Goal: Information Seeking & Learning: Learn about a topic

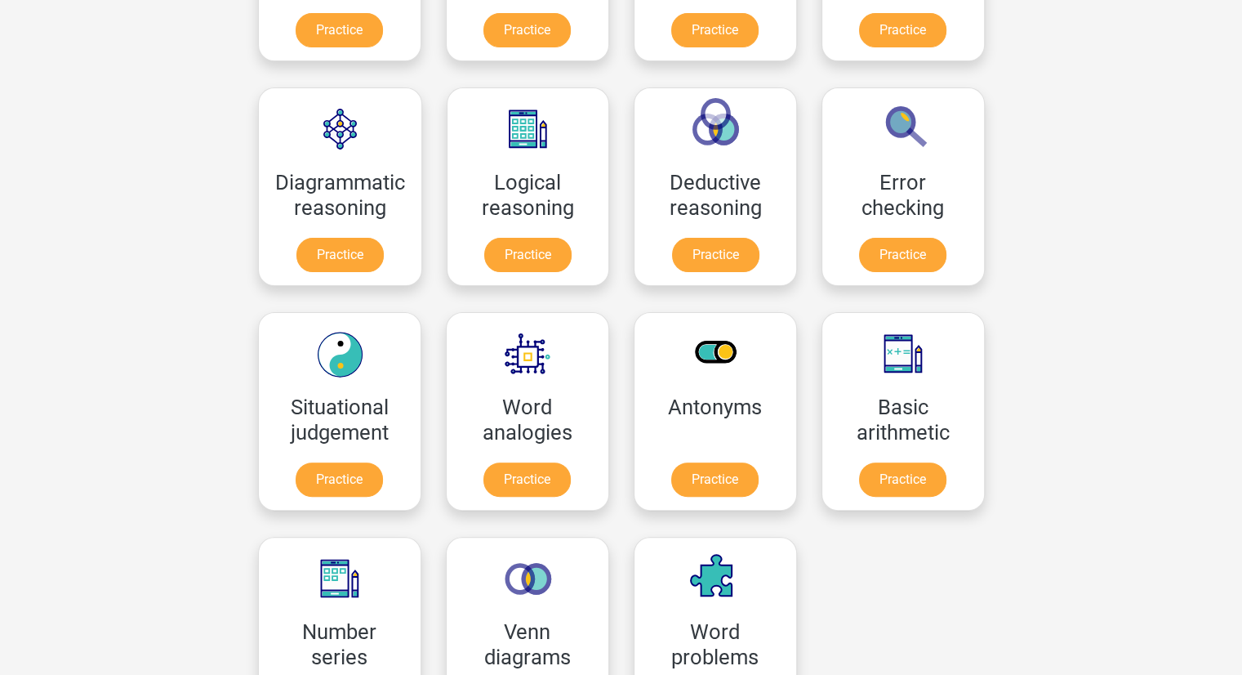
scroll to position [417, 0]
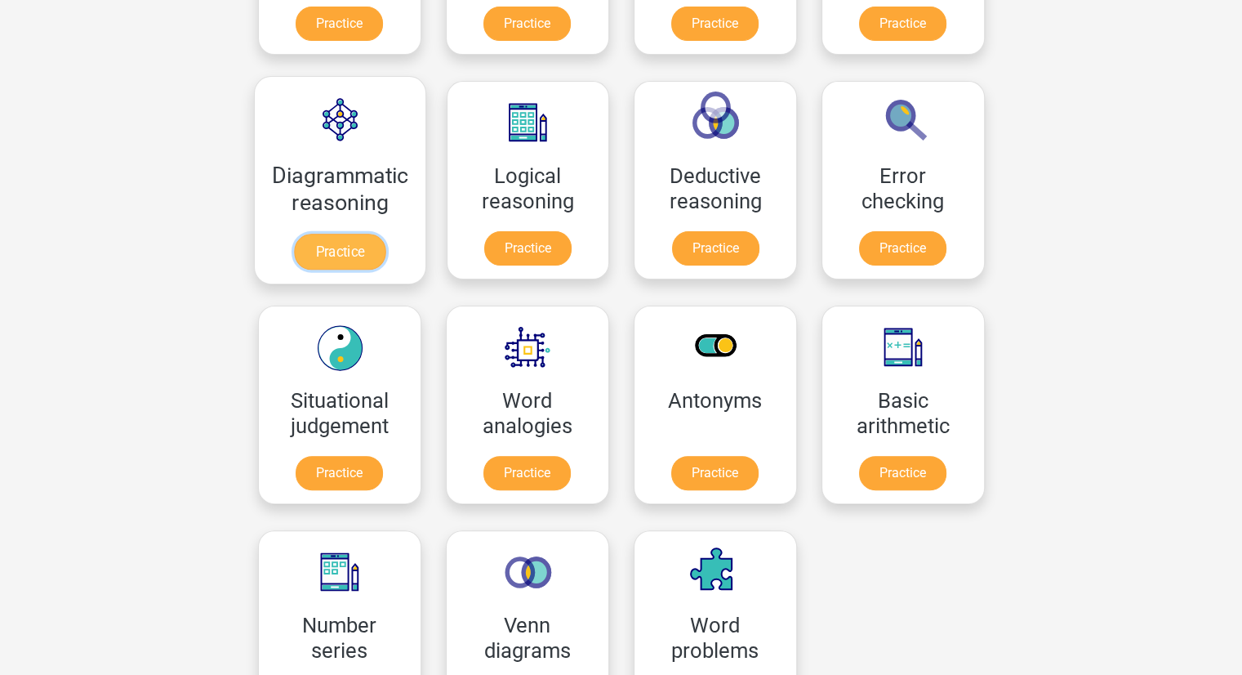
click at [321, 245] on link "Practice" at bounding box center [339, 252] width 91 height 36
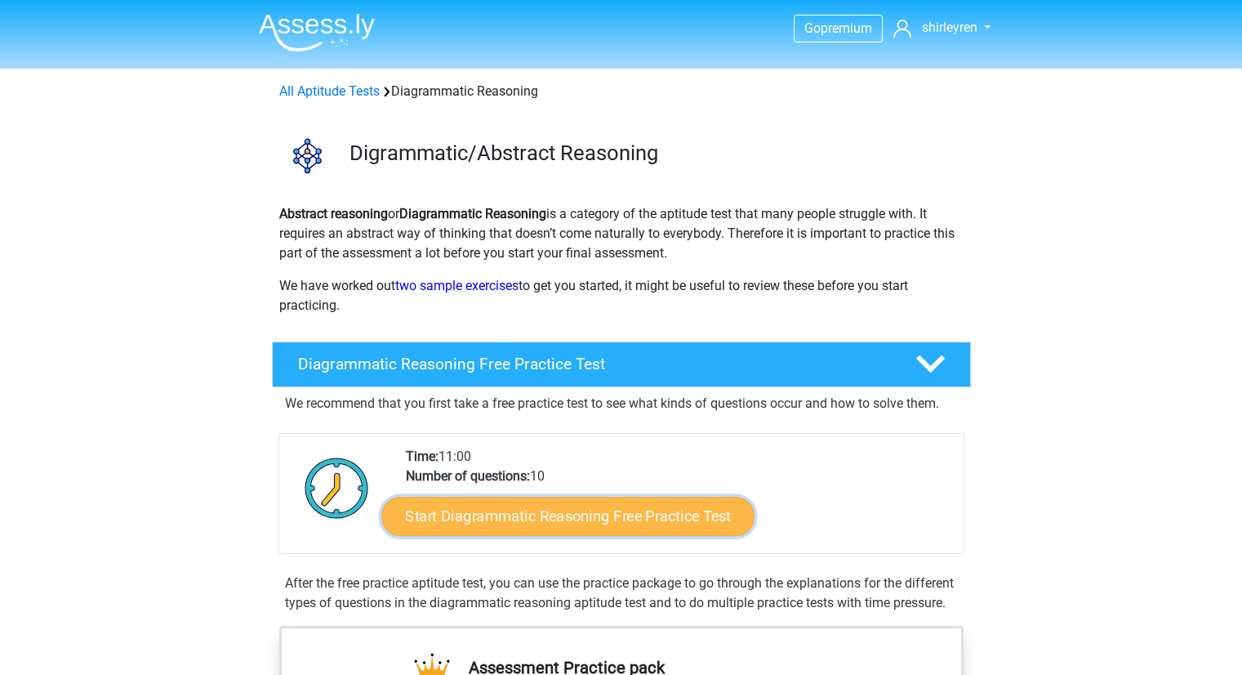
click at [519, 511] on link "Start Diagrammatic Reasoning Free Practice Test" at bounding box center [567, 515] width 373 height 39
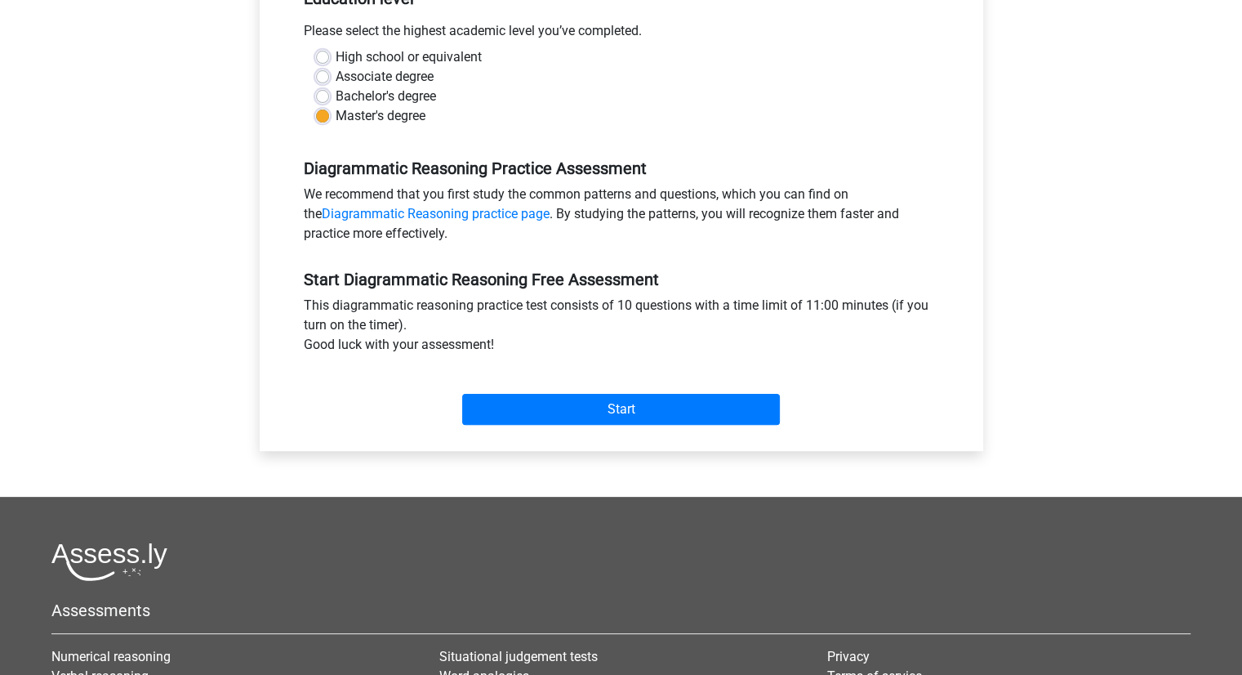
scroll to position [395, 0]
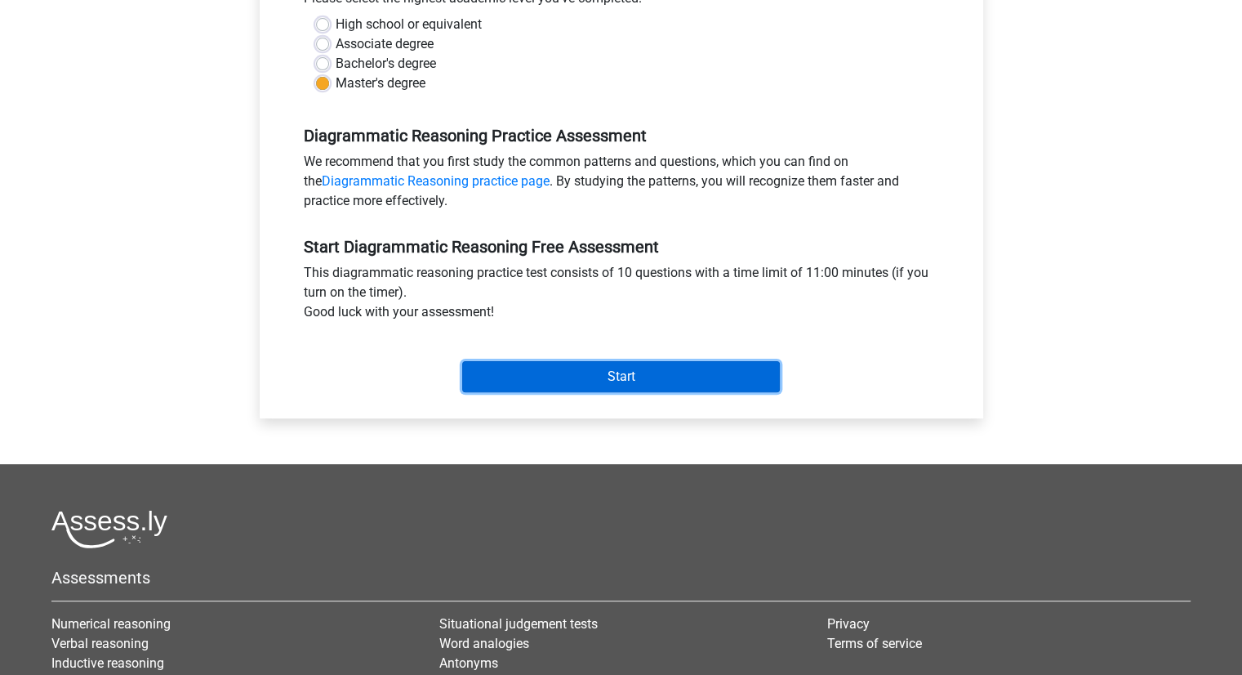
click at [581, 373] on input "Start" at bounding box center [621, 376] width 318 height 31
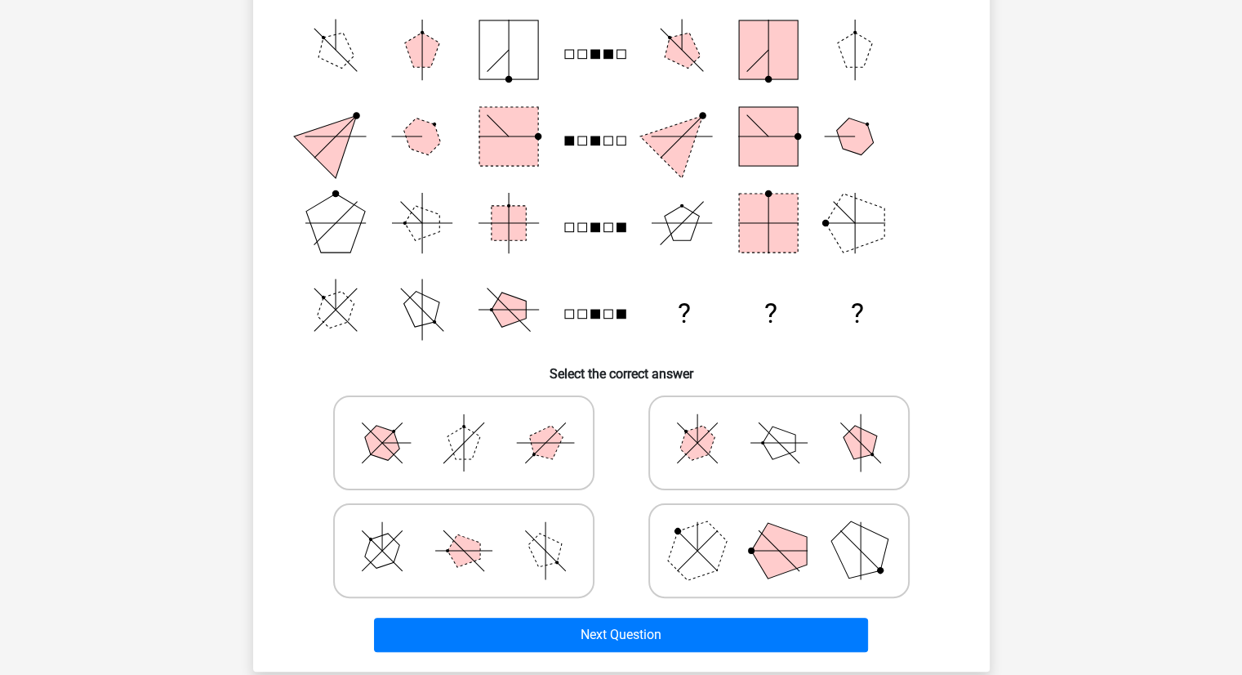
scroll to position [184, 0]
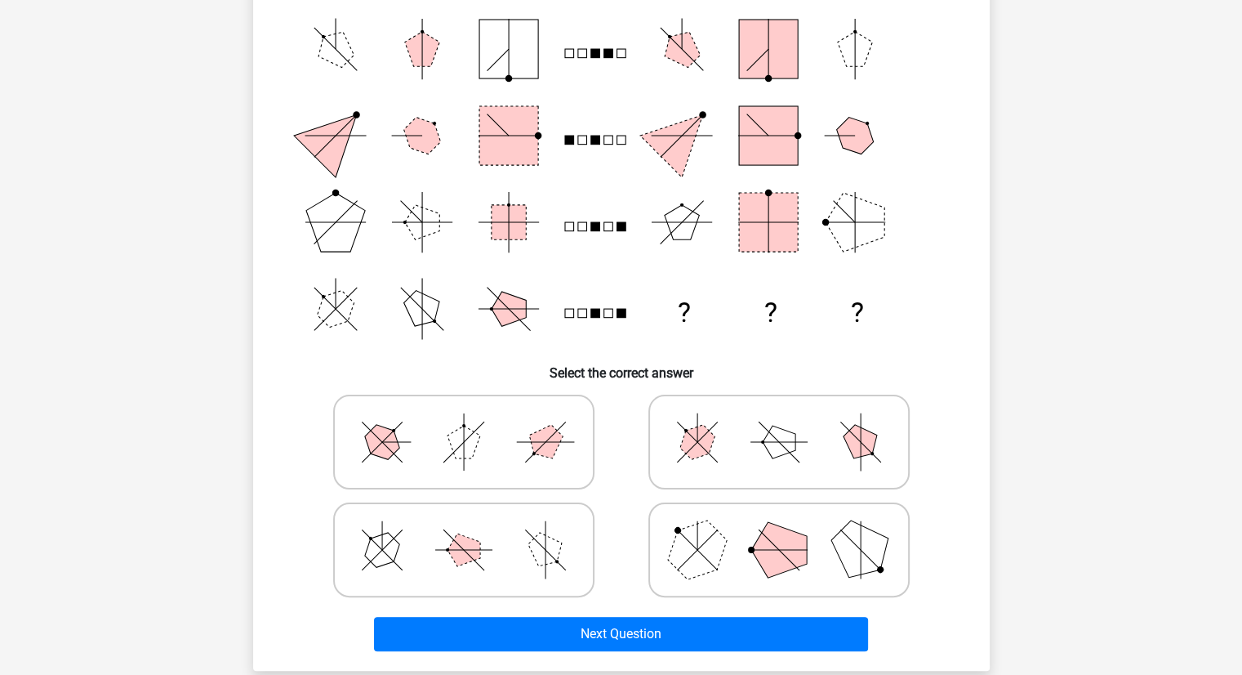
click at [523, 532] on icon at bounding box center [463, 550] width 245 height 82
click at [474, 529] on input "radio" at bounding box center [469, 524] width 11 height 11
radio input "true"
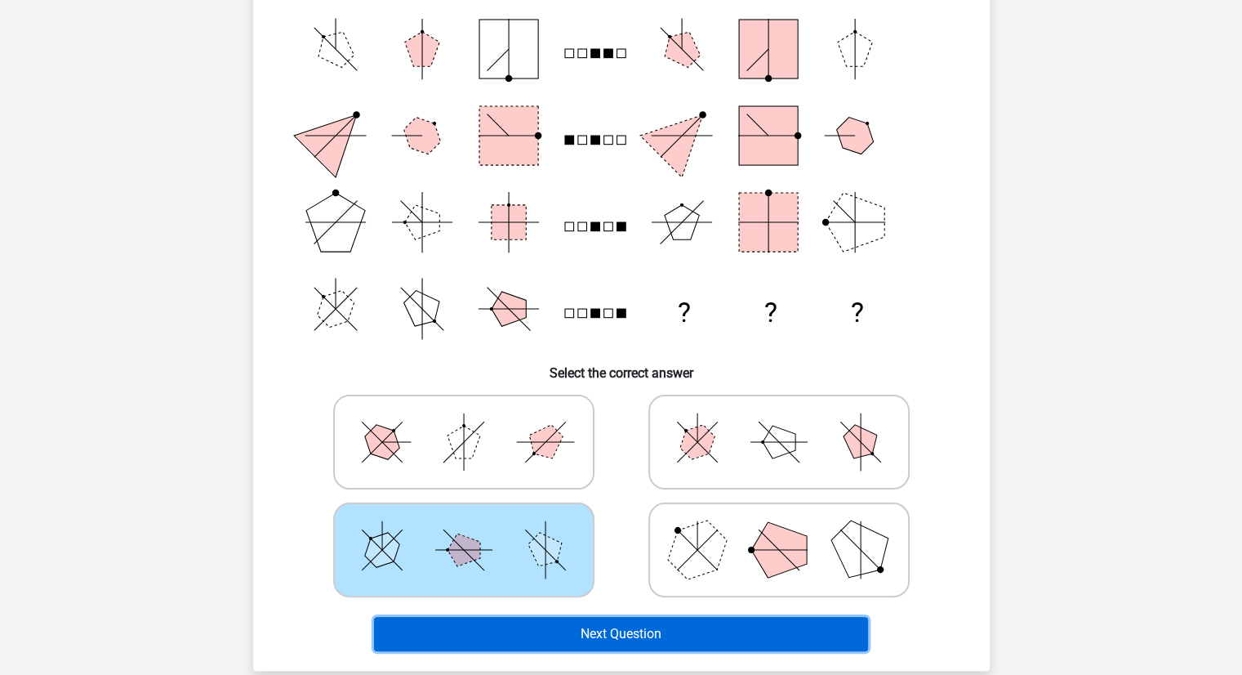
click at [608, 631] on button "Next Question" at bounding box center [621, 634] width 494 height 34
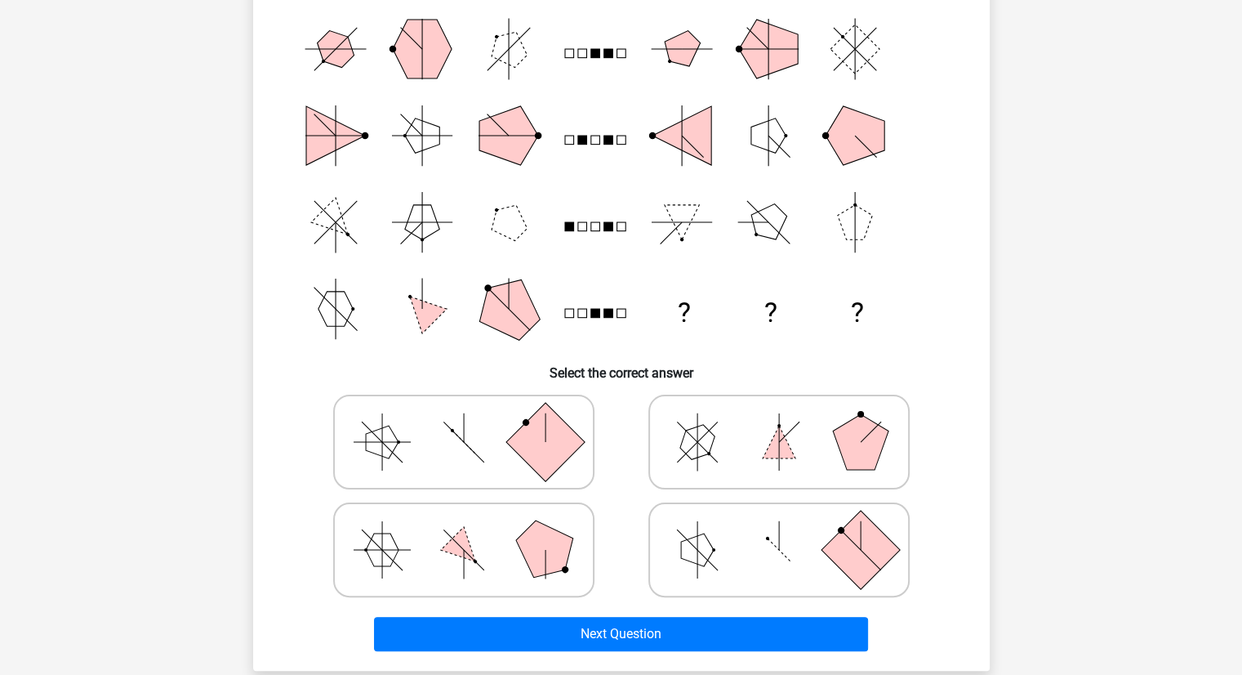
scroll to position [82, 0]
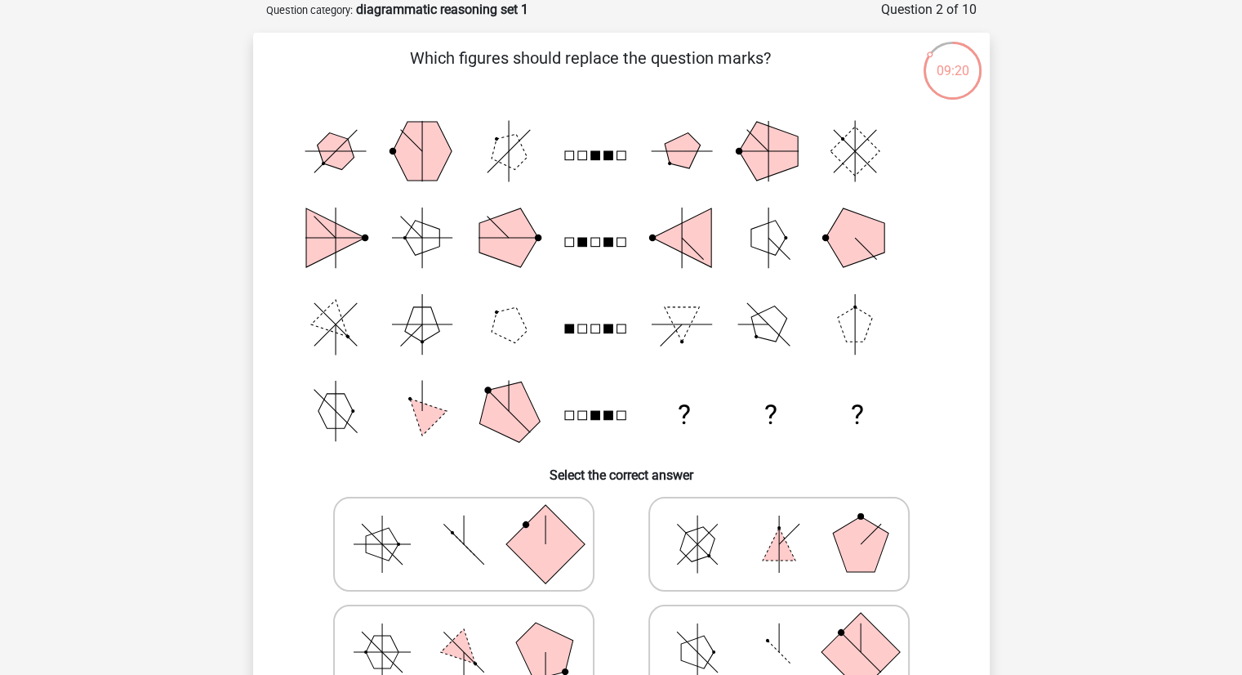
drag, startPoint x: 1241, startPoint y: 189, endPoint x: 1243, endPoint y: 223, distance: 33.5
click at [1241, 223] on html "Go premium shirleyren shirleyrenemails@yahoo.com" at bounding box center [621, 580] width 1242 height 1325
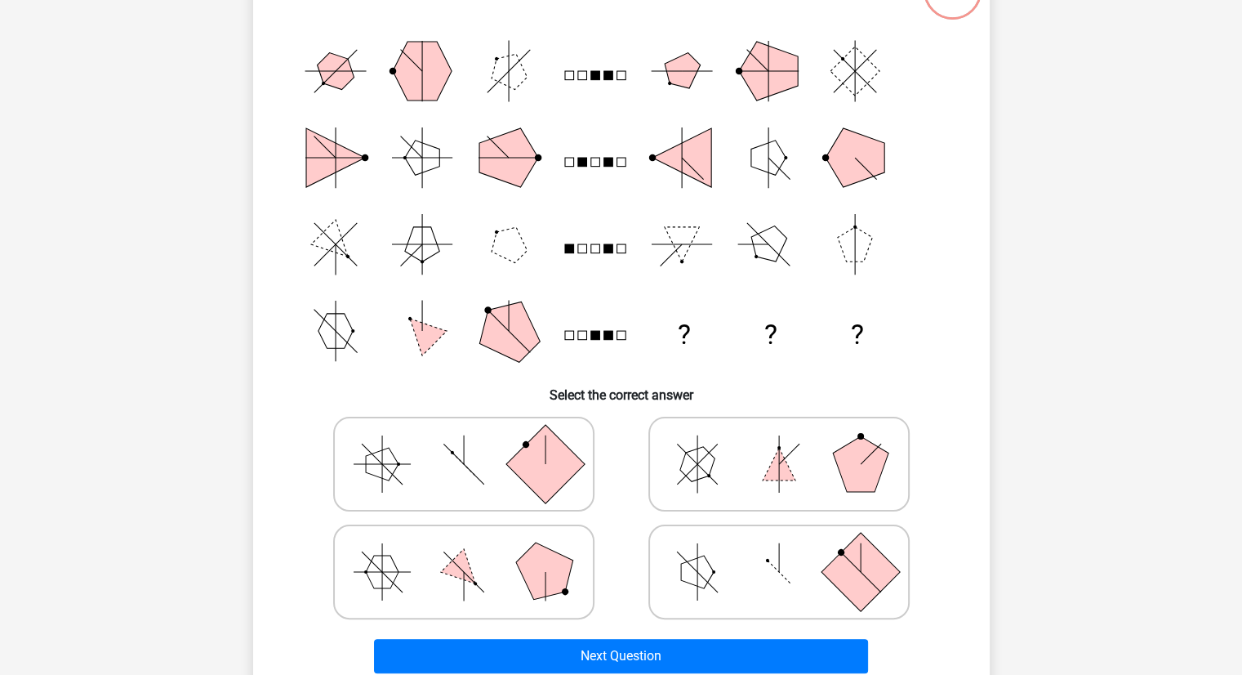
scroll to position [167, 0]
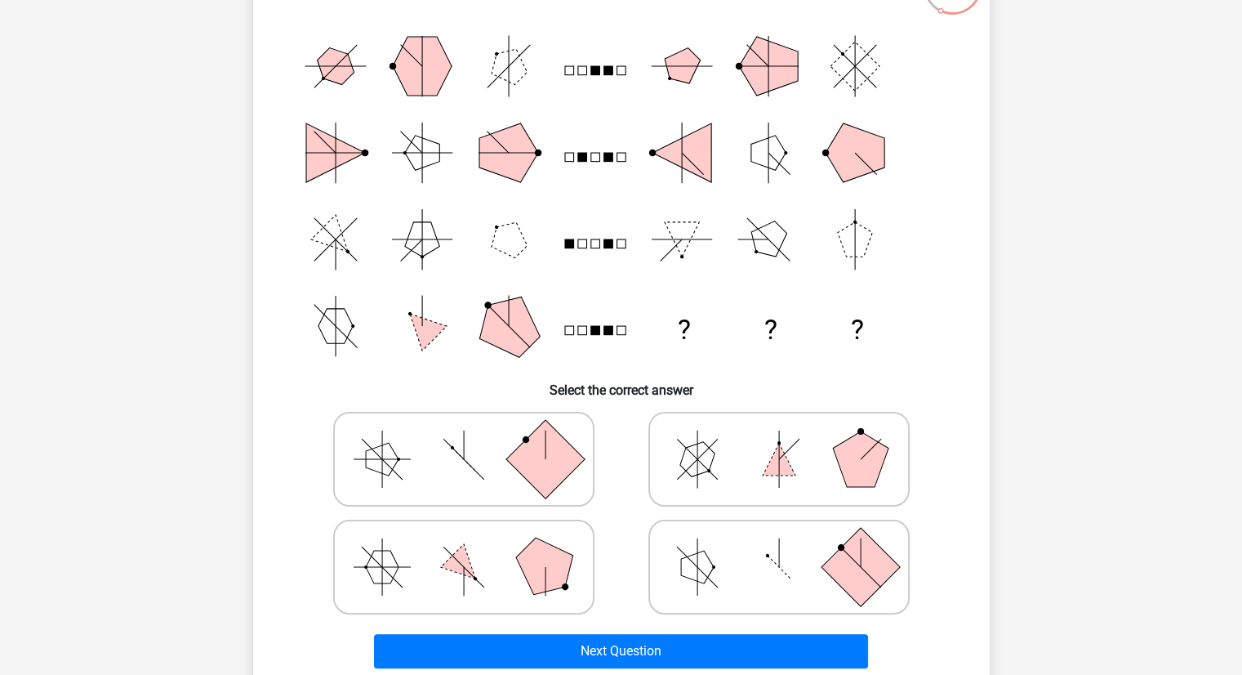
click at [474, 451] on icon at bounding box center [463, 459] width 245 height 82
click at [474, 439] on input "radio" at bounding box center [469, 433] width 11 height 11
radio input "true"
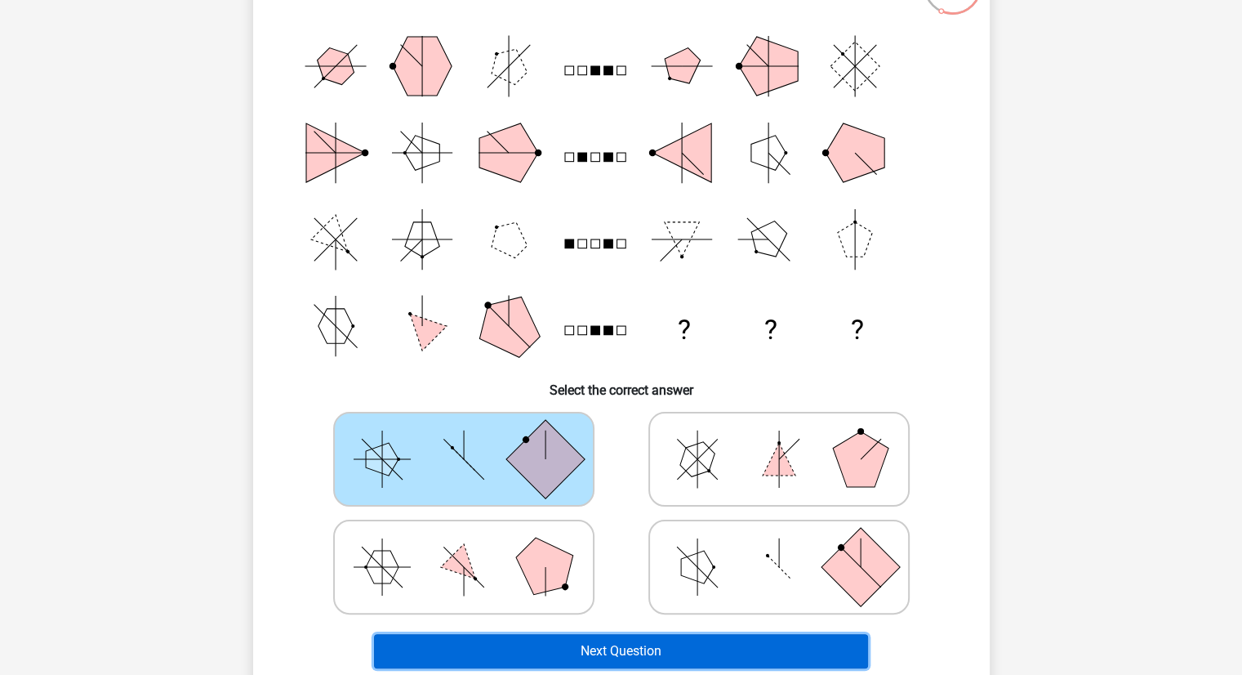
click at [613, 648] on button "Next Question" at bounding box center [621, 651] width 494 height 34
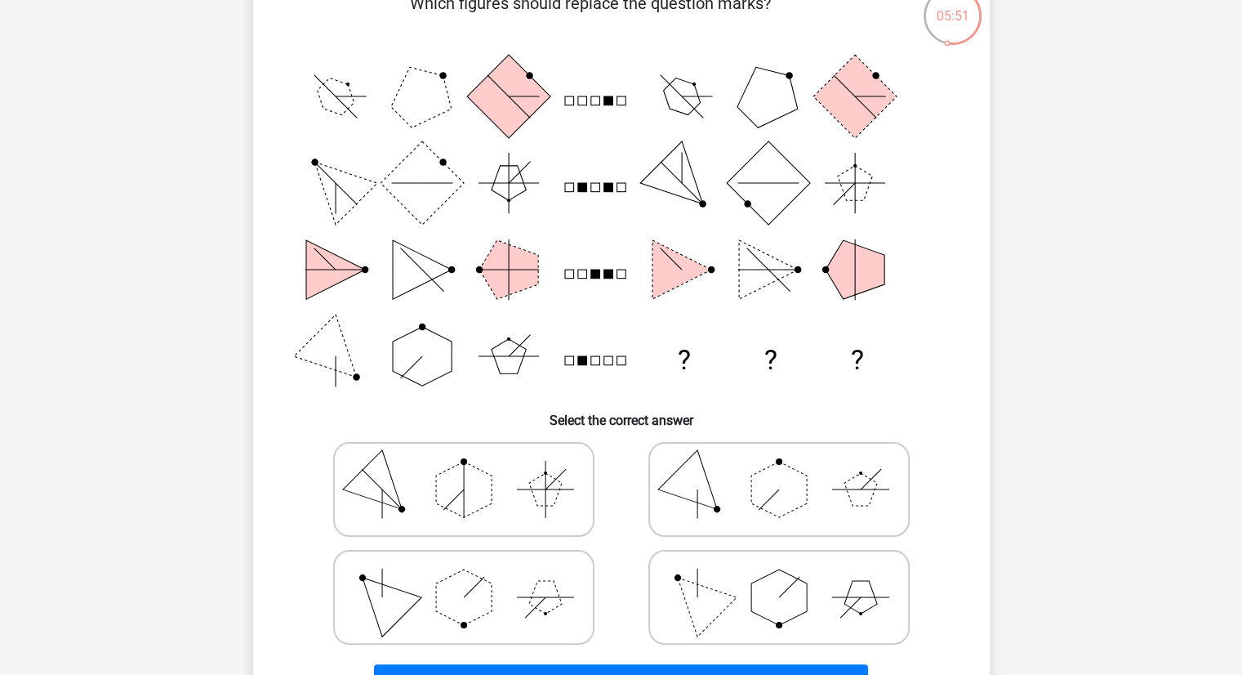
scroll to position [144, 0]
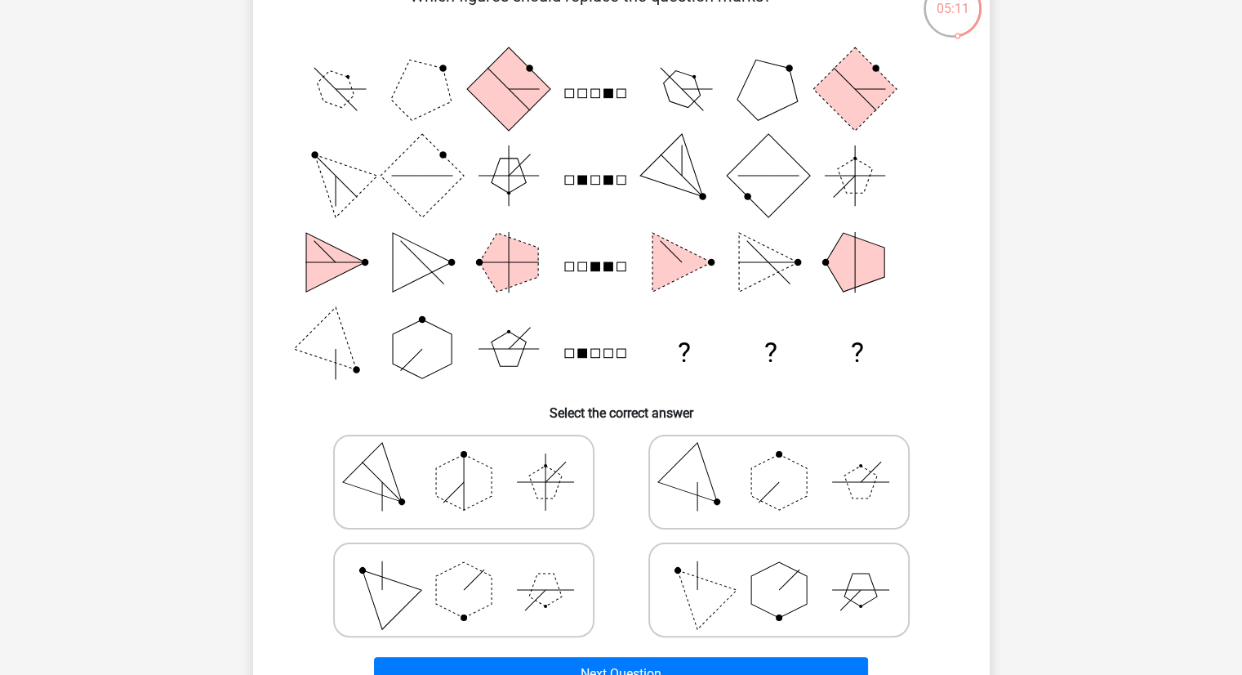
click at [474, 599] on polygon at bounding box center [464, 590] width 56 height 56
click at [474, 569] on input "radio" at bounding box center [469, 564] width 11 height 11
radio input "true"
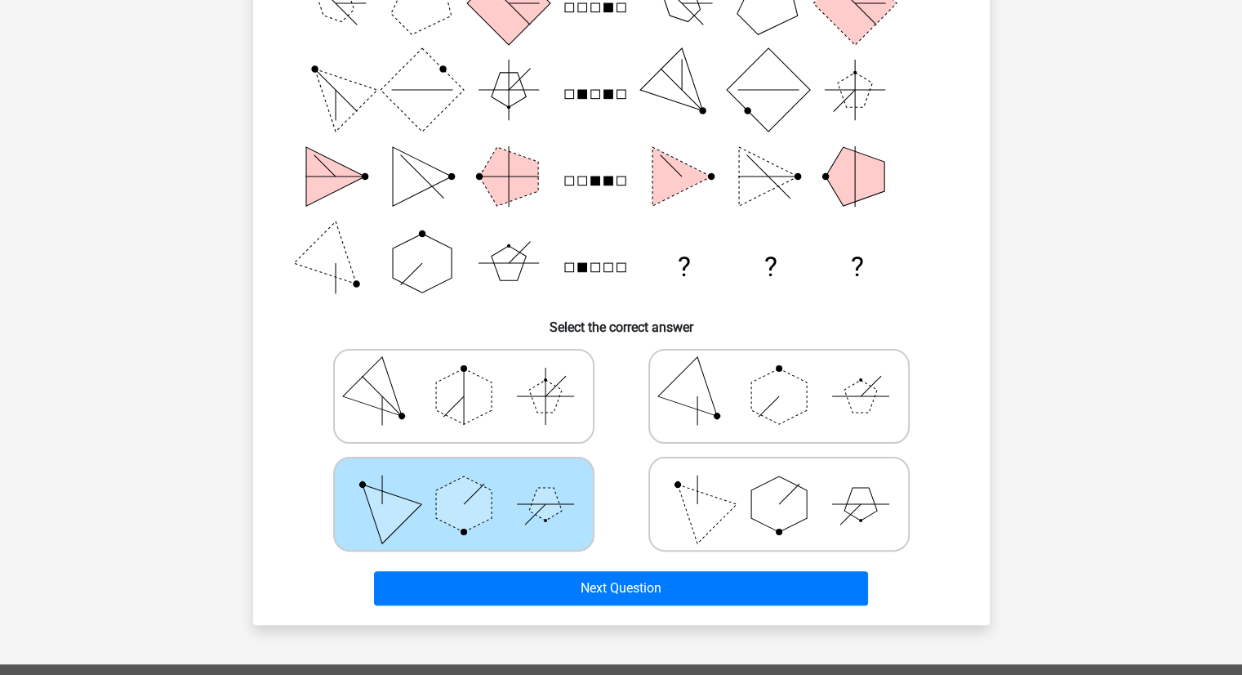
scroll to position [291, 0]
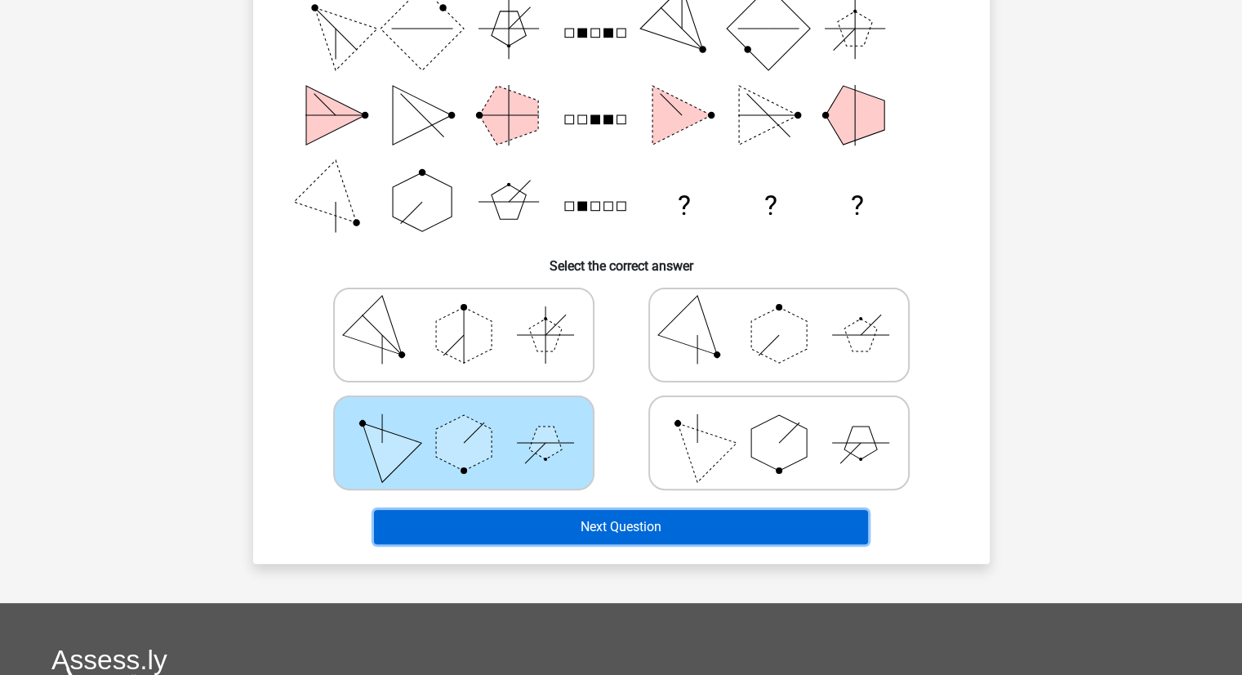
click at [557, 523] on button "Next Question" at bounding box center [621, 527] width 494 height 34
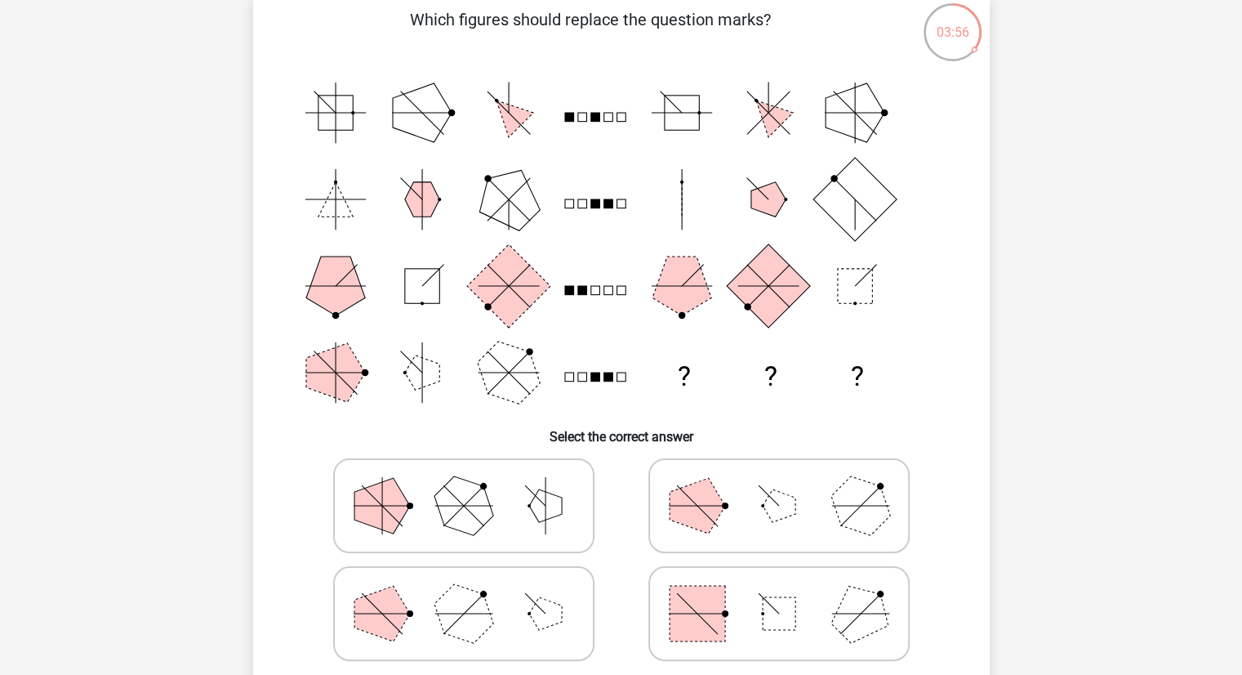
scroll to position [121, 0]
click at [477, 501] on polygon at bounding box center [463, 504] width 78 height 78
click at [474, 484] on input "radio" at bounding box center [469, 479] width 11 height 11
radio input "true"
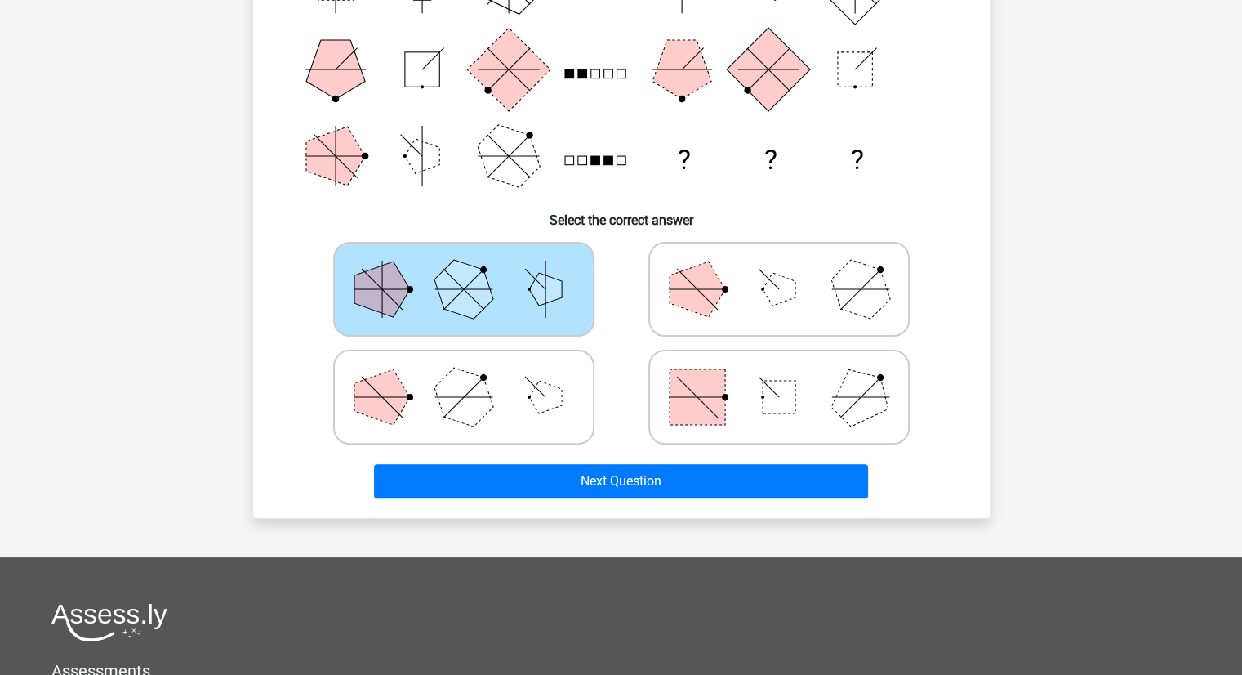
scroll to position [346, 0]
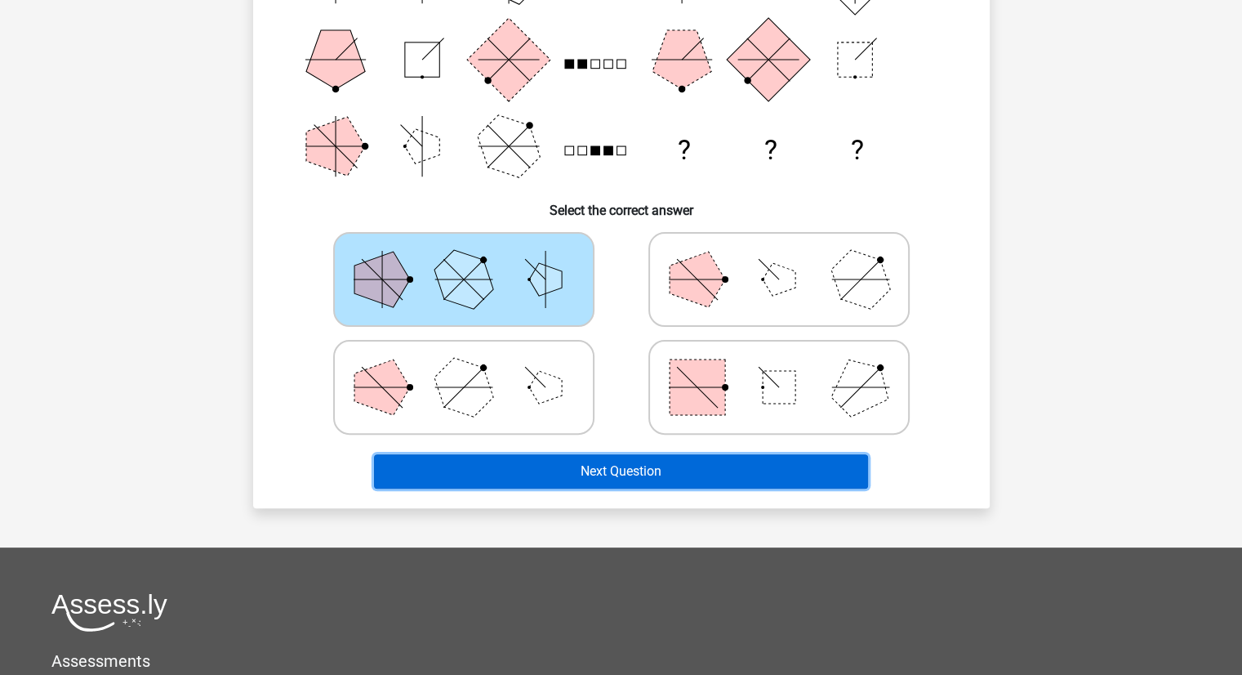
click at [562, 461] on button "Next Question" at bounding box center [621, 471] width 494 height 34
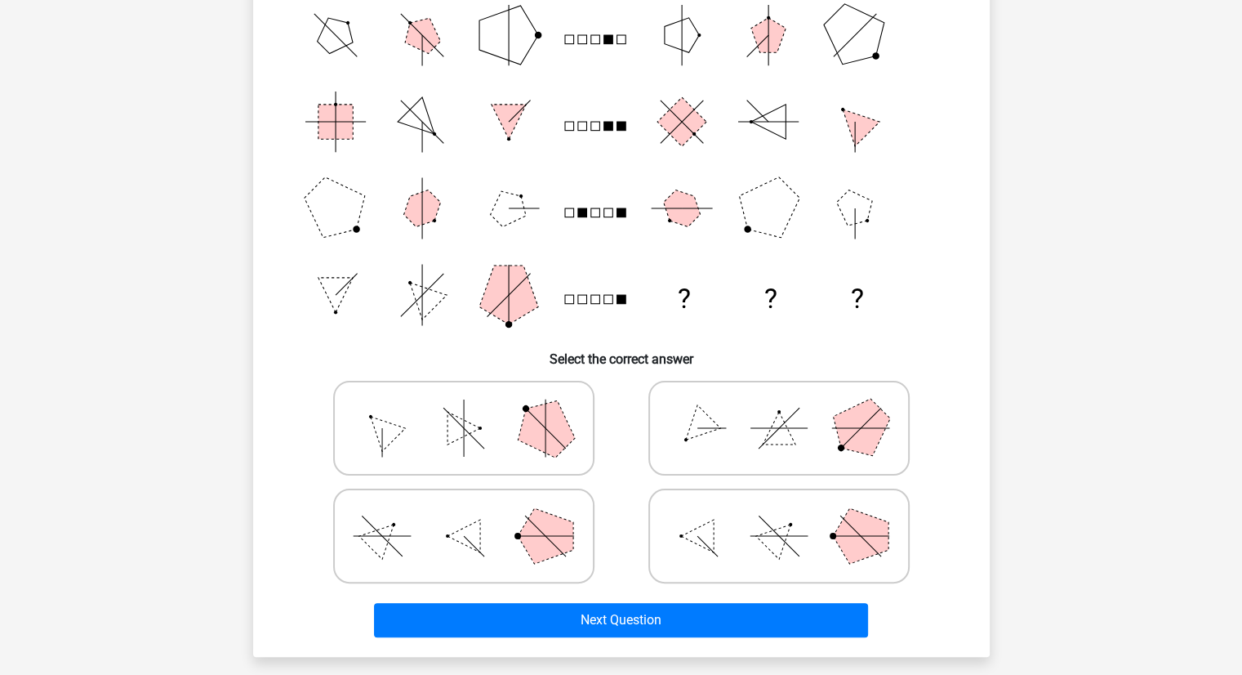
scroll to position [202, 0]
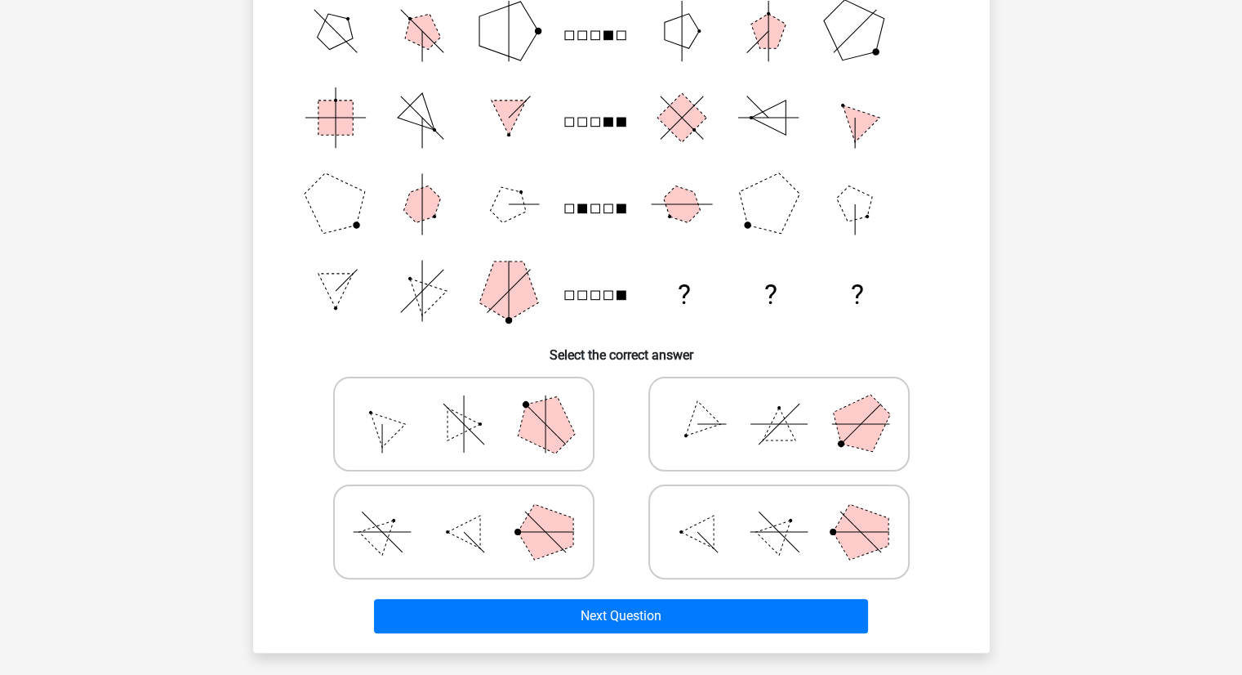
click at [532, 408] on polygon at bounding box center [545, 423] width 78 height 78
click at [474, 403] on input "radio" at bounding box center [469, 398] width 11 height 11
radio input "true"
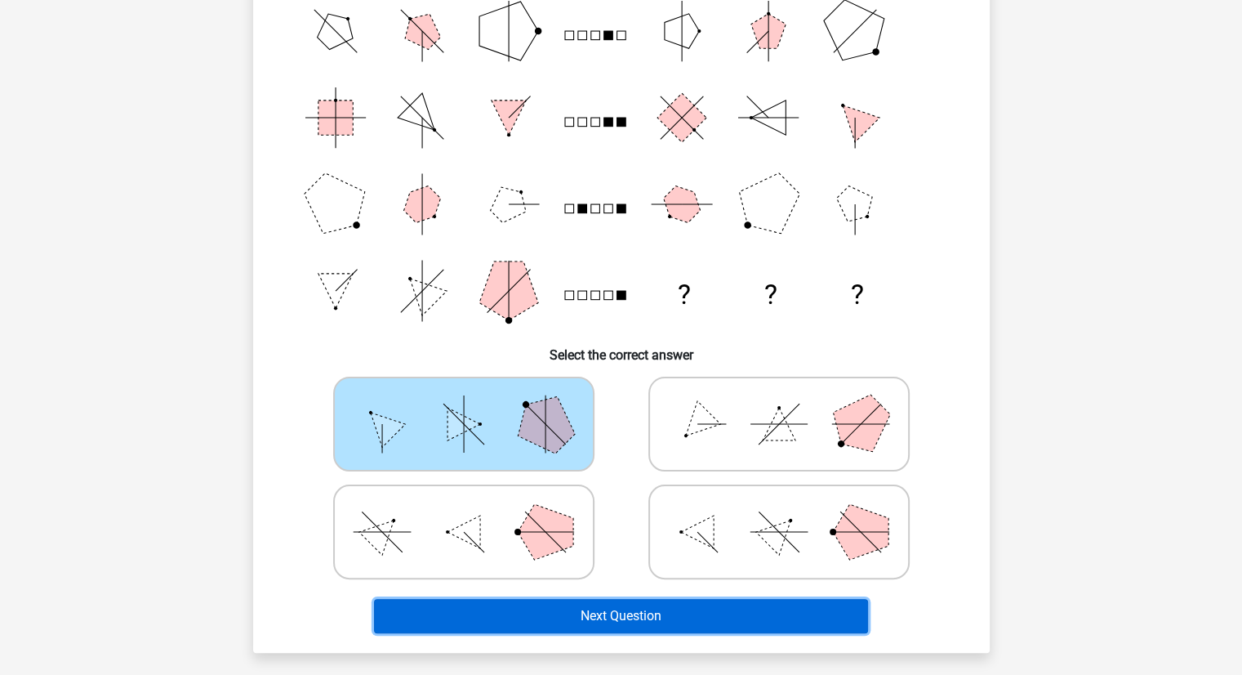
click at [598, 622] on button "Next Question" at bounding box center [621, 616] width 494 height 34
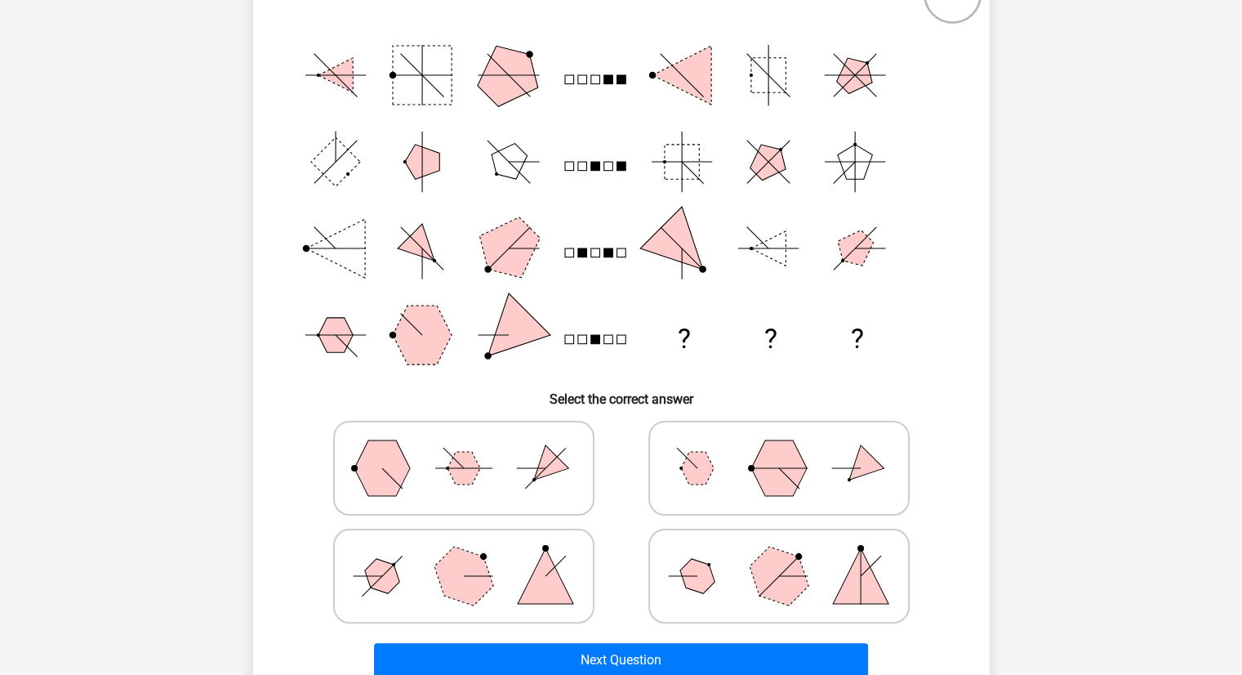
scroll to position [159, 0]
click at [467, 566] on polygon at bounding box center [463, 573] width 78 height 78
click at [467, 554] on input "radio" at bounding box center [469, 548] width 11 height 11
radio input "true"
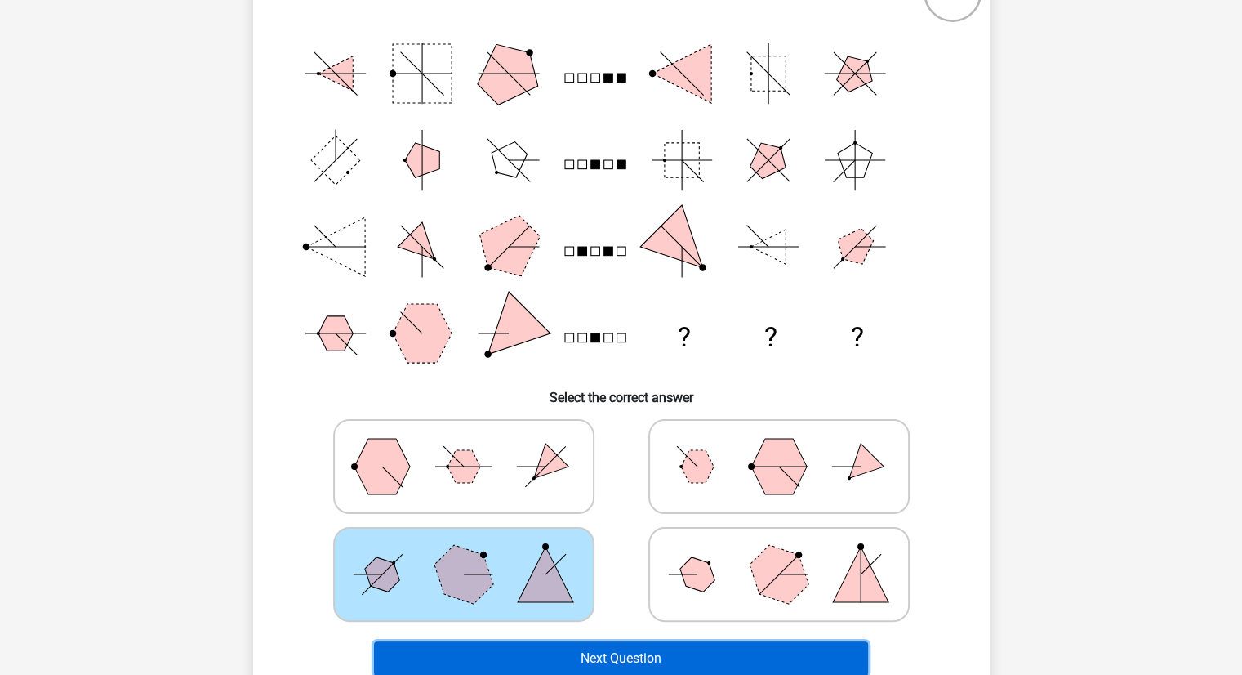
click at [562, 653] on button "Next Question" at bounding box center [621, 658] width 494 height 34
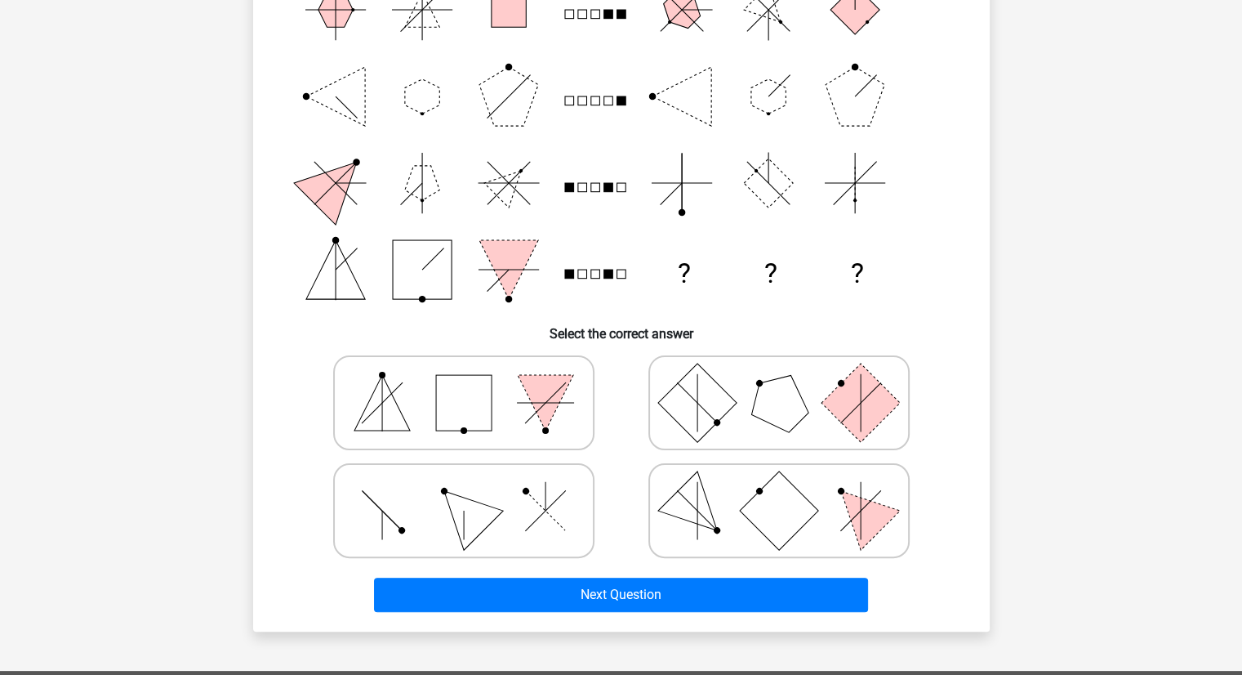
scroll to position [225, 0]
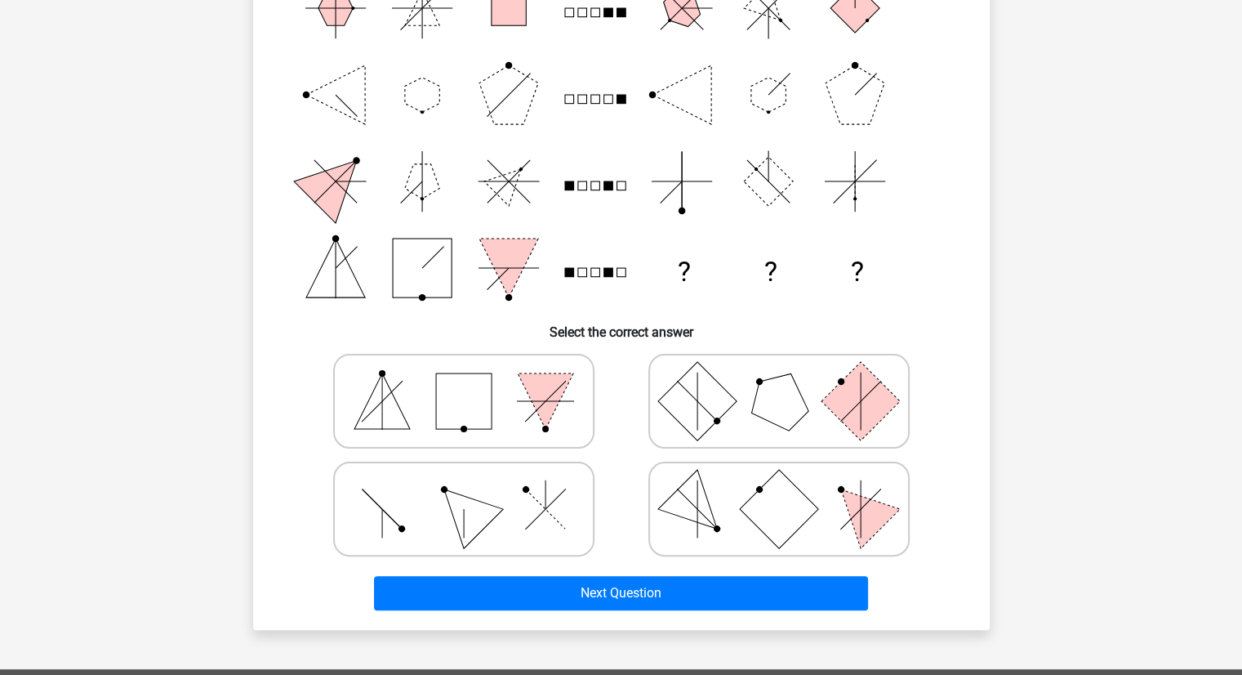
click at [709, 496] on icon at bounding box center [779, 509] width 245 height 82
click at [779, 488] on input "radio" at bounding box center [784, 483] width 11 height 11
radio input "true"
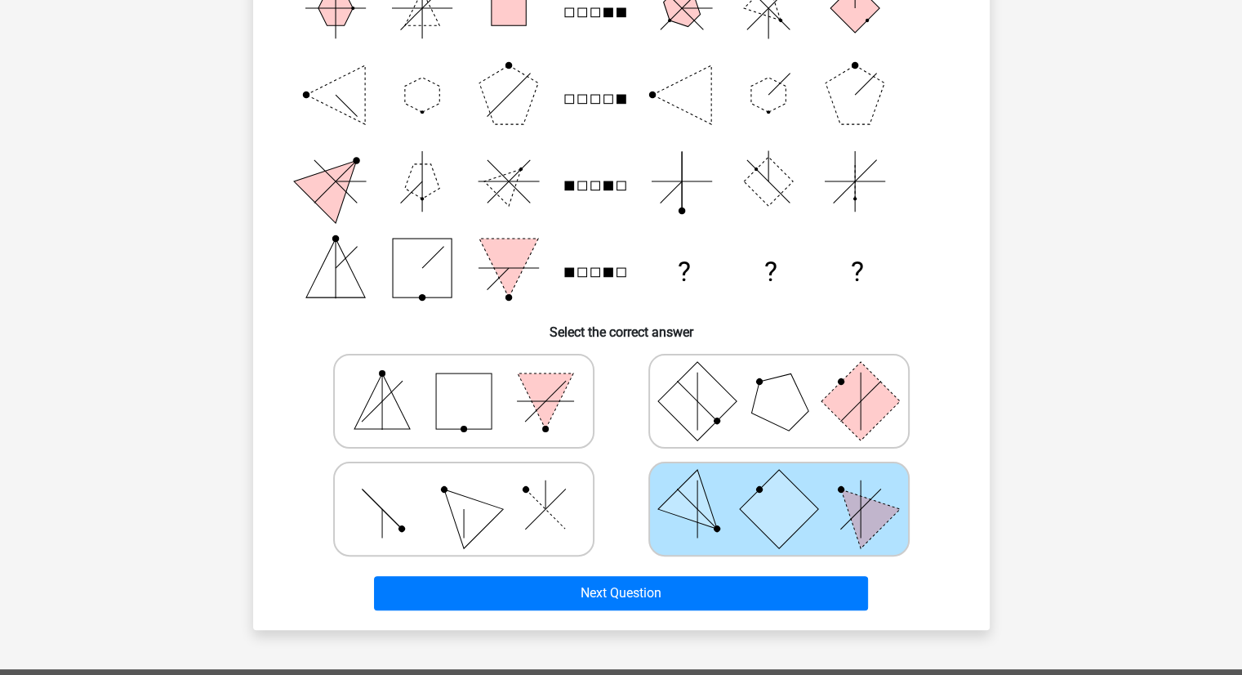
click at [553, 608] on div "Next Question" at bounding box center [621, 596] width 630 height 41
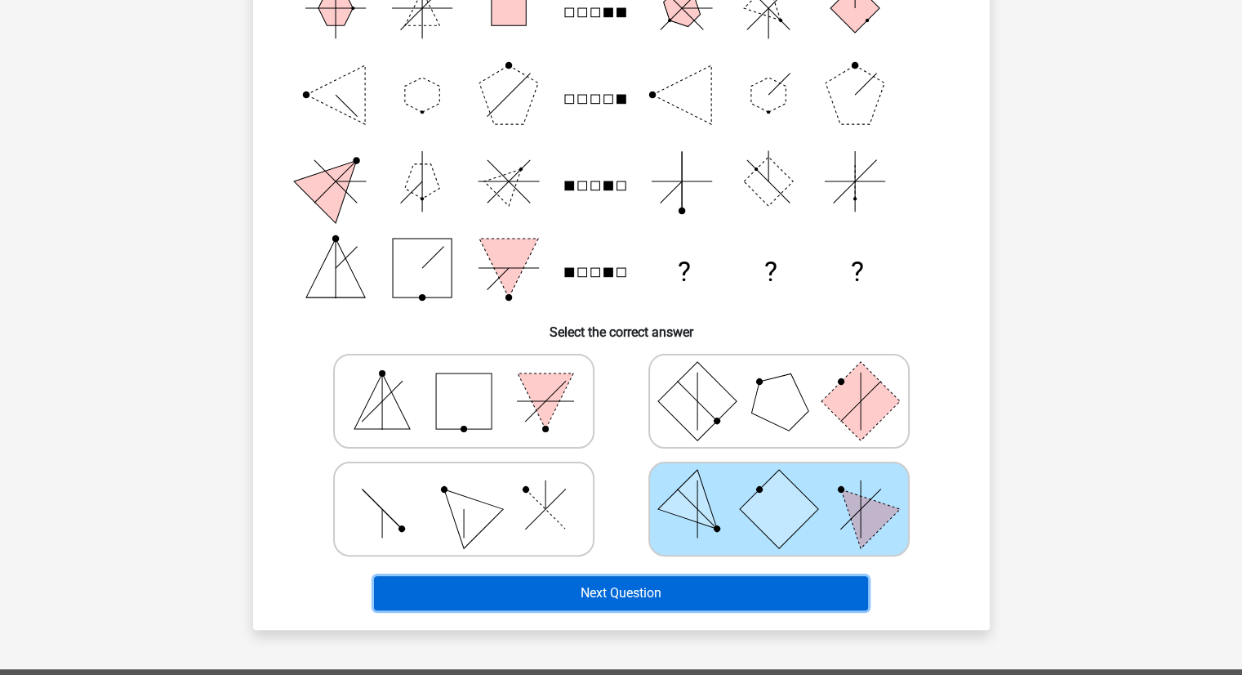
click at [559, 601] on button "Next Question" at bounding box center [621, 593] width 494 height 34
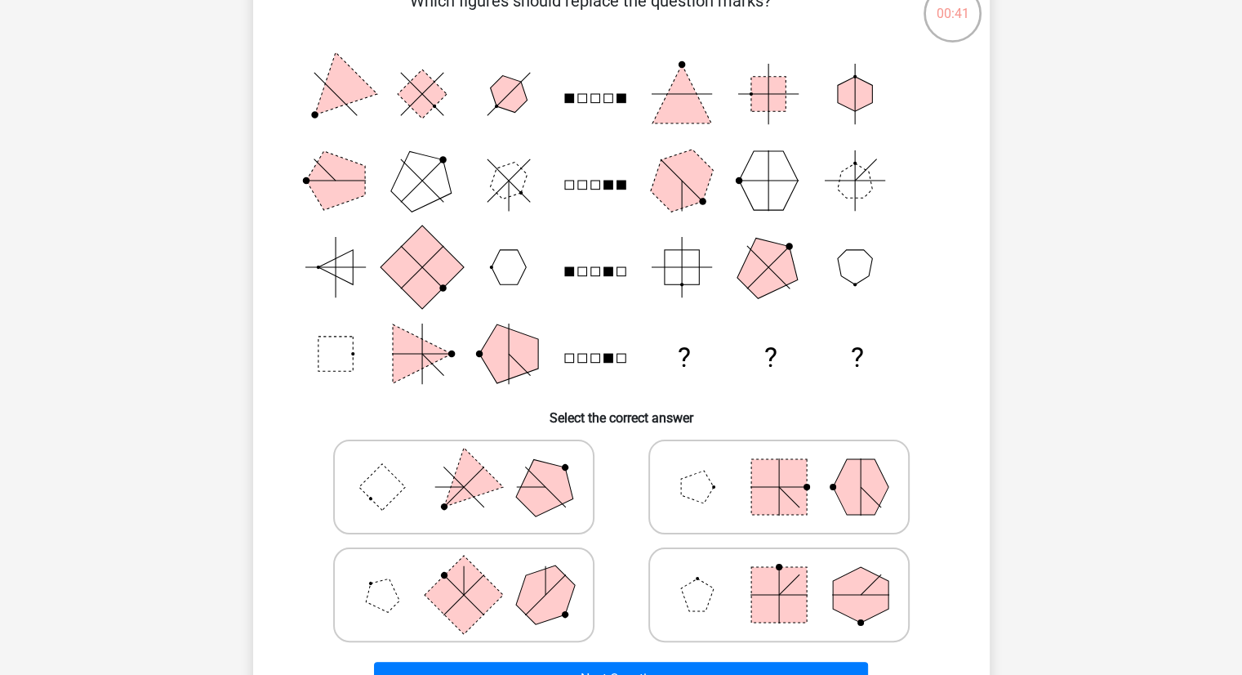
scroll to position [141, 0]
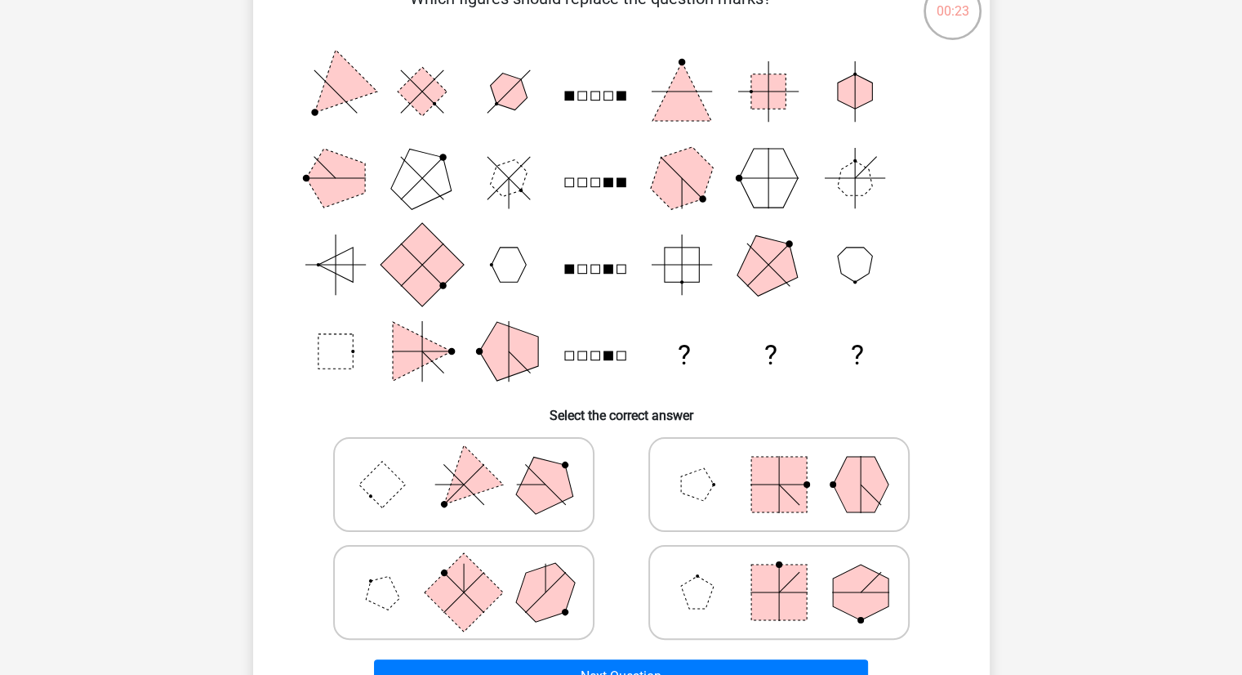
click at [729, 582] on icon at bounding box center [779, 592] width 245 height 82
click at [779, 572] on input "radio" at bounding box center [784, 566] width 11 height 11
radio input "true"
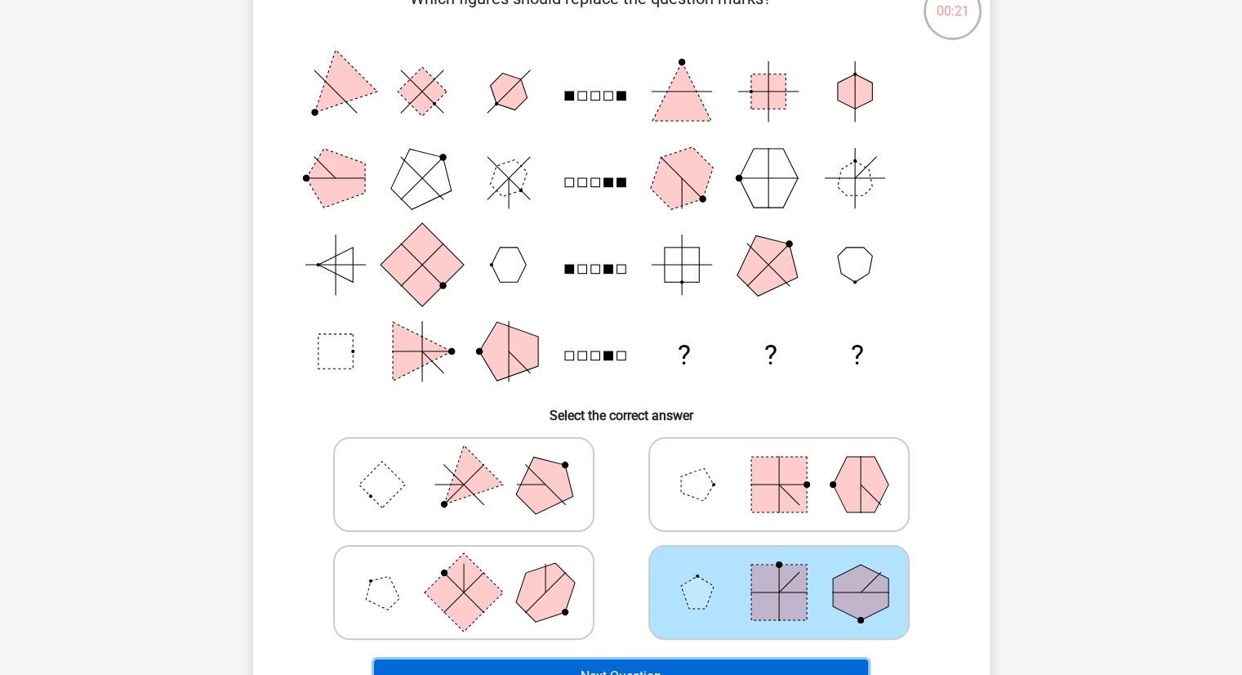
click at [559, 661] on button "Next Question" at bounding box center [621, 676] width 494 height 34
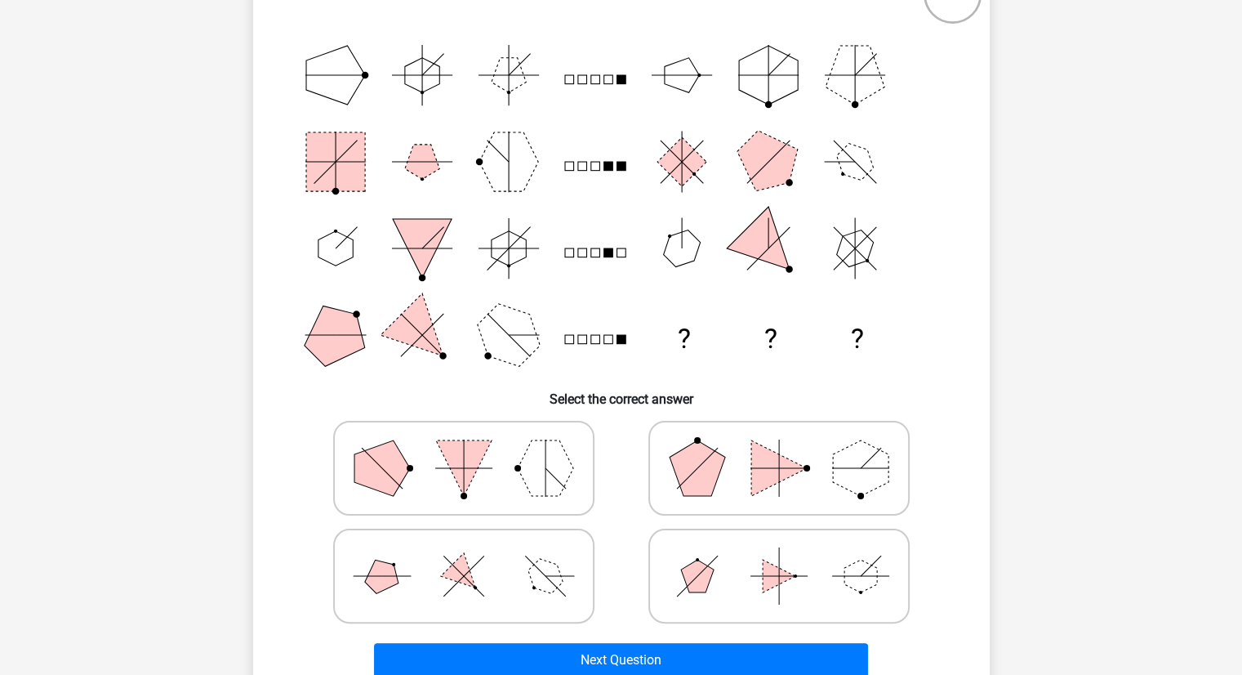
scroll to position [159, 0]
click at [739, 455] on icon at bounding box center [779, 466] width 245 height 82
click at [779, 446] on input "radio" at bounding box center [784, 440] width 11 height 11
radio input "true"
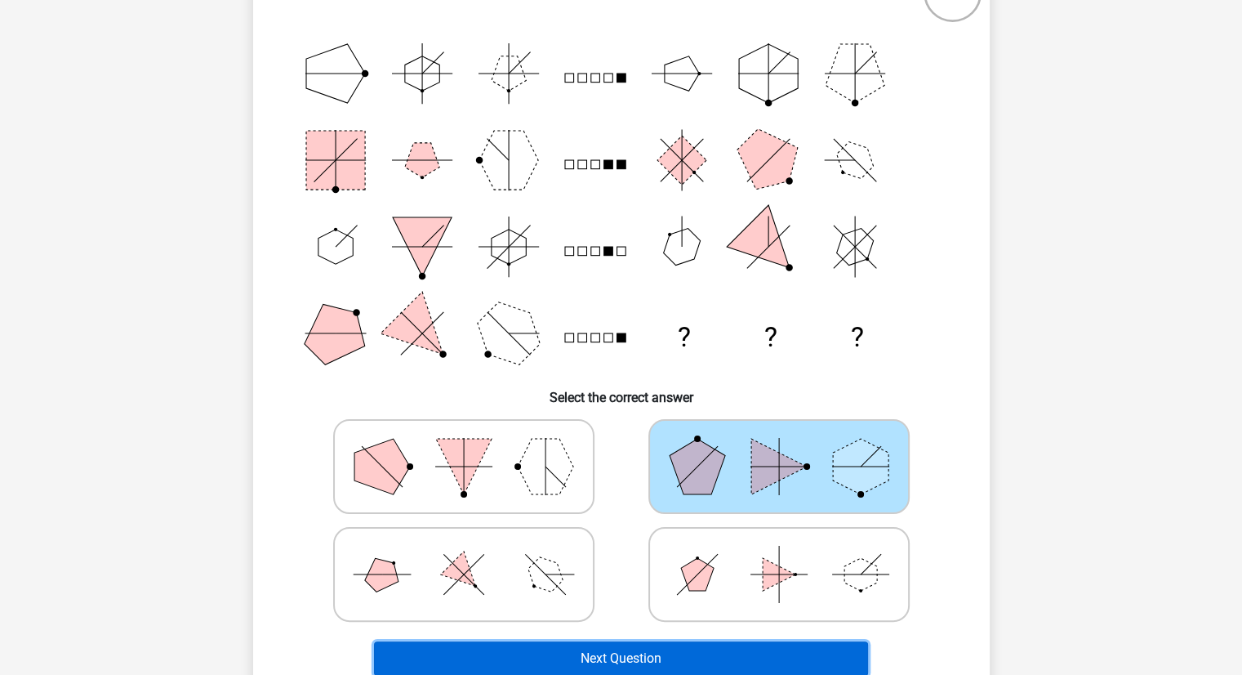
click at [621, 661] on button "Next Question" at bounding box center [621, 658] width 494 height 34
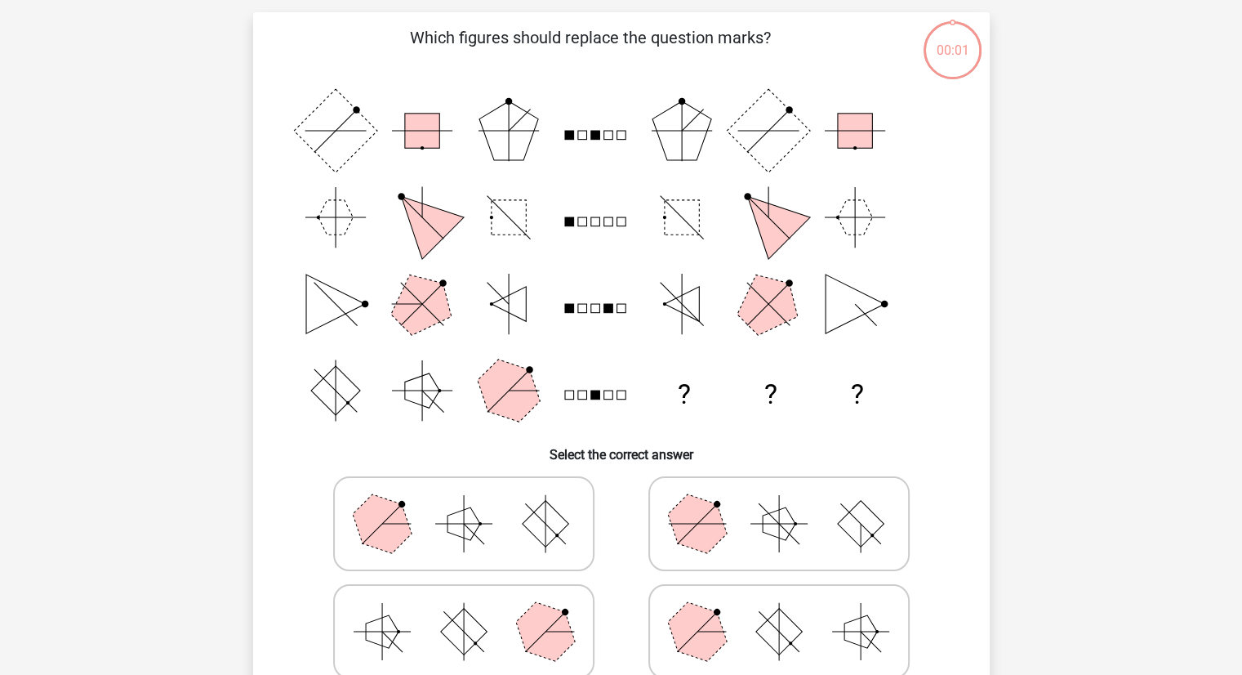
scroll to position [82, 0]
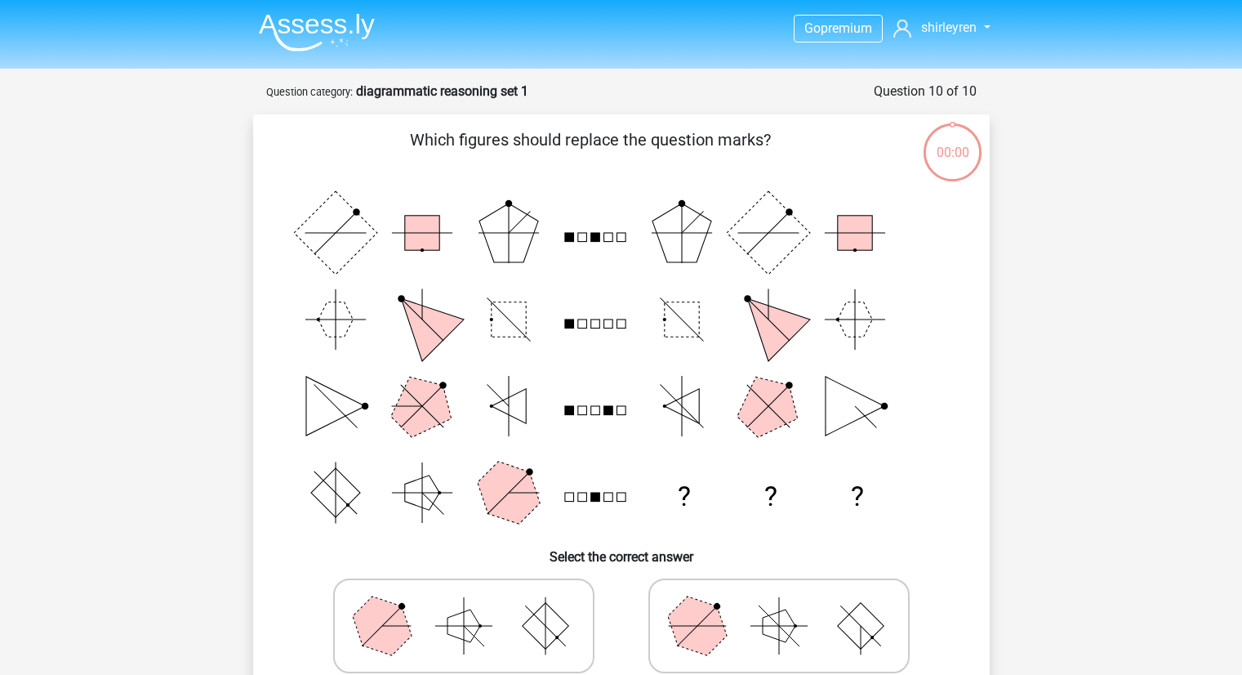
scroll to position [82, 0]
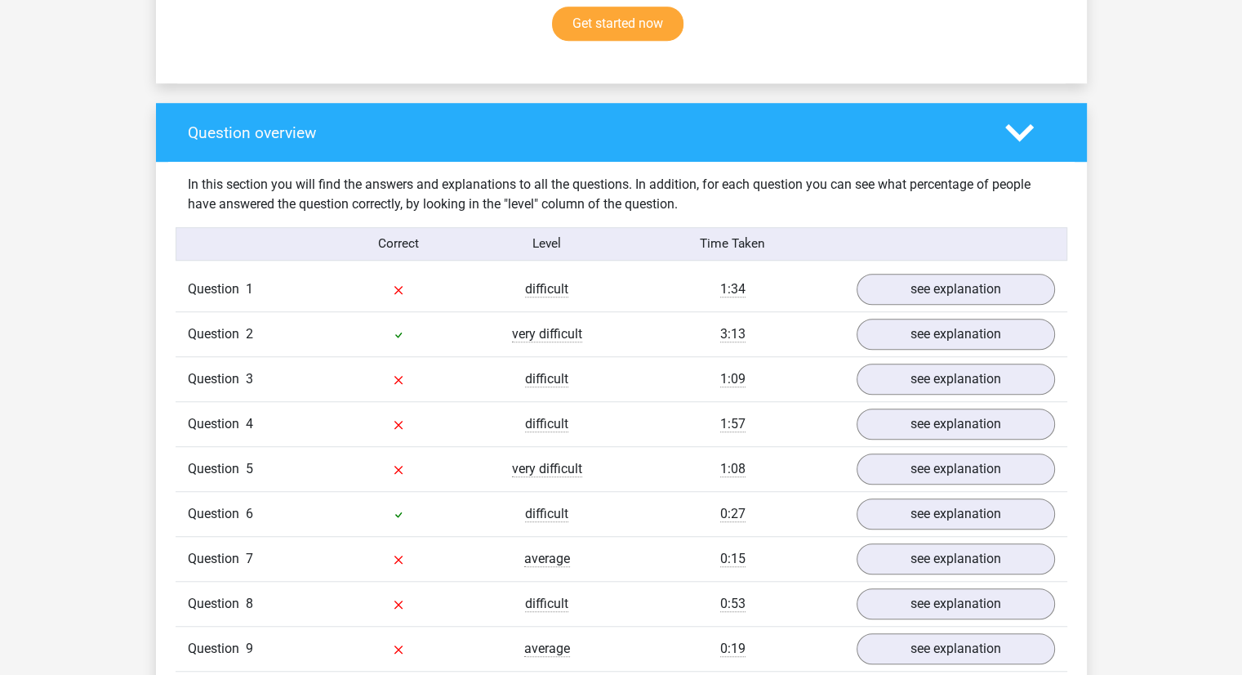
scroll to position [1276, 0]
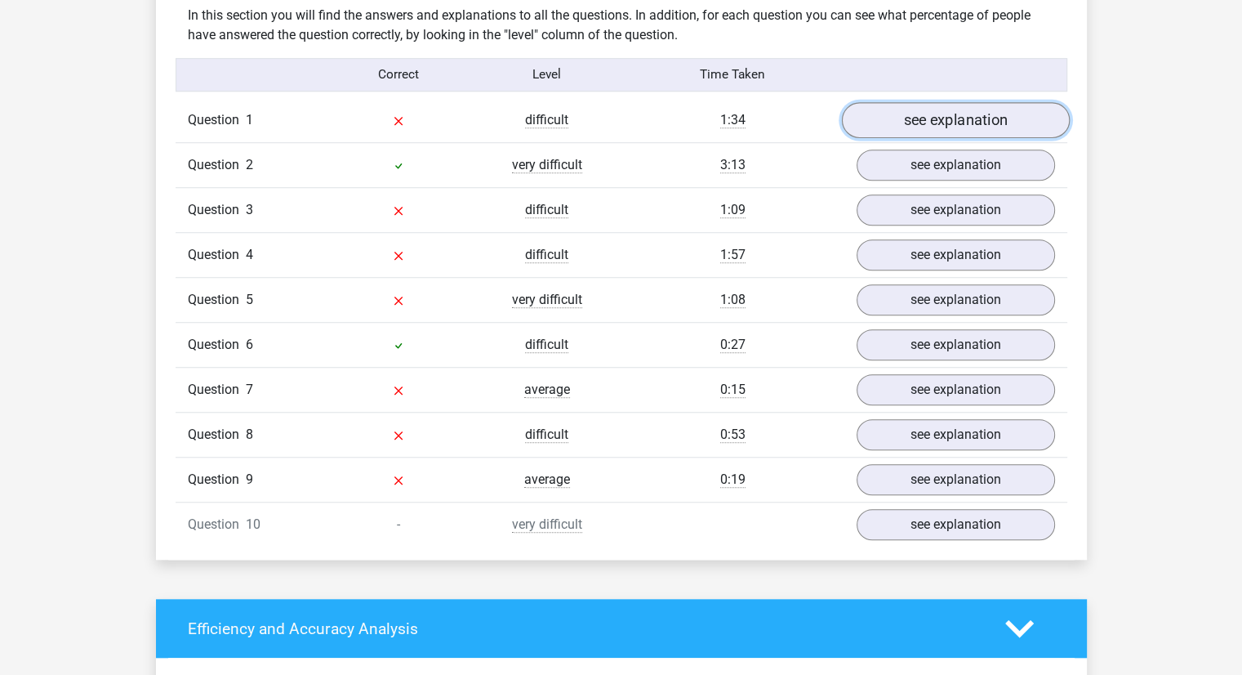
click at [897, 119] on link "see explanation" at bounding box center [955, 120] width 228 height 36
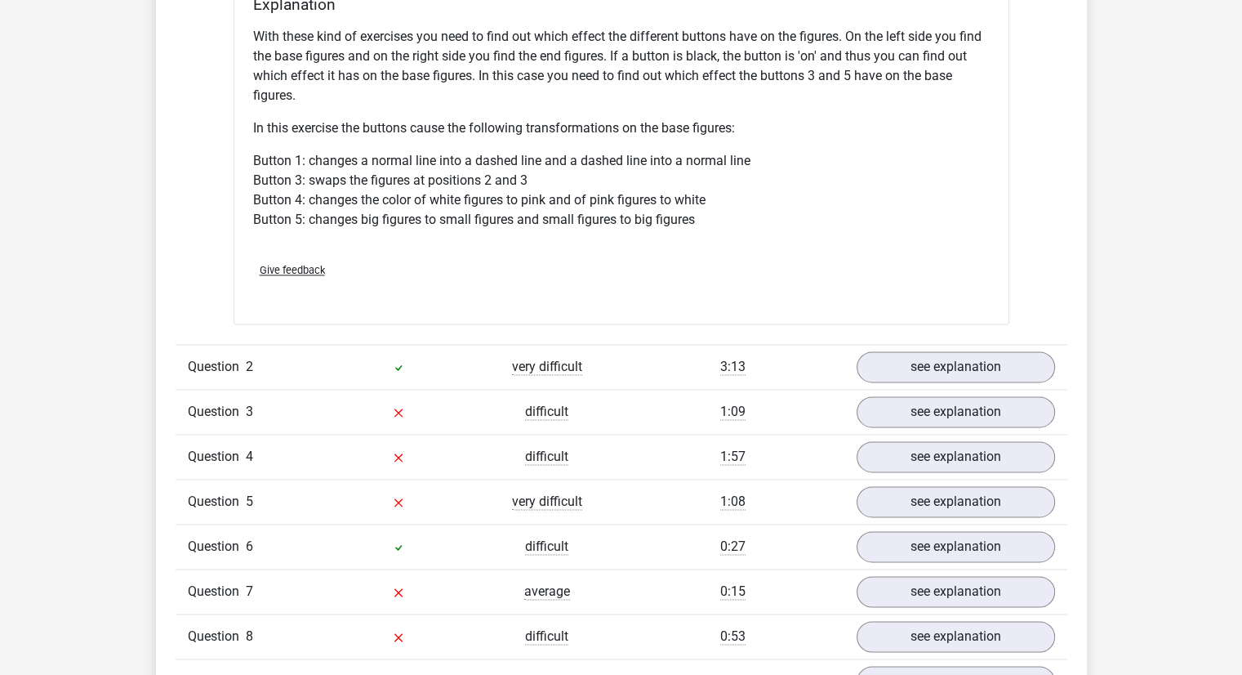
scroll to position [2156, 0]
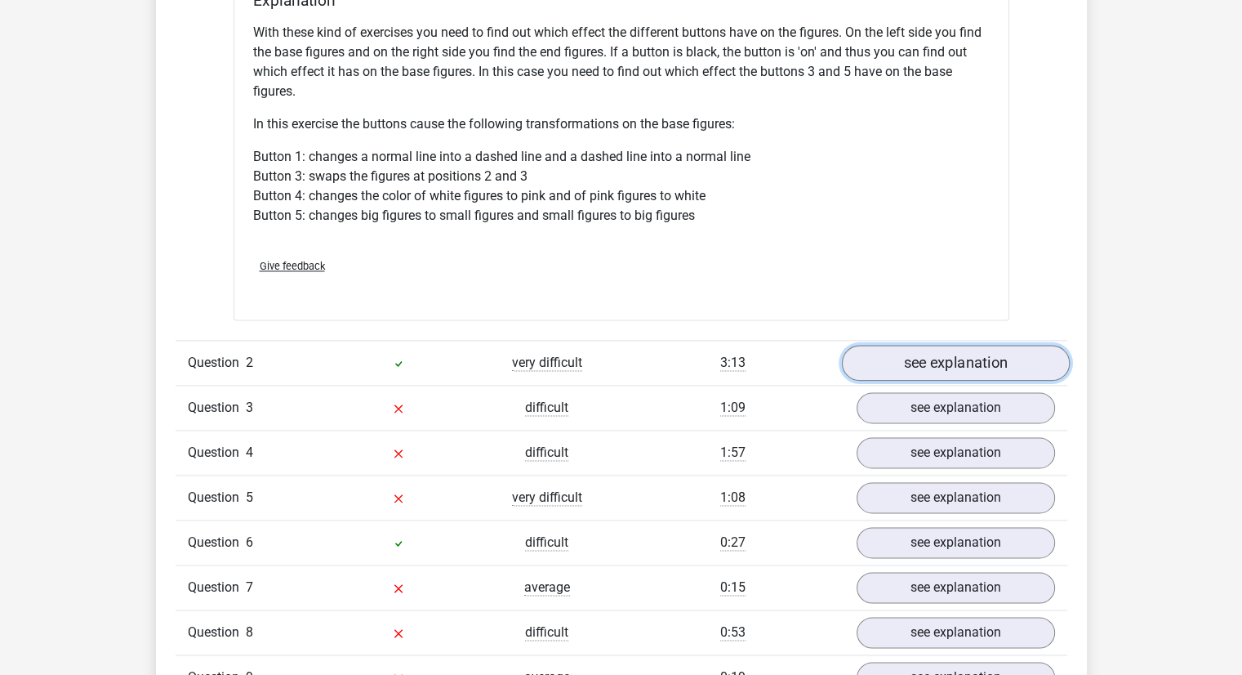
click at [902, 368] on link "see explanation" at bounding box center [955, 363] width 228 height 36
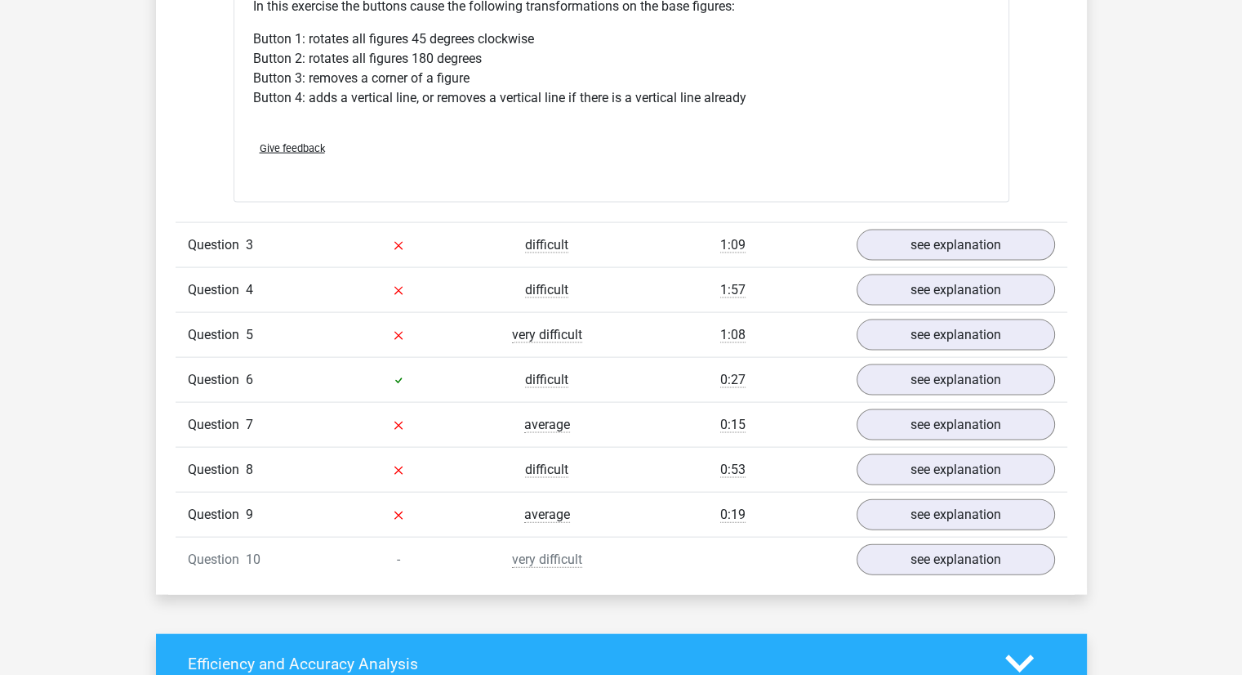
scroll to position [3401, 0]
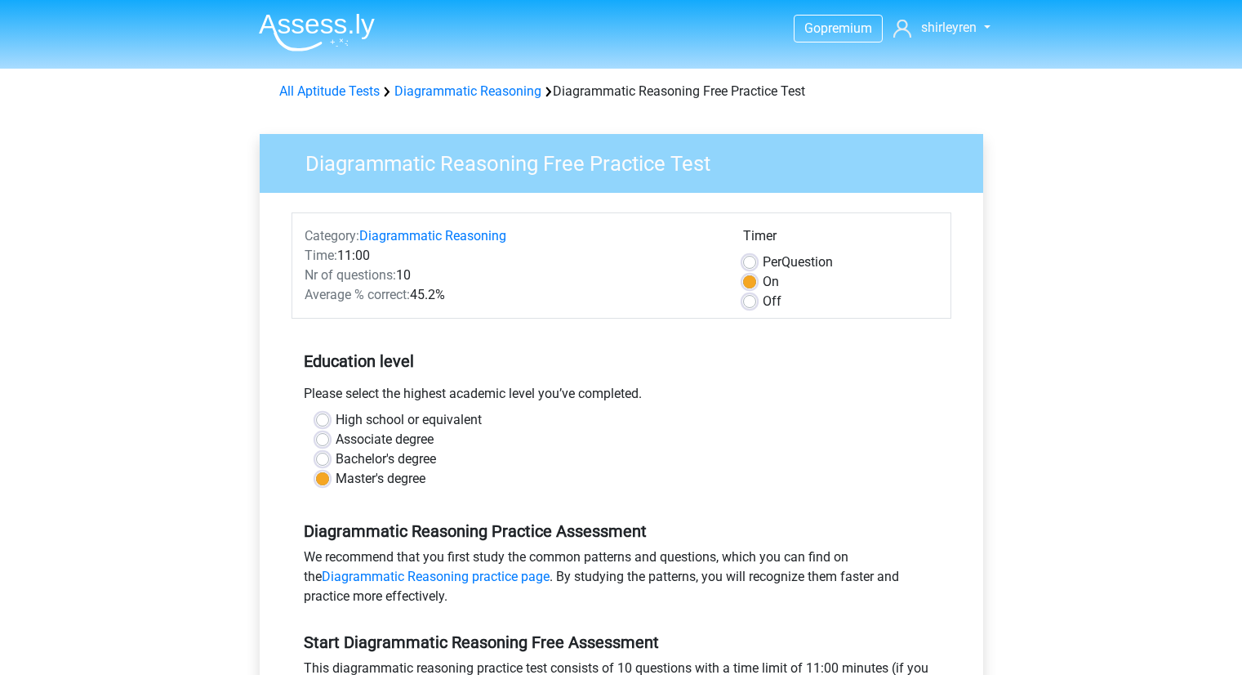
scroll to position [395, 0]
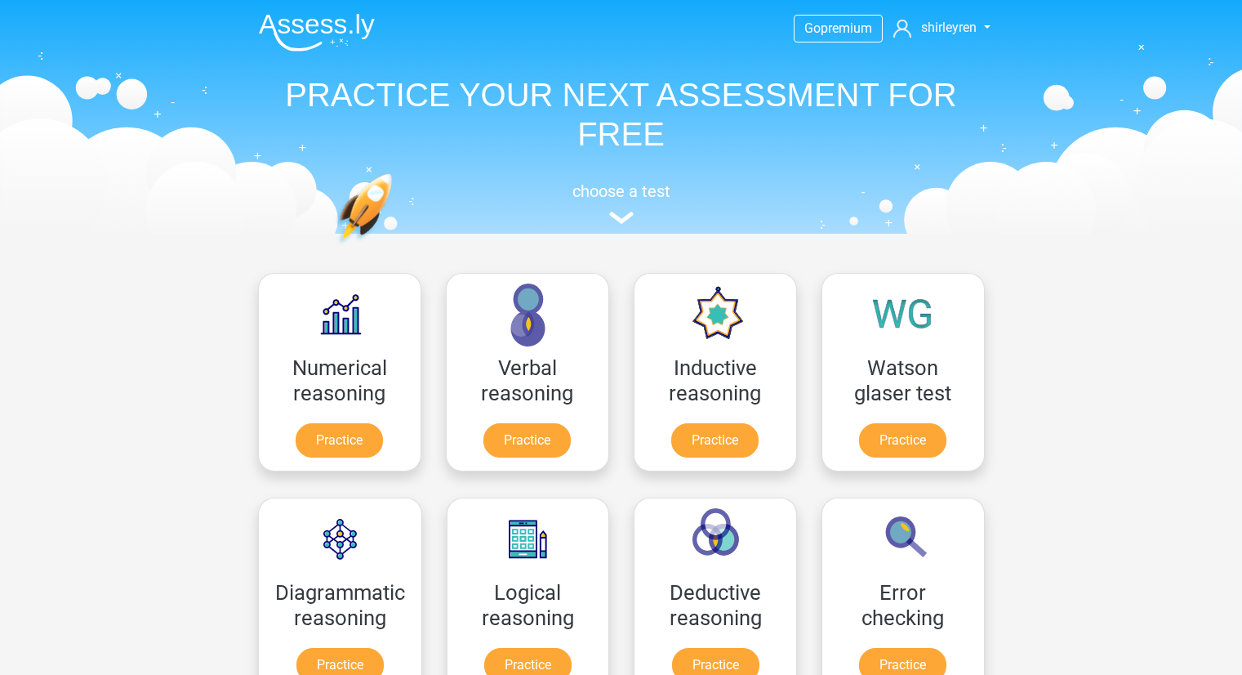
scroll to position [417, 0]
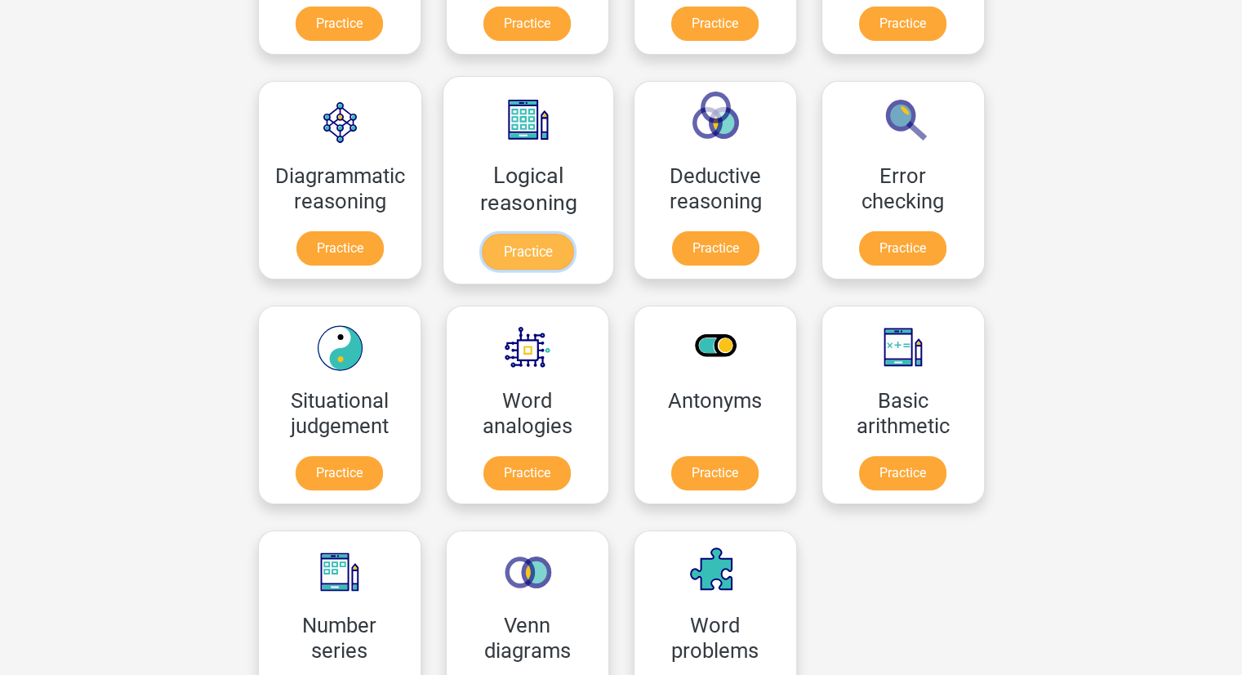
click at [534, 261] on link "Practice" at bounding box center [527, 252] width 91 height 36
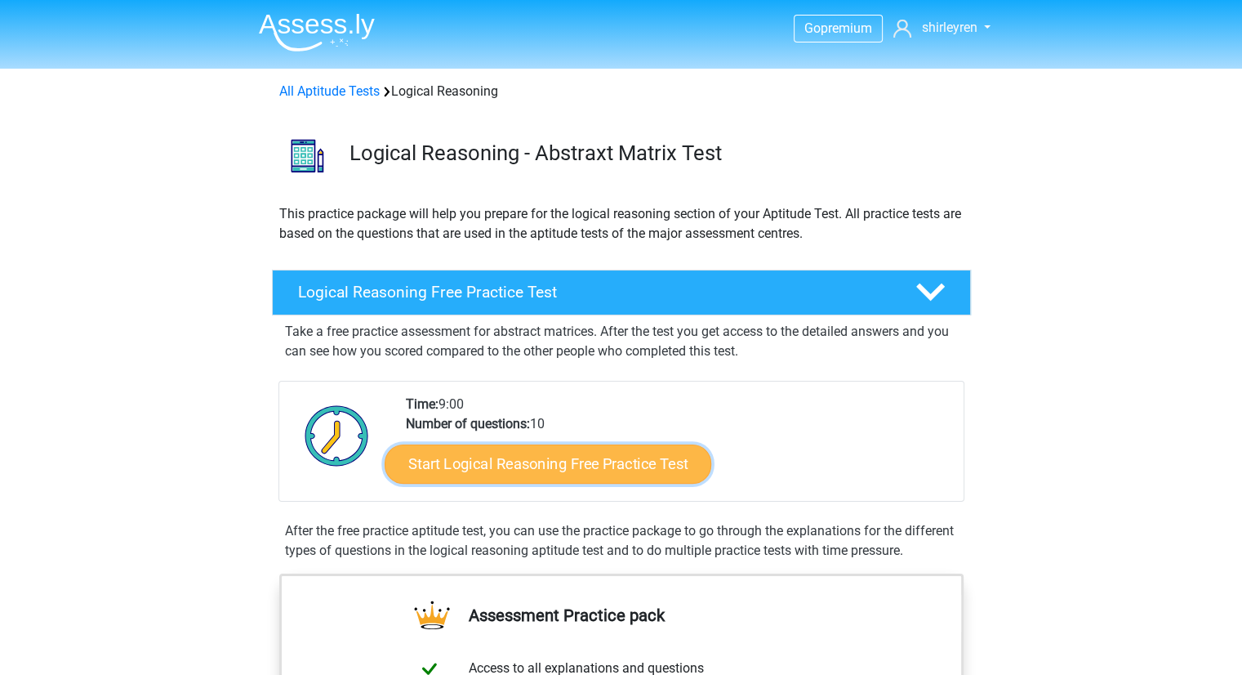
click at [412, 463] on link "Start Logical Reasoning Free Practice Test" at bounding box center [548, 462] width 327 height 39
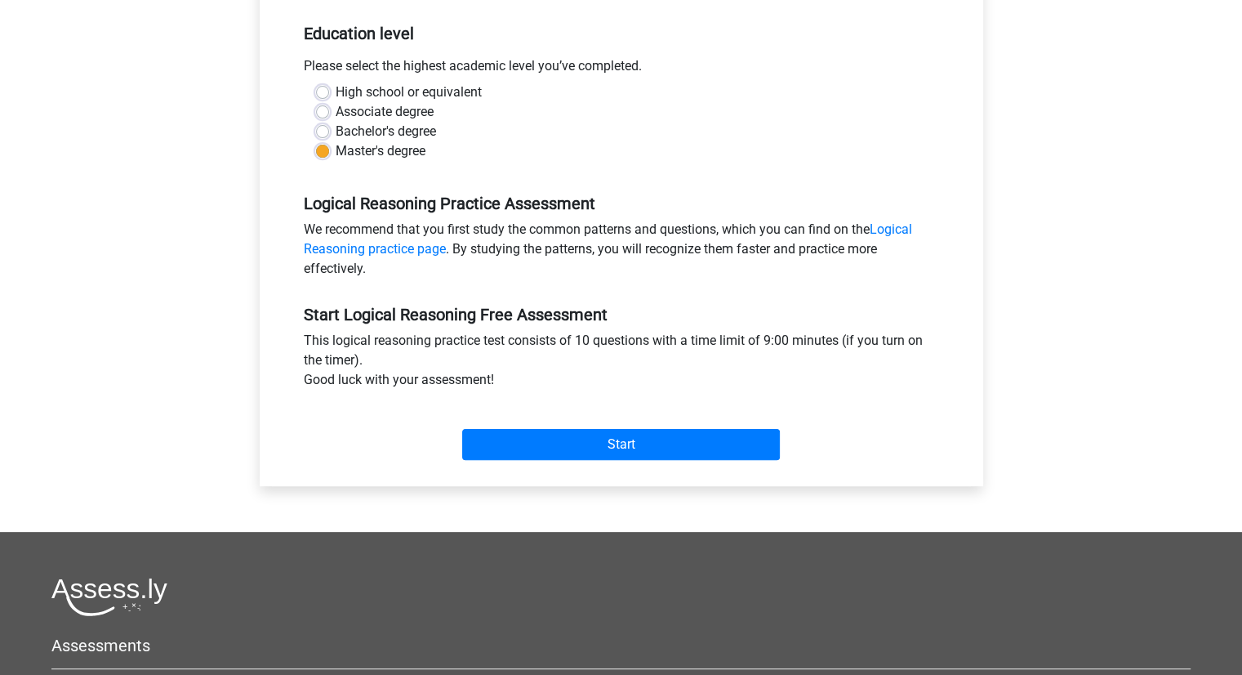
scroll to position [353, 0]
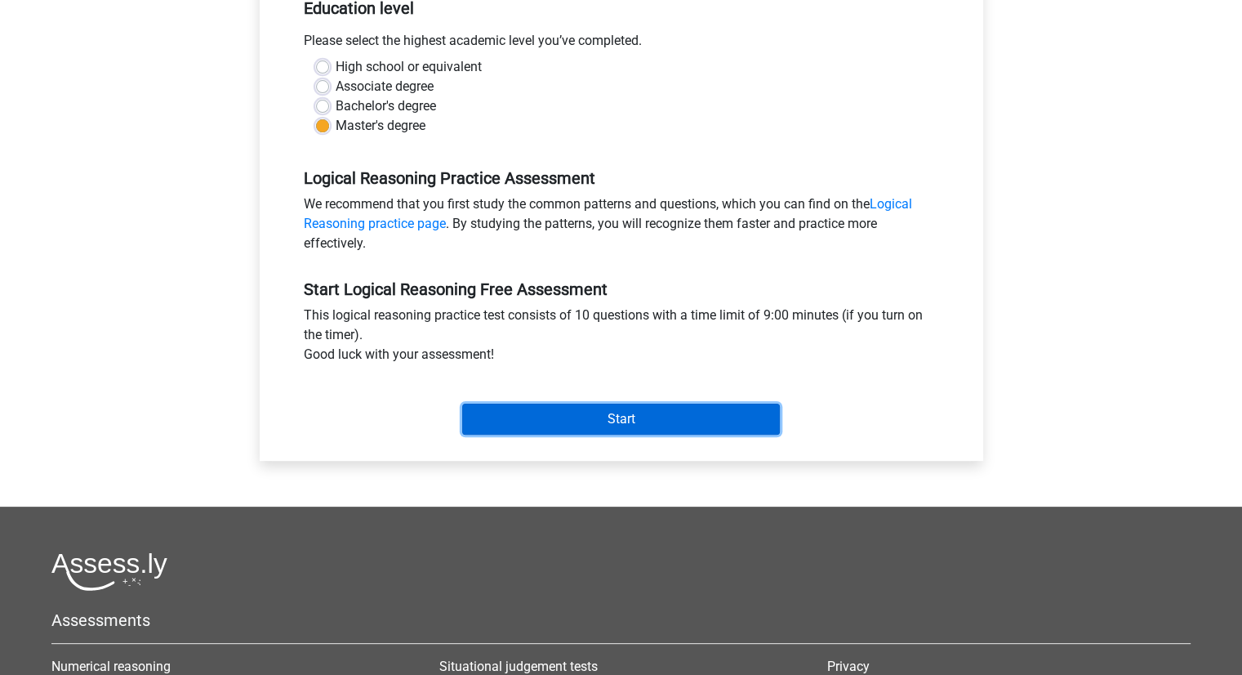
click at [573, 416] on input "Start" at bounding box center [621, 418] width 318 height 31
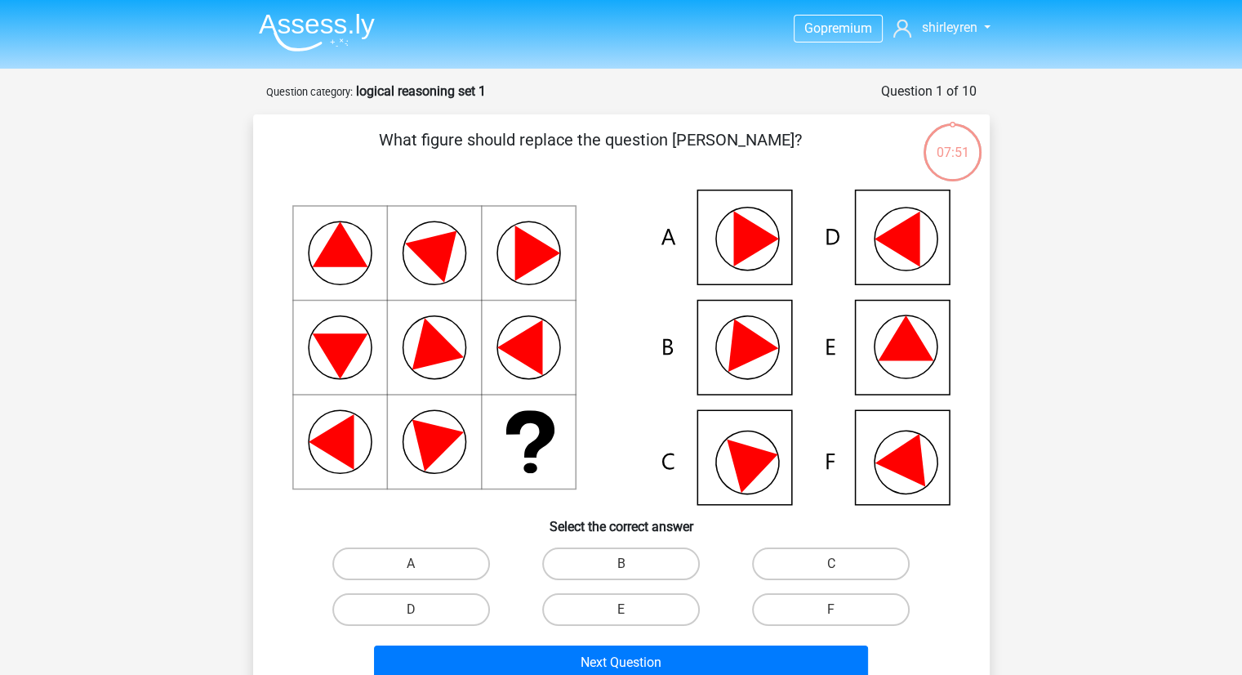
click at [927, 325] on icon at bounding box center [621, 346] width 658 height 315
click at [650, 610] on label "E" at bounding box center [621, 609] width 158 height 33
click at [631, 610] on input "E" at bounding box center [626, 614] width 11 height 11
radio input "true"
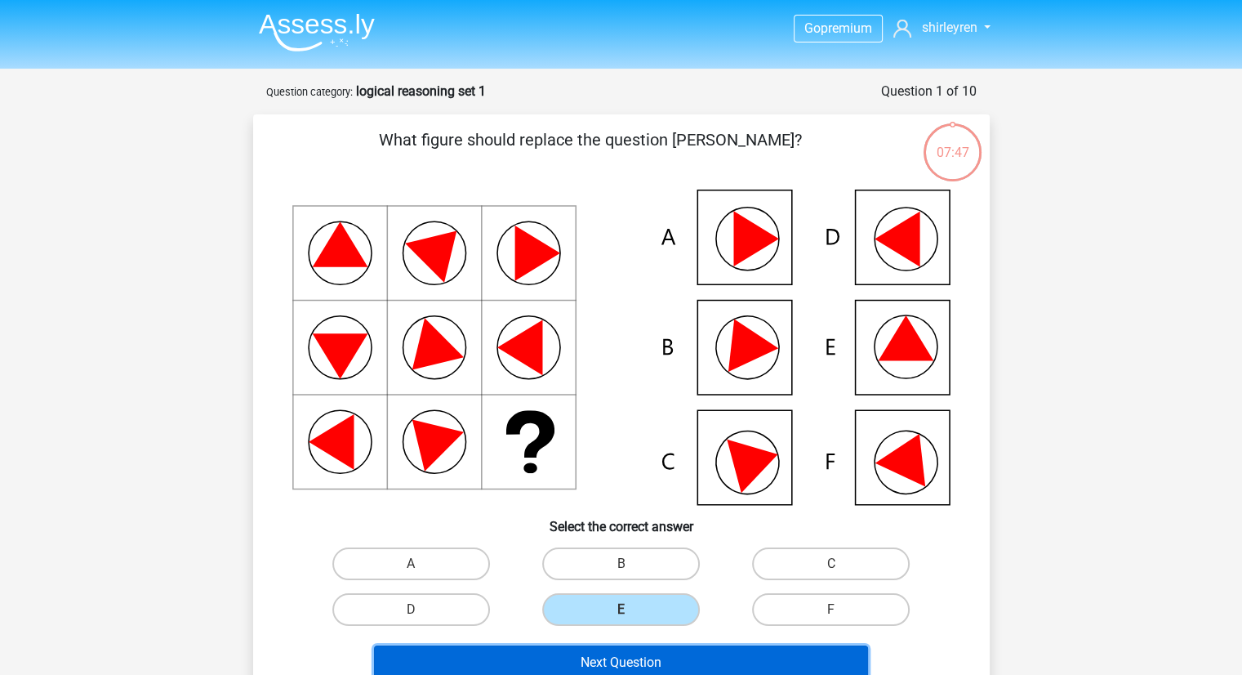
click at [568, 666] on button "Next Question" at bounding box center [621, 662] width 494 height 34
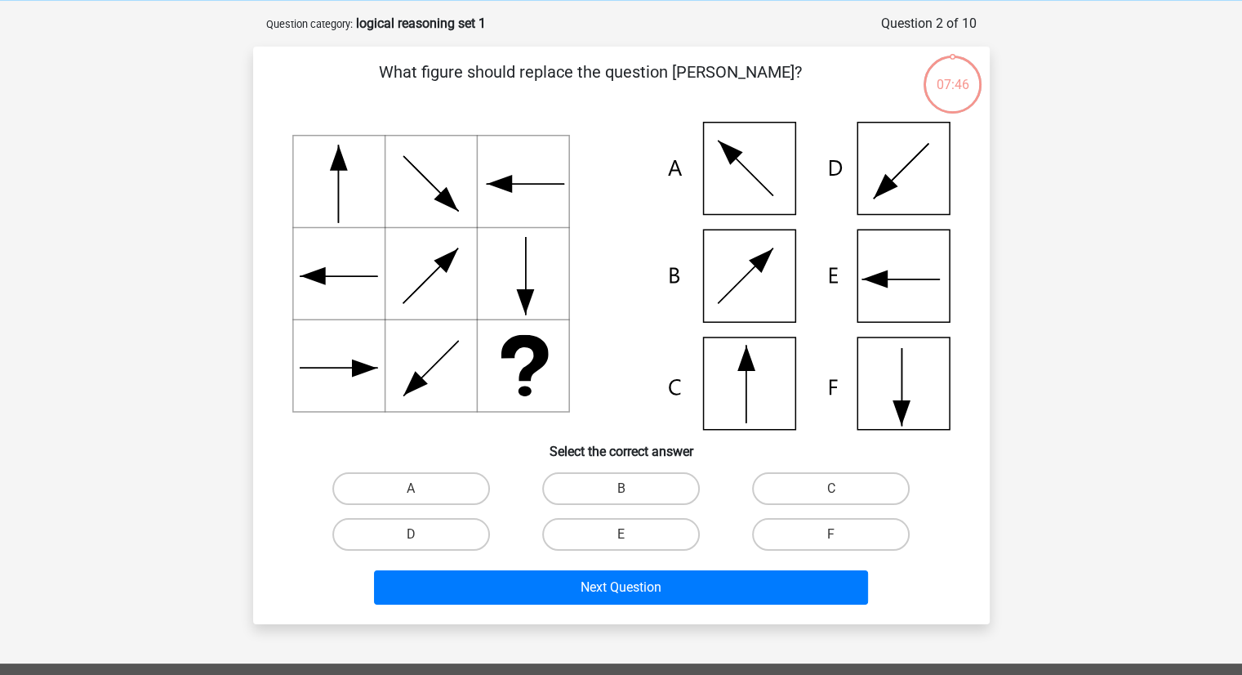
scroll to position [82, 0]
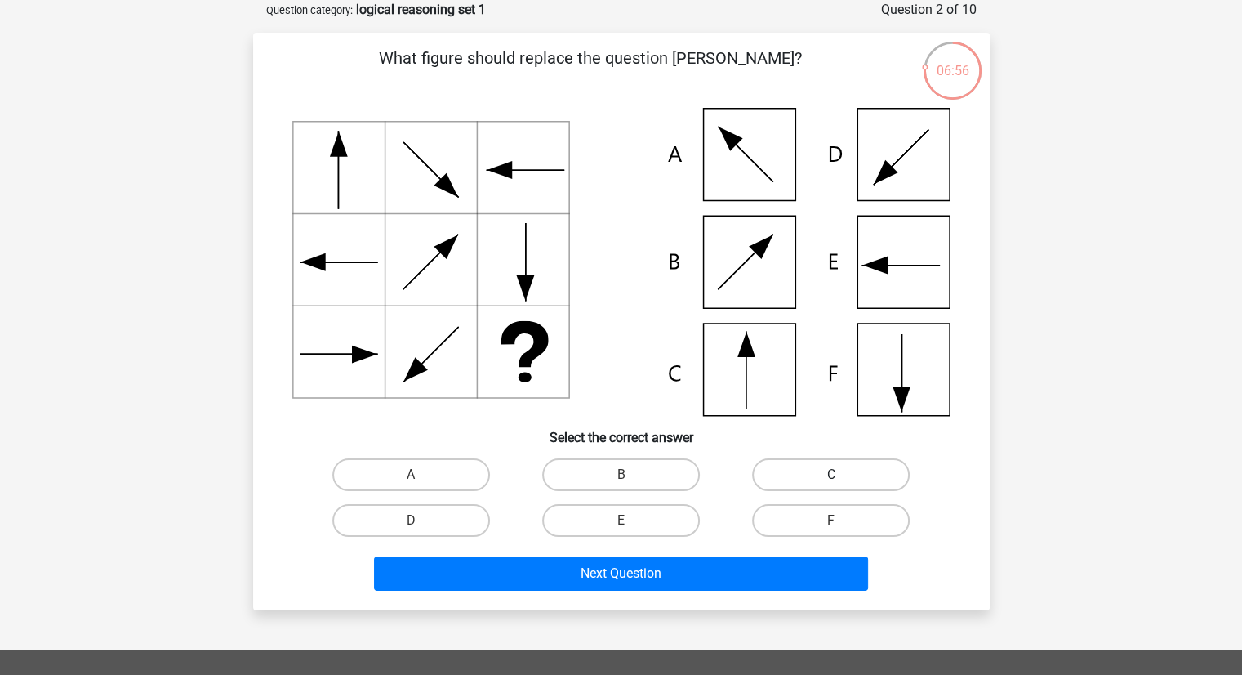
click at [807, 479] on label "C" at bounding box center [831, 474] width 158 height 33
click at [831, 479] on input "C" at bounding box center [836, 479] width 11 height 11
radio input "true"
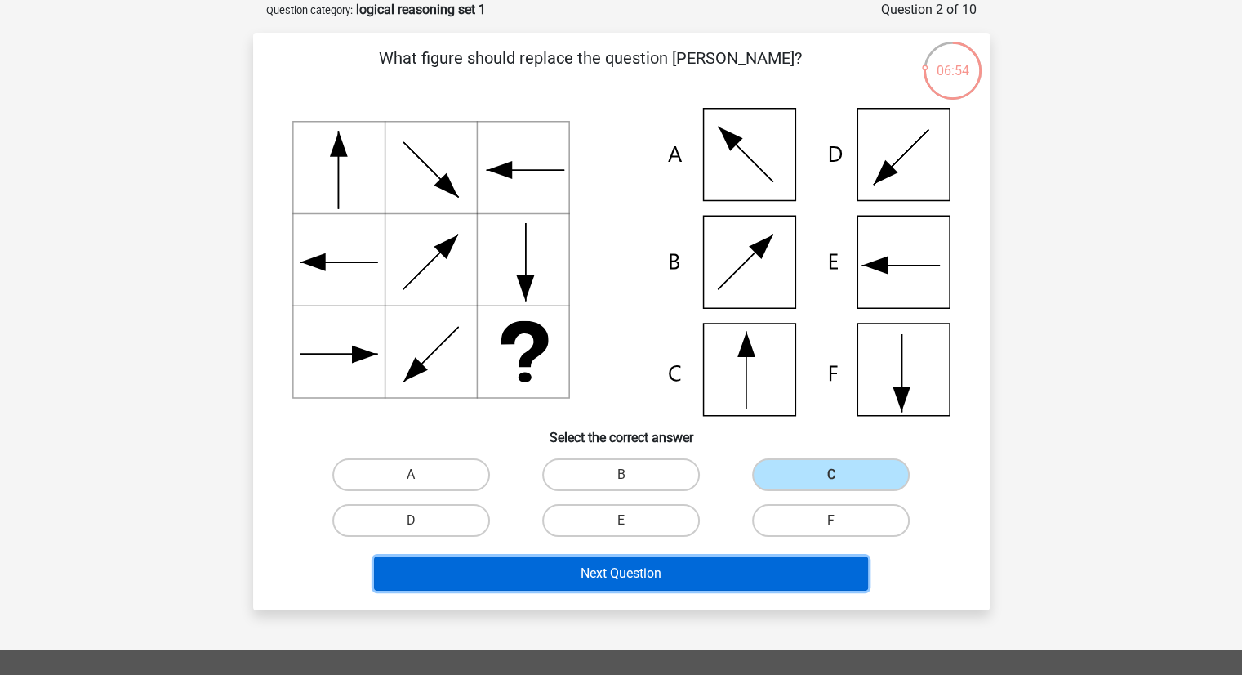
click at [550, 573] on button "Next Question" at bounding box center [621, 573] width 494 height 34
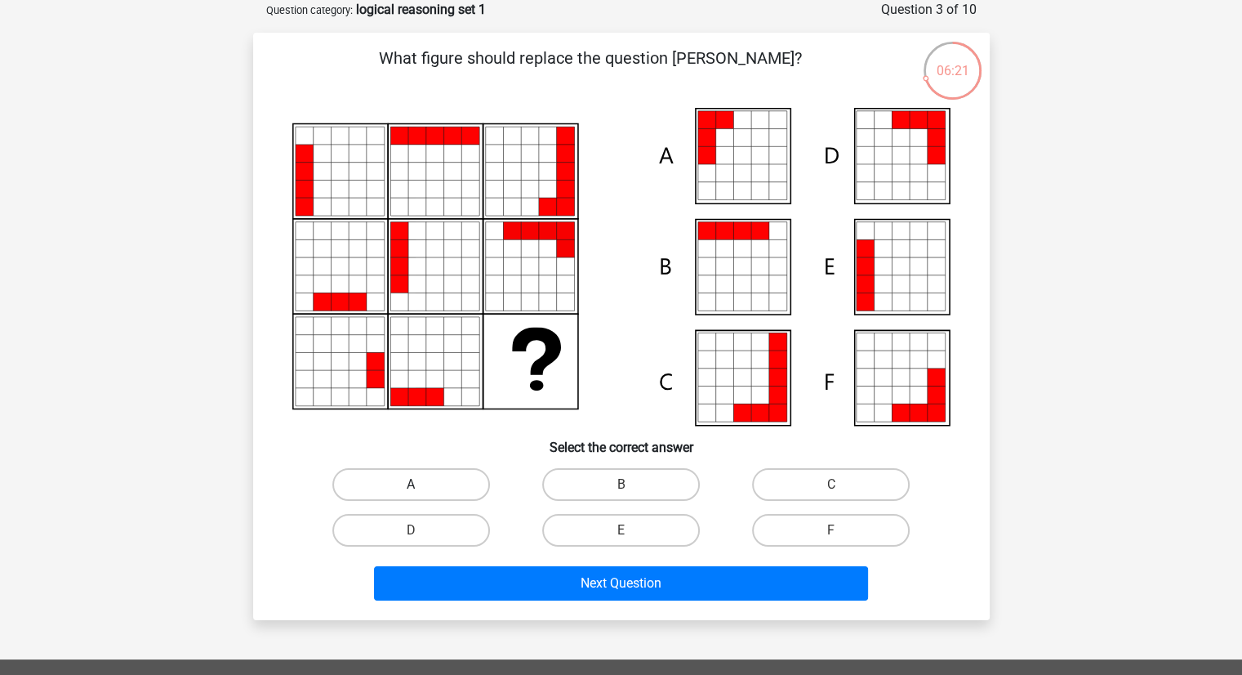
click at [437, 482] on label "A" at bounding box center [411, 484] width 158 height 33
click at [421, 484] on input "A" at bounding box center [416, 489] width 11 height 11
radio input "true"
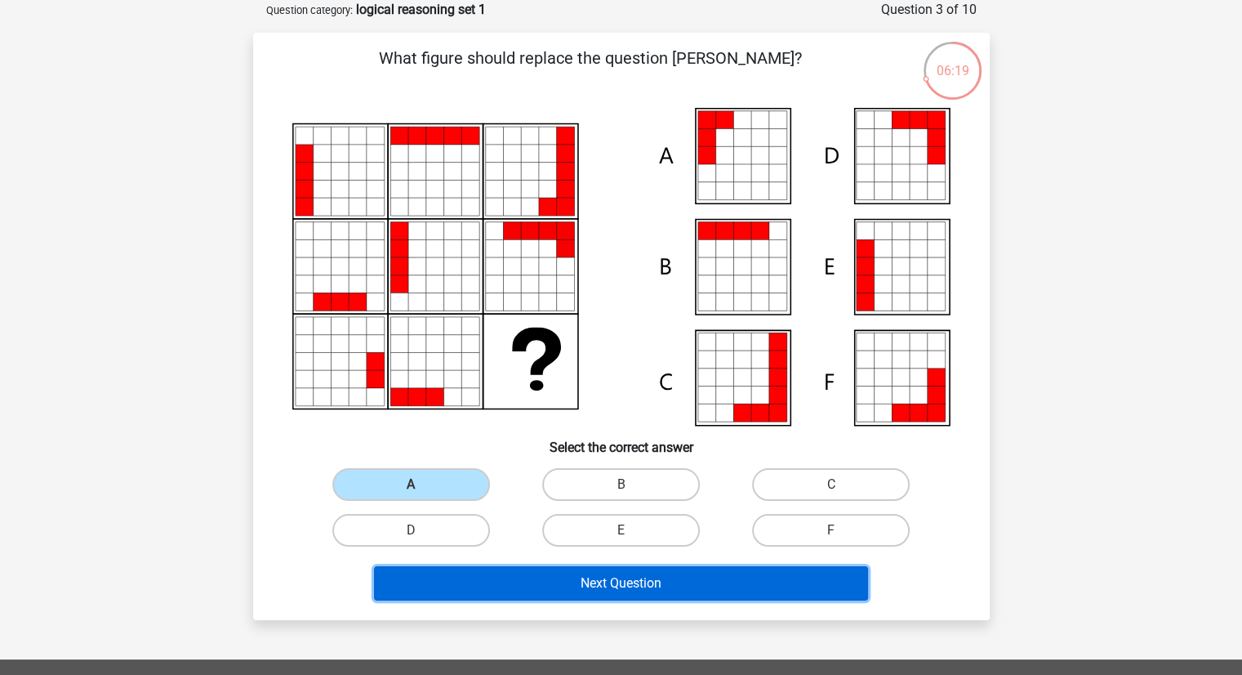
click at [540, 586] on button "Next Question" at bounding box center [621, 583] width 494 height 34
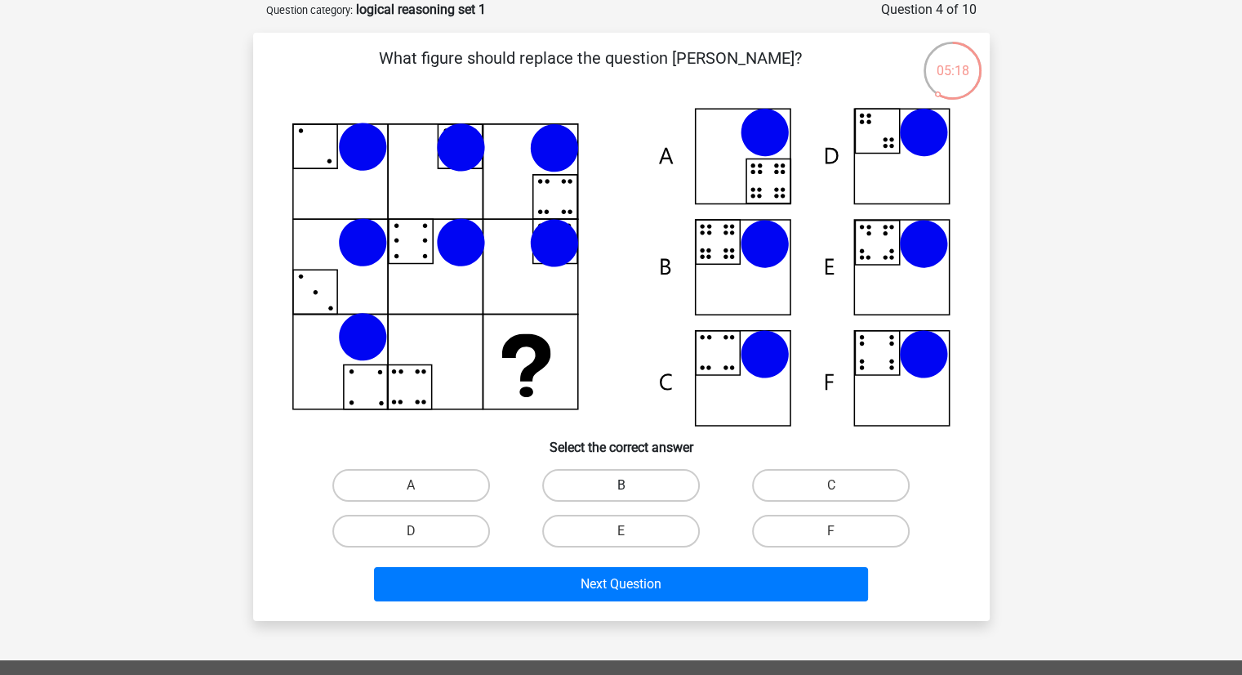
click at [611, 479] on label "B" at bounding box center [621, 485] width 158 height 33
click at [621, 485] on input "B" at bounding box center [626, 490] width 11 height 11
radio input "true"
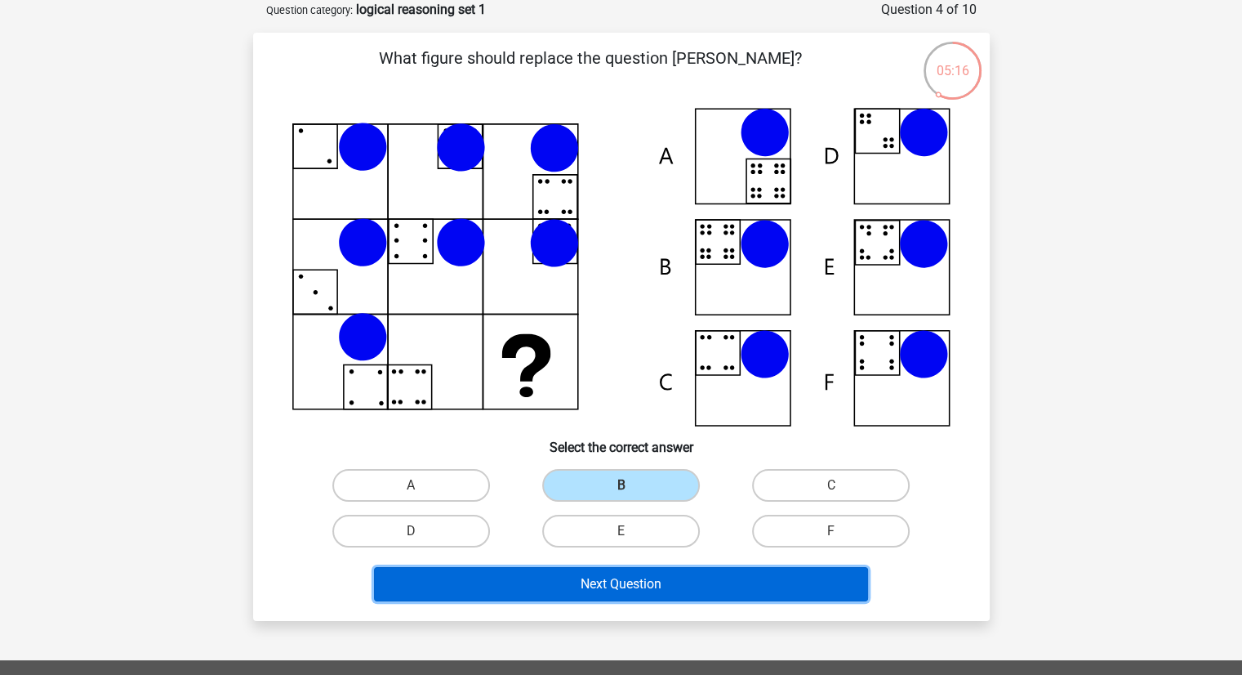
click at [568, 586] on button "Next Question" at bounding box center [621, 584] width 494 height 34
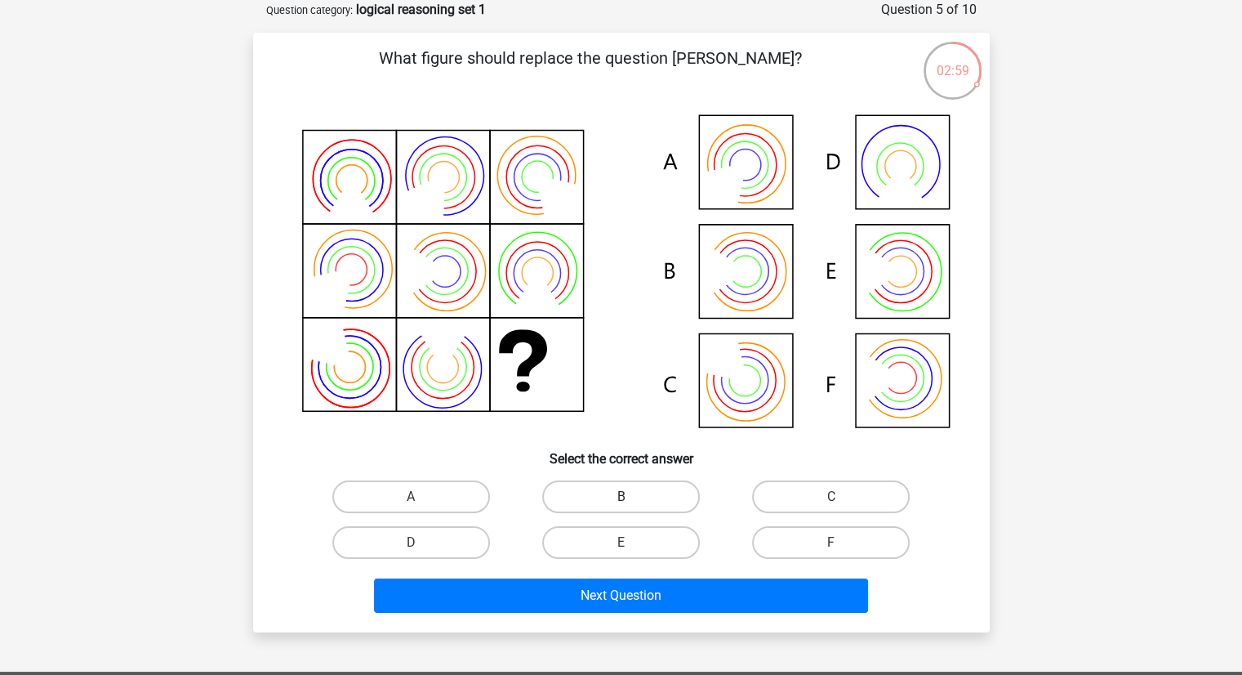
click at [601, 486] on label "B" at bounding box center [621, 496] width 158 height 33
click at [621, 497] on input "B" at bounding box center [626, 502] width 11 height 11
radio input "true"
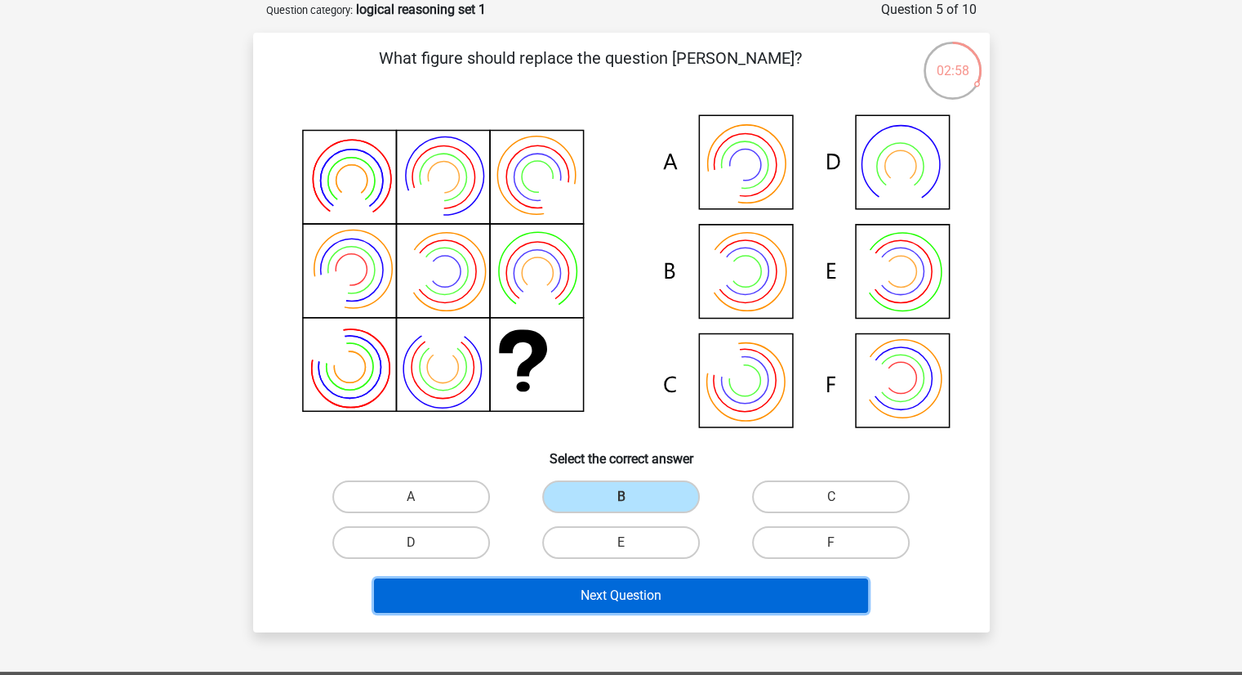
click at [562, 590] on button "Next Question" at bounding box center [621, 595] width 494 height 34
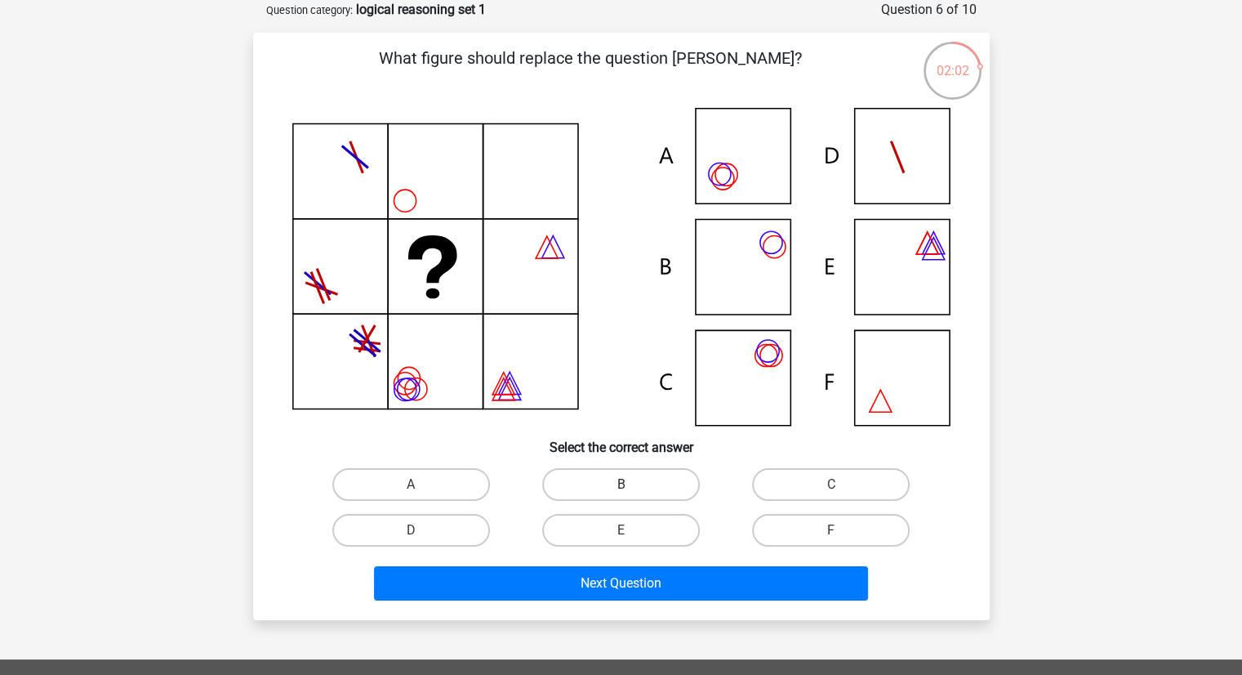
click at [604, 484] on label "B" at bounding box center [621, 484] width 158 height 33
click at [621, 484] on input "B" at bounding box center [626, 489] width 11 height 11
radio input "true"
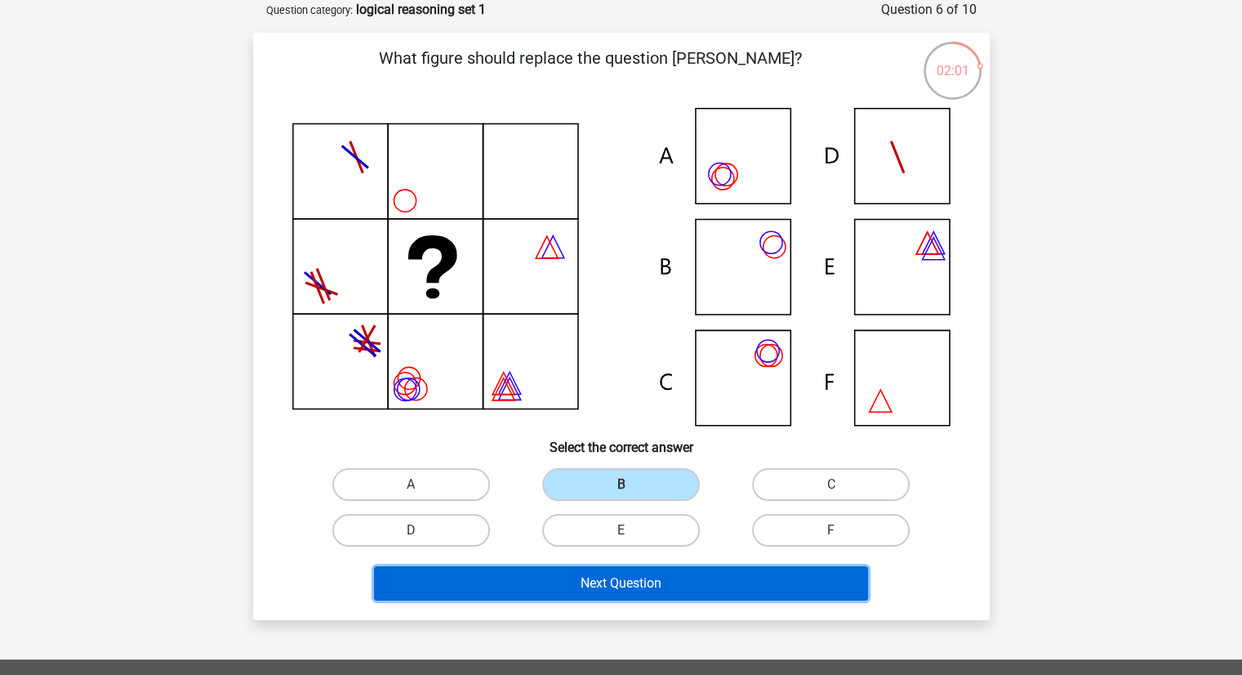
click at [531, 573] on button "Next Question" at bounding box center [621, 583] width 494 height 34
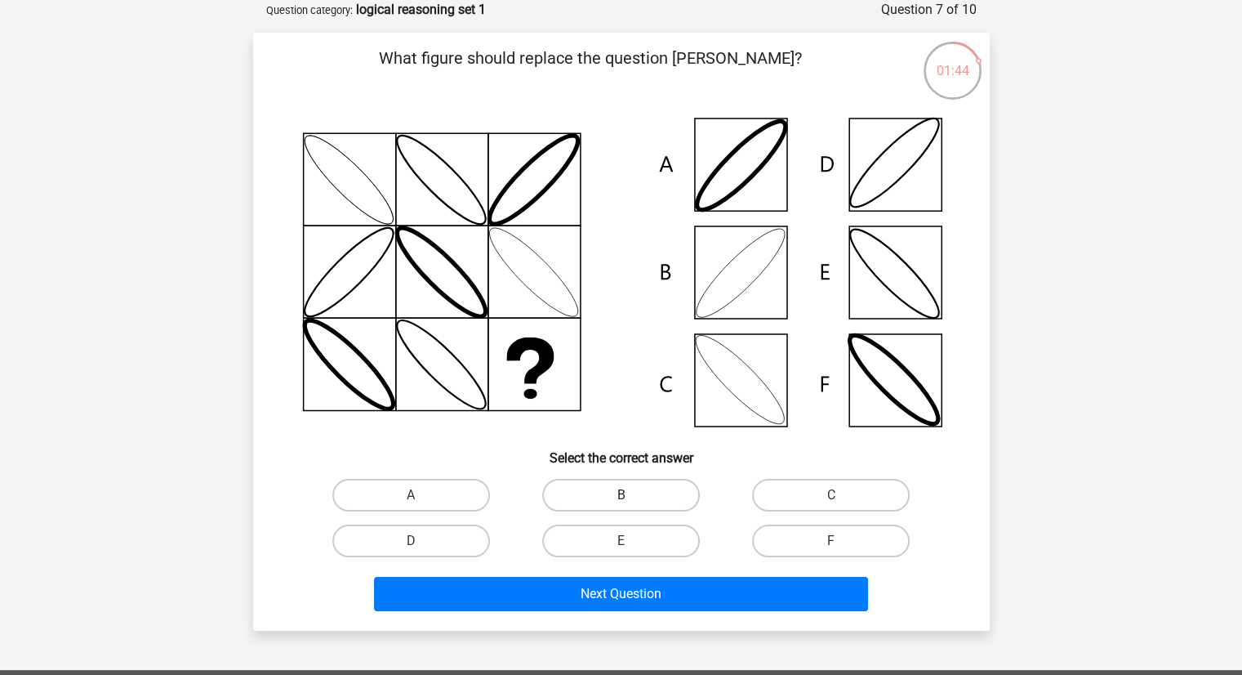
click at [585, 497] on label "B" at bounding box center [621, 495] width 158 height 33
click at [621, 497] on input "B" at bounding box center [626, 500] width 11 height 11
radio input "true"
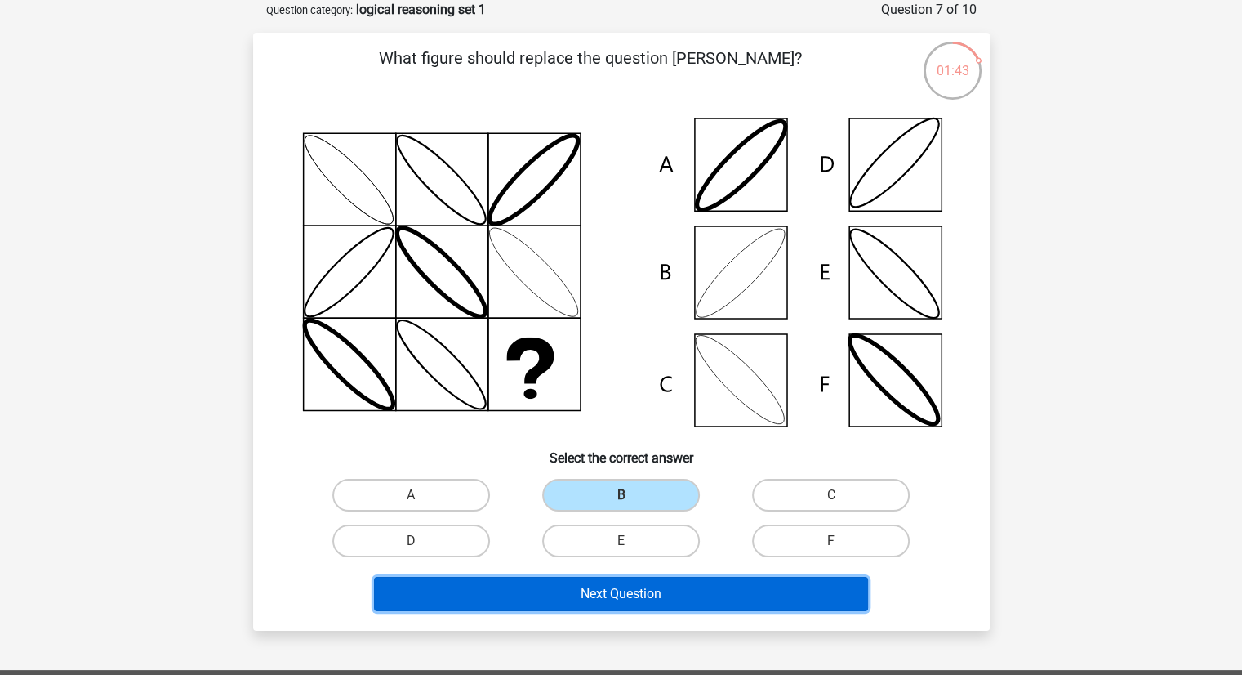
click at [559, 590] on button "Next Question" at bounding box center [621, 594] width 494 height 34
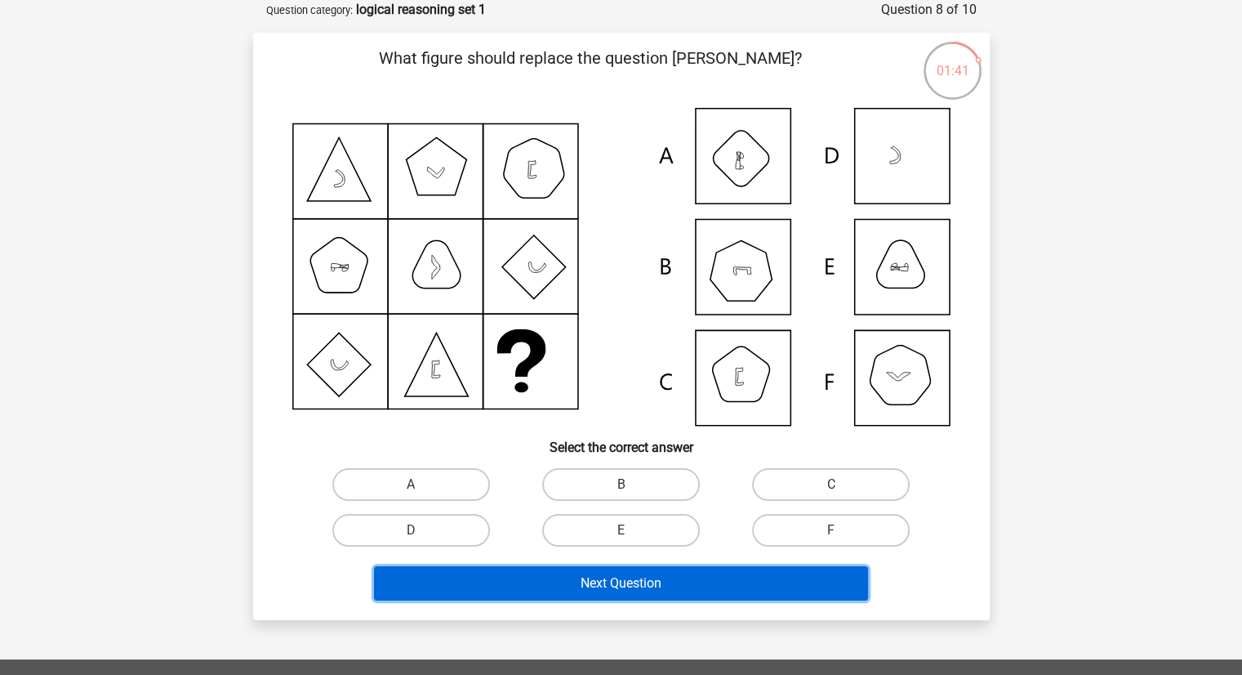
click at [565, 580] on button "Next Question" at bounding box center [621, 583] width 494 height 34
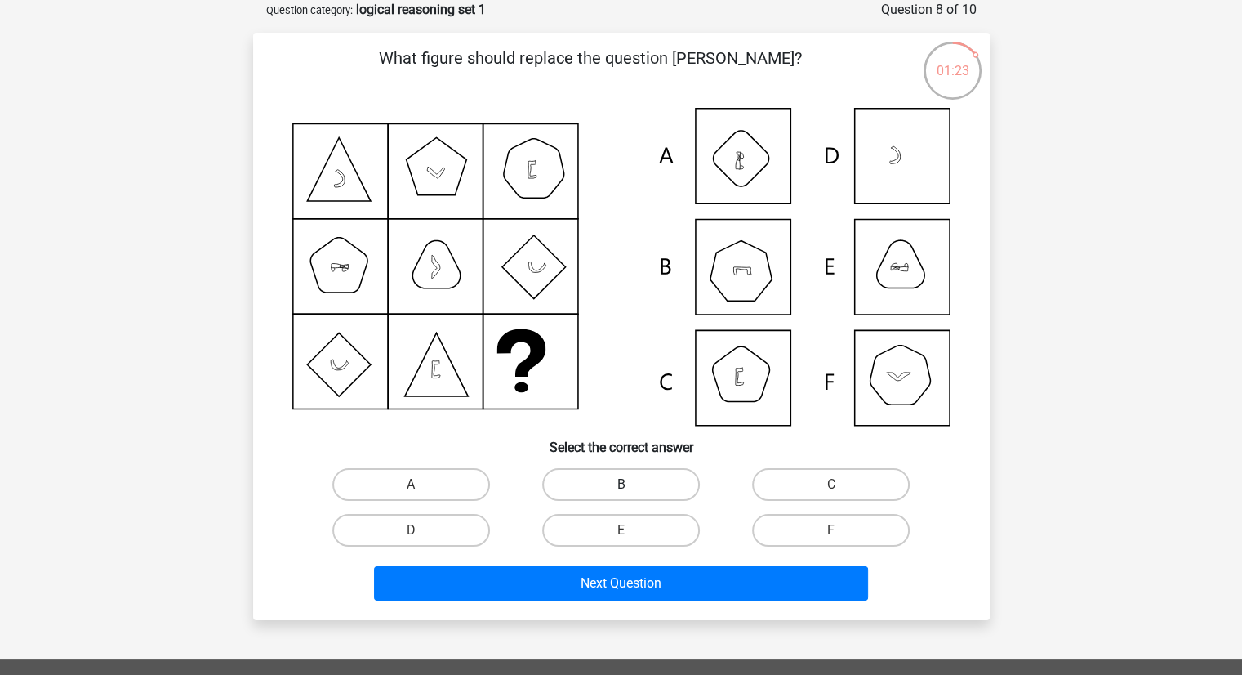
click at [601, 483] on label "B" at bounding box center [621, 484] width 158 height 33
click at [621, 484] on input "B" at bounding box center [626, 489] width 11 height 11
radio input "true"
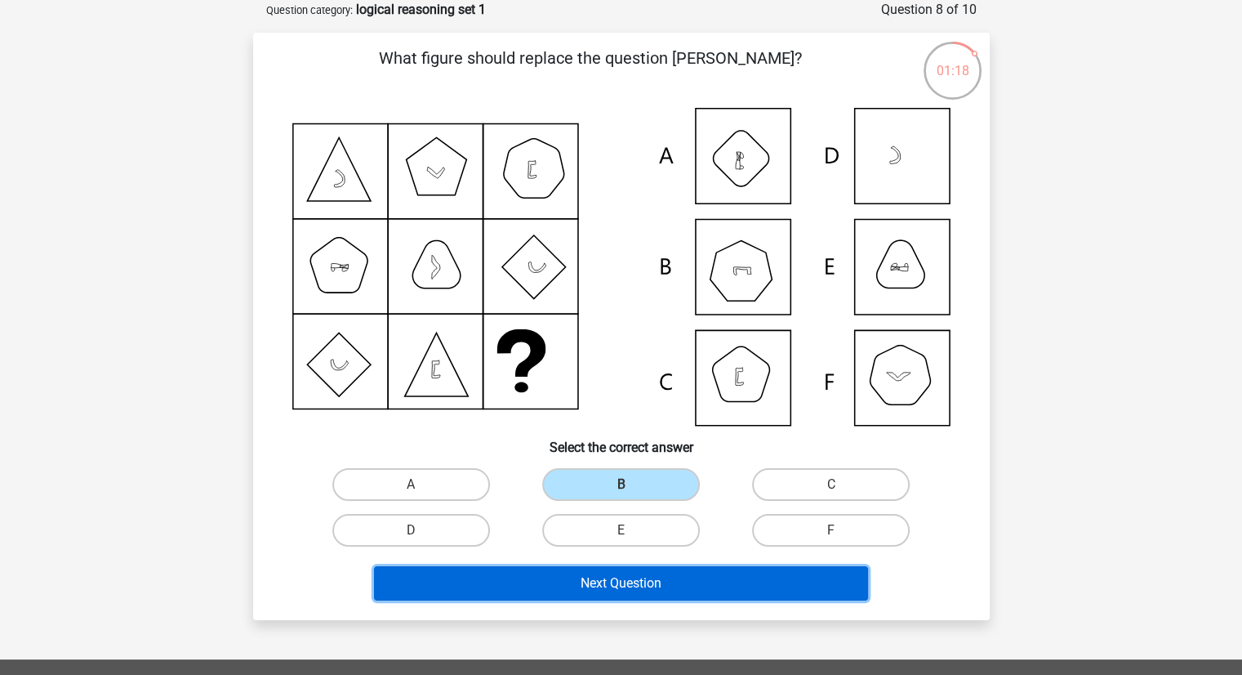
click at [568, 586] on button "Next Question" at bounding box center [621, 583] width 494 height 34
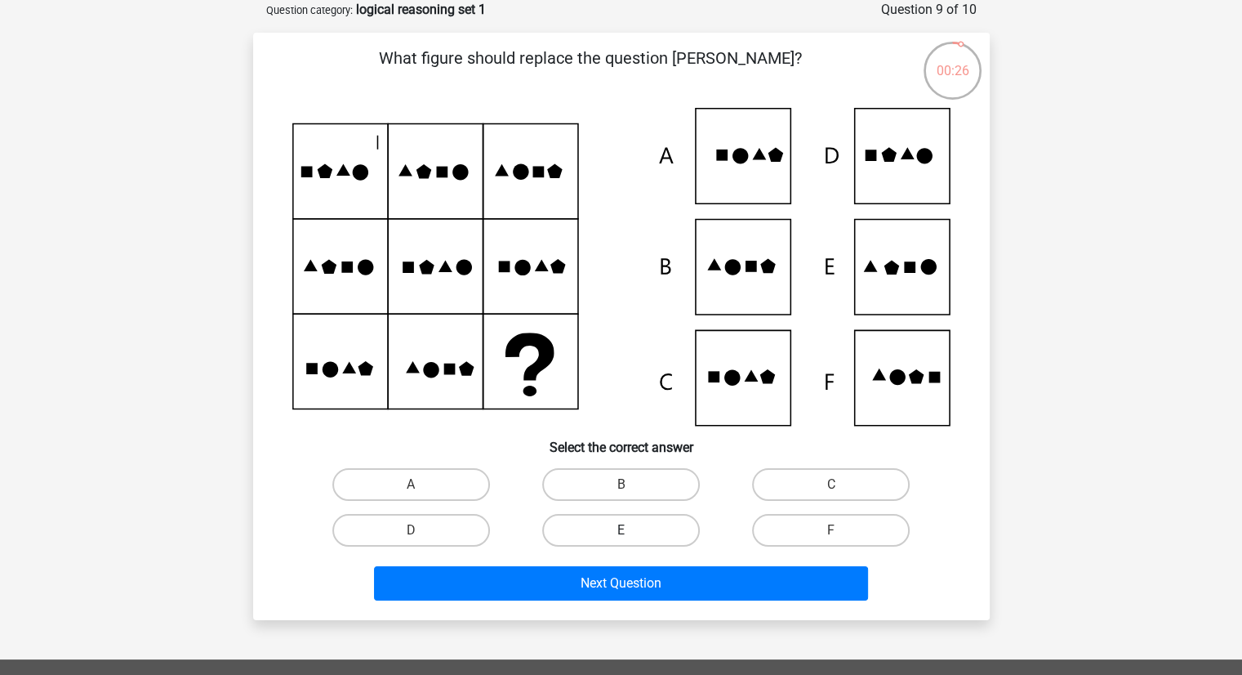
click at [608, 532] on label "E" at bounding box center [621, 530] width 158 height 33
click at [621, 532] on input "E" at bounding box center [626, 535] width 11 height 11
radio input "true"
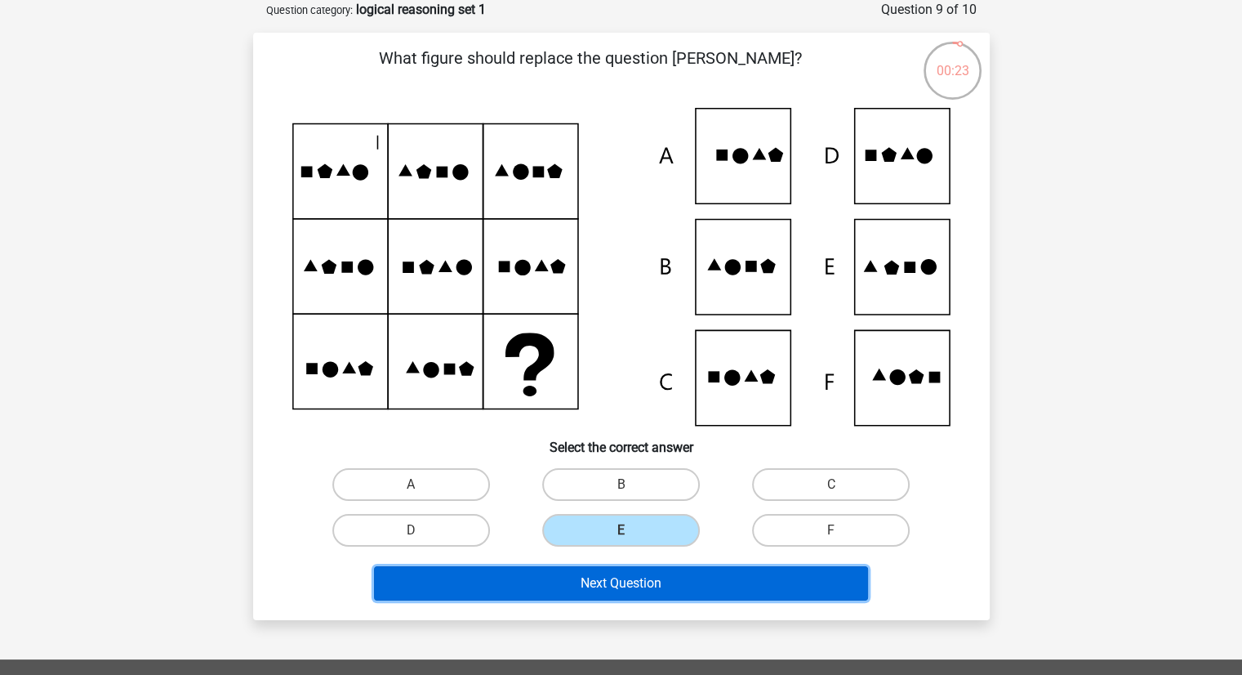
click at [553, 584] on button "Next Question" at bounding box center [621, 583] width 494 height 34
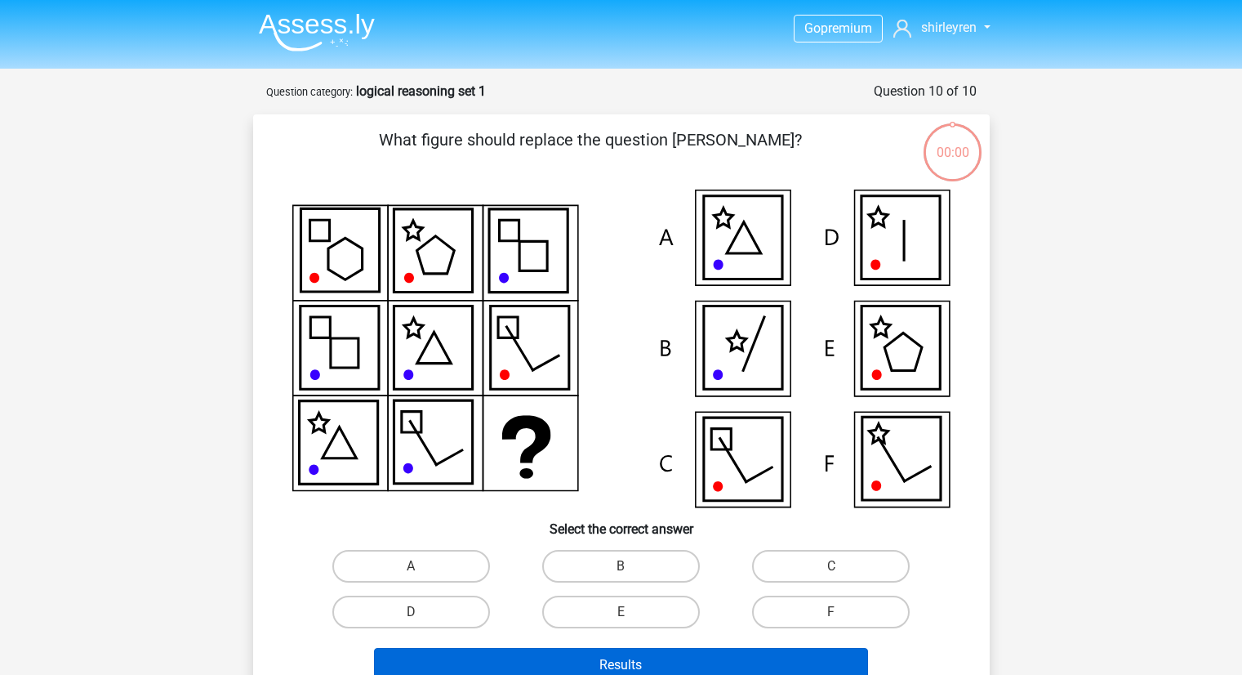
scroll to position [82, 0]
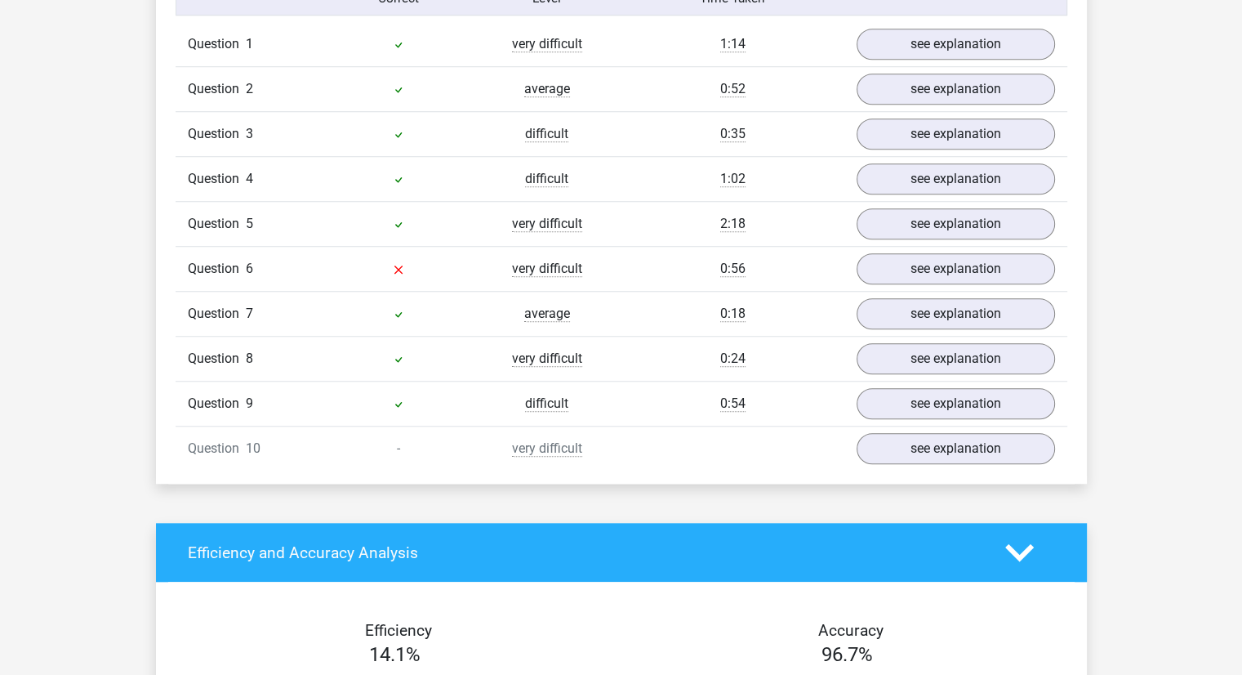
scroll to position [1363, 0]
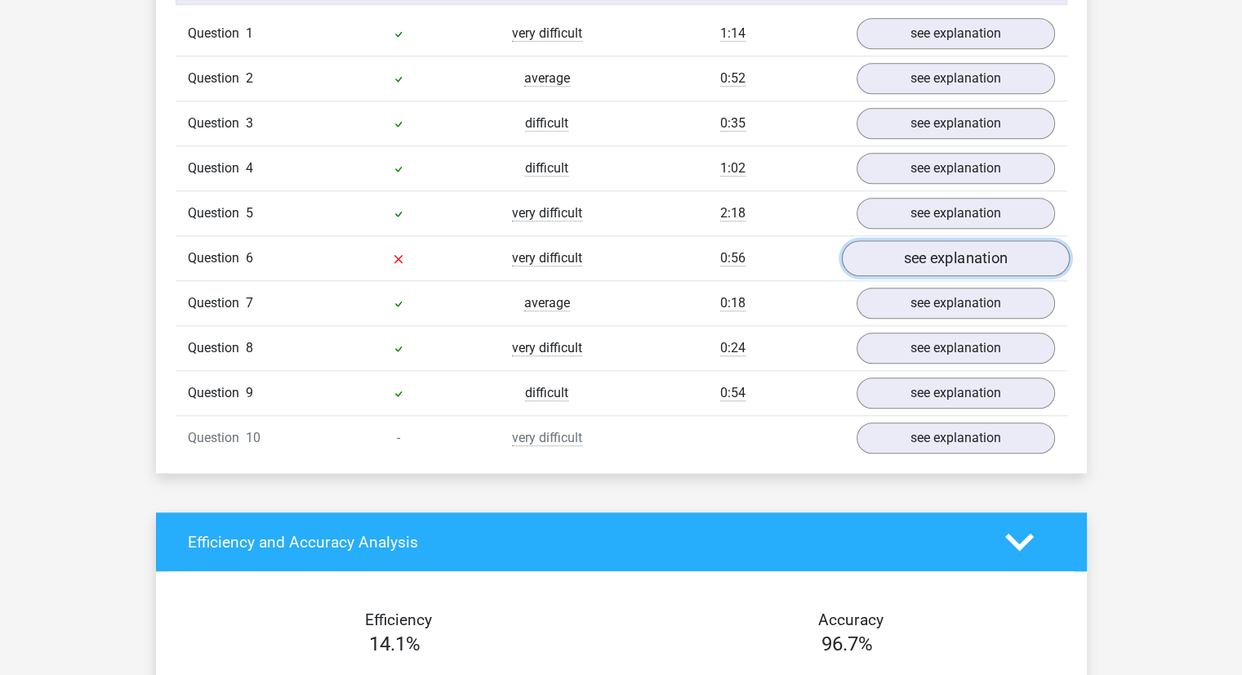
click at [886, 255] on link "see explanation" at bounding box center [955, 258] width 228 height 36
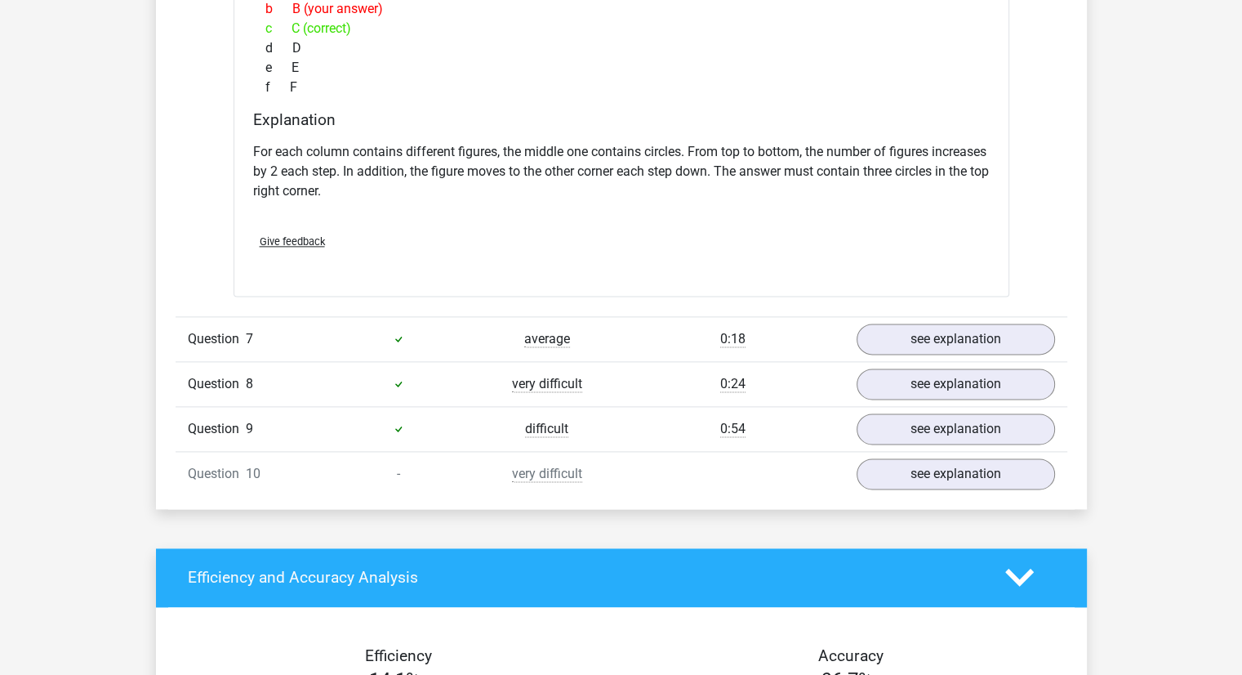
scroll to position [2091, 0]
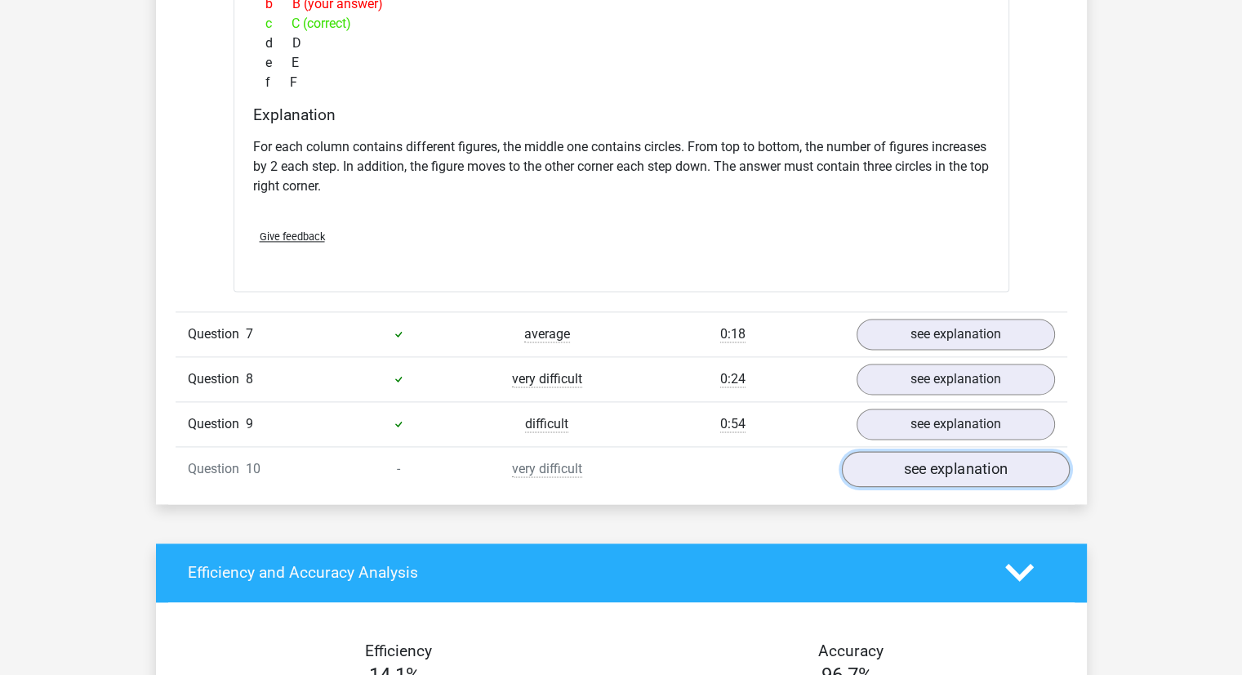
click at [895, 460] on link "see explanation" at bounding box center [955, 469] width 228 height 36
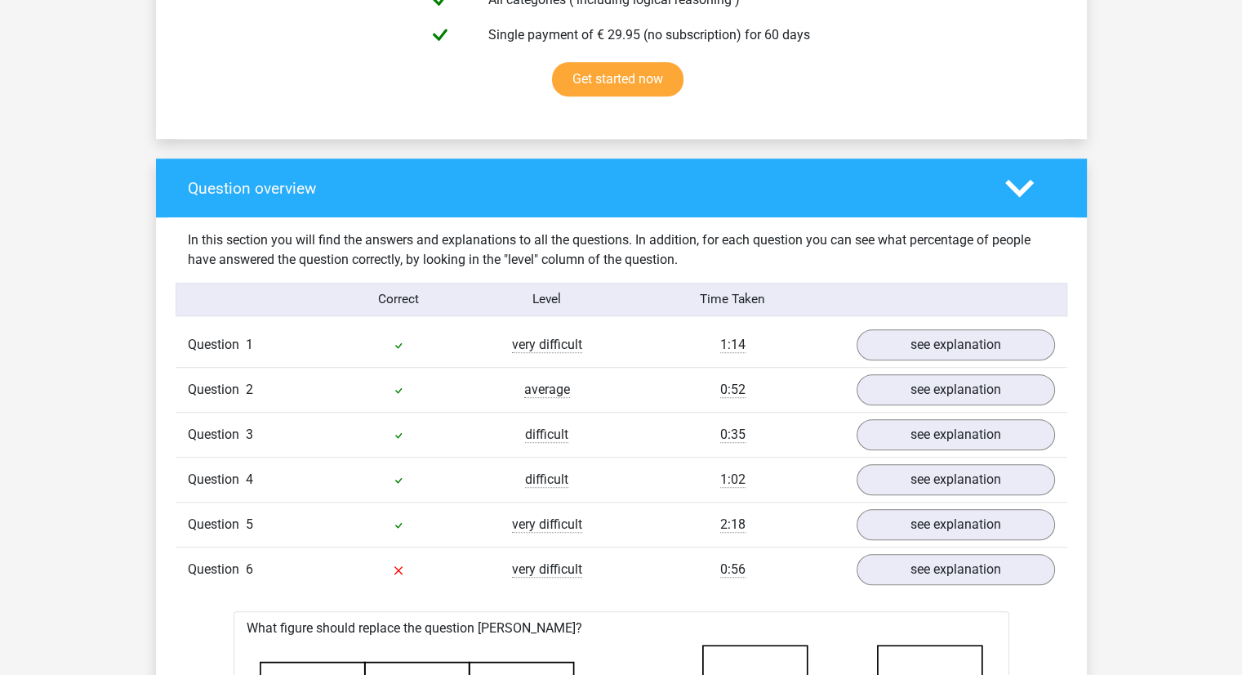
scroll to position [0, 0]
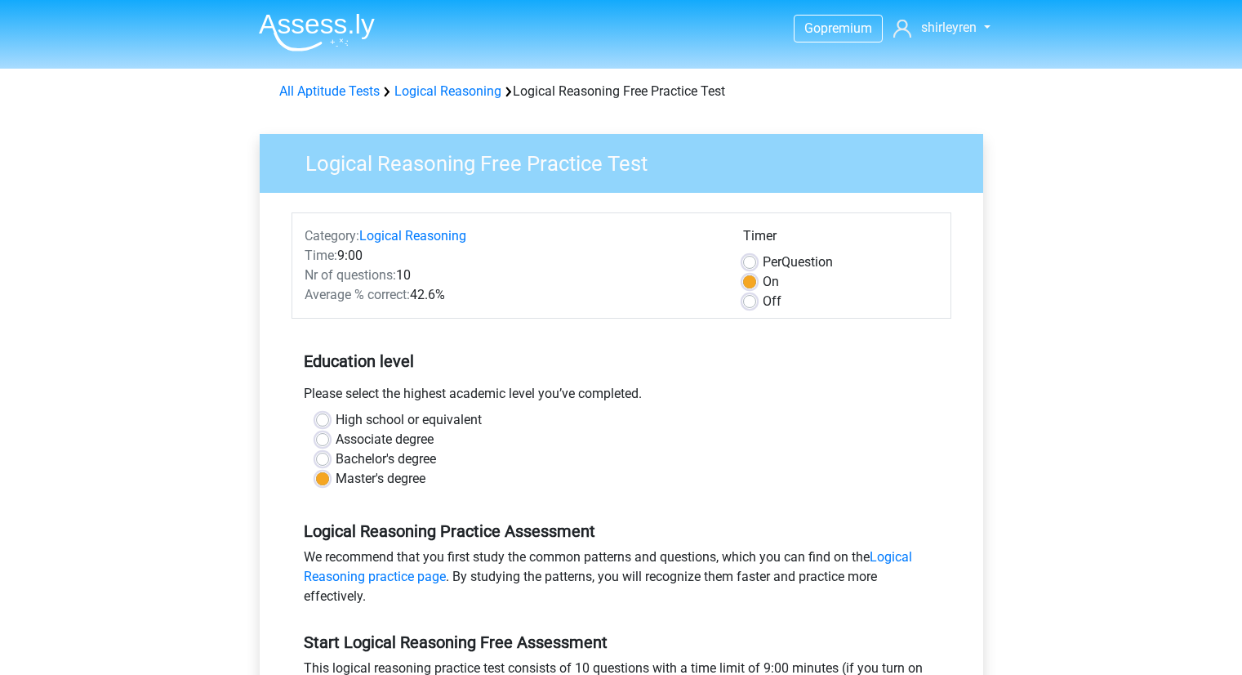
scroll to position [353, 0]
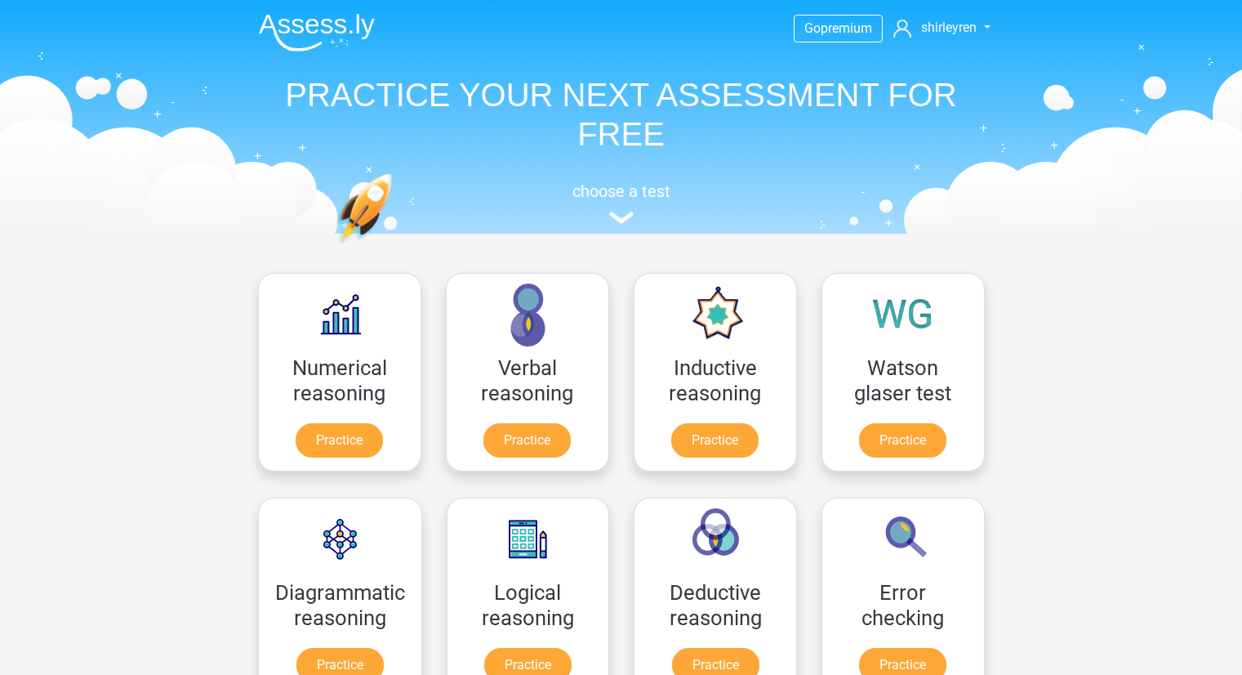
scroll to position [417, 0]
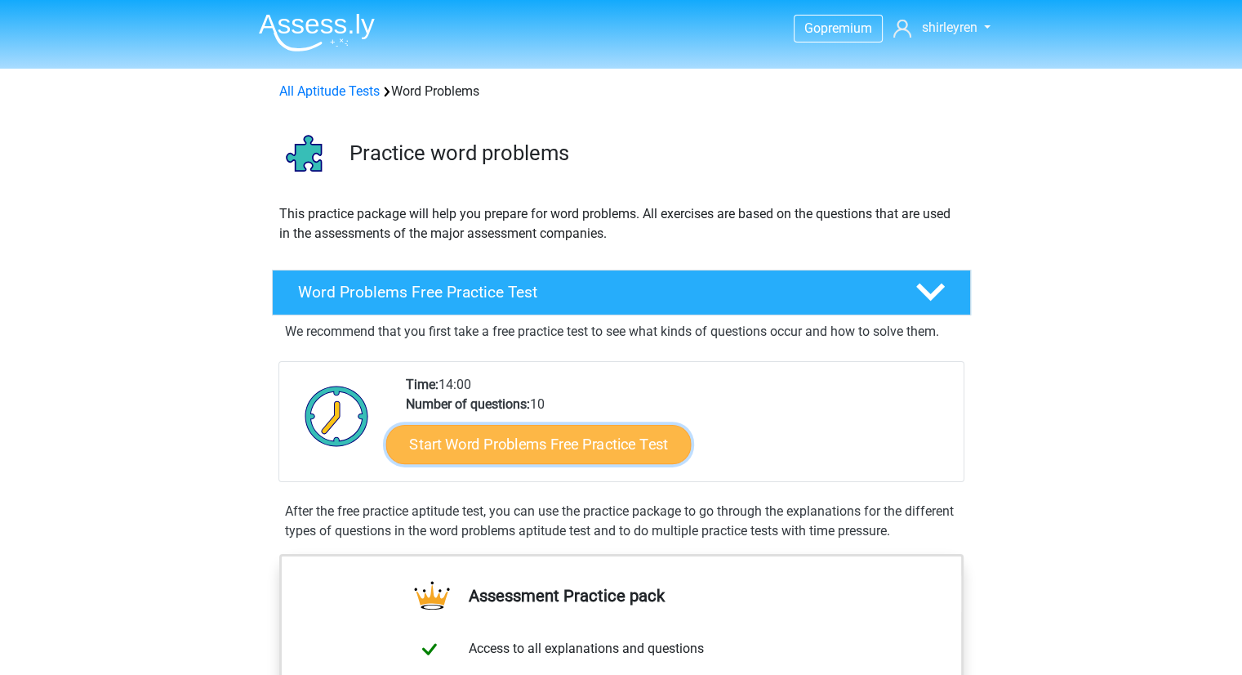
click at [441, 454] on link "Start Word Problems Free Practice Test" at bounding box center [537, 443] width 305 height 39
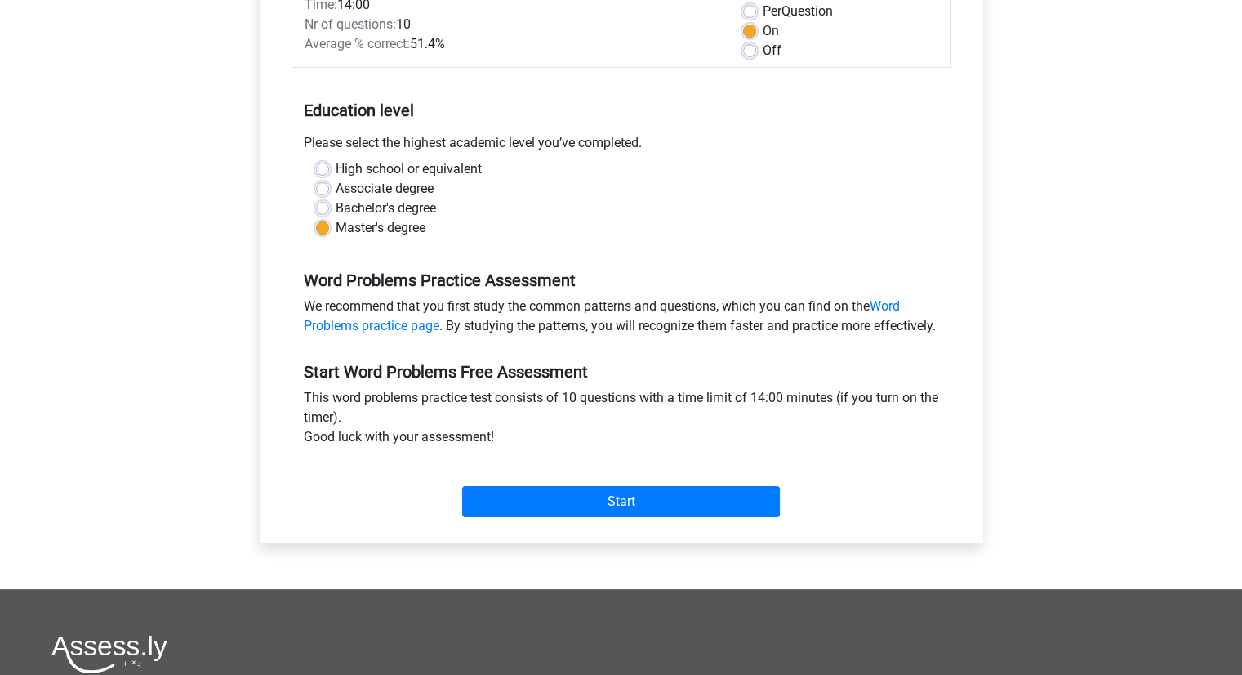
scroll to position [262, 0]
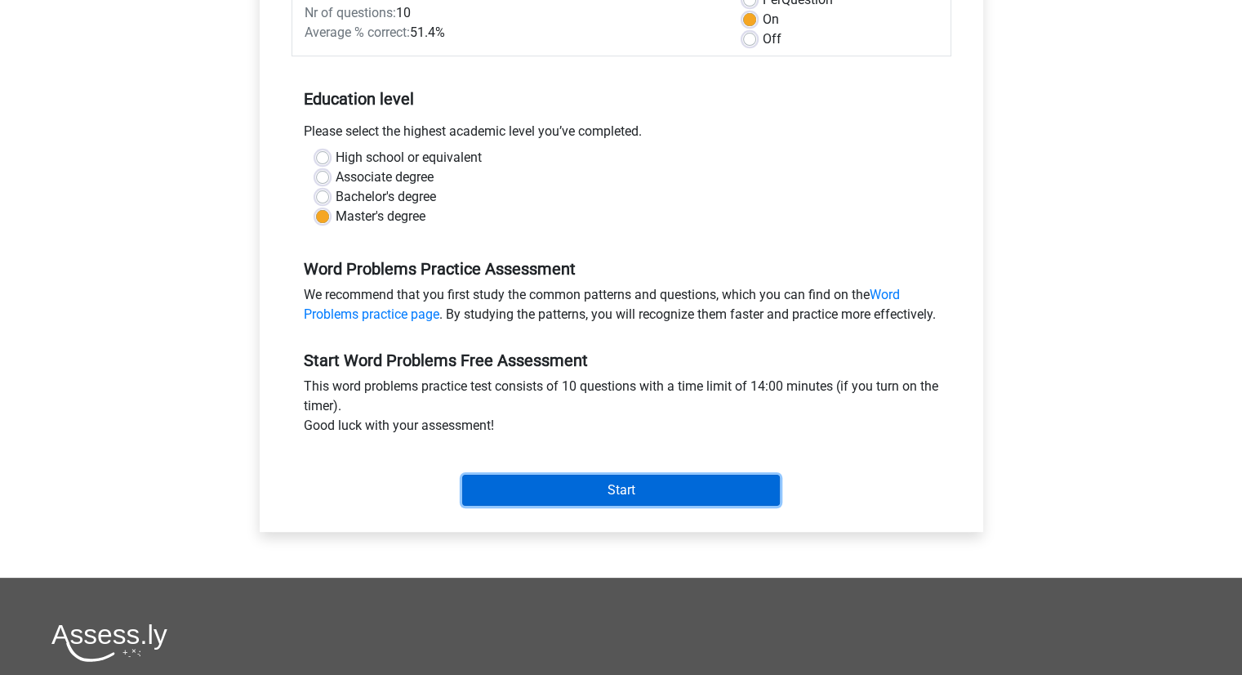
click at [559, 502] on input "Start" at bounding box center [621, 489] width 318 height 31
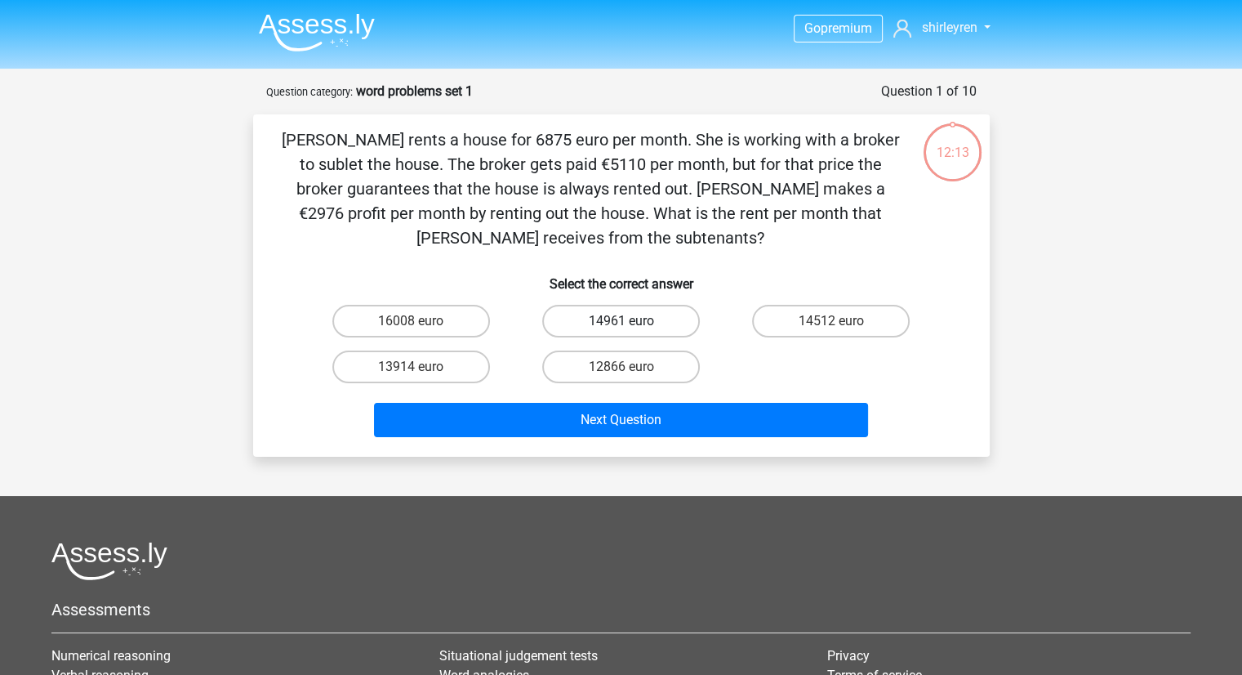
click at [573, 324] on label "14961 euro" at bounding box center [621, 321] width 158 height 33
click at [621, 324] on input "14961 euro" at bounding box center [626, 326] width 11 height 11
radio input "true"
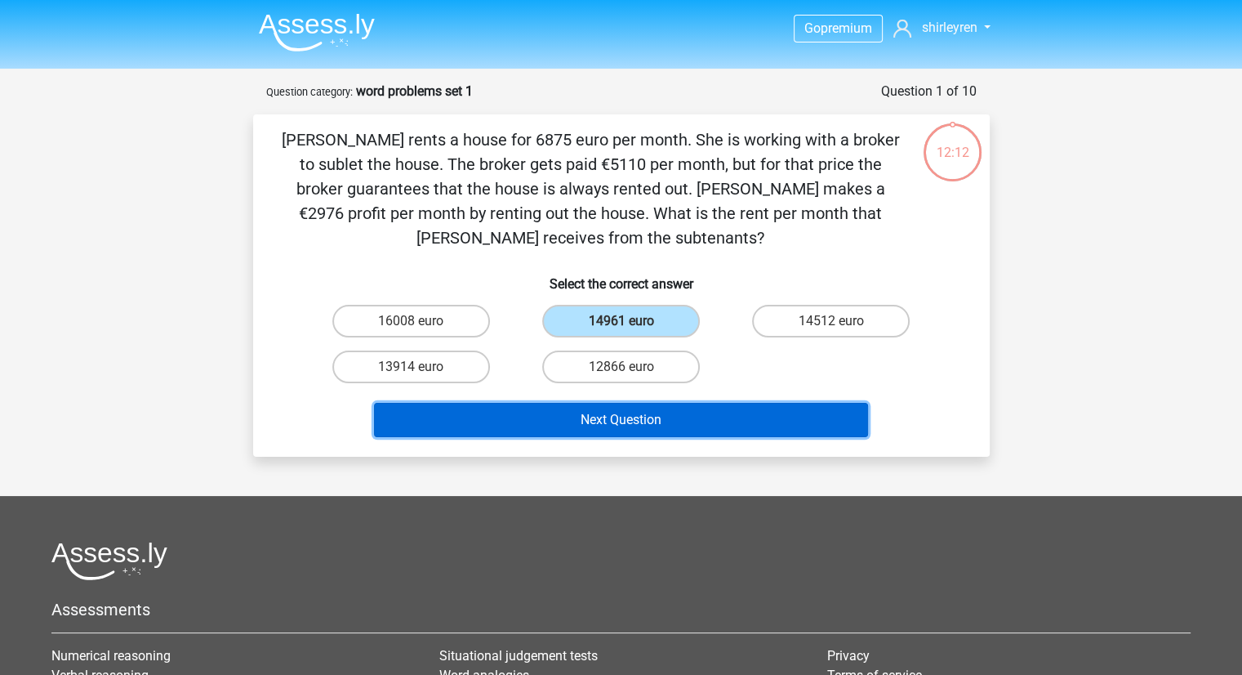
click at [548, 416] on button "Next Question" at bounding box center [621, 420] width 494 height 34
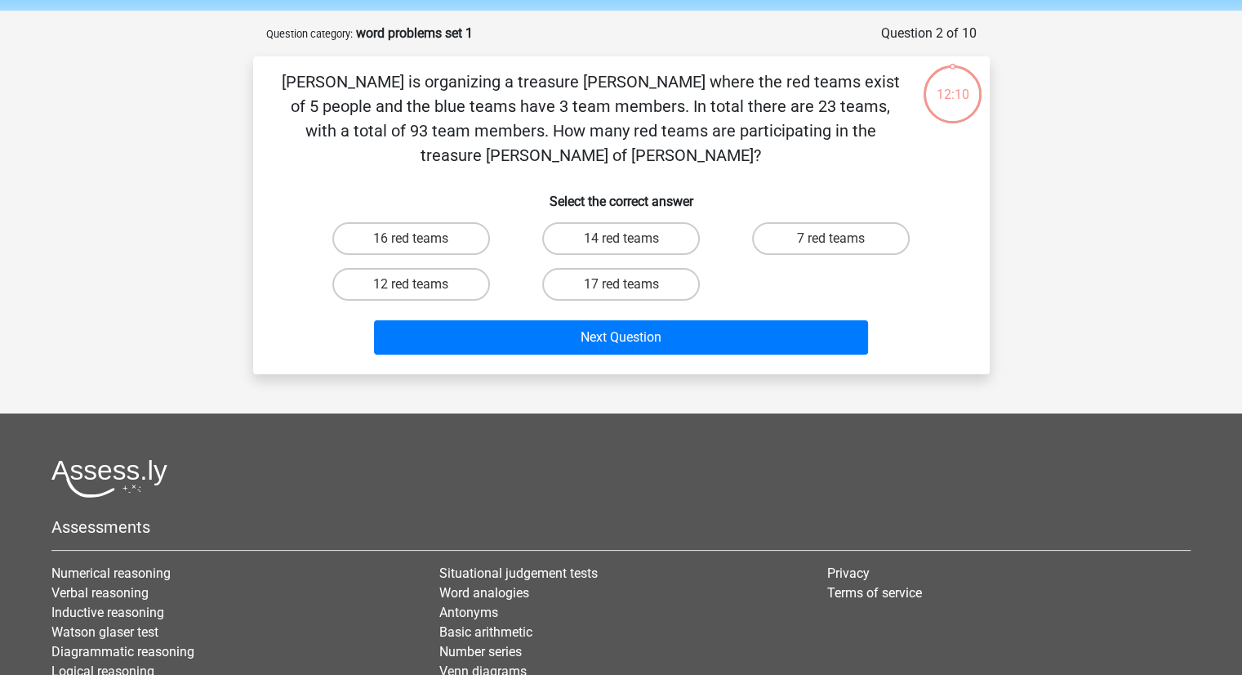
scroll to position [82, 0]
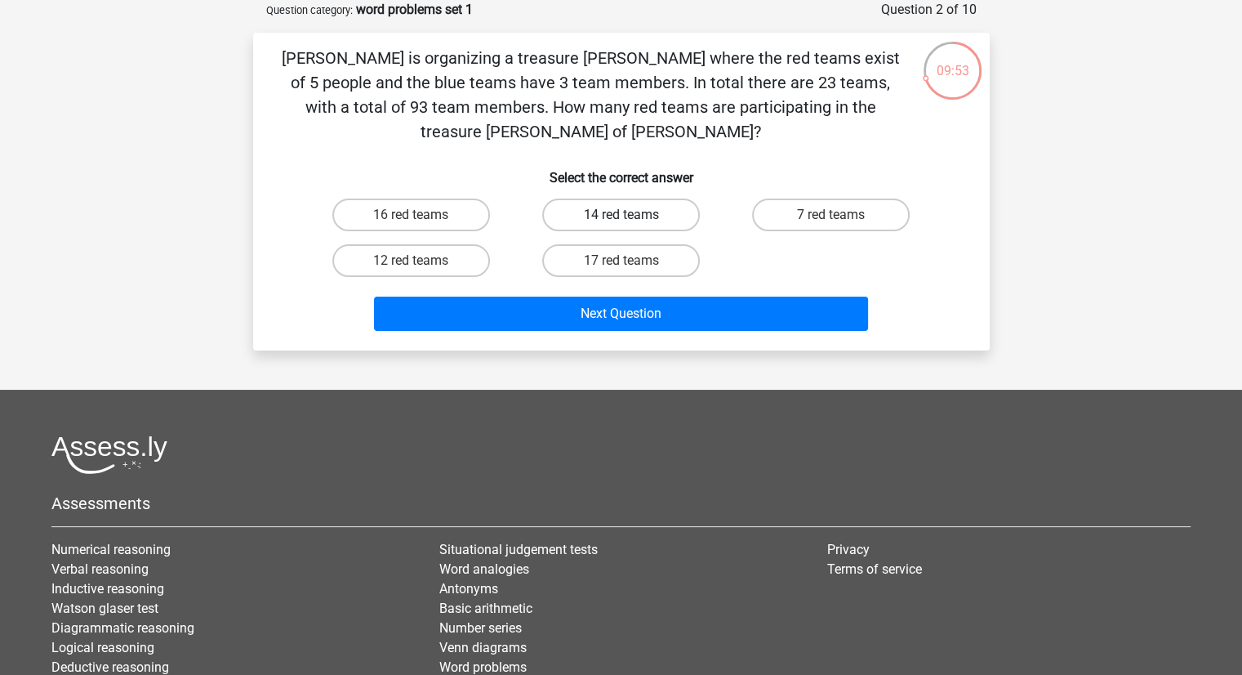
click at [673, 201] on label "14 red teams" at bounding box center [621, 214] width 158 height 33
click at [631, 215] on input "14 red teams" at bounding box center [626, 220] width 11 height 11
radio input "true"
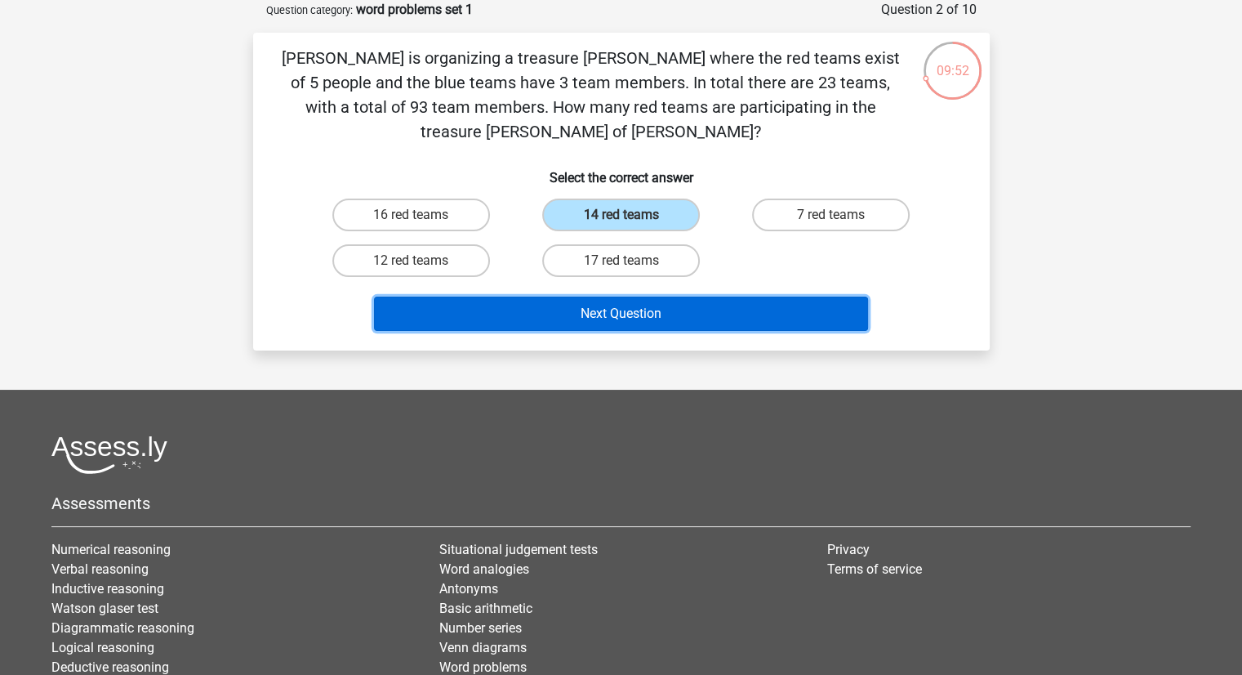
click at [555, 296] on button "Next Question" at bounding box center [621, 313] width 494 height 34
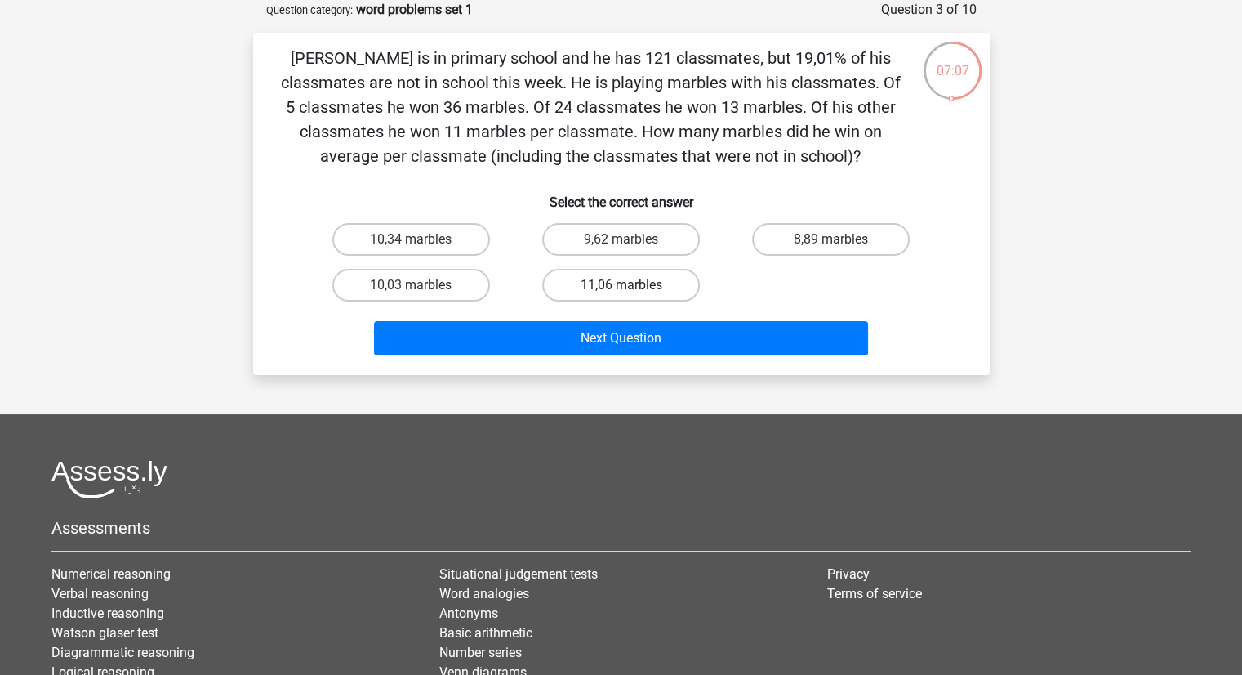
click at [610, 288] on label "11,06 marbles" at bounding box center [621, 285] width 158 height 33
click at [621, 288] on input "11,06 marbles" at bounding box center [626, 290] width 11 height 11
radio input "true"
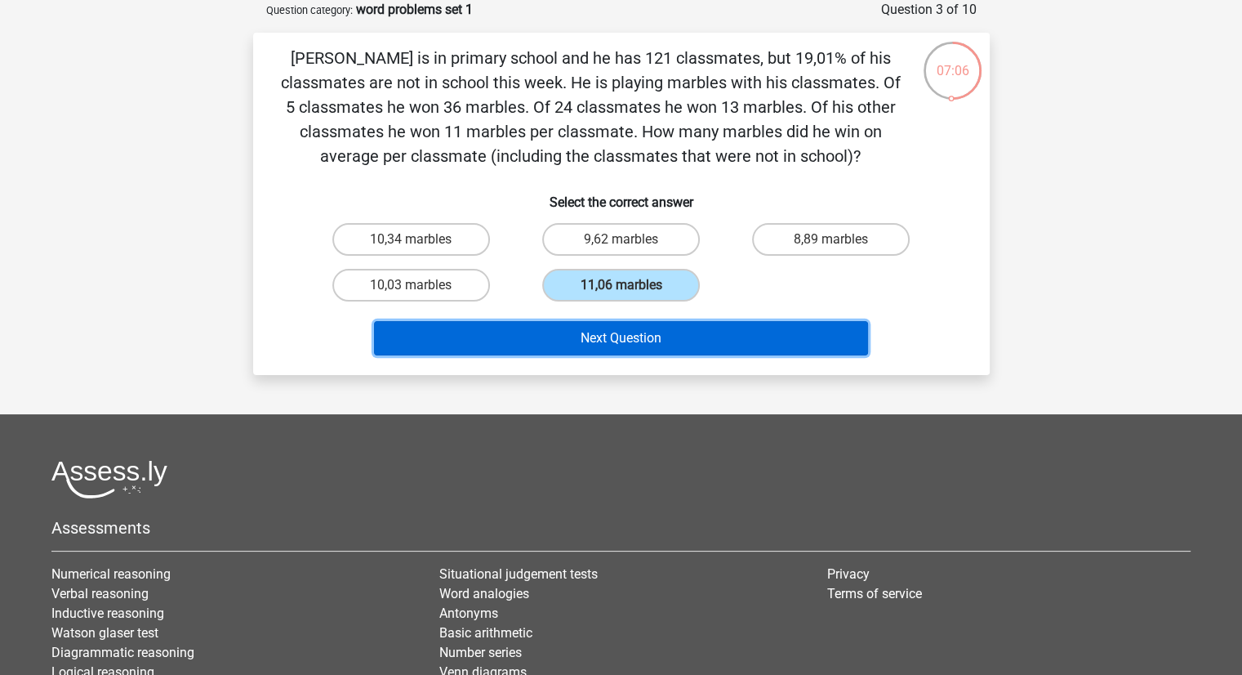
click at [592, 334] on button "Next Question" at bounding box center [621, 338] width 494 height 34
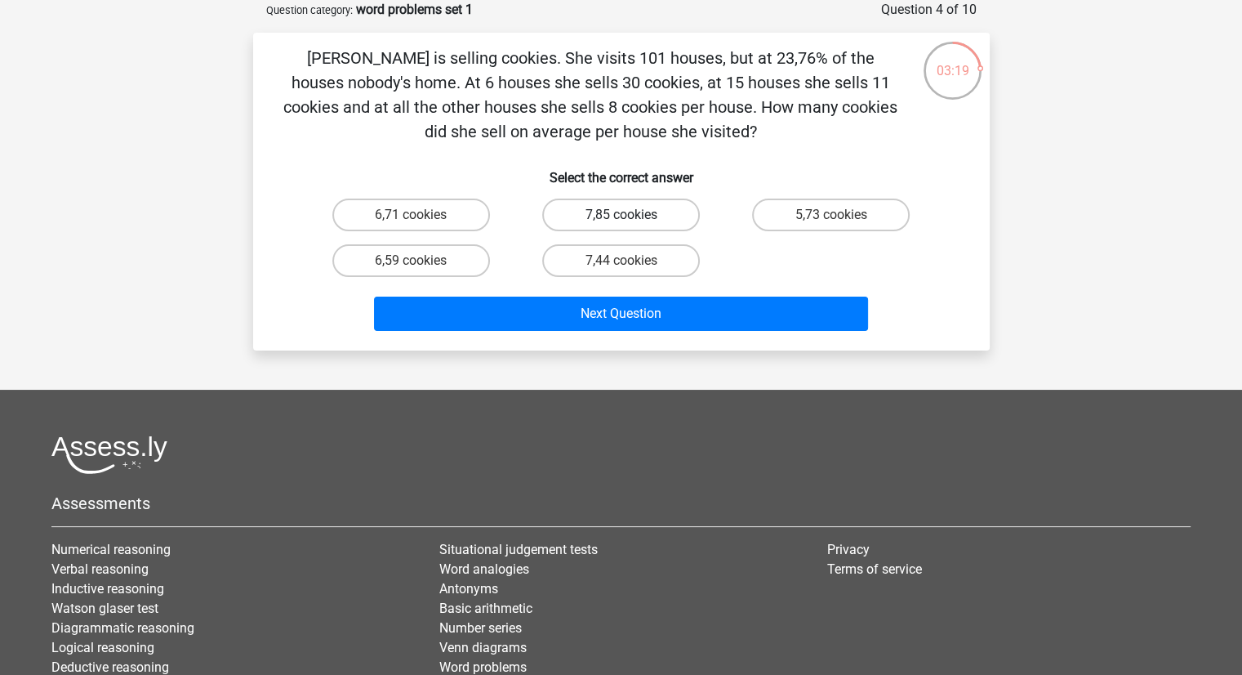
click at [599, 220] on label "7,85 cookies" at bounding box center [621, 214] width 158 height 33
click at [621, 220] on input "7,85 cookies" at bounding box center [626, 220] width 11 height 11
radio input "true"
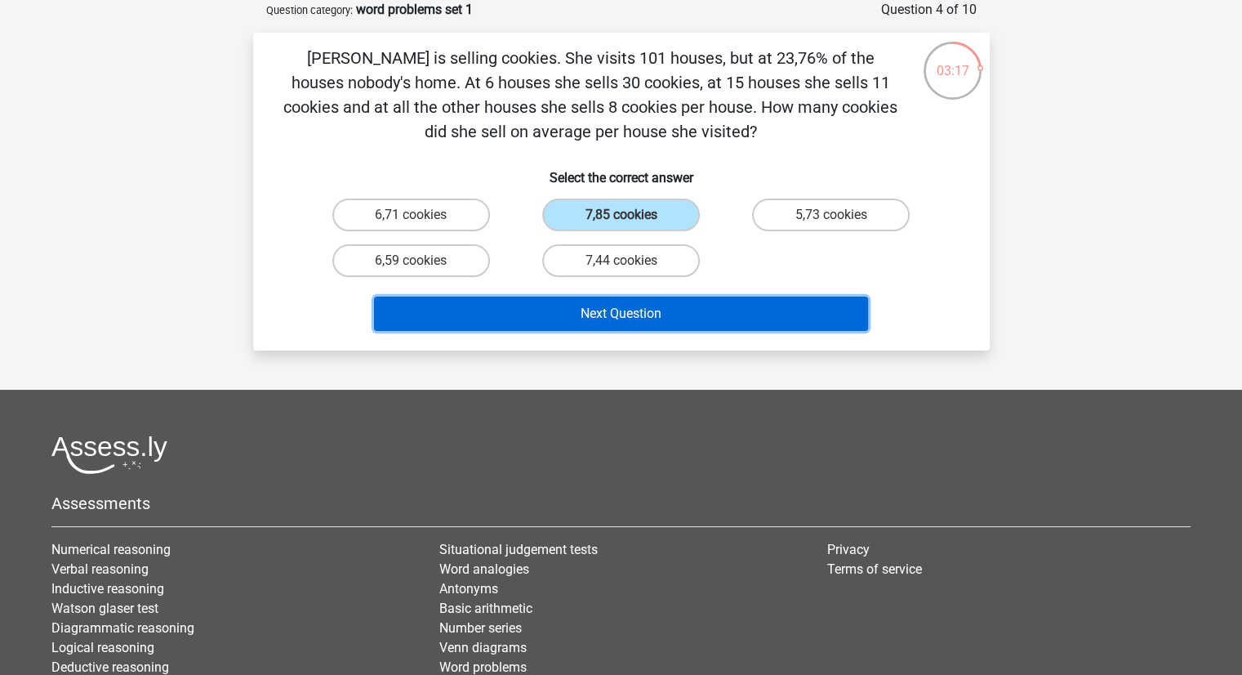
click at [571, 313] on button "Next Question" at bounding box center [621, 313] width 494 height 34
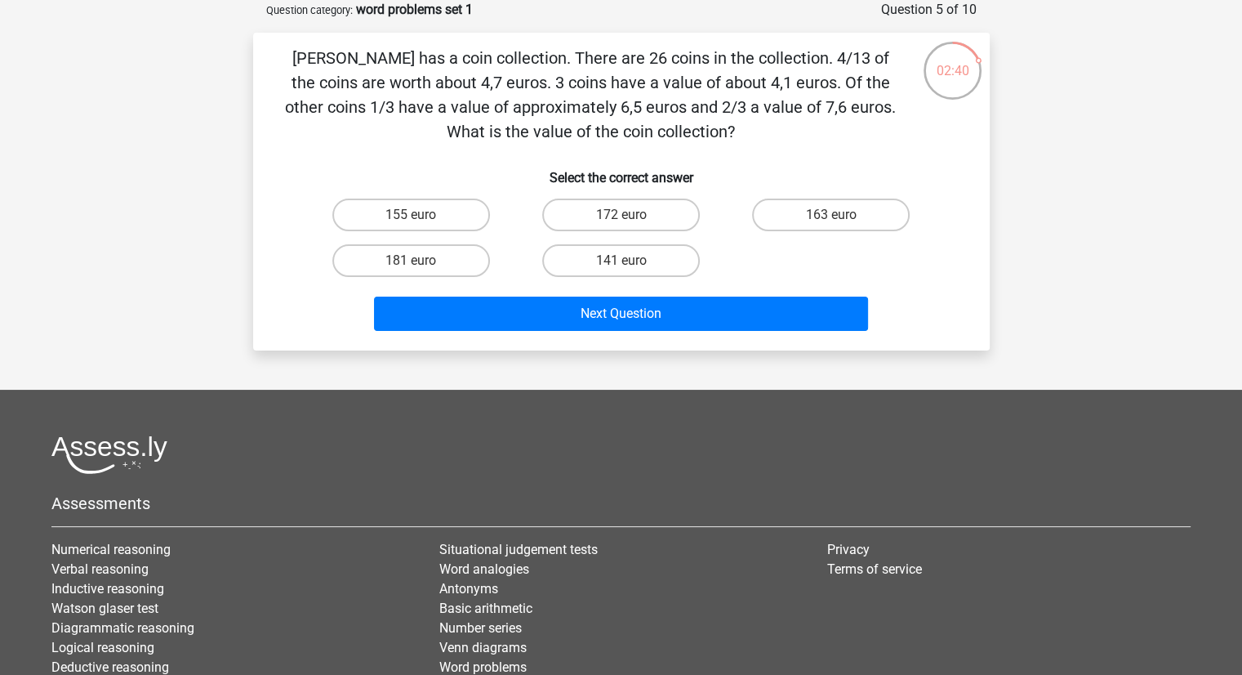
click at [889, 181] on h6 "Select the correct answer" at bounding box center [621, 171] width 684 height 29
click at [425, 211] on label "155 euro" at bounding box center [411, 214] width 158 height 33
click at [421, 215] on input "155 euro" at bounding box center [416, 220] width 11 height 11
radio input "true"
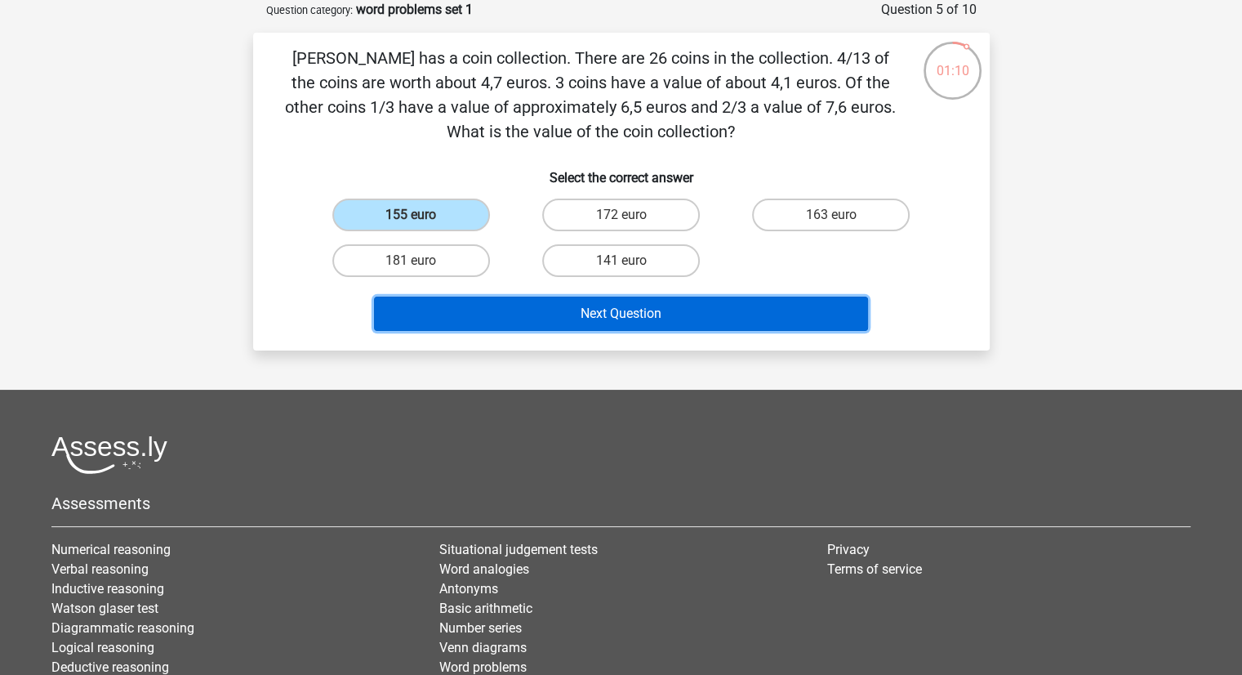
click at [568, 319] on button "Next Question" at bounding box center [621, 313] width 494 height 34
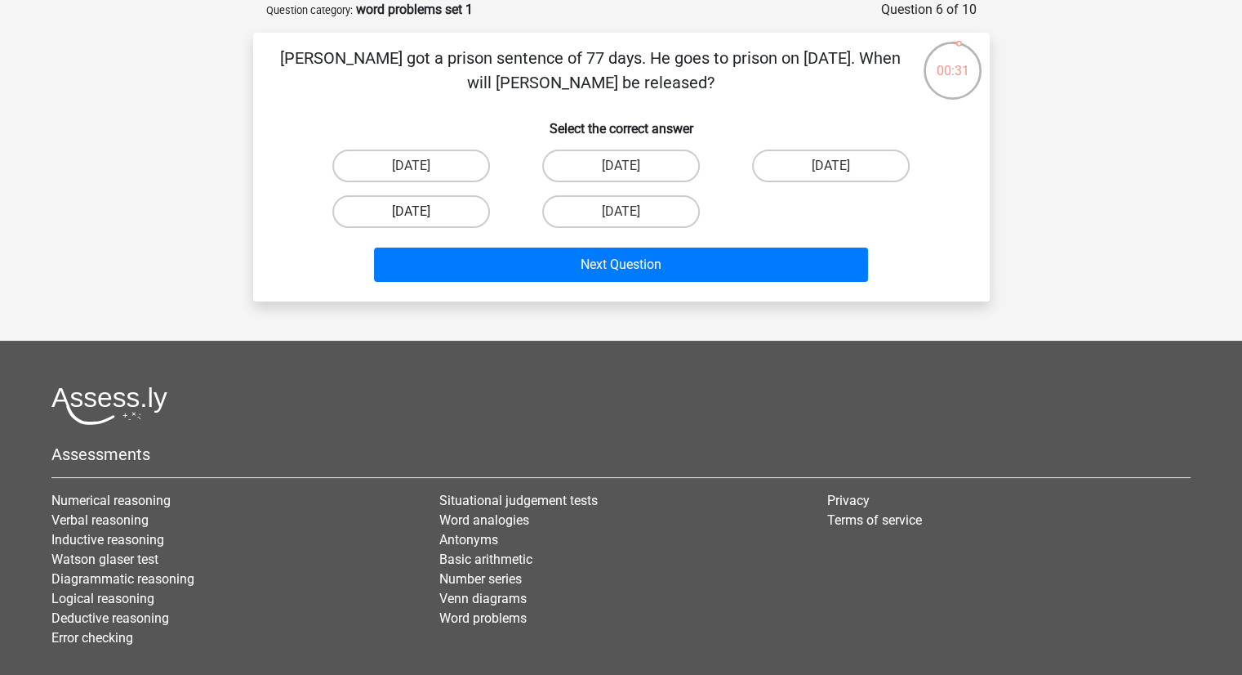
click at [356, 207] on label "August 13" at bounding box center [411, 211] width 158 height 33
click at [411, 212] on input "August 13" at bounding box center [416, 217] width 11 height 11
radio input "true"
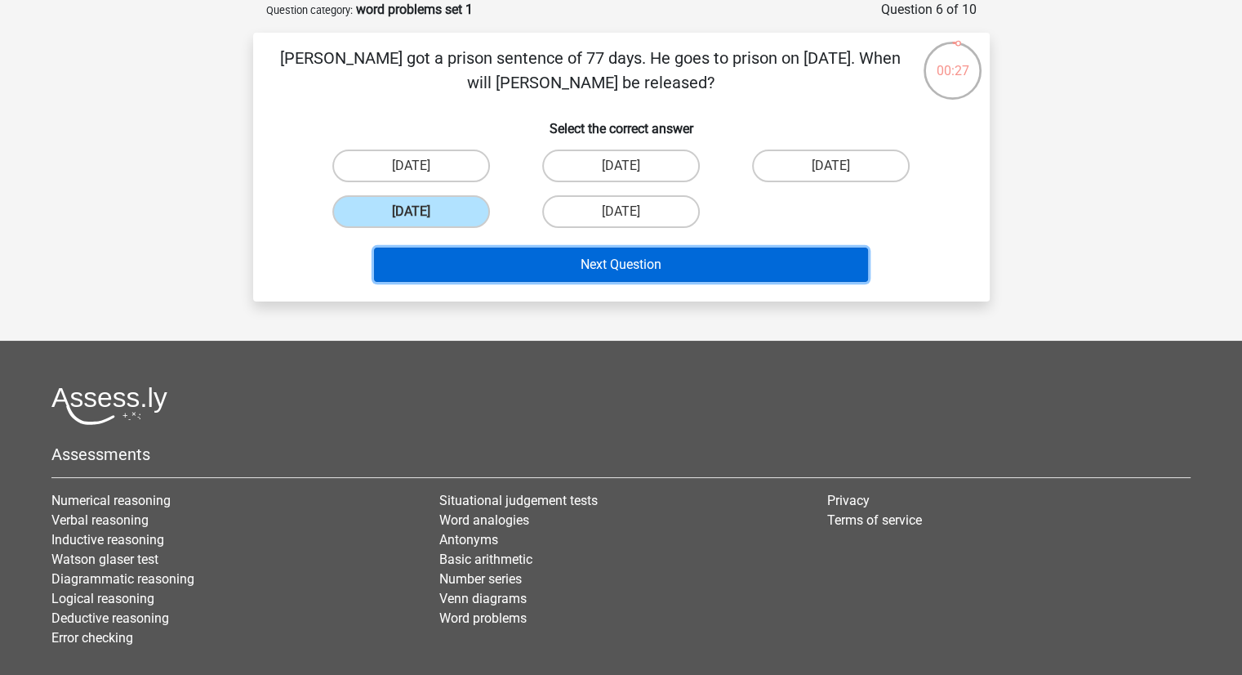
click at [523, 265] on button "Next Question" at bounding box center [621, 264] width 494 height 34
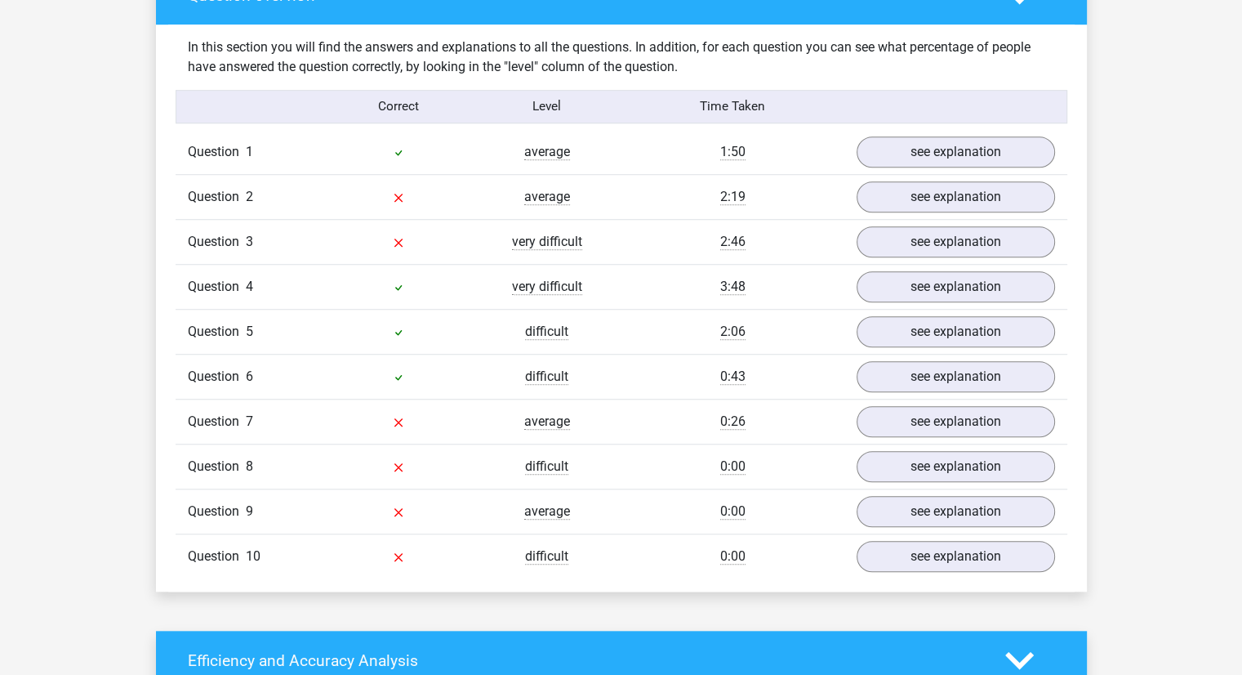
scroll to position [1248, 0]
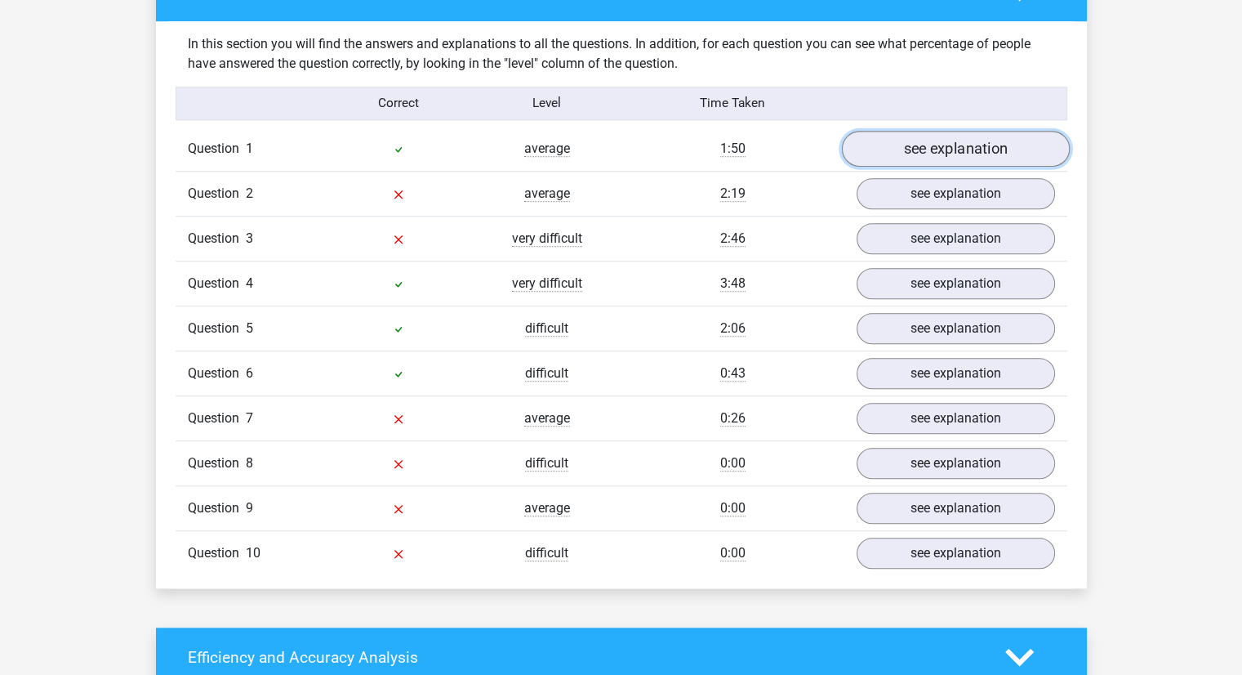
click at [875, 154] on link "see explanation" at bounding box center [955, 149] width 228 height 36
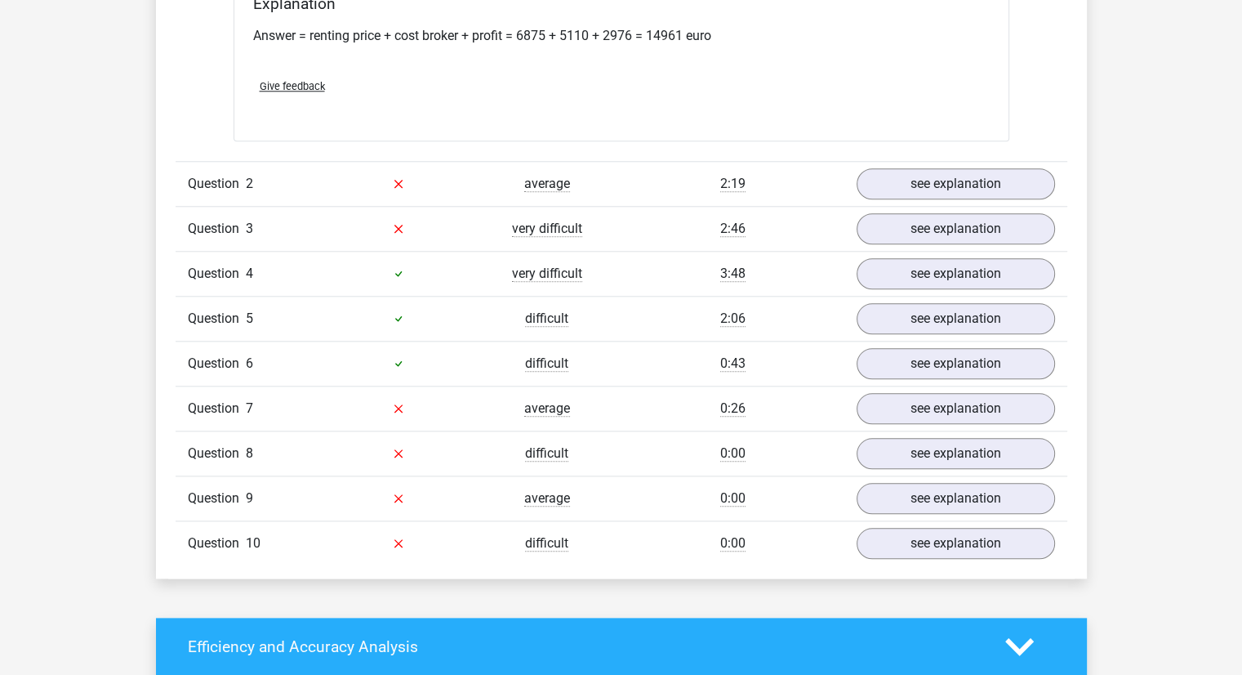
scroll to position [1655, 0]
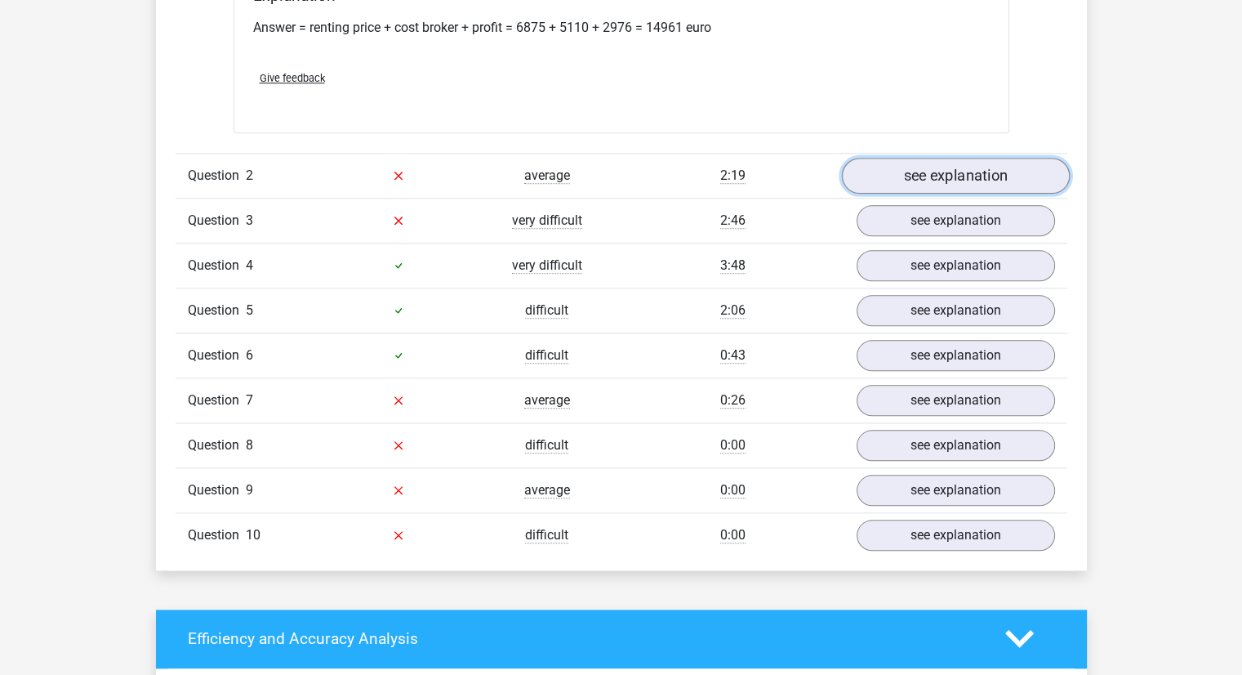
click at [885, 174] on link "see explanation" at bounding box center [955, 176] width 228 height 36
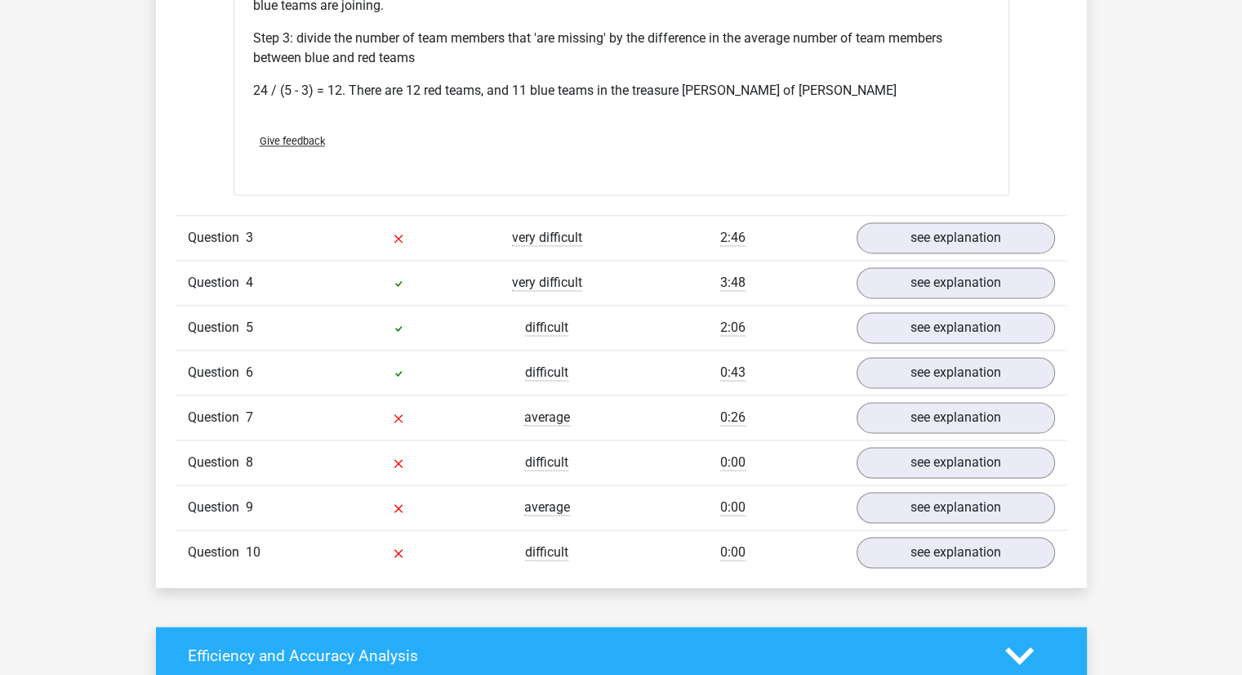
scroll to position [2267, 0]
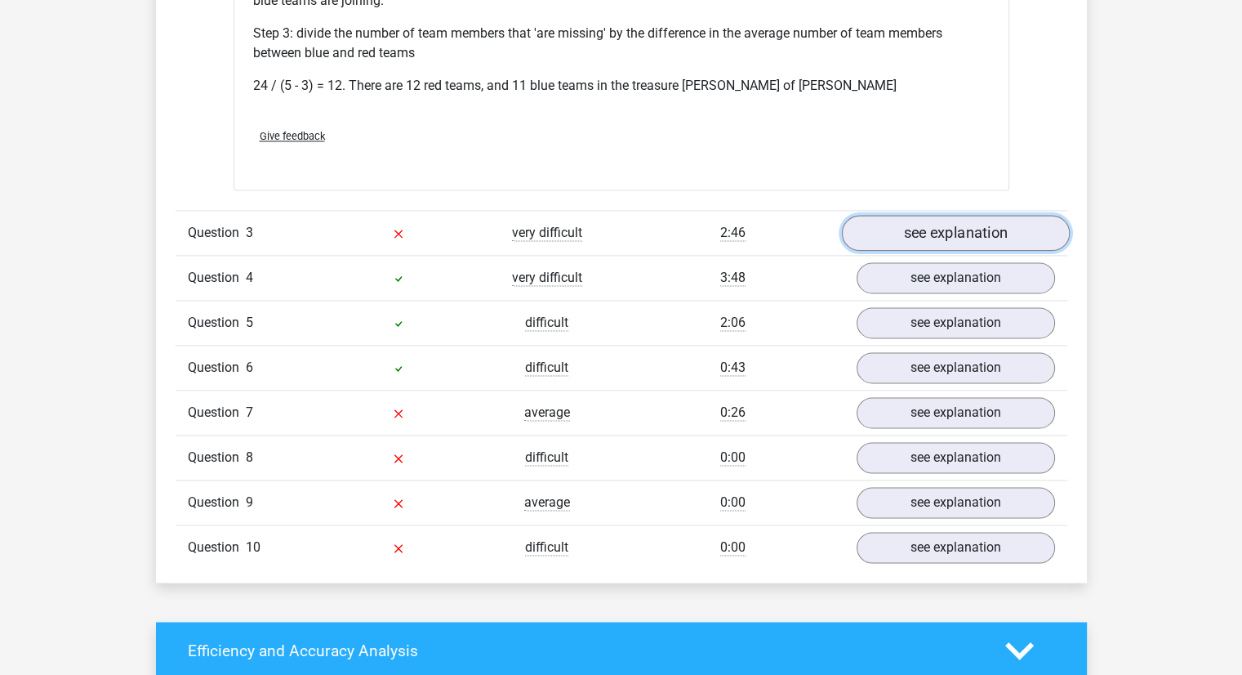
click at [882, 215] on link "see explanation" at bounding box center [955, 233] width 228 height 36
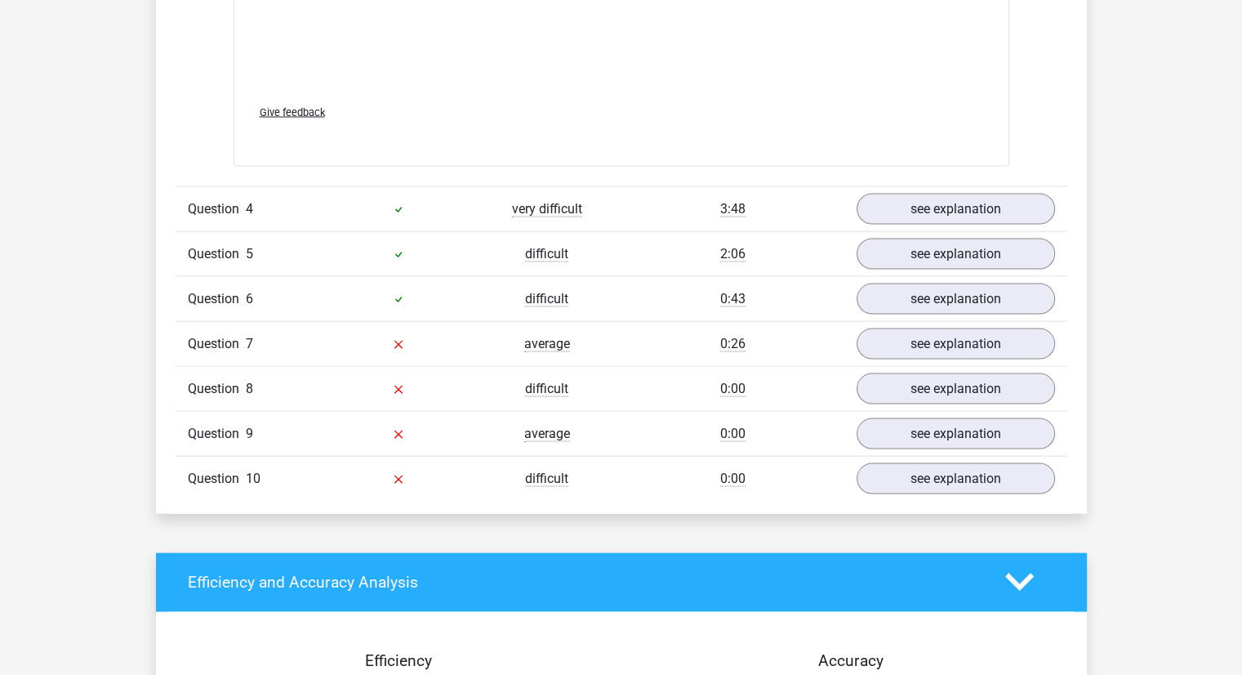
scroll to position [3207, 0]
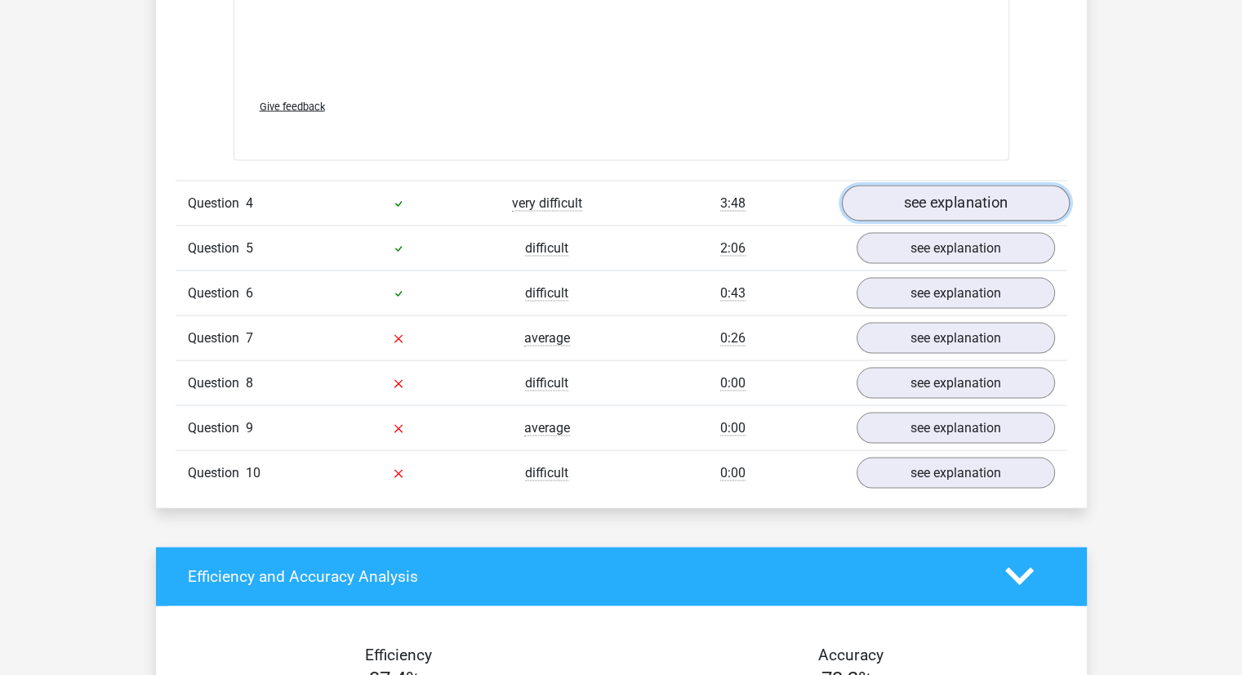
click at [898, 185] on link "see explanation" at bounding box center [955, 203] width 228 height 36
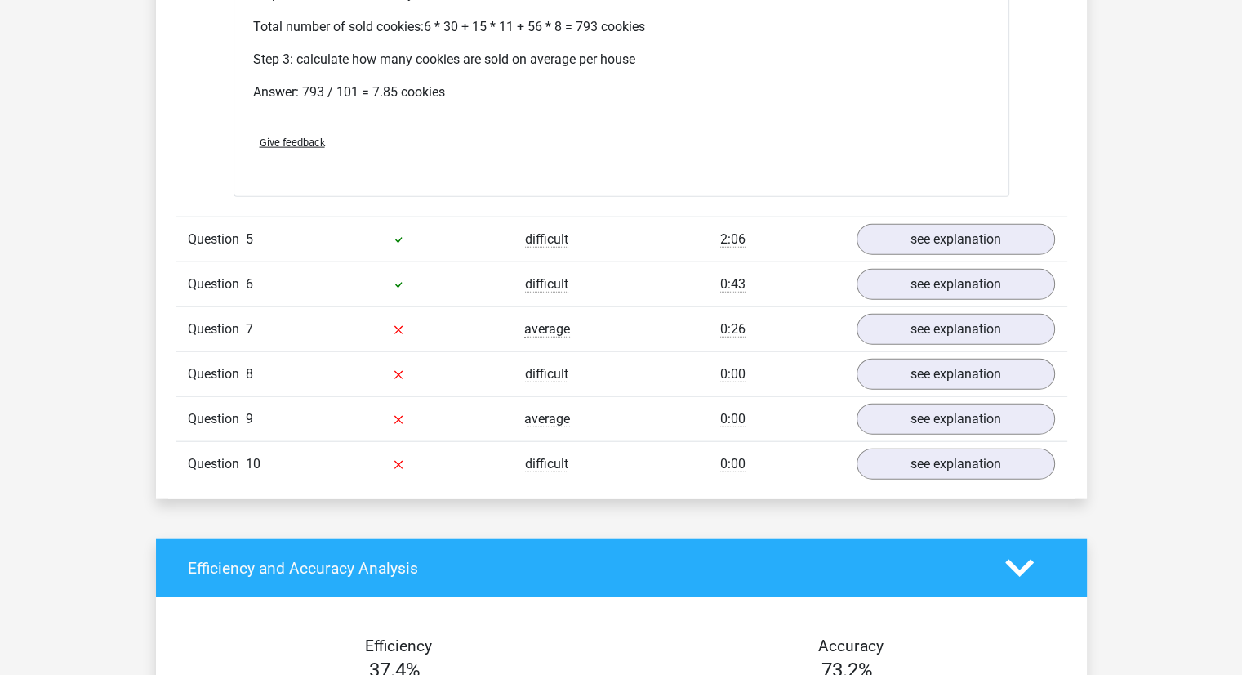
scroll to position [3799, 0]
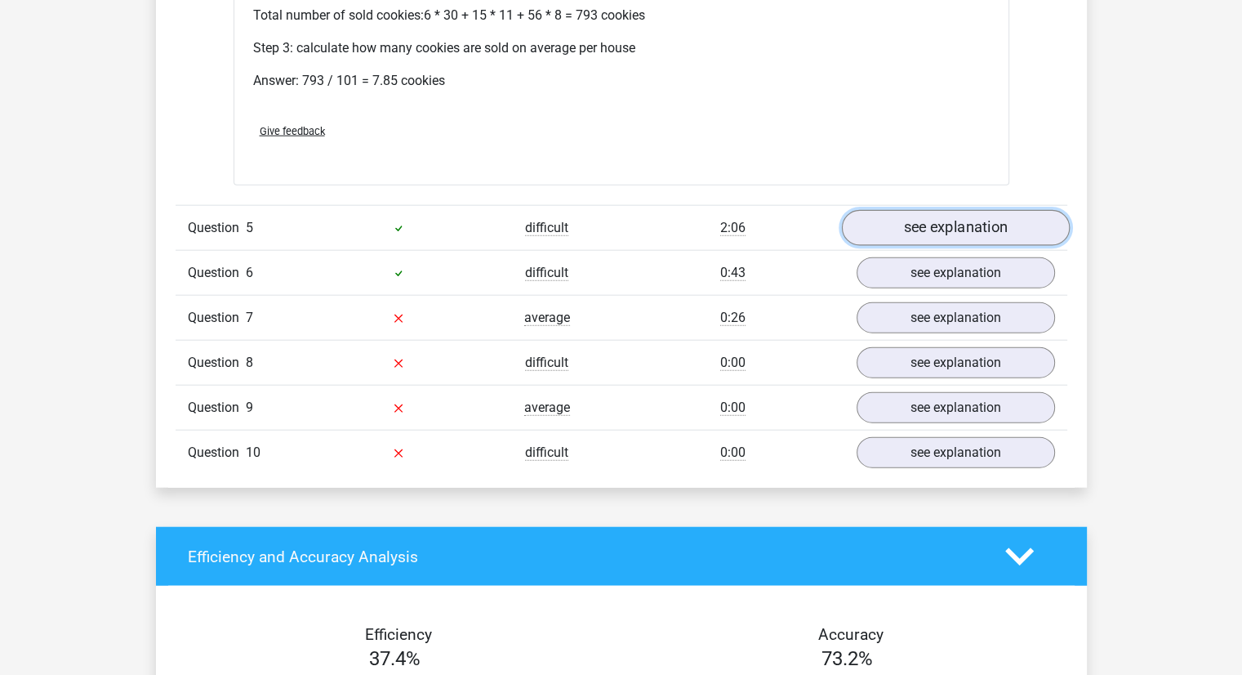
click at [896, 210] on link "see explanation" at bounding box center [955, 228] width 228 height 36
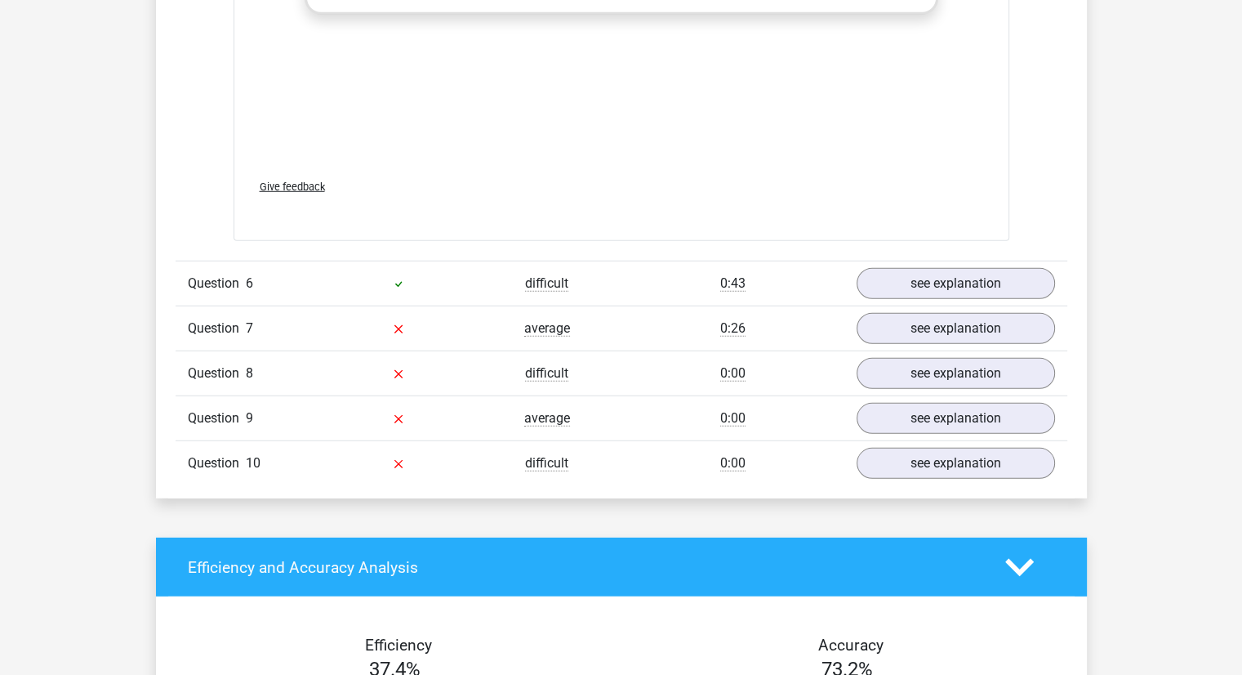
scroll to position [4649, 0]
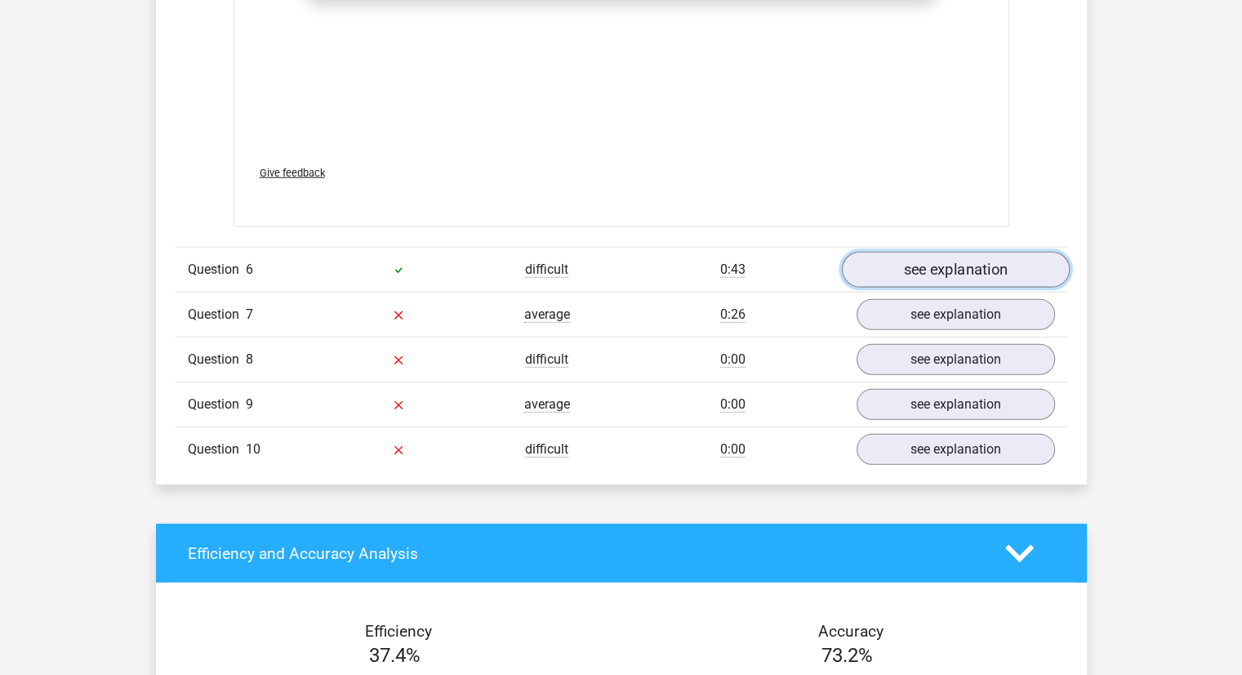
click at [892, 252] on link "see explanation" at bounding box center [955, 270] width 228 height 36
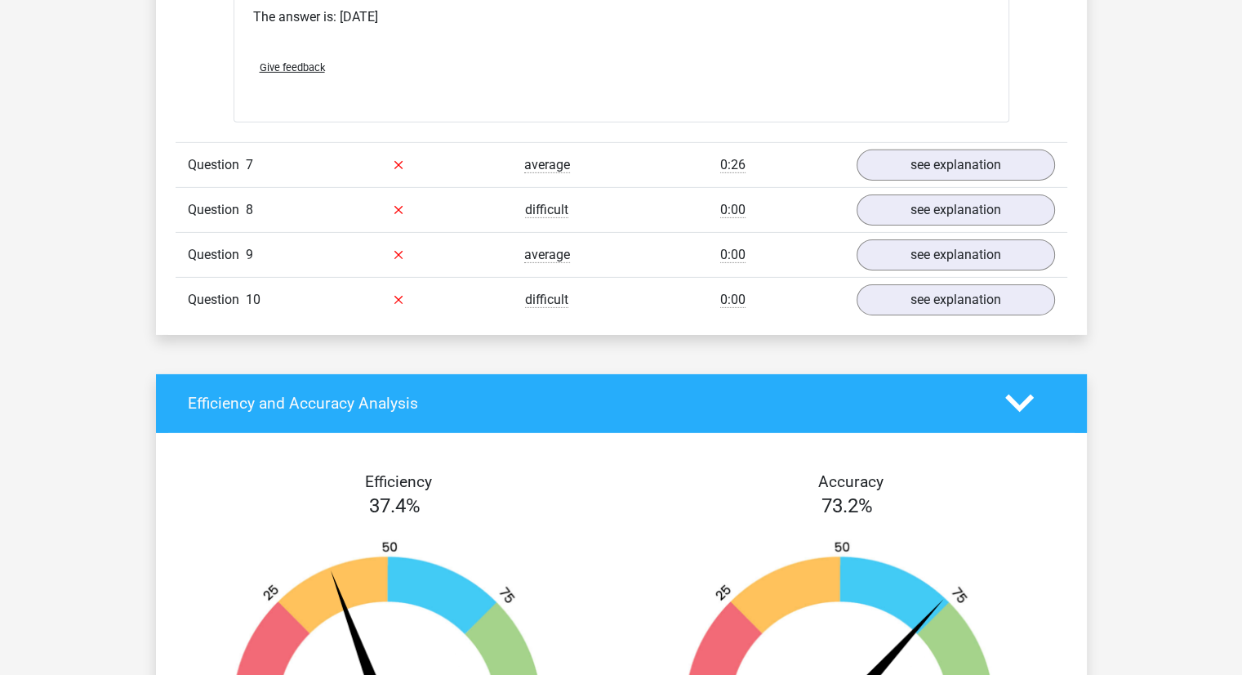
scroll to position [5286, 0]
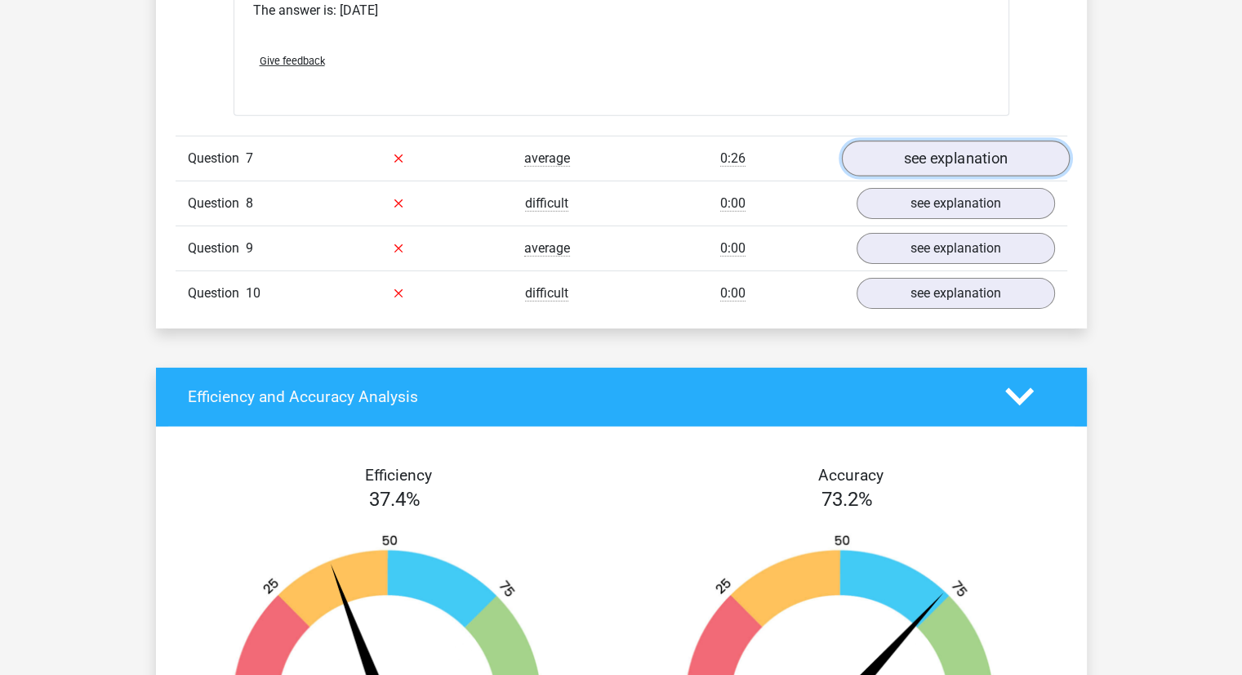
click at [904, 140] on link "see explanation" at bounding box center [955, 158] width 228 height 36
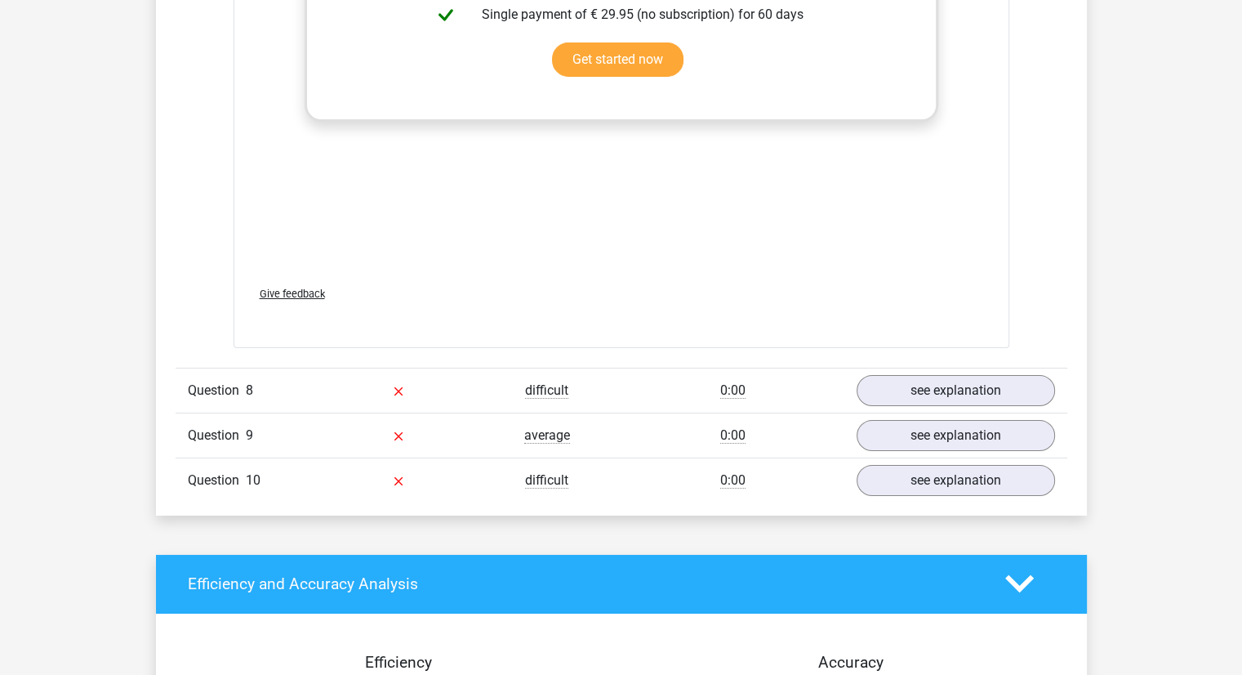
scroll to position [5913, 0]
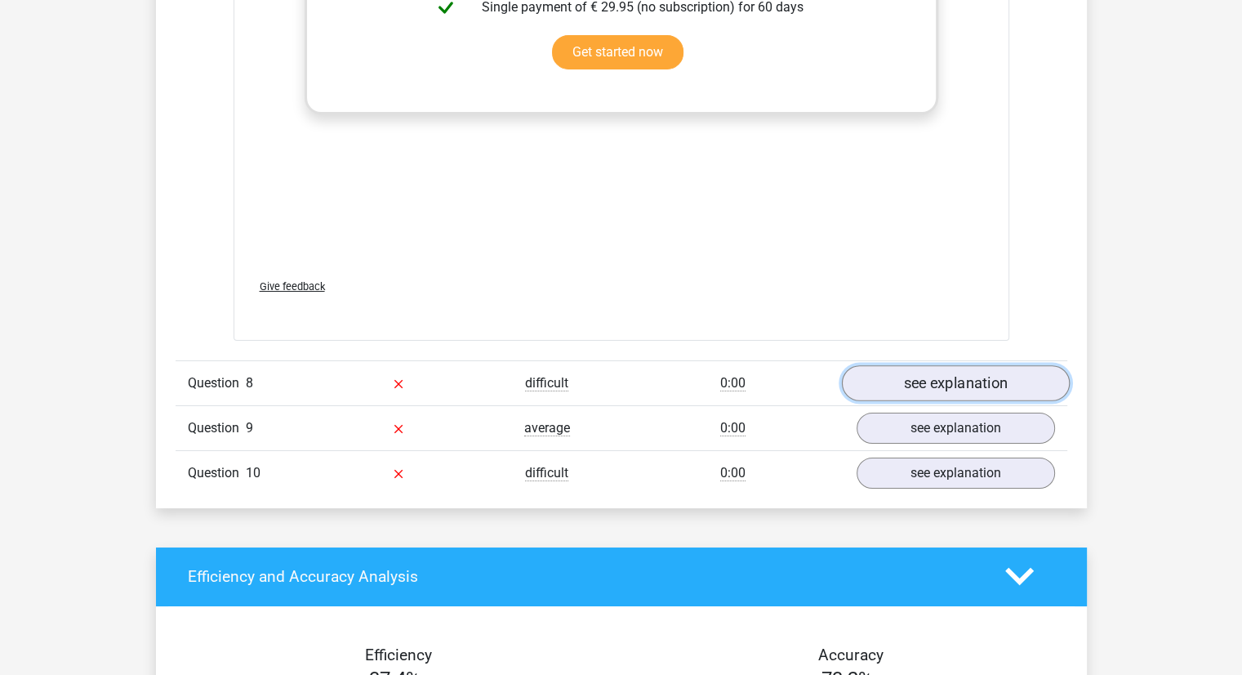
click at [878, 365] on link "see explanation" at bounding box center [955, 383] width 228 height 36
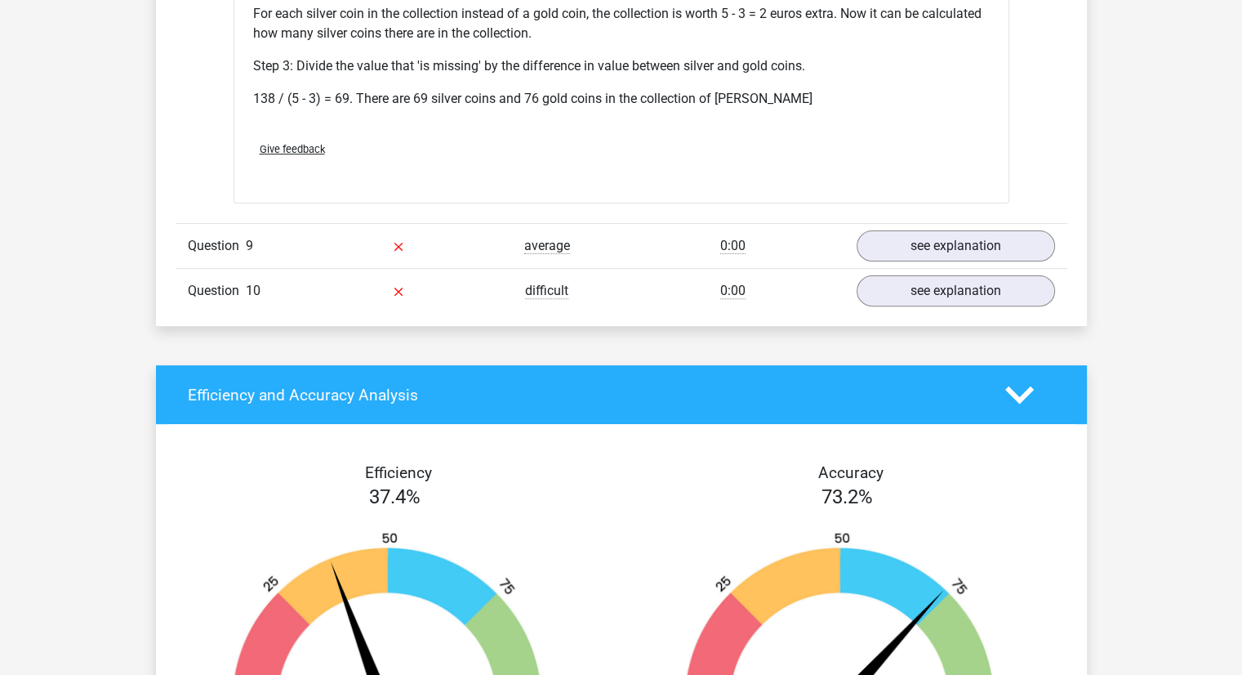
scroll to position [6707, 0]
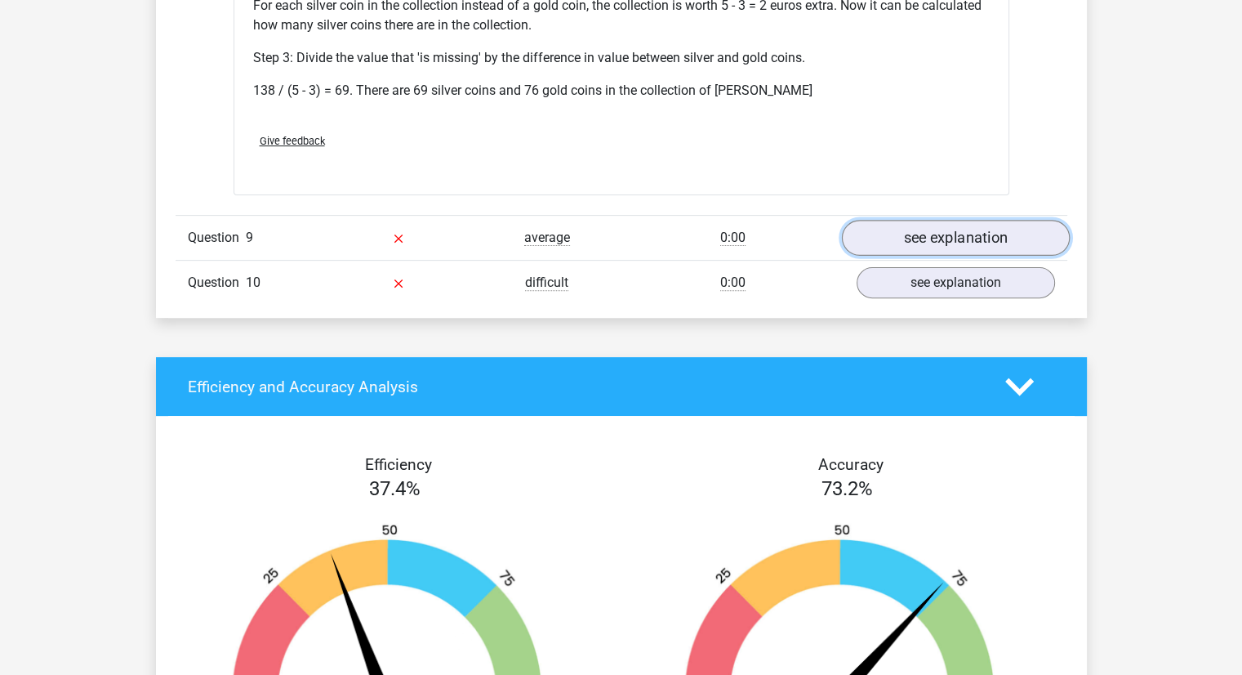
click at [873, 220] on link "see explanation" at bounding box center [955, 238] width 228 height 36
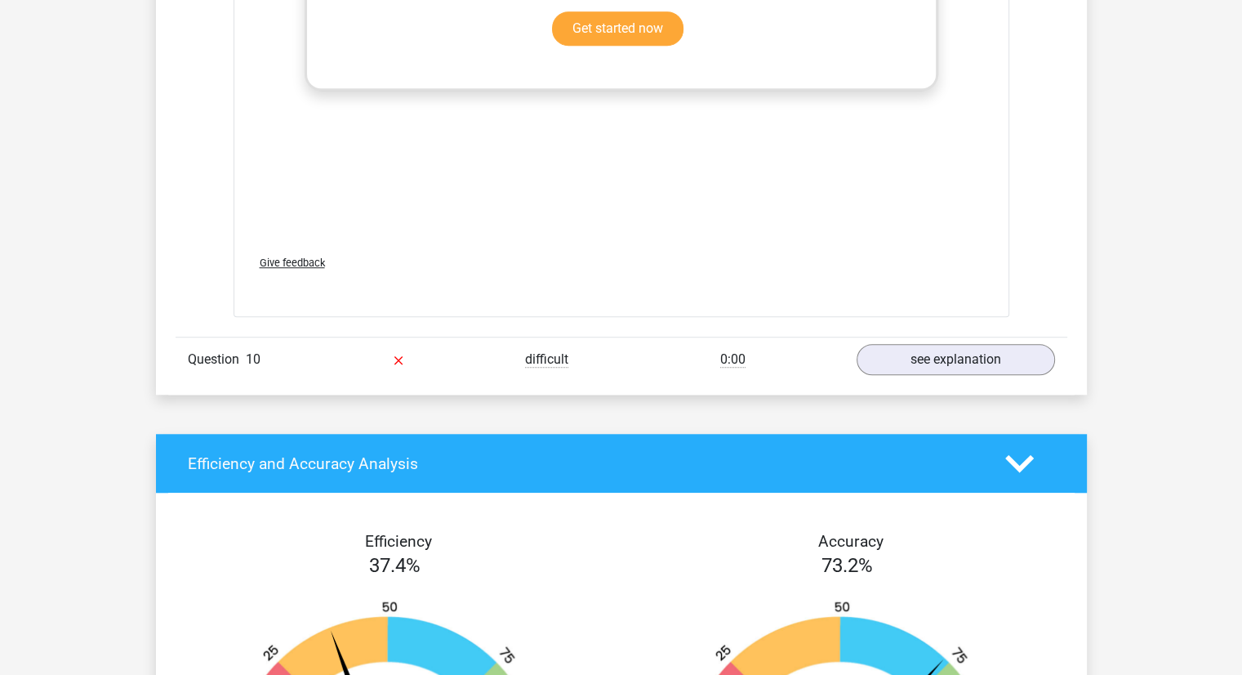
scroll to position [7487, 0]
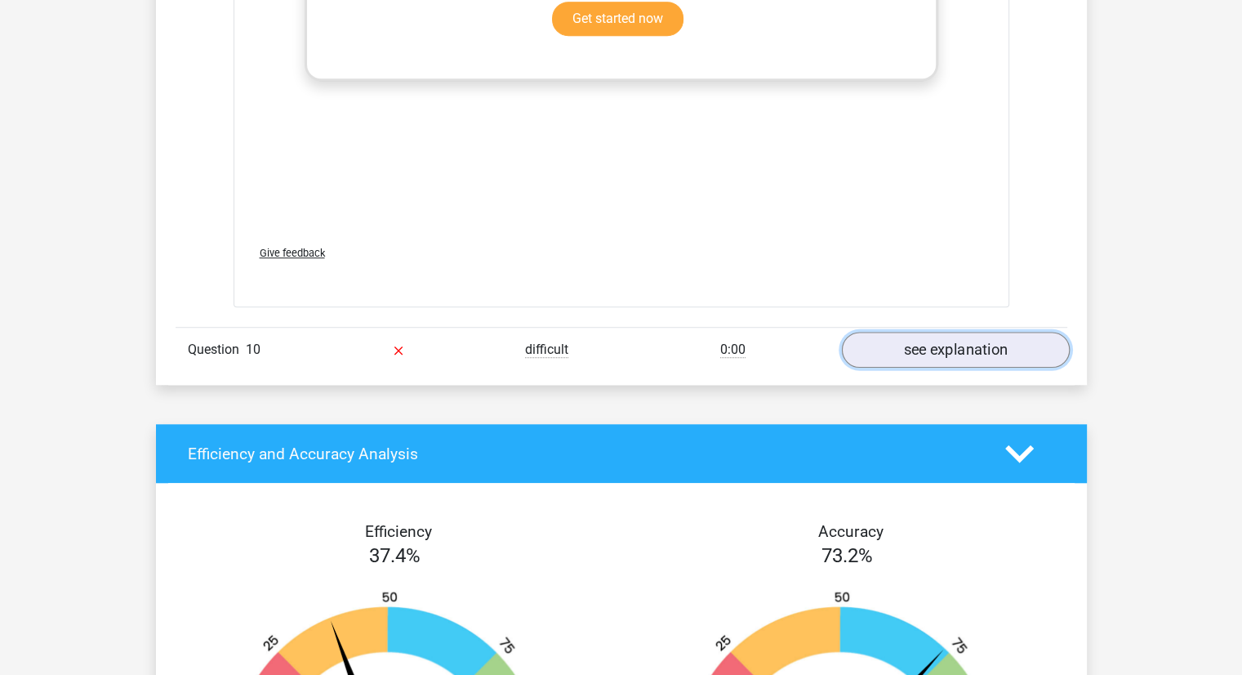
click at [883, 332] on link "see explanation" at bounding box center [955, 350] width 228 height 36
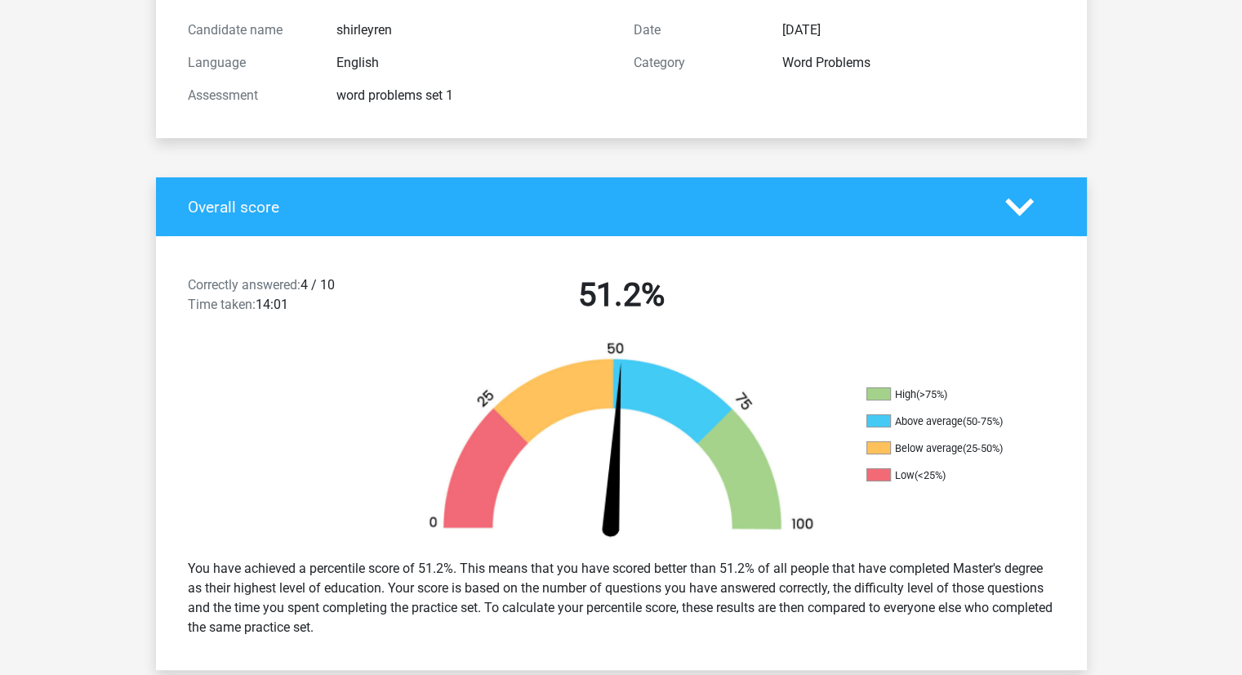
scroll to position [0, 0]
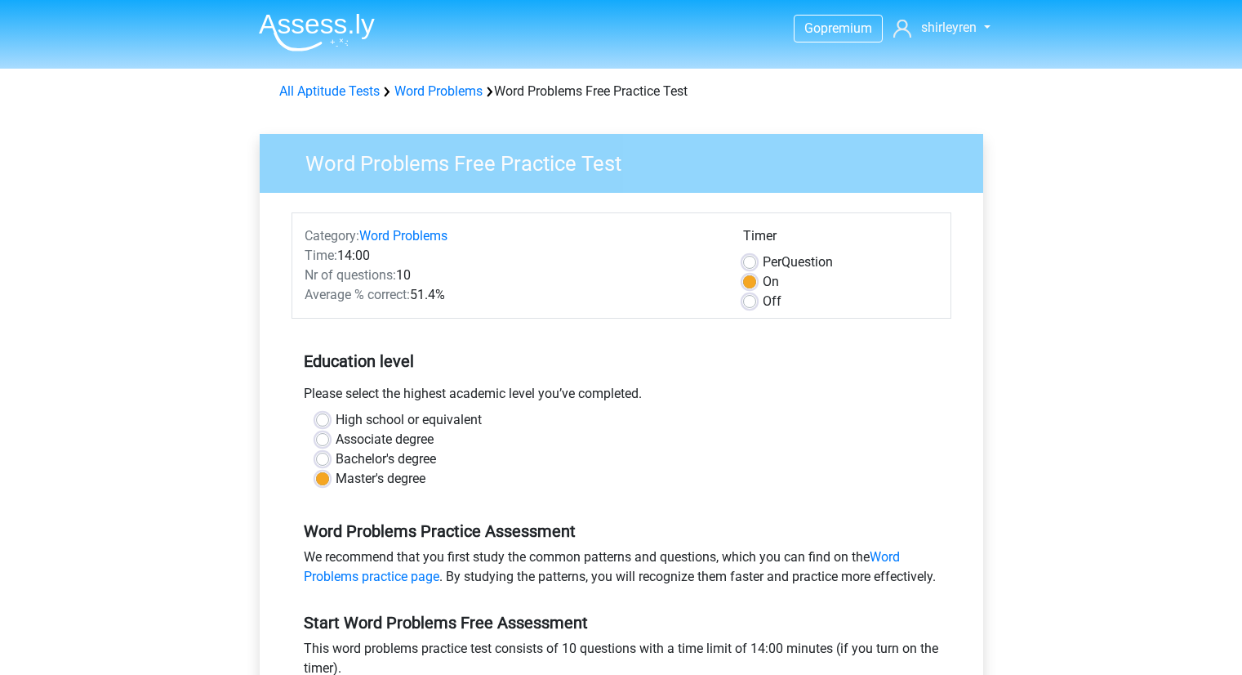
scroll to position [262, 0]
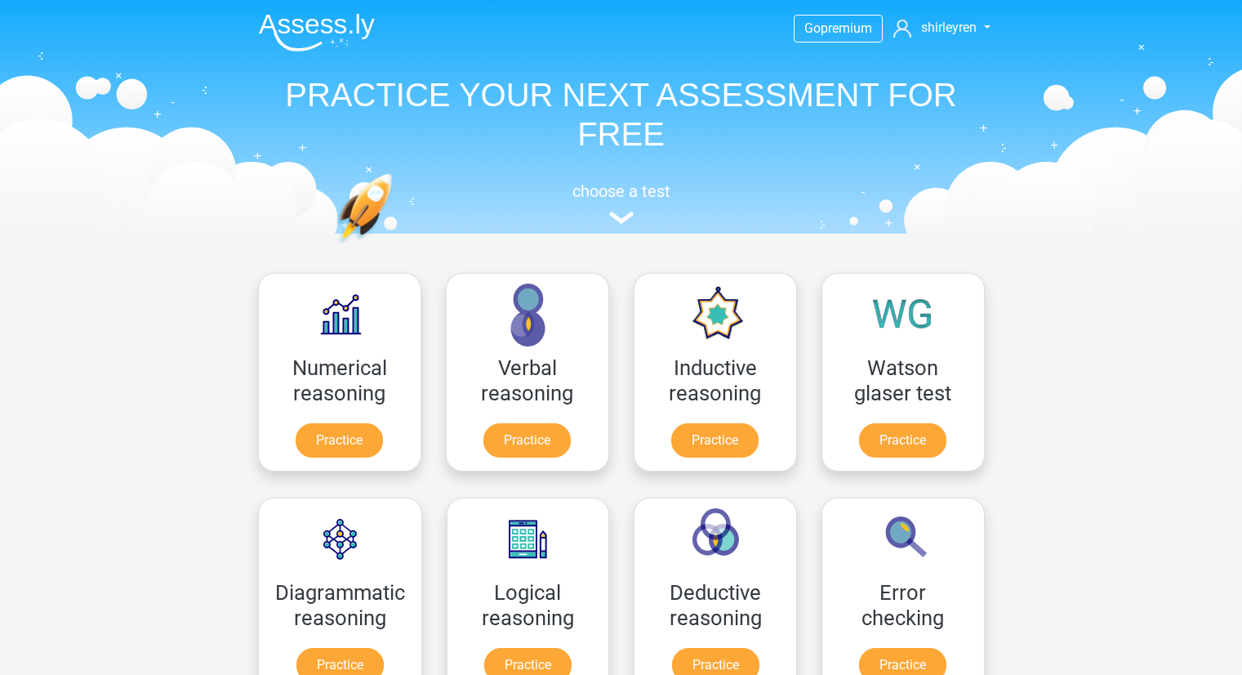
scroll to position [417, 0]
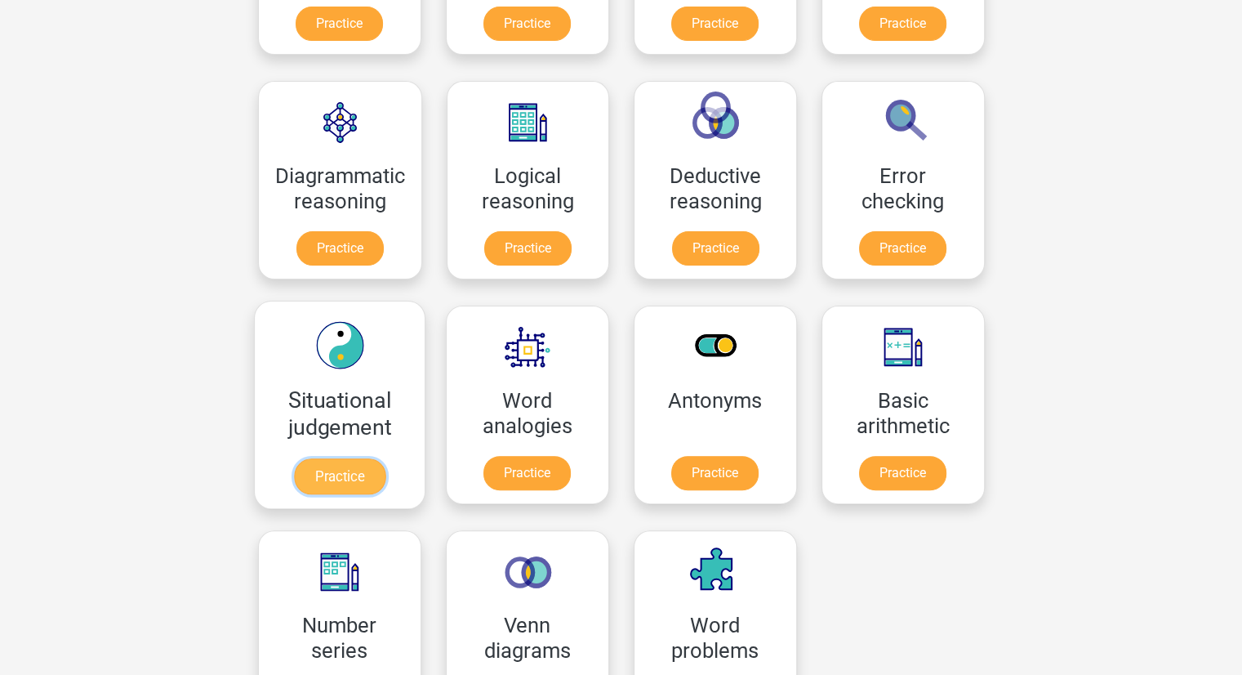
click at [302, 464] on link "Practice" at bounding box center [338, 476] width 91 height 36
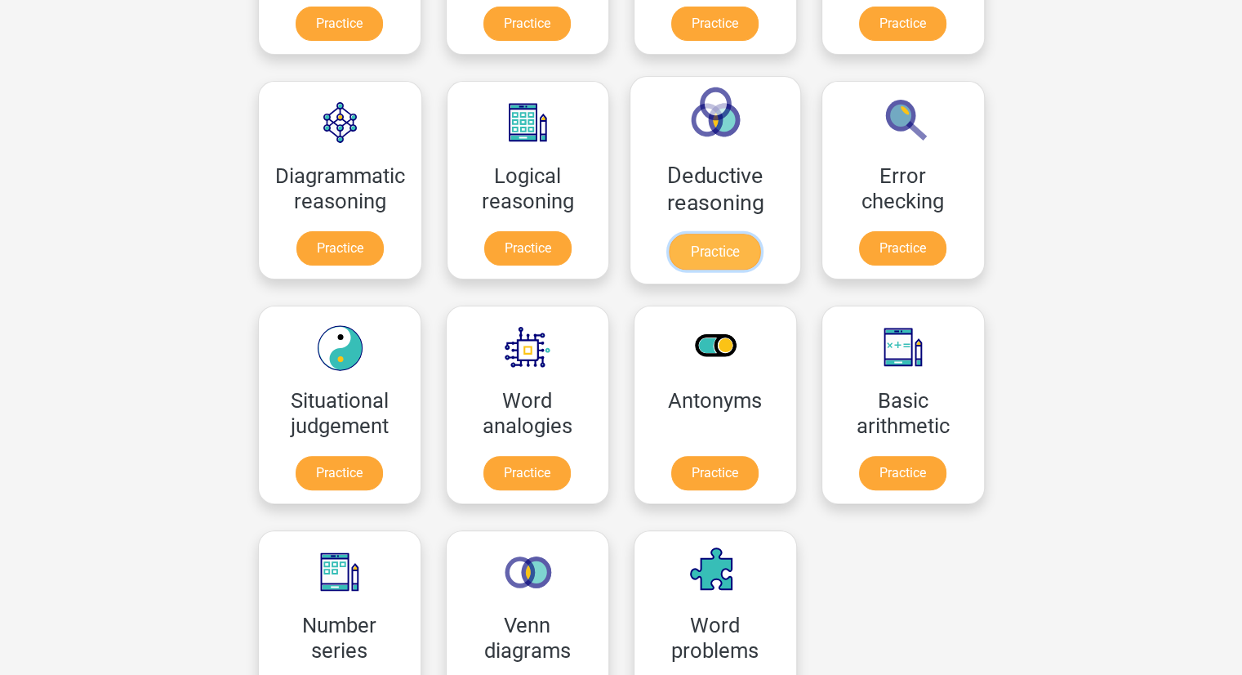
click at [674, 247] on link "Practice" at bounding box center [715, 252] width 91 height 36
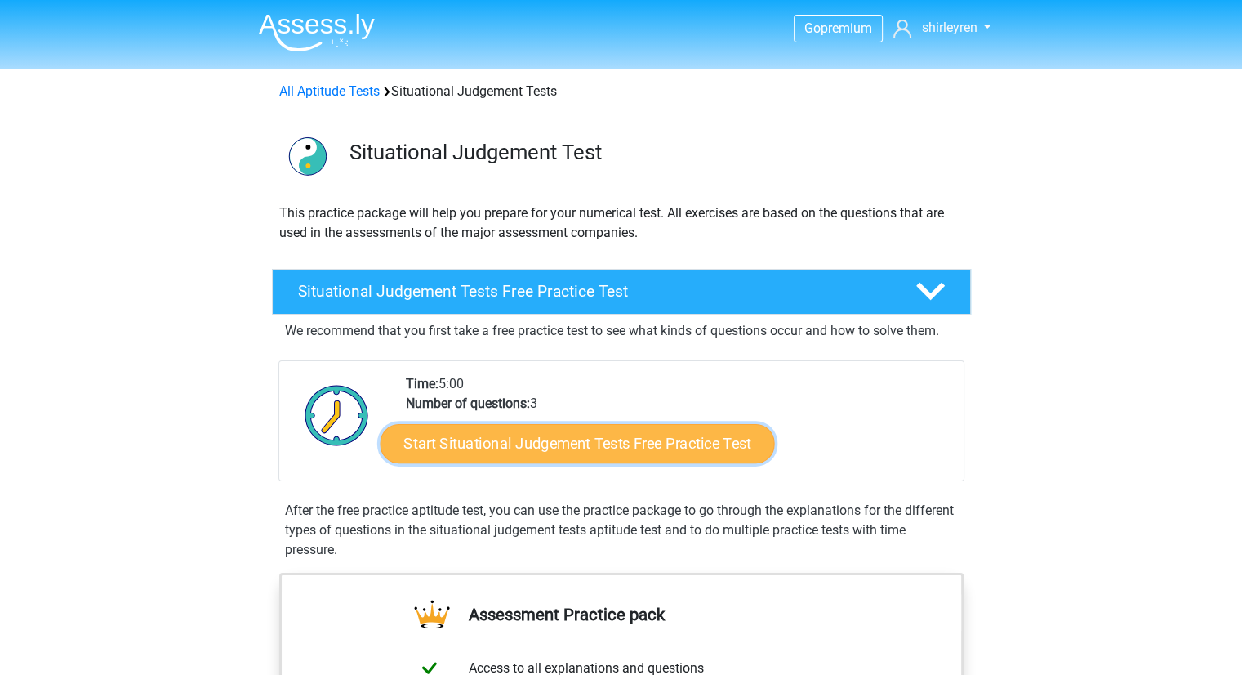
click at [424, 442] on link "Start Situational Judgement Tests Free Practice Test" at bounding box center [577, 443] width 394 height 39
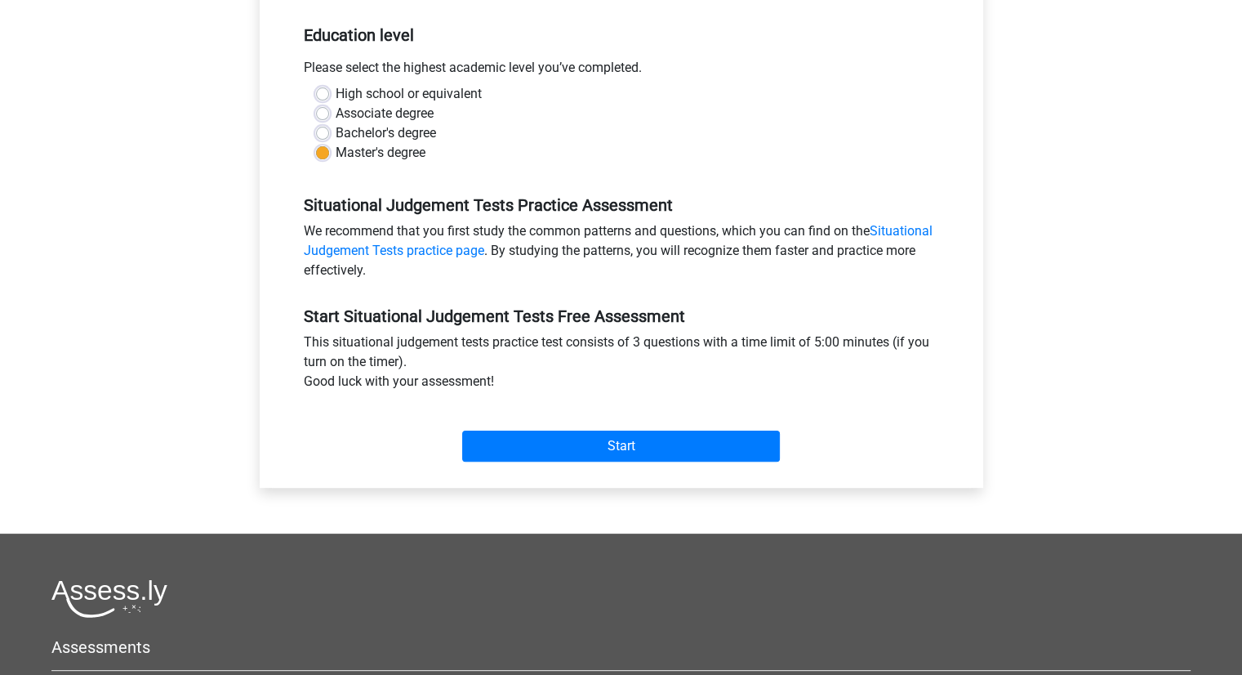
scroll to position [335, 0]
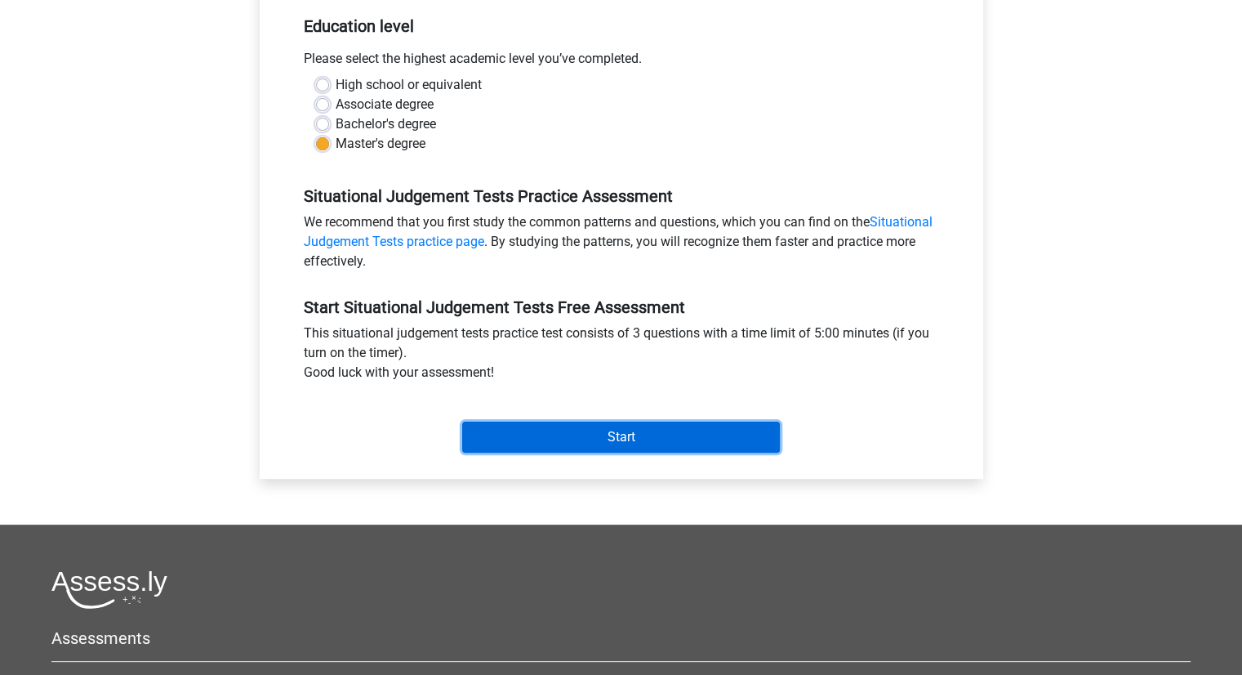
click at [562, 439] on input "Start" at bounding box center [621, 436] width 318 height 31
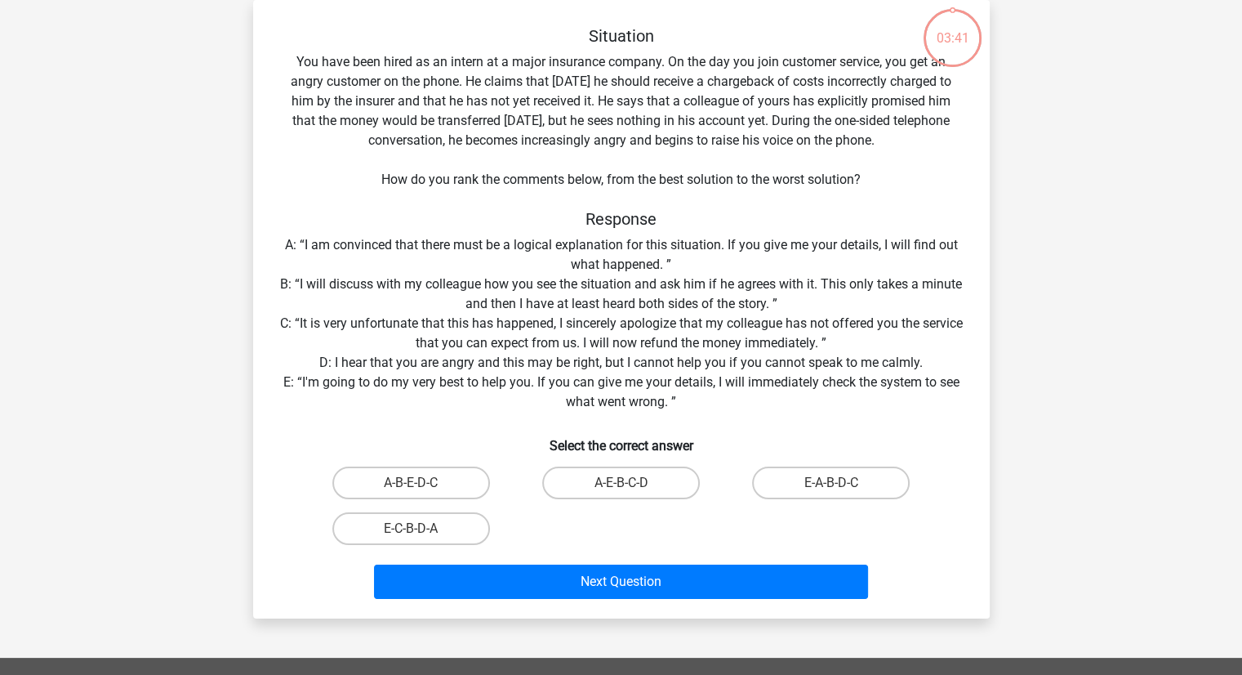
scroll to position [116, 0]
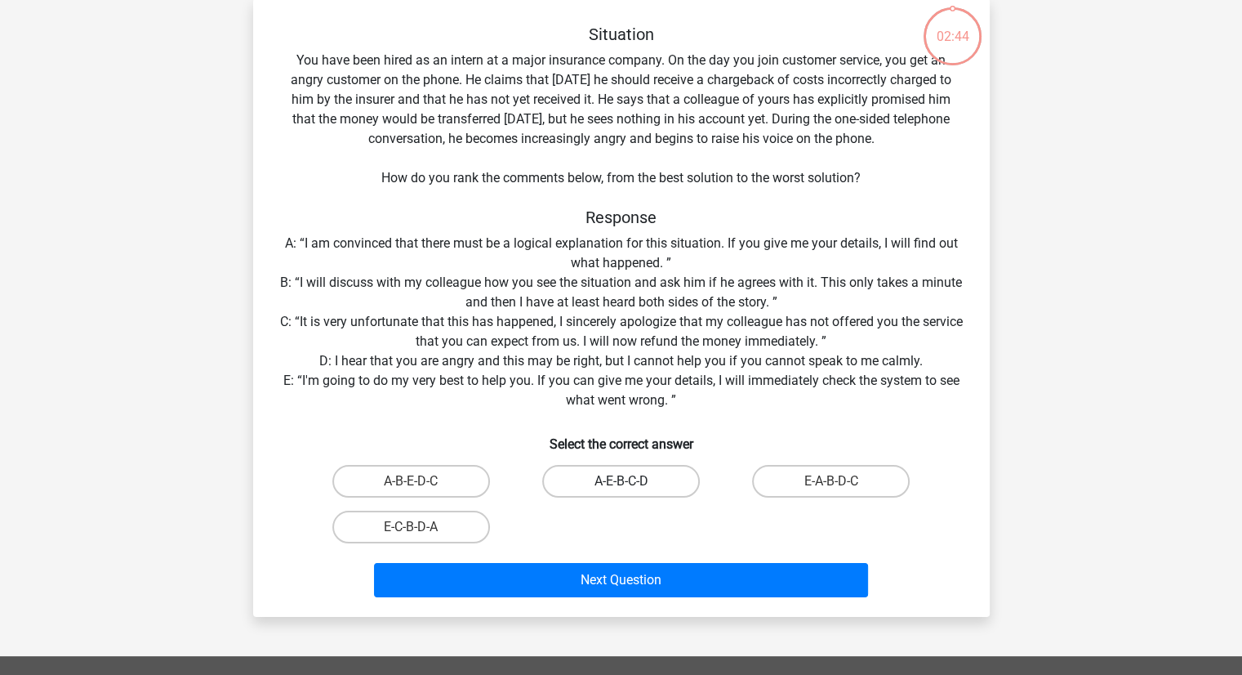
click at [598, 480] on label "A-E-B-C-D" at bounding box center [621, 481] width 158 height 33
click at [621, 481] on input "A-E-B-C-D" at bounding box center [626, 486] width 11 height 11
radio input "true"
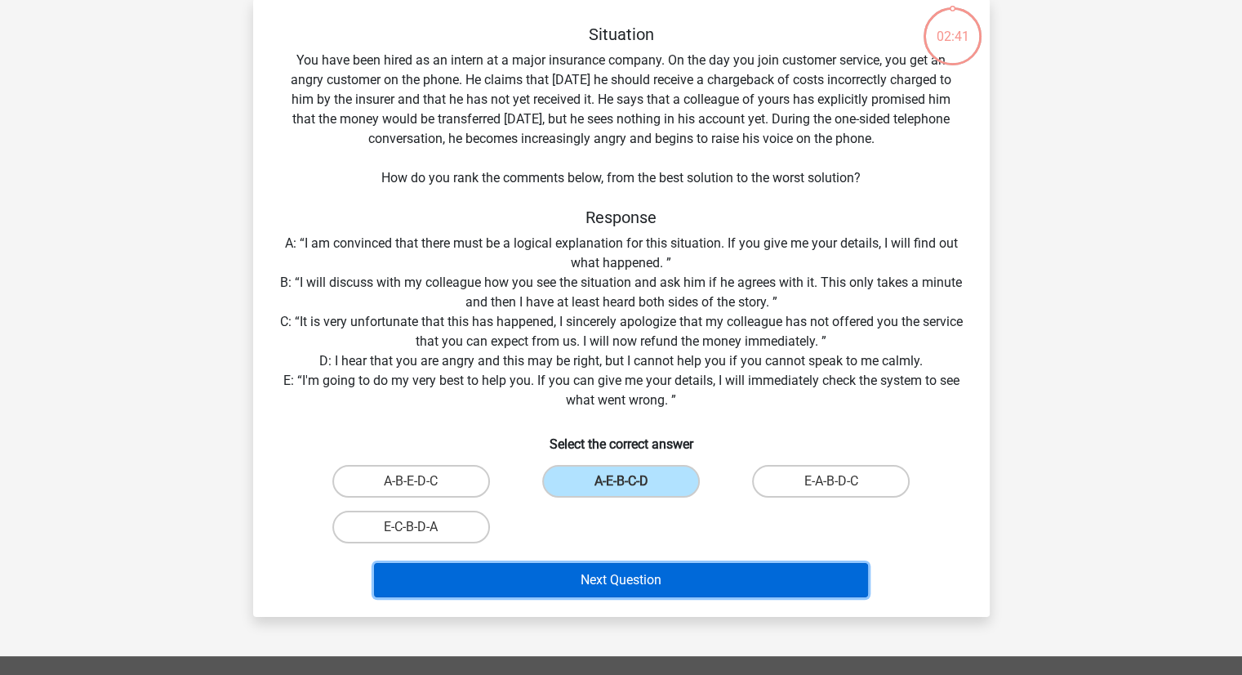
click at [596, 577] on button "Next Question" at bounding box center [621, 580] width 494 height 34
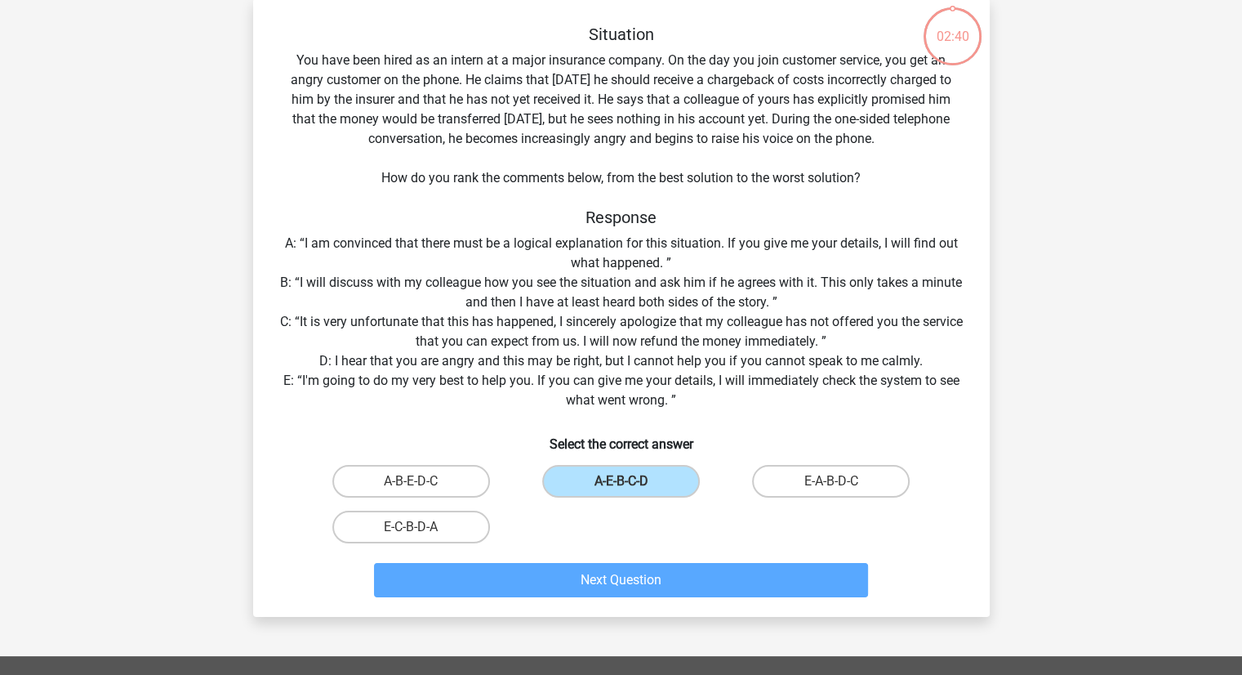
scroll to position [82, 0]
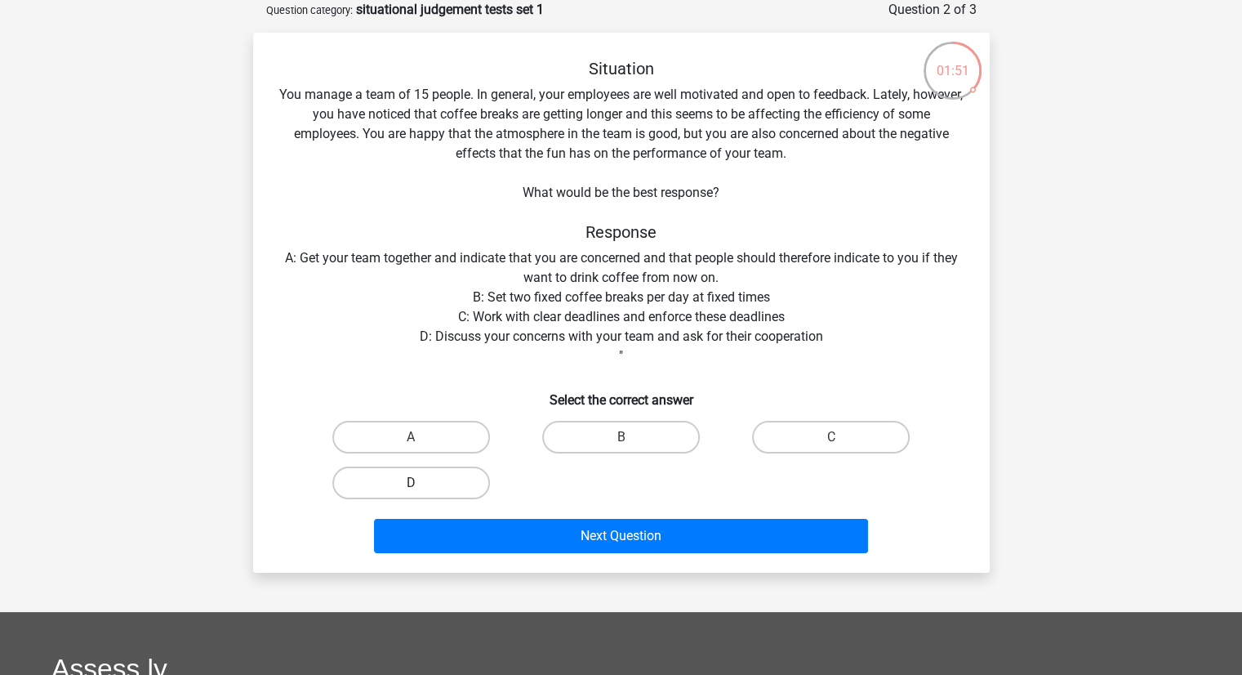
click at [457, 474] on label "D" at bounding box center [411, 482] width 158 height 33
click at [421, 483] on input "D" at bounding box center [416, 488] width 11 height 11
radio input "true"
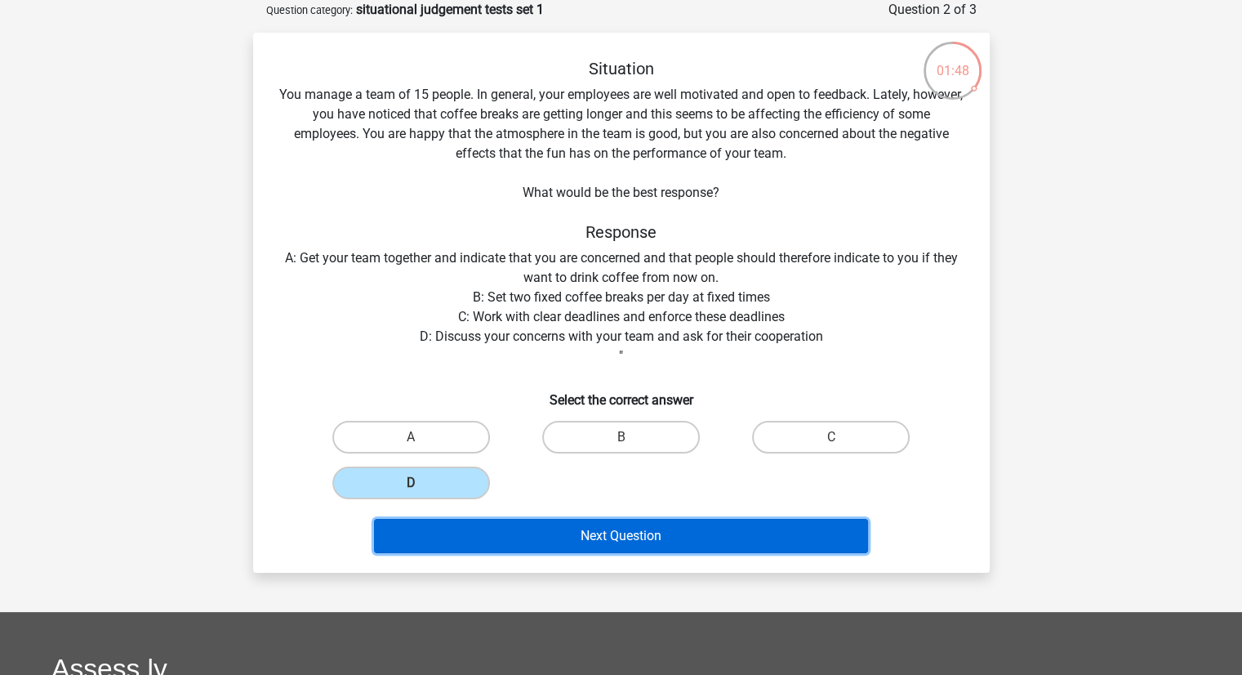
click at [579, 542] on button "Next Question" at bounding box center [621, 536] width 494 height 34
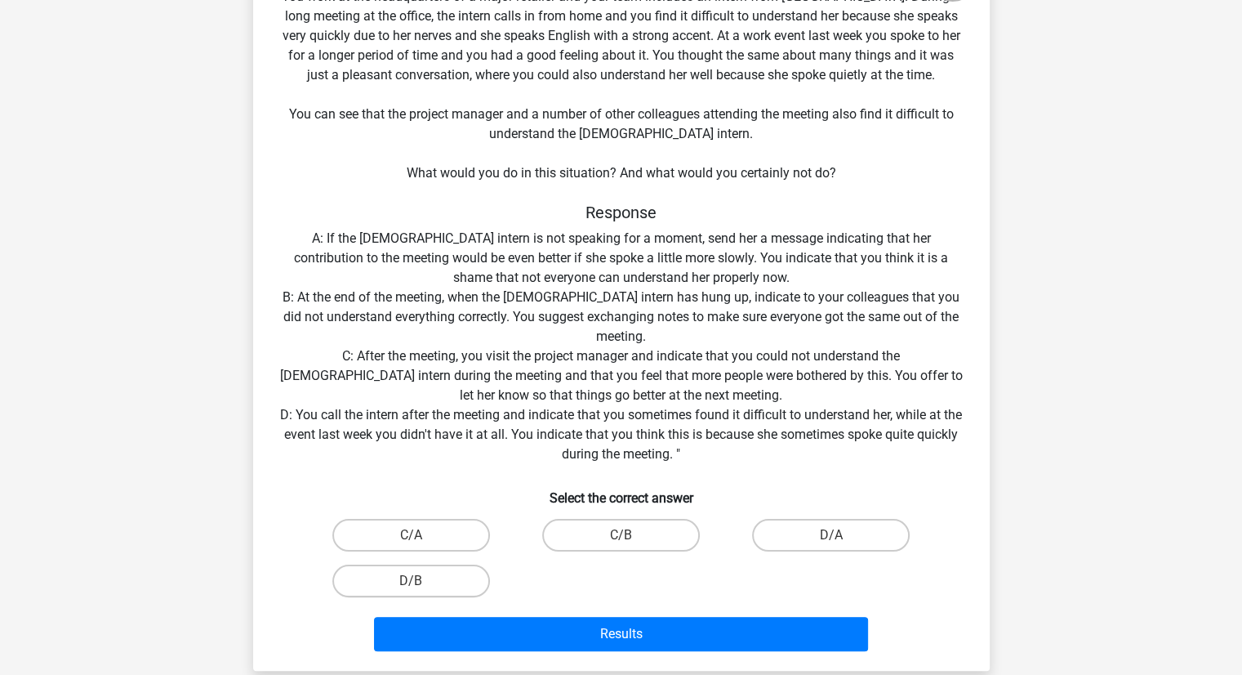
scroll to position [181, 0]
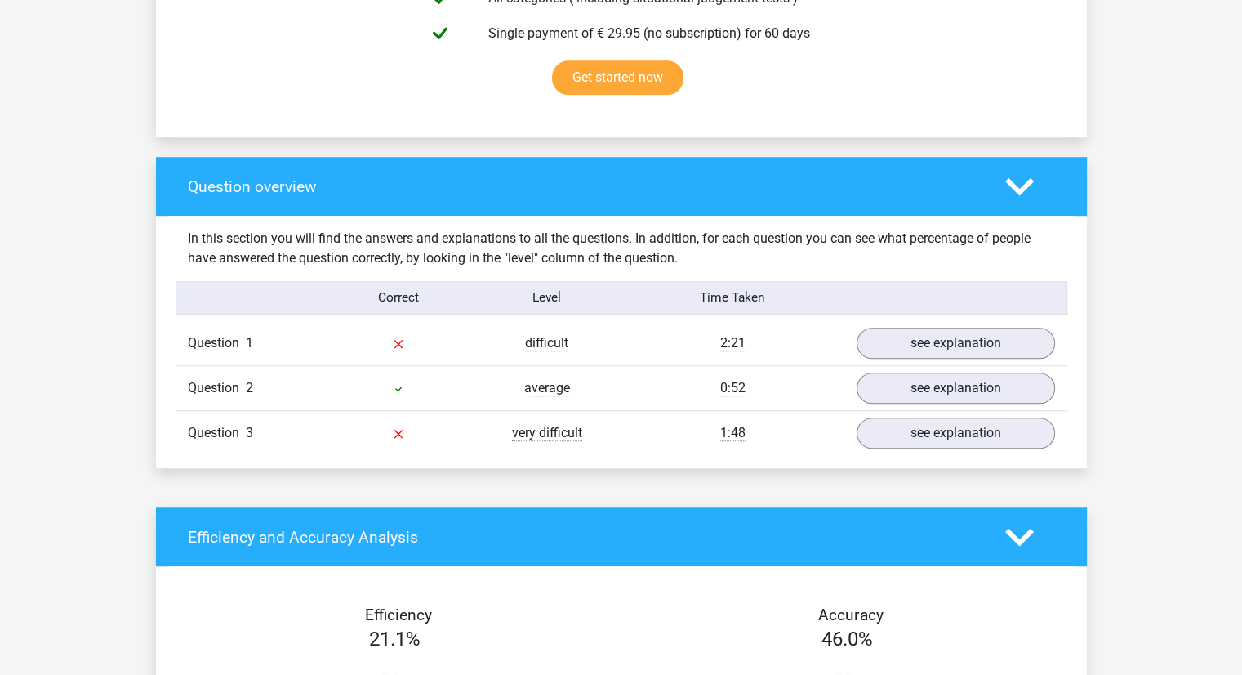
scroll to position [1063, 0]
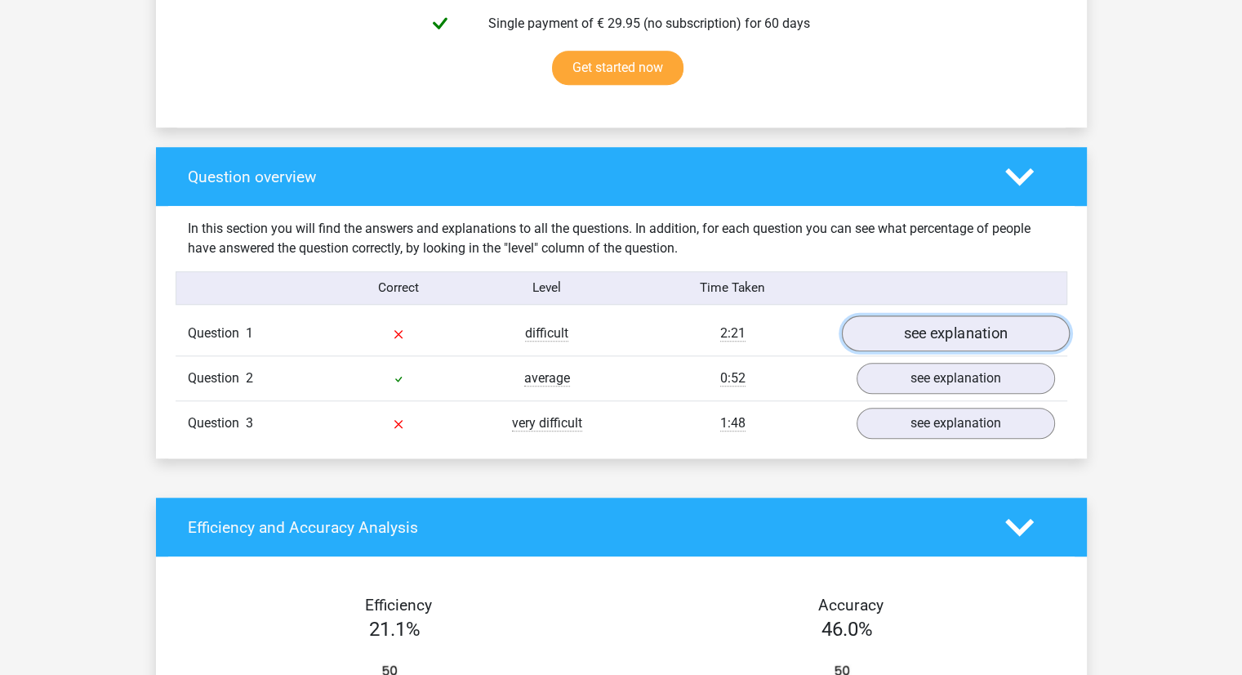
click at [884, 334] on link "see explanation" at bounding box center [955, 333] width 228 height 36
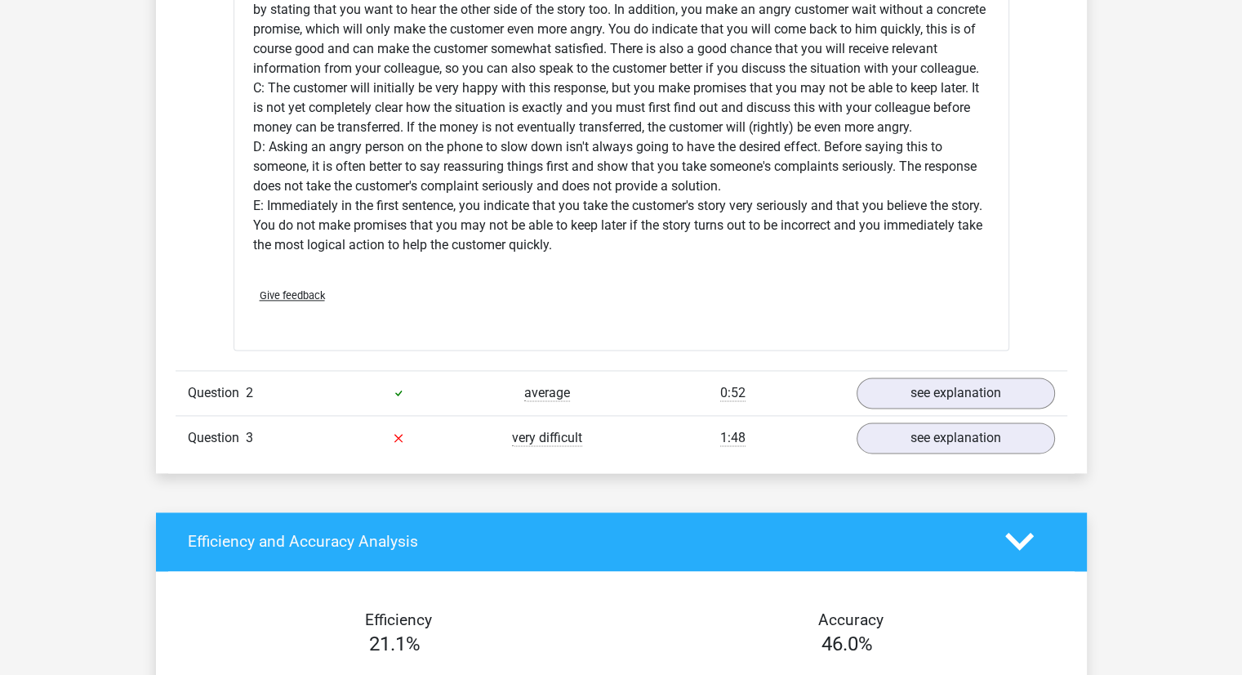
scroll to position [2123, 0]
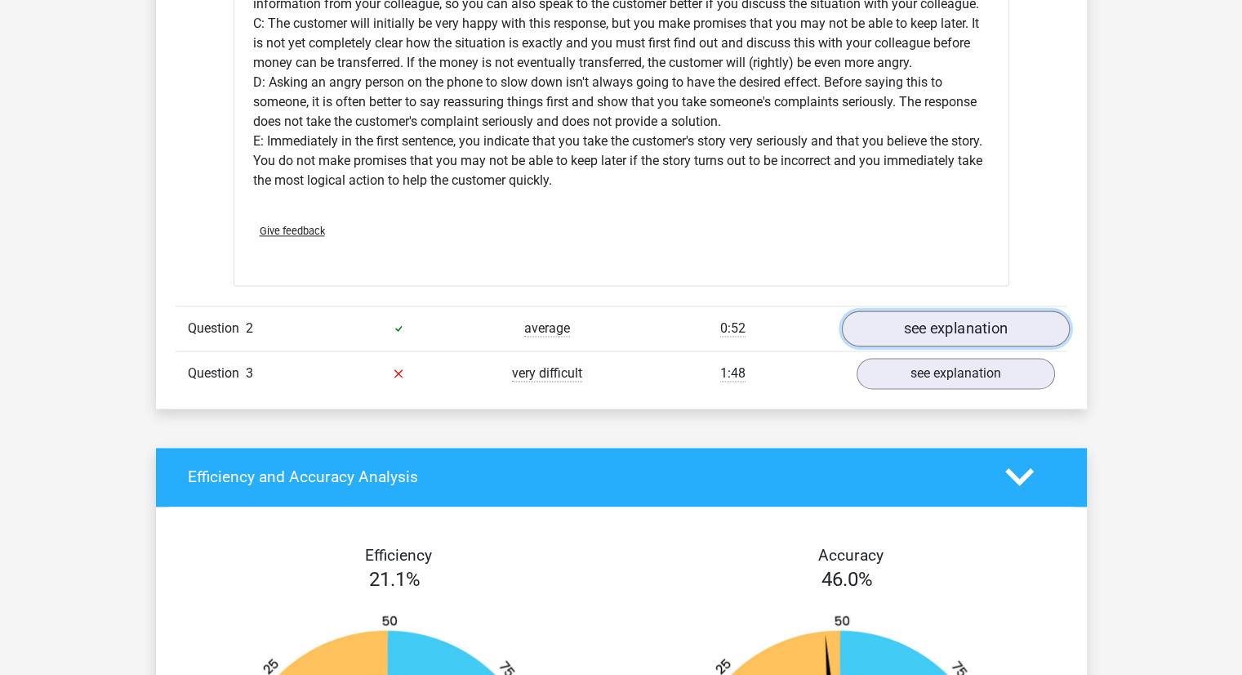
click at [879, 323] on link "see explanation" at bounding box center [955, 328] width 228 height 36
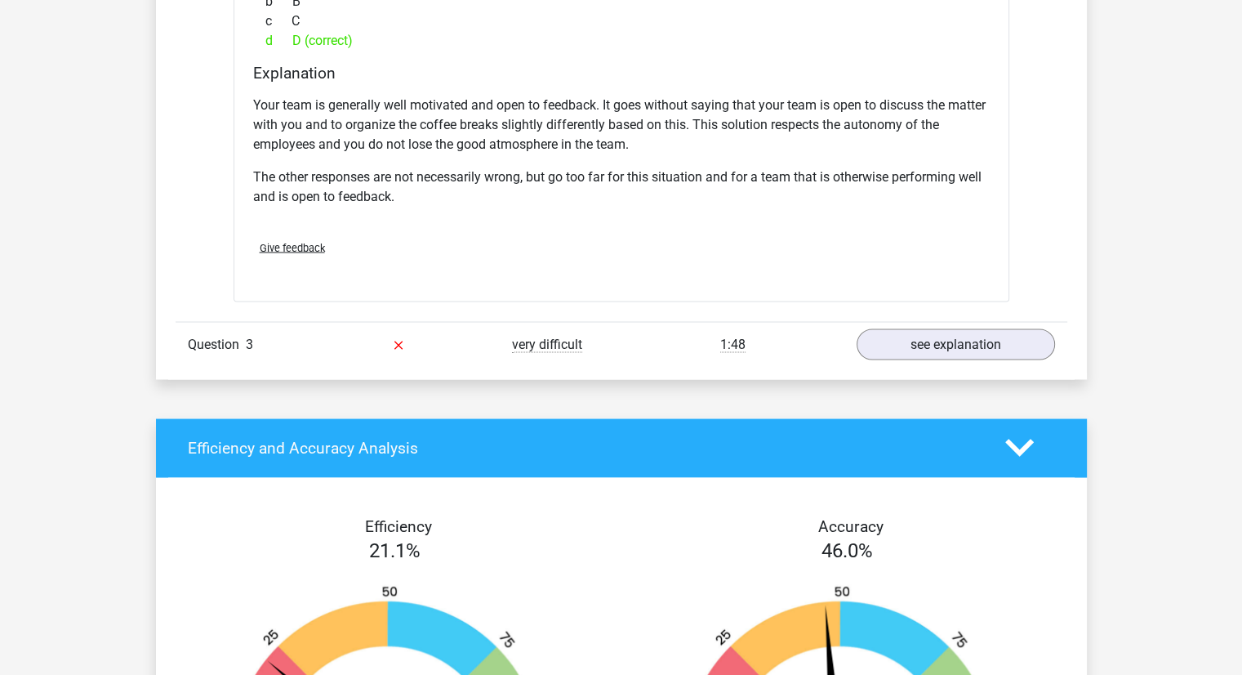
scroll to position [2867, 0]
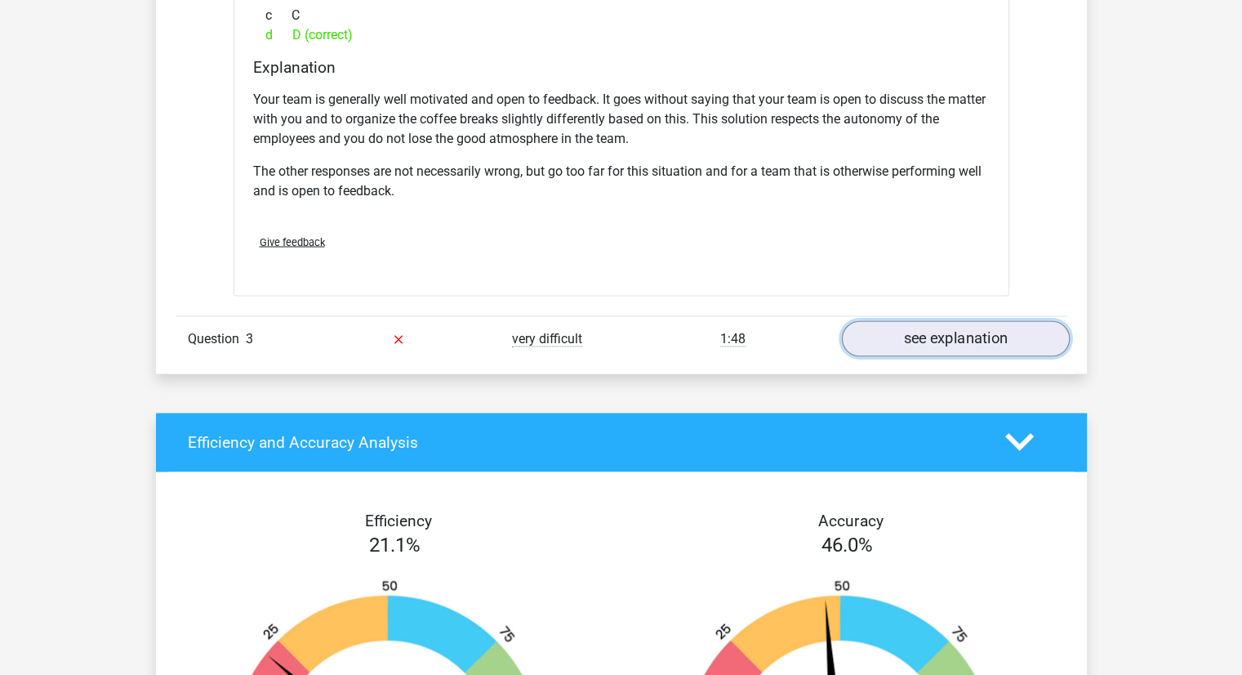
click at [871, 338] on link "see explanation" at bounding box center [955, 338] width 228 height 36
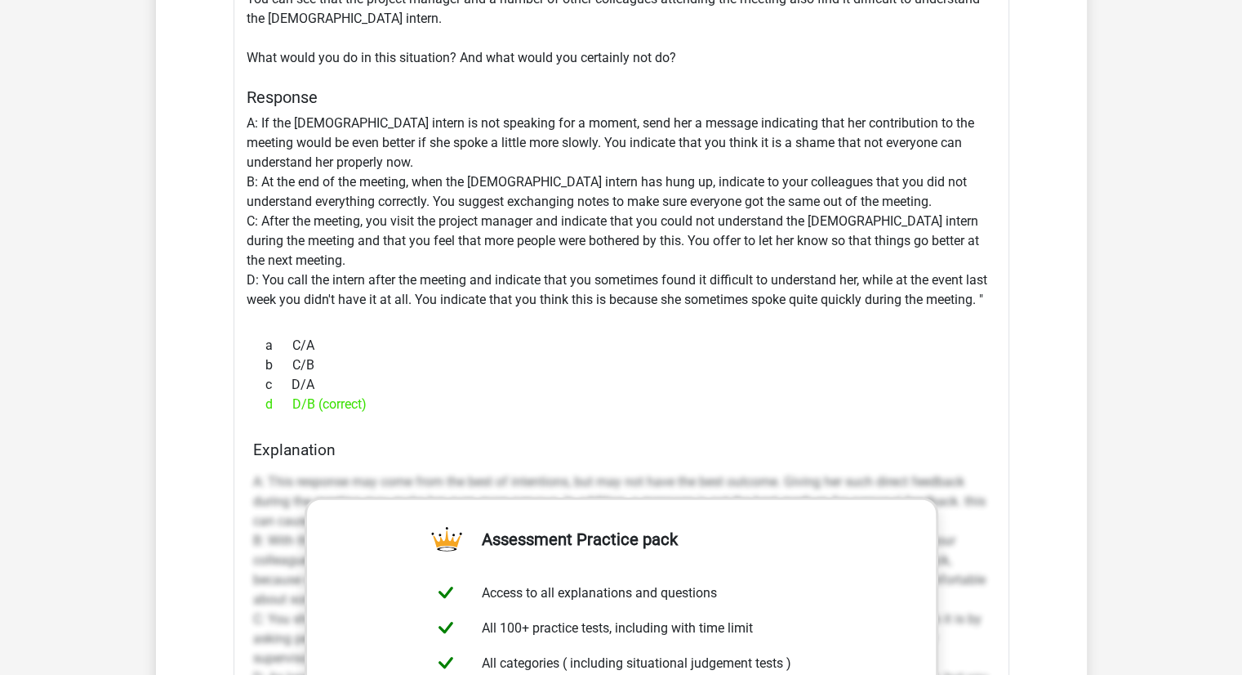
scroll to position [3415, 0]
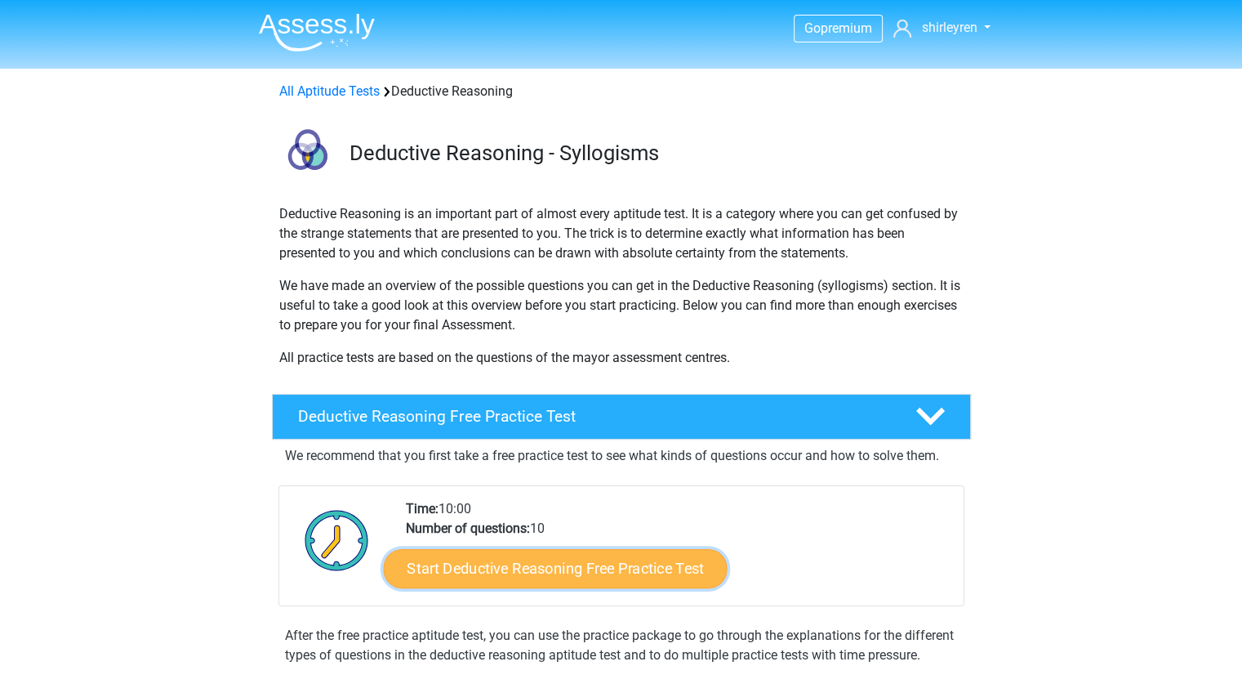
click at [396, 566] on link "Start Deductive Reasoning Free Practice Test" at bounding box center [555, 567] width 344 height 39
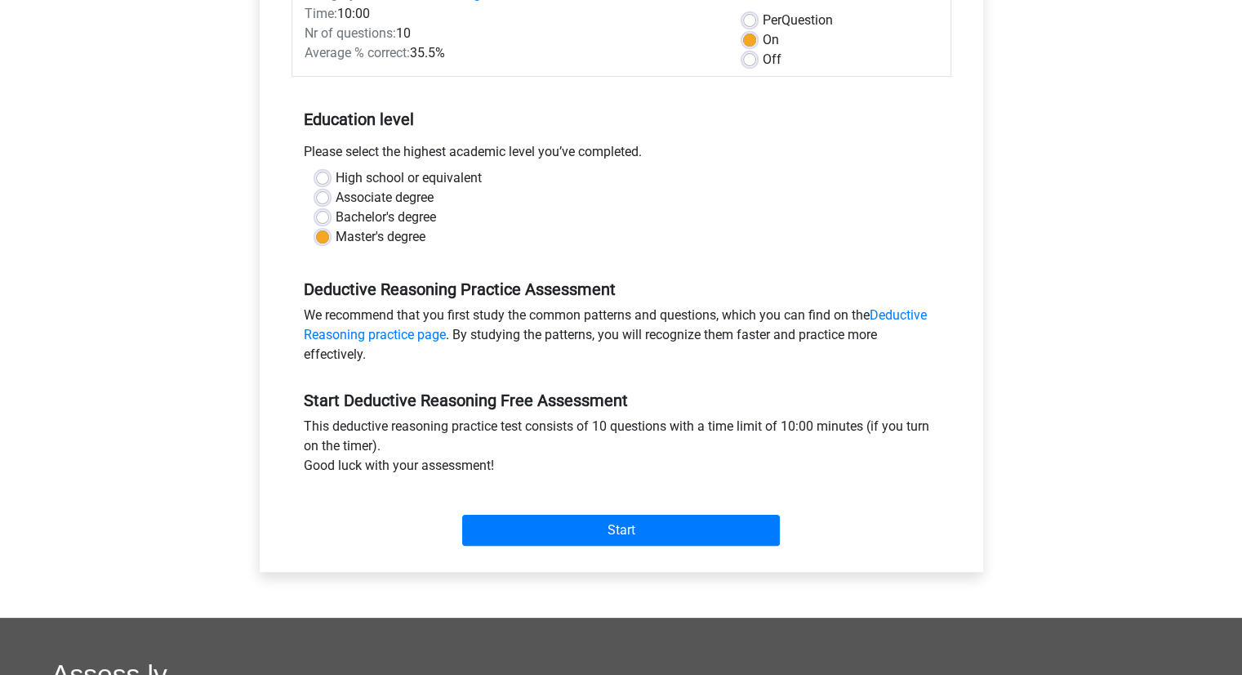
scroll to position [279, 0]
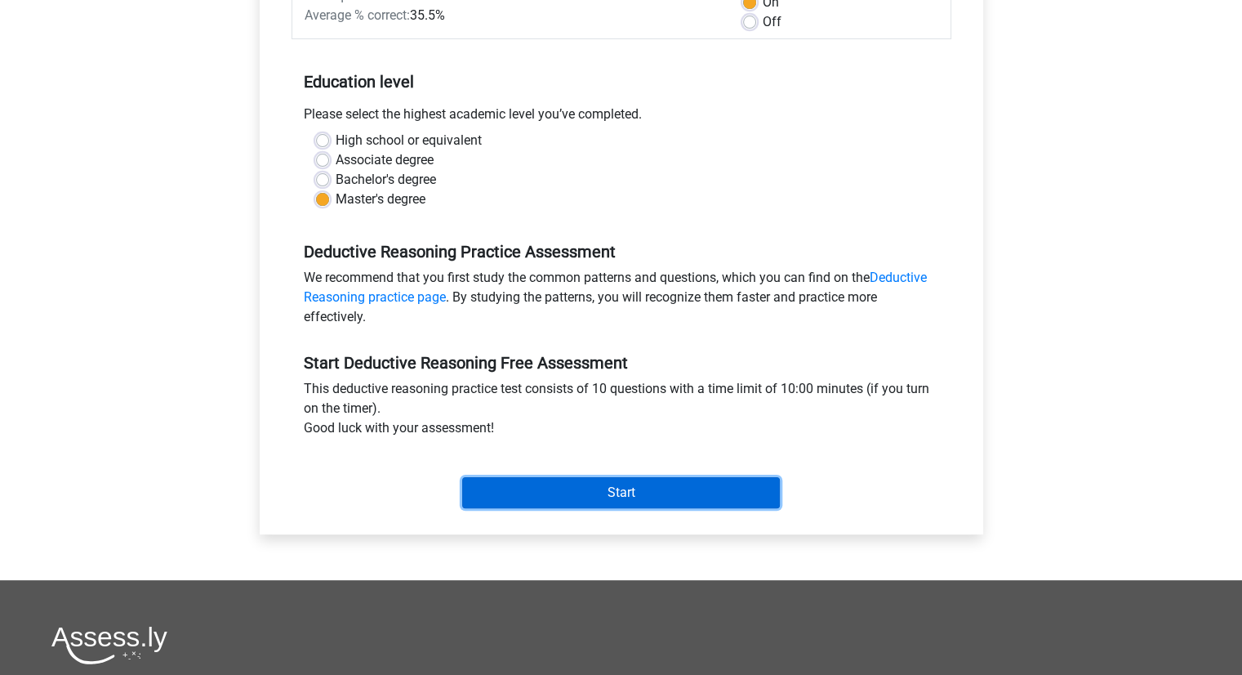
click at [559, 498] on input "Start" at bounding box center [621, 492] width 318 height 31
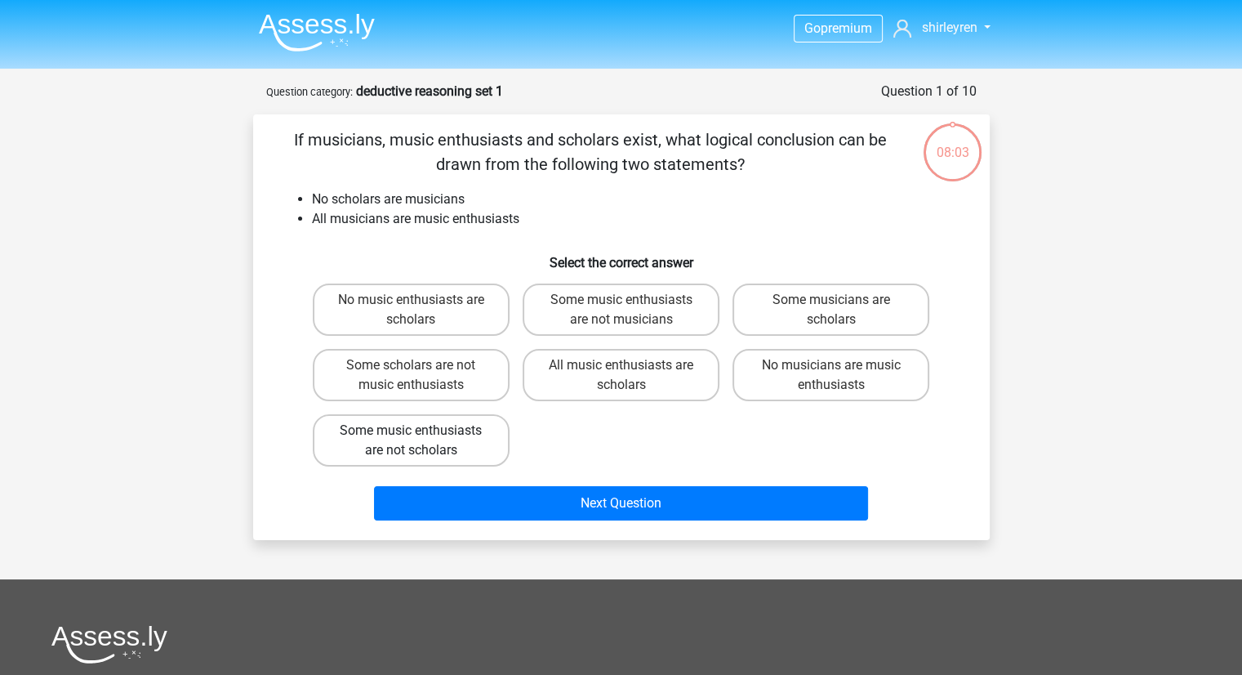
click at [454, 438] on label "Some music enthusiasts are not scholars" at bounding box center [411, 440] width 197 height 52
click at [421, 438] on input "Some music enthusiasts are not scholars" at bounding box center [416, 435] width 11 height 11
radio input "true"
click at [630, 304] on input "Some music enthusiasts are not musicians" at bounding box center [626, 305] width 11 height 11
radio input "true"
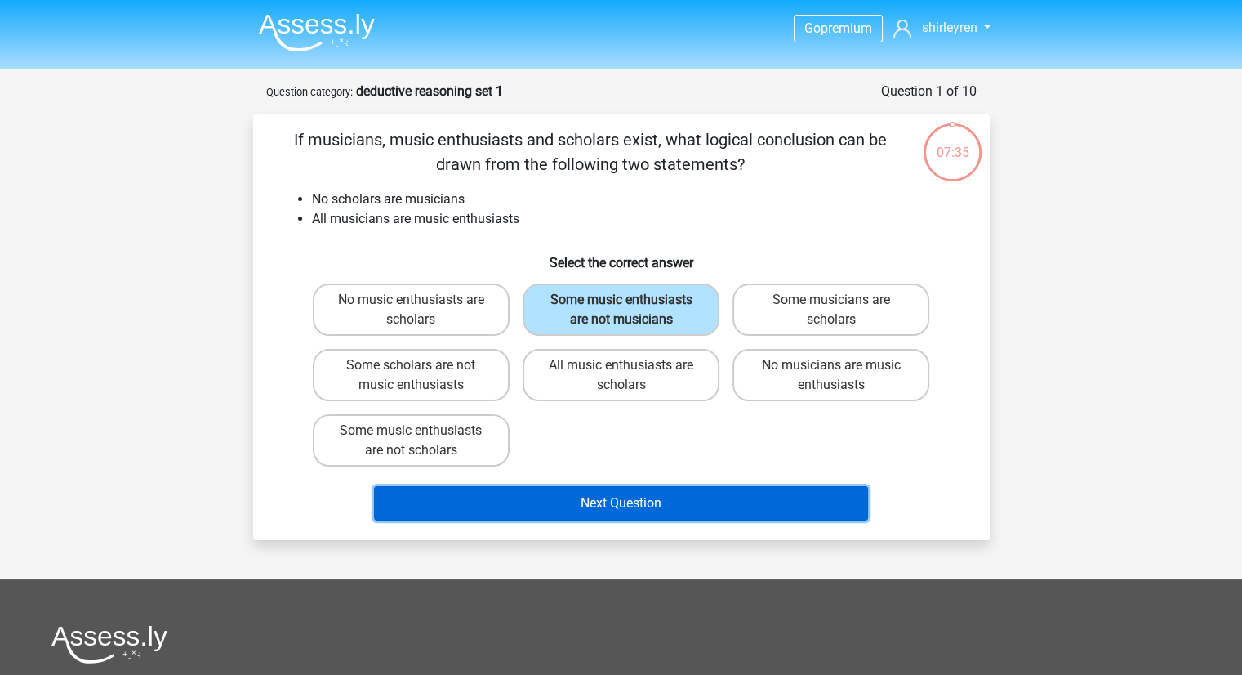
click at [564, 504] on button "Next Question" at bounding box center [621, 503] width 494 height 34
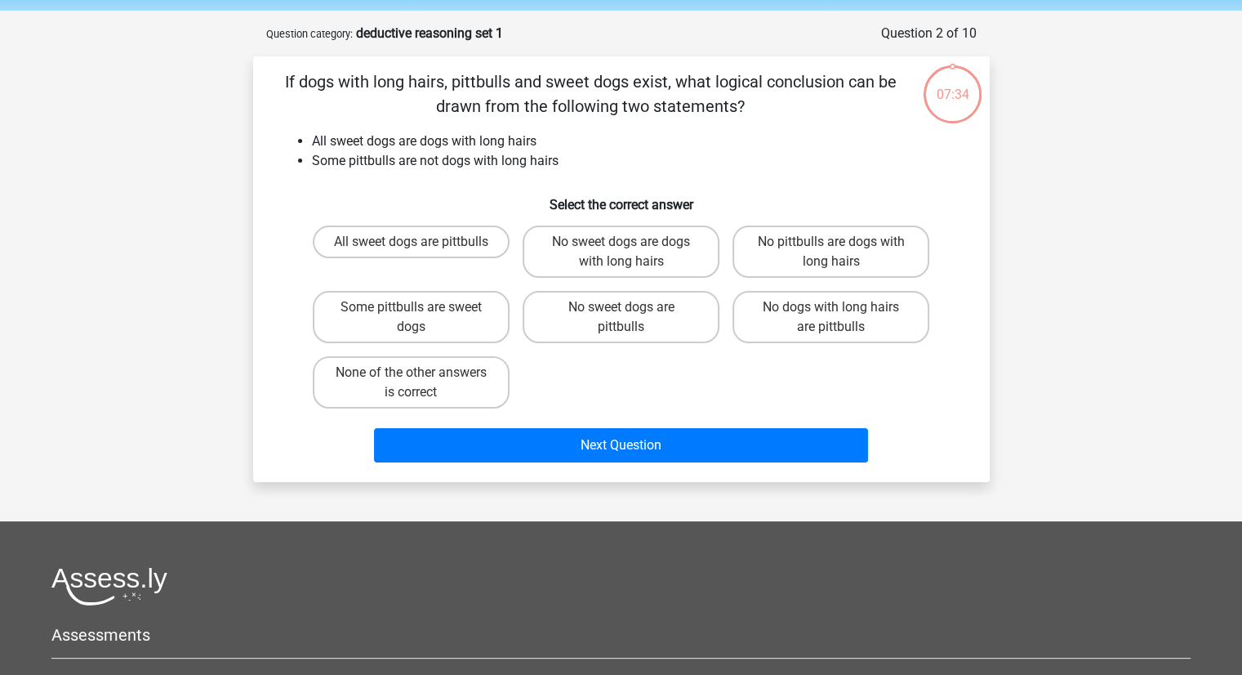
scroll to position [82, 0]
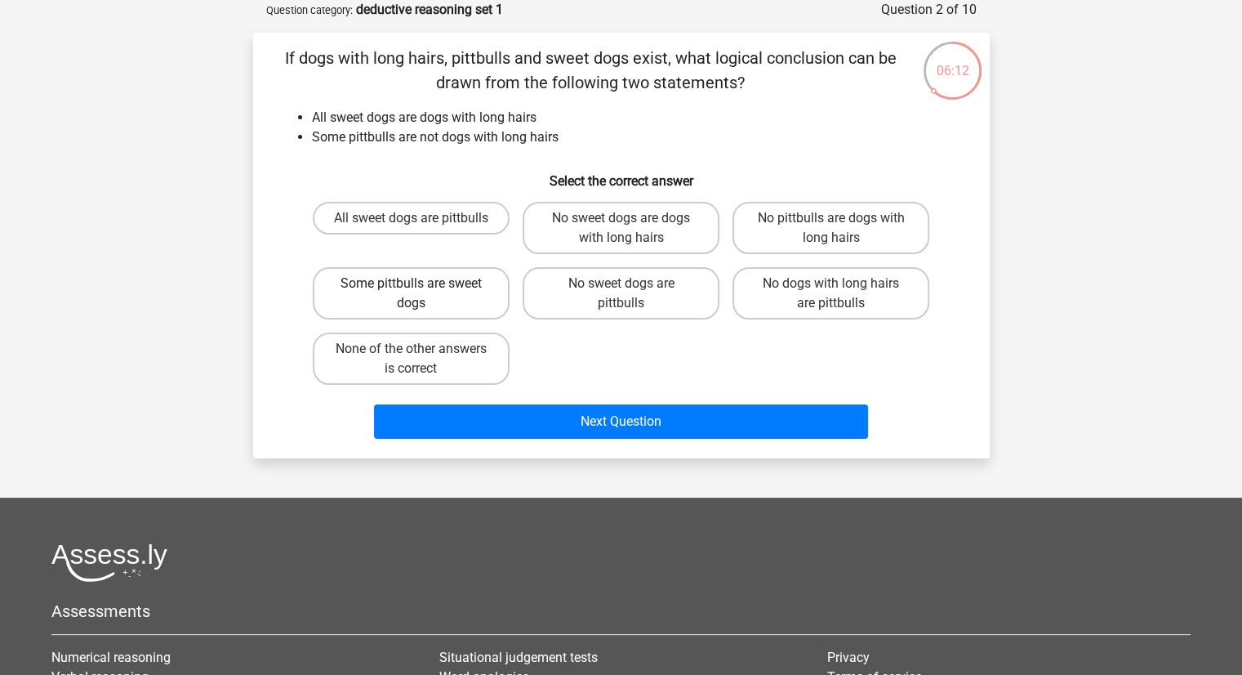
click at [444, 285] on label "Some pittbulls are sweet dogs" at bounding box center [411, 293] width 197 height 52
click at [421, 285] on input "Some pittbulls are sweet dogs" at bounding box center [416, 288] width 11 height 11
radio input "true"
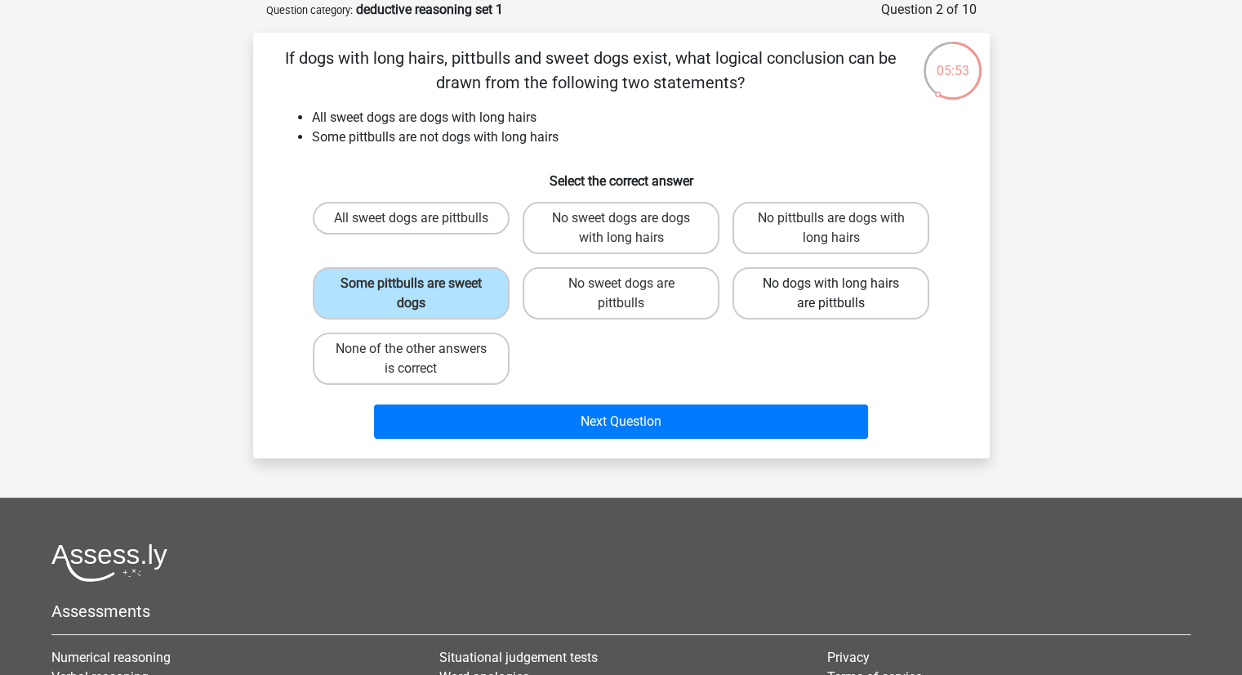
click at [751, 296] on label "No dogs with long hairs are pittbulls" at bounding box center [831, 293] width 197 height 52
click at [831, 294] on input "No dogs with long hairs are pittbulls" at bounding box center [836, 288] width 11 height 11
radio input "true"
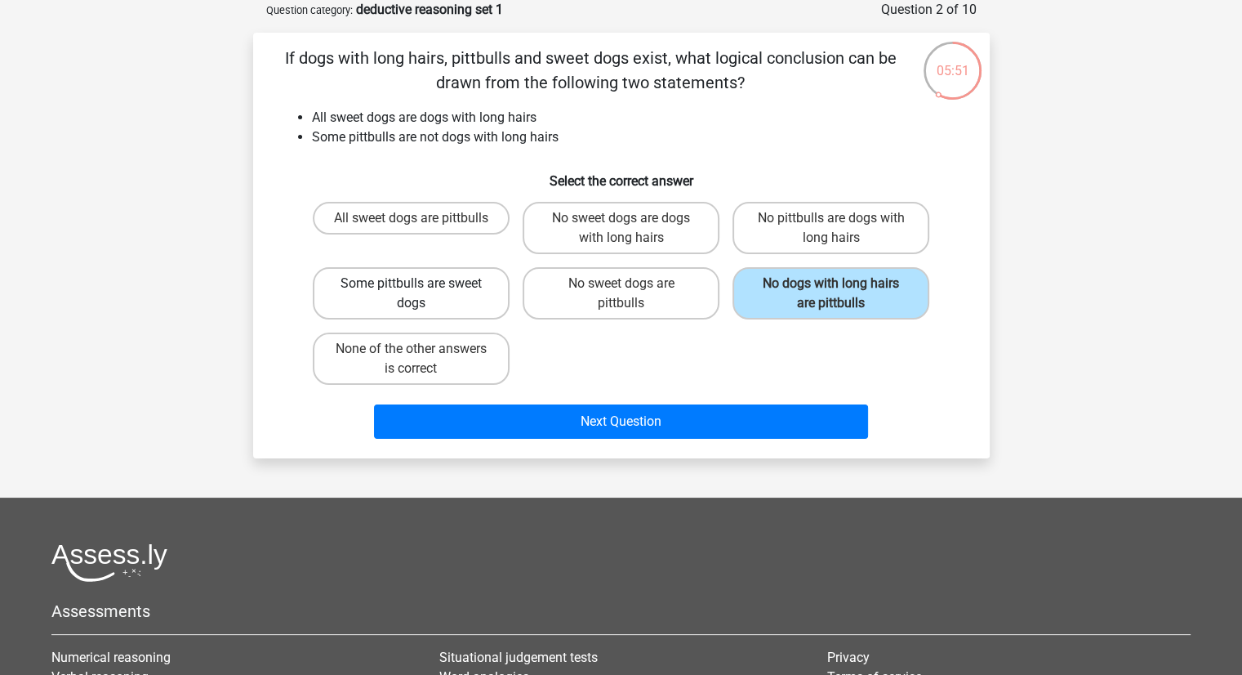
click at [470, 301] on label "Some pittbulls are sweet dogs" at bounding box center [411, 293] width 197 height 52
click at [421, 294] on input "Some pittbulls are sweet dogs" at bounding box center [416, 288] width 11 height 11
radio input "true"
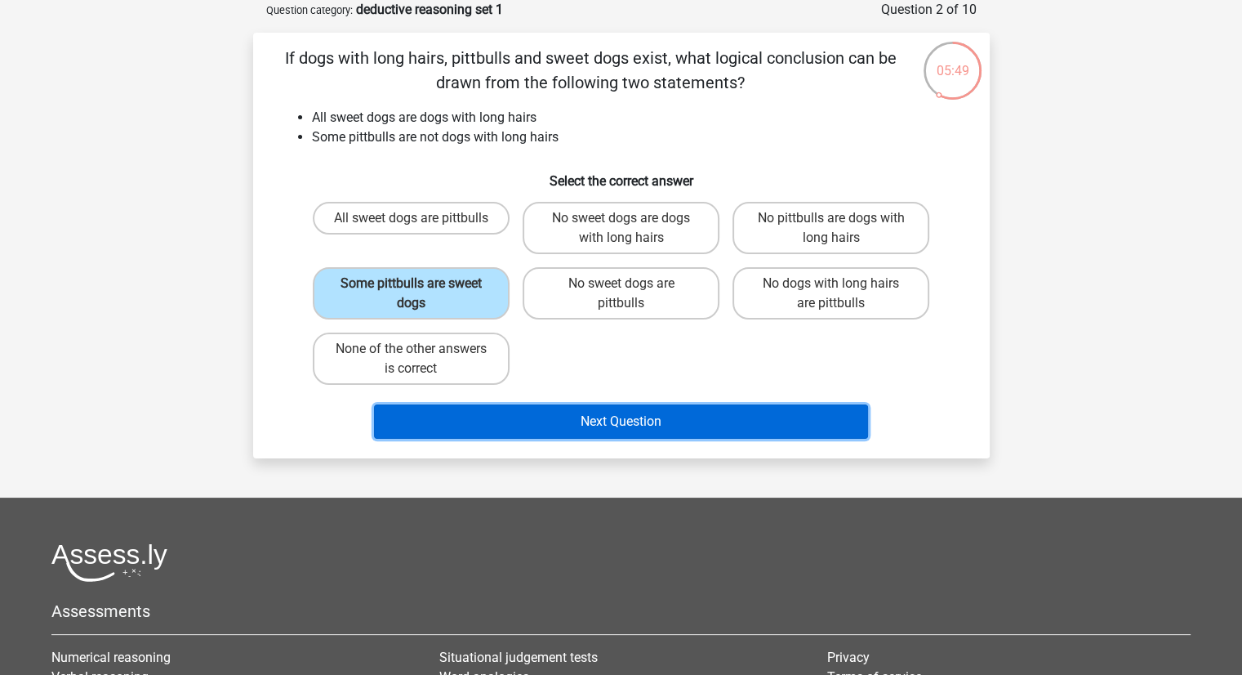
click at [559, 408] on button "Next Question" at bounding box center [621, 421] width 494 height 34
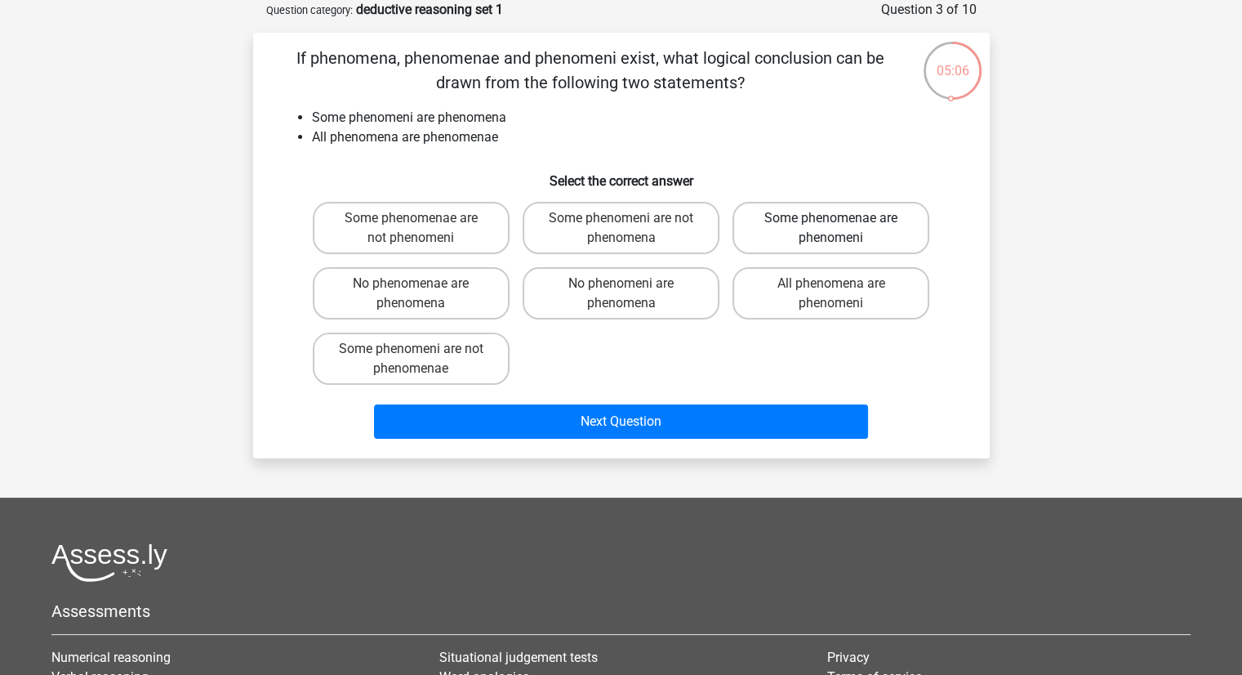
click at [776, 236] on label "Some phenomenae are phenomeni" at bounding box center [831, 228] width 197 height 52
click at [831, 229] on input "Some phenomenae are phenomeni" at bounding box center [836, 223] width 11 height 11
radio input "true"
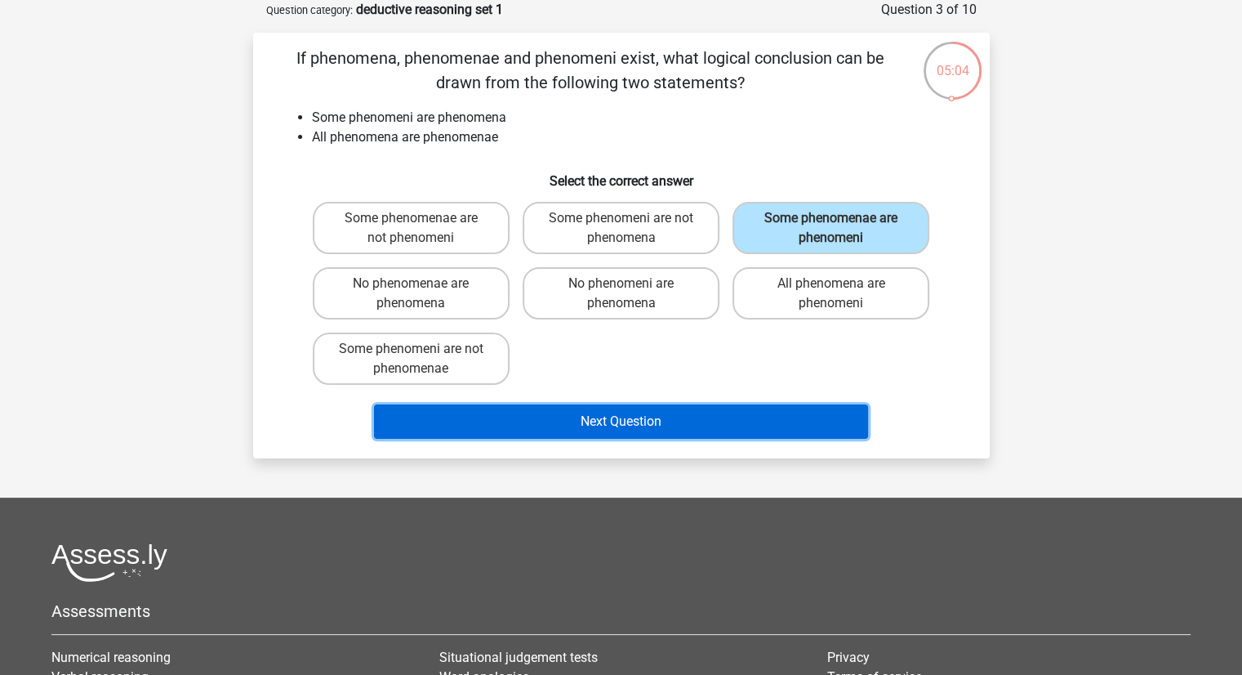
click at [601, 427] on button "Next Question" at bounding box center [621, 421] width 494 height 34
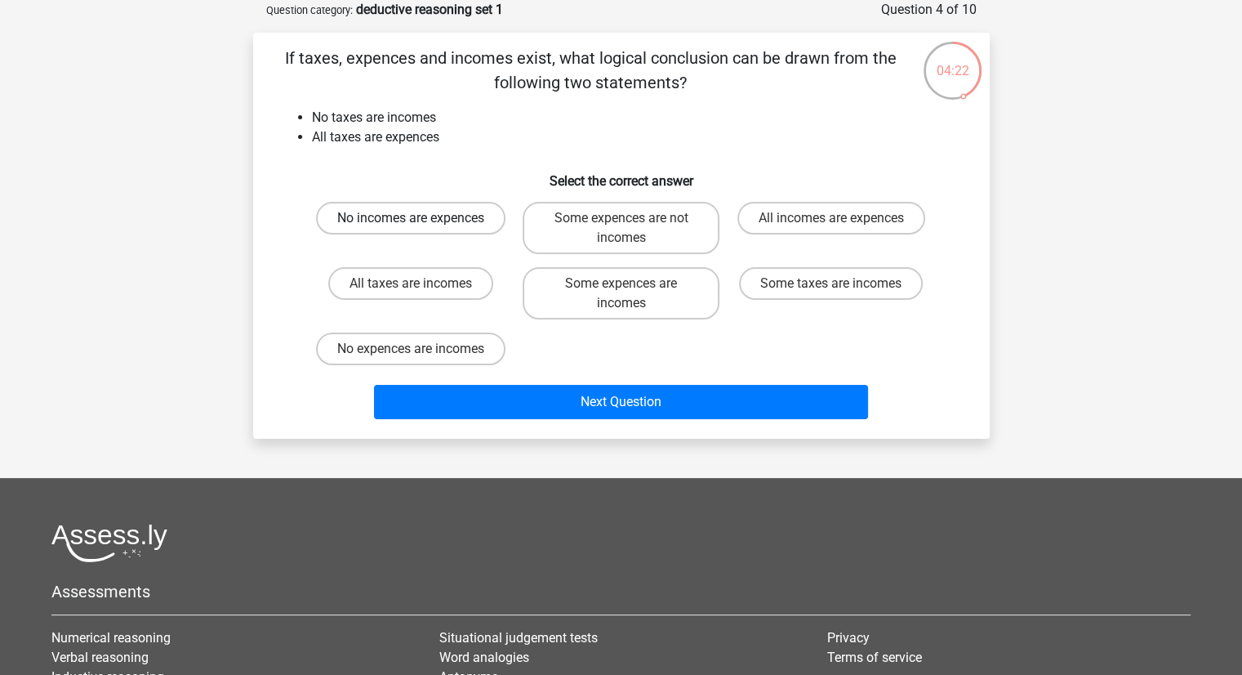
click at [477, 226] on label "No incomes are expences" at bounding box center [410, 218] width 189 height 33
click at [421, 226] on input "No incomes are expences" at bounding box center [416, 223] width 11 height 11
radio input "true"
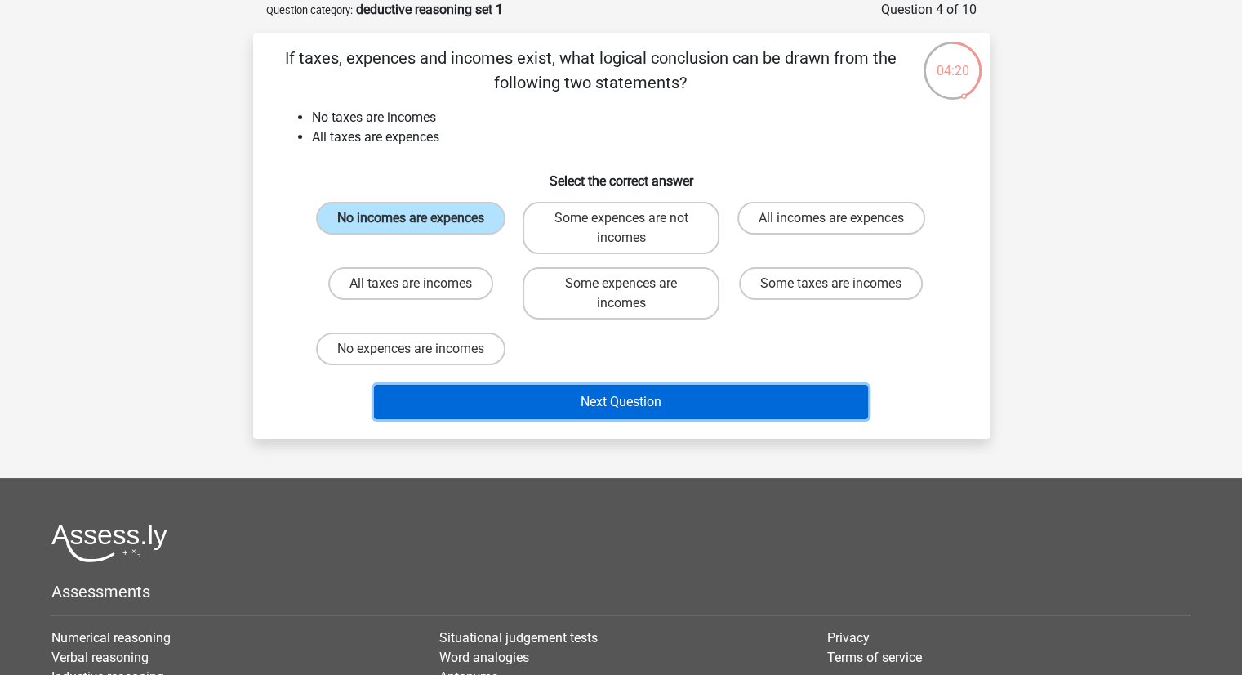
click at [526, 405] on button "Next Question" at bounding box center [621, 402] width 494 height 34
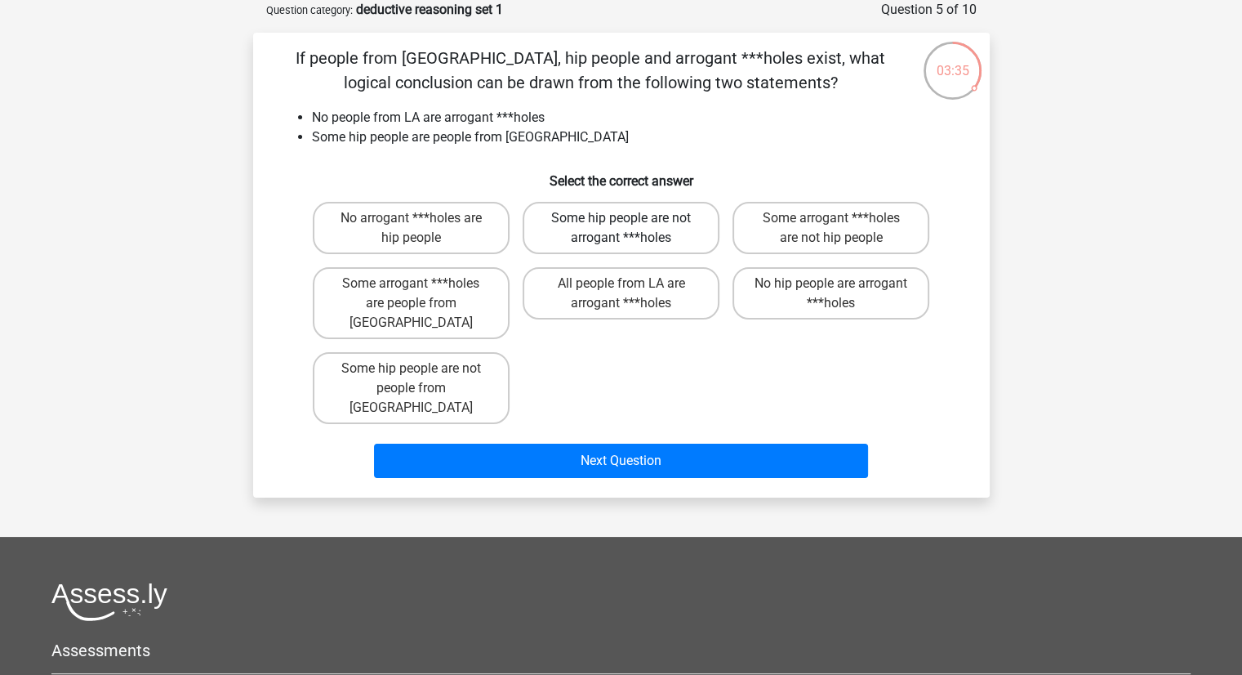
click at [651, 221] on label "Some hip people are not arrogant ***holes" at bounding box center [621, 228] width 197 height 52
click at [631, 221] on input "Some hip people are not arrogant ***holes" at bounding box center [626, 223] width 11 height 11
radio input "true"
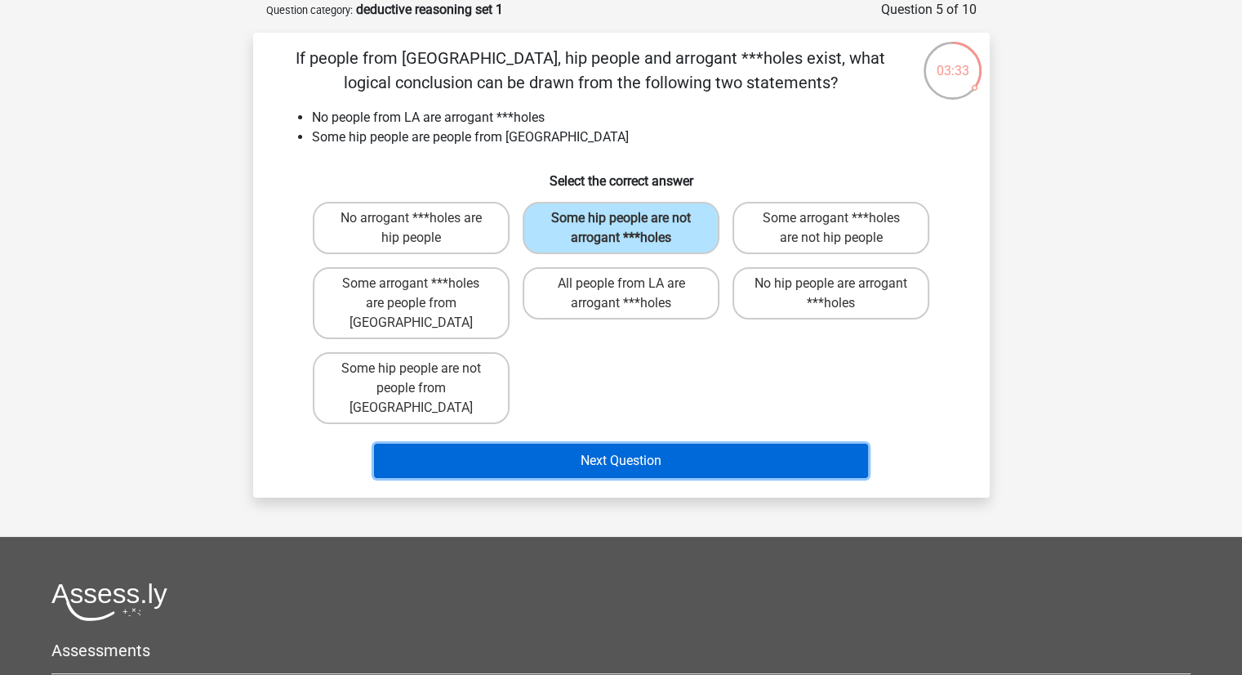
click at [595, 443] on button "Next Question" at bounding box center [621, 460] width 494 height 34
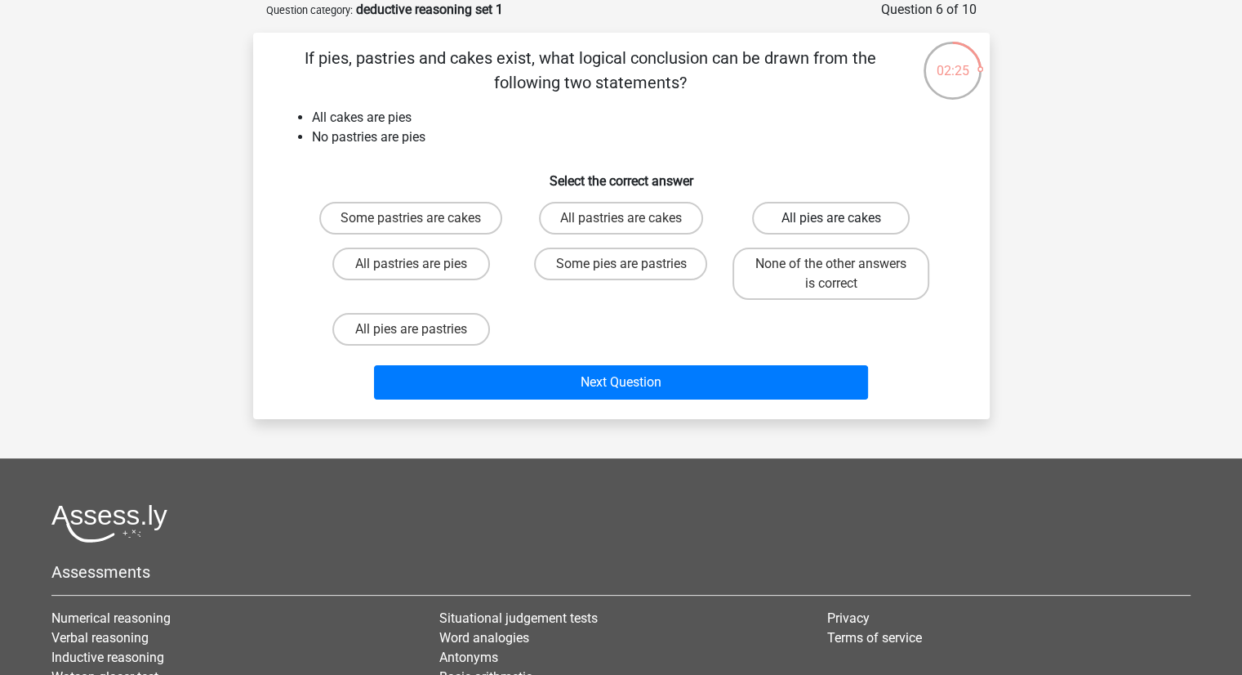
click at [781, 218] on label "All pies are cakes" at bounding box center [831, 218] width 158 height 33
click at [831, 218] on input "All pies are cakes" at bounding box center [836, 223] width 11 height 11
radio input "true"
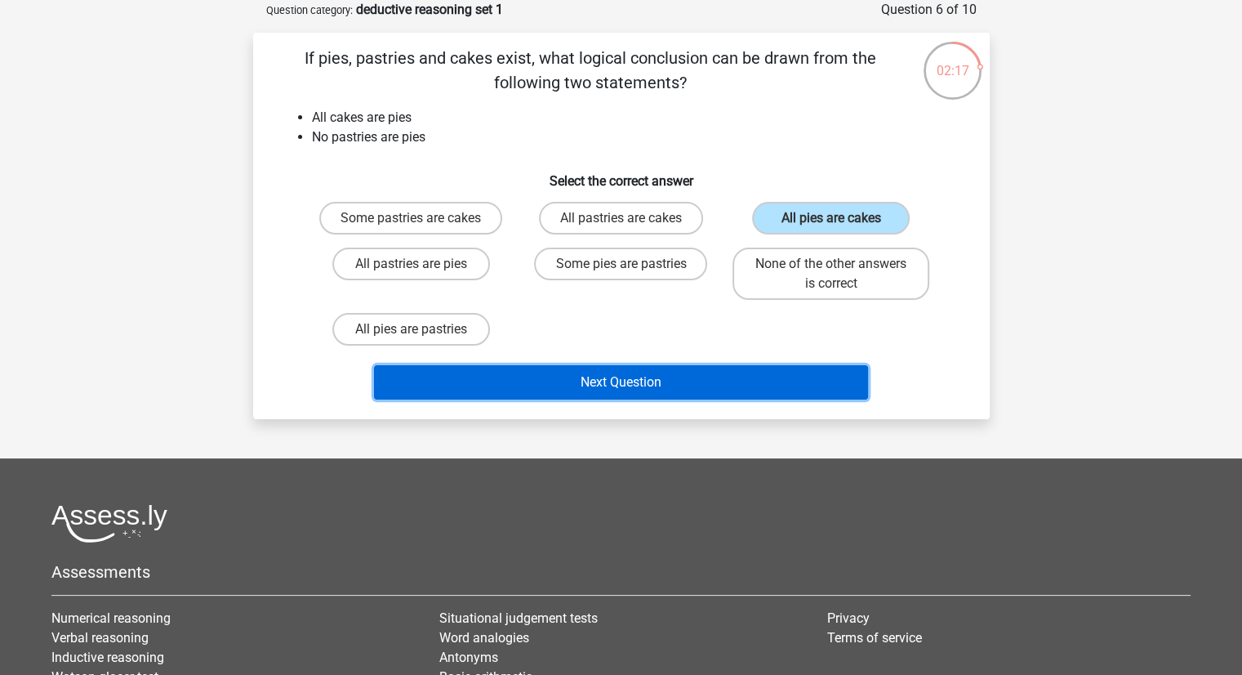
click at [647, 390] on button "Next Question" at bounding box center [621, 382] width 494 height 34
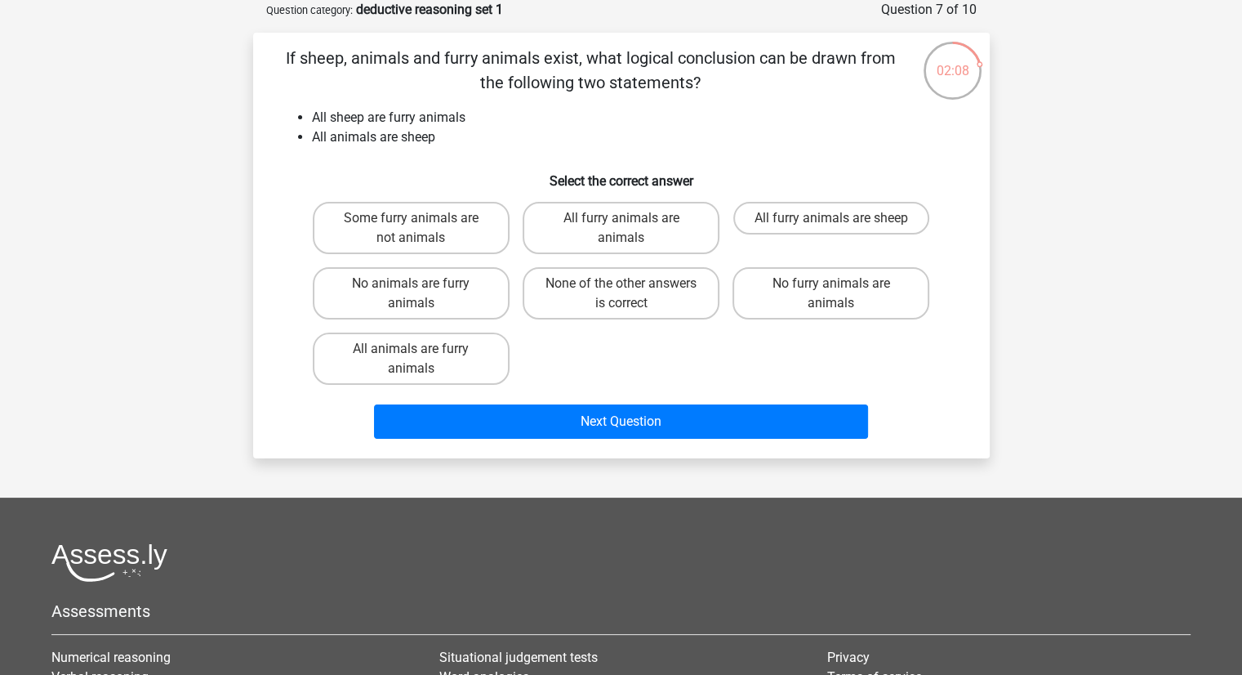
click at [638, 352] on div "Some furry animals are not animals All furry animals are animals All furry anim…" at bounding box center [621, 293] width 630 height 196
drag, startPoint x: 638, startPoint y: 352, endPoint x: 623, endPoint y: 219, distance: 133.9
click at [623, 219] on div "Some furry animals are not animals All furry animals are animals All furry anim…" at bounding box center [621, 293] width 630 height 196
click at [623, 219] on input "All furry animals are animals" at bounding box center [626, 223] width 11 height 11
radio input "true"
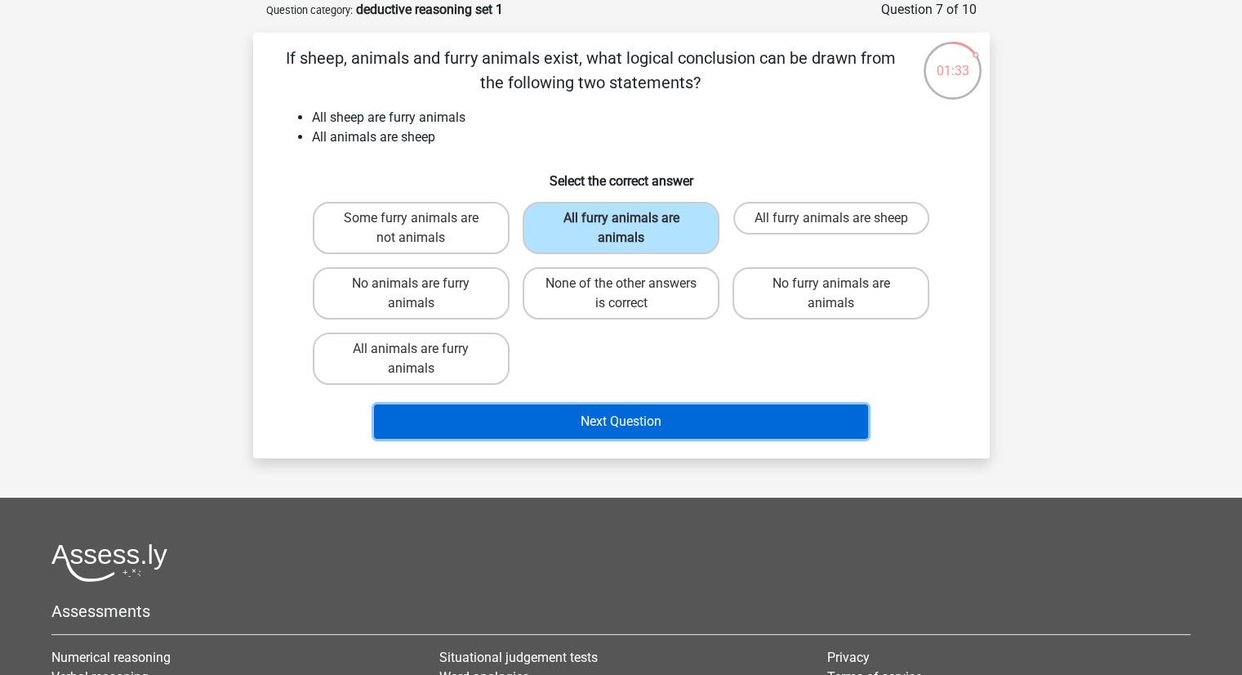
click at [599, 422] on button "Next Question" at bounding box center [621, 421] width 494 height 34
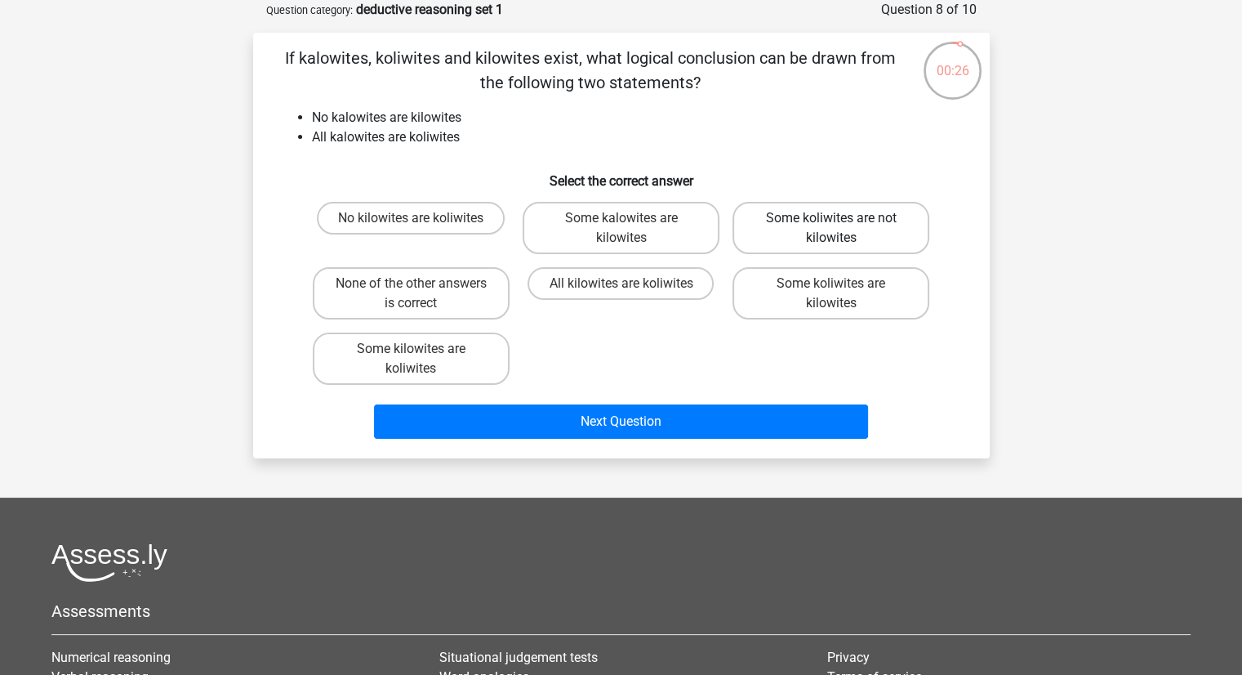
click at [822, 217] on label "Some koliwites are not kilowites" at bounding box center [831, 228] width 197 height 52
click at [831, 218] on input "Some koliwites are not kilowites" at bounding box center [836, 223] width 11 height 11
radio input "true"
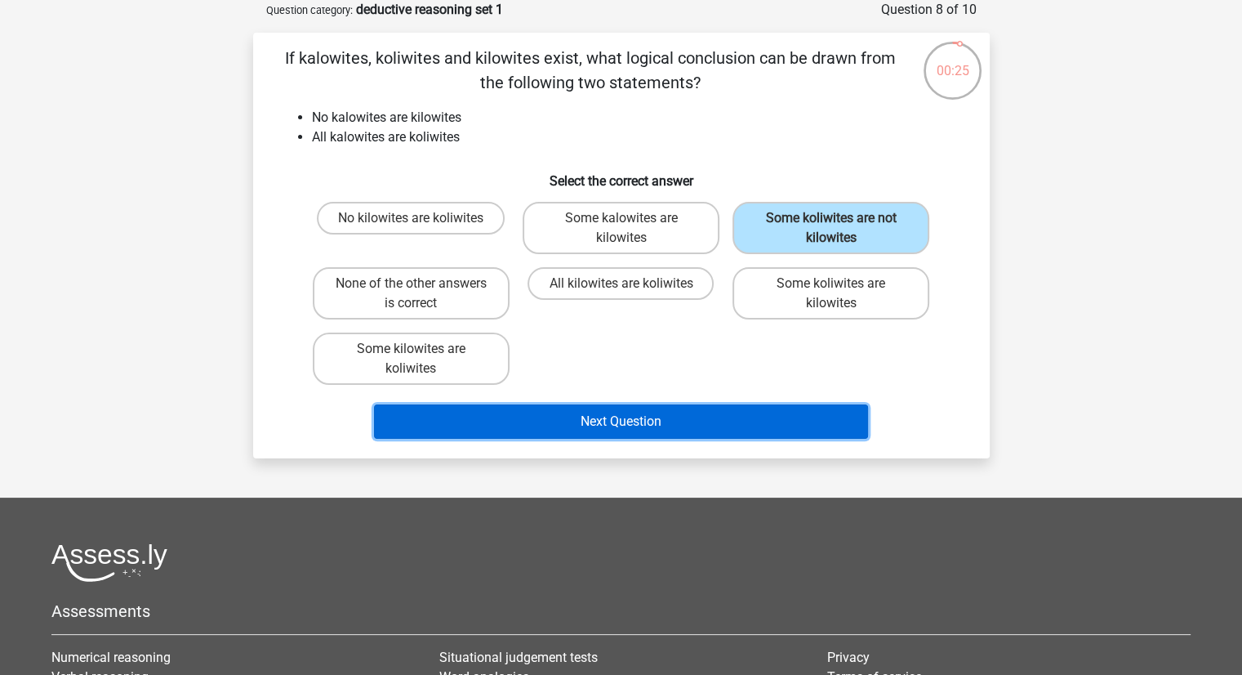
click at [648, 418] on button "Next Question" at bounding box center [621, 421] width 494 height 34
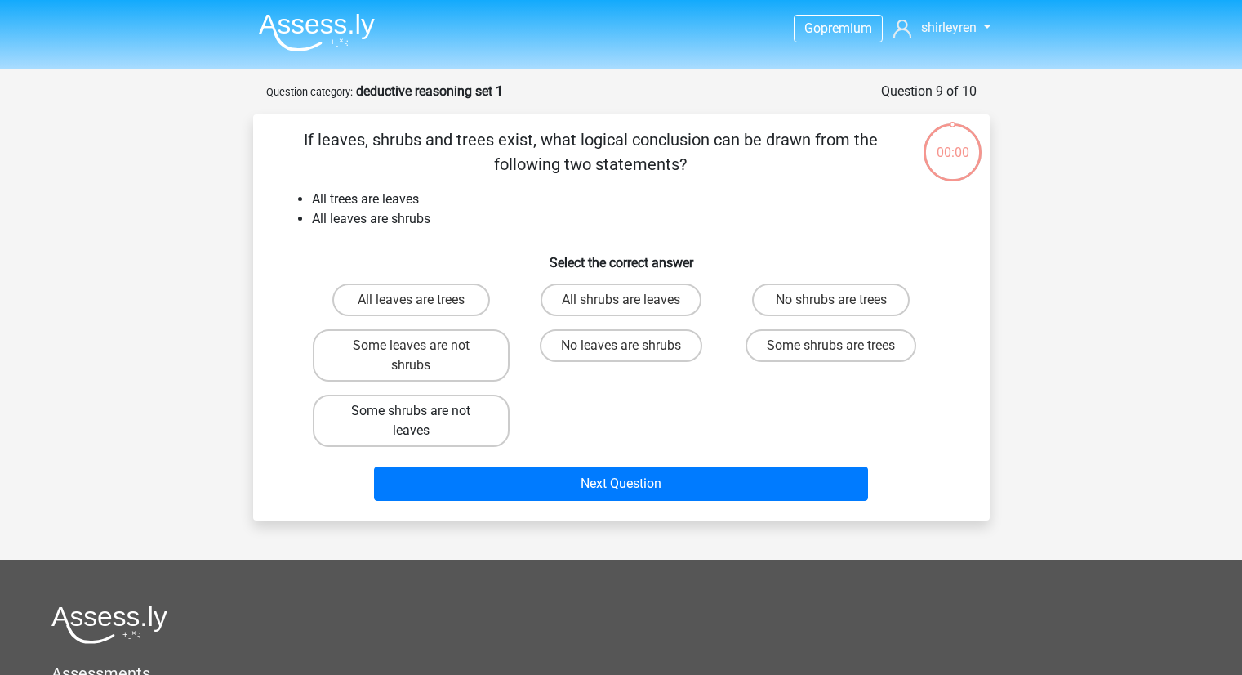
scroll to position [82, 0]
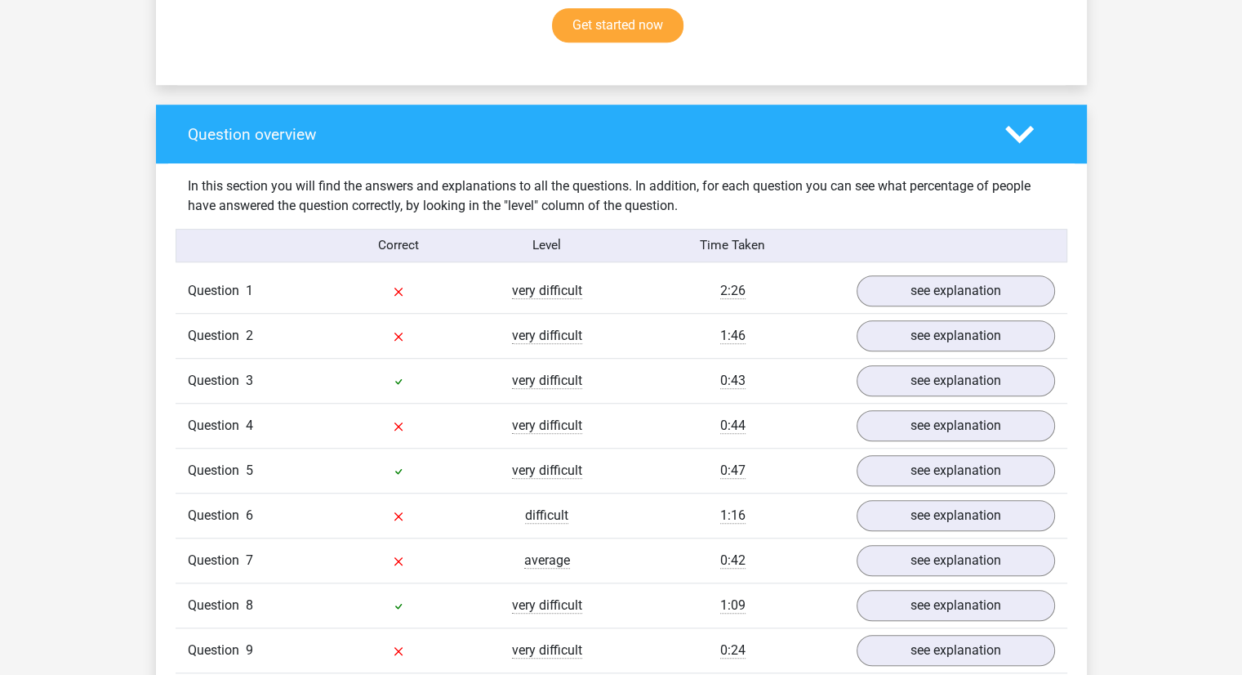
scroll to position [1099, 0]
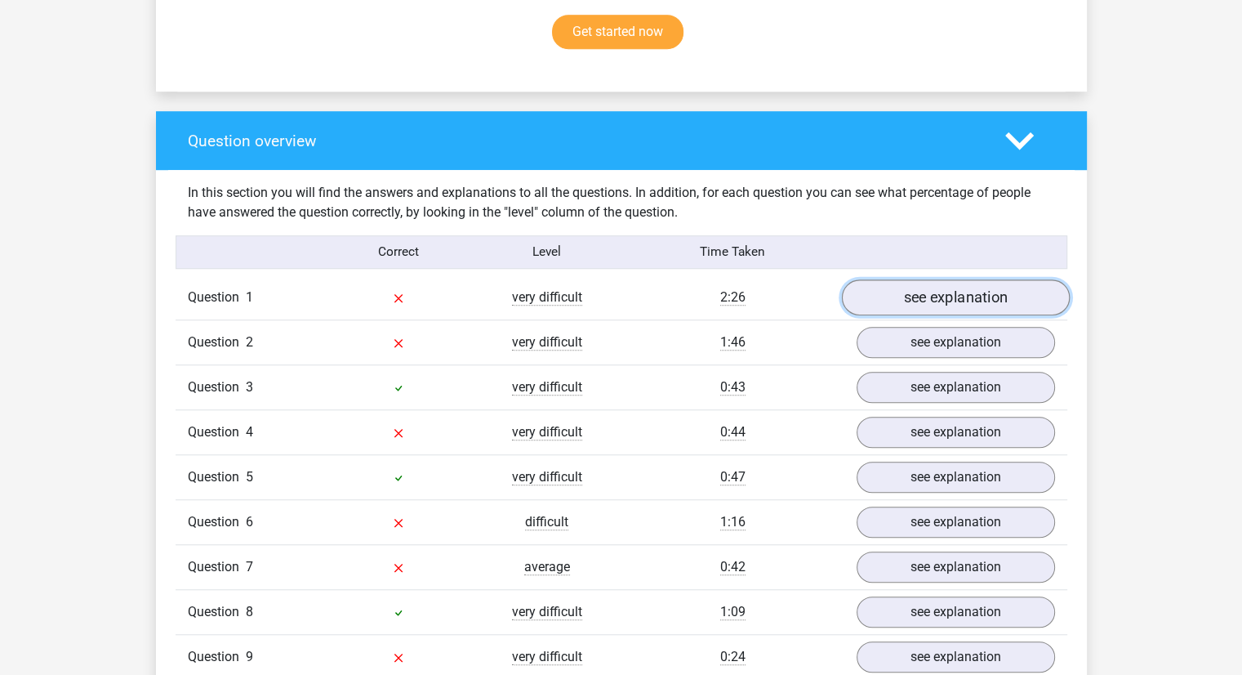
click at [884, 301] on link "see explanation" at bounding box center [955, 297] width 228 height 36
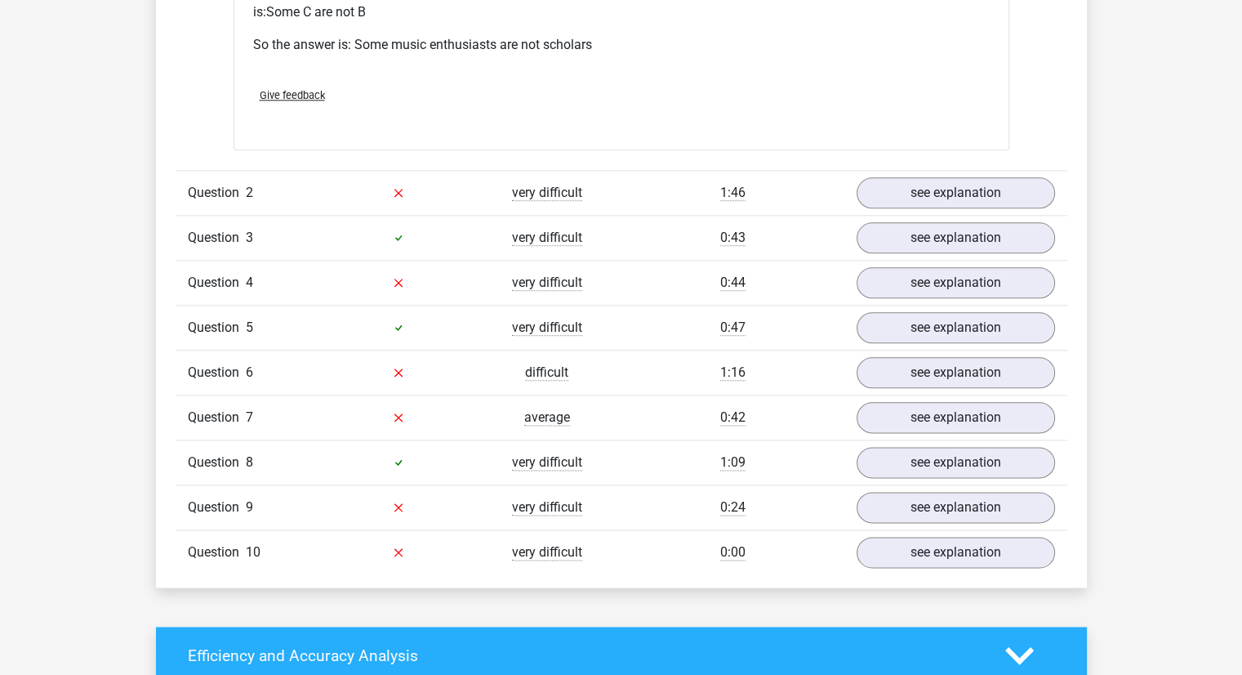
scroll to position [1927, 0]
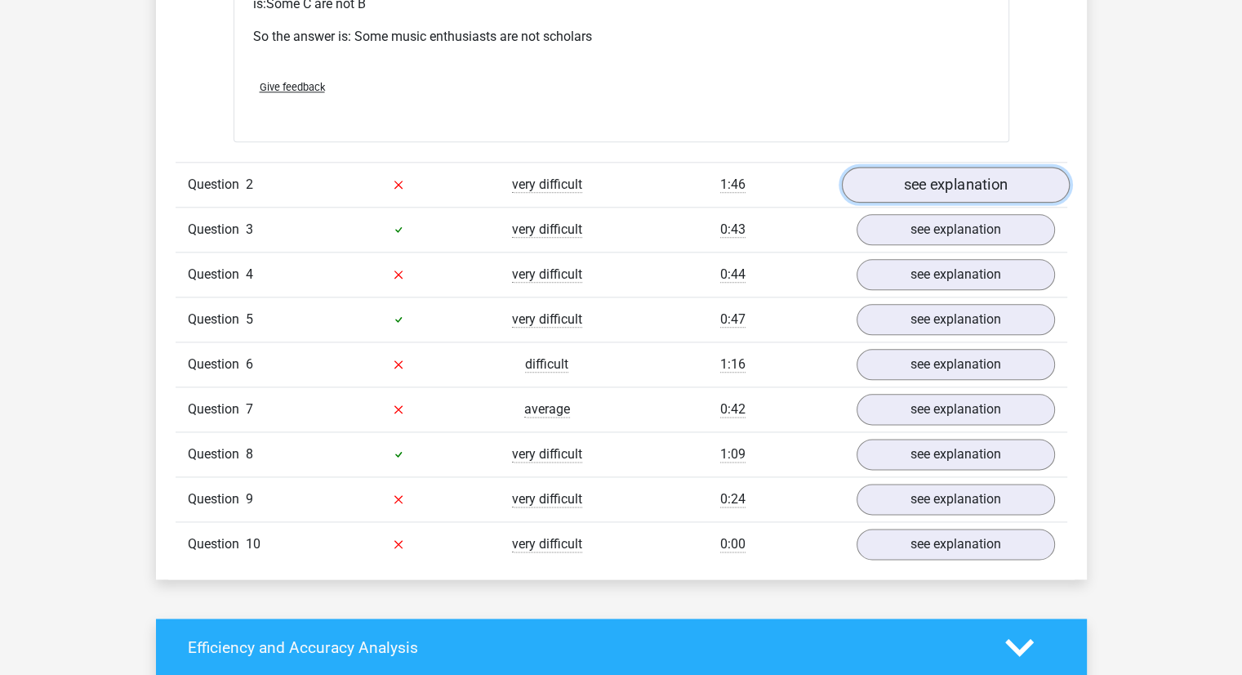
click at [882, 179] on link "see explanation" at bounding box center [955, 185] width 228 height 36
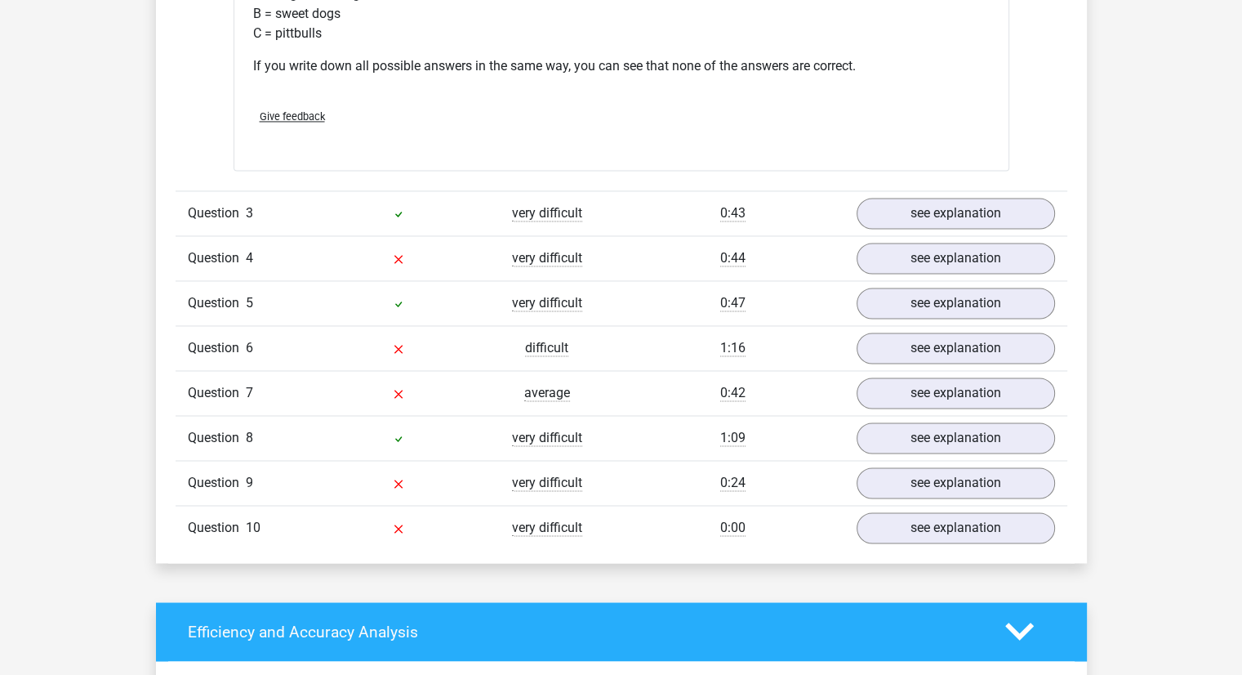
scroll to position [2551, 0]
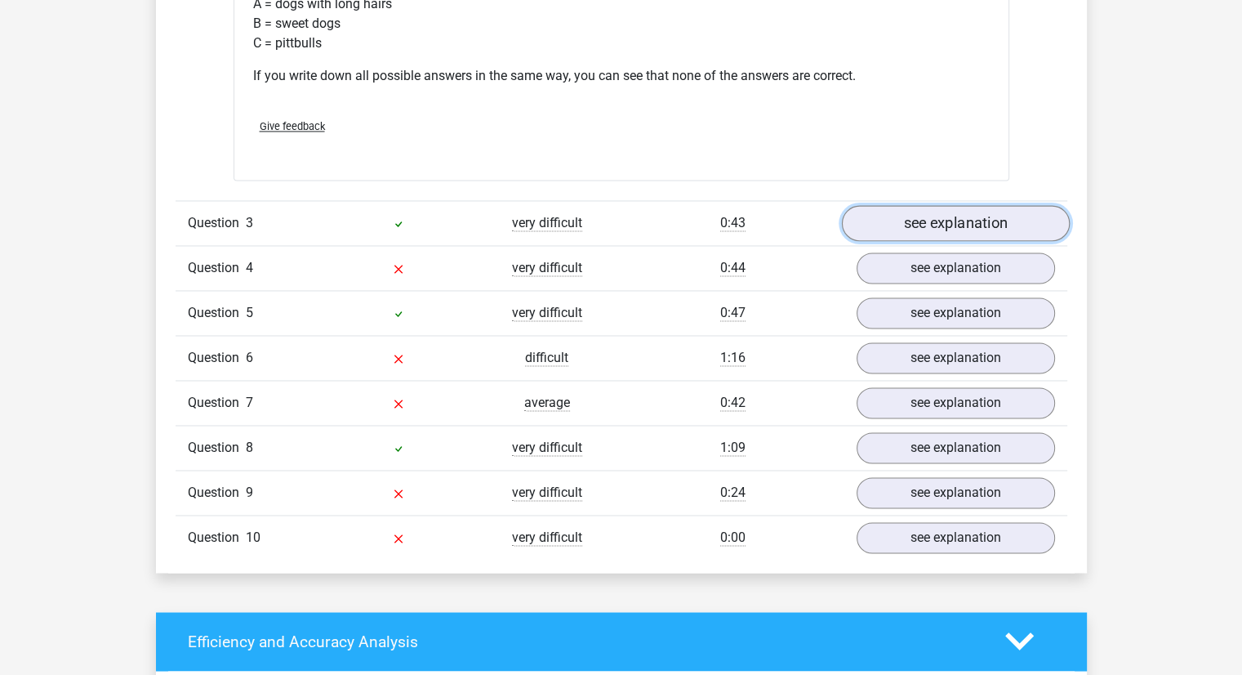
click at [884, 207] on link "see explanation" at bounding box center [955, 223] width 228 height 36
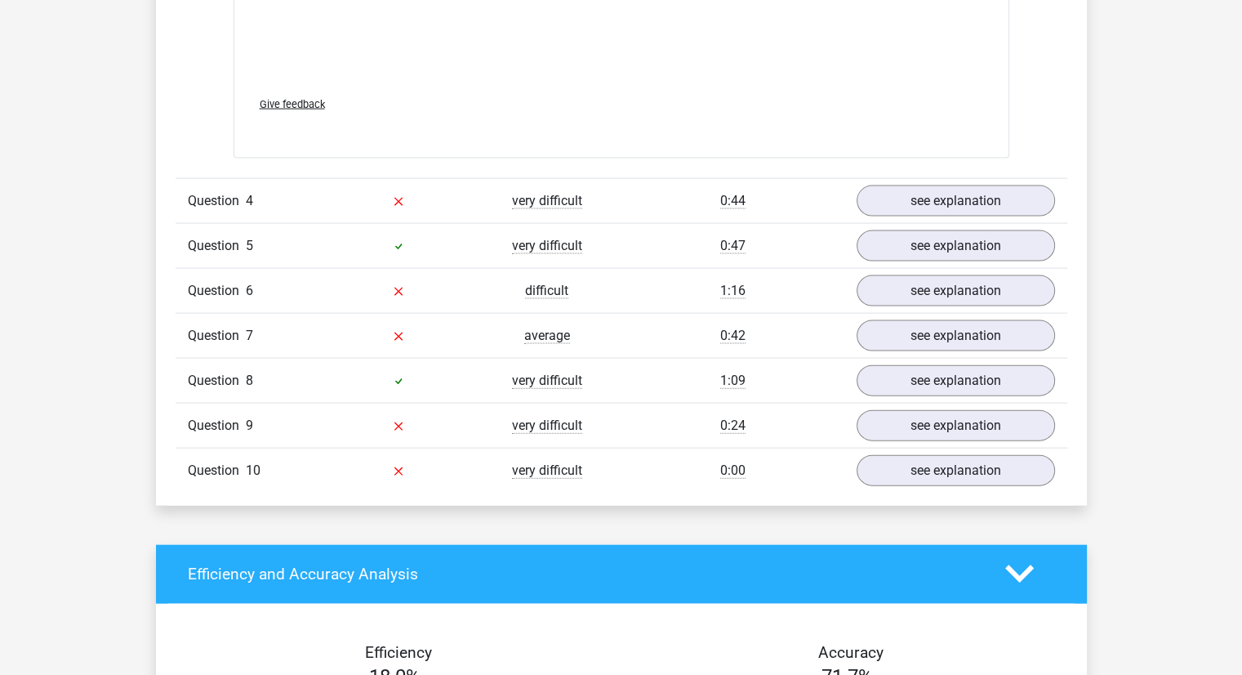
scroll to position [3522, 0]
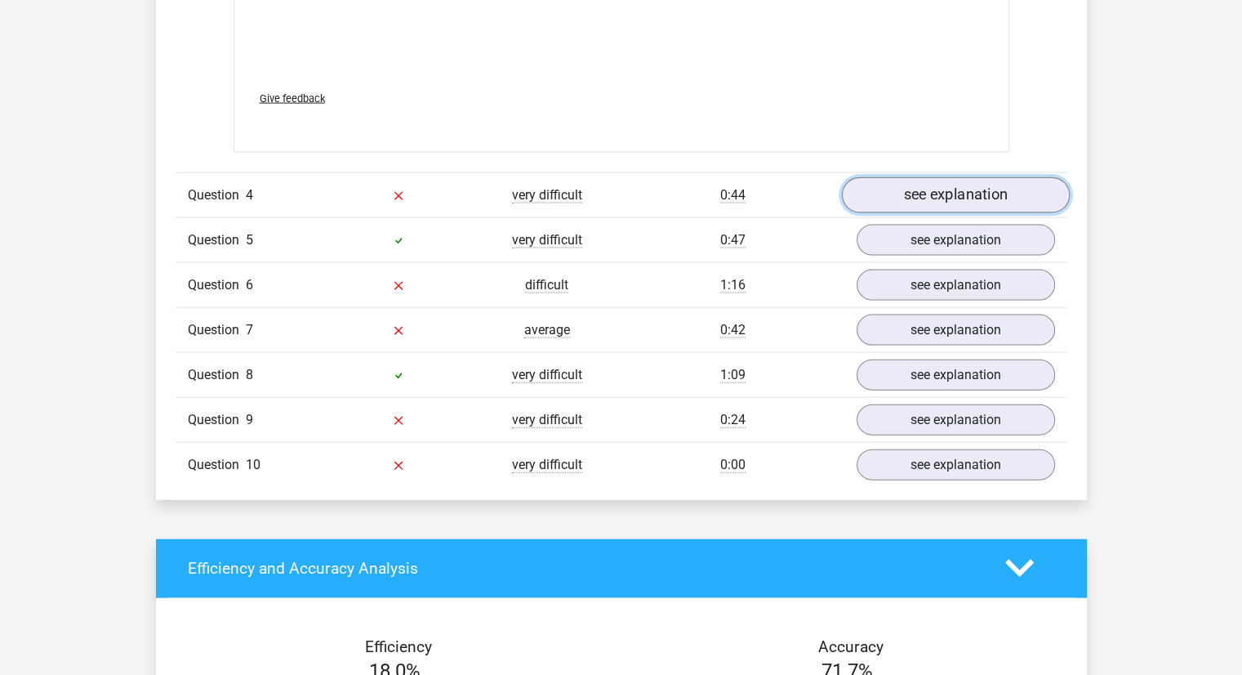
click at [889, 181] on link "see explanation" at bounding box center [955, 195] width 228 height 36
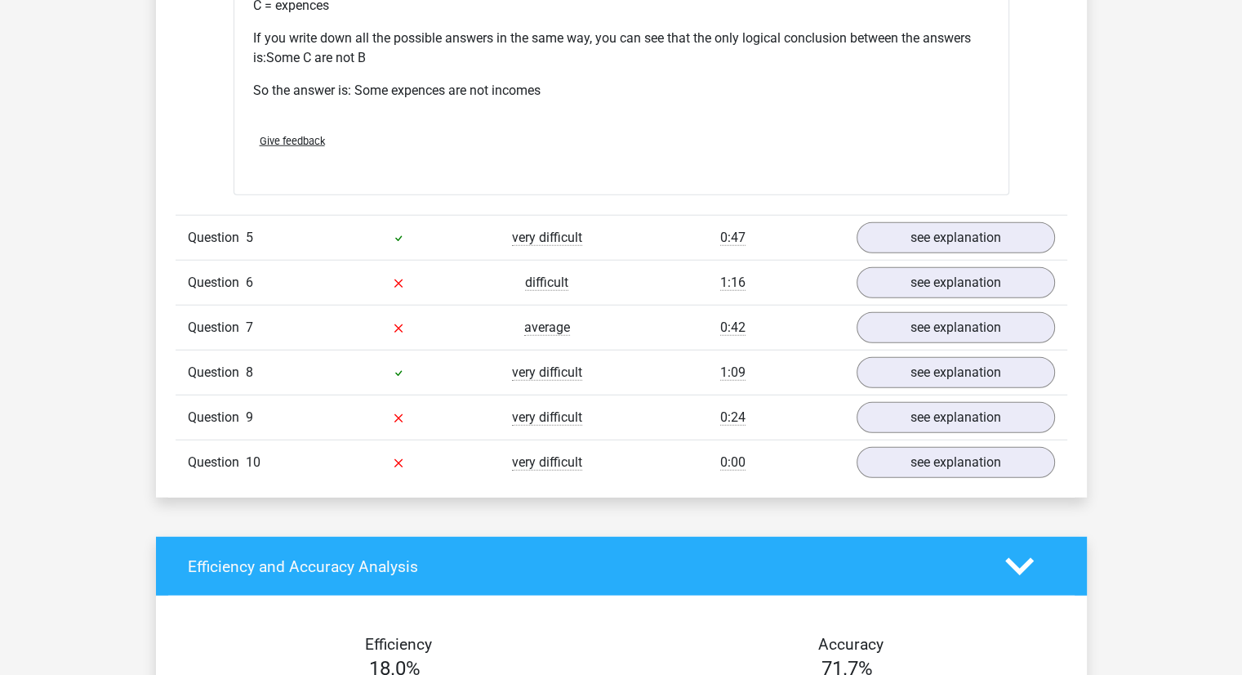
scroll to position [4214, 0]
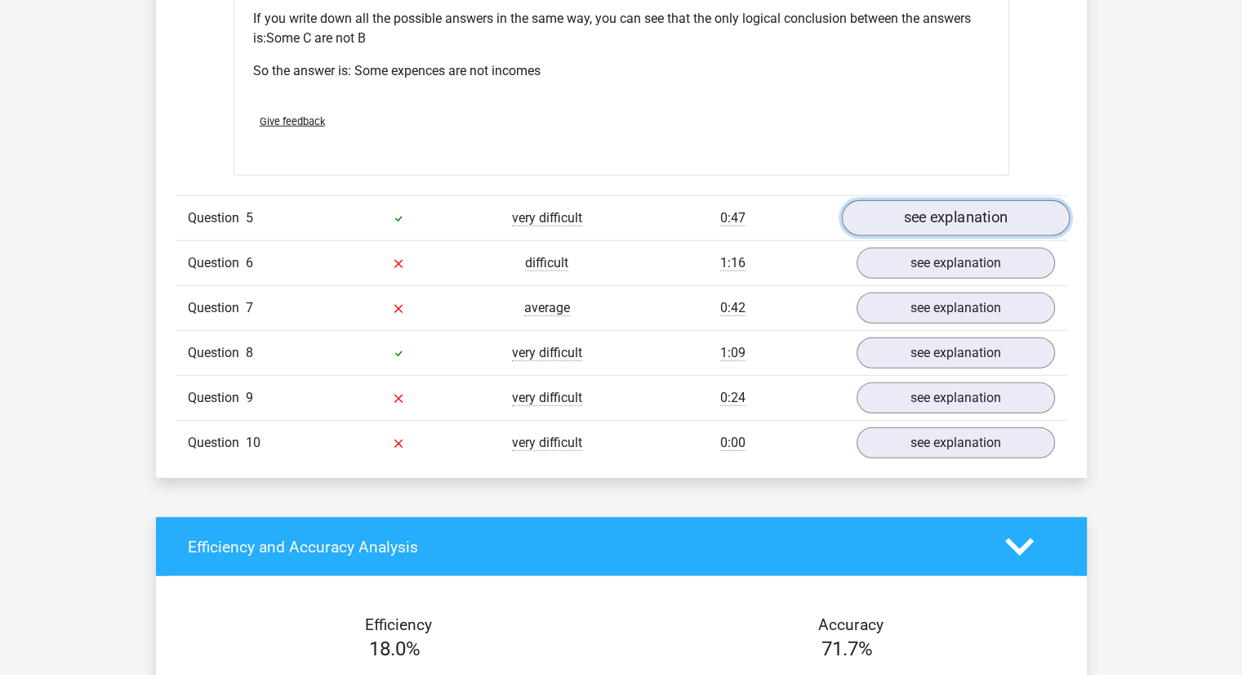
click at [882, 204] on link "see explanation" at bounding box center [955, 218] width 228 height 36
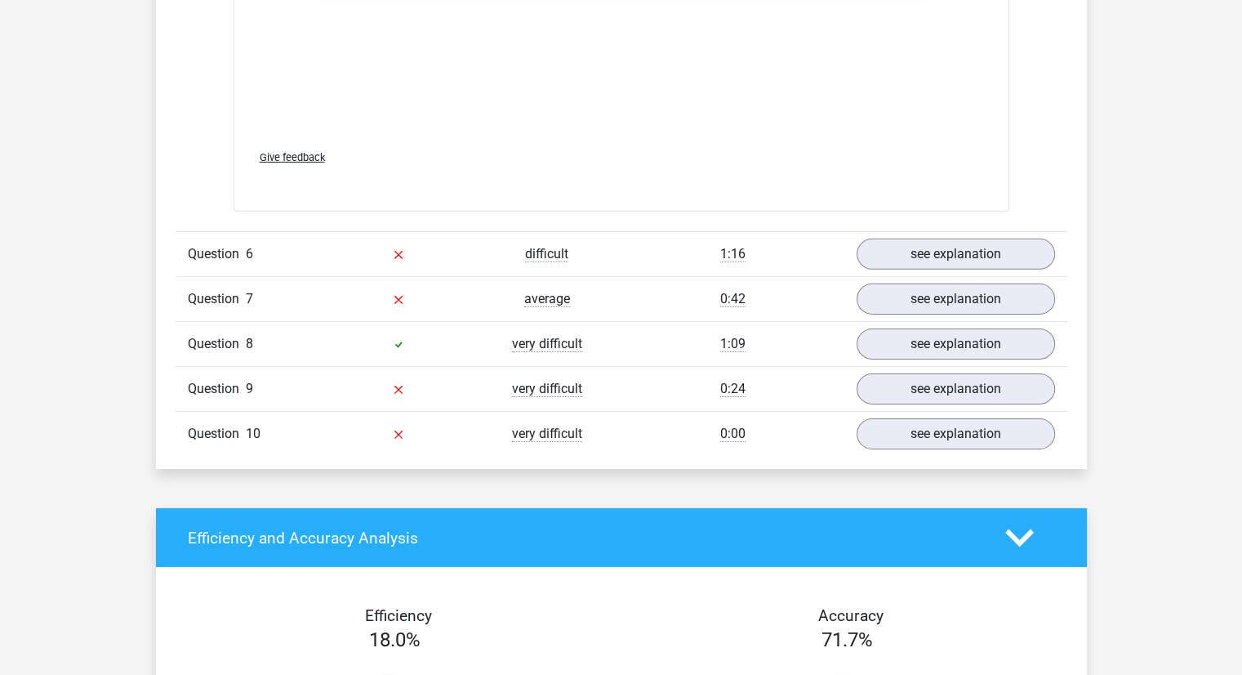
scroll to position [5184, 0]
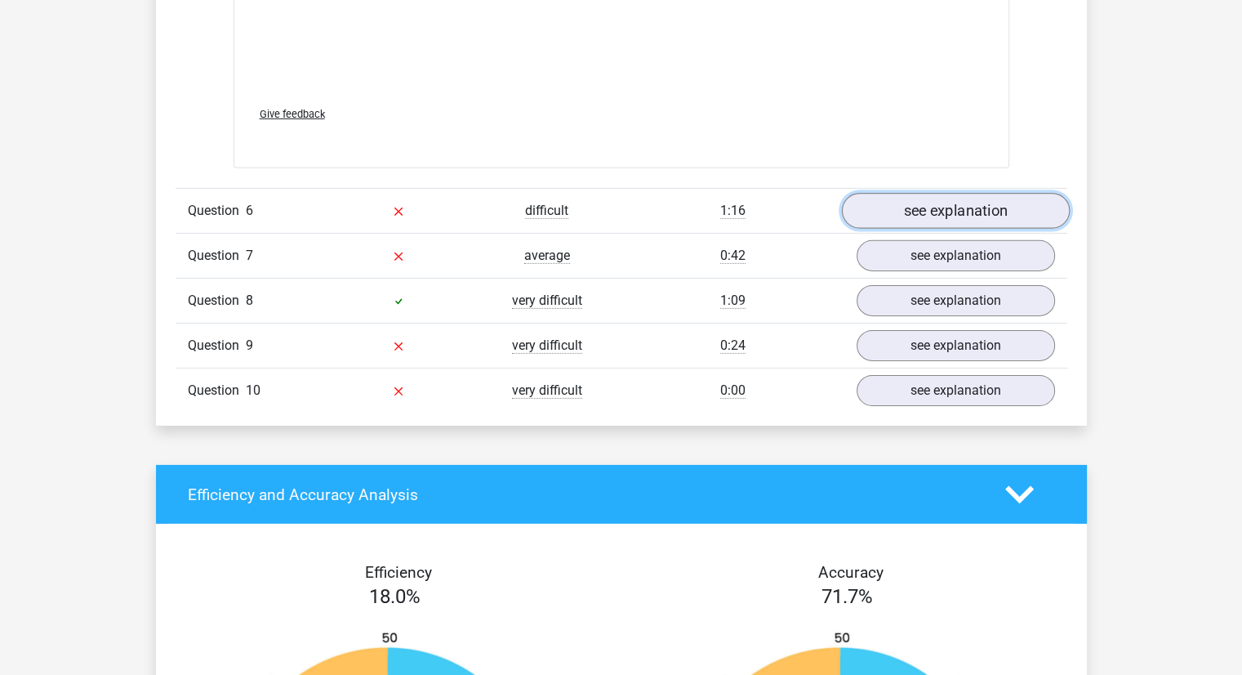
click at [876, 203] on link "see explanation" at bounding box center [955, 212] width 228 height 36
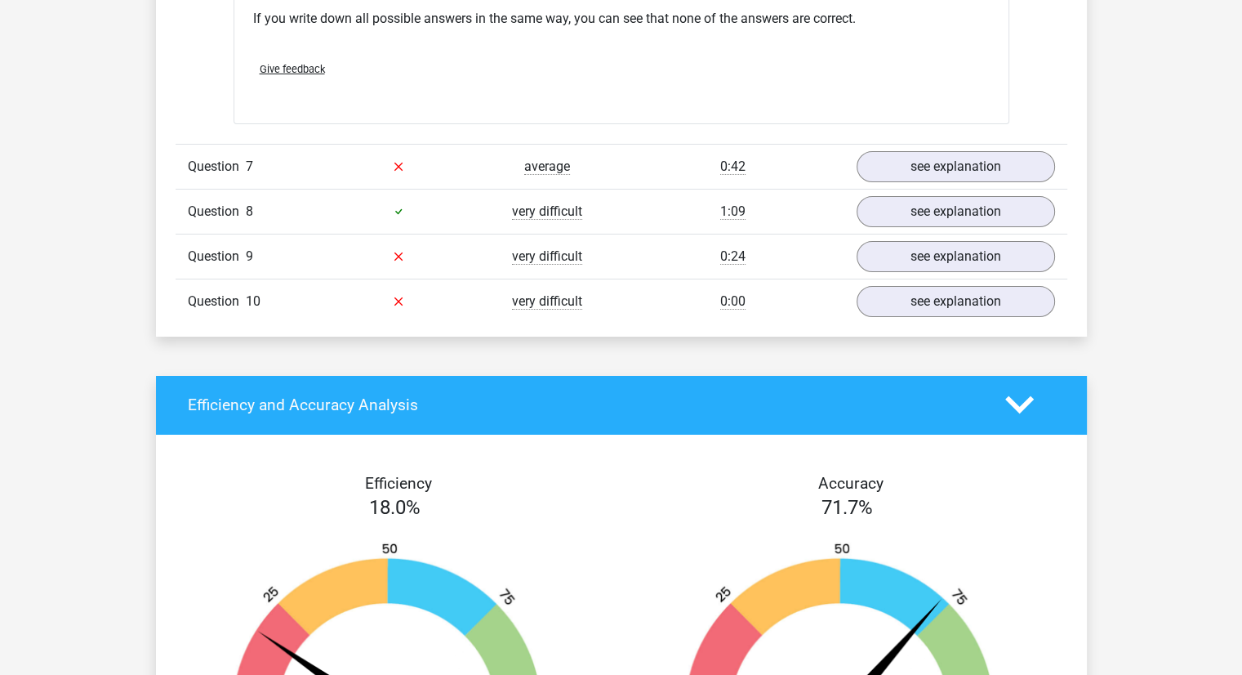
scroll to position [5900, 0]
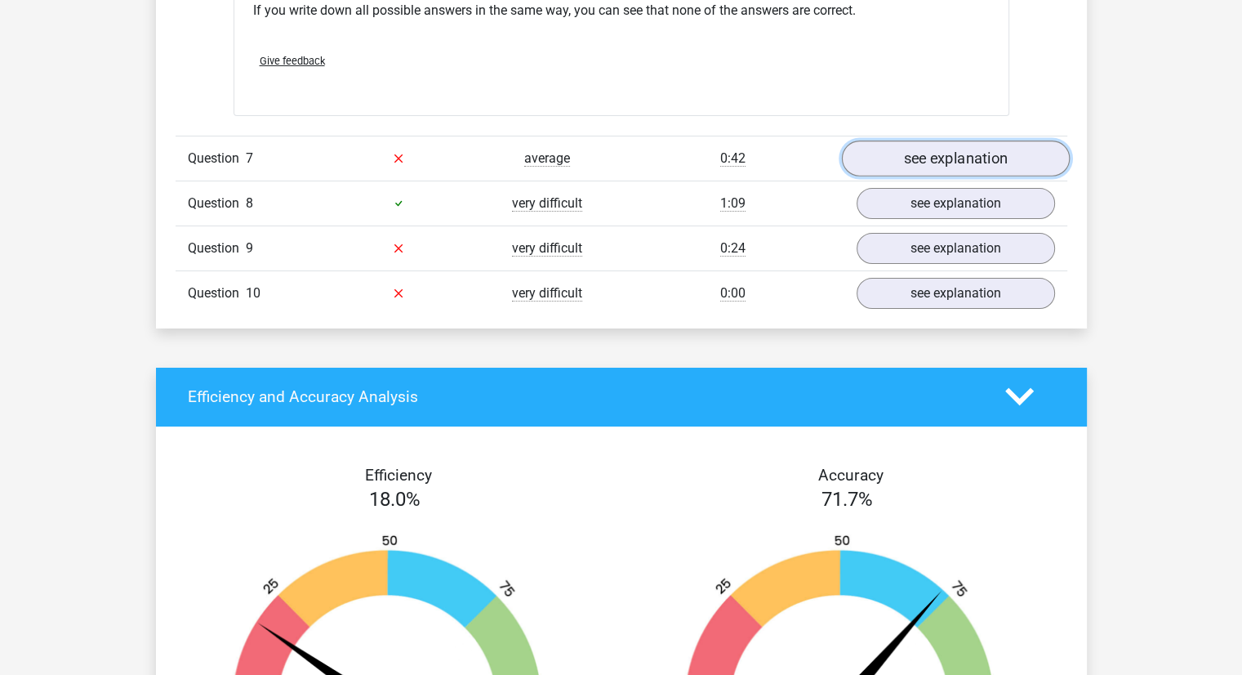
click at [884, 150] on link "see explanation" at bounding box center [955, 158] width 228 height 36
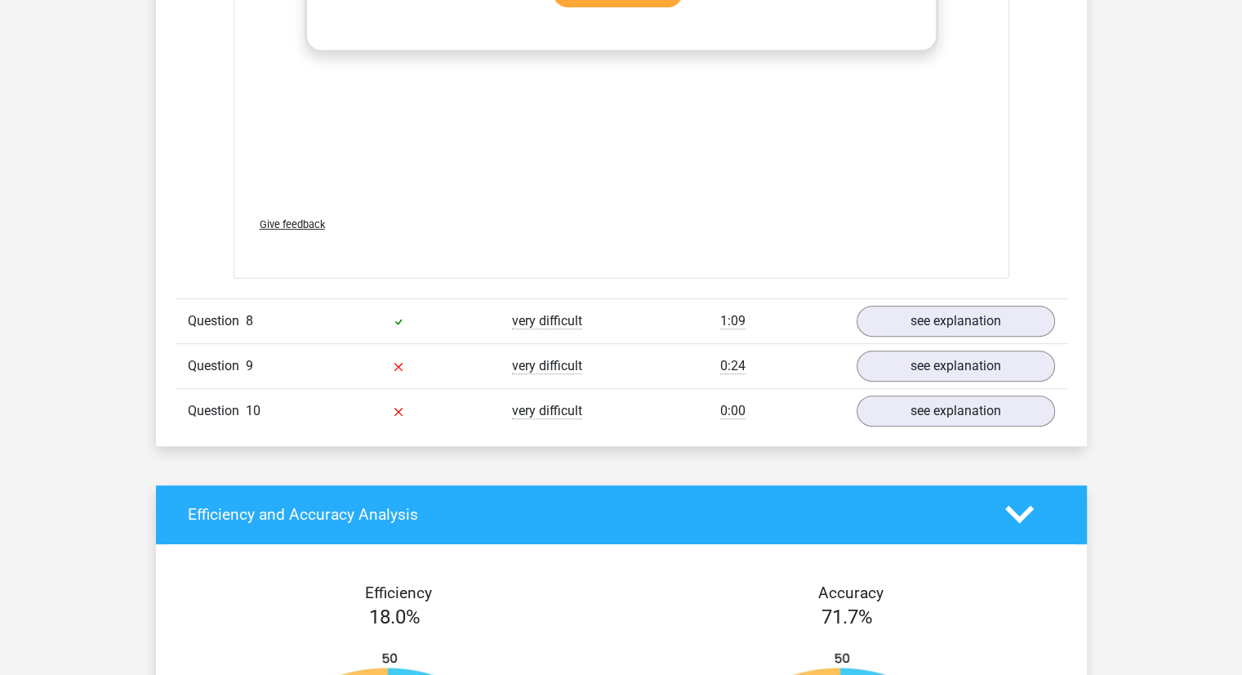
scroll to position [6752, 0]
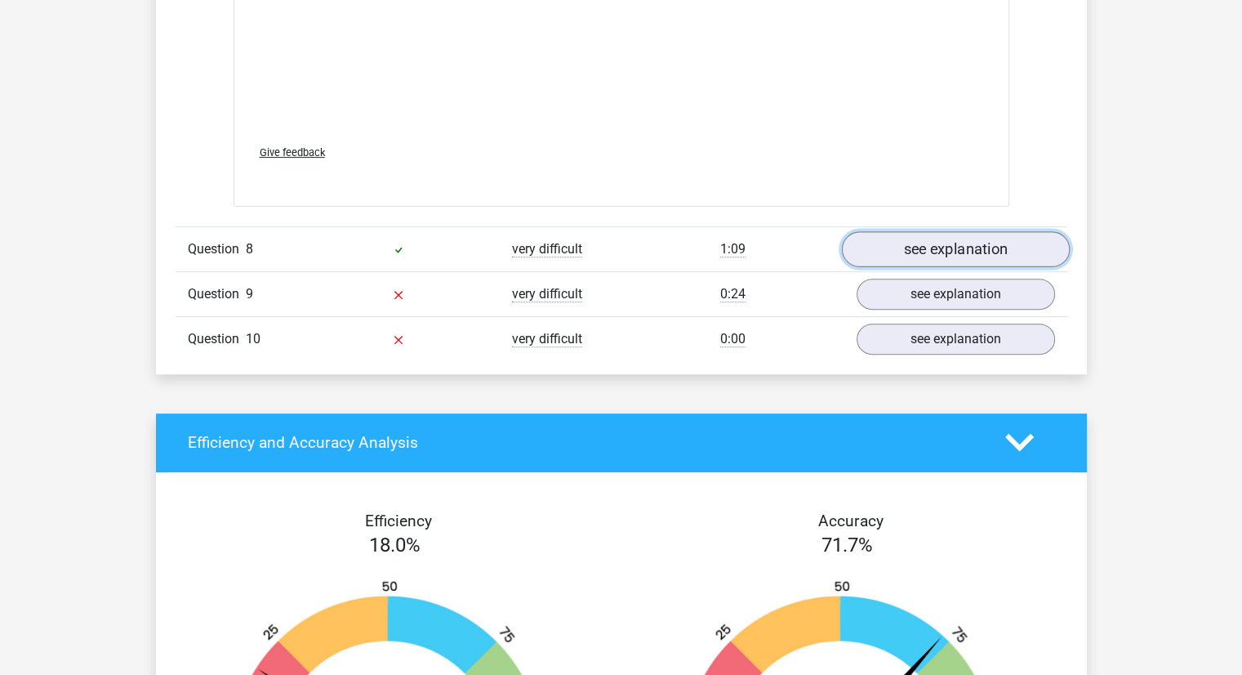
click at [882, 235] on link "see explanation" at bounding box center [955, 249] width 228 height 36
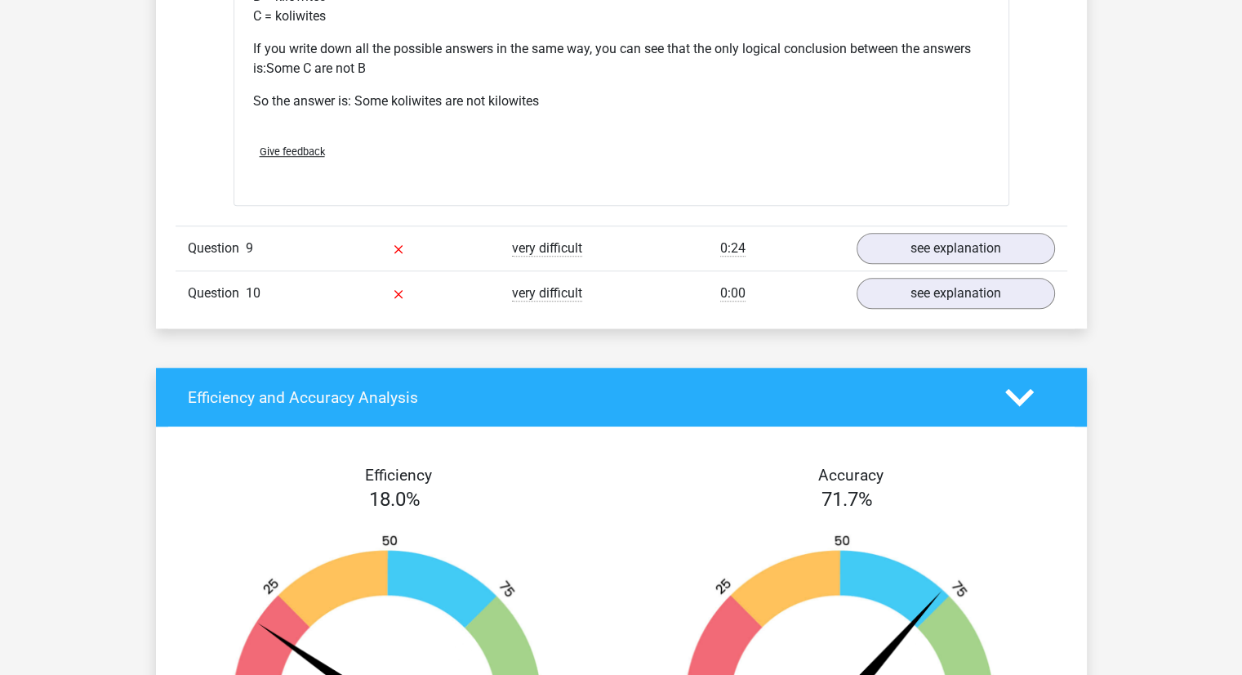
scroll to position [7478, 0]
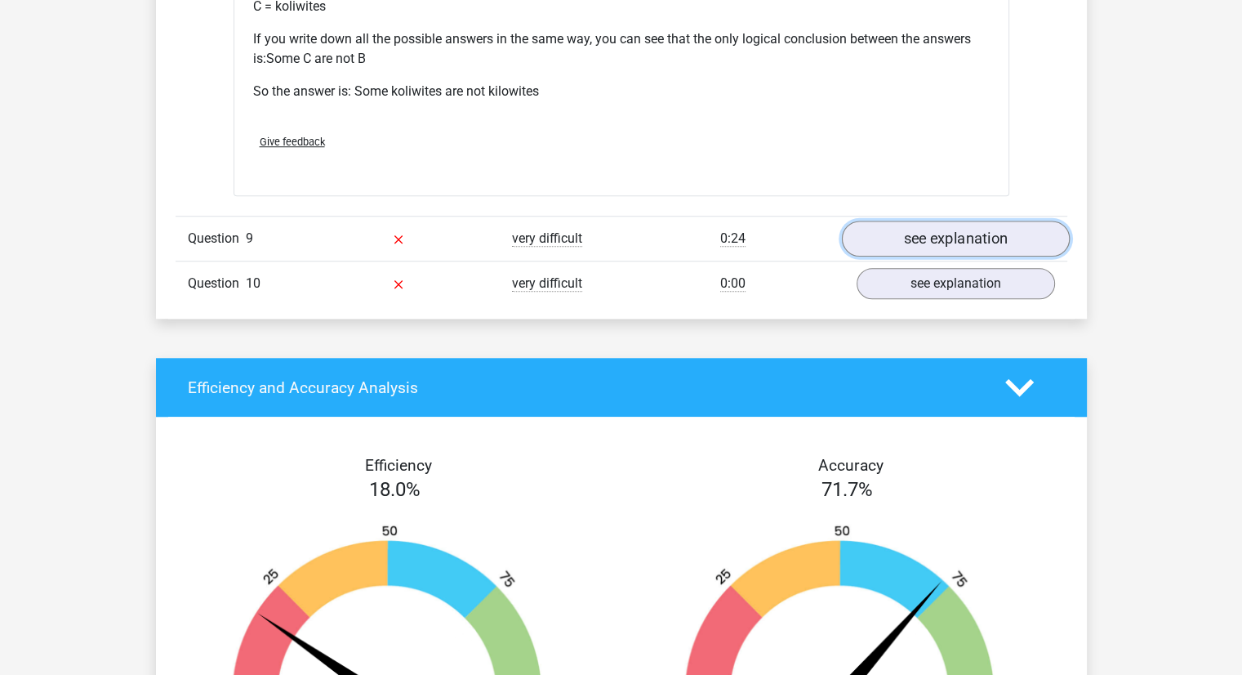
click at [884, 238] on link "see explanation" at bounding box center [955, 239] width 228 height 36
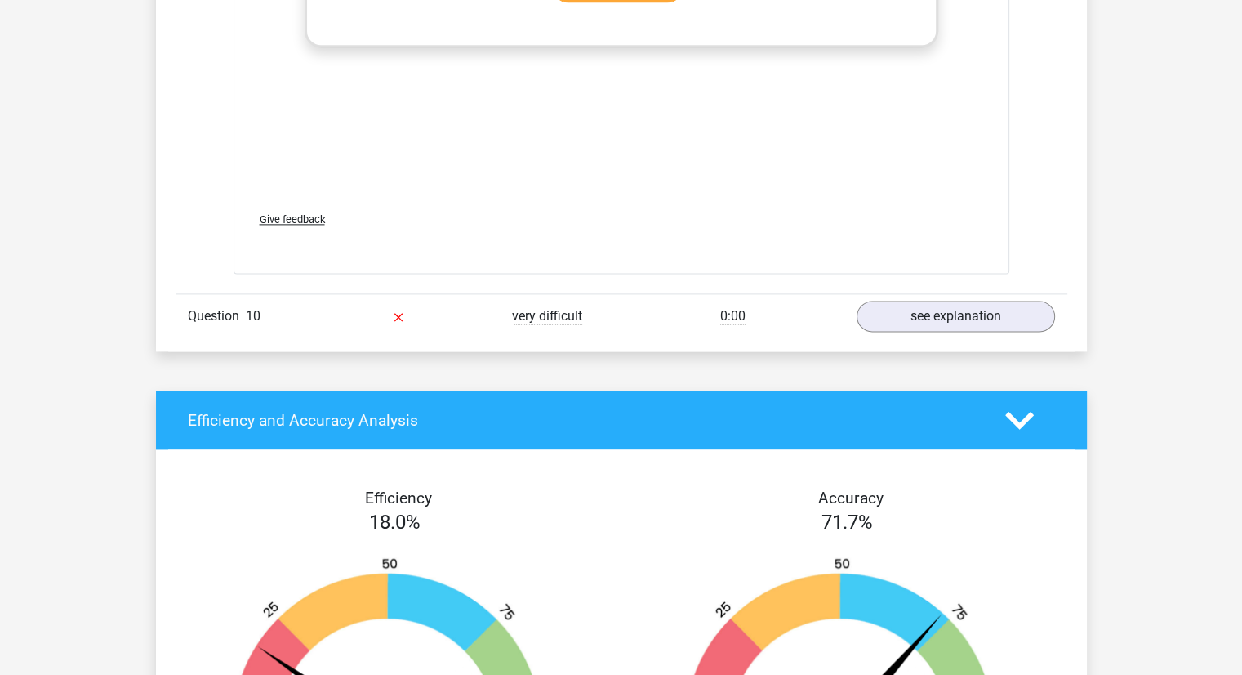
scroll to position [8364, 0]
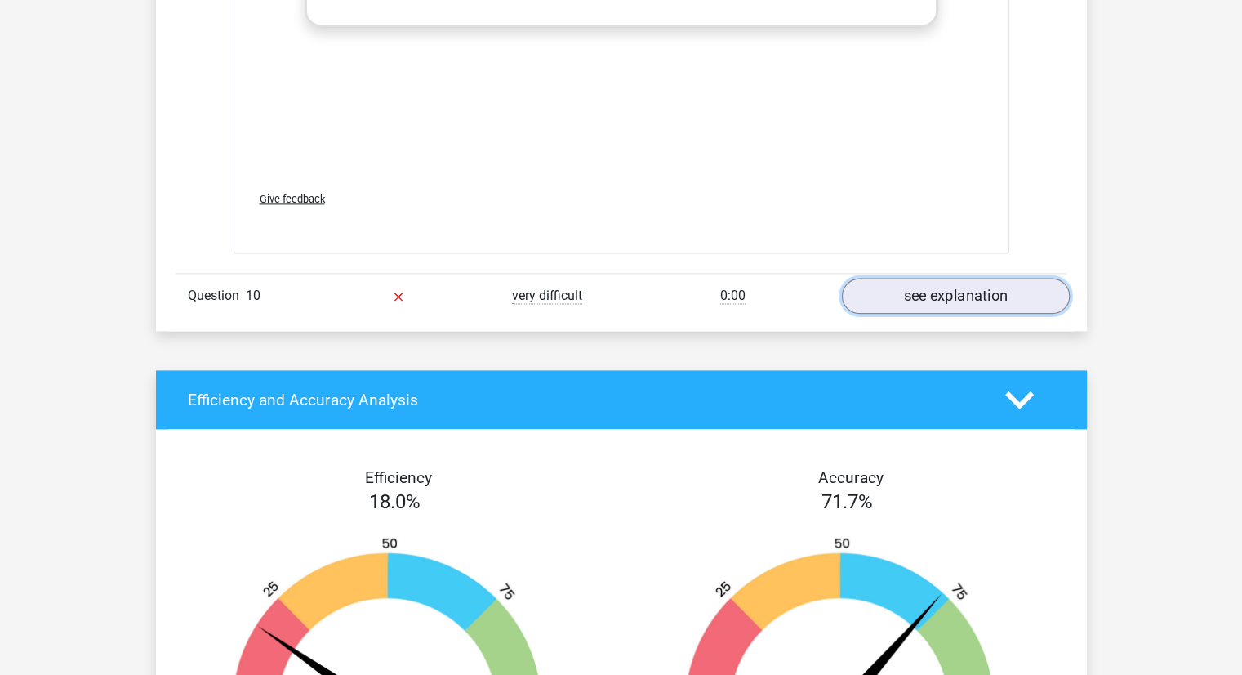
click at [882, 283] on link "see explanation" at bounding box center [955, 296] width 228 height 36
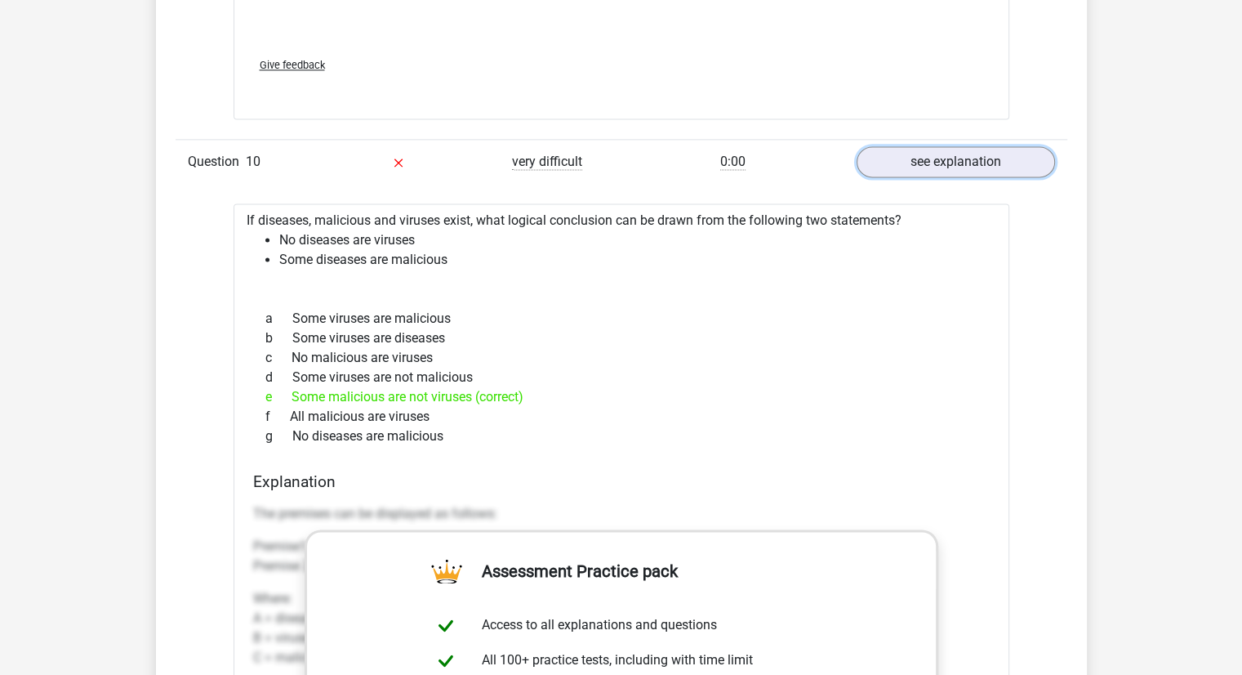
scroll to position [8521, 0]
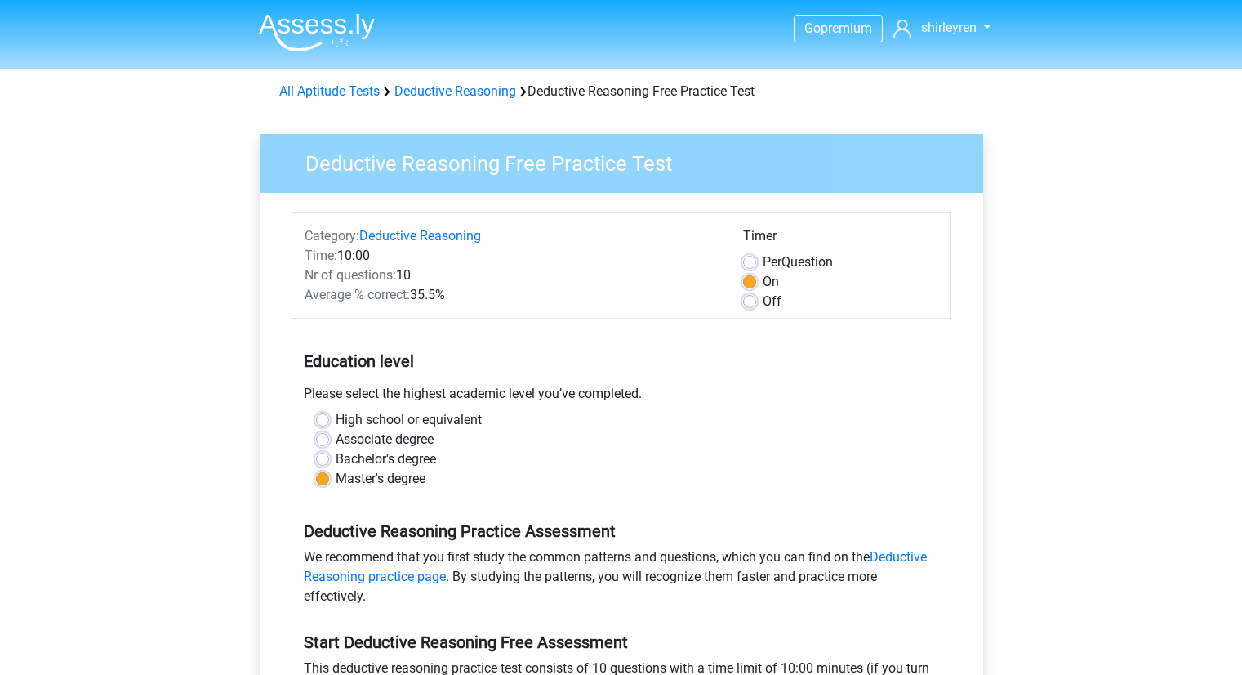
scroll to position [279, 0]
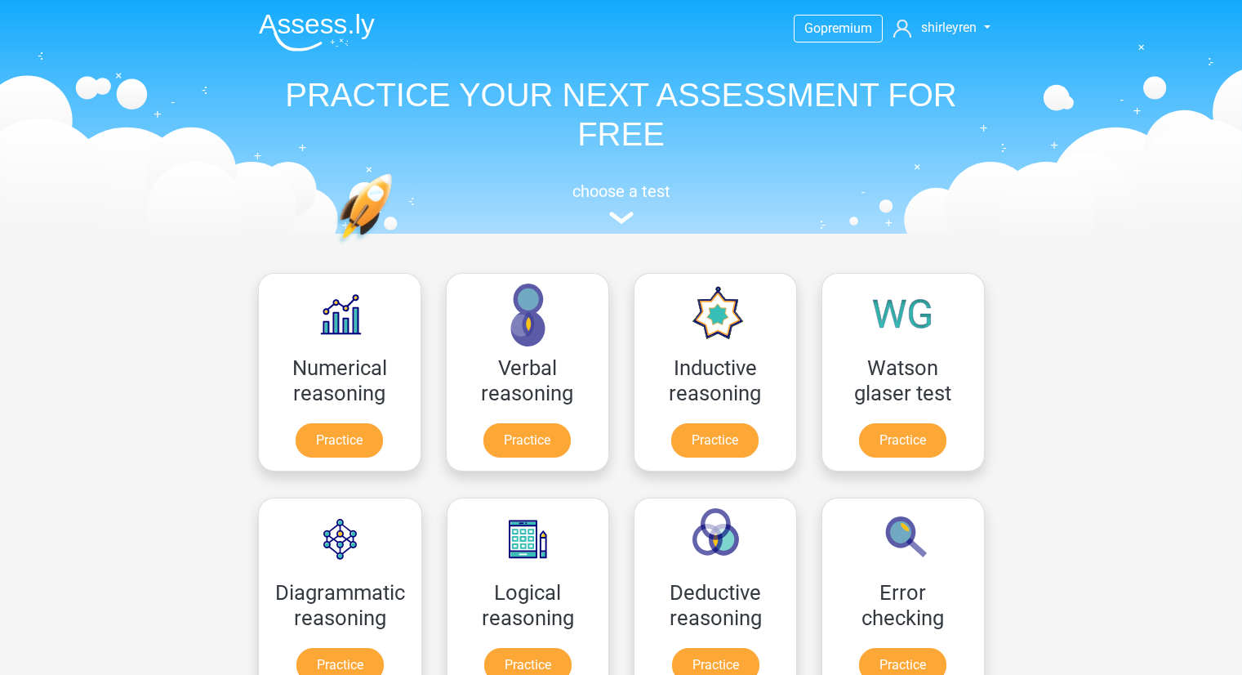
scroll to position [417, 0]
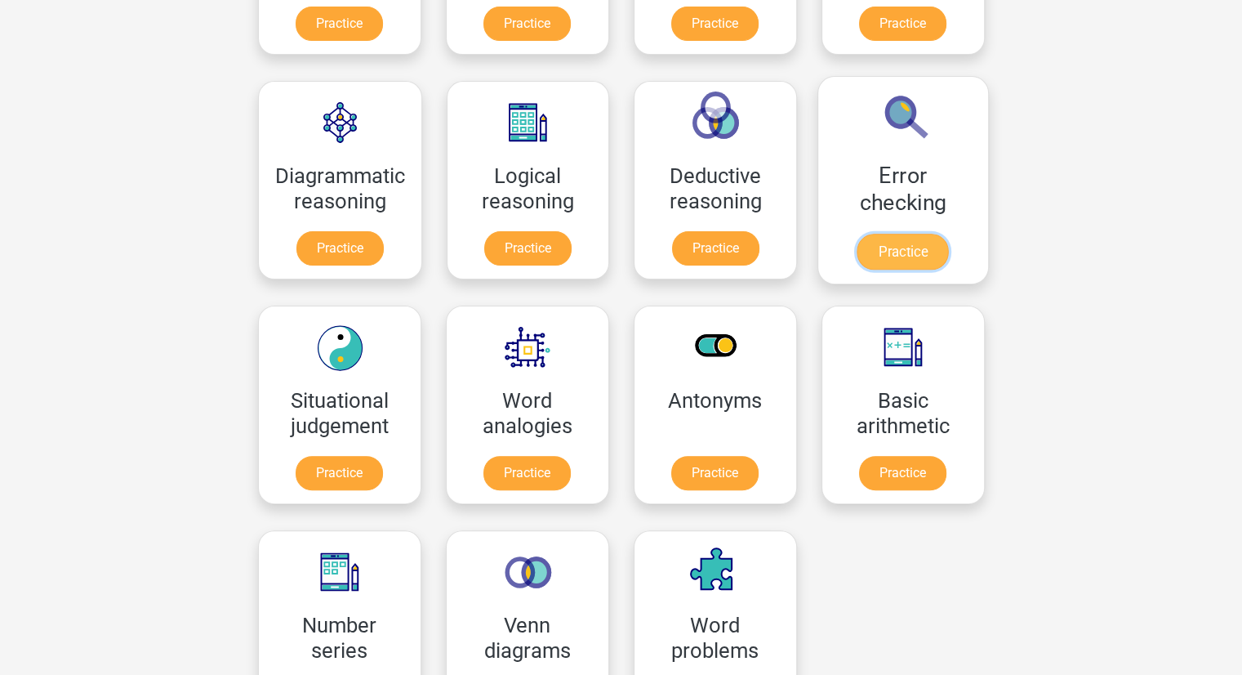
click at [862, 247] on link "Practice" at bounding box center [902, 252] width 91 height 36
click at [867, 247] on link "Practice" at bounding box center [902, 252] width 91 height 36
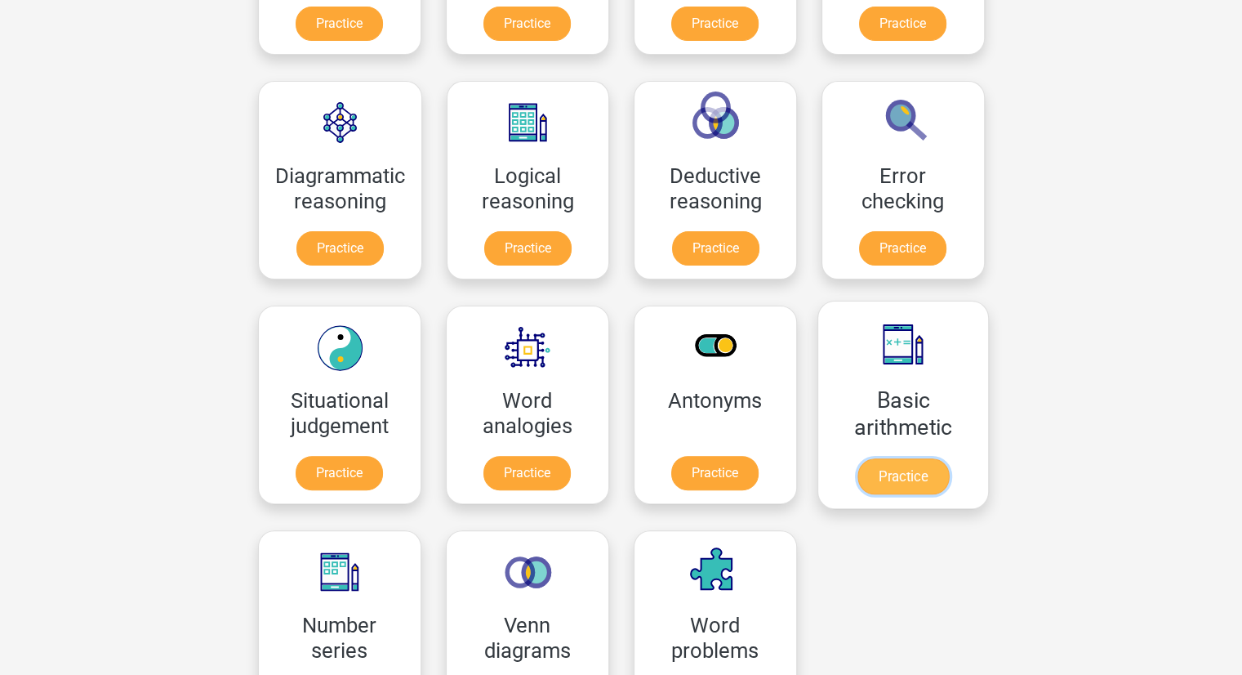
click at [866, 474] on link "Practice" at bounding box center [902, 476] width 91 height 36
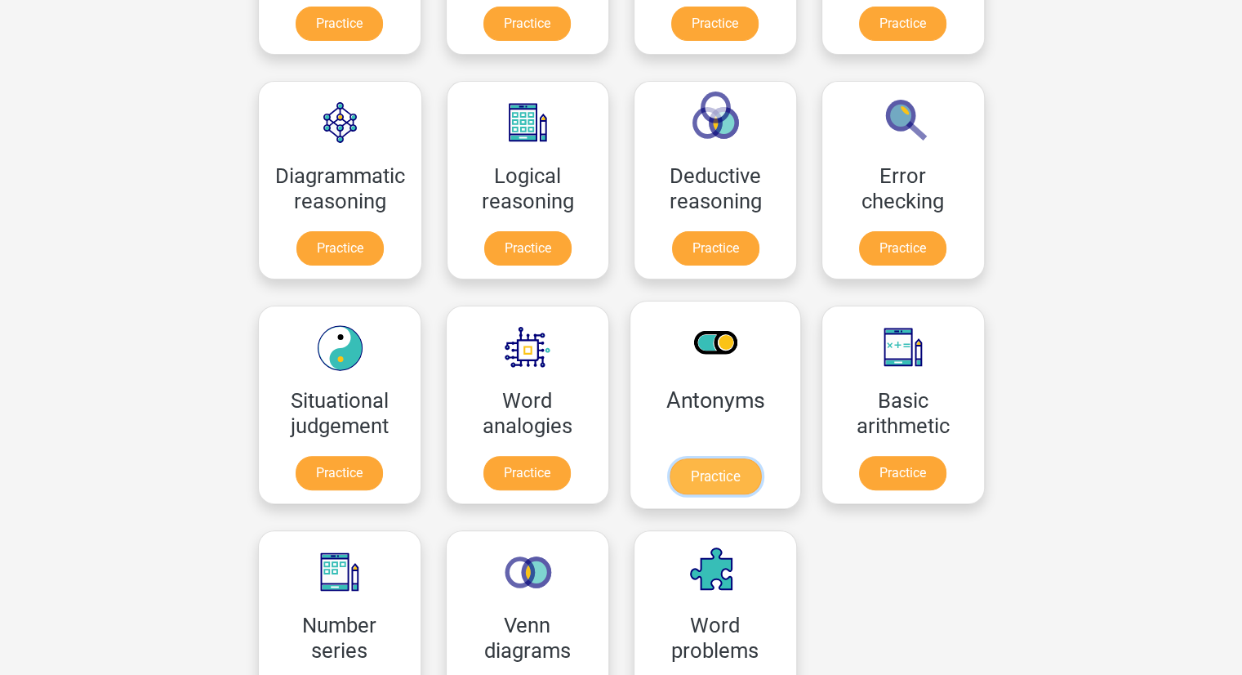
click at [684, 471] on link "Practice" at bounding box center [714, 476] width 91 height 36
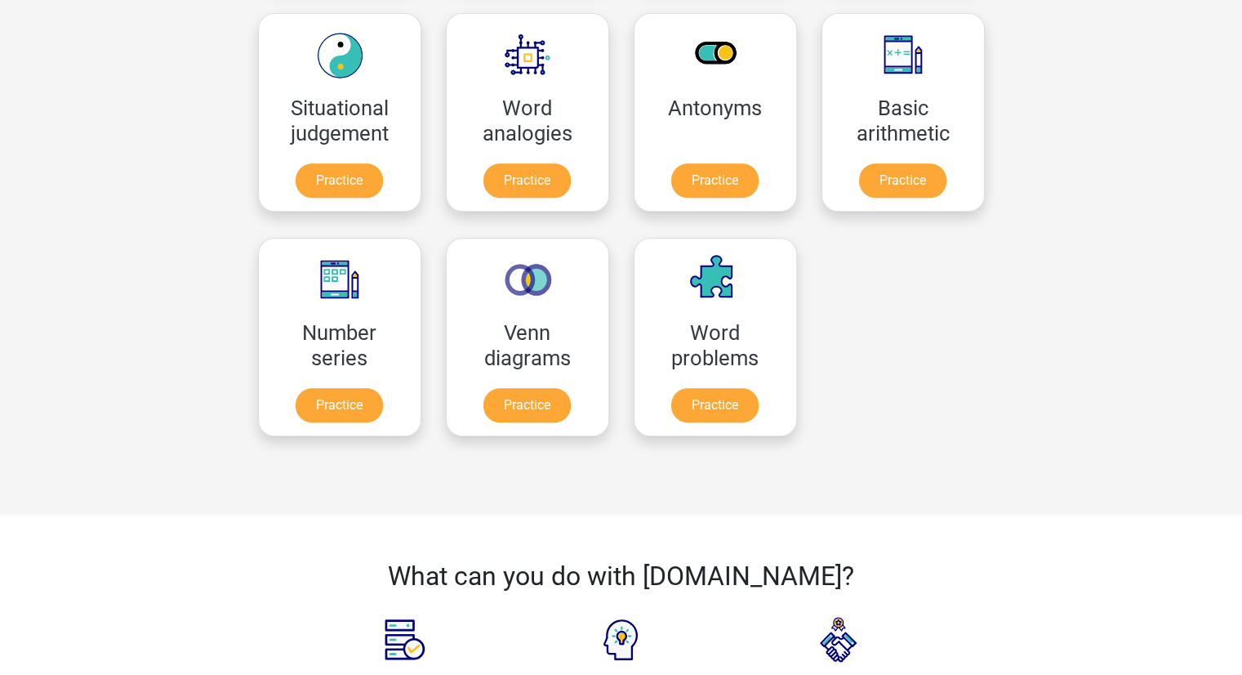
scroll to position [713, 0]
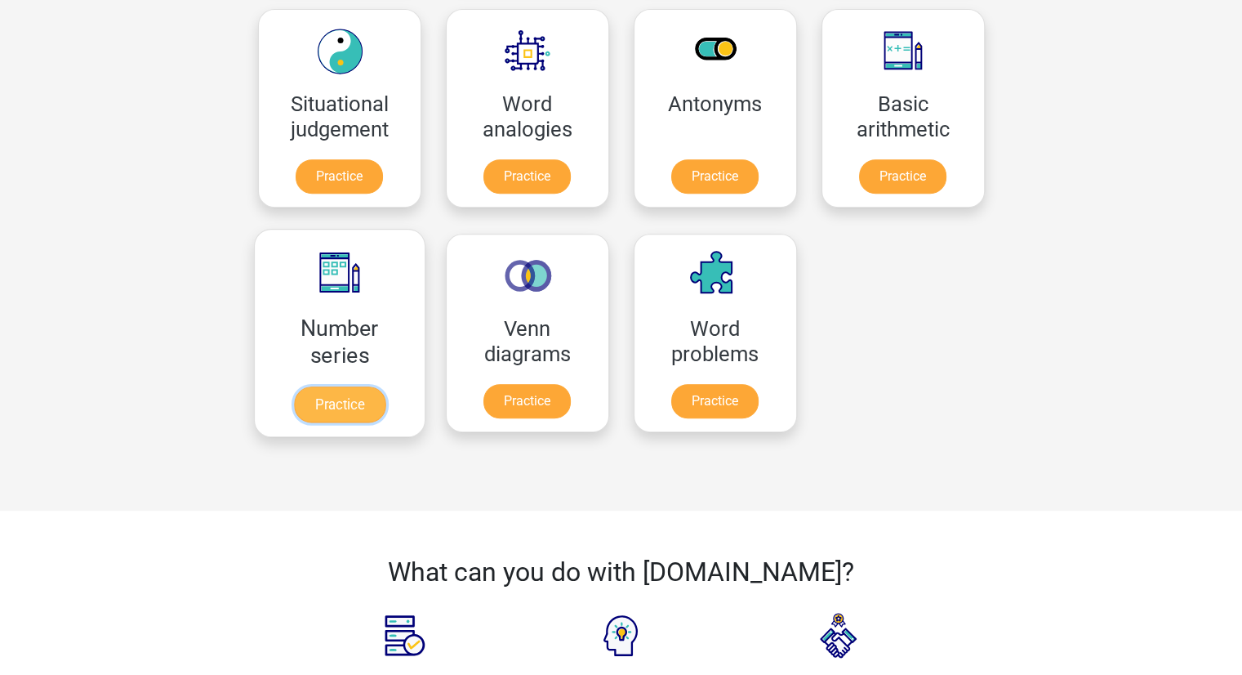
click at [385, 386] on link "Practice" at bounding box center [338, 404] width 91 height 36
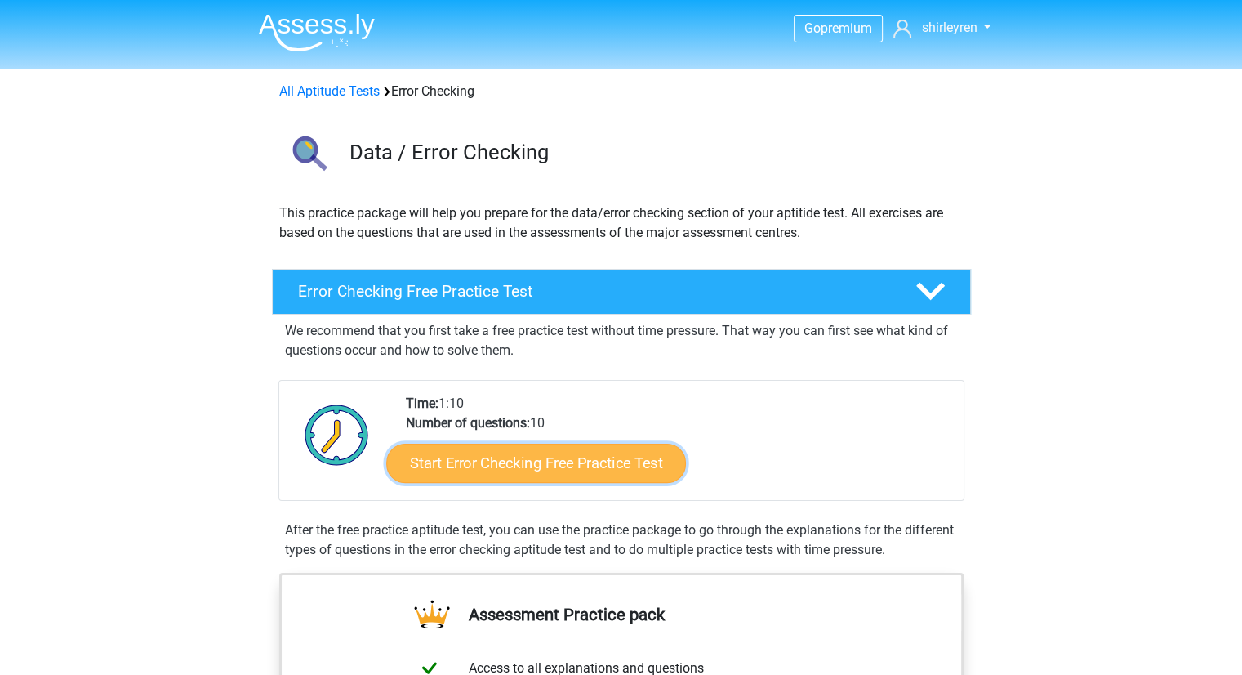
click at [409, 458] on link "Start Error Checking Free Practice Test" at bounding box center [536, 462] width 300 height 39
click at [405, 461] on link "Start Error Checking Free Practice Test" at bounding box center [536, 462] width 300 height 39
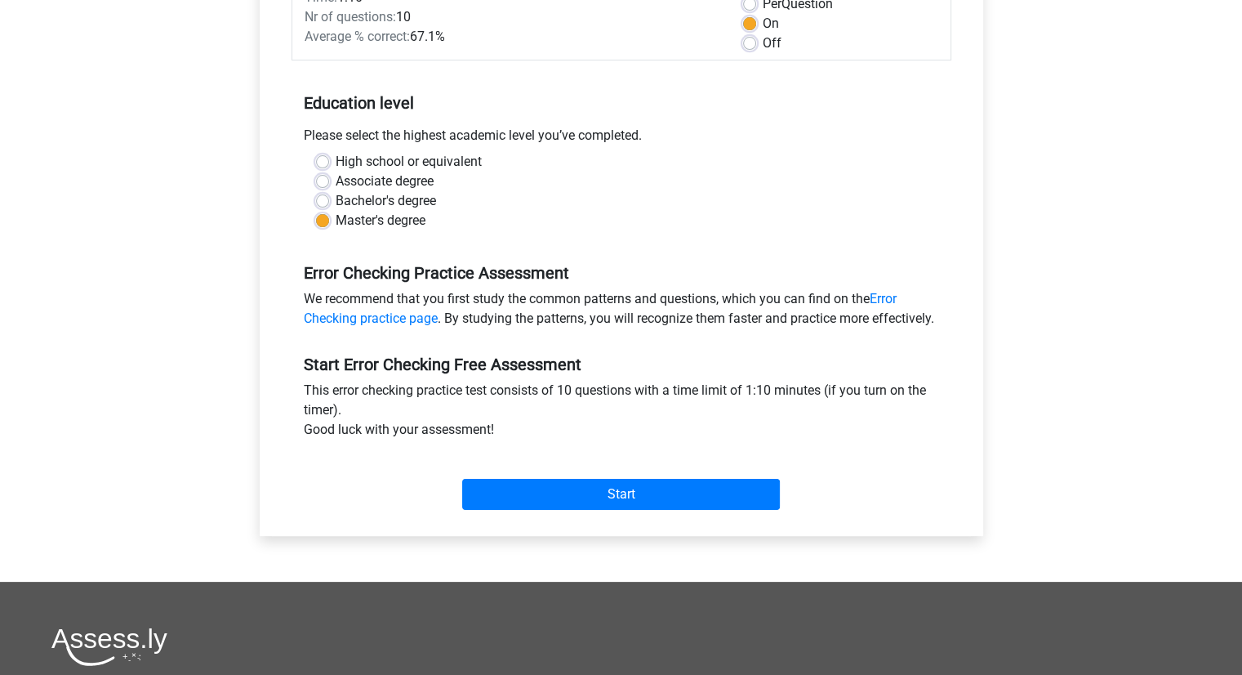
scroll to position [273, 0]
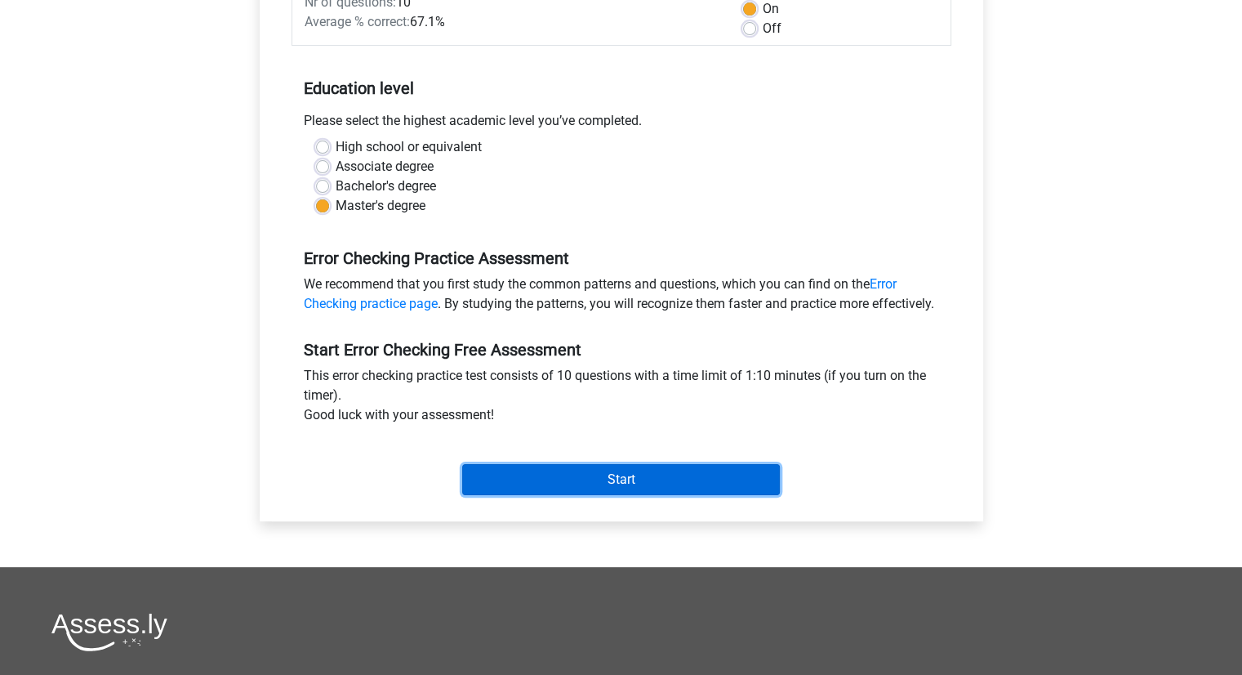
click at [487, 495] on input "Start" at bounding box center [621, 479] width 318 height 31
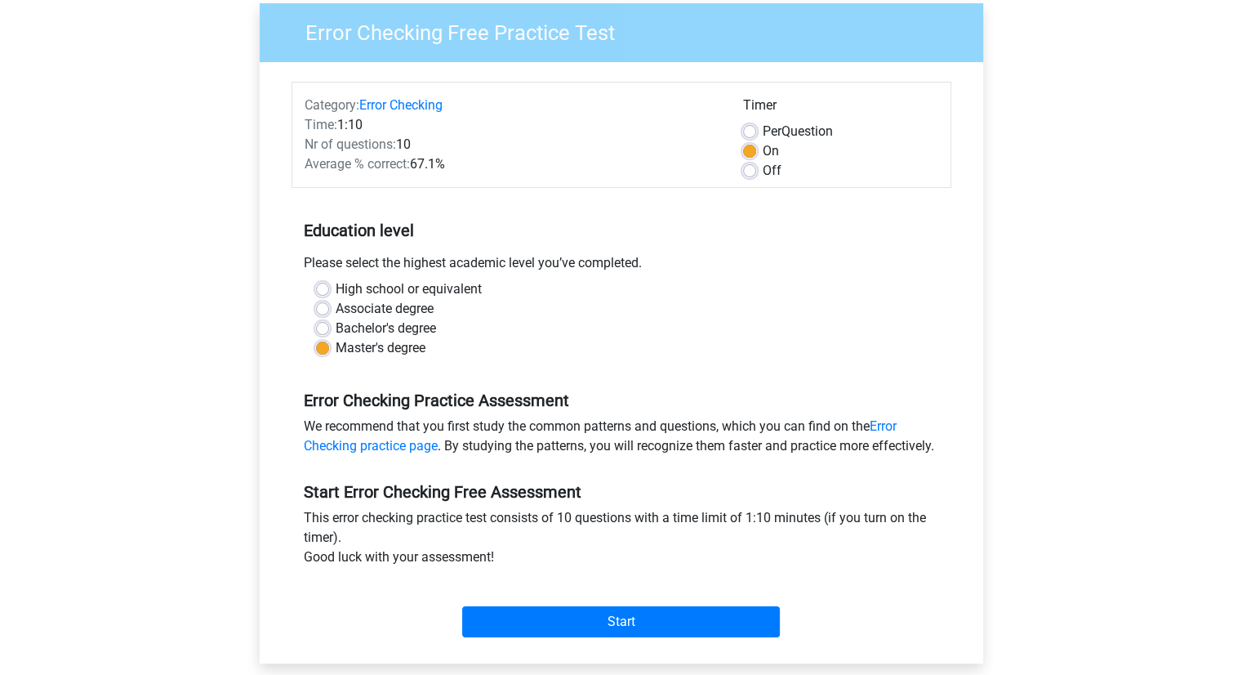
scroll to position [117, 0]
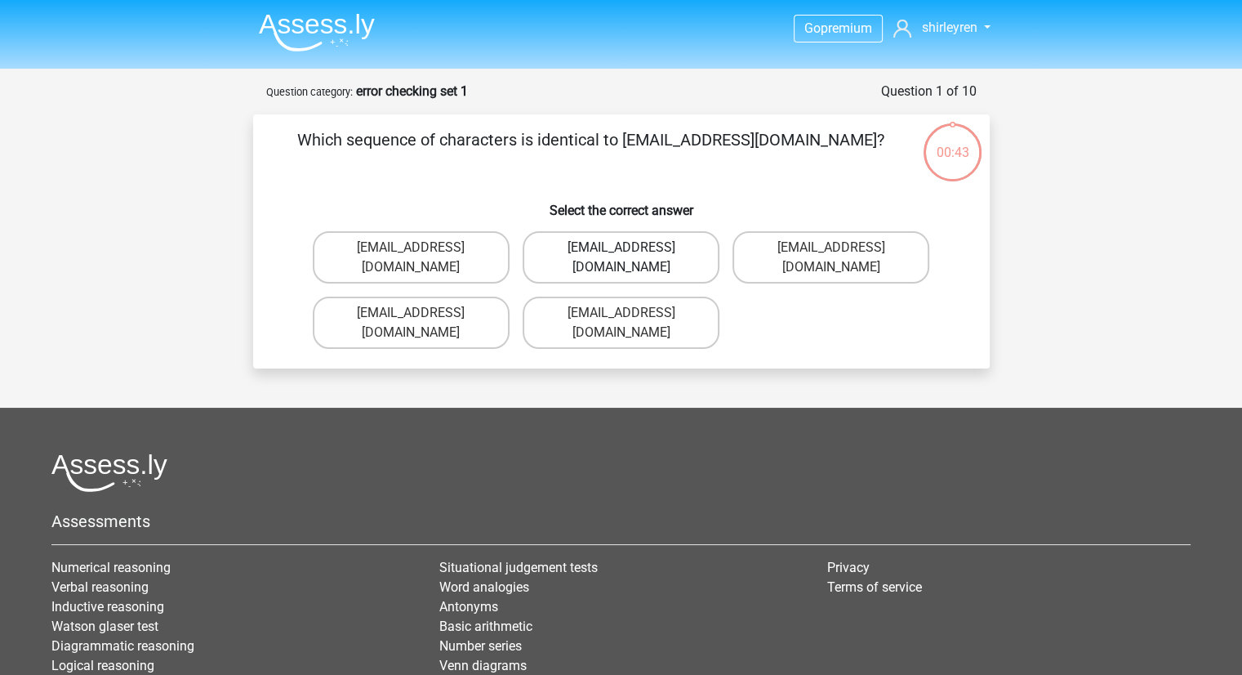
click at [614, 249] on label "Evie_Meade@jointmail.com.uk" at bounding box center [621, 257] width 197 height 52
click at [621, 249] on input "Evie_Meade@jointmail.com.uk" at bounding box center [626, 252] width 11 height 11
radio input "true"
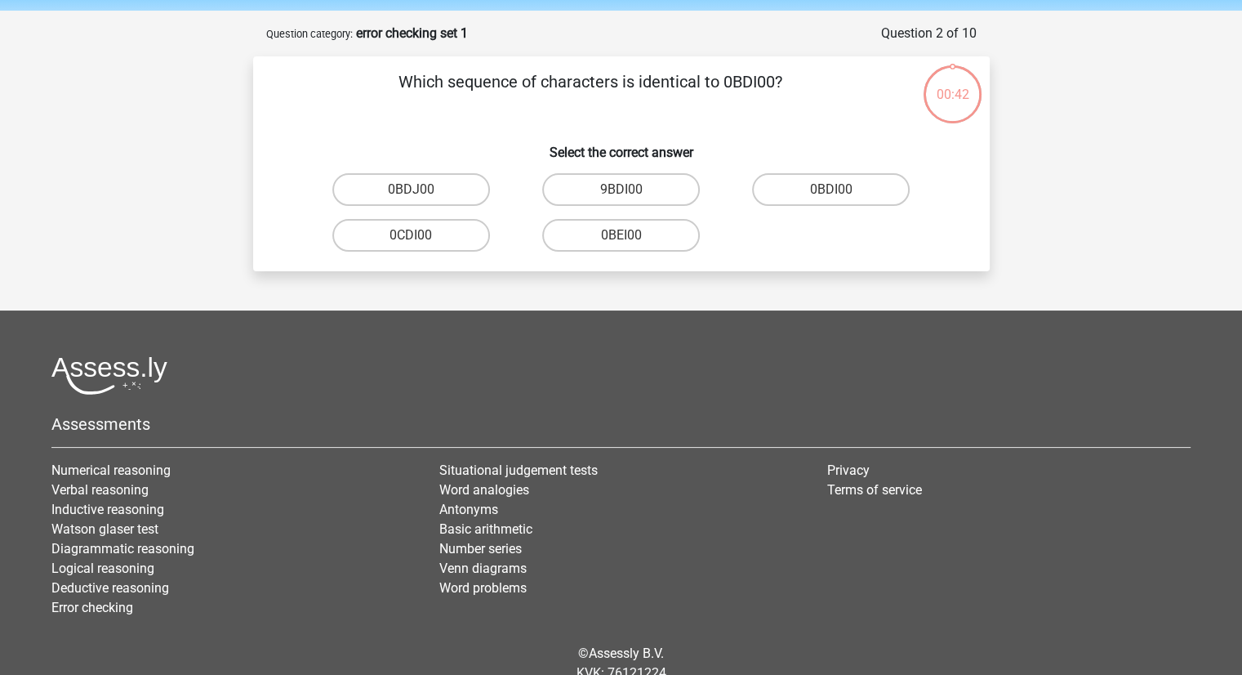
scroll to position [82, 0]
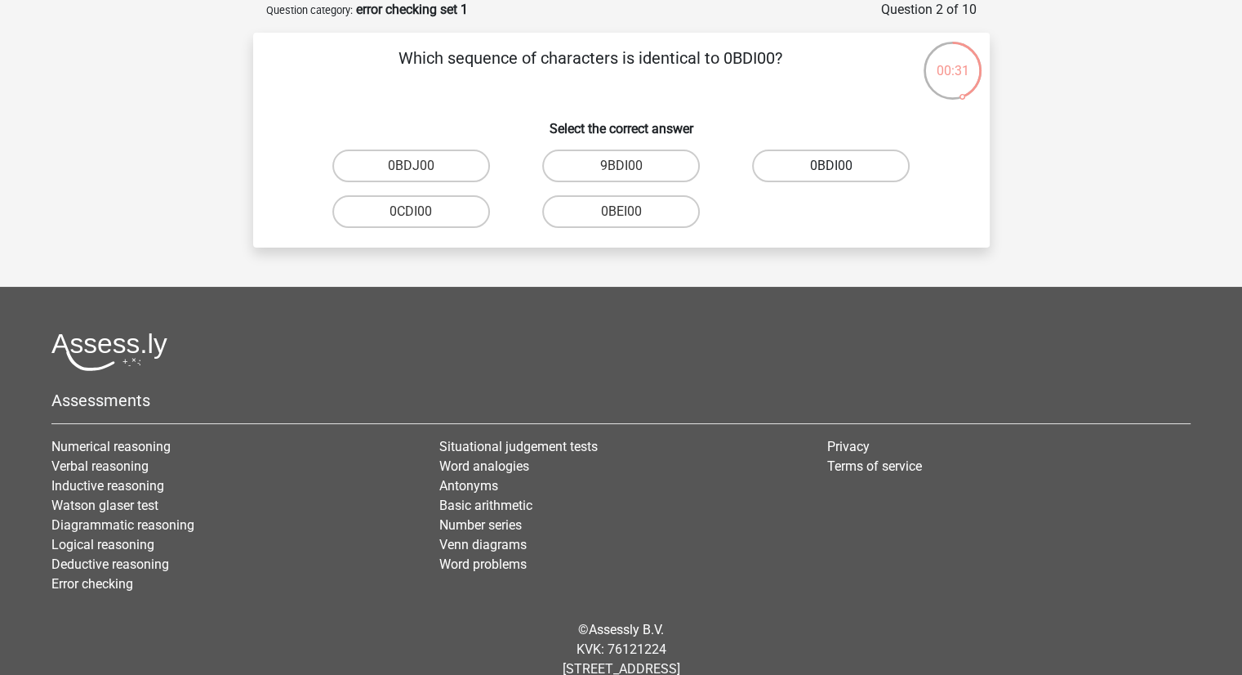
click at [793, 165] on label "0BDI00" at bounding box center [831, 165] width 158 height 33
click at [831, 166] on input "0BDI00" at bounding box center [836, 171] width 11 height 11
radio input "true"
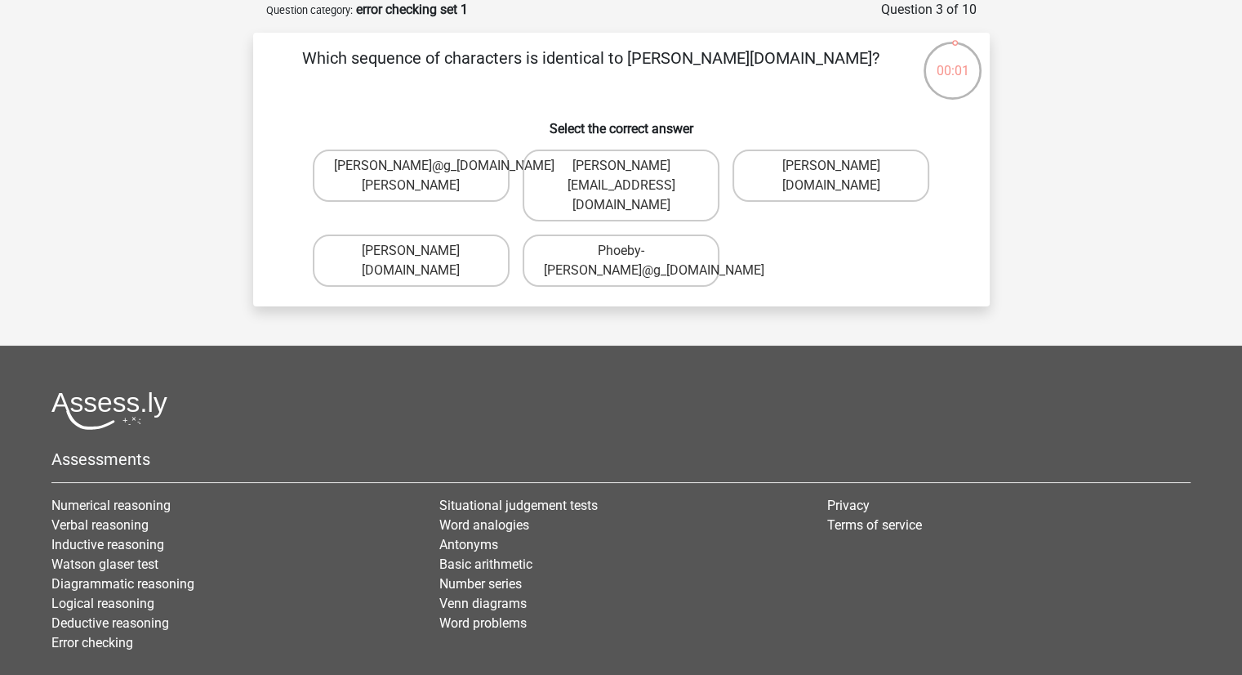
click at [833, 168] on input "Phoebe-Patterson@g_mail.gr" at bounding box center [836, 171] width 11 height 11
radio input "true"
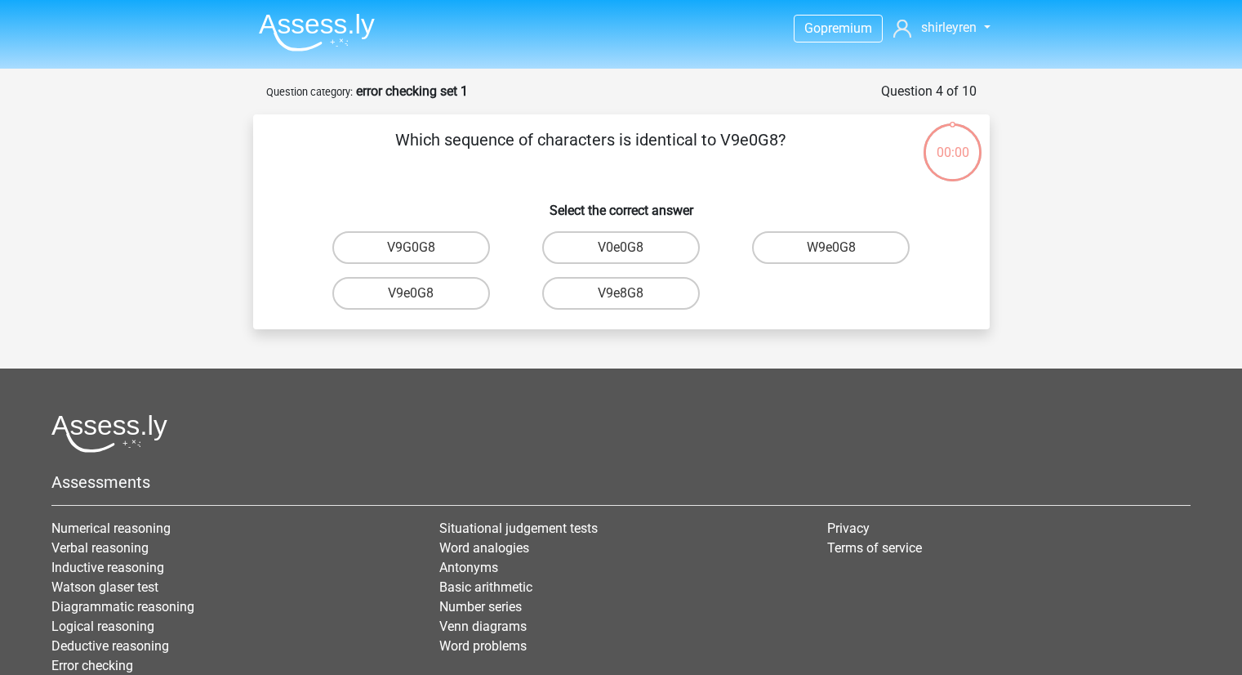
scroll to position [82, 0]
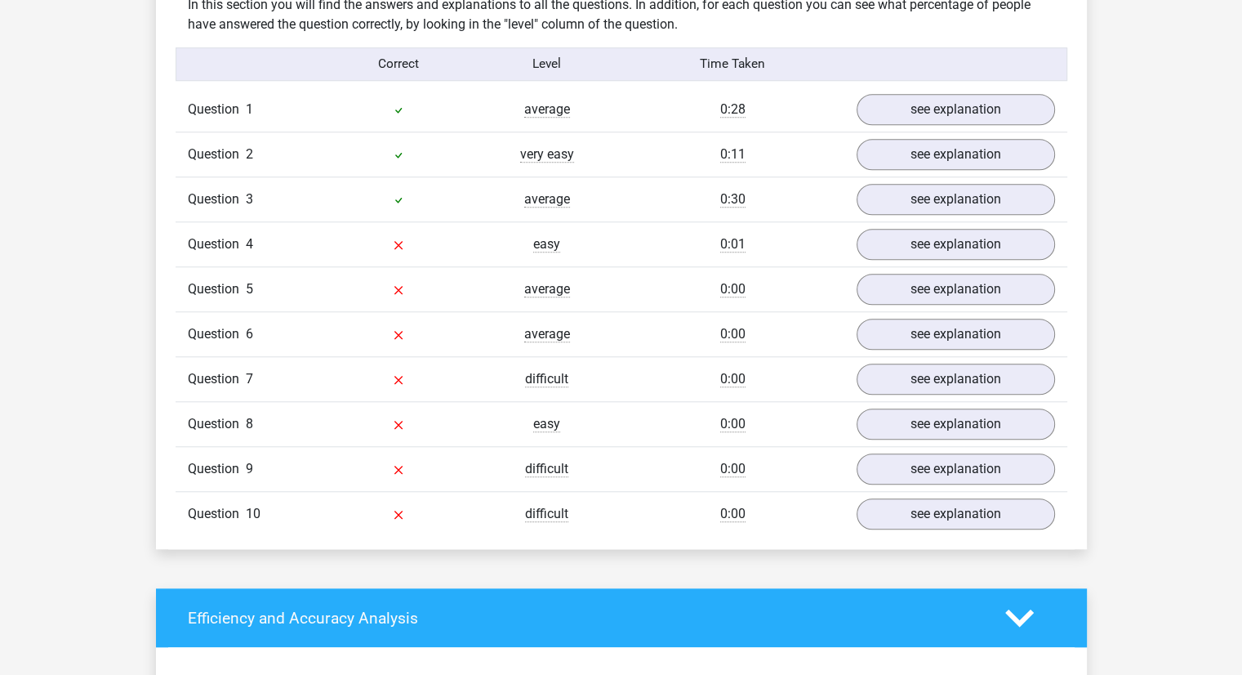
scroll to position [1298, 0]
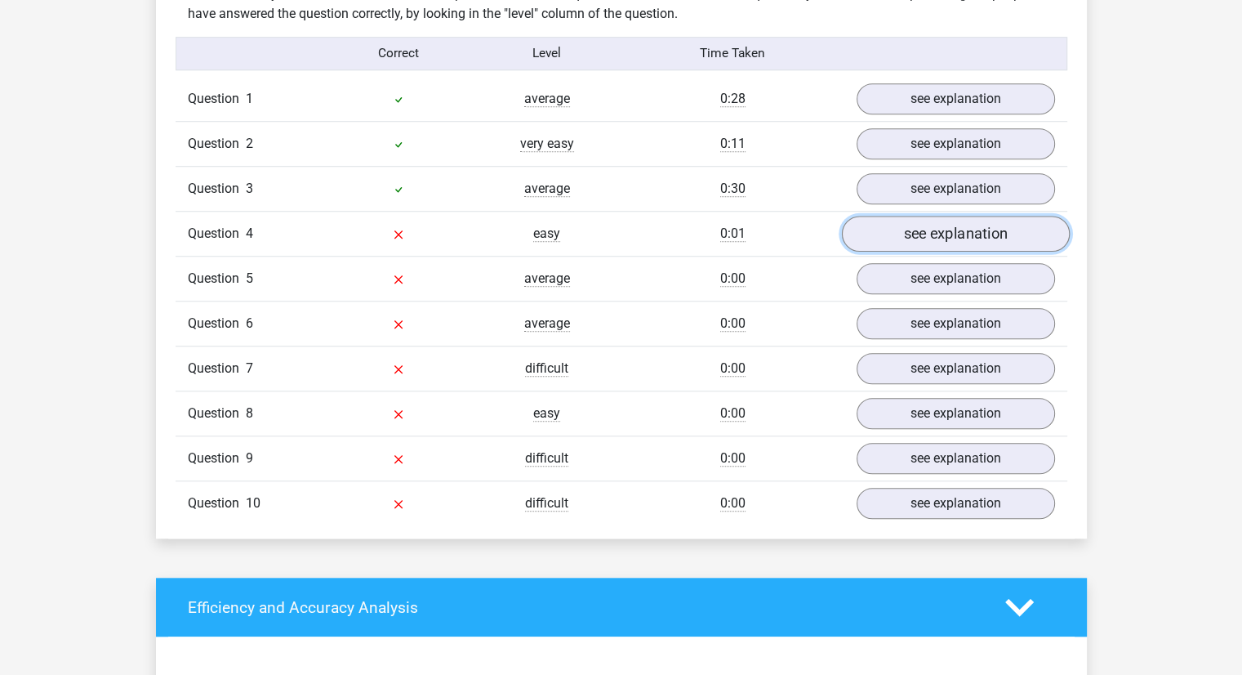
click at [894, 229] on link "see explanation" at bounding box center [955, 234] width 228 height 36
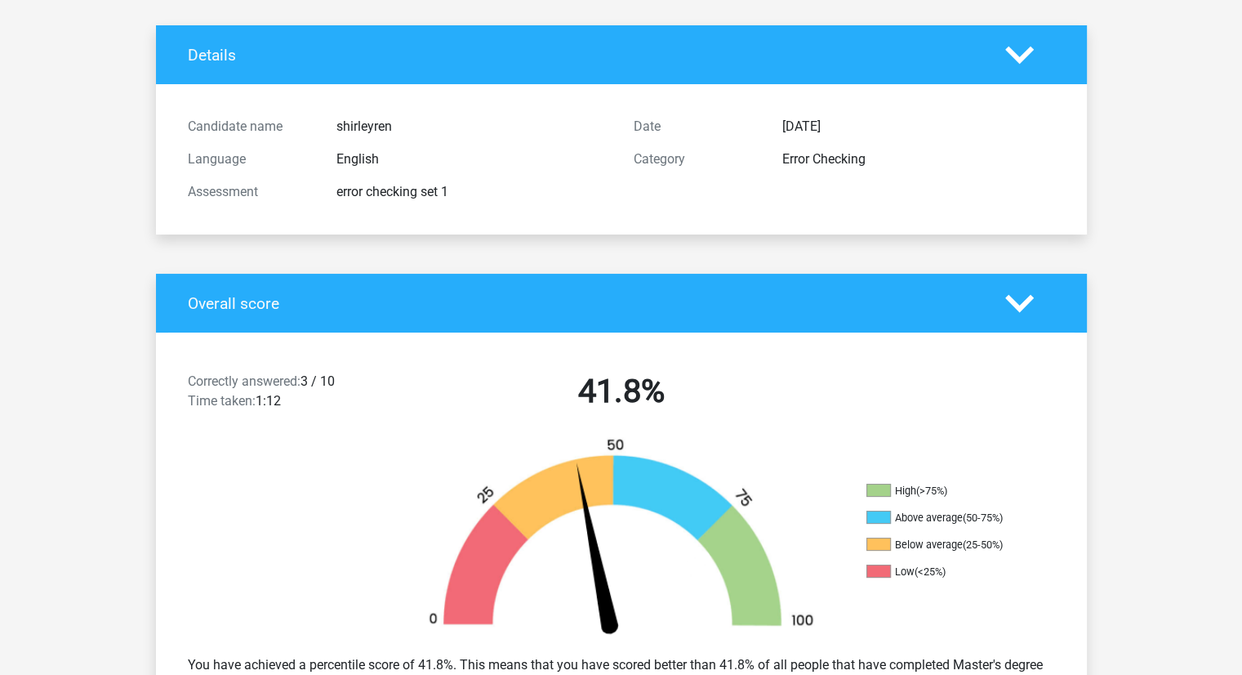
scroll to position [0, 0]
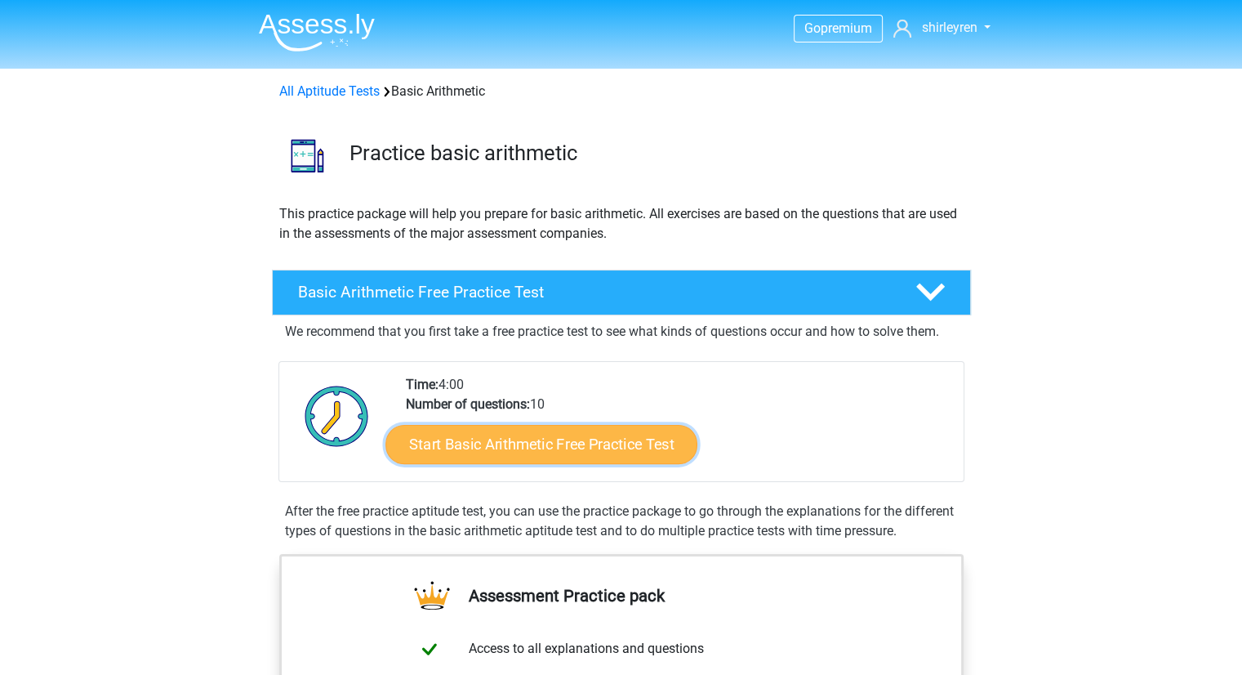
click at [480, 455] on link "Start Basic Arithmetic Free Practice Test" at bounding box center [541, 443] width 312 height 39
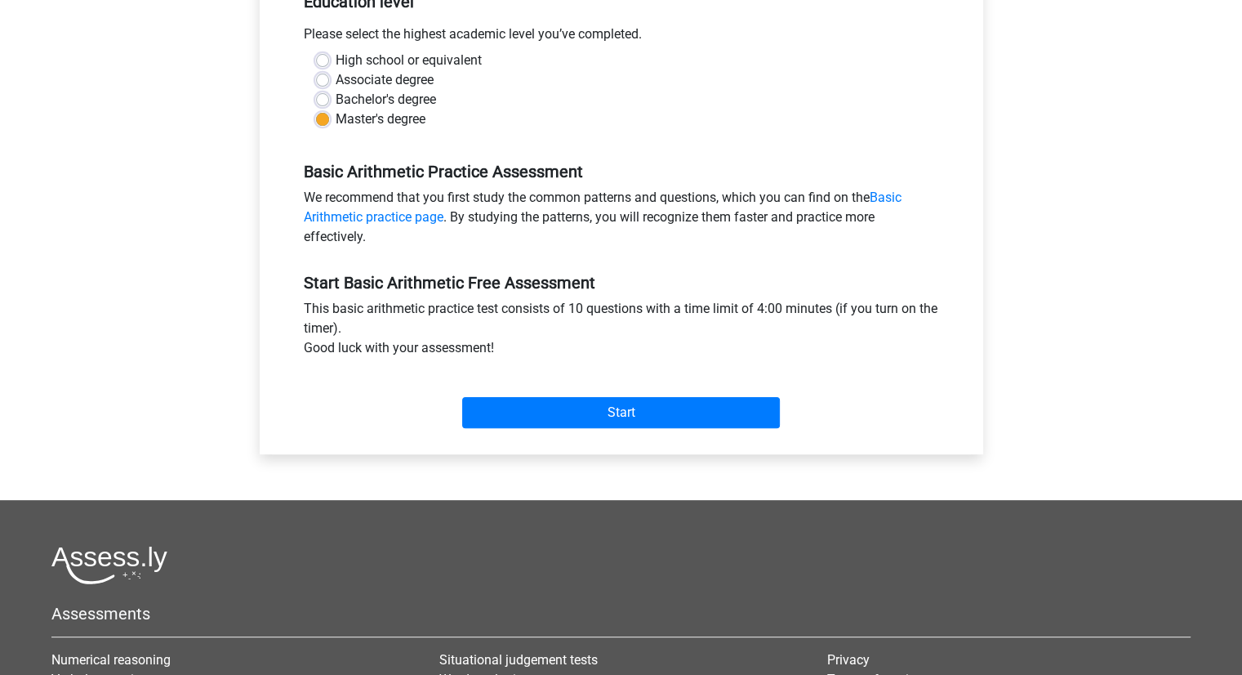
scroll to position [377, 0]
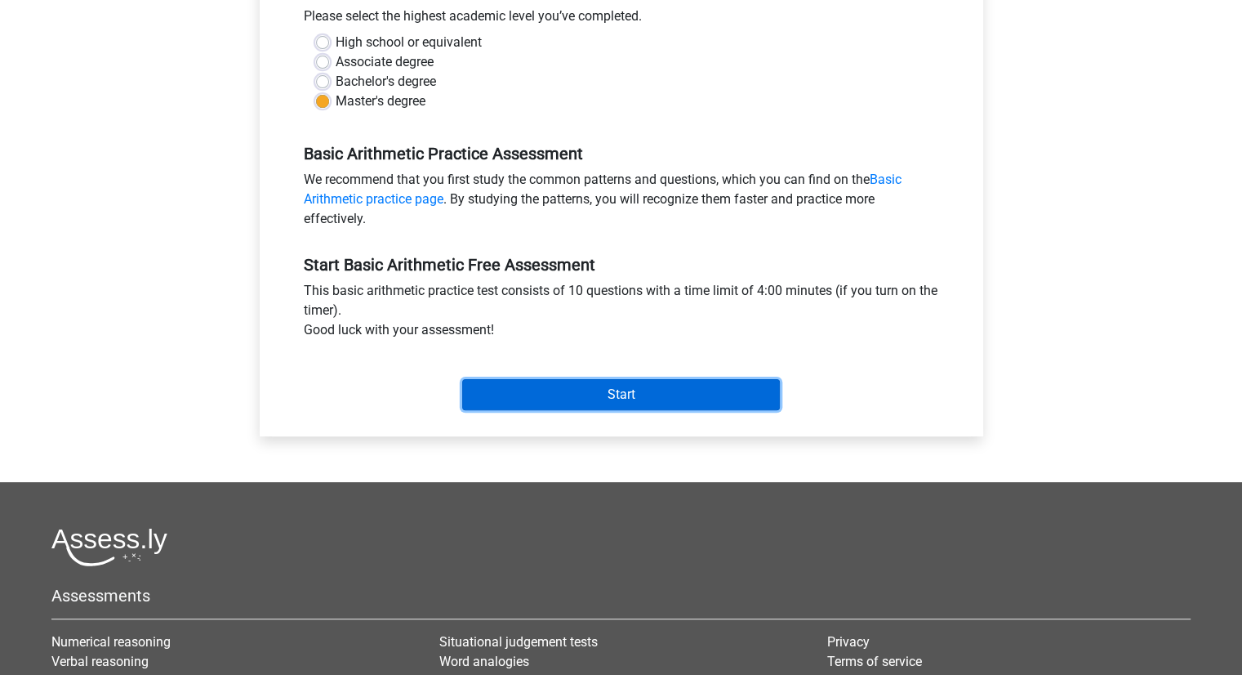
click at [508, 393] on input "Start" at bounding box center [621, 394] width 318 height 31
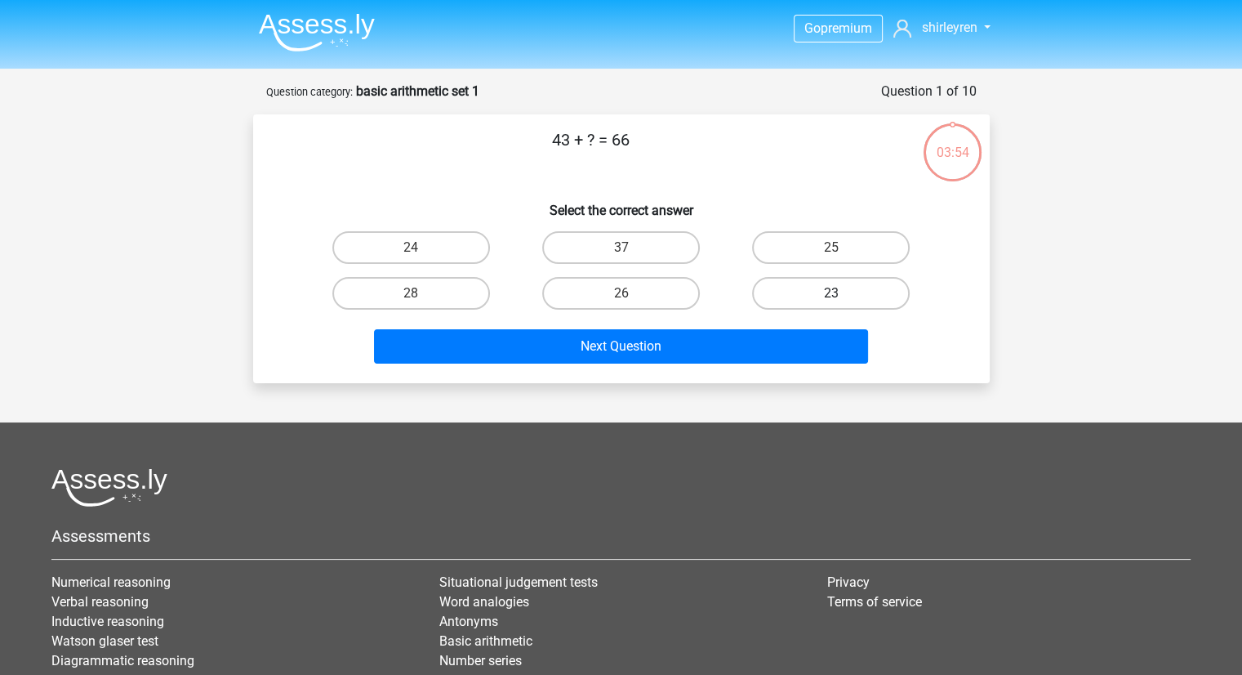
click at [806, 294] on label "23" at bounding box center [831, 293] width 158 height 33
click at [831, 294] on input "23" at bounding box center [836, 298] width 11 height 11
radio input "true"
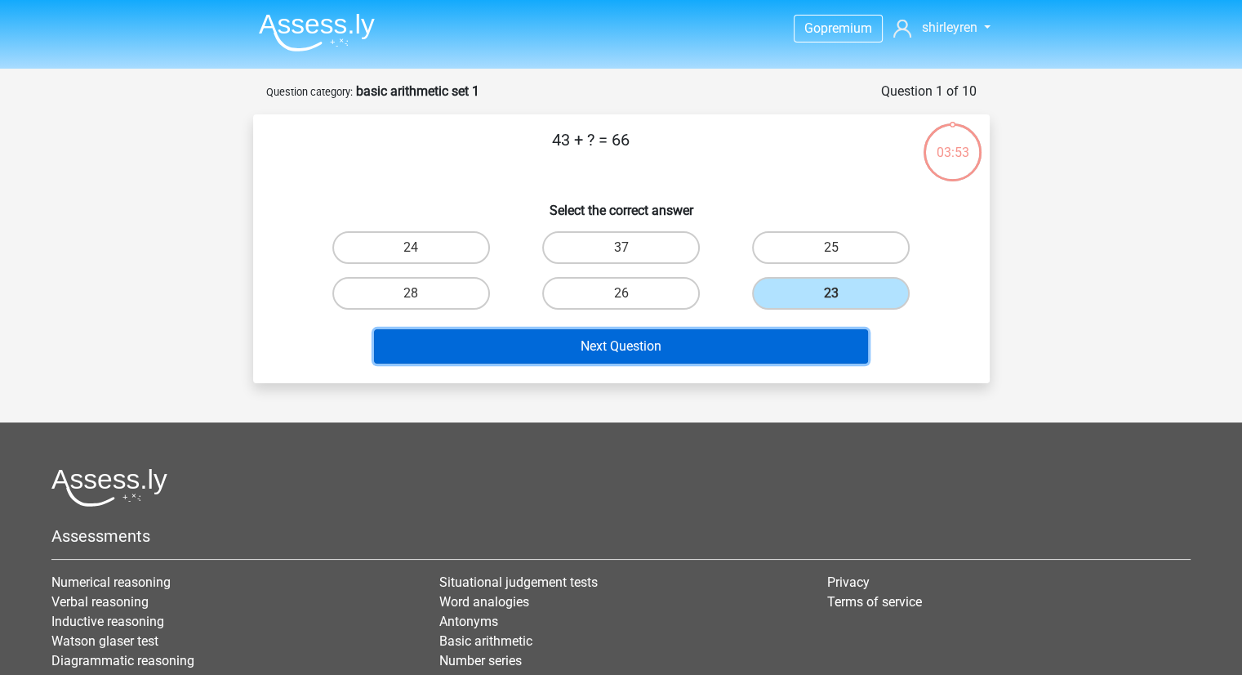
click at [659, 337] on button "Next Question" at bounding box center [621, 346] width 494 height 34
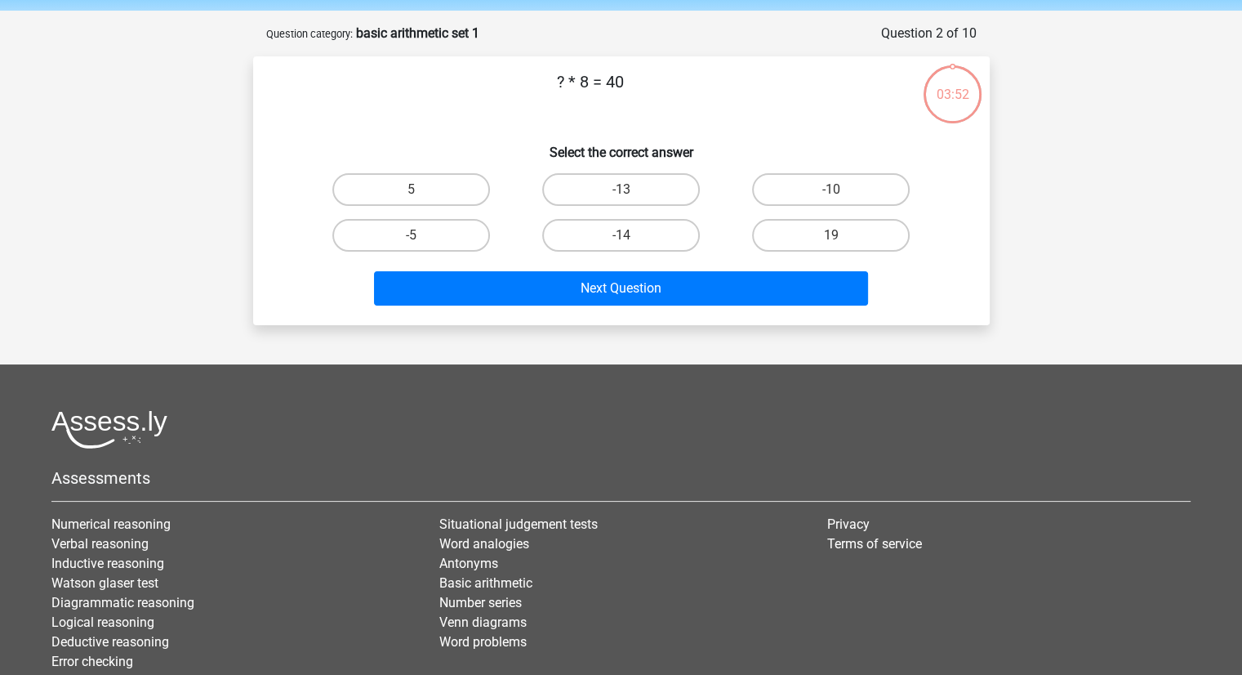
scroll to position [82, 0]
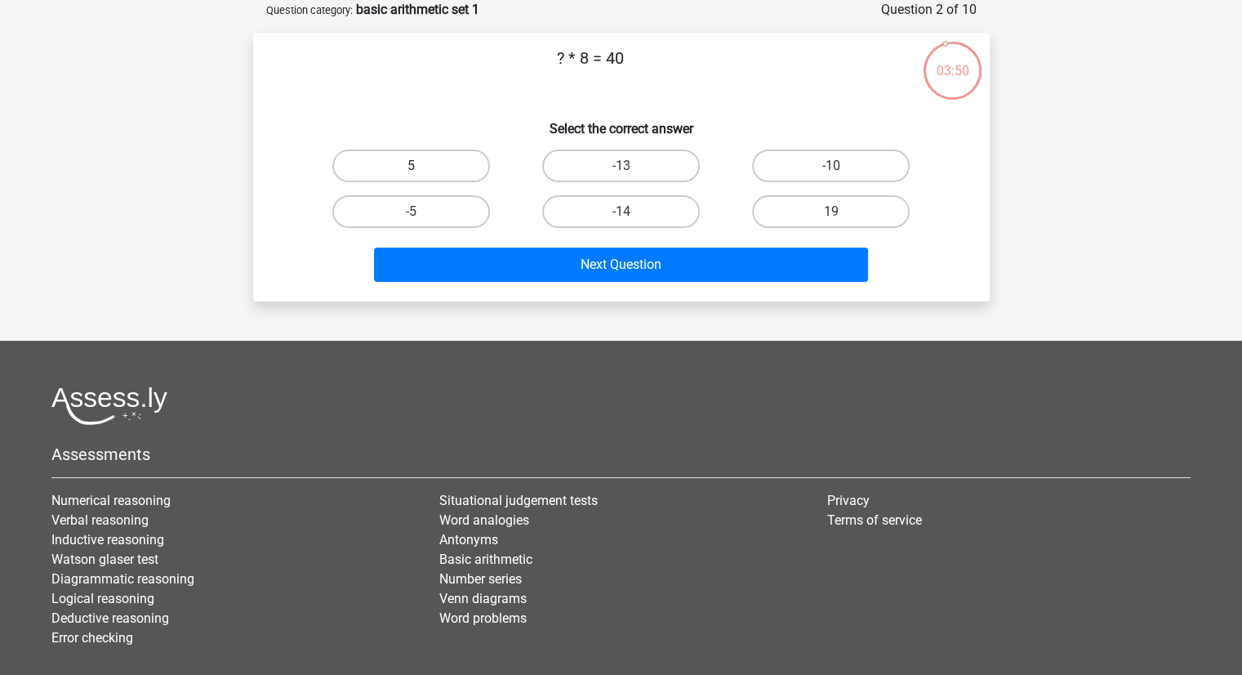
click at [450, 175] on label "5" at bounding box center [411, 165] width 158 height 33
click at [421, 175] on input "5" at bounding box center [416, 171] width 11 height 11
radio input "true"
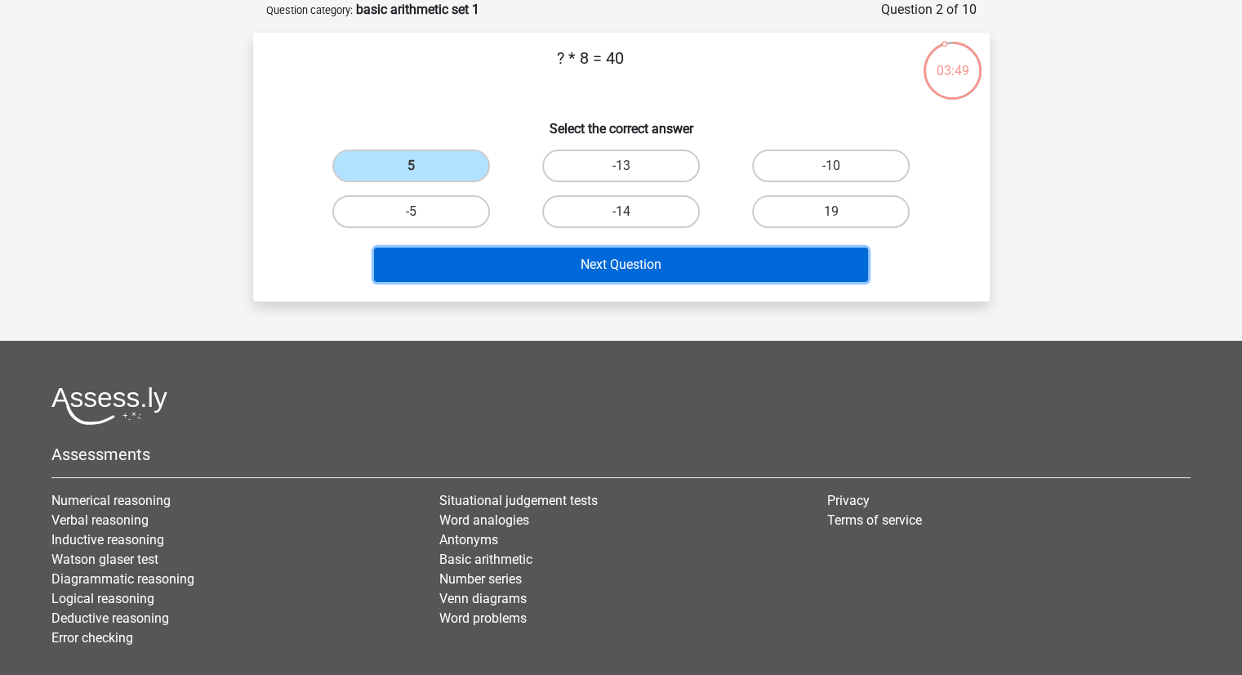
click at [541, 259] on button "Next Question" at bounding box center [621, 264] width 494 height 34
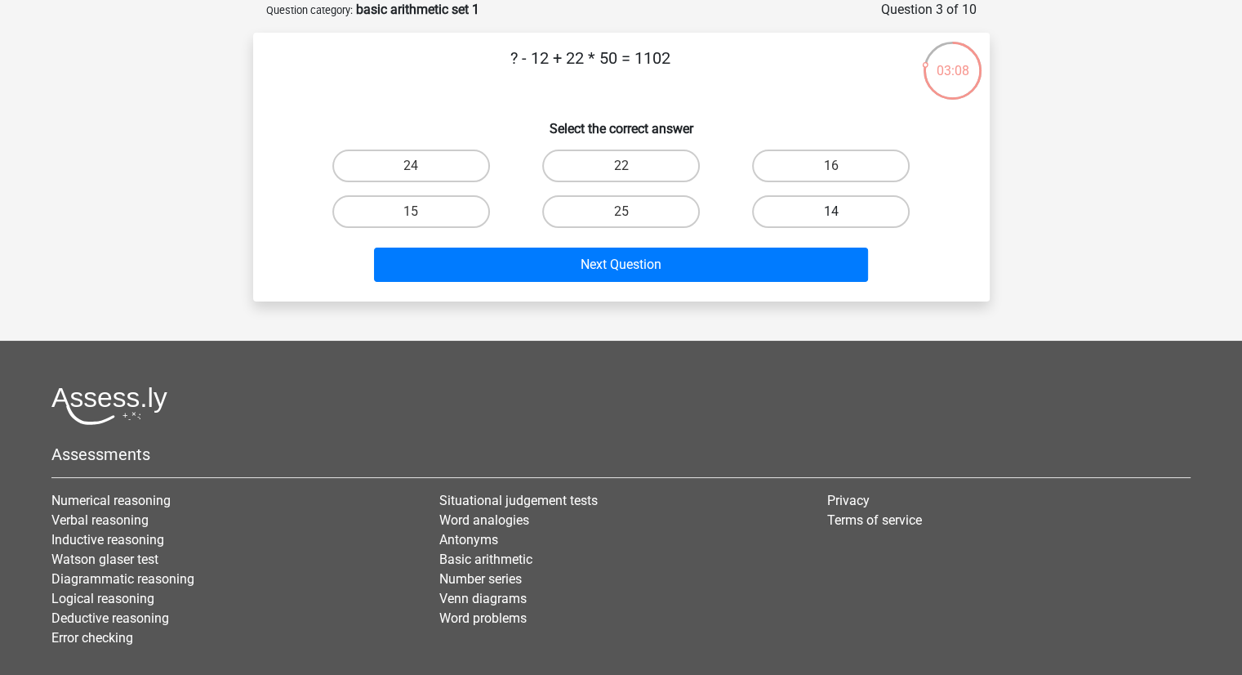
click at [823, 215] on label "14" at bounding box center [831, 211] width 158 height 33
click at [831, 215] on input "14" at bounding box center [836, 217] width 11 height 11
radio input "true"
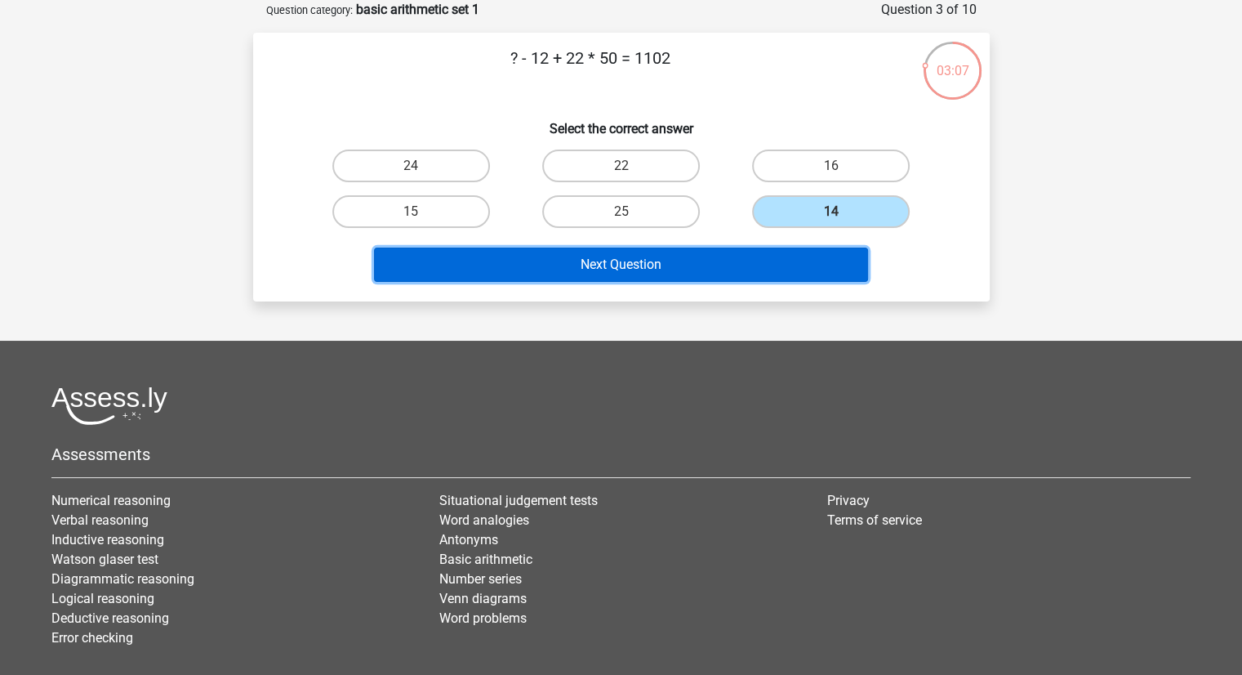
click at [613, 269] on button "Next Question" at bounding box center [621, 264] width 494 height 34
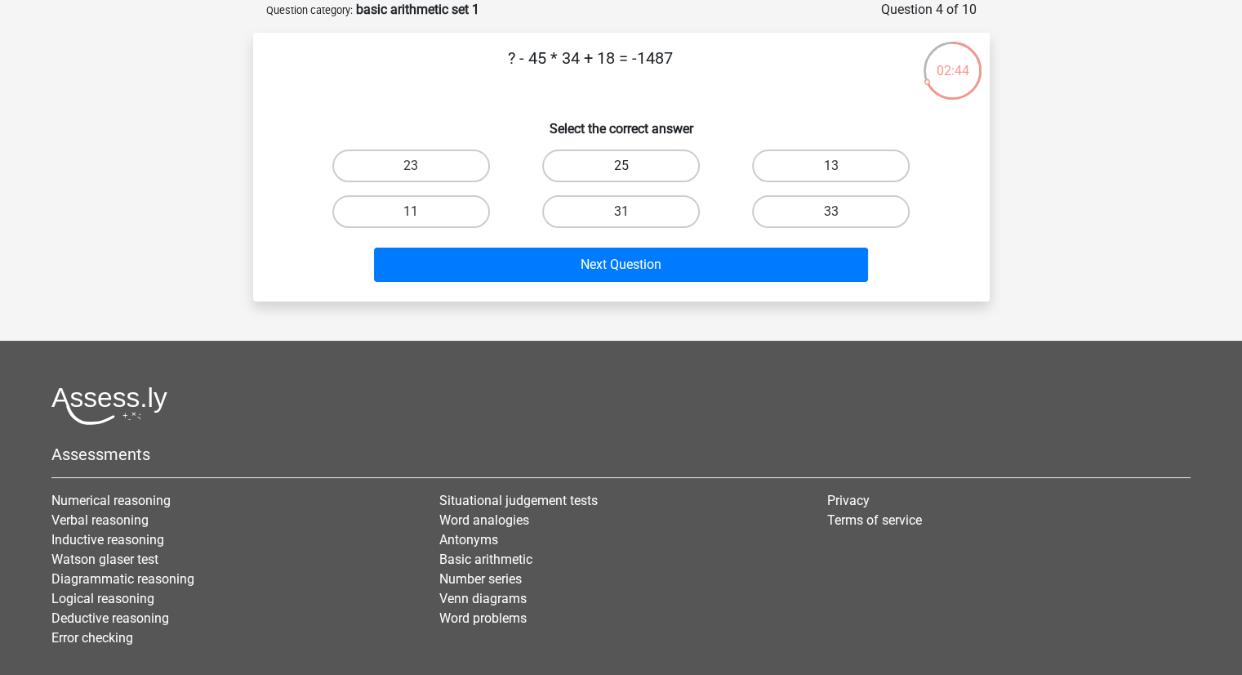
click at [595, 166] on label "25" at bounding box center [621, 165] width 158 height 33
click at [621, 166] on input "25" at bounding box center [626, 171] width 11 height 11
radio input "true"
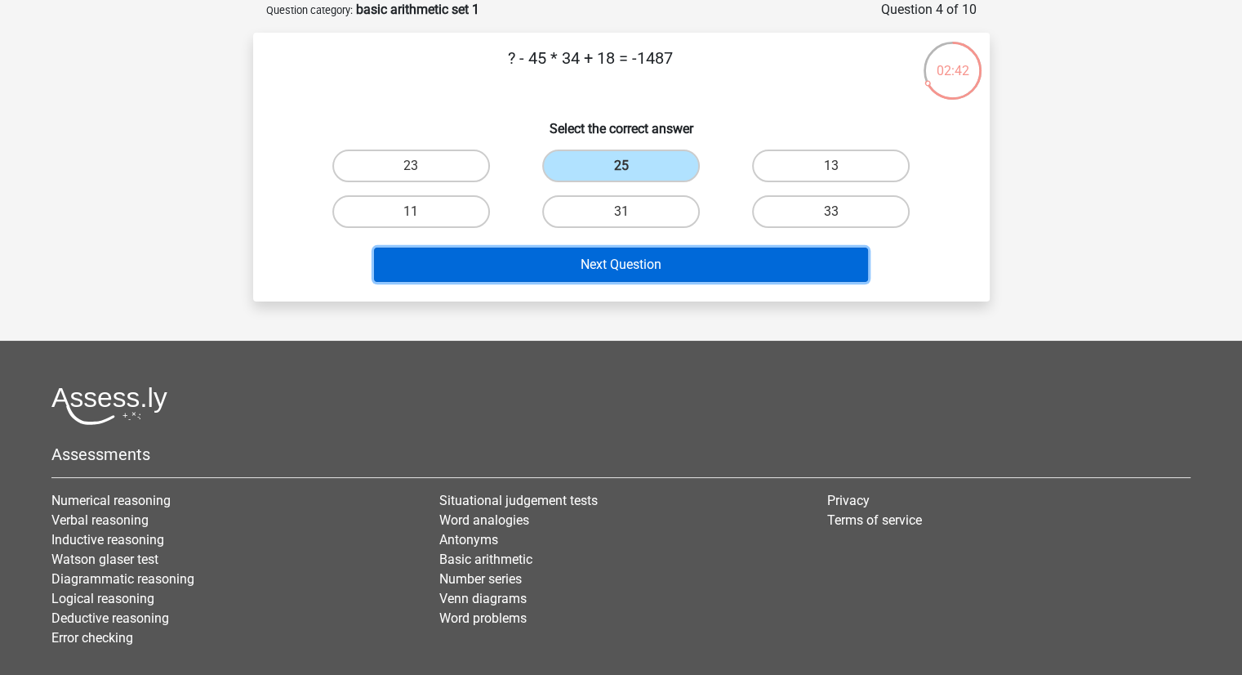
click at [600, 261] on button "Next Question" at bounding box center [621, 264] width 494 height 34
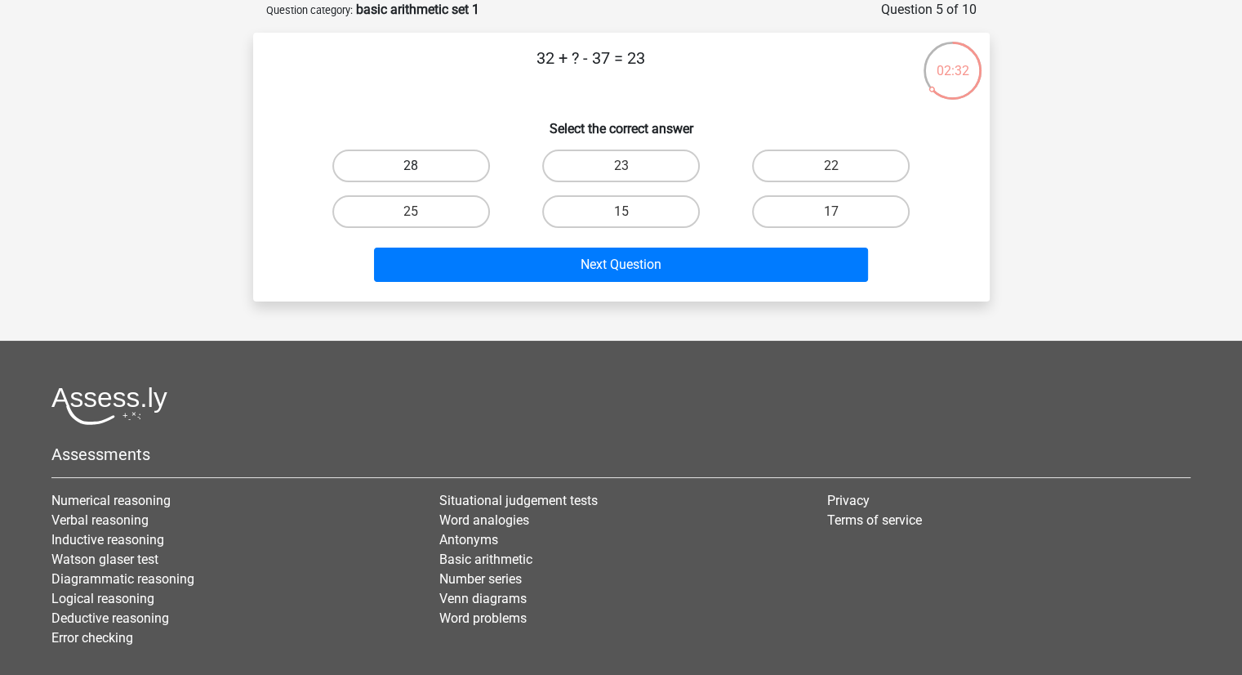
click at [457, 170] on label "28" at bounding box center [411, 165] width 158 height 33
click at [421, 170] on input "28" at bounding box center [416, 171] width 11 height 11
radio input "true"
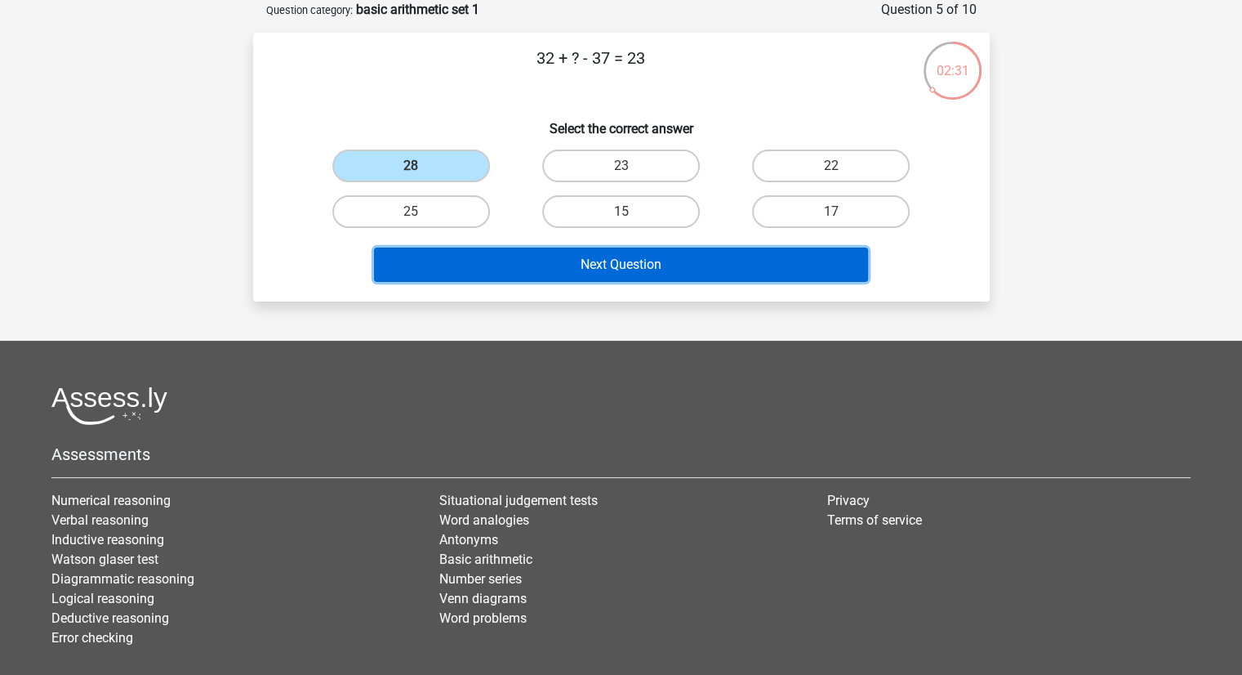
click at [579, 260] on button "Next Question" at bounding box center [621, 264] width 494 height 34
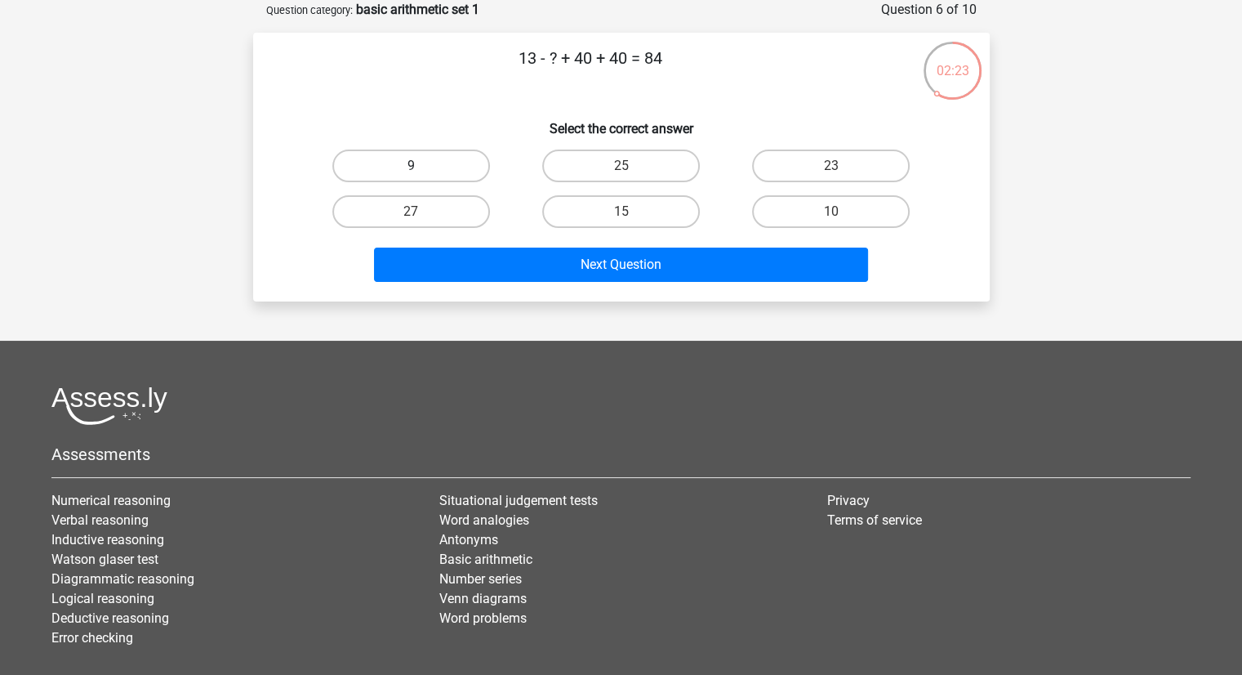
click at [434, 169] on label "9" at bounding box center [411, 165] width 158 height 33
click at [421, 169] on input "9" at bounding box center [416, 171] width 11 height 11
radio input "true"
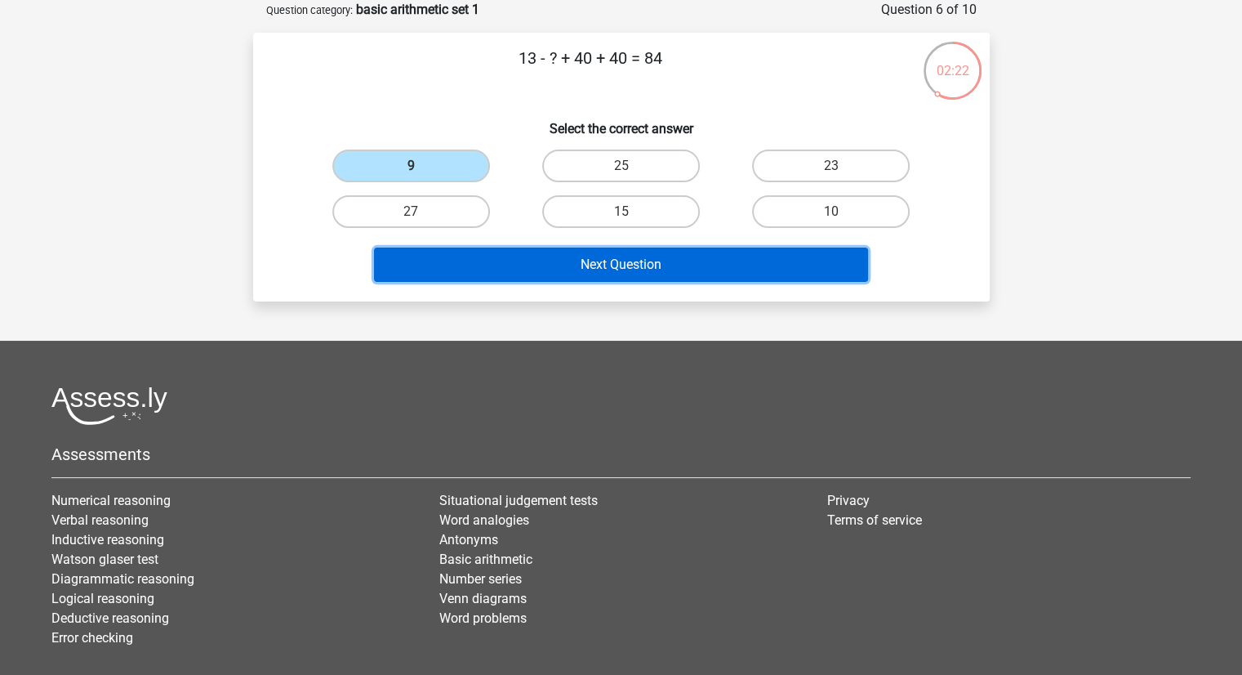
click at [529, 261] on button "Next Question" at bounding box center [621, 264] width 494 height 34
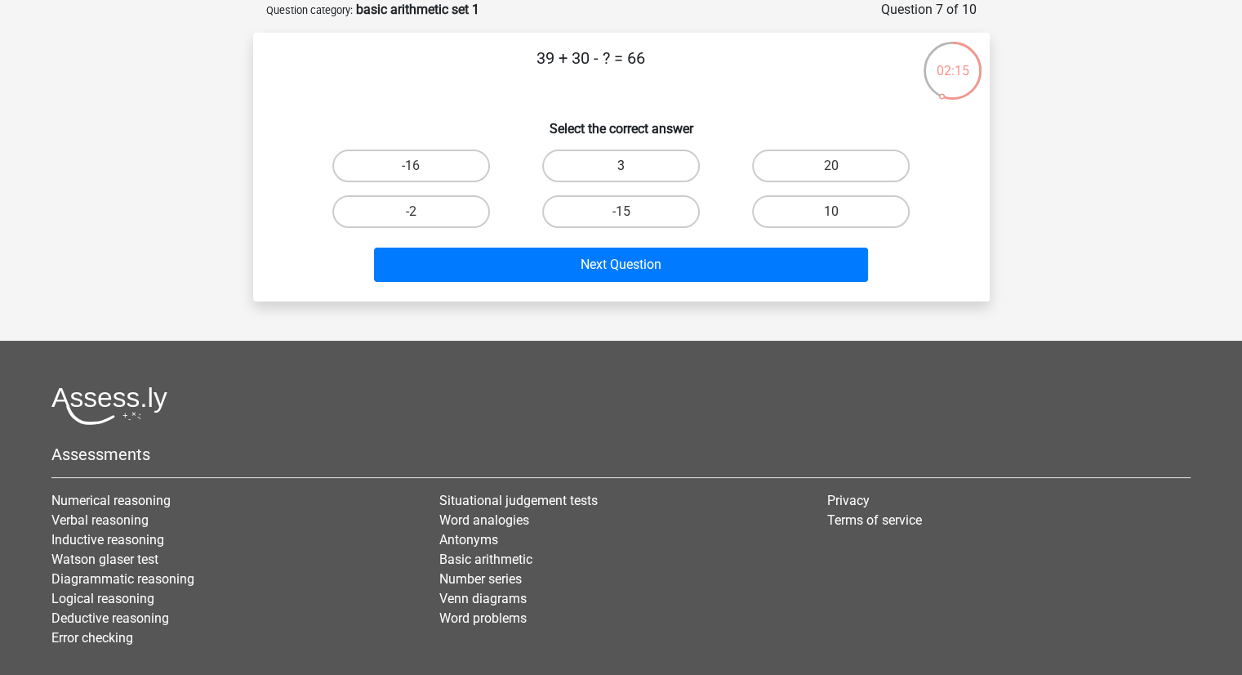
click at [615, 166] on label "3" at bounding box center [621, 165] width 158 height 33
click at [621, 166] on input "3" at bounding box center [626, 171] width 11 height 11
radio input "true"
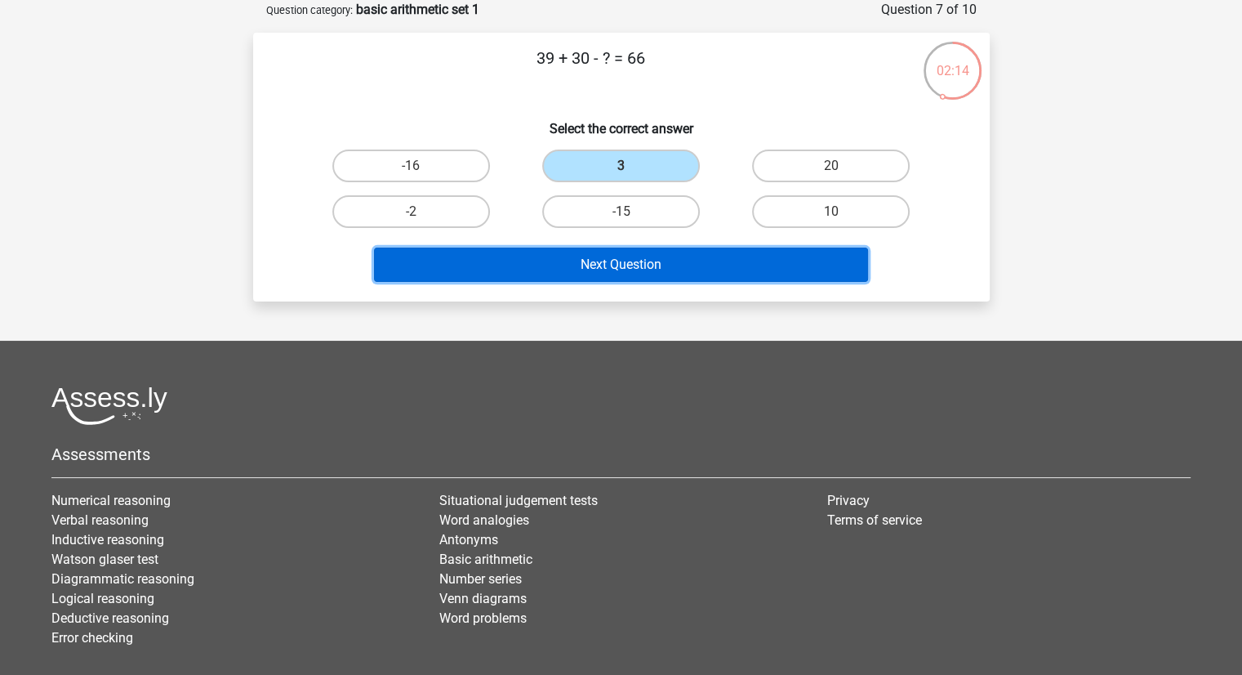
click at [584, 260] on button "Next Question" at bounding box center [621, 264] width 494 height 34
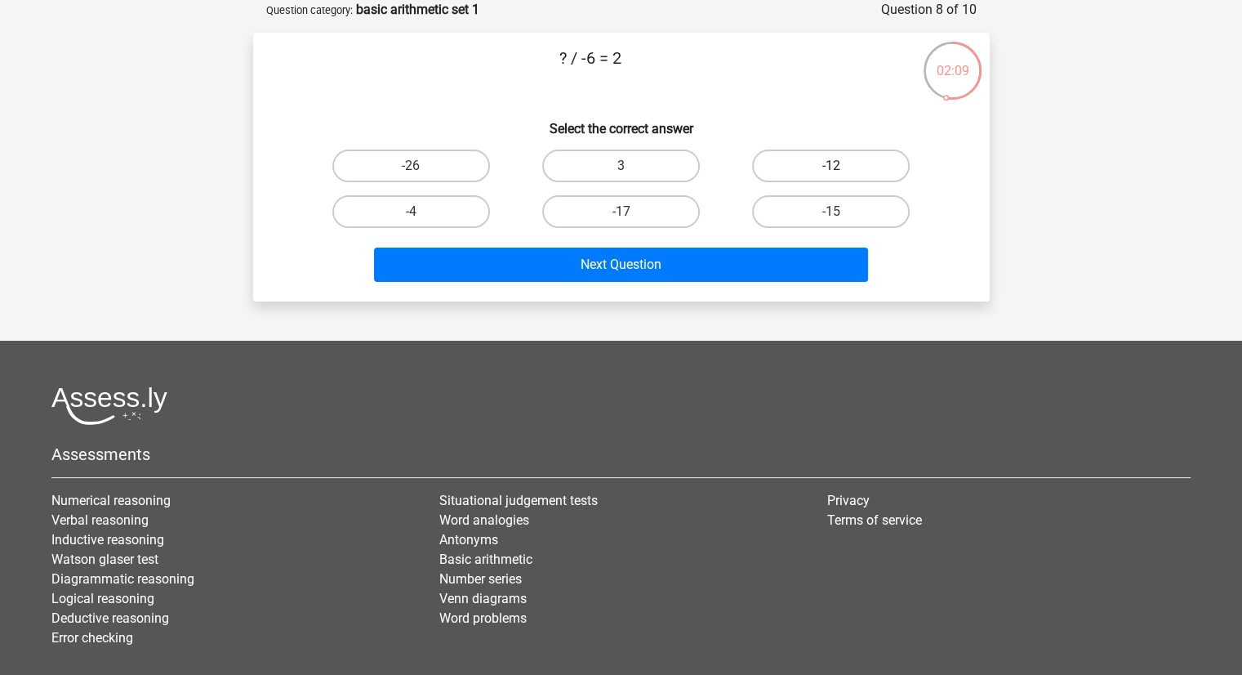
click at [768, 178] on label "-12" at bounding box center [831, 165] width 158 height 33
click at [831, 176] on input "-12" at bounding box center [836, 171] width 11 height 11
radio input "true"
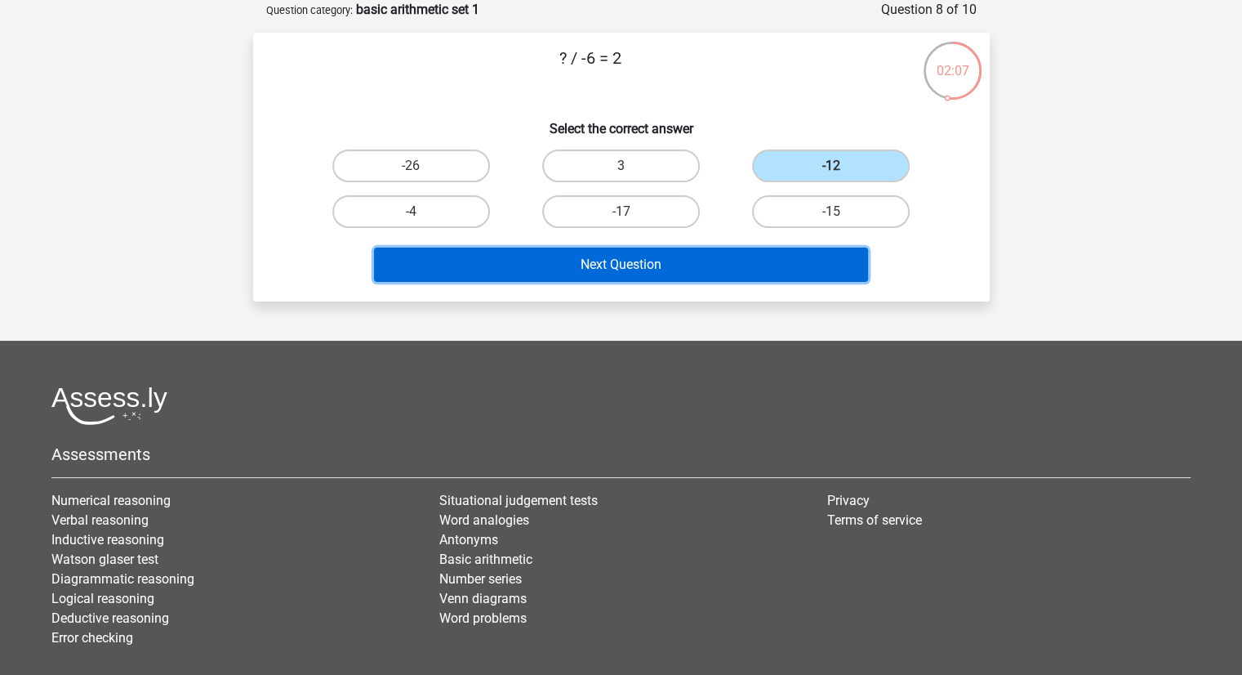
click at [551, 265] on button "Next Question" at bounding box center [621, 264] width 494 height 34
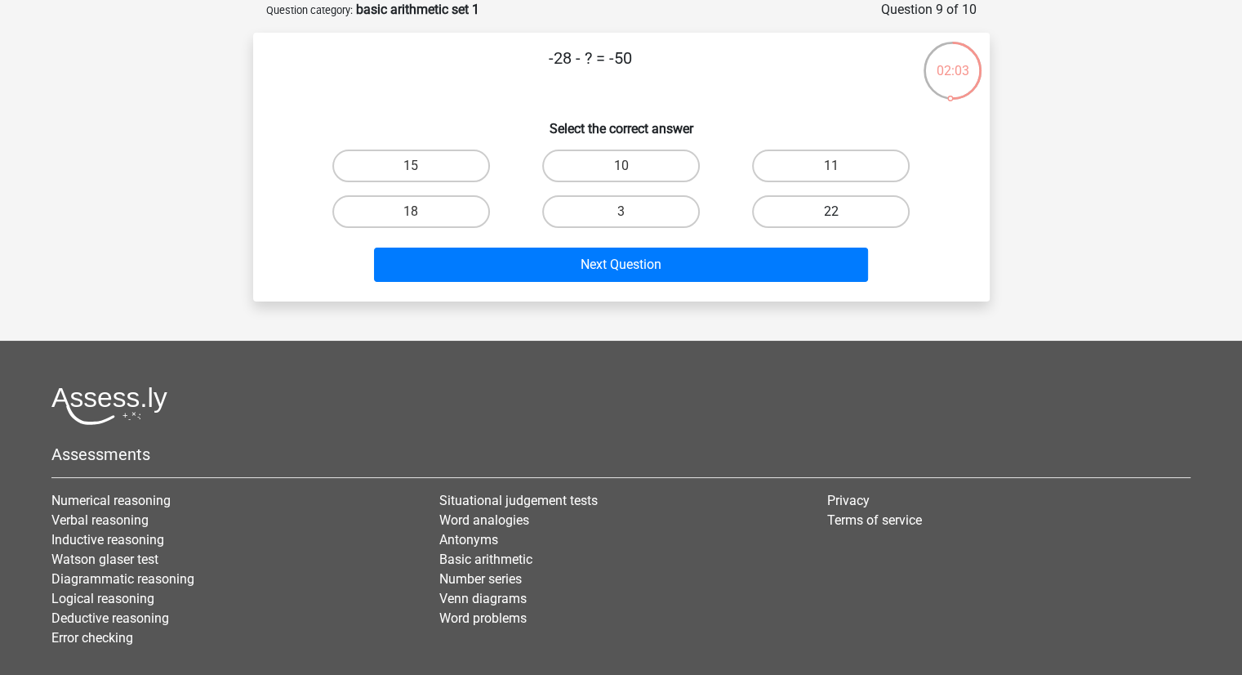
click at [771, 205] on label "22" at bounding box center [831, 211] width 158 height 33
click at [831, 212] on input "22" at bounding box center [836, 217] width 11 height 11
radio input "true"
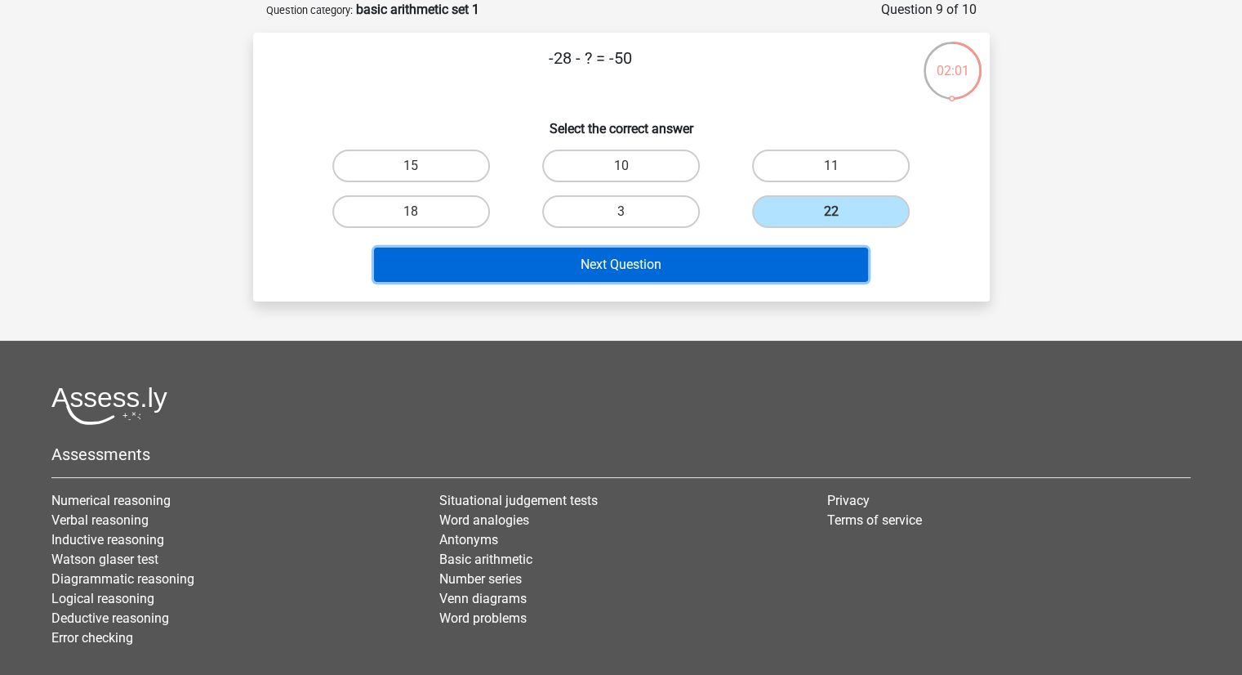
click at [542, 262] on button "Next Question" at bounding box center [621, 264] width 494 height 34
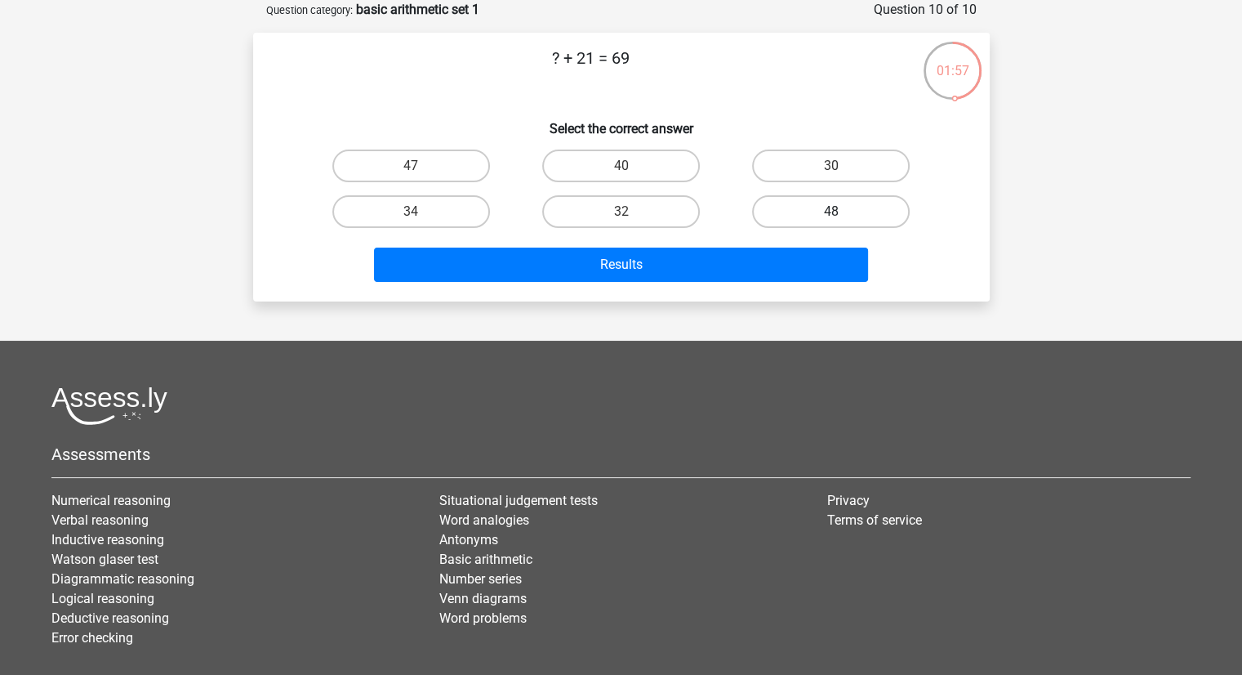
click at [790, 210] on label "48" at bounding box center [831, 211] width 158 height 33
click at [831, 212] on input "48" at bounding box center [836, 217] width 11 height 11
radio input "true"
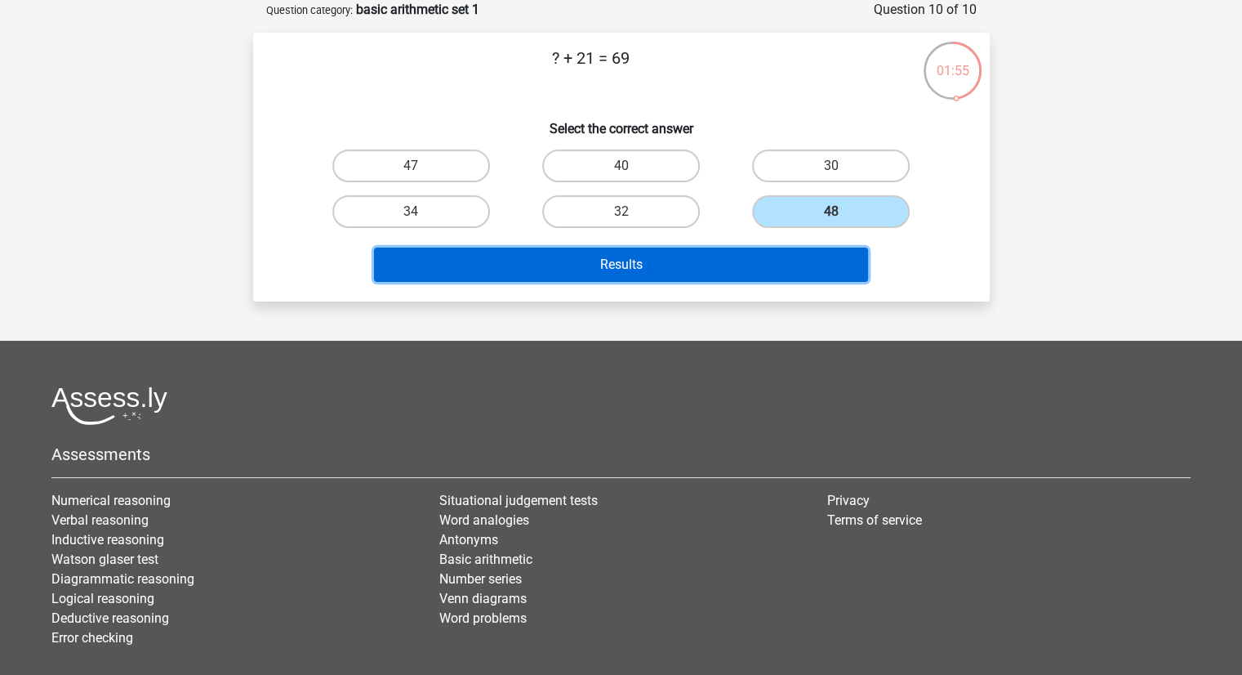
click at [598, 261] on button "Results" at bounding box center [621, 264] width 494 height 34
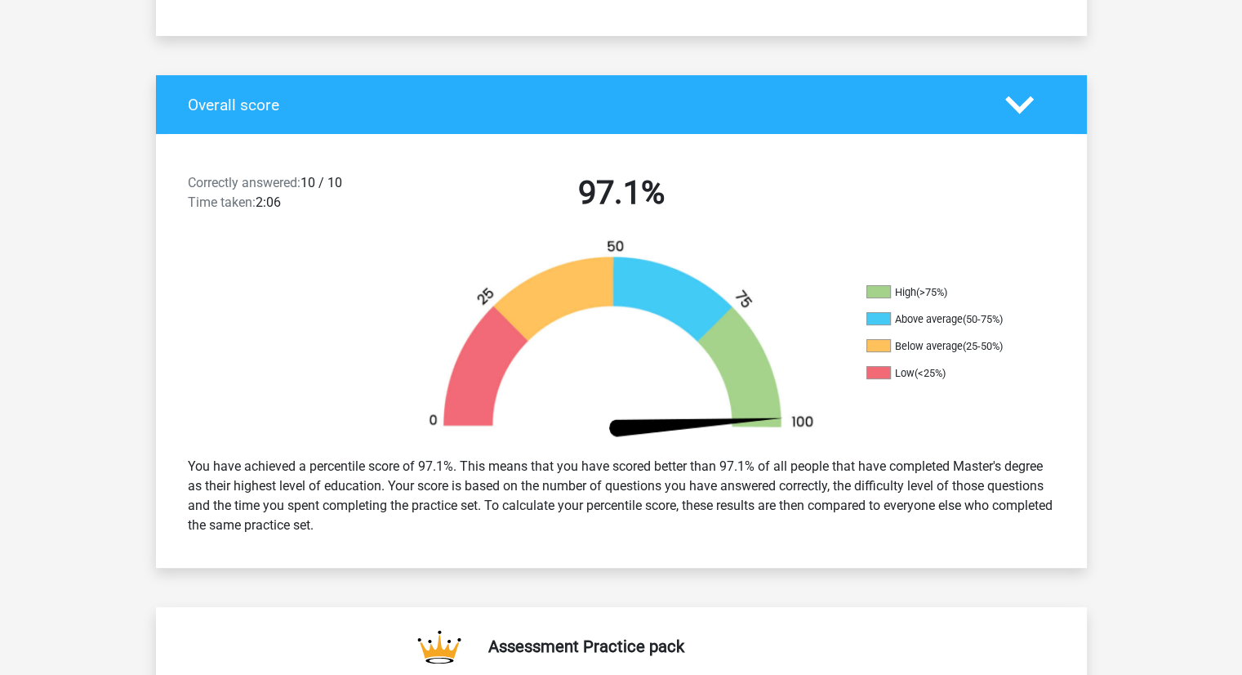
scroll to position [263, 0]
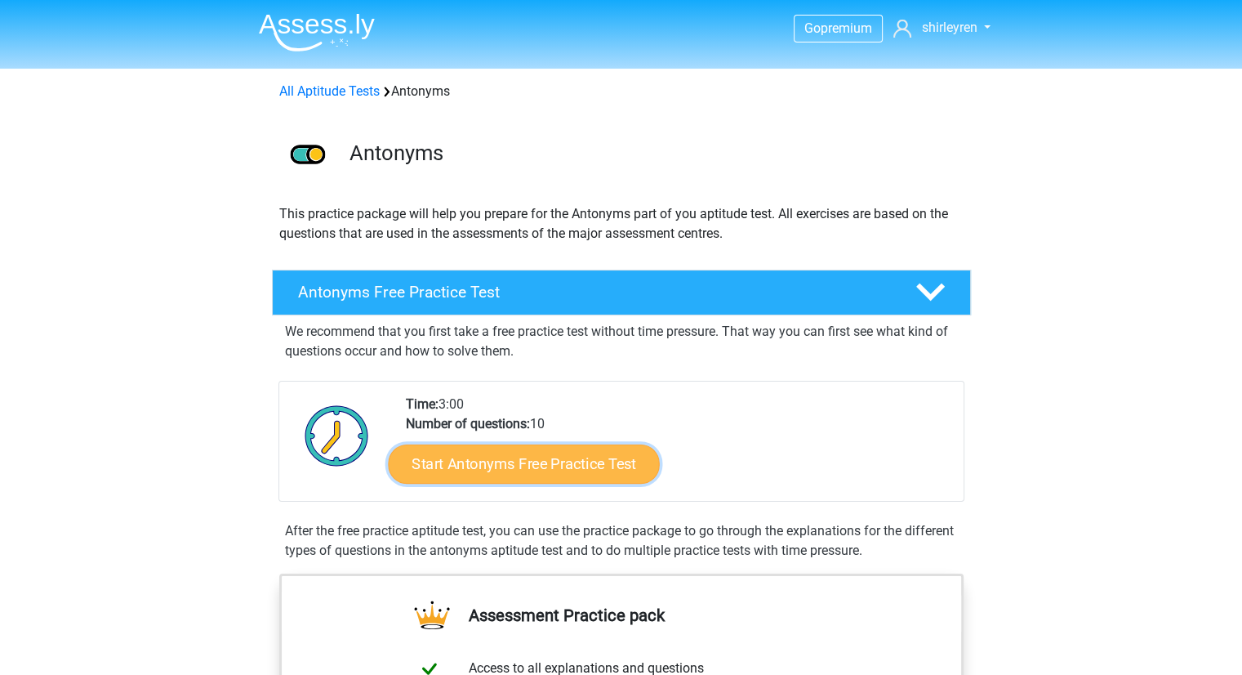
click at [450, 466] on link "Start Antonyms Free Practice Test" at bounding box center [523, 462] width 271 height 39
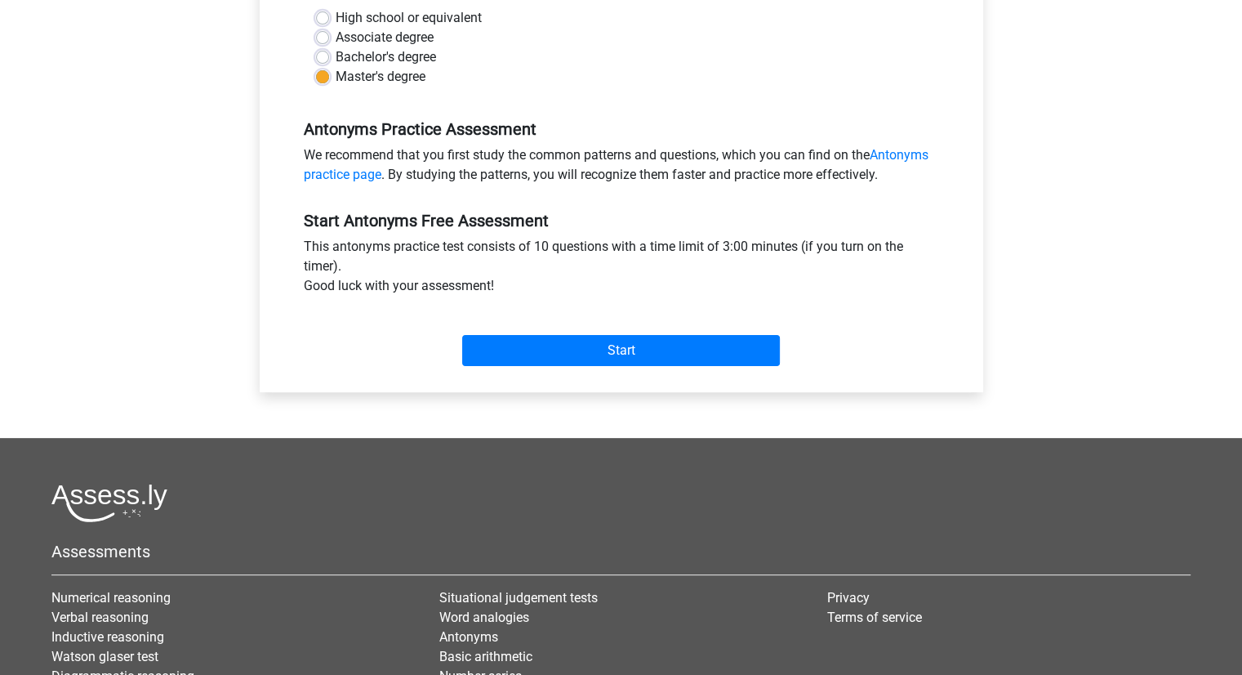
scroll to position [403, 0]
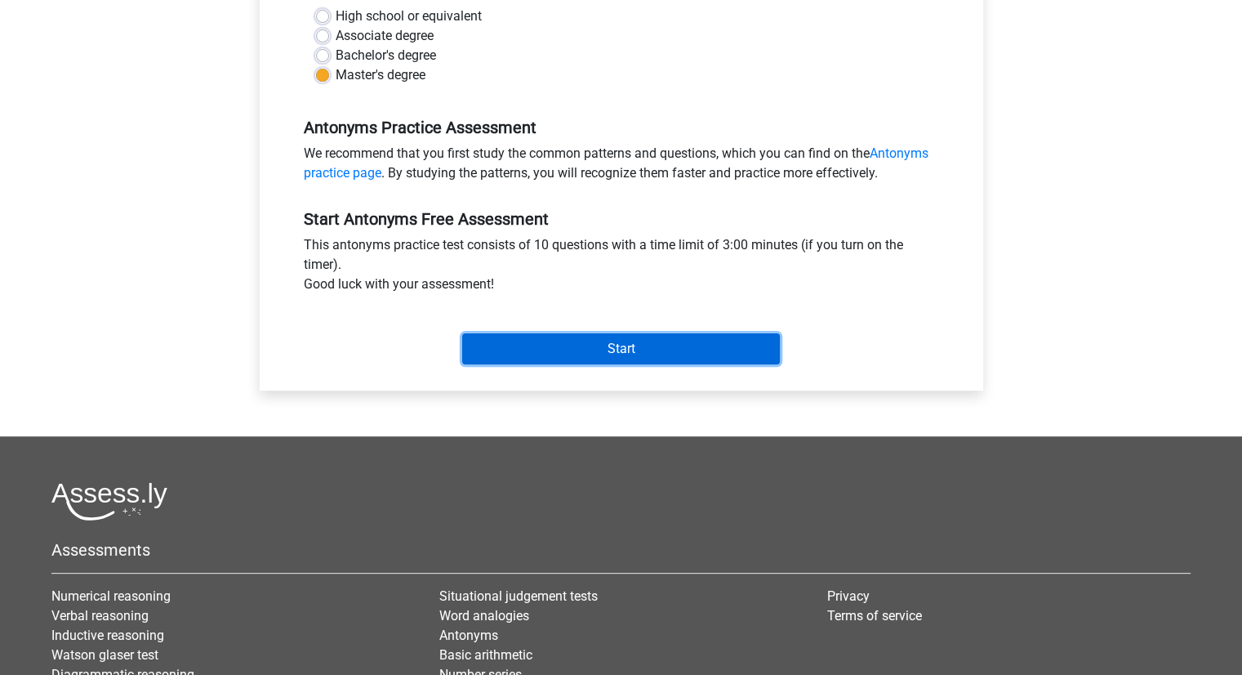
click at [542, 337] on input "Start" at bounding box center [621, 348] width 318 height 31
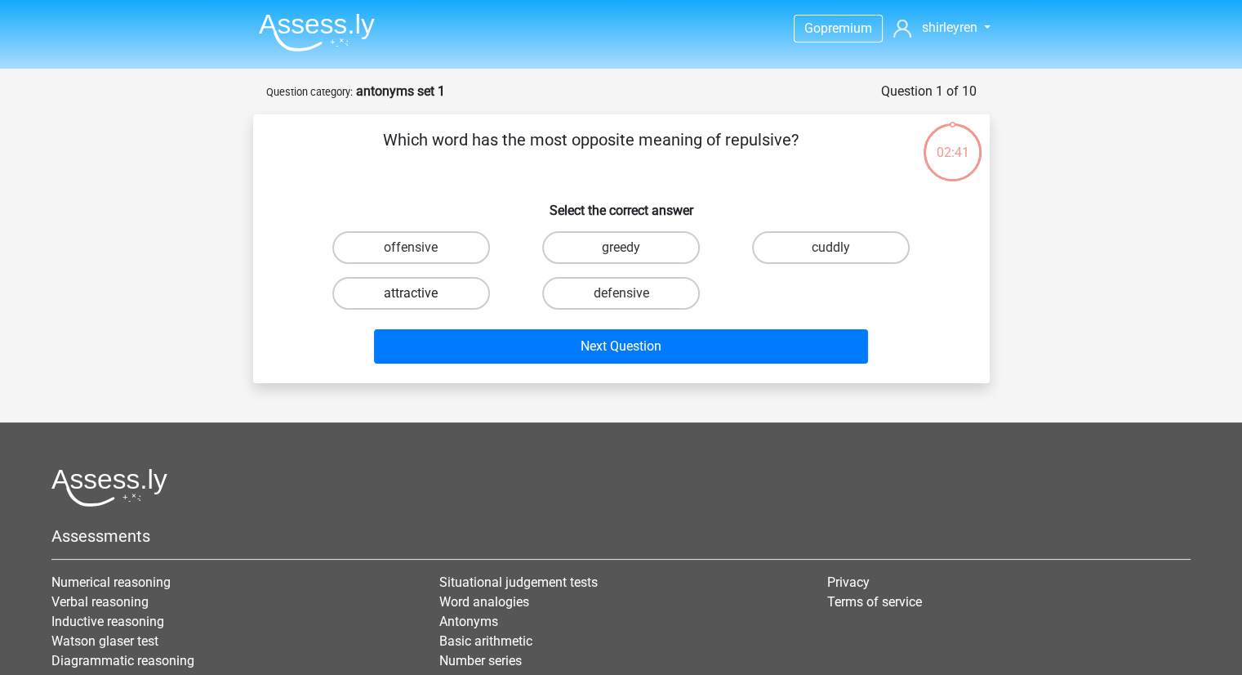
click at [467, 296] on label "attractive" at bounding box center [411, 293] width 158 height 33
click at [421, 296] on input "attractive" at bounding box center [416, 298] width 11 height 11
radio input "true"
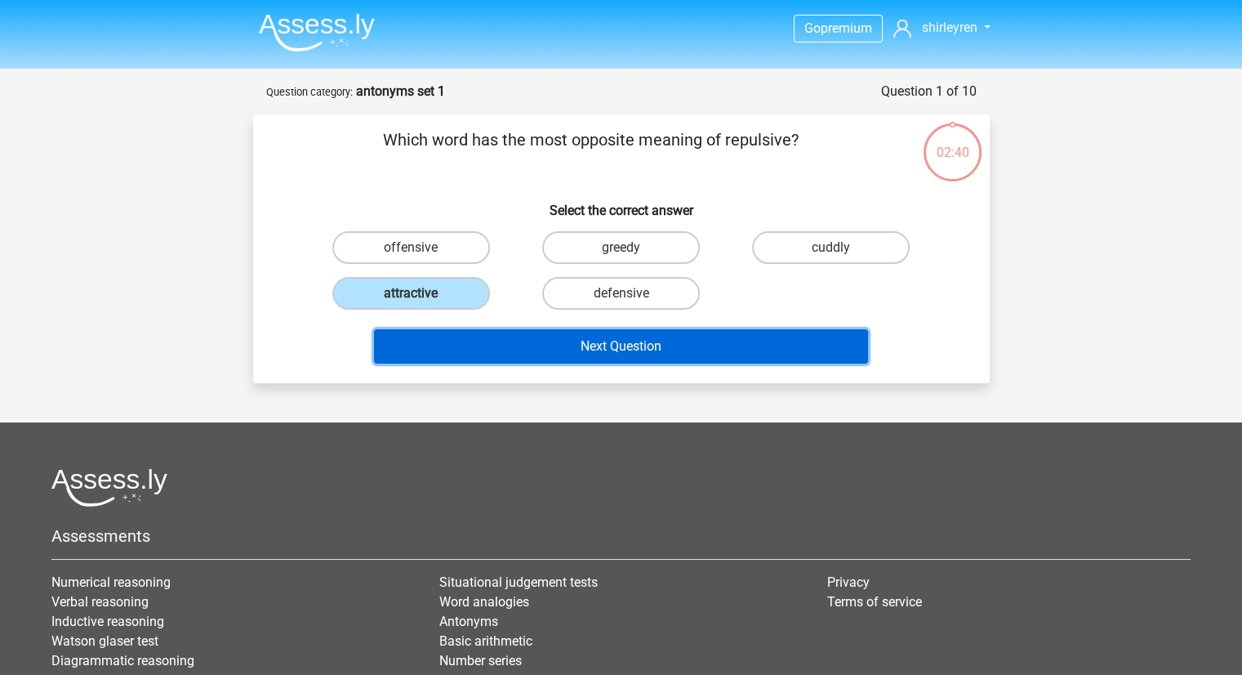
click at [536, 354] on button "Next Question" at bounding box center [621, 346] width 494 height 34
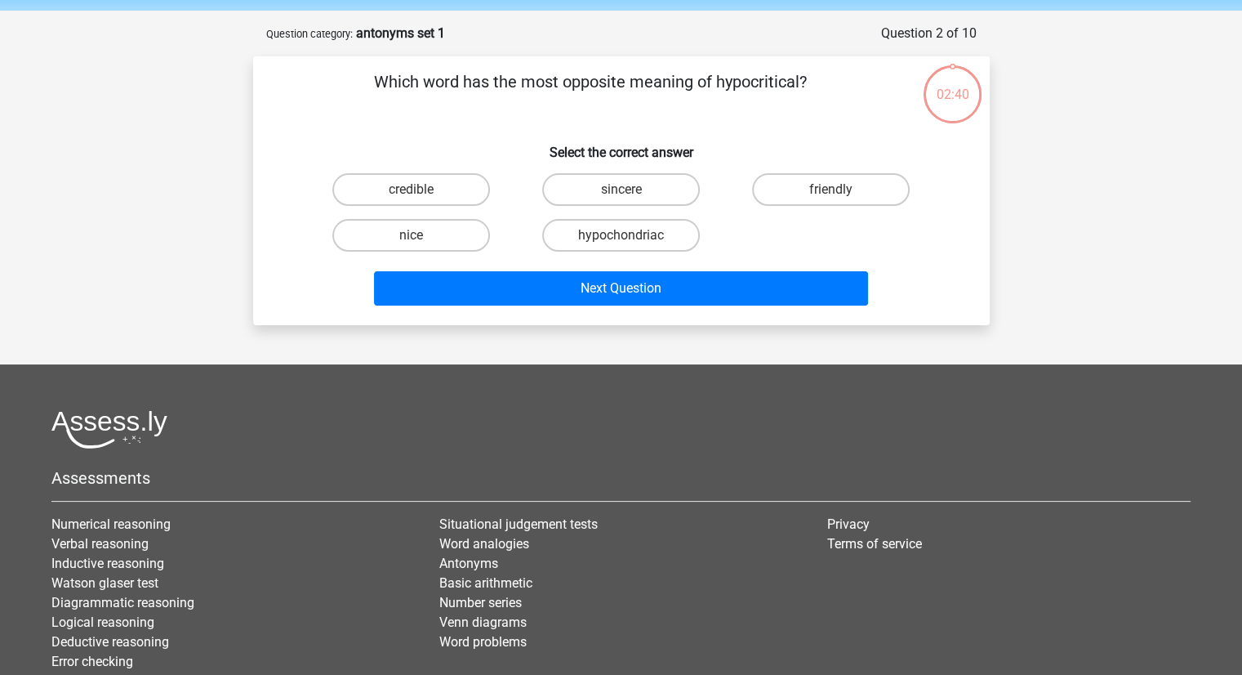
scroll to position [82, 0]
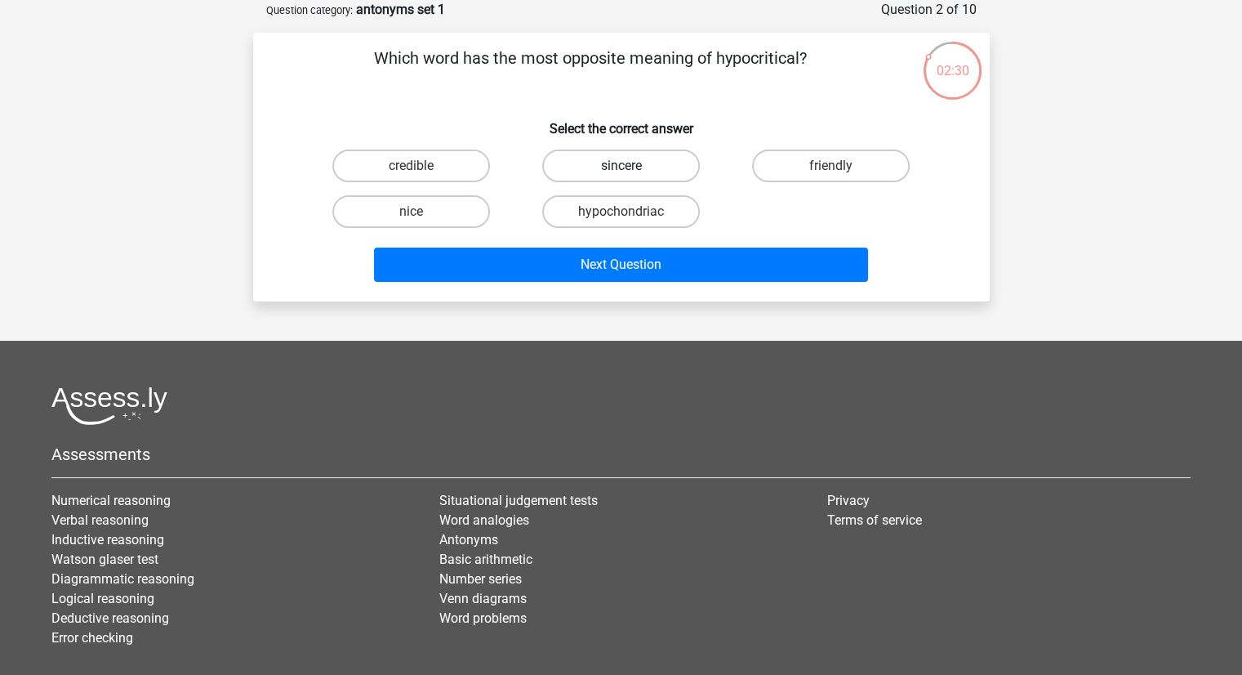
click at [586, 171] on label "sincere" at bounding box center [621, 165] width 158 height 33
click at [621, 171] on input "sincere" at bounding box center [626, 171] width 11 height 11
radio input "true"
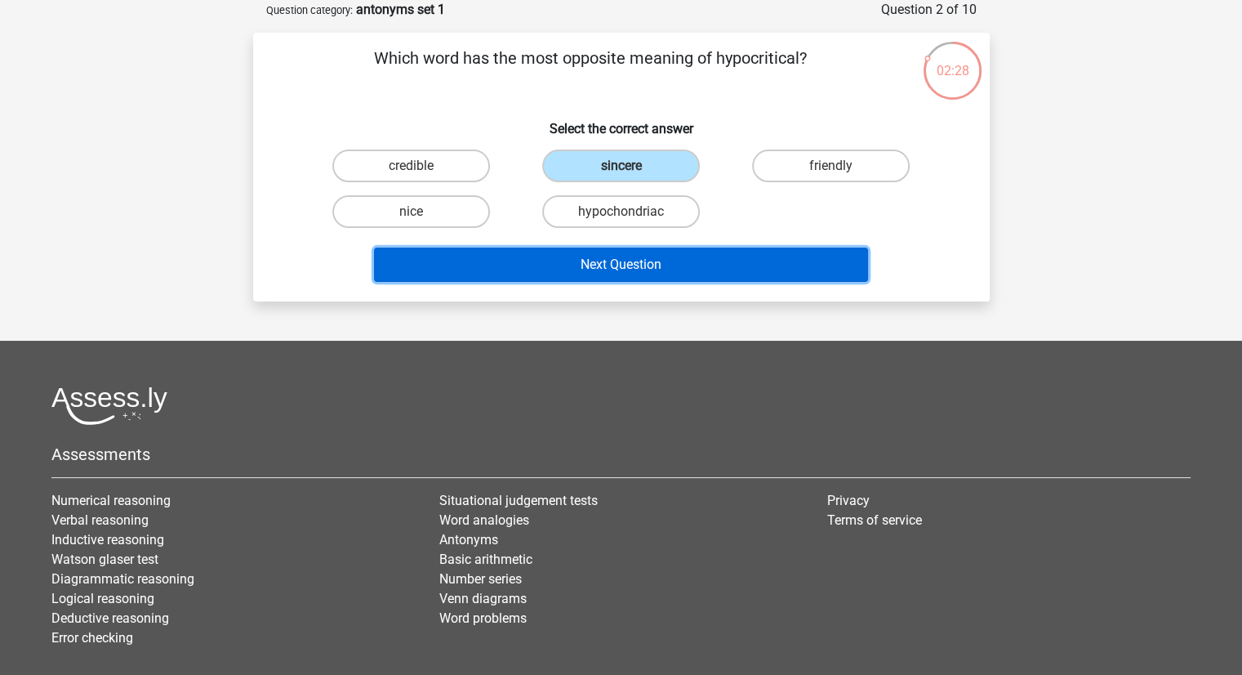
click at [566, 262] on button "Next Question" at bounding box center [621, 264] width 494 height 34
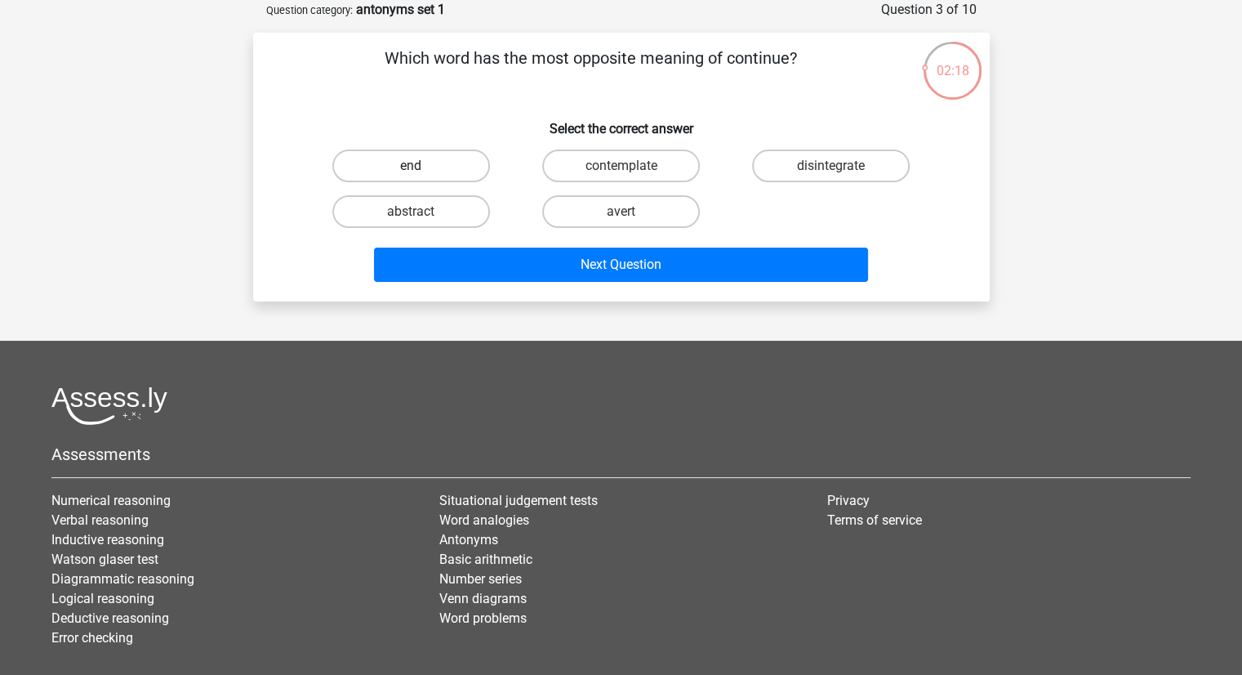
click at [460, 175] on label "end" at bounding box center [411, 165] width 158 height 33
click at [421, 175] on input "end" at bounding box center [416, 171] width 11 height 11
radio input "true"
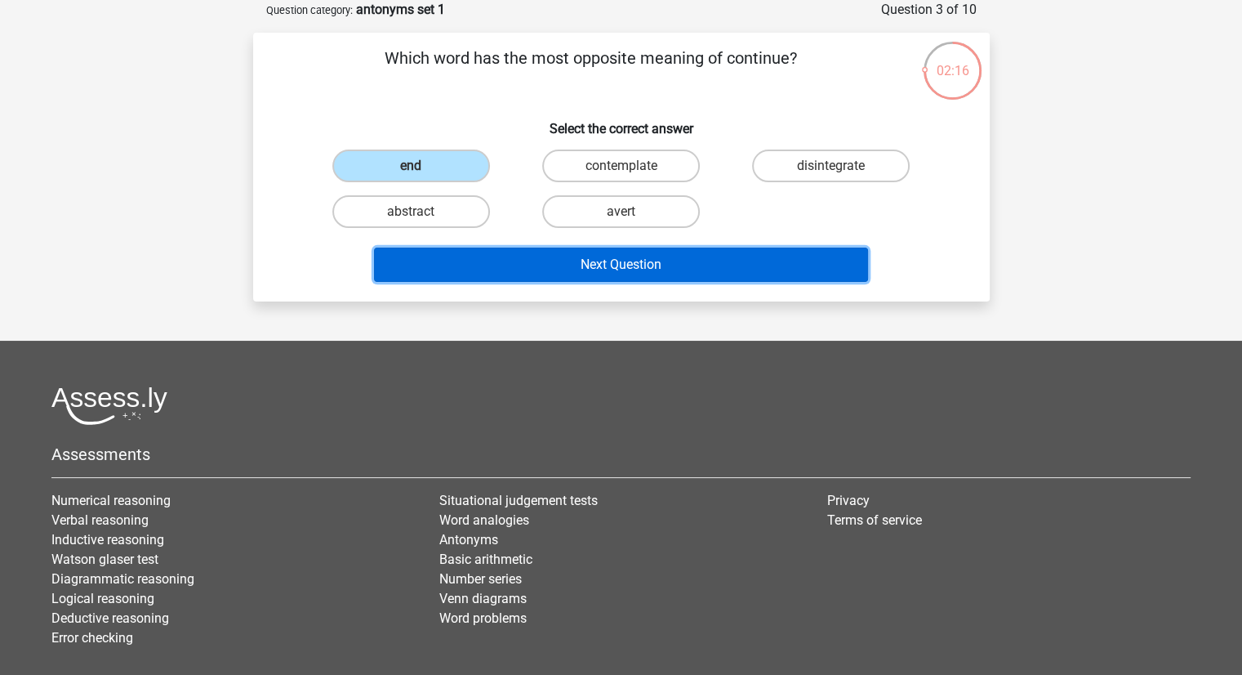
click at [570, 256] on button "Next Question" at bounding box center [621, 264] width 494 height 34
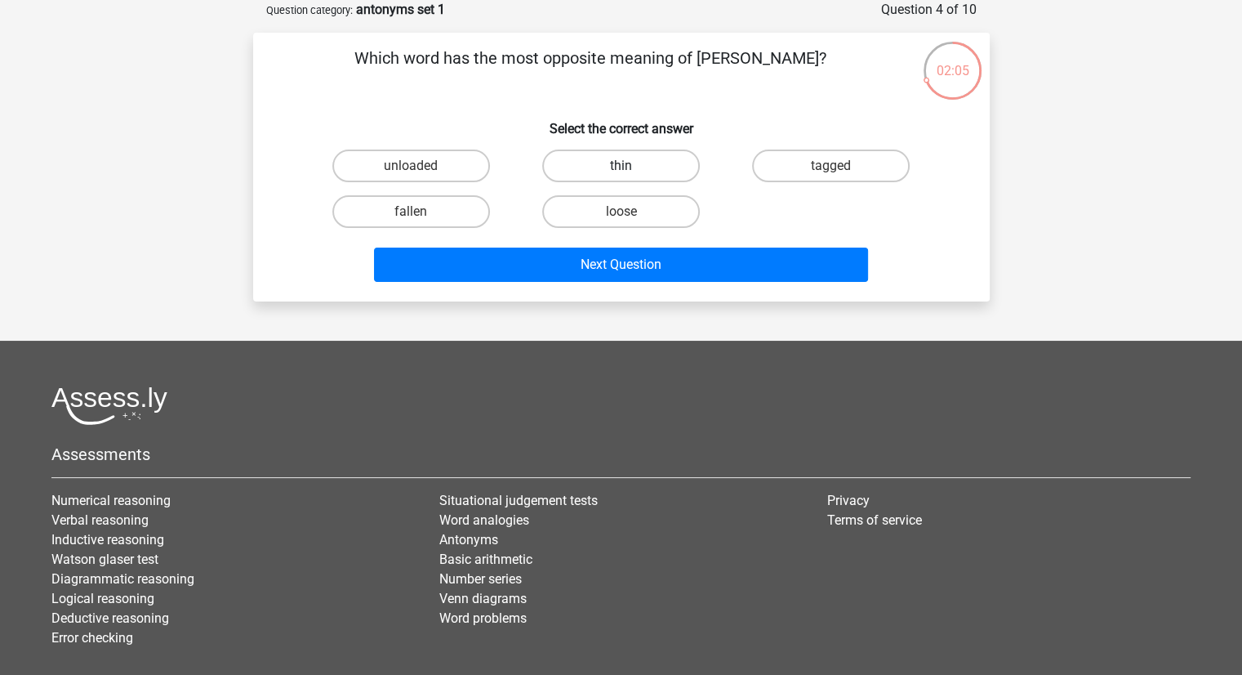
click at [658, 172] on label "thin" at bounding box center [621, 165] width 158 height 33
click at [631, 172] on input "thin" at bounding box center [626, 171] width 11 height 11
radio input "true"
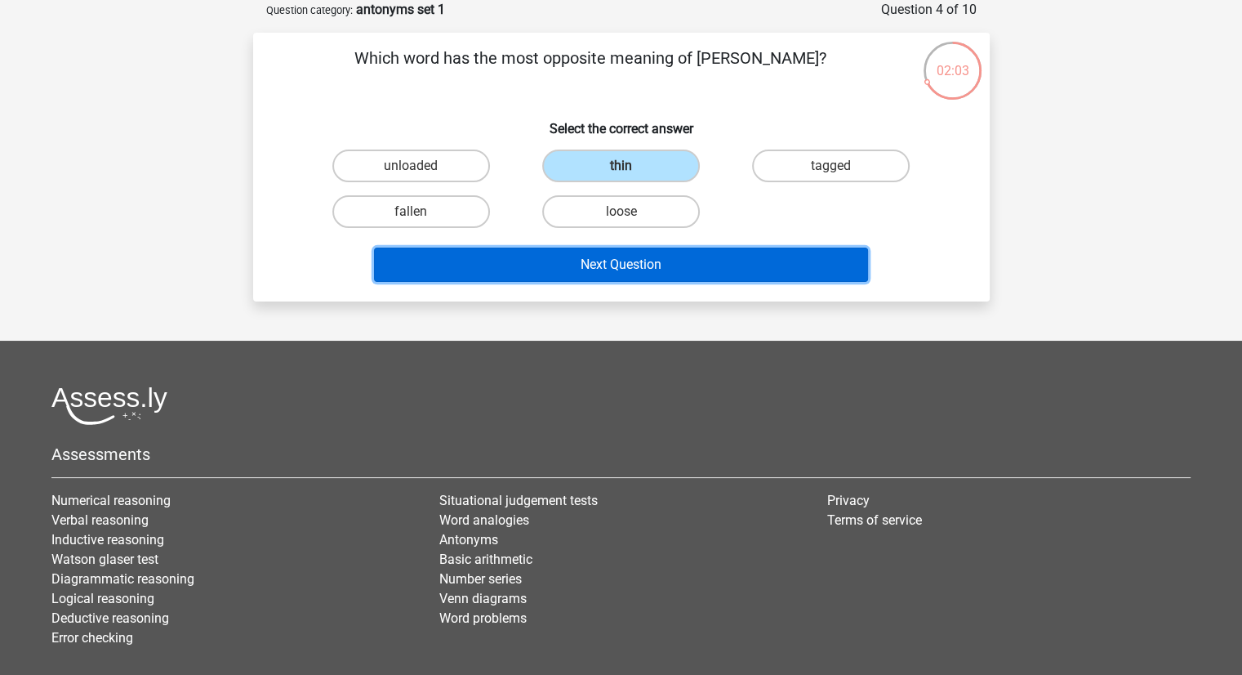
click at [562, 268] on button "Next Question" at bounding box center [621, 264] width 494 height 34
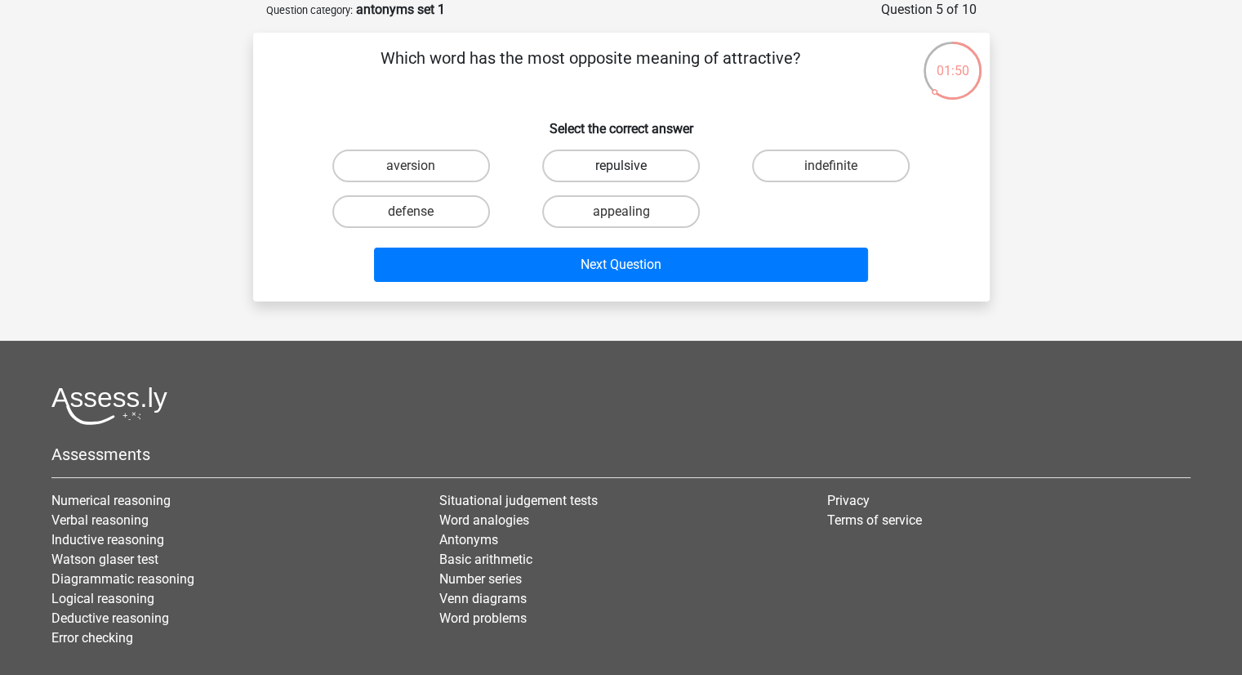
click at [555, 171] on label "repulsive" at bounding box center [621, 165] width 158 height 33
click at [621, 171] on input "repulsive" at bounding box center [626, 171] width 11 height 11
radio input "true"
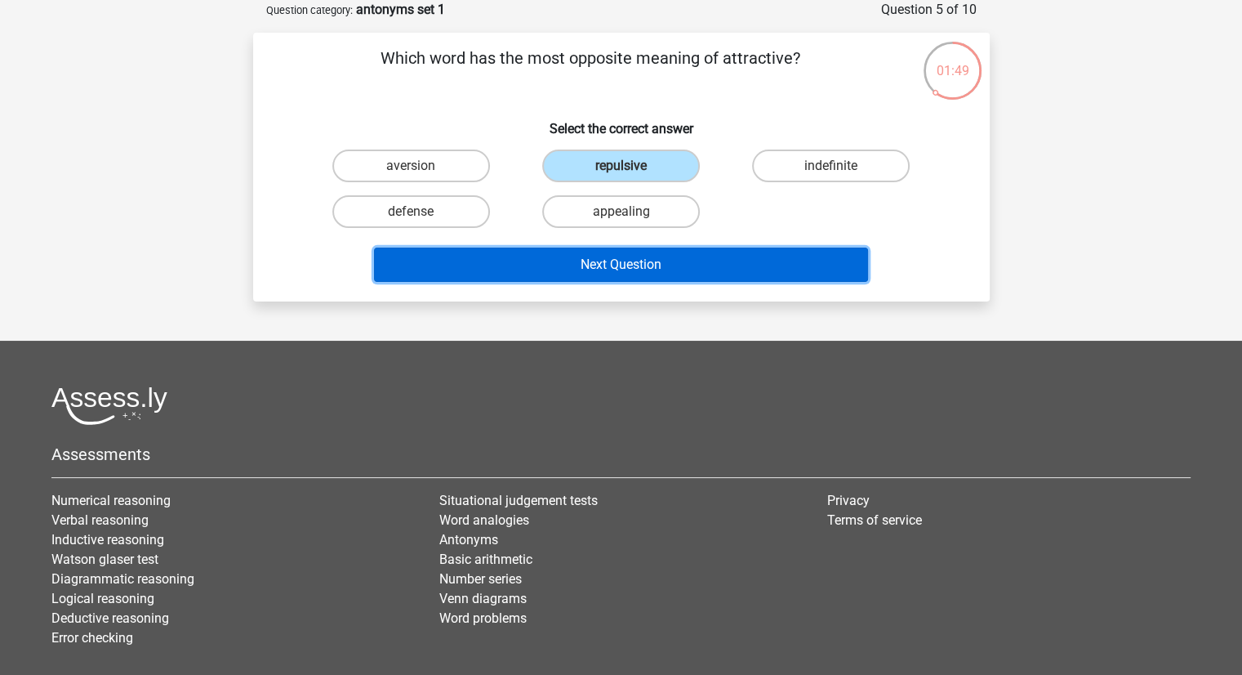
click at [549, 259] on button "Next Question" at bounding box center [621, 264] width 494 height 34
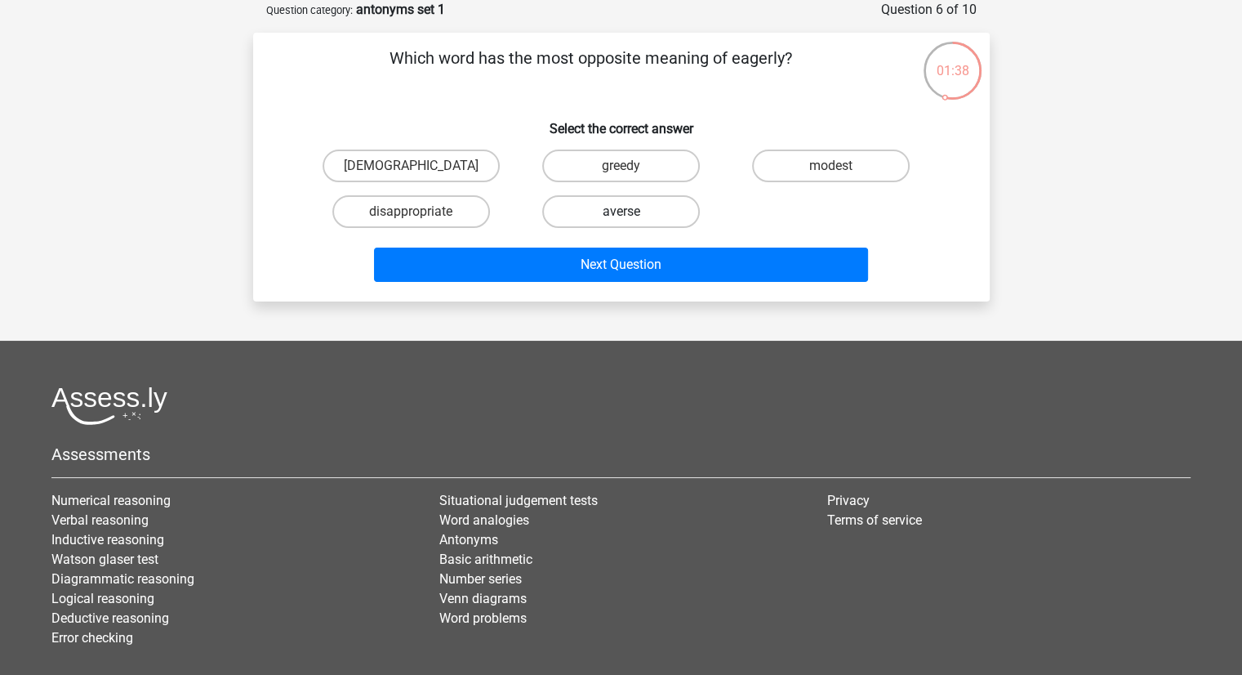
click at [575, 217] on label "averse" at bounding box center [621, 211] width 158 height 33
click at [621, 217] on input "averse" at bounding box center [626, 217] width 11 height 11
radio input "true"
click at [463, 165] on label "apostate" at bounding box center [411, 165] width 177 height 33
click at [421, 166] on input "apostate" at bounding box center [416, 171] width 11 height 11
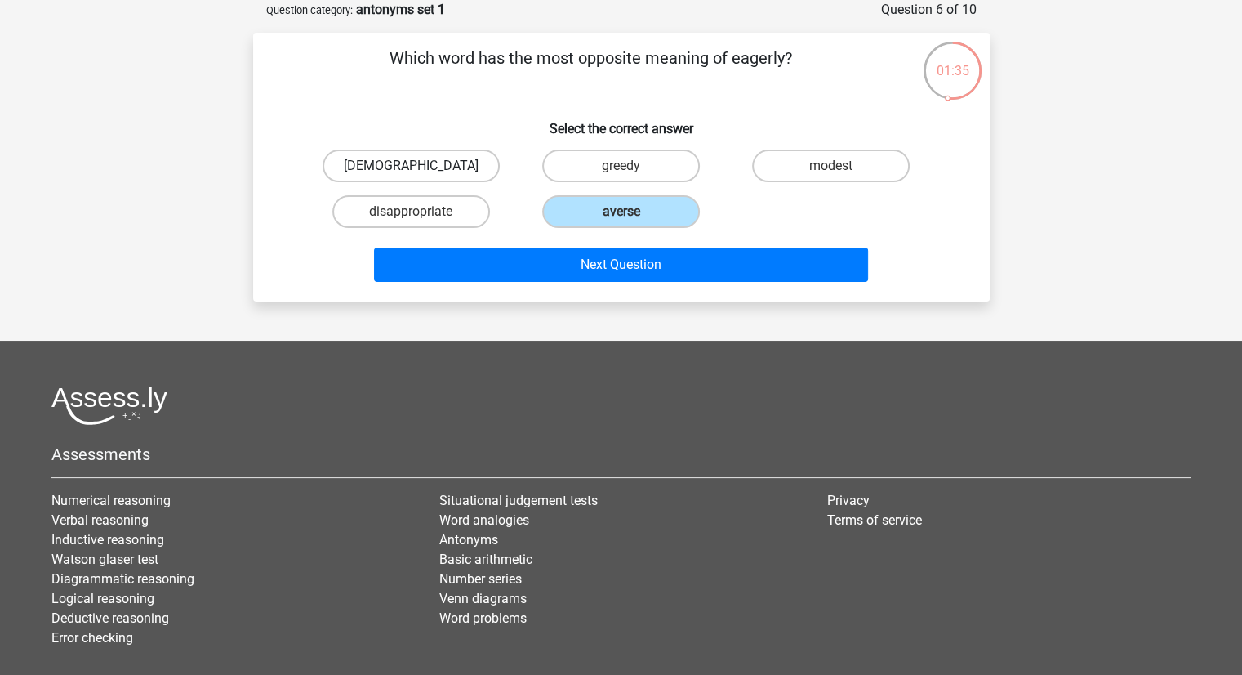
radio input "true"
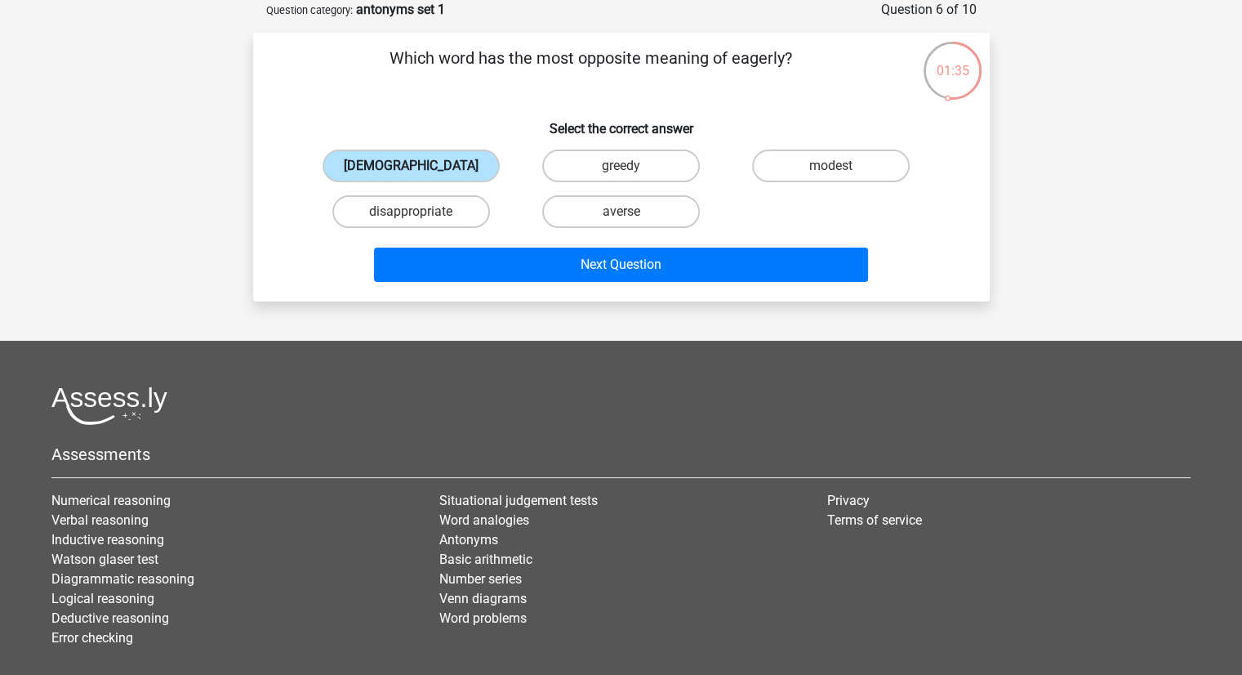
click at [463, 165] on label "apostate" at bounding box center [411, 165] width 177 height 33
click at [421, 166] on input "apostate" at bounding box center [416, 171] width 11 height 11
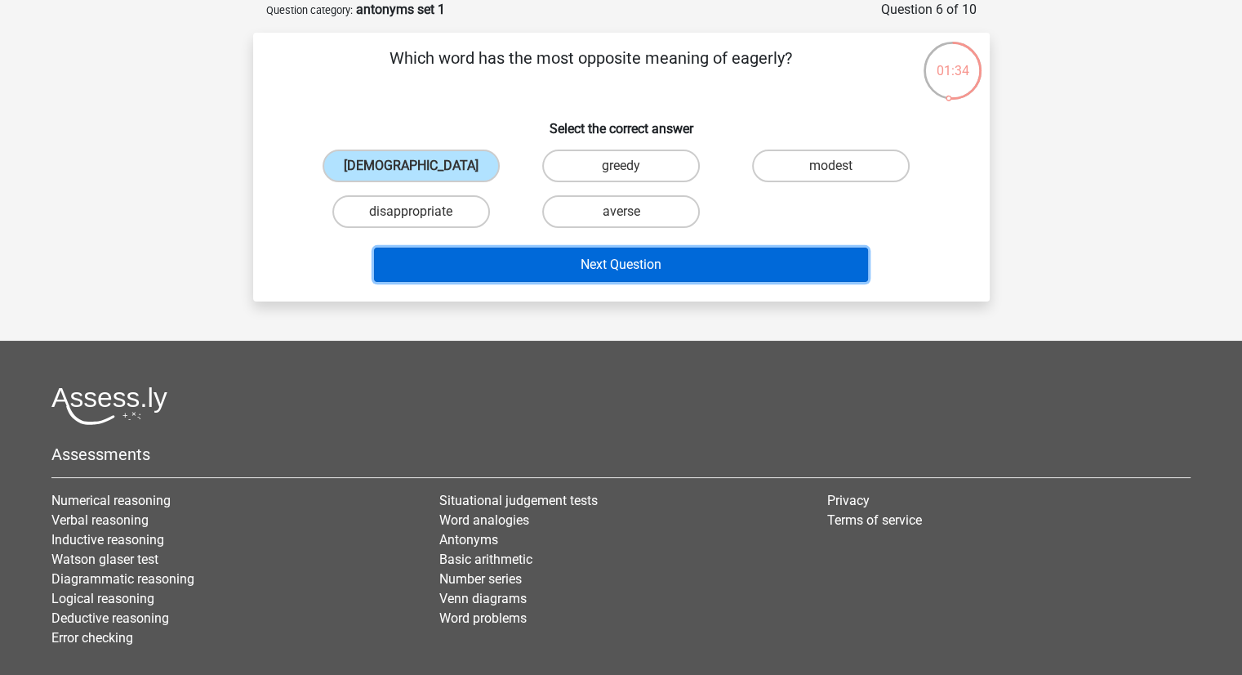
click at [550, 263] on button "Next Question" at bounding box center [621, 264] width 494 height 34
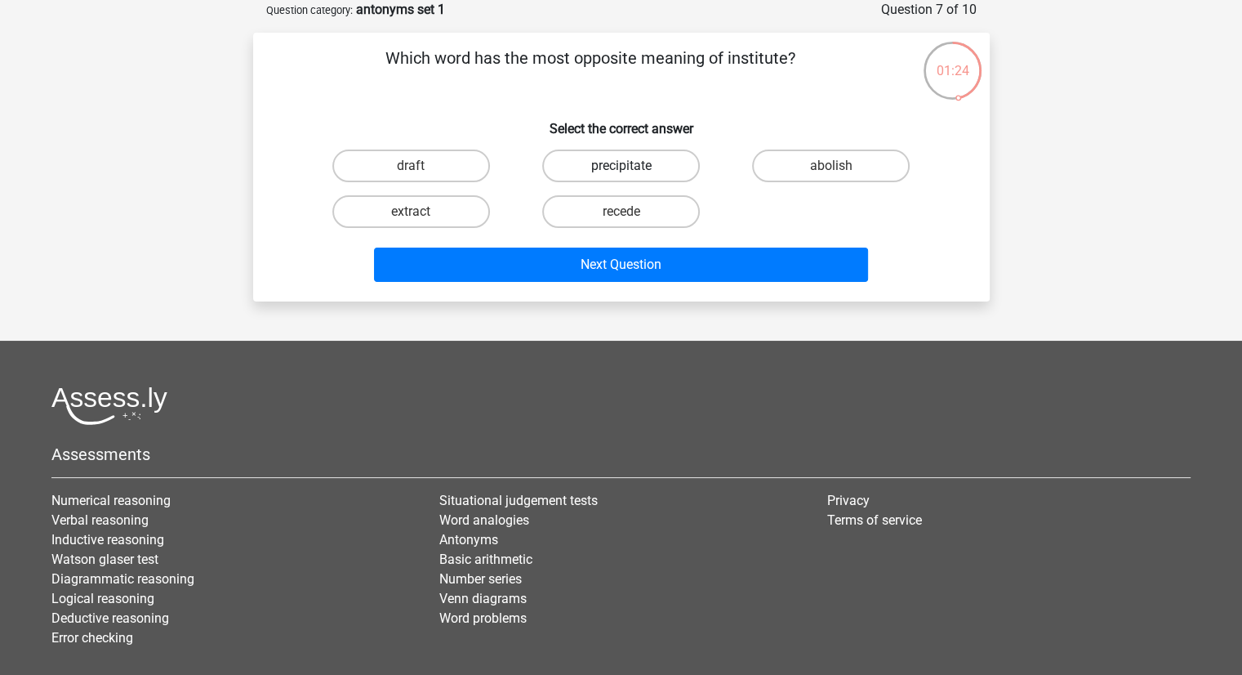
click at [643, 162] on label "precipitate" at bounding box center [621, 165] width 158 height 33
click at [631, 166] on input "precipitate" at bounding box center [626, 171] width 11 height 11
radio input "true"
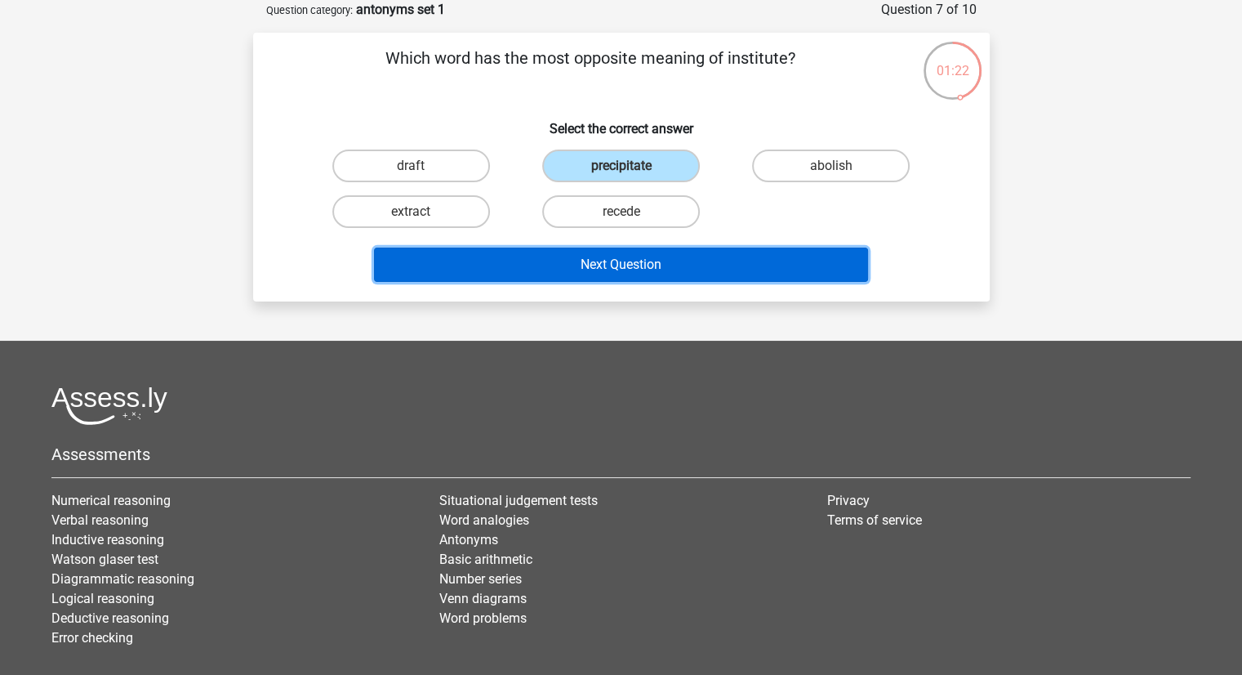
click at [569, 262] on button "Next Question" at bounding box center [621, 264] width 494 height 34
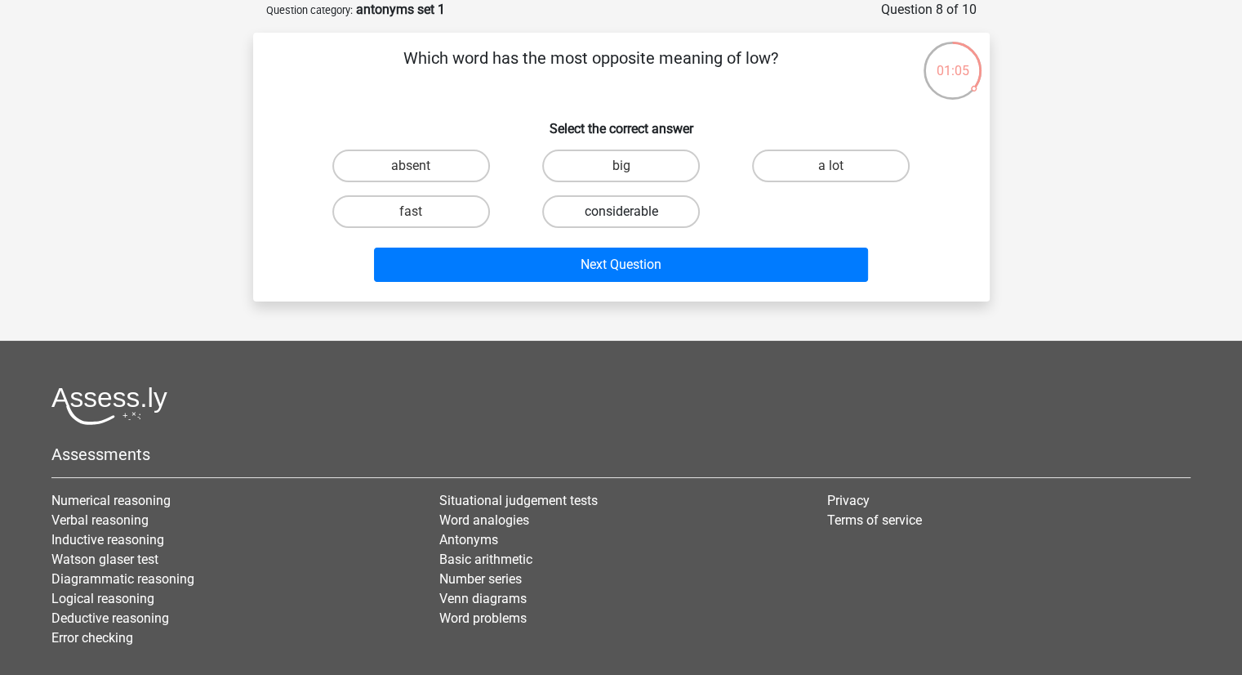
click at [585, 213] on label "considerable" at bounding box center [621, 211] width 158 height 33
click at [621, 213] on input "considerable" at bounding box center [626, 217] width 11 height 11
radio input "true"
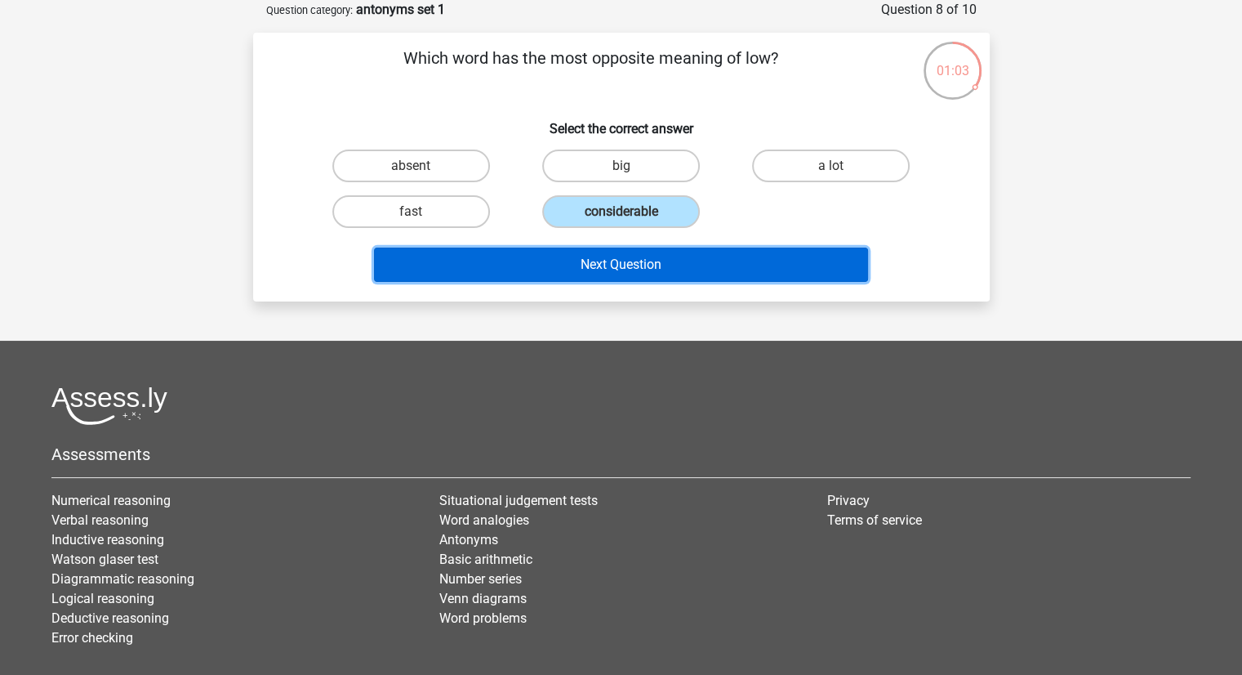
click at [584, 274] on button "Next Question" at bounding box center [621, 264] width 494 height 34
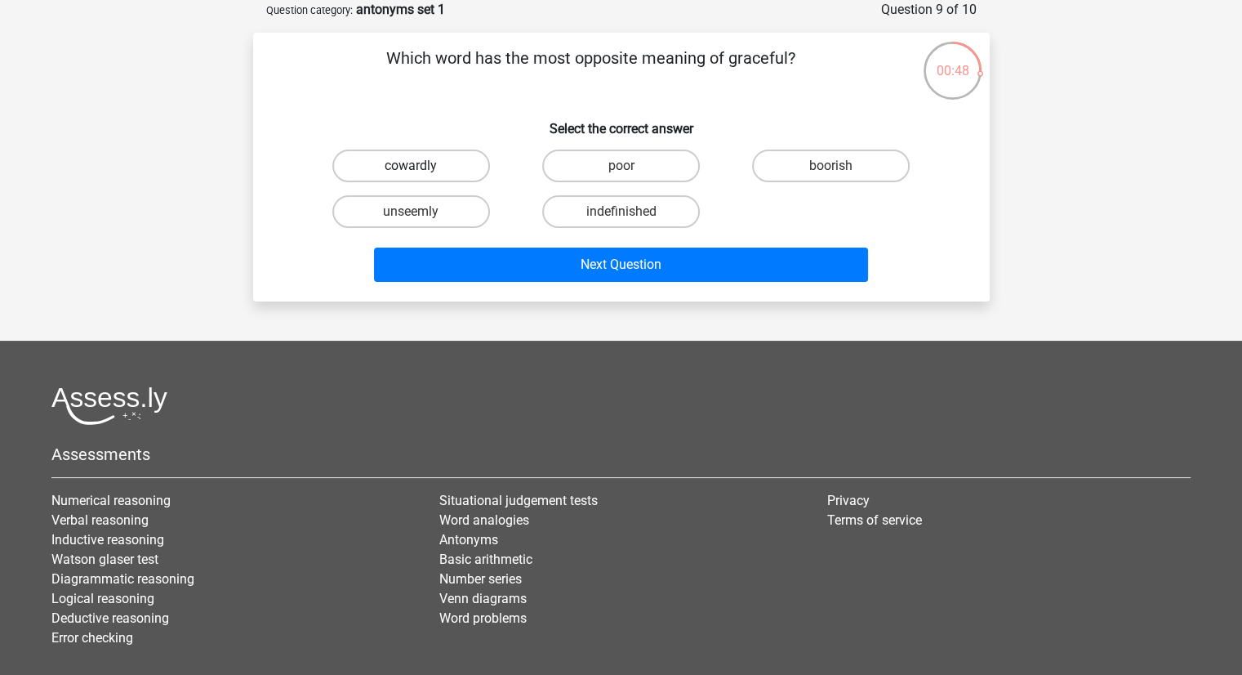
click at [461, 161] on label "cowardly" at bounding box center [411, 165] width 158 height 33
click at [421, 166] on input "cowardly" at bounding box center [416, 171] width 11 height 11
radio input "true"
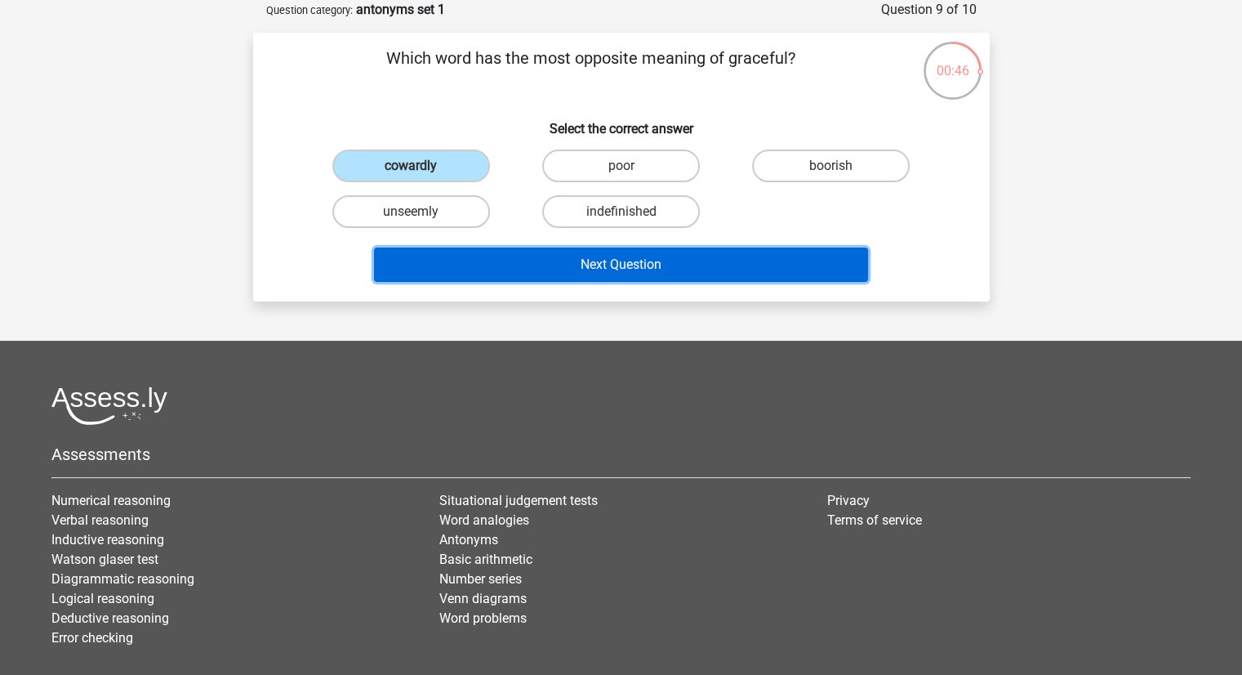
click at [583, 260] on button "Next Question" at bounding box center [621, 264] width 494 height 34
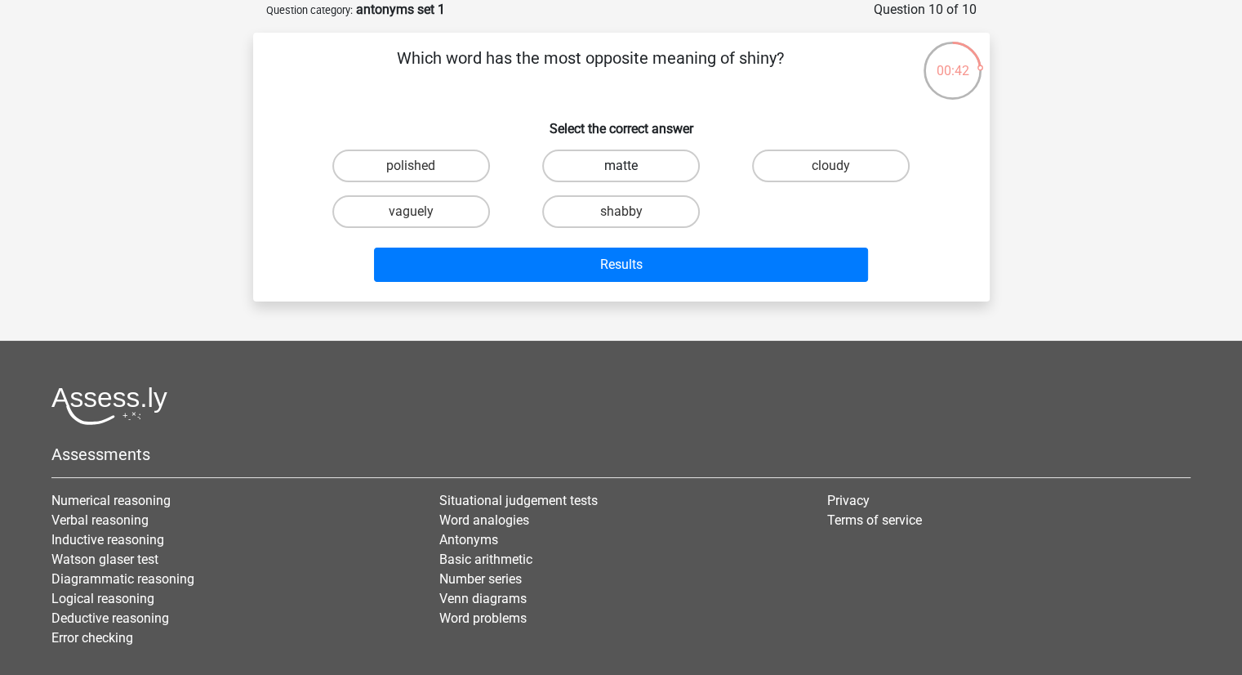
click at [645, 169] on label "matte" at bounding box center [621, 165] width 158 height 33
click at [631, 169] on input "matte" at bounding box center [626, 171] width 11 height 11
radio input "true"
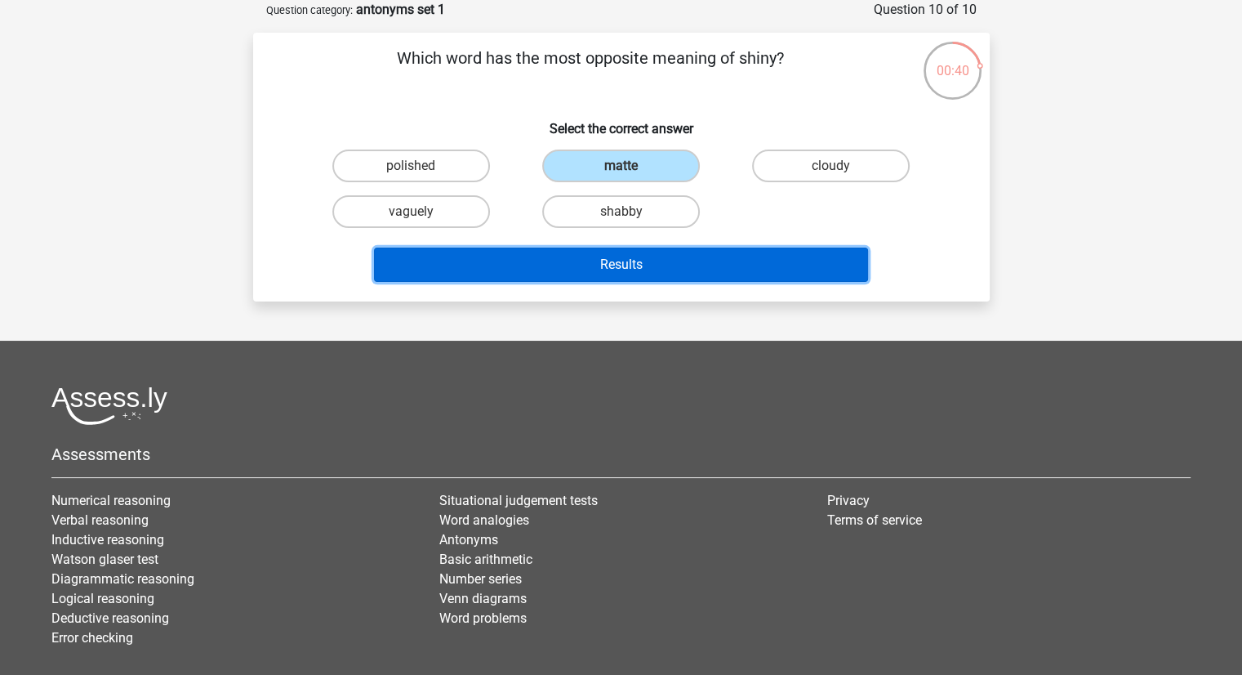
click at [610, 256] on button "Results" at bounding box center [621, 264] width 494 height 34
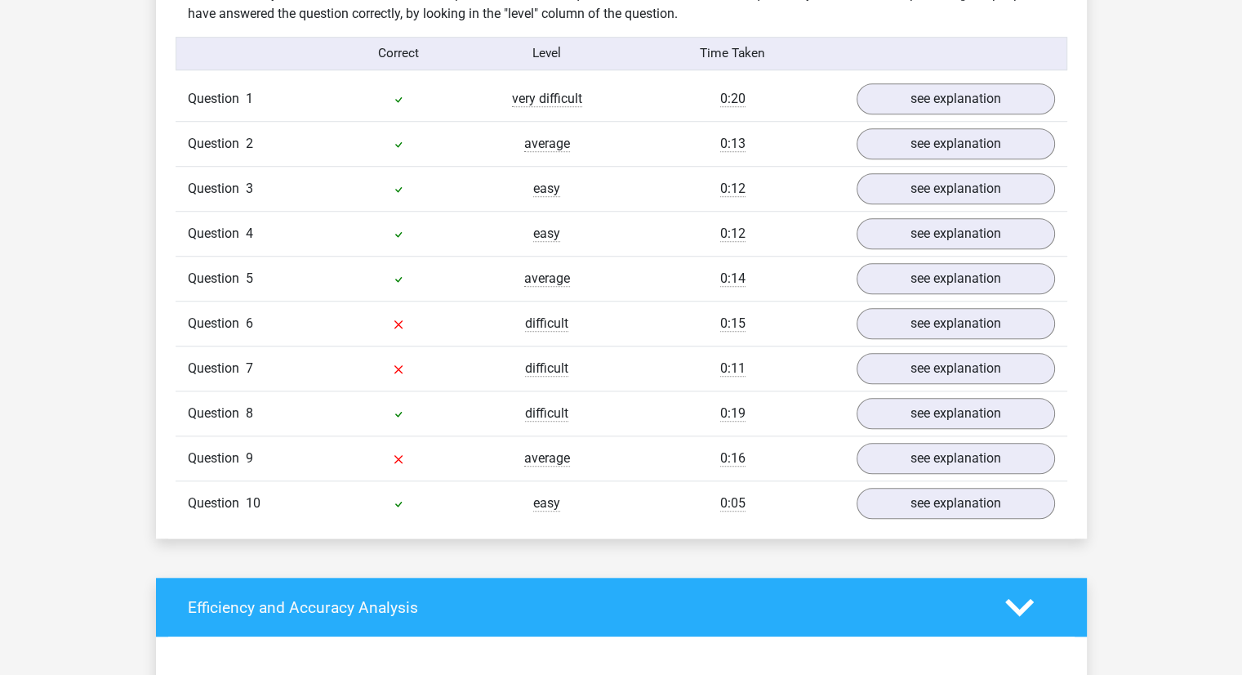
scroll to position [1312, 0]
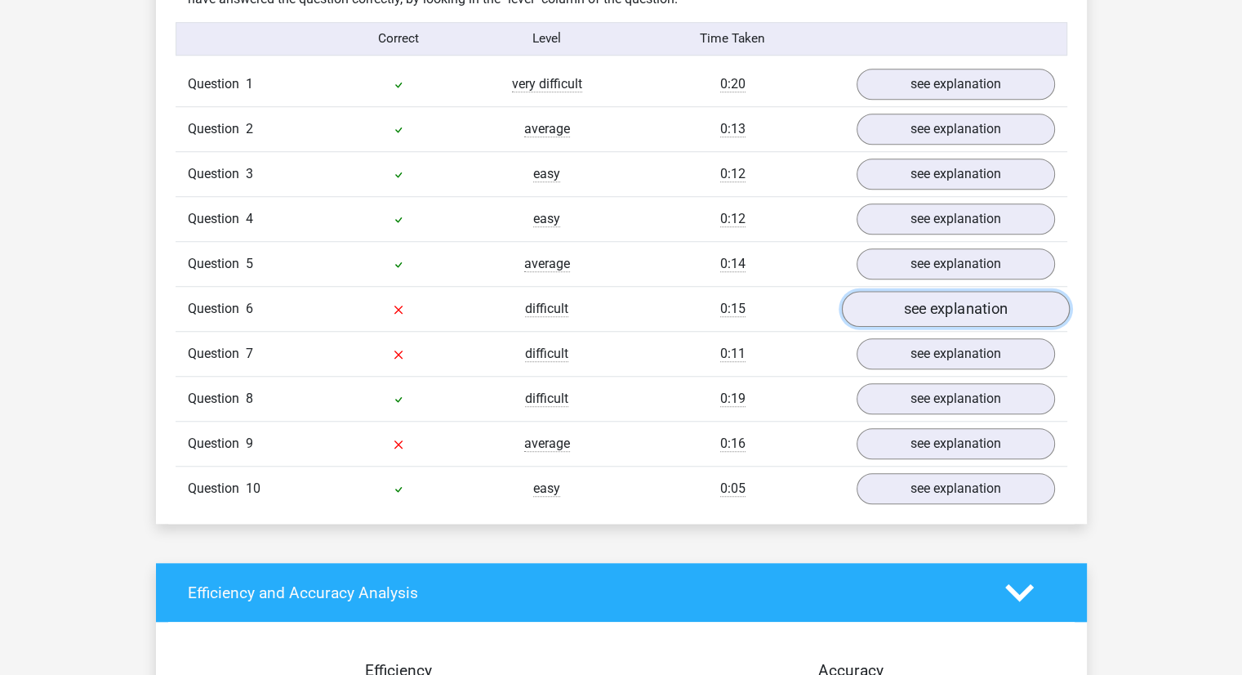
click at [880, 310] on link "see explanation" at bounding box center [955, 309] width 228 height 36
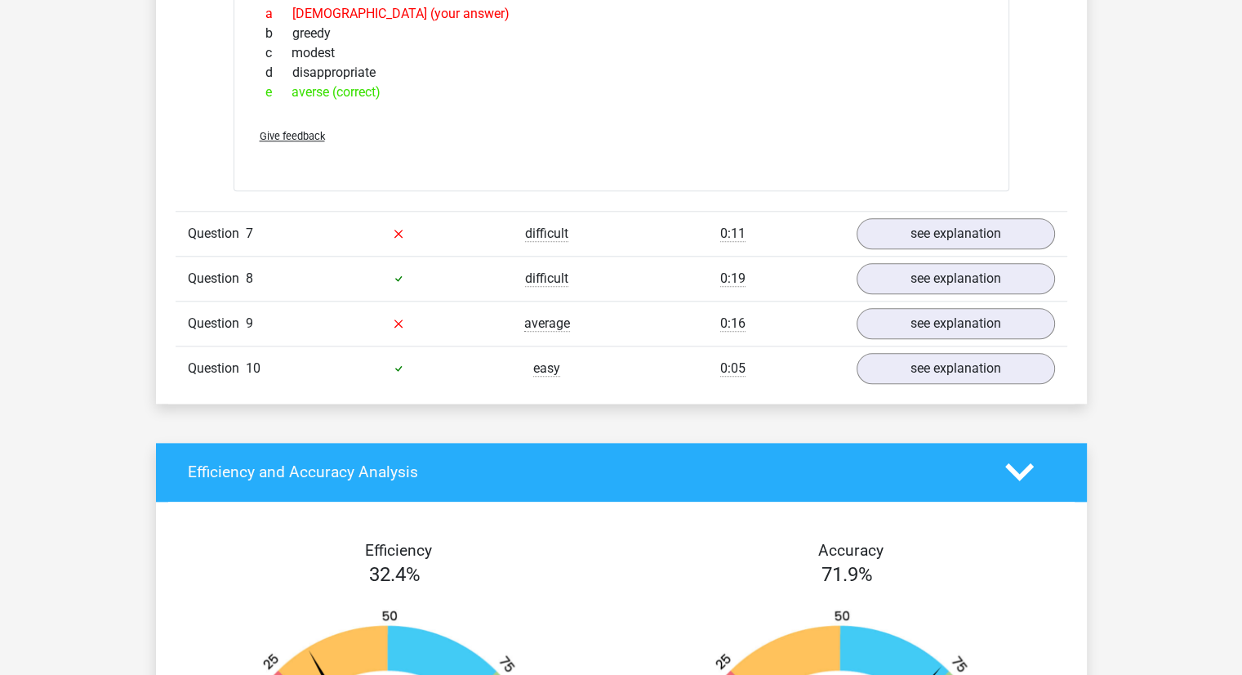
scroll to position [1705, 0]
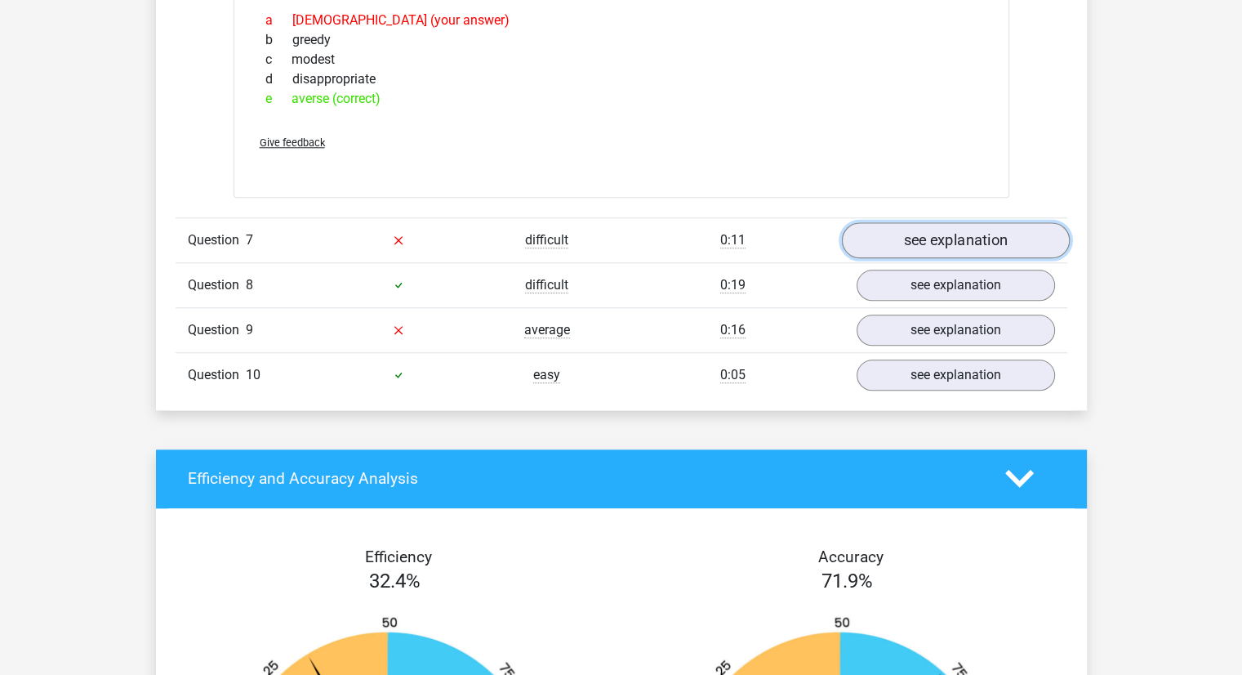
click at [882, 233] on link "see explanation" at bounding box center [955, 240] width 228 height 36
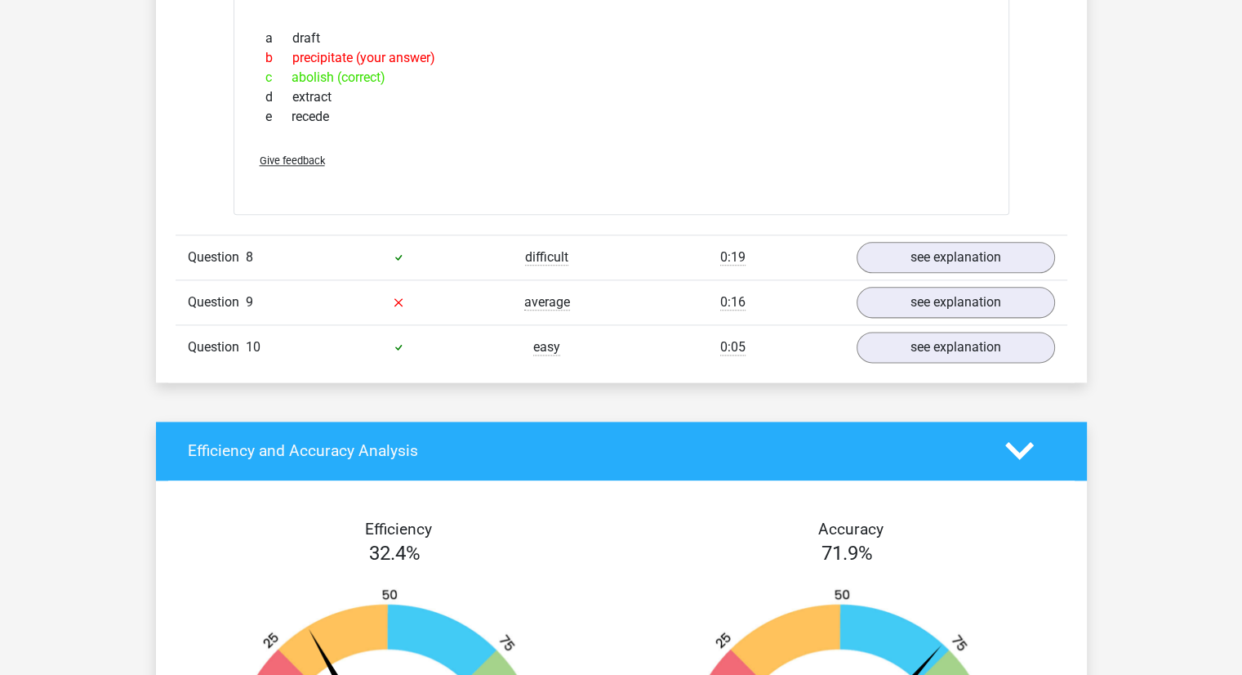
scroll to position [2056, 0]
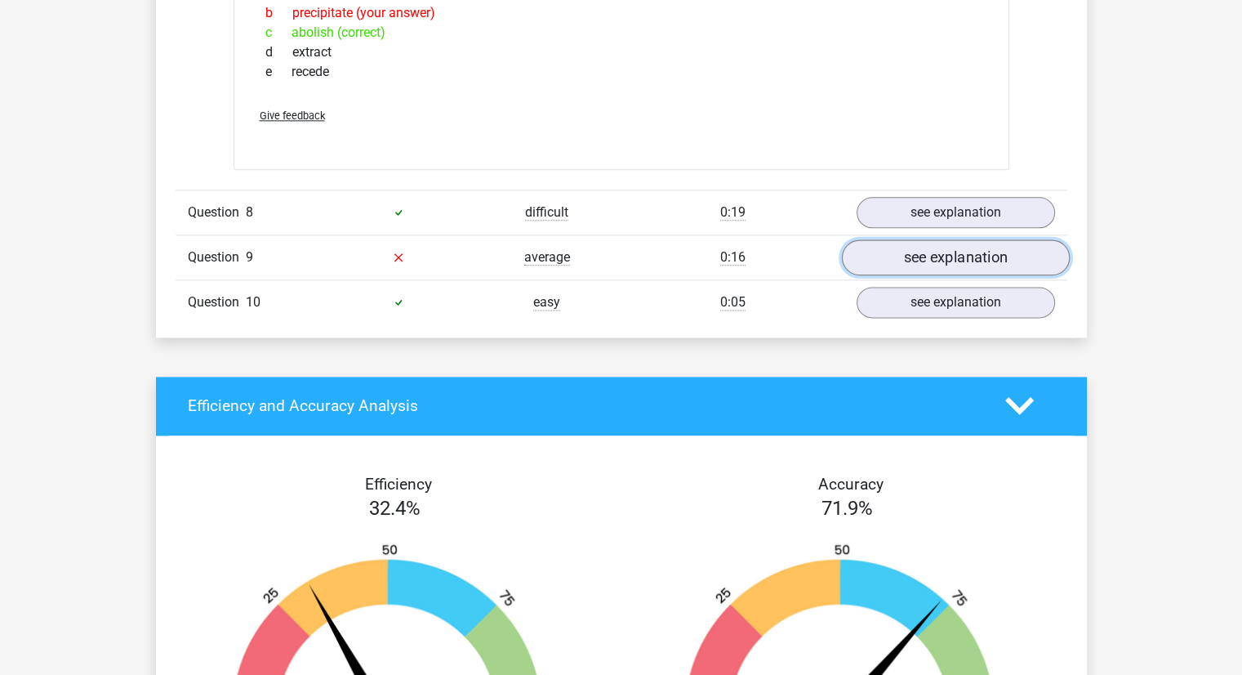
click at [889, 247] on link "see explanation" at bounding box center [955, 257] width 228 height 36
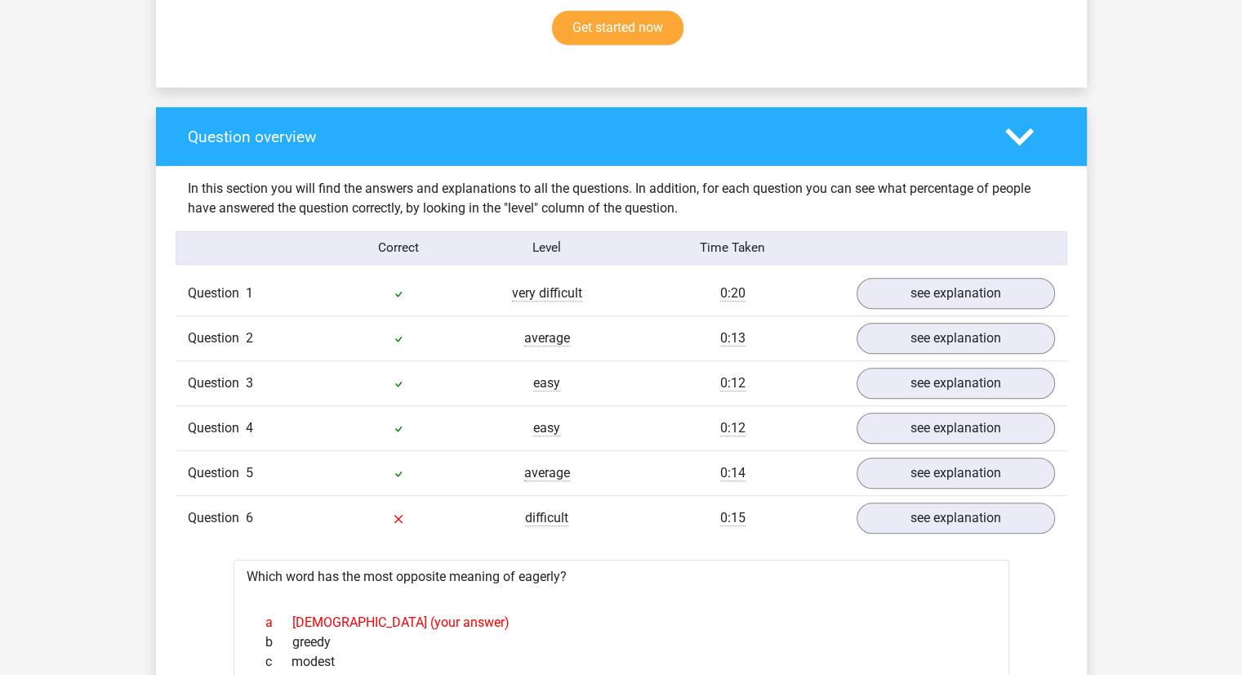
scroll to position [1222, 0]
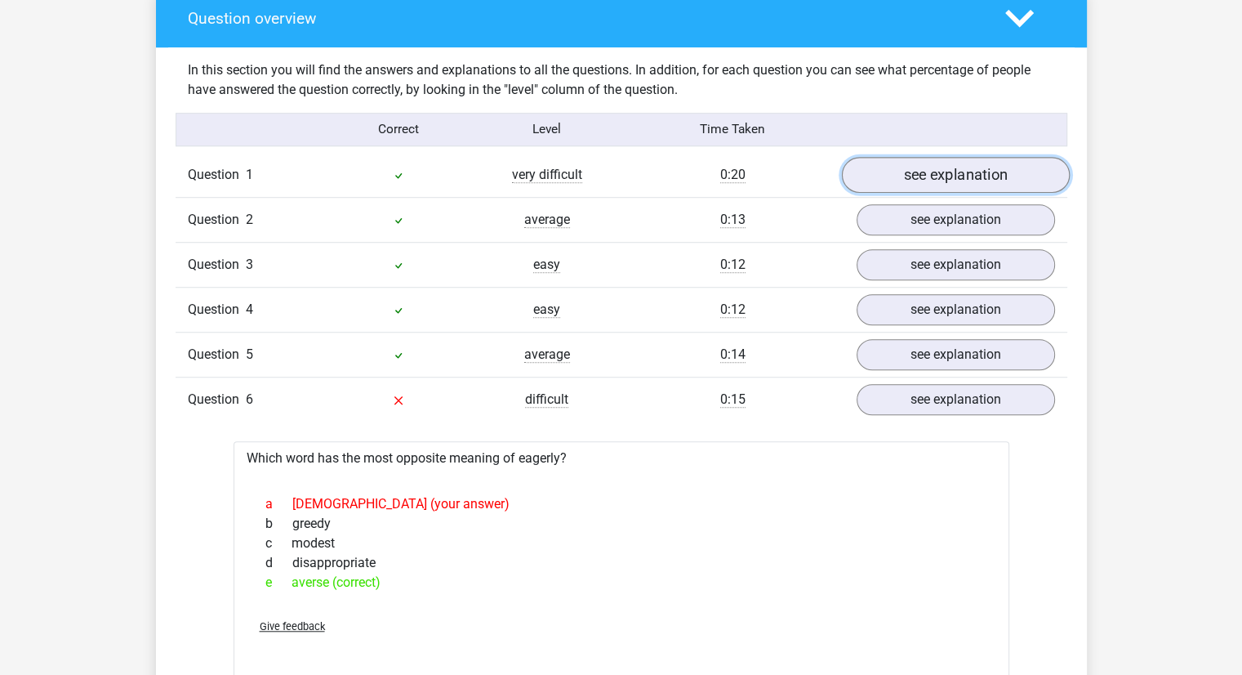
click at [879, 157] on link "see explanation" at bounding box center [955, 175] width 228 height 36
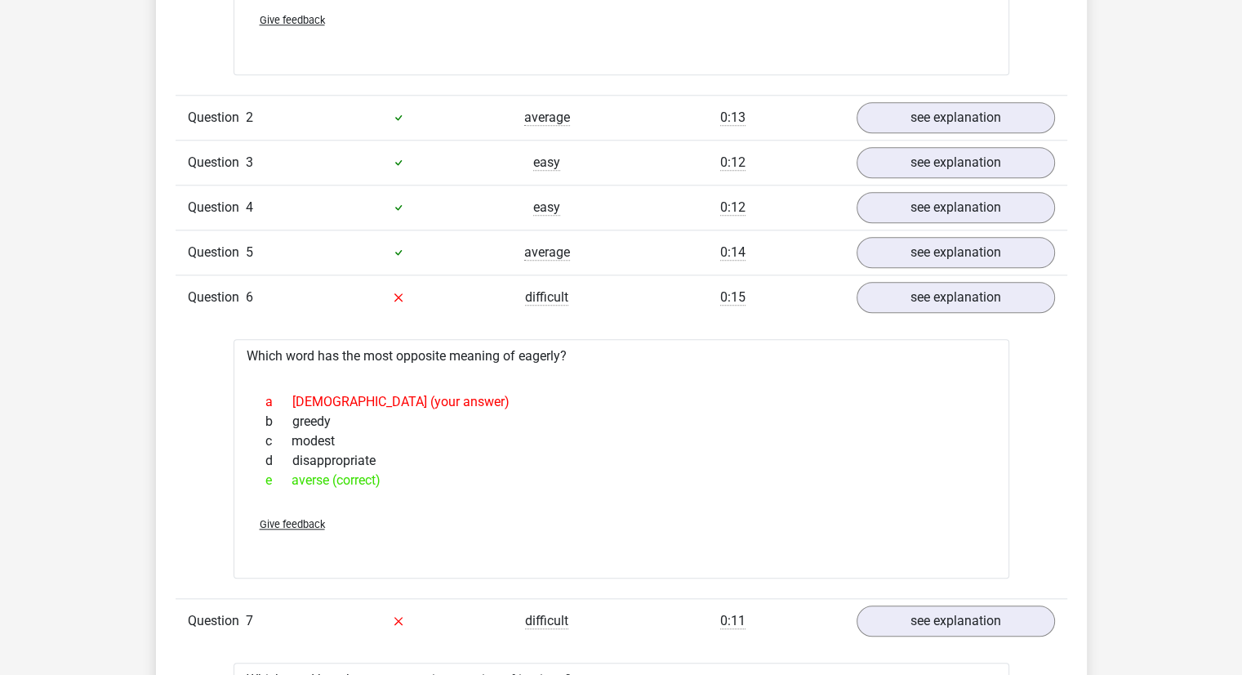
scroll to position [1613, 0]
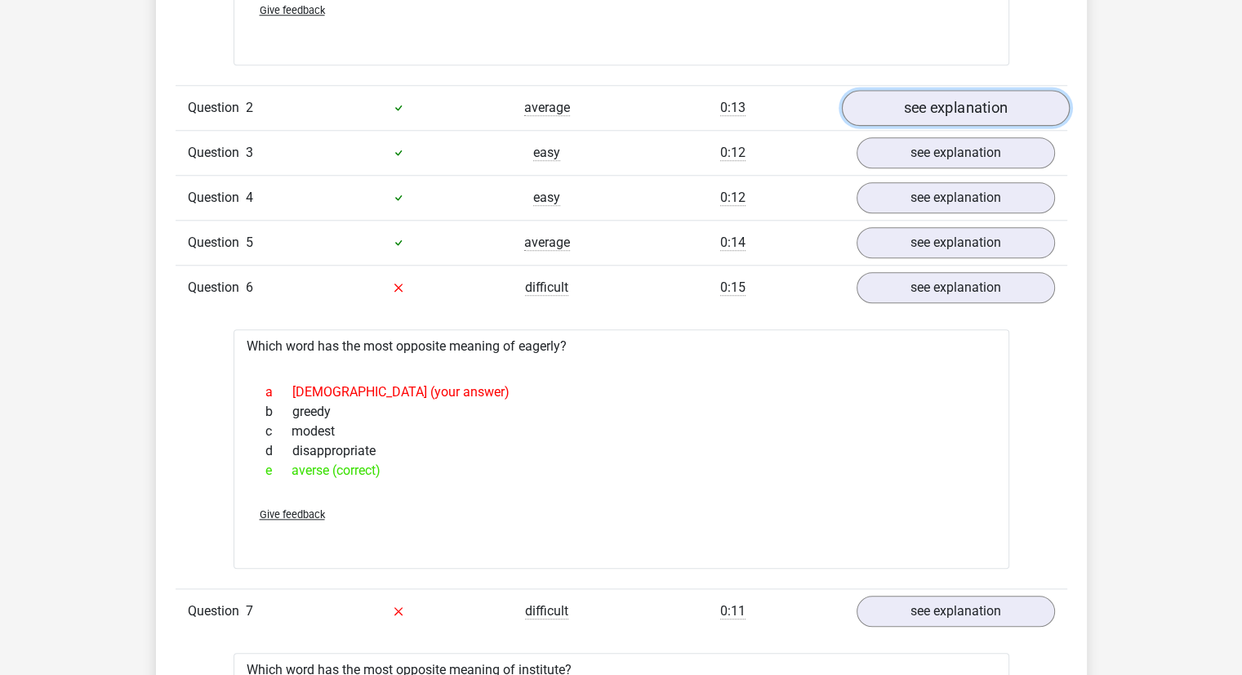
click at [906, 105] on link "see explanation" at bounding box center [955, 108] width 228 height 36
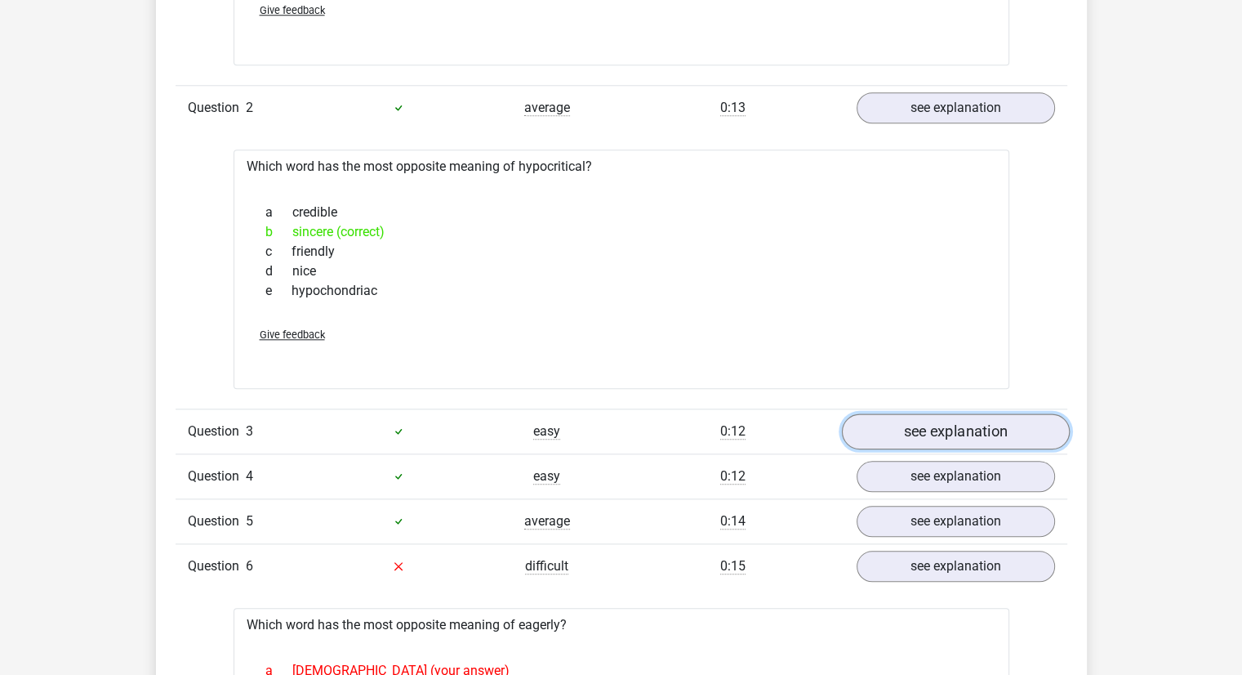
click at [888, 432] on link "see explanation" at bounding box center [955, 431] width 228 height 36
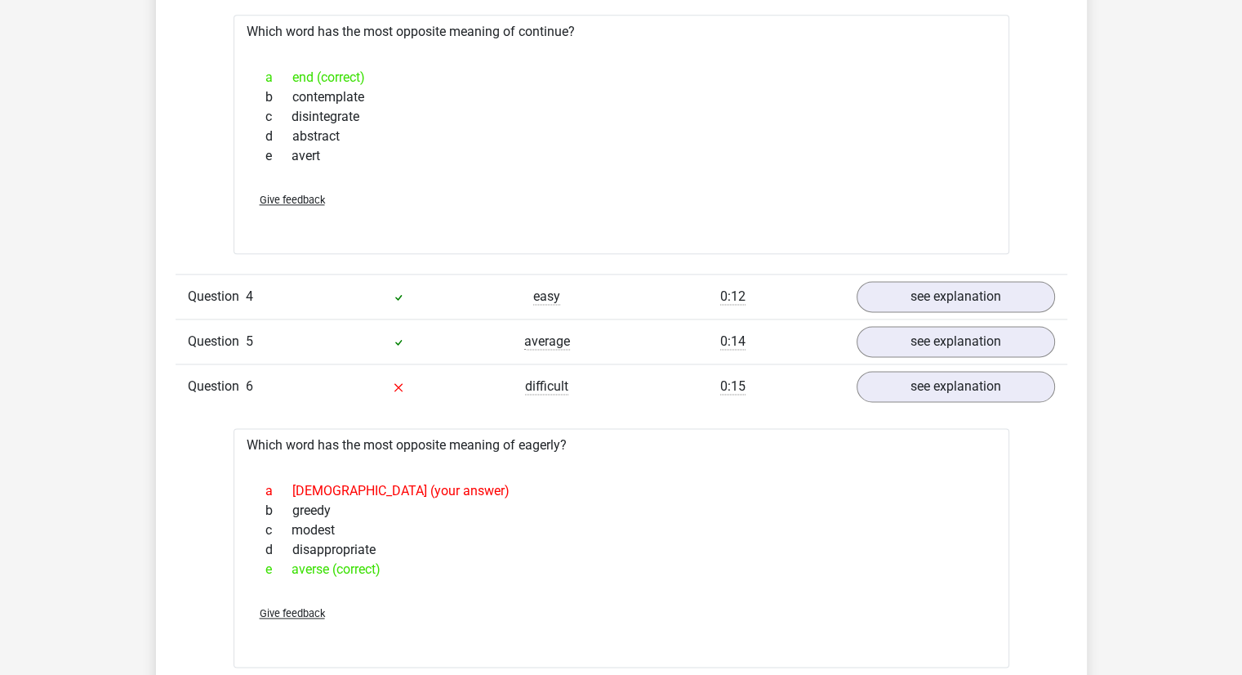
scroll to position [2118, 0]
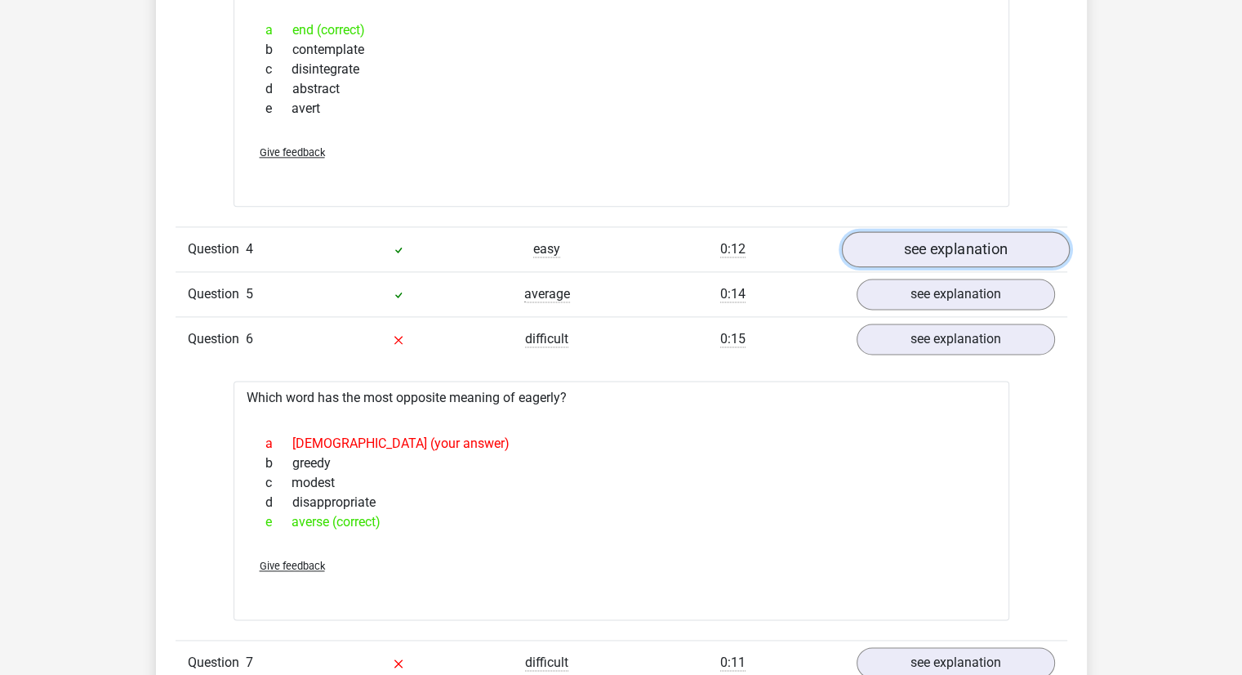
click at [907, 247] on link "see explanation" at bounding box center [955, 249] width 228 height 36
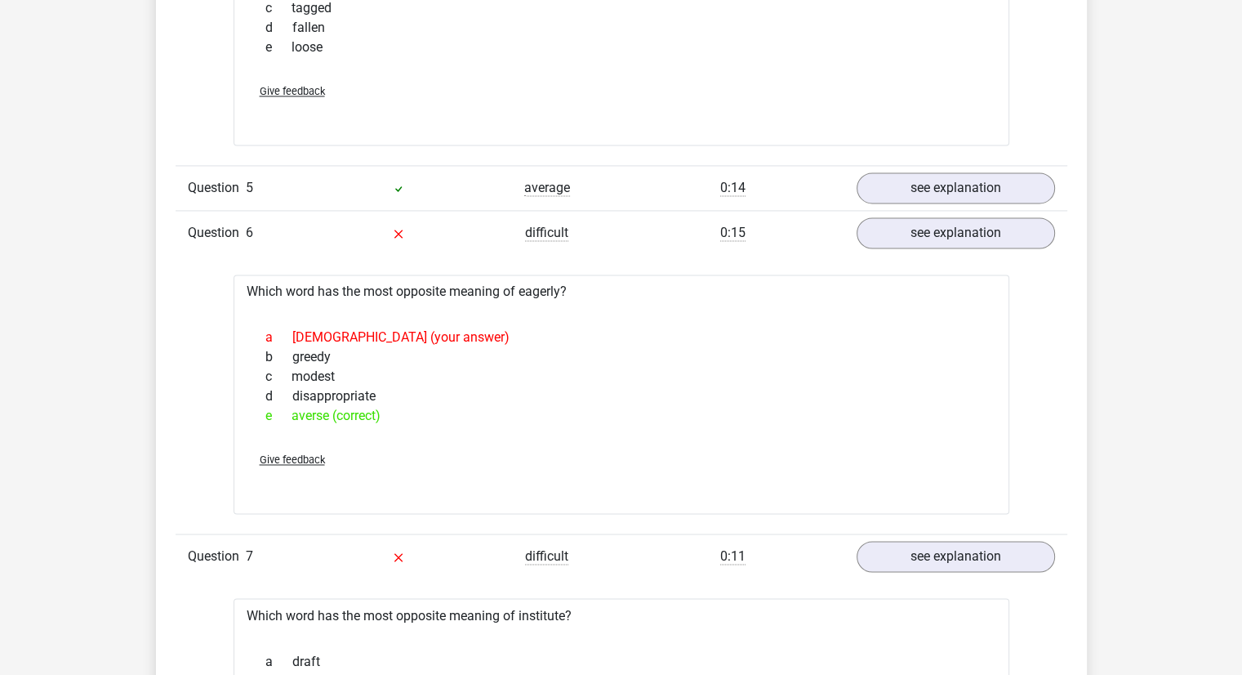
scroll to position [2519, 0]
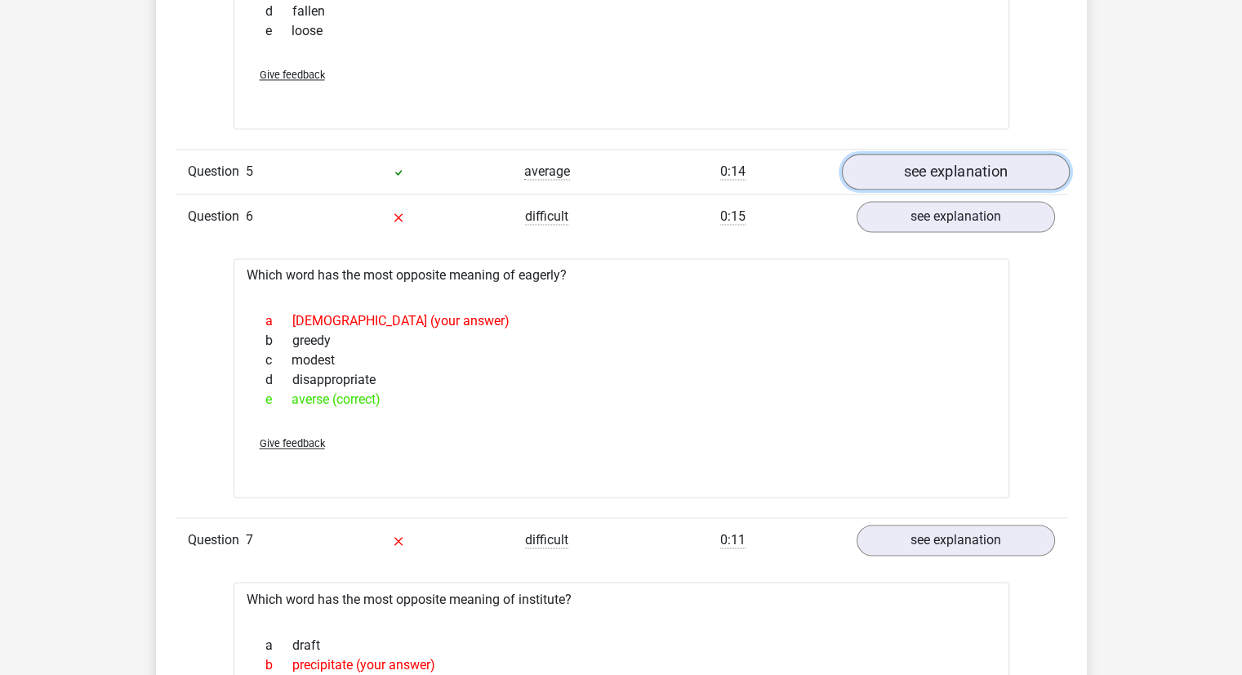
click at [862, 173] on link "see explanation" at bounding box center [955, 172] width 228 height 36
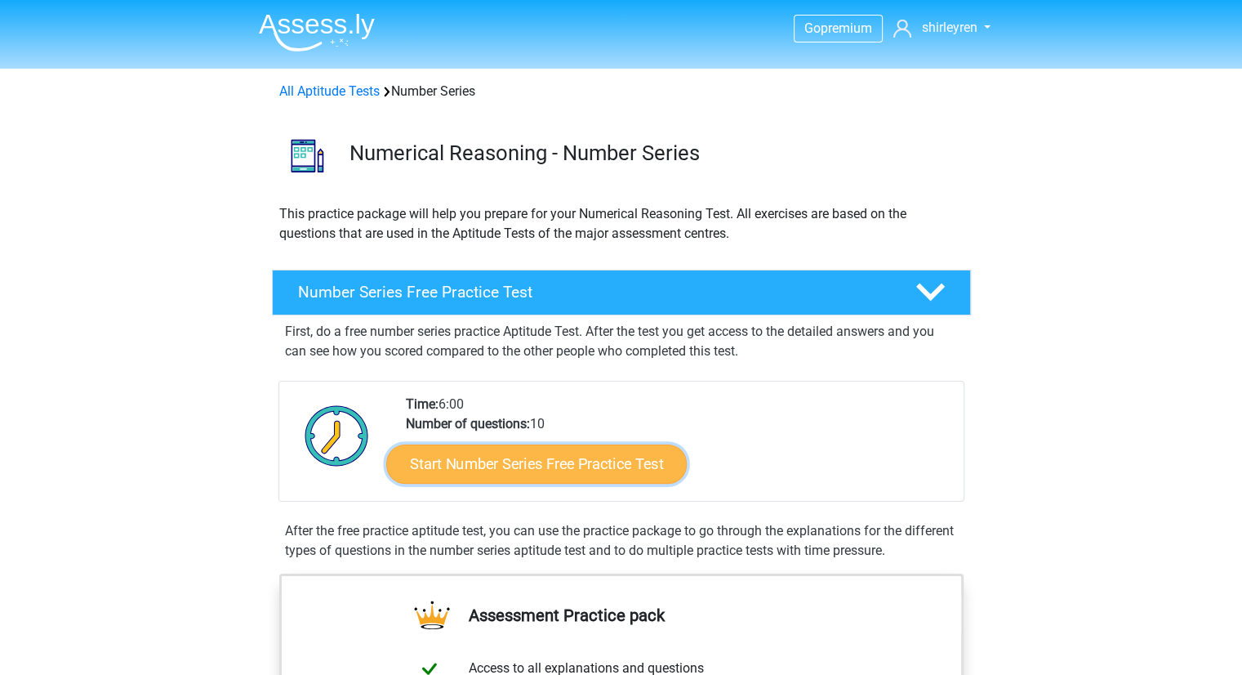
click at [454, 461] on link "Start Number Series Free Practice Test" at bounding box center [536, 462] width 301 height 39
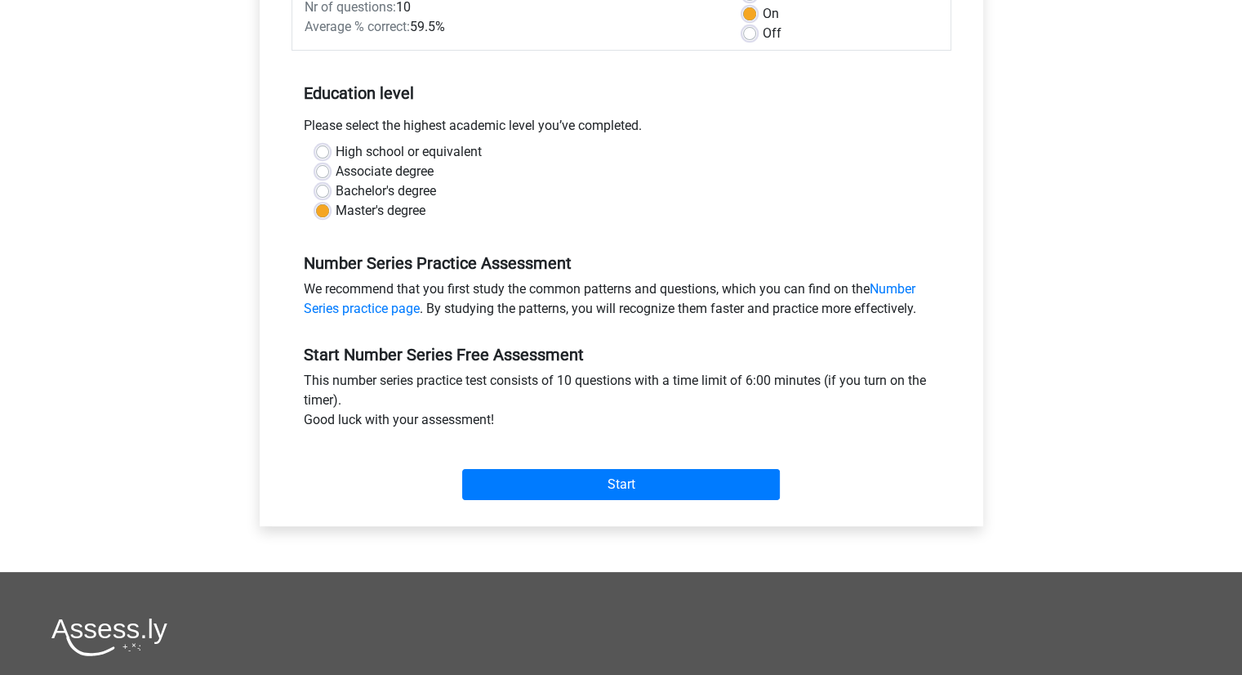
scroll to position [297, 0]
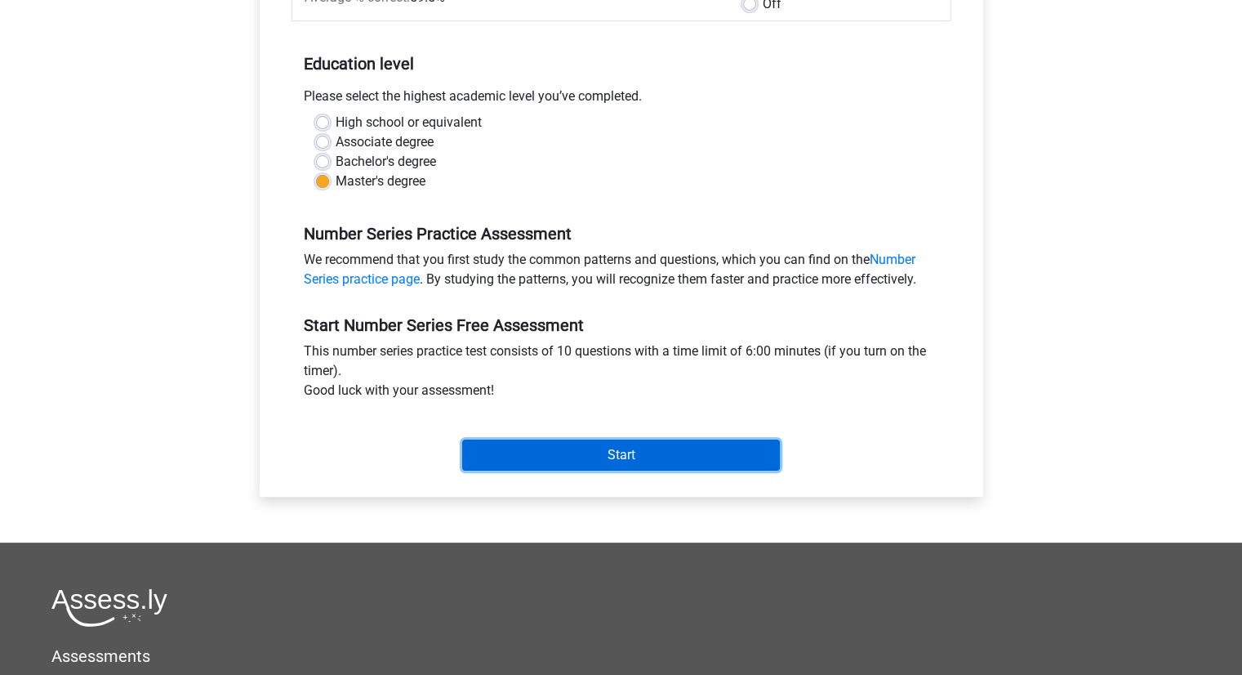
click at [554, 455] on input "Start" at bounding box center [621, 454] width 318 height 31
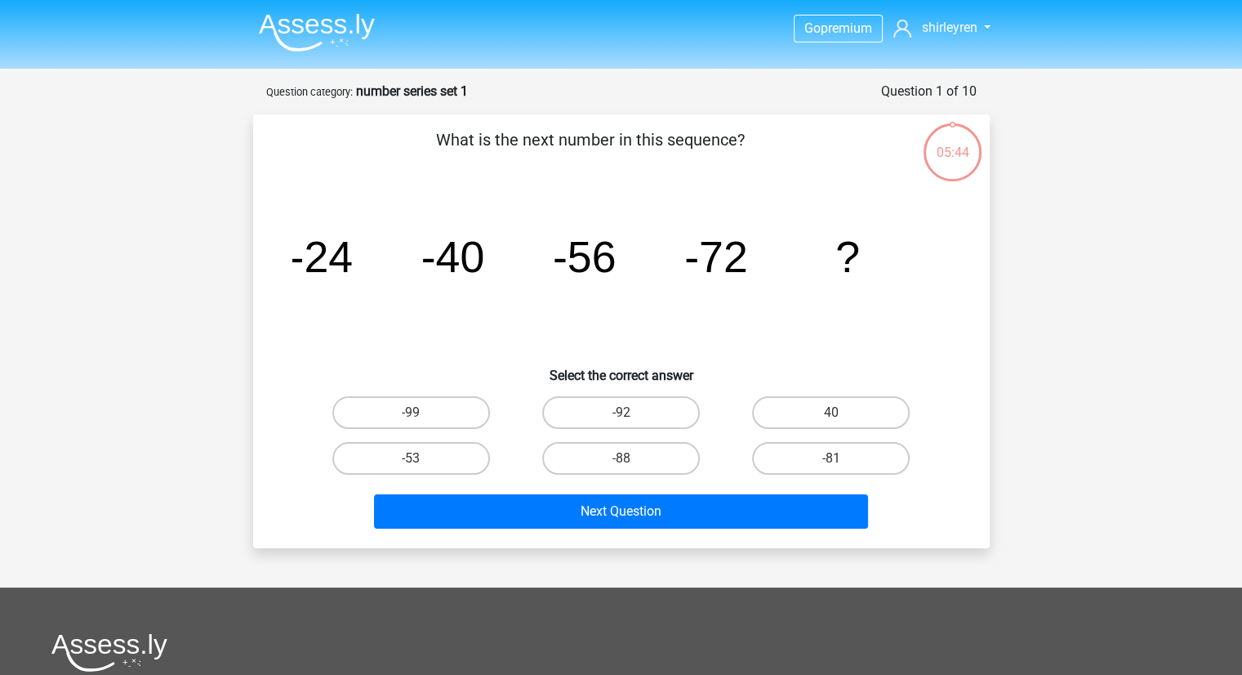
click at [554, 455] on label "-88" at bounding box center [621, 458] width 158 height 33
click at [621, 458] on input "-88" at bounding box center [626, 463] width 11 height 11
radio input "true"
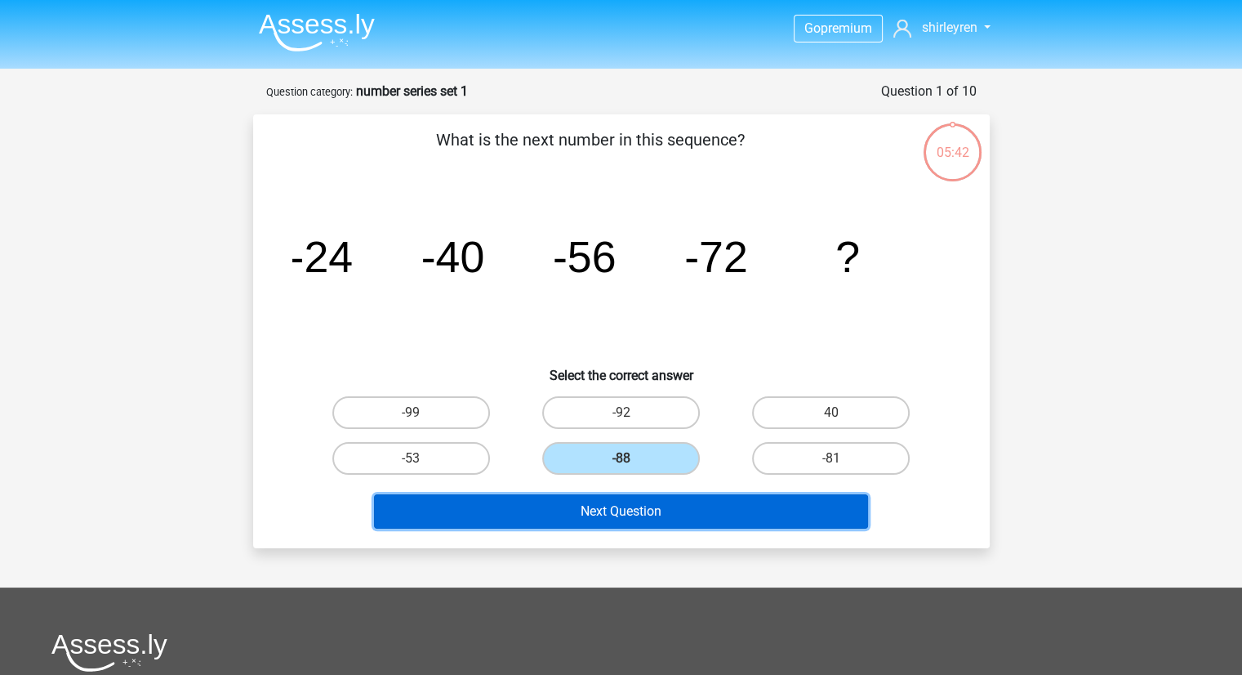
click at [547, 514] on button "Next Question" at bounding box center [621, 511] width 494 height 34
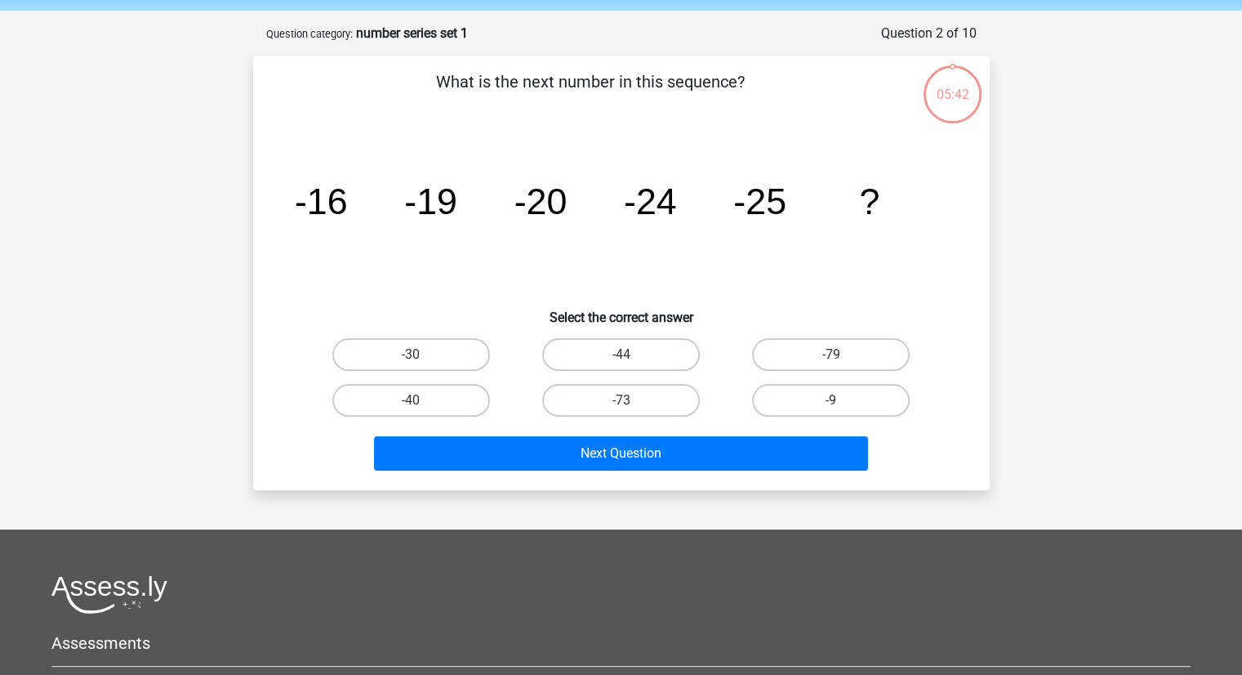
scroll to position [82, 0]
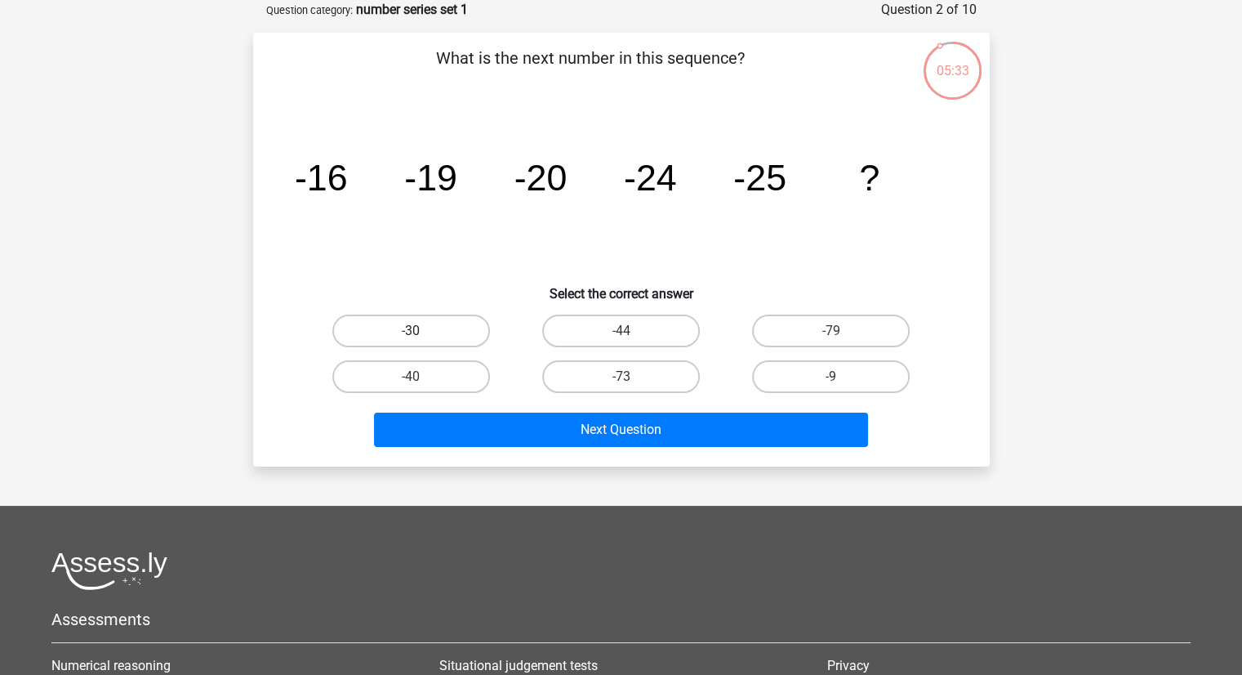
click at [454, 327] on label "-30" at bounding box center [411, 330] width 158 height 33
click at [421, 331] on input "-30" at bounding box center [416, 336] width 11 height 11
radio input "true"
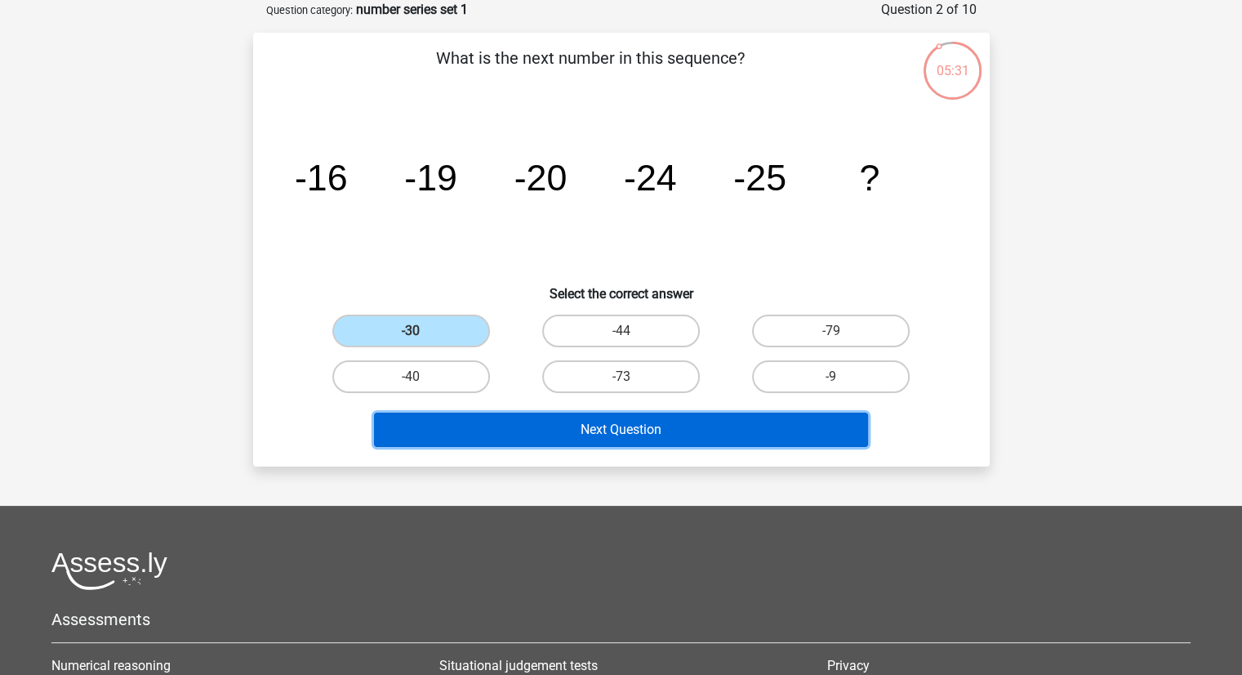
click at [532, 437] on button "Next Question" at bounding box center [621, 429] width 494 height 34
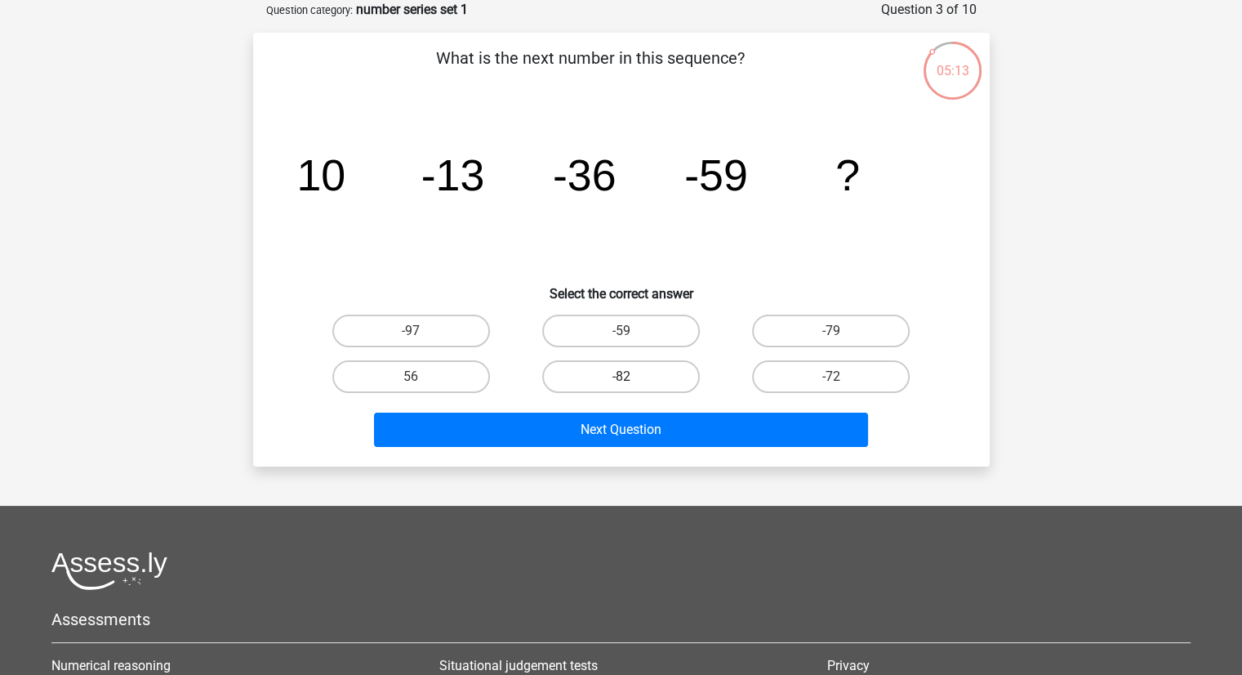
click at [588, 371] on label "-82" at bounding box center [621, 376] width 158 height 33
click at [621, 376] on input "-82" at bounding box center [626, 381] width 11 height 11
radio input "true"
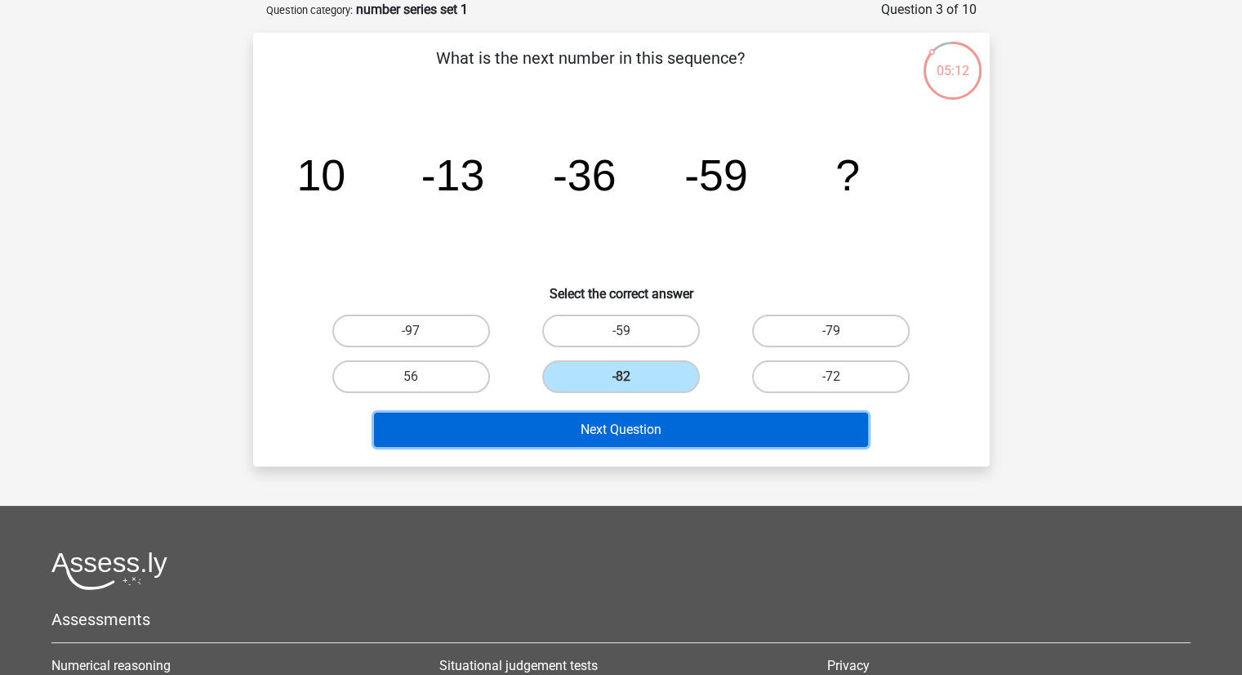
click at [564, 434] on button "Next Question" at bounding box center [621, 429] width 494 height 34
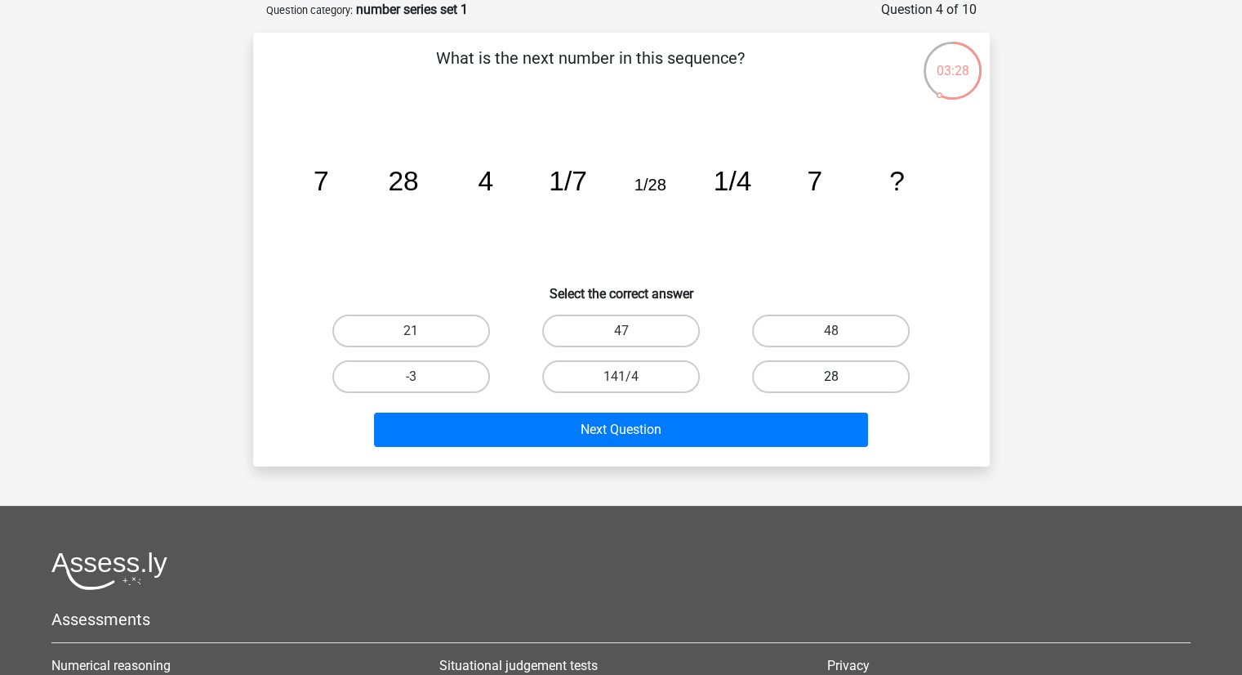
click at [795, 373] on label "28" at bounding box center [831, 376] width 158 height 33
click at [831, 376] on input "28" at bounding box center [836, 381] width 11 height 11
radio input "true"
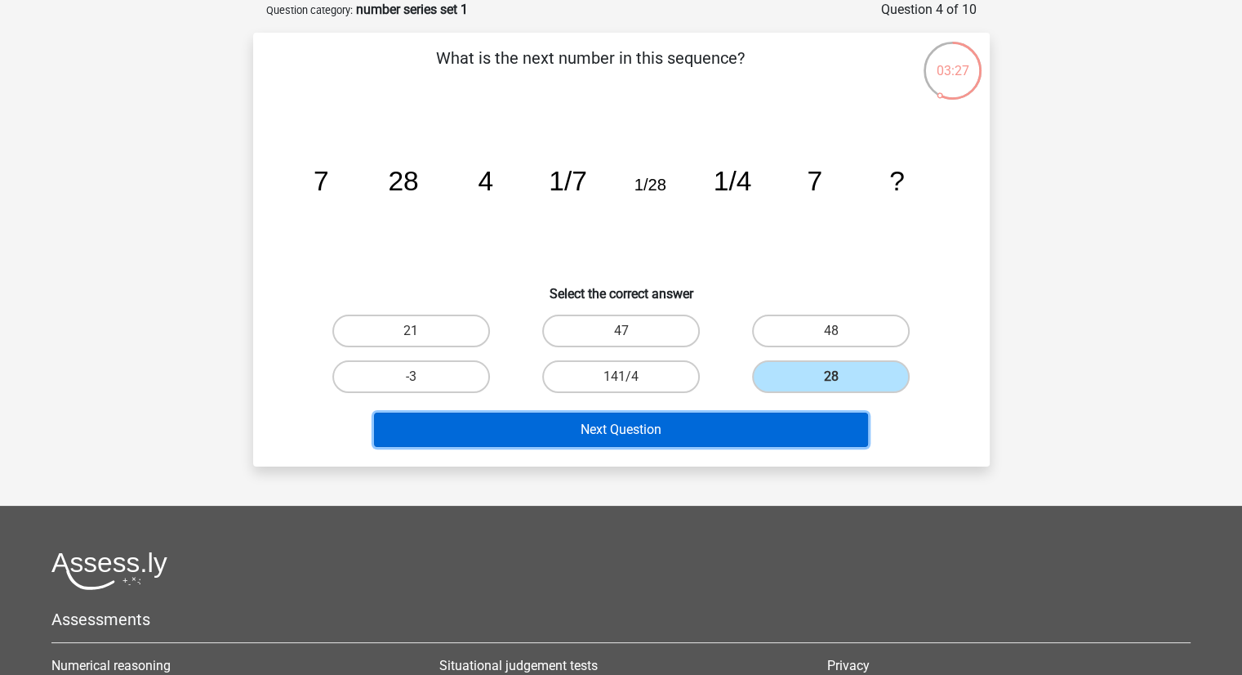
click at [590, 432] on button "Next Question" at bounding box center [621, 429] width 494 height 34
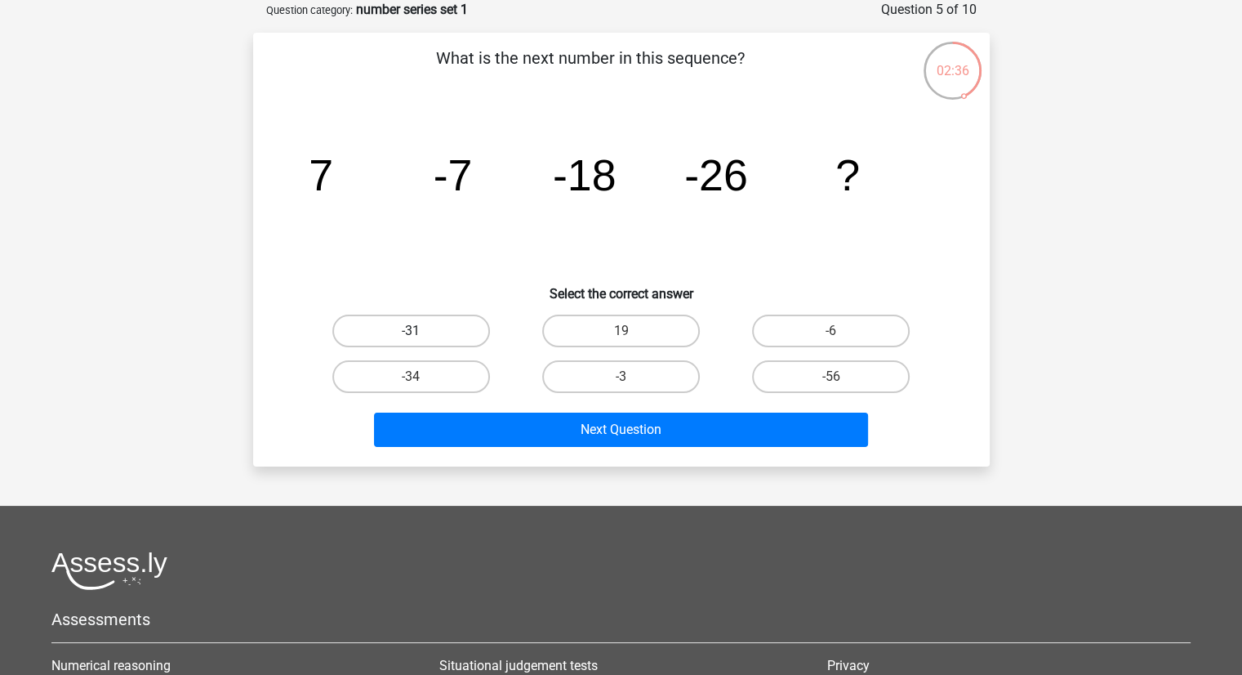
click at [460, 331] on label "-31" at bounding box center [411, 330] width 158 height 33
click at [421, 331] on input "-31" at bounding box center [416, 336] width 11 height 11
radio input "true"
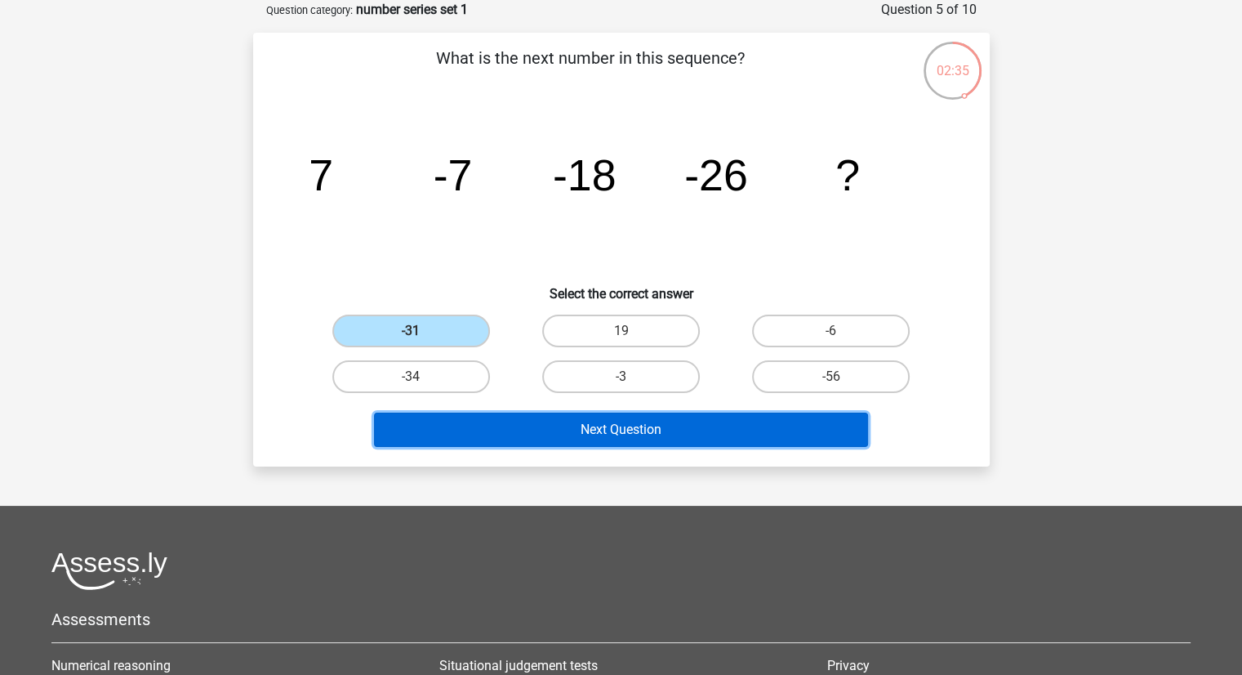
click at [552, 430] on button "Next Question" at bounding box center [621, 429] width 494 height 34
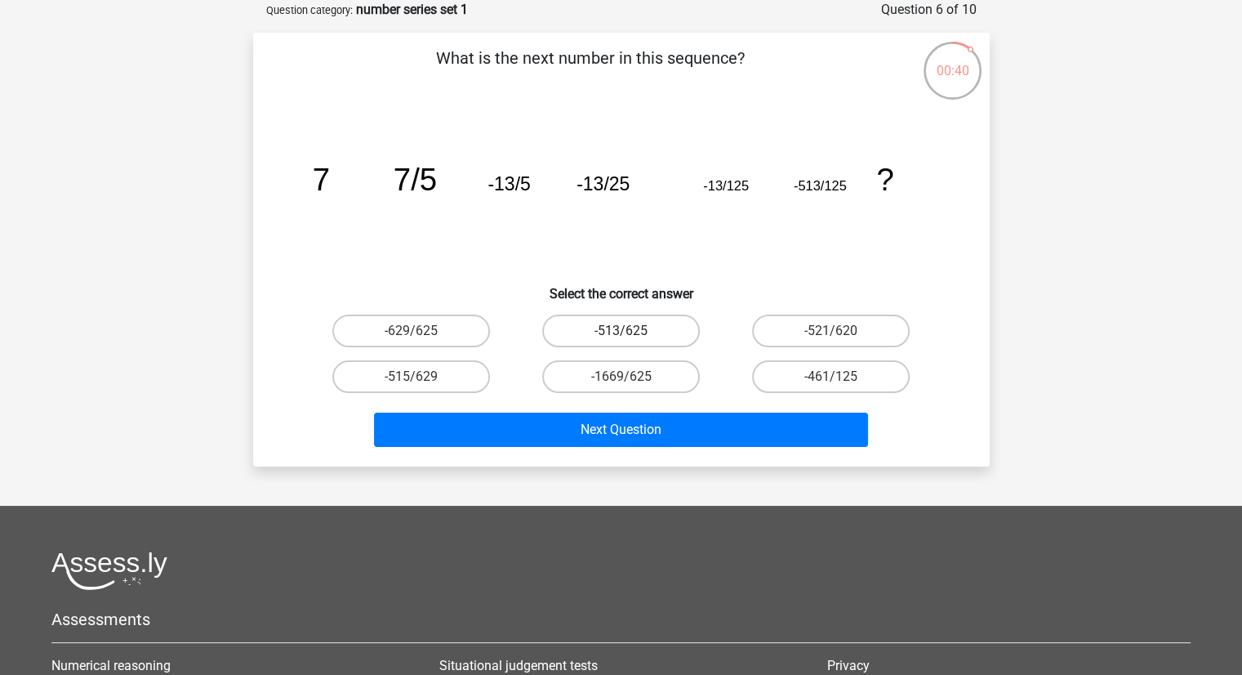
click at [592, 334] on label "-513/625" at bounding box center [621, 330] width 158 height 33
click at [621, 334] on input "-513/625" at bounding box center [626, 336] width 11 height 11
radio input "true"
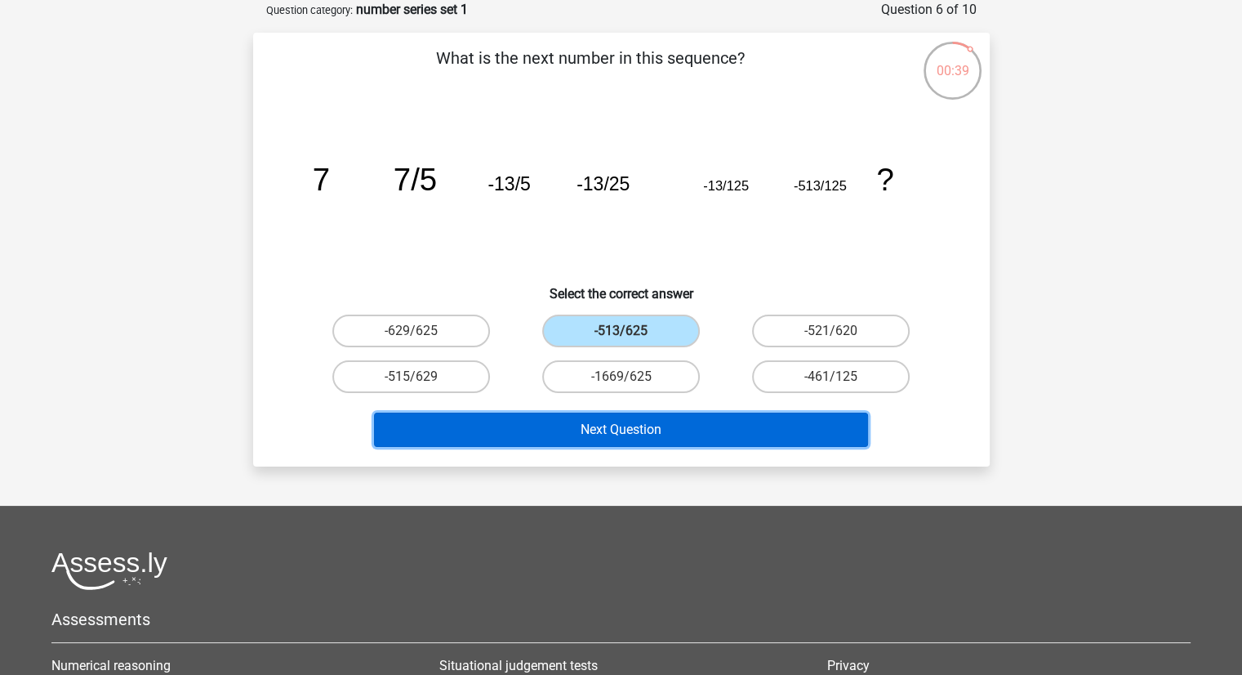
click at [613, 424] on button "Next Question" at bounding box center [621, 429] width 494 height 34
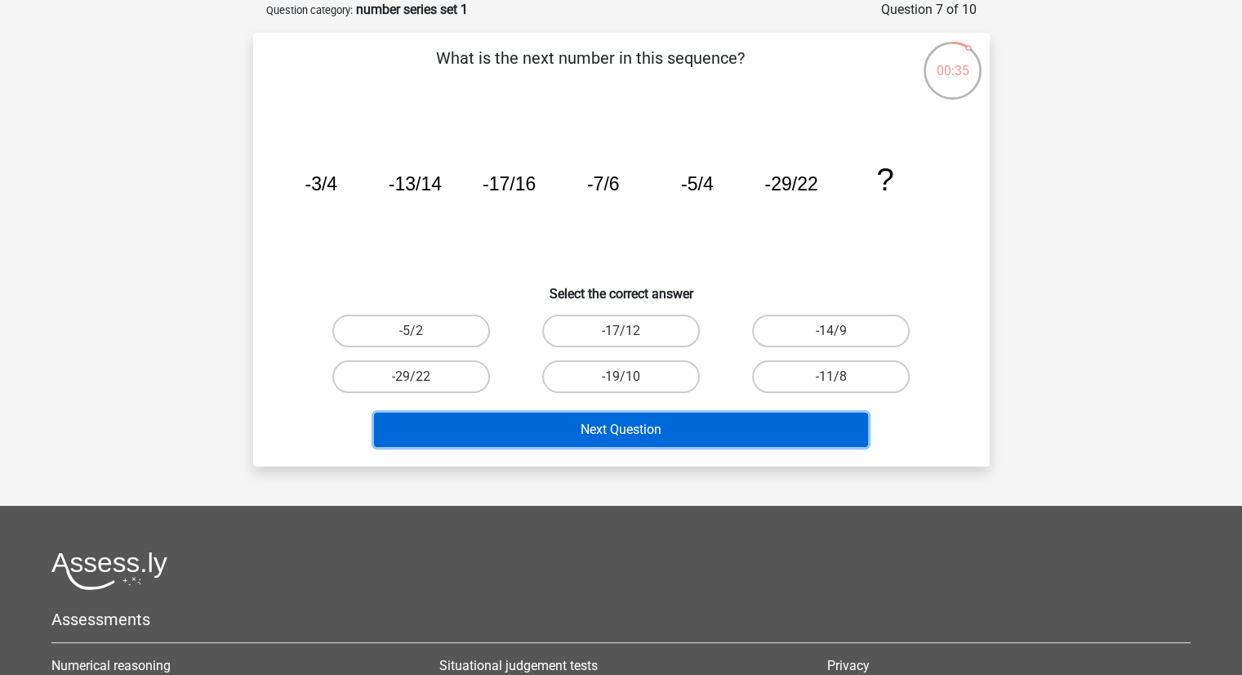
click at [613, 424] on button "Next Question" at bounding box center [621, 429] width 494 height 34
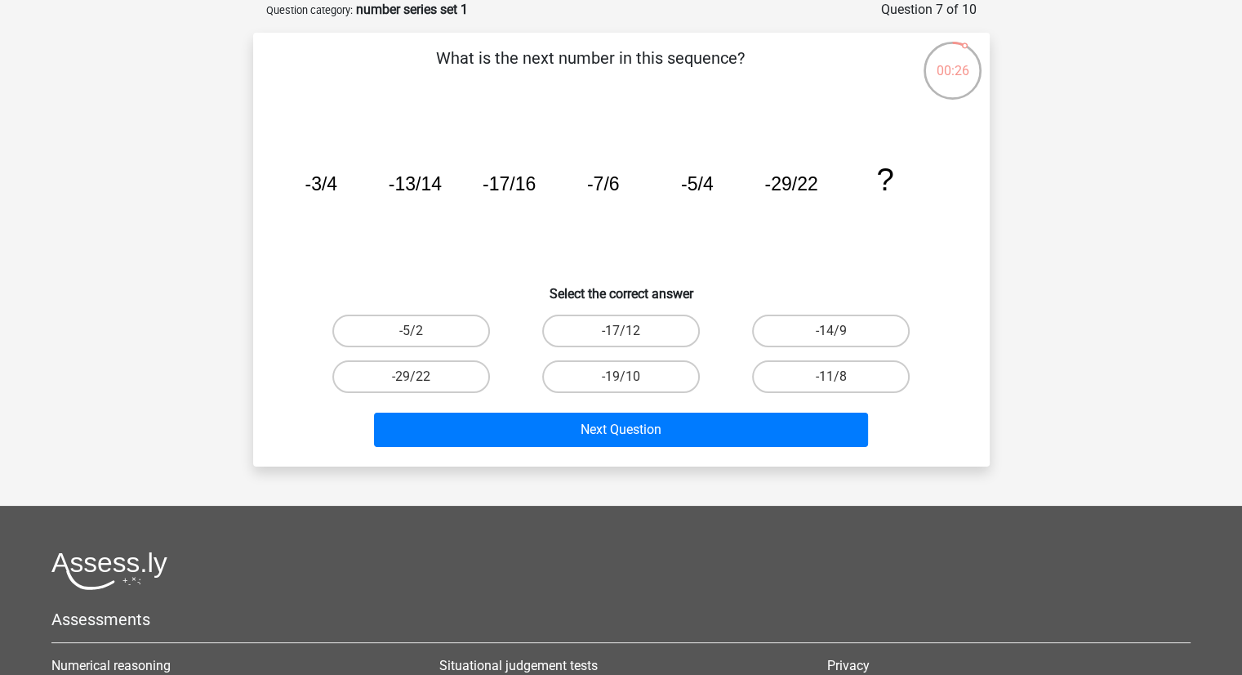
click at [785, 264] on icon "image/svg+xml -3/4 -13/14 -17/16 -7/6 -5/4 -29/22 ?" at bounding box center [621, 190] width 658 height 165
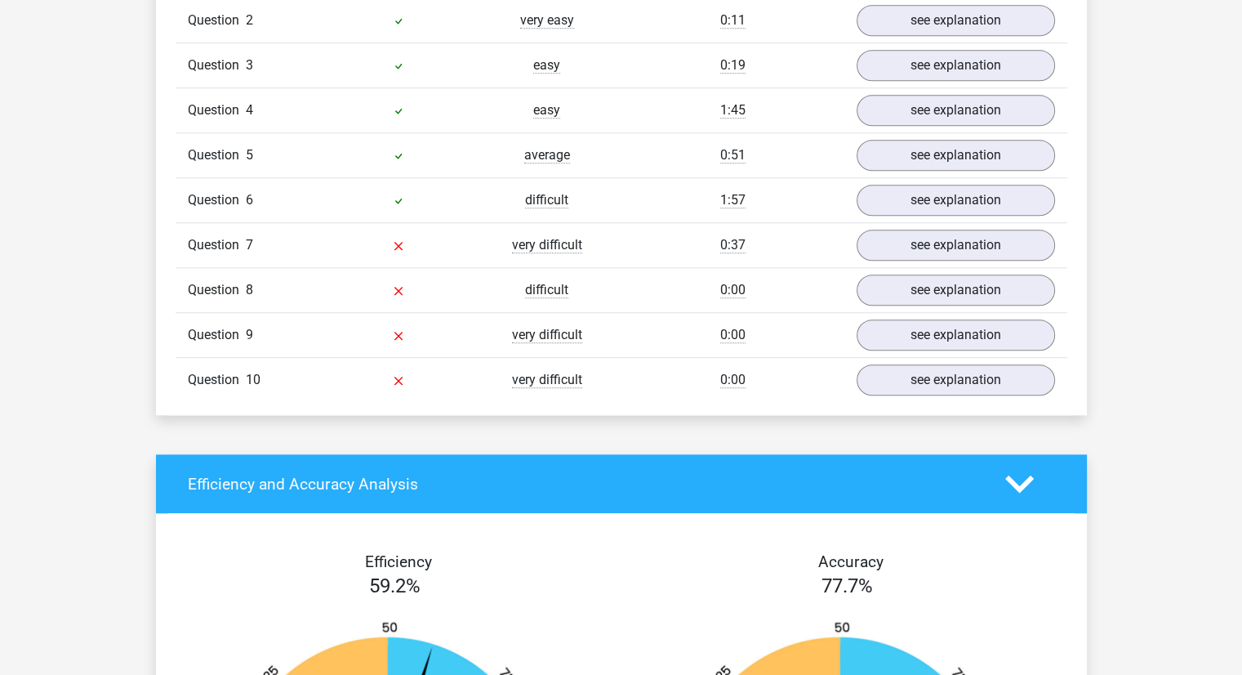
scroll to position [1435, 0]
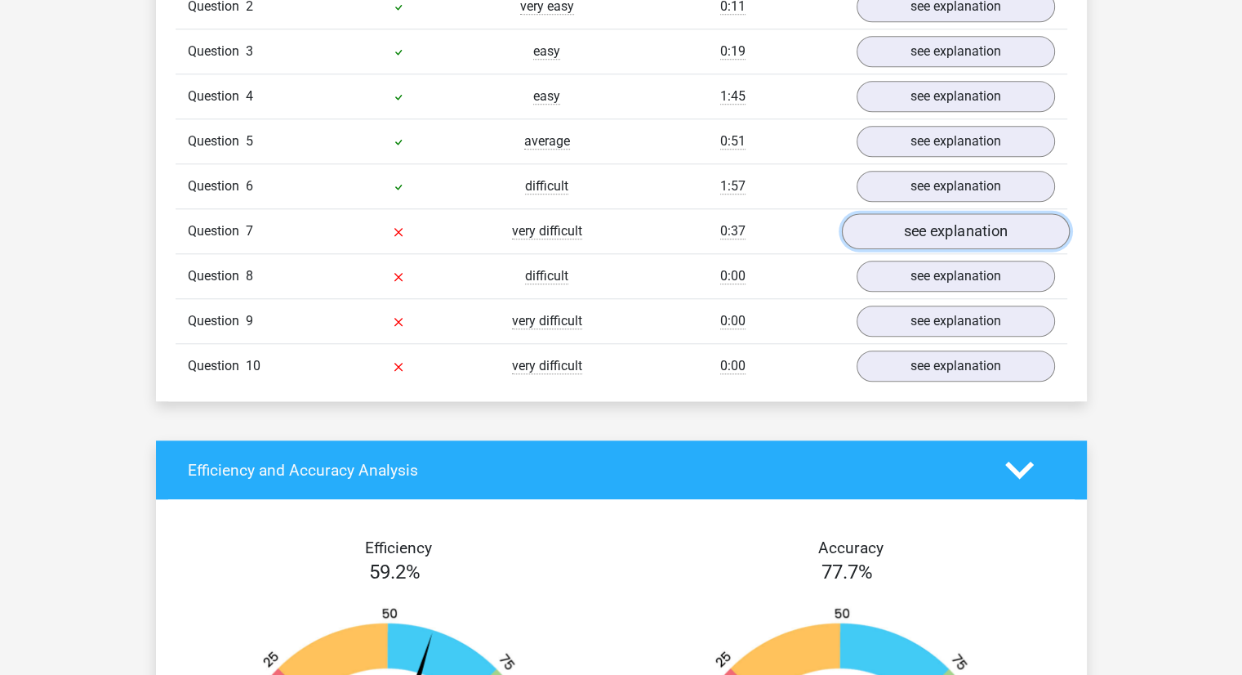
click at [901, 224] on link "see explanation" at bounding box center [955, 231] width 228 height 36
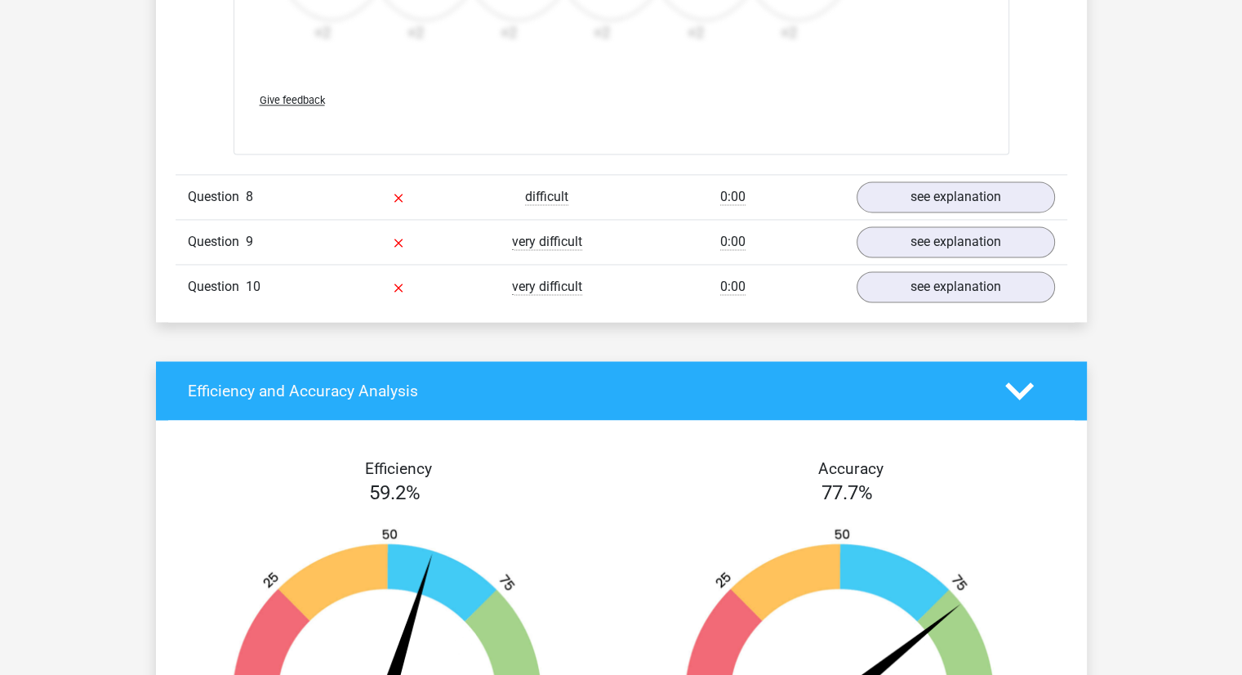
scroll to position [2554, 0]
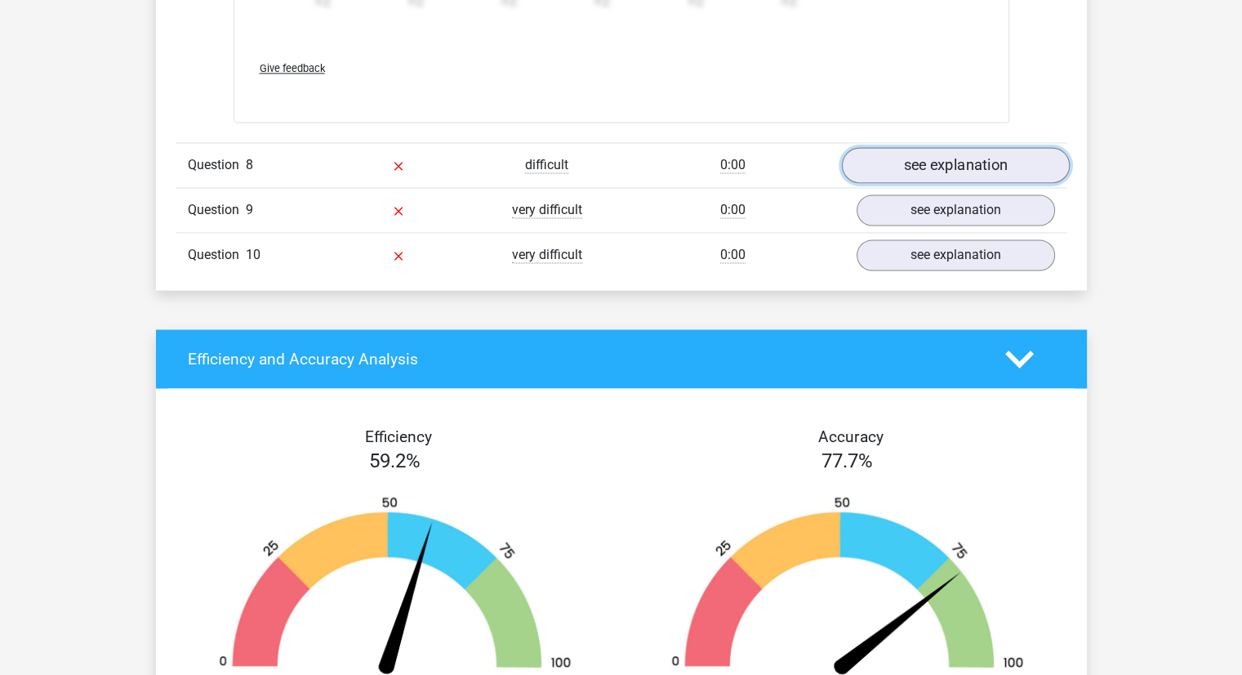
click at [884, 169] on link "see explanation" at bounding box center [955, 165] width 228 height 36
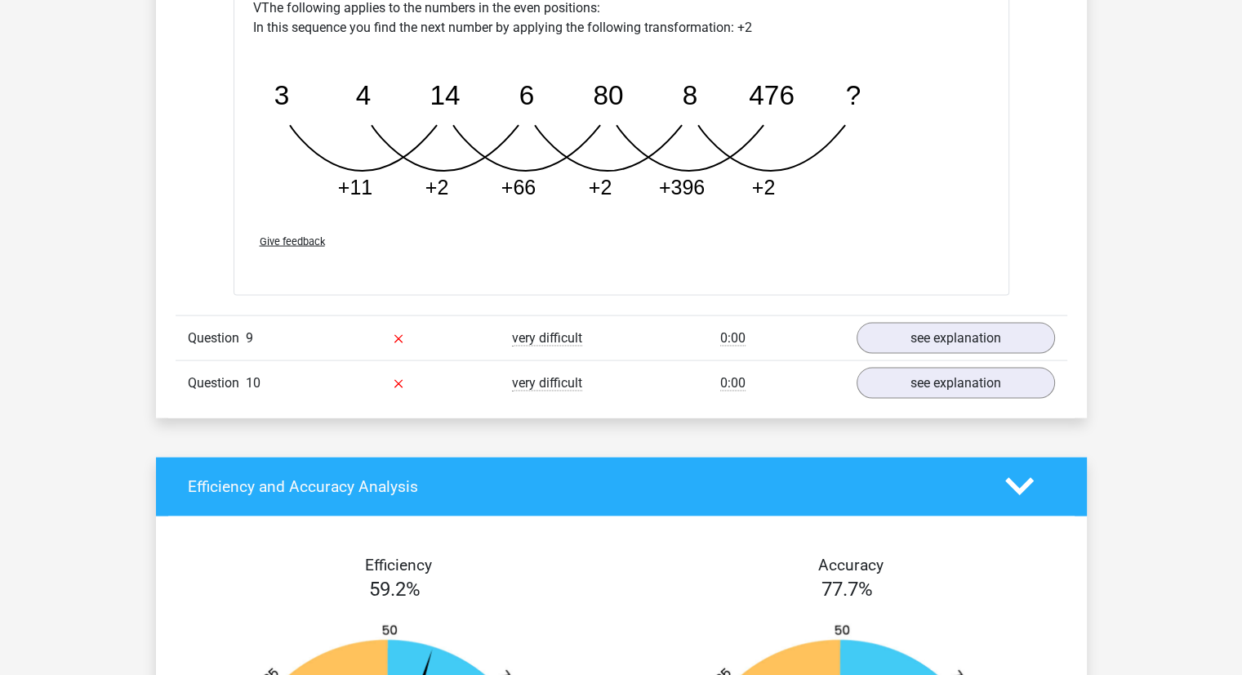
scroll to position [3248, 0]
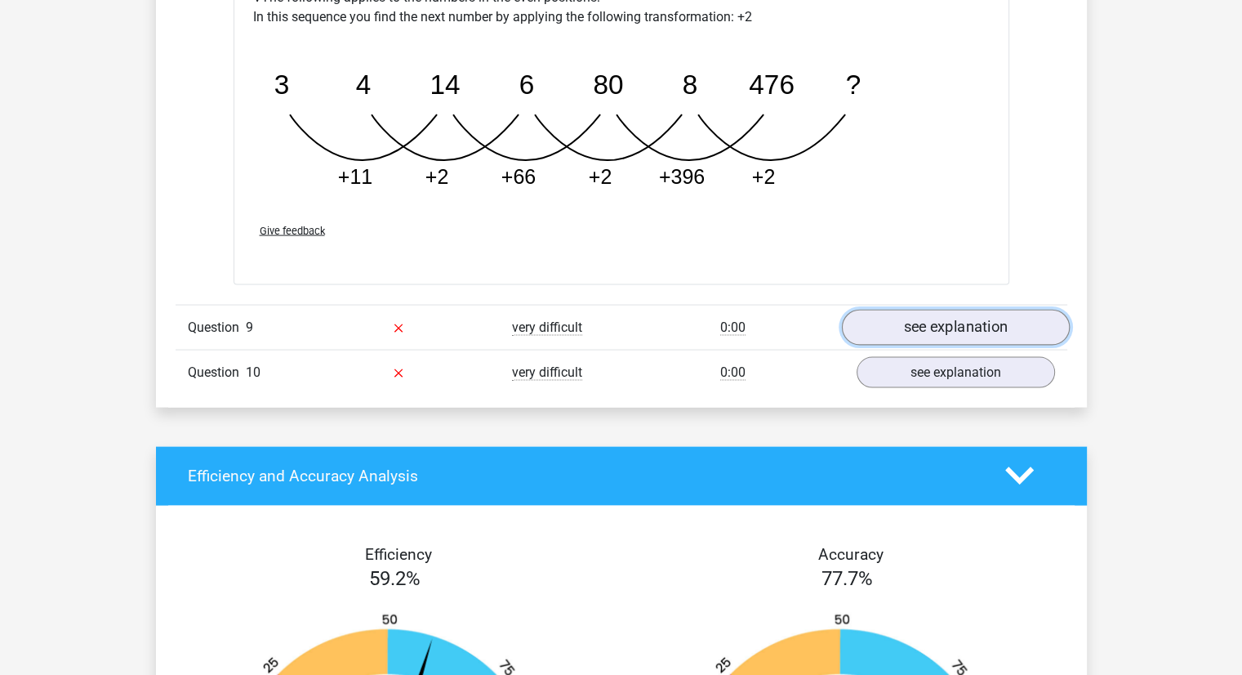
click at [886, 317] on link "see explanation" at bounding box center [955, 328] width 228 height 36
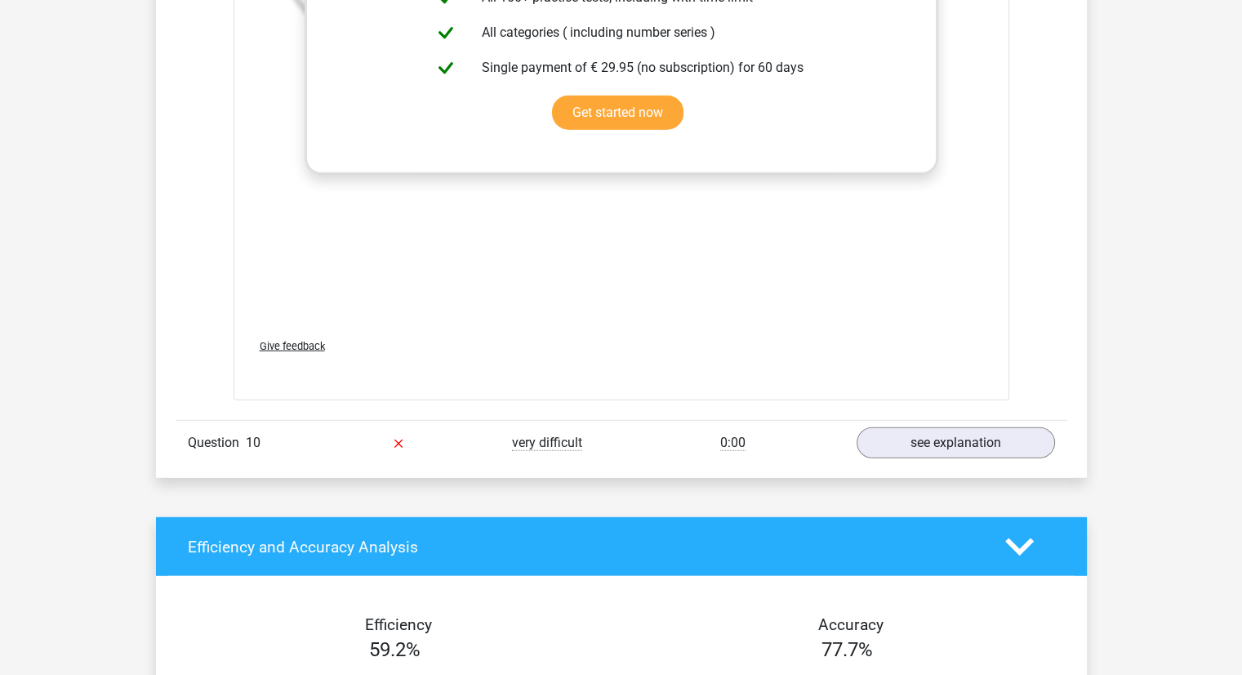
scroll to position [4178, 0]
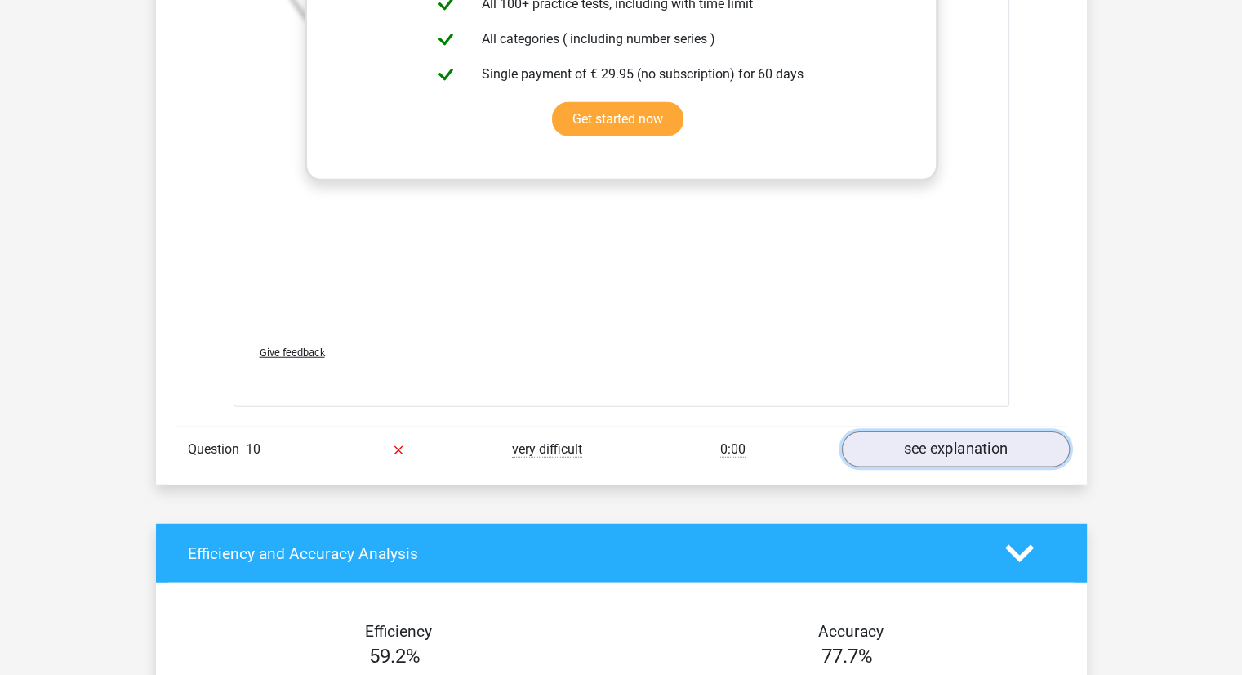
click at [889, 443] on link "see explanation" at bounding box center [955, 450] width 228 height 36
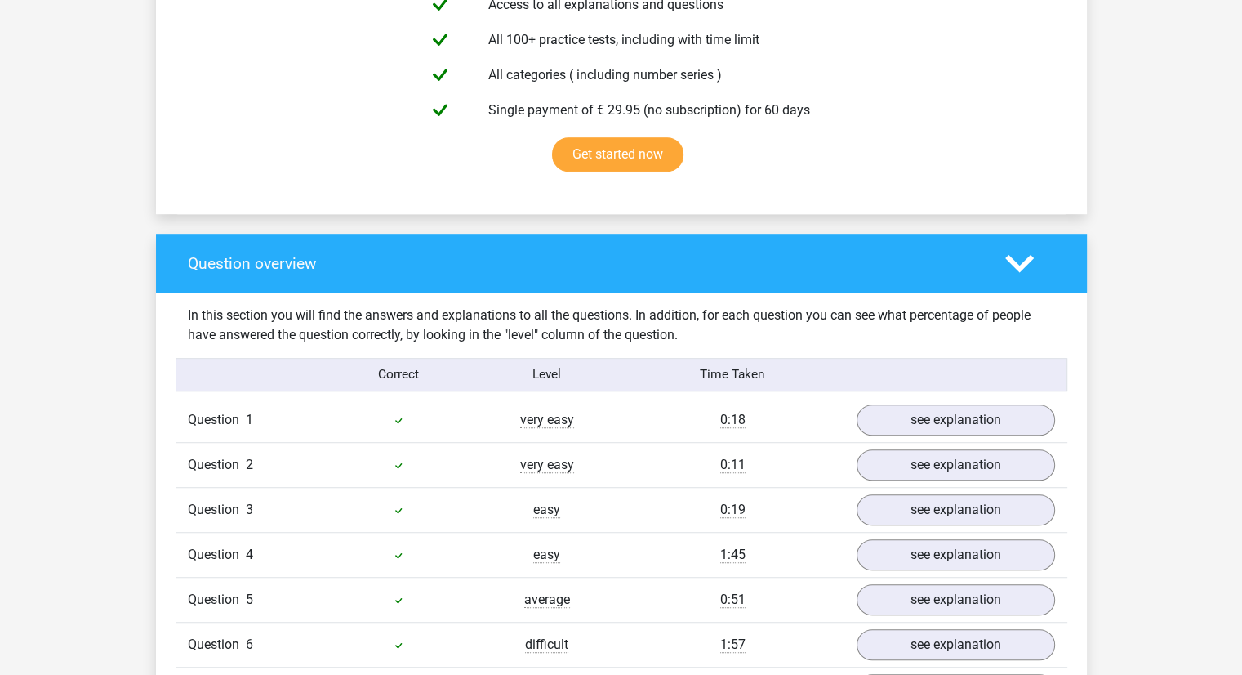
scroll to position [0, 0]
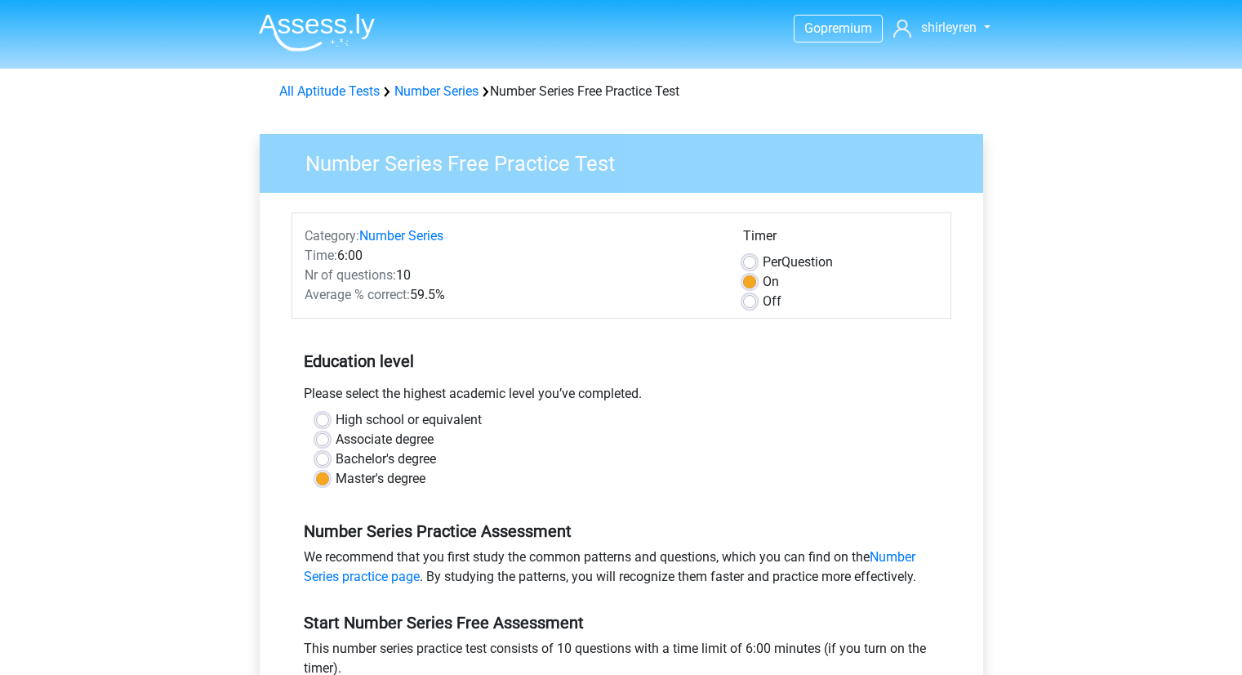
scroll to position [297, 0]
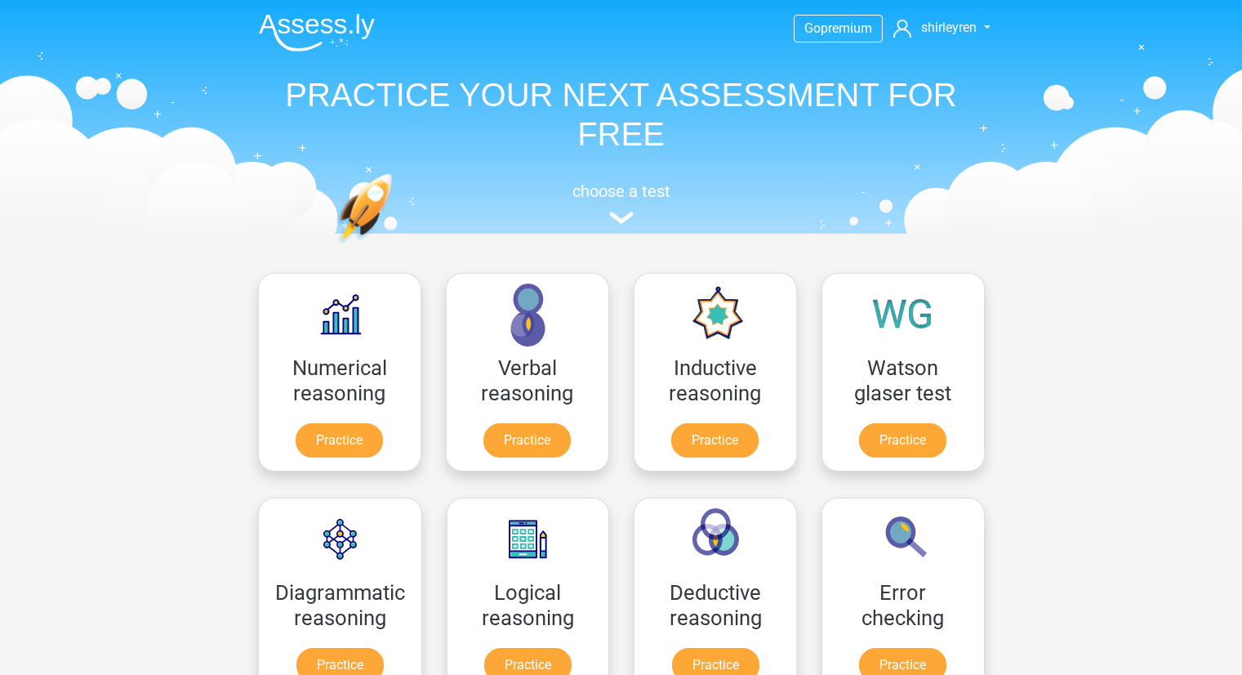
scroll to position [713, 0]
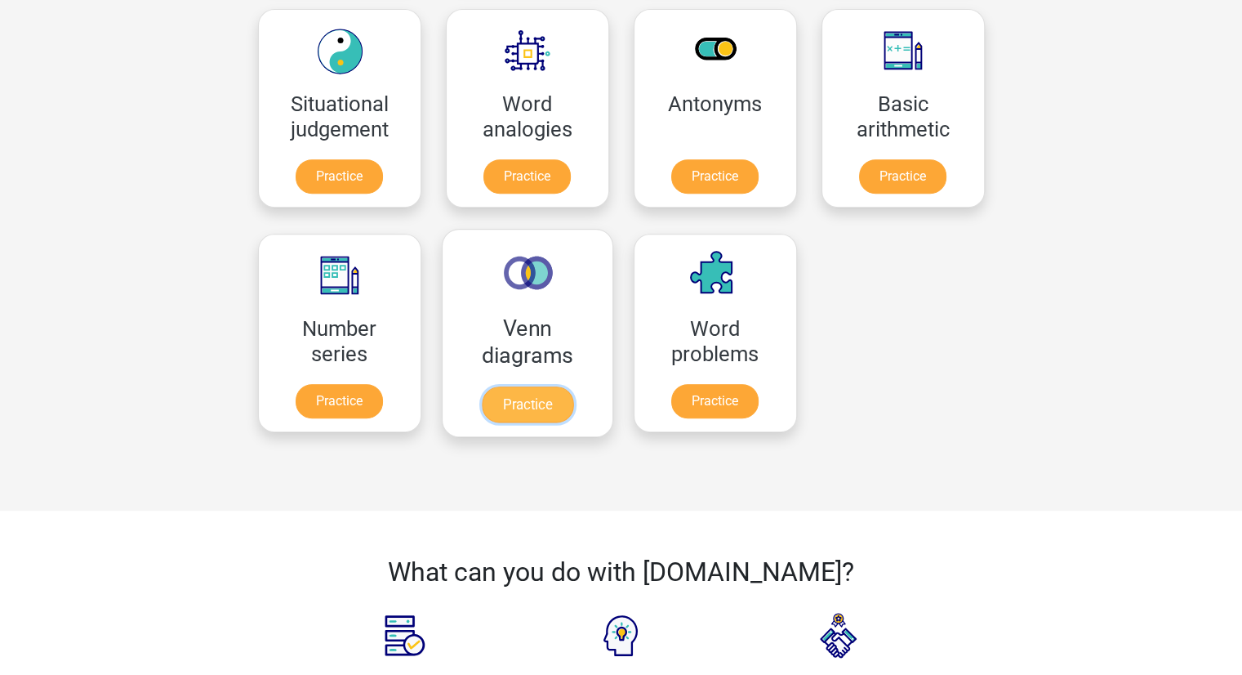
click at [497, 396] on link "Practice" at bounding box center [526, 404] width 91 height 36
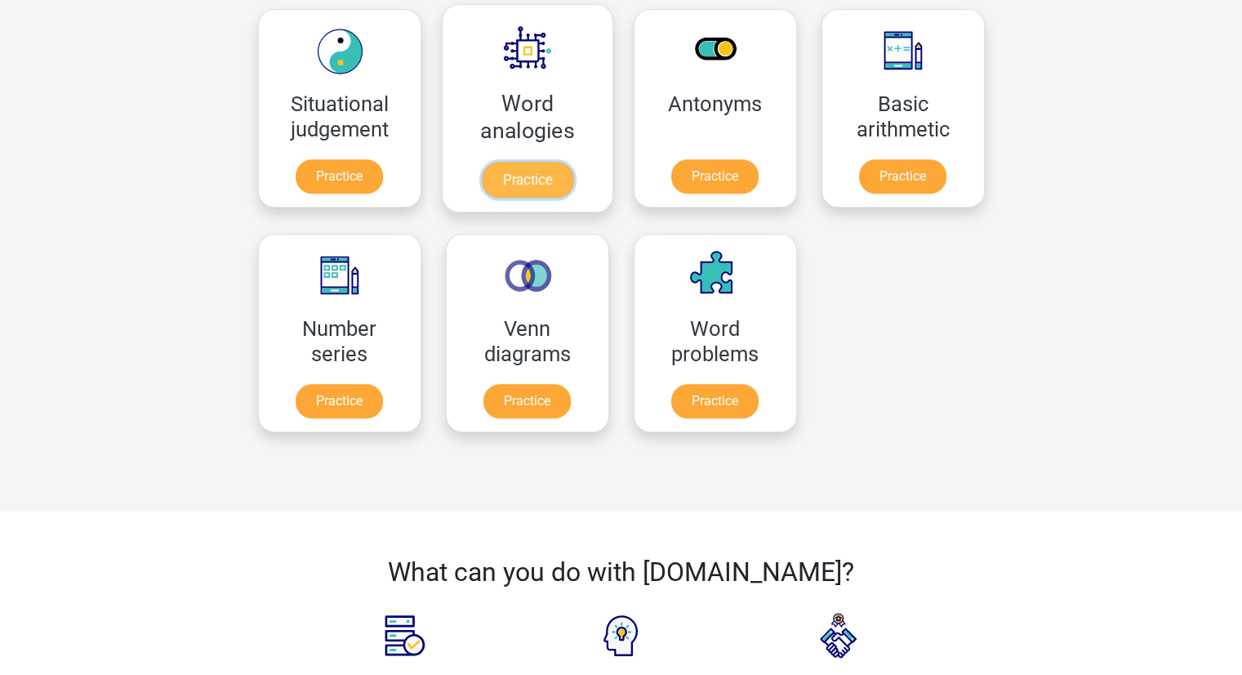
click at [499, 170] on link "Practice" at bounding box center [526, 180] width 91 height 36
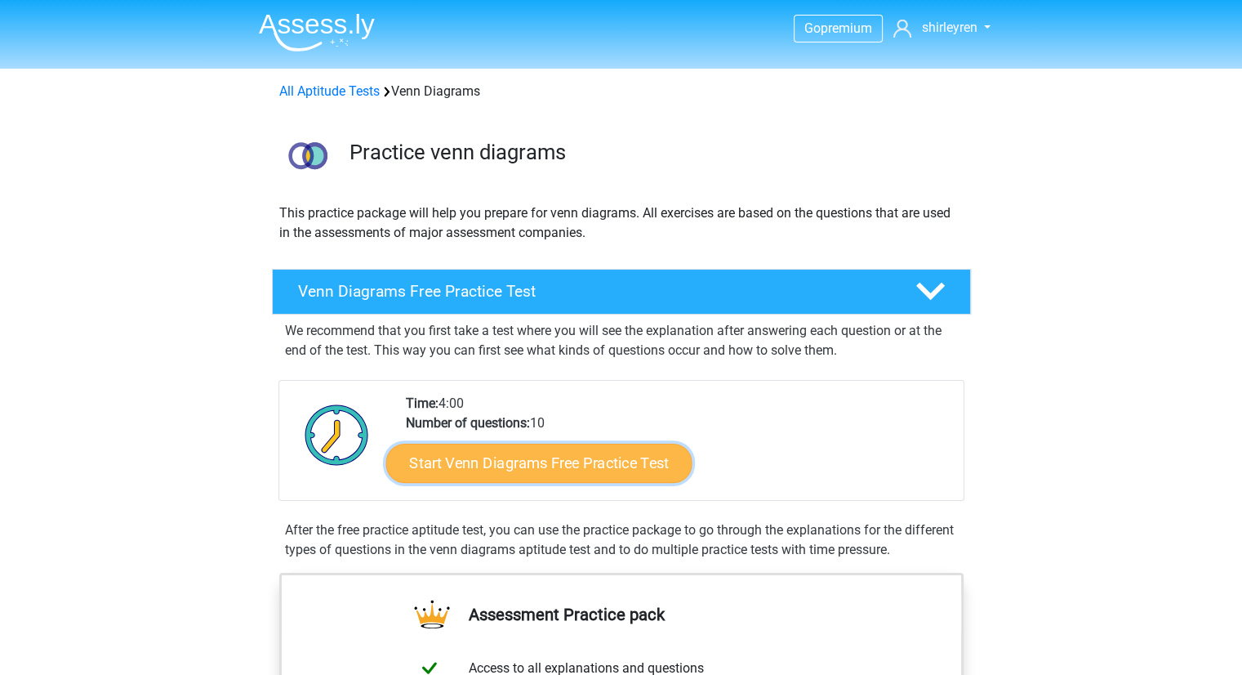
click at [446, 448] on link "Start Venn Diagrams Free Practice Test" at bounding box center [538, 462] width 306 height 39
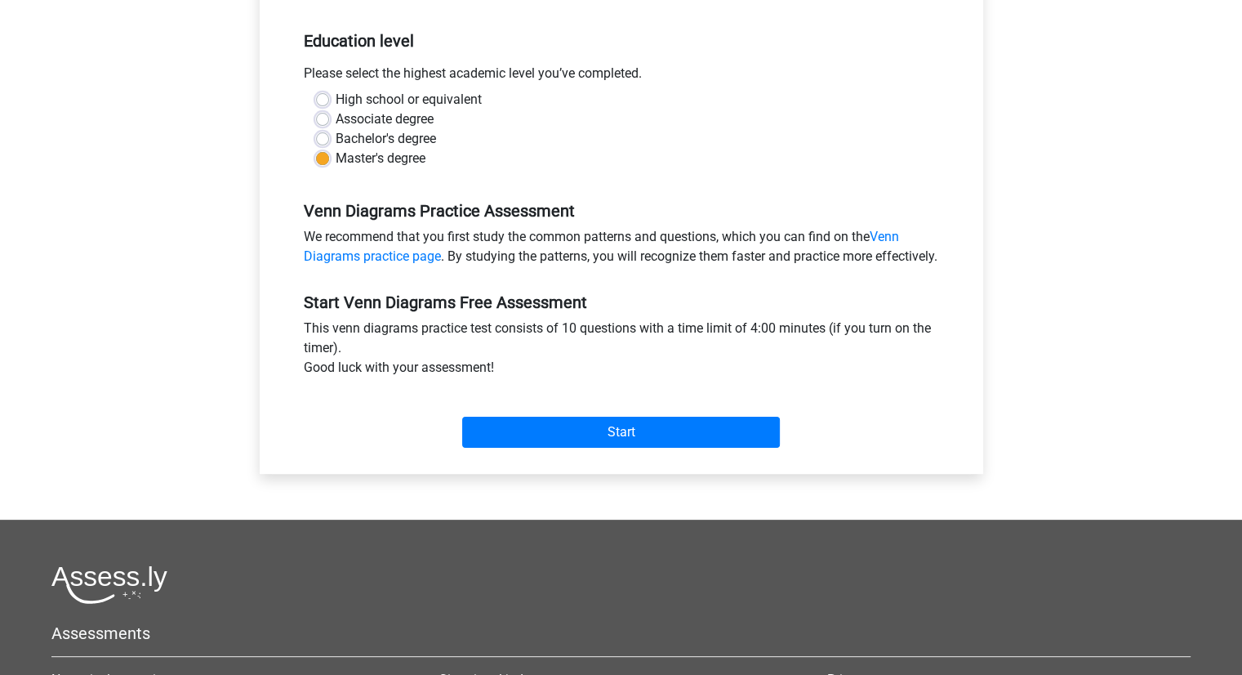
scroll to position [316, 0]
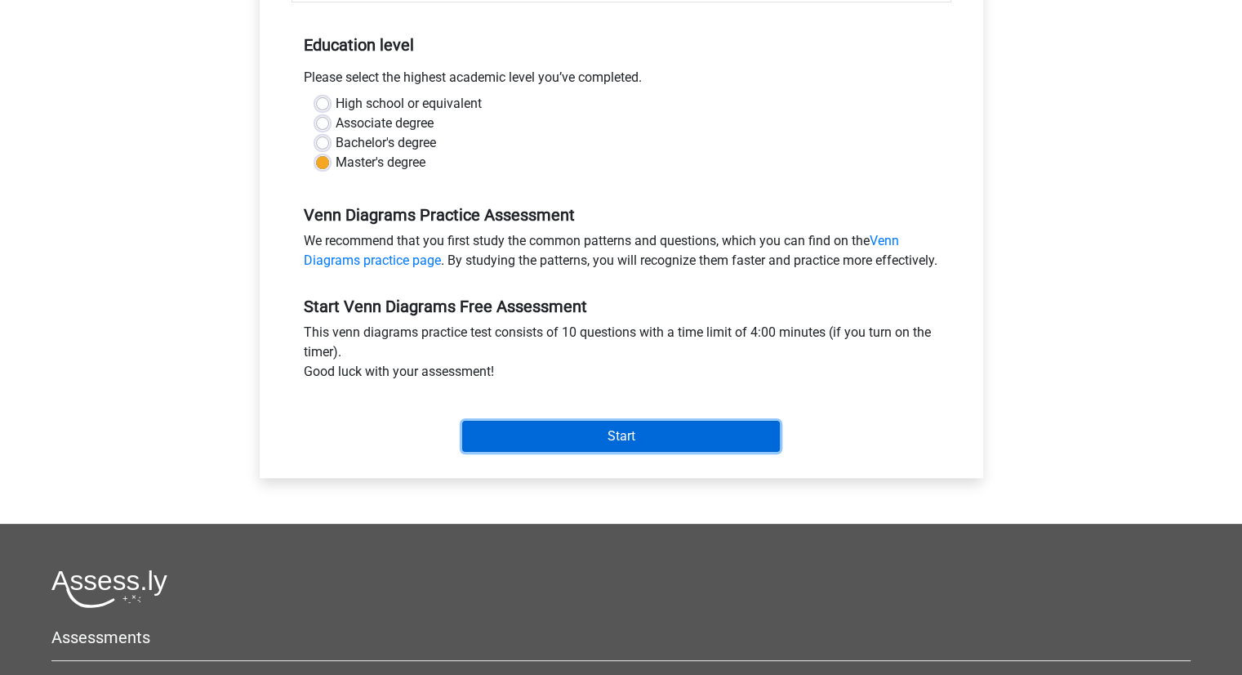
click at [539, 452] on input "Start" at bounding box center [621, 436] width 318 height 31
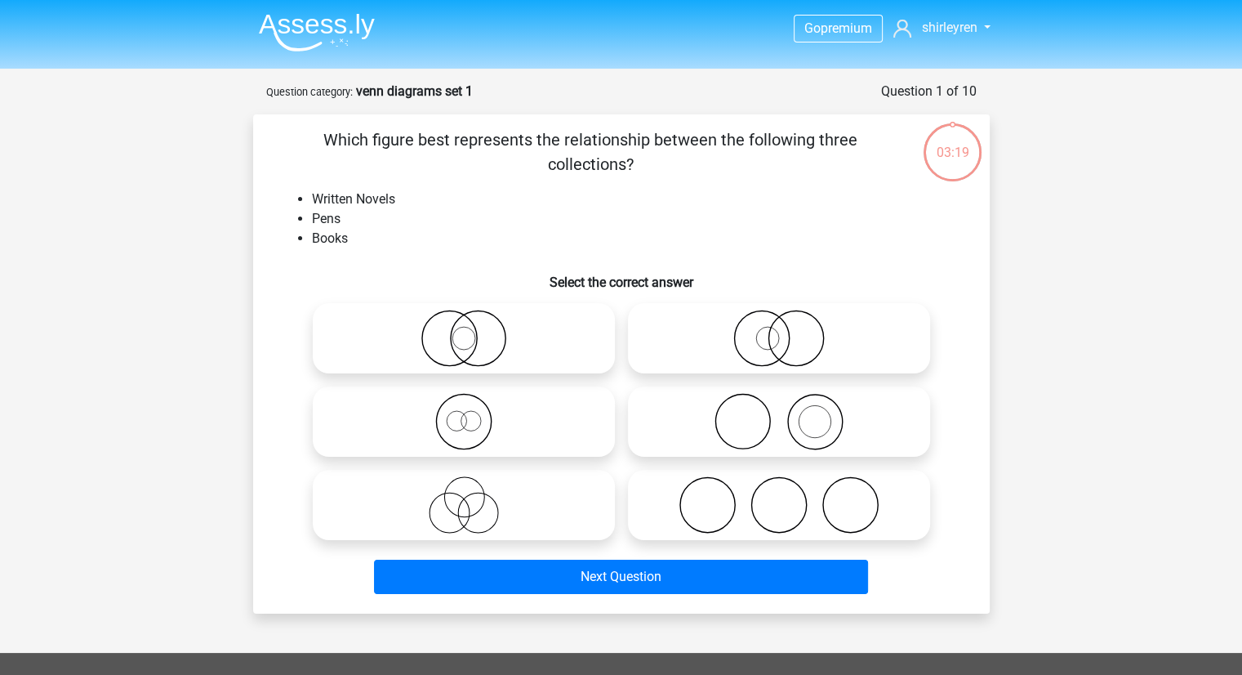
click at [693, 347] on icon at bounding box center [779, 338] width 289 height 57
click at [779, 330] on input "radio" at bounding box center [784, 324] width 11 height 11
radio input "true"
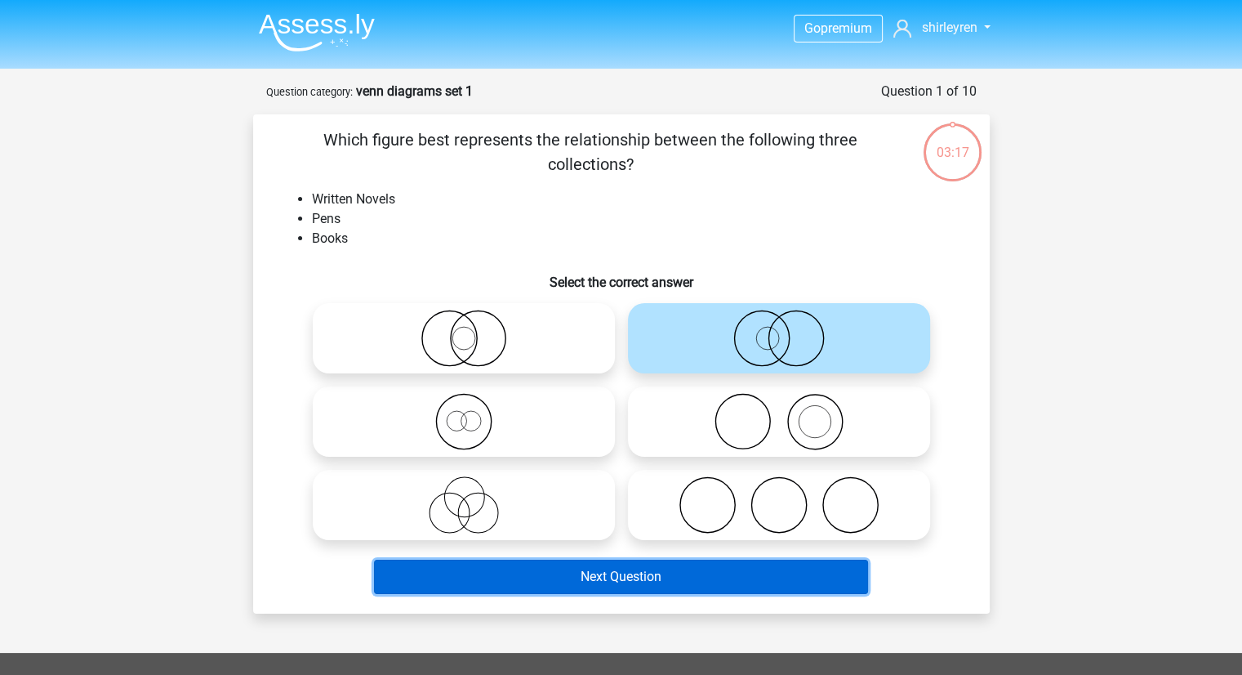
click at [595, 577] on button "Next Question" at bounding box center [621, 576] width 494 height 34
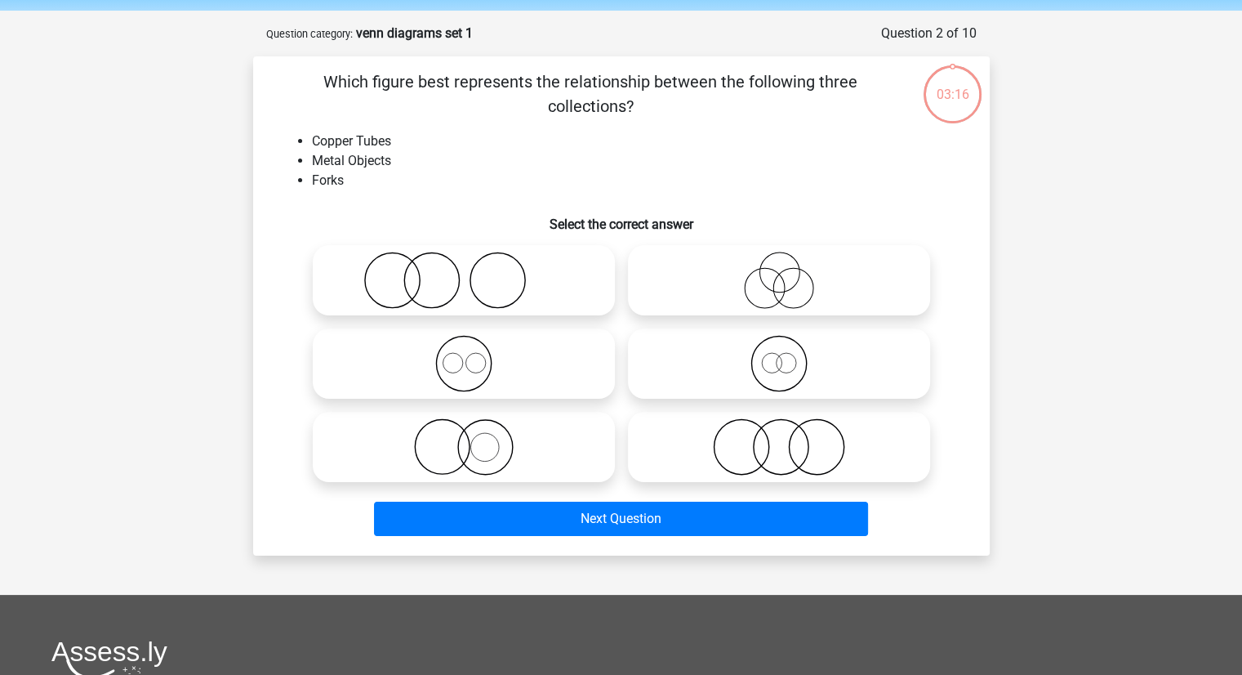
scroll to position [82, 0]
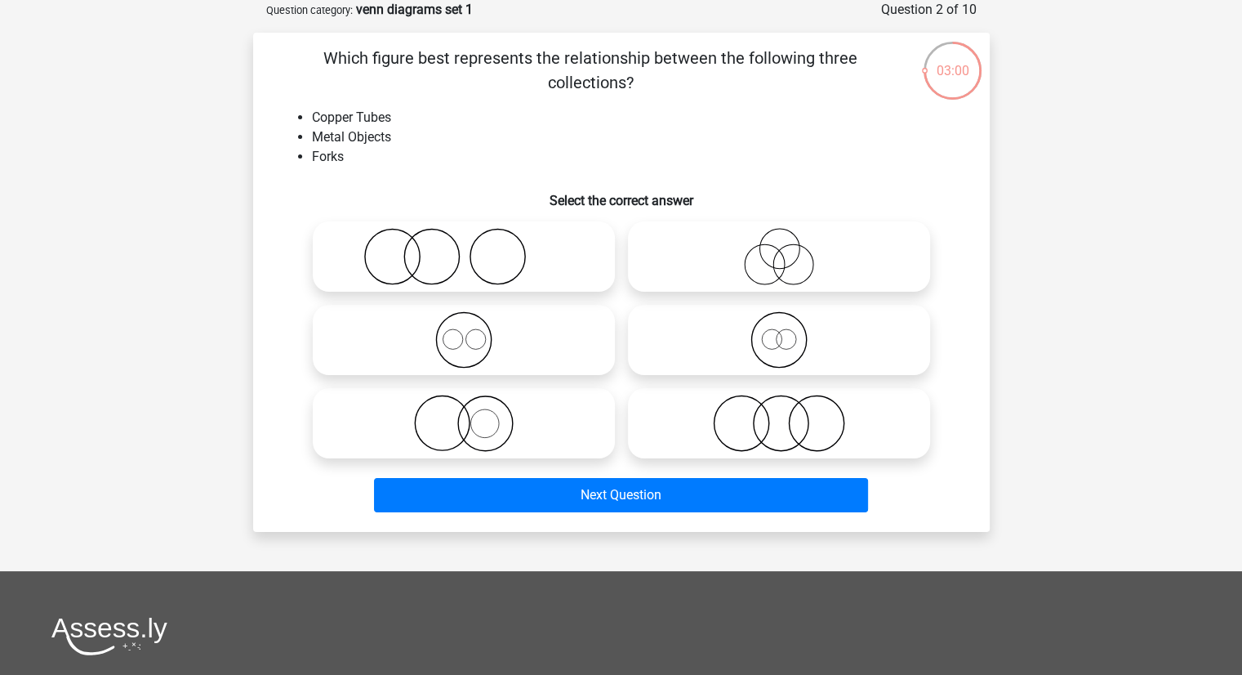
click at [716, 419] on icon at bounding box center [779, 422] width 289 height 57
click at [779, 415] on input "radio" at bounding box center [784, 409] width 11 height 11
radio input "true"
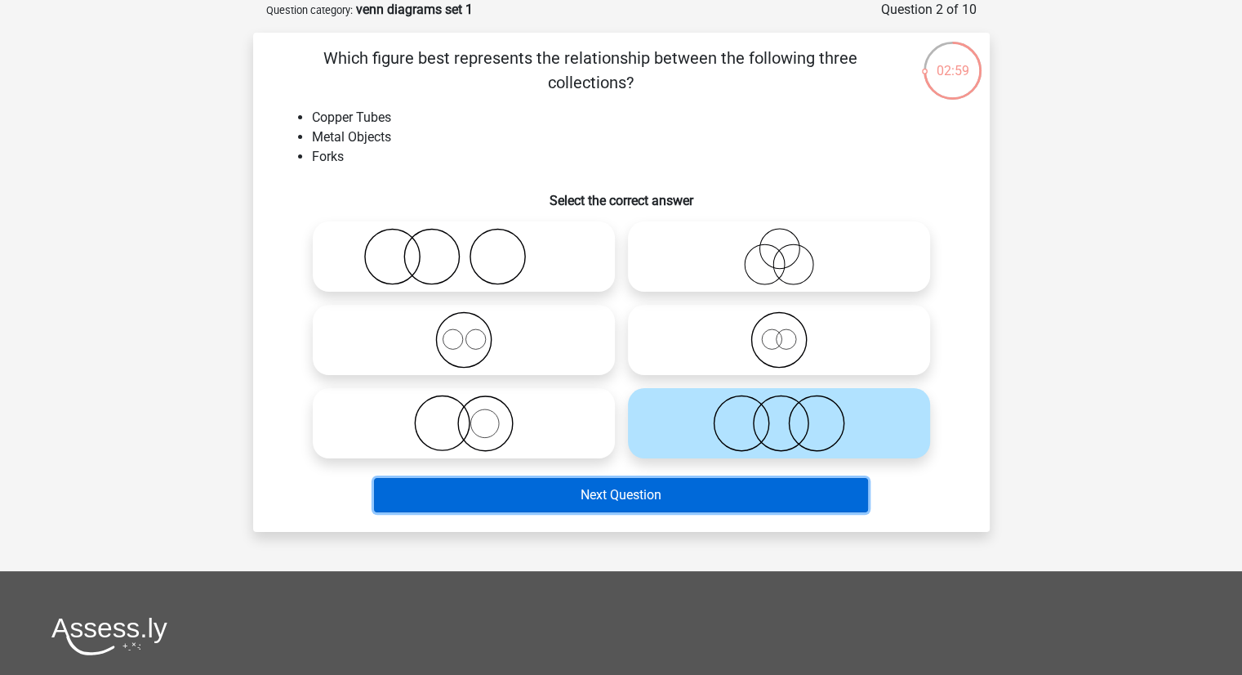
click at [559, 492] on button "Next Question" at bounding box center [621, 495] width 494 height 34
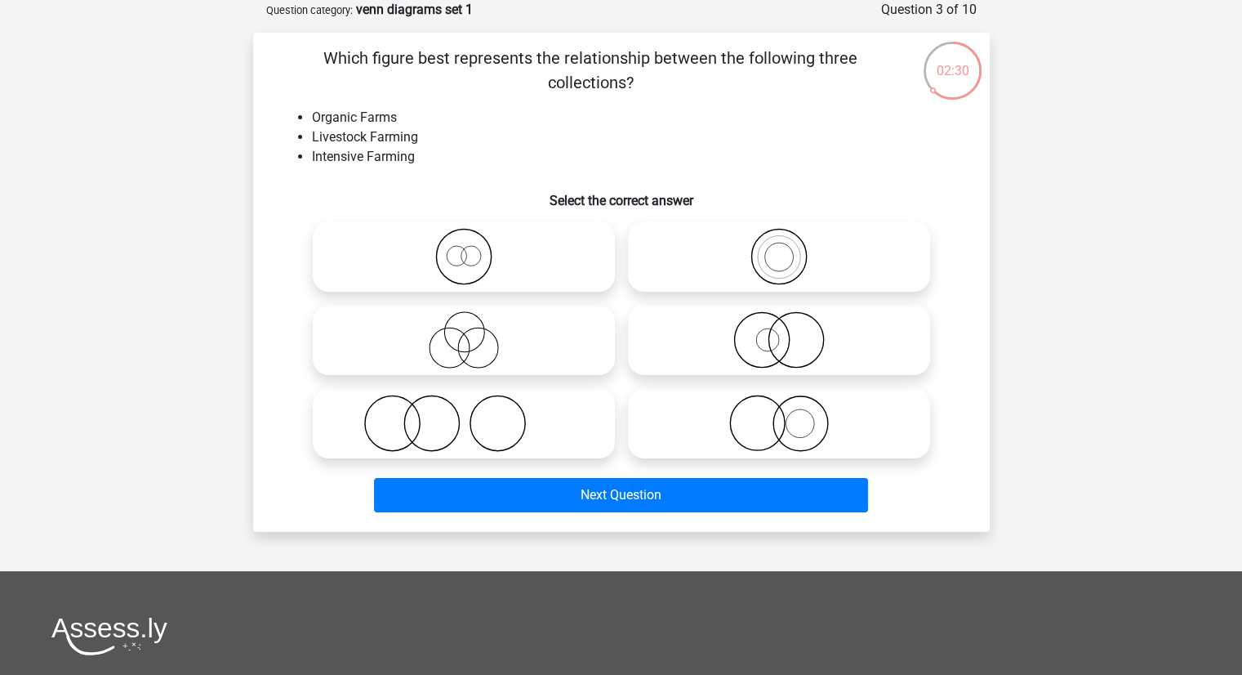
click at [532, 360] on icon at bounding box center [463, 339] width 289 height 57
click at [474, 332] on input "radio" at bounding box center [469, 326] width 11 height 11
radio input "true"
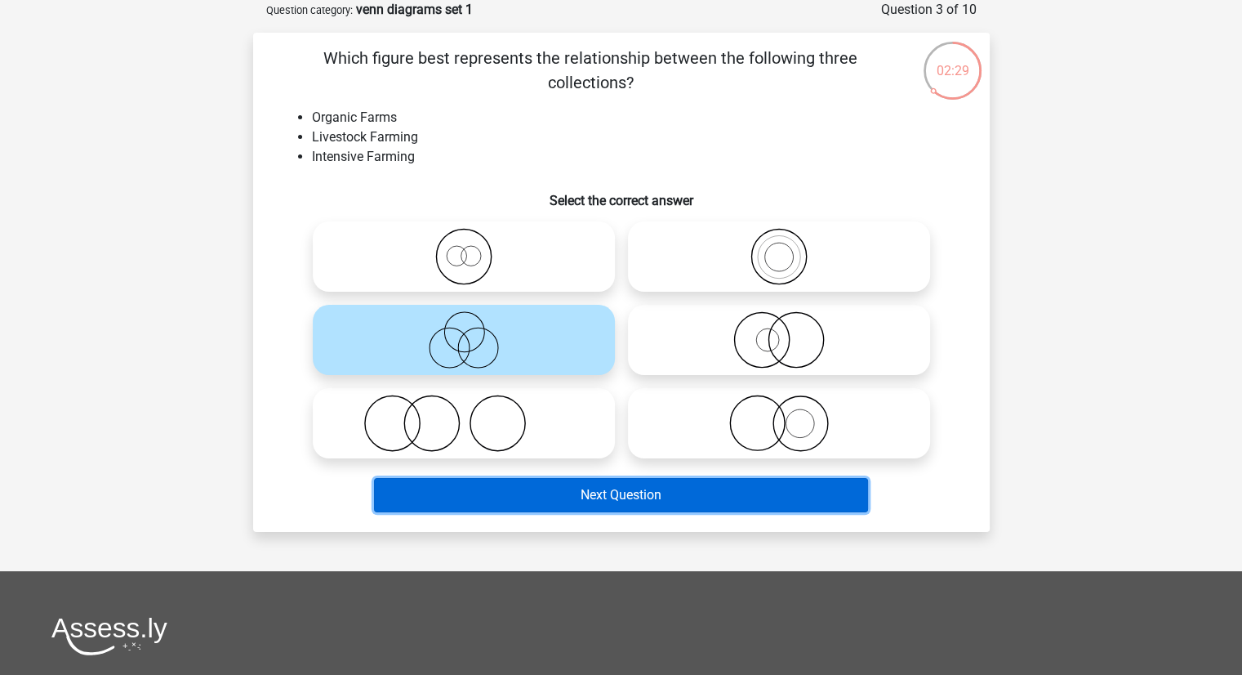
click at [539, 491] on button "Next Question" at bounding box center [621, 495] width 494 height 34
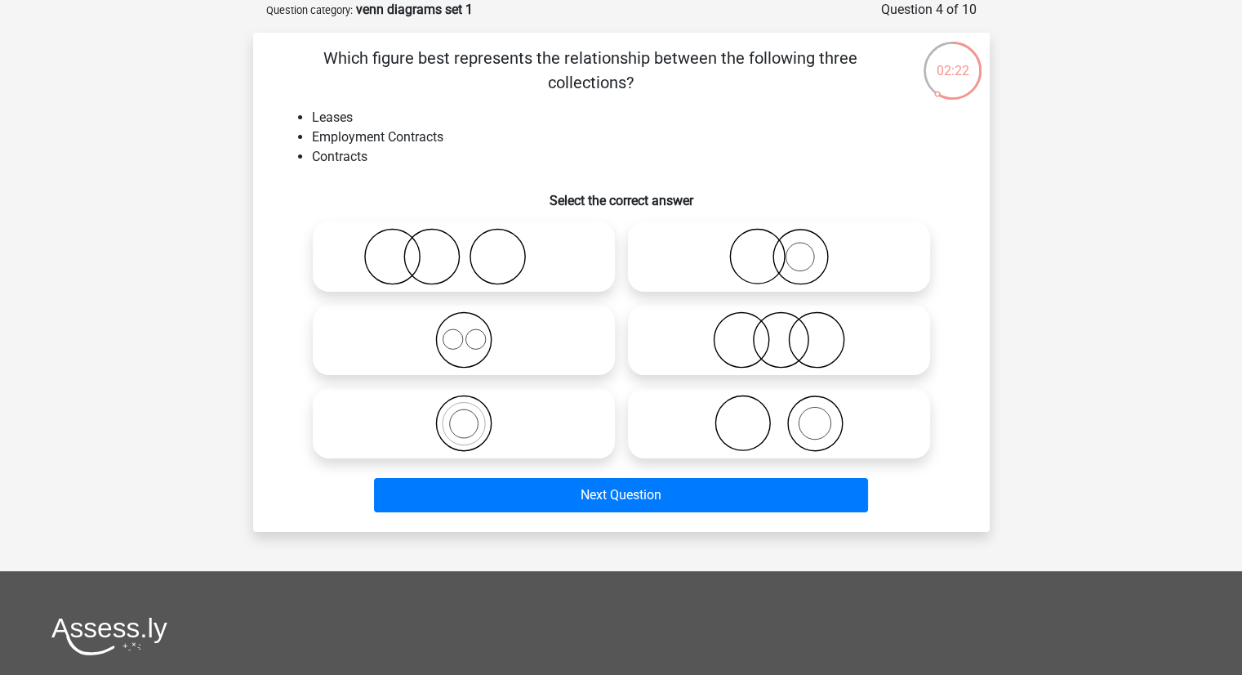
click at [516, 275] on circle at bounding box center [497, 256] width 55 height 55
click at [474, 248] on input "radio" at bounding box center [469, 243] width 11 height 11
radio input "true"
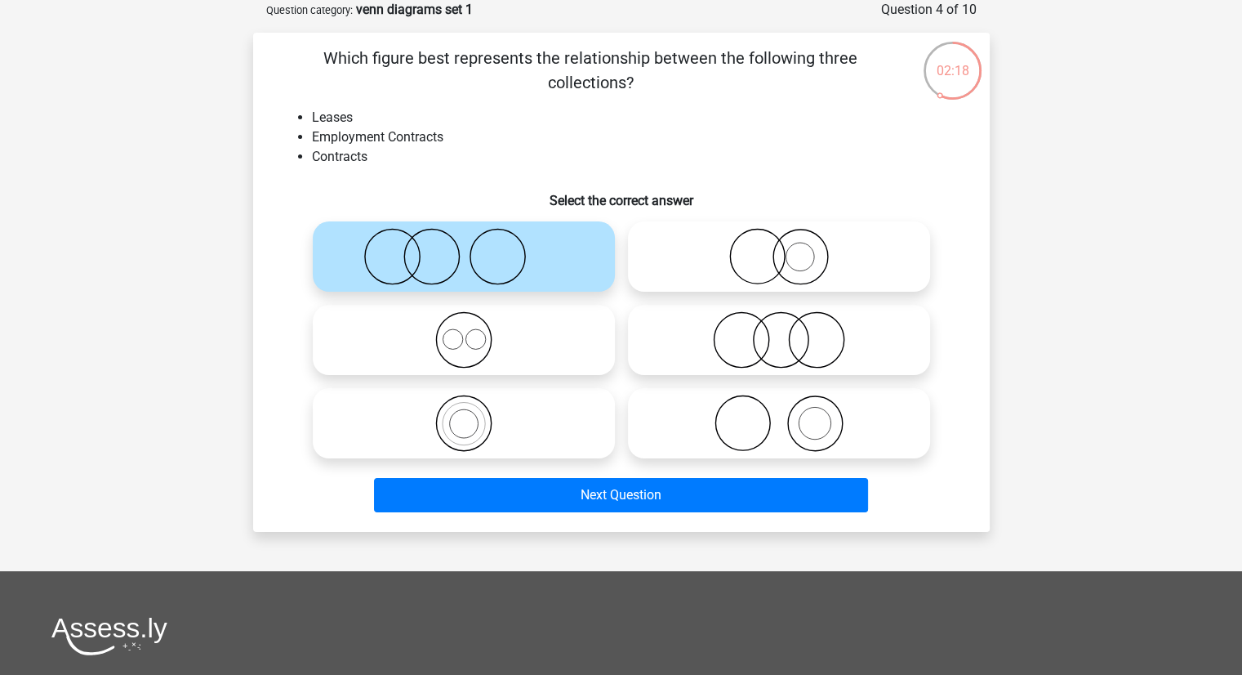
click at [733, 412] on icon at bounding box center [779, 422] width 289 height 57
click at [779, 412] on input "radio" at bounding box center [784, 409] width 11 height 11
radio input "true"
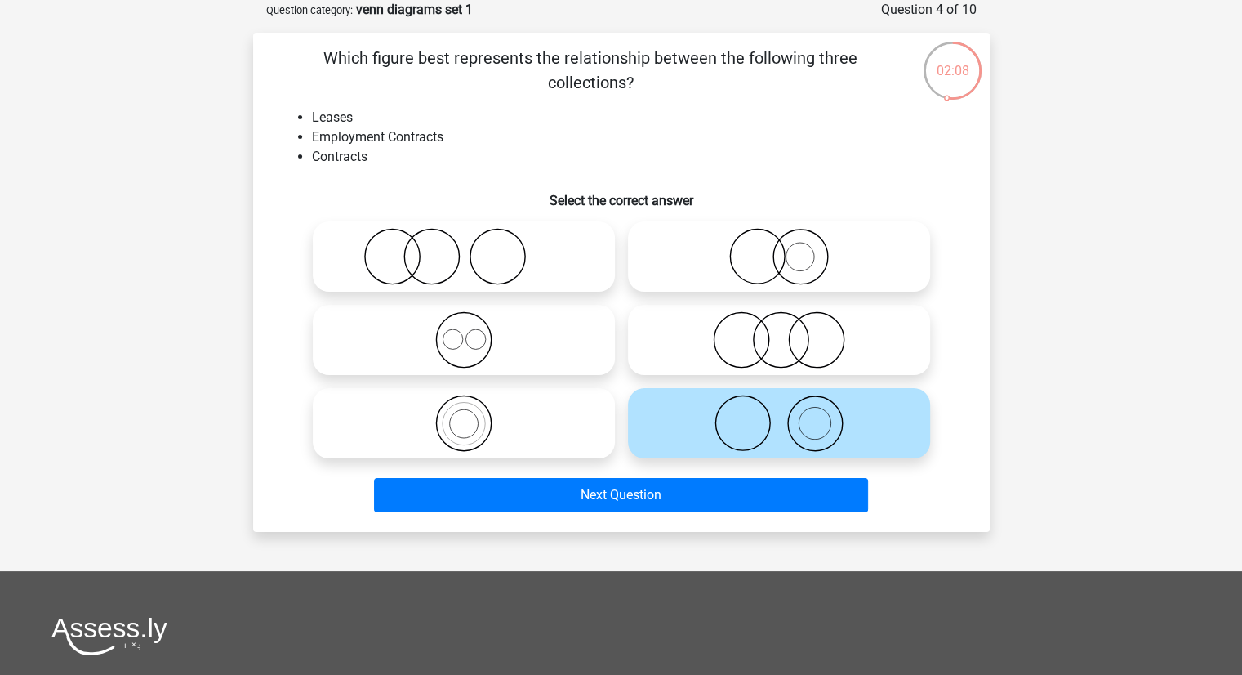
click at [447, 338] on icon at bounding box center [463, 339] width 289 height 57
click at [464, 332] on input "radio" at bounding box center [469, 326] width 11 height 11
radio input "true"
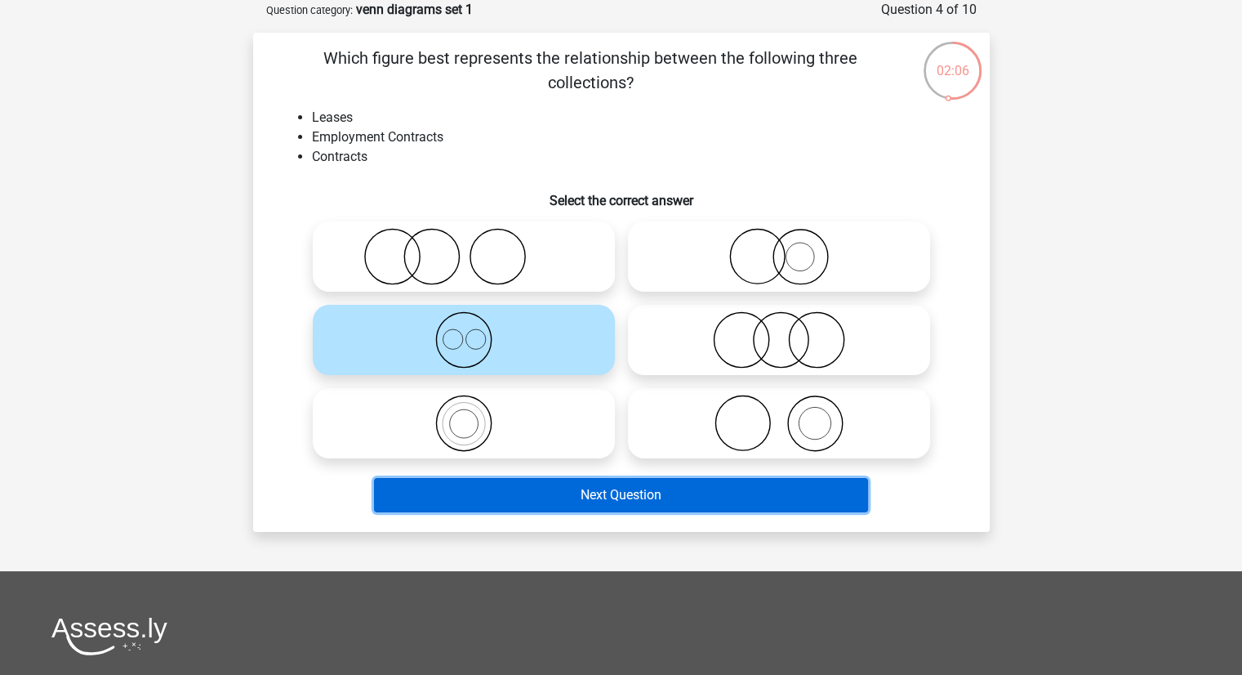
click at [505, 491] on button "Next Question" at bounding box center [621, 495] width 494 height 34
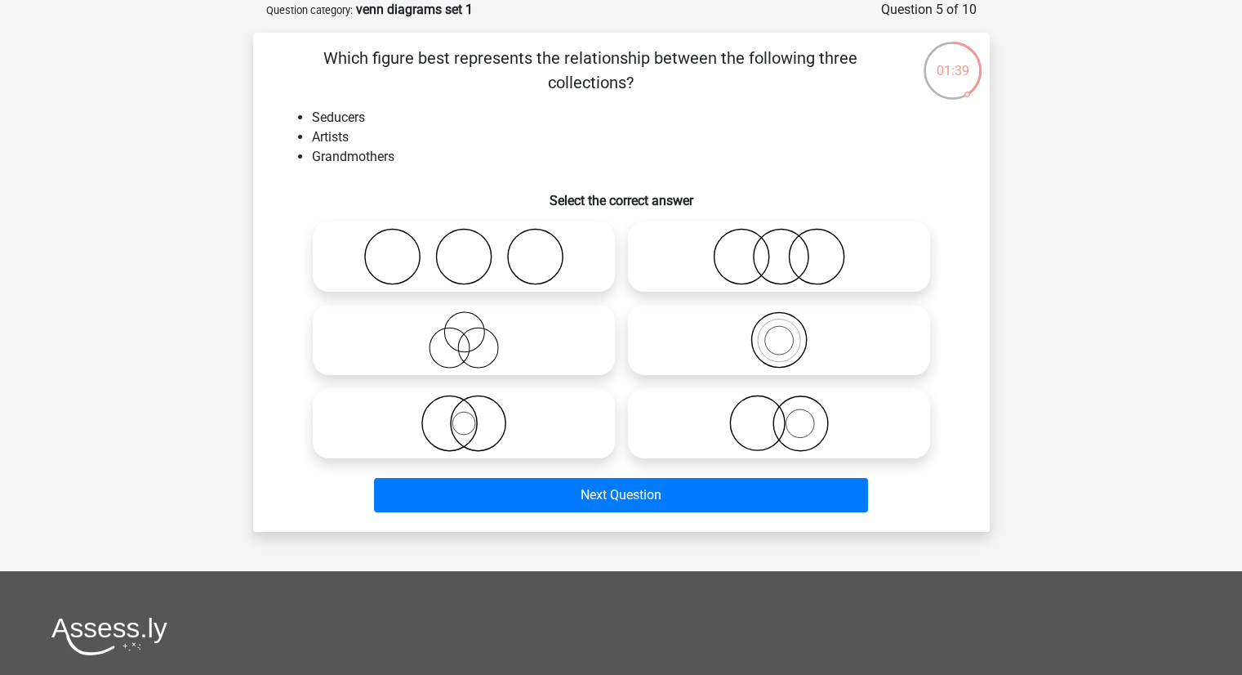
click at [728, 256] on icon at bounding box center [779, 256] width 289 height 57
click at [779, 248] on input "radio" at bounding box center [784, 243] width 11 height 11
radio input "true"
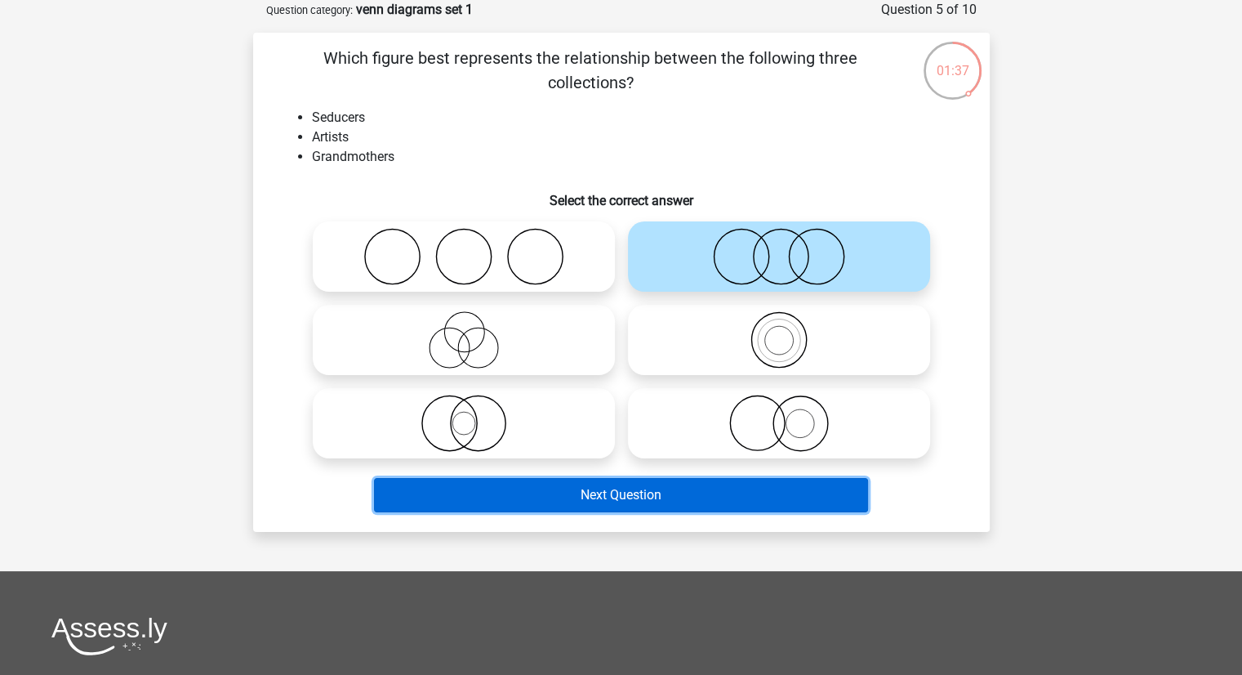
click at [559, 488] on button "Next Question" at bounding box center [621, 495] width 494 height 34
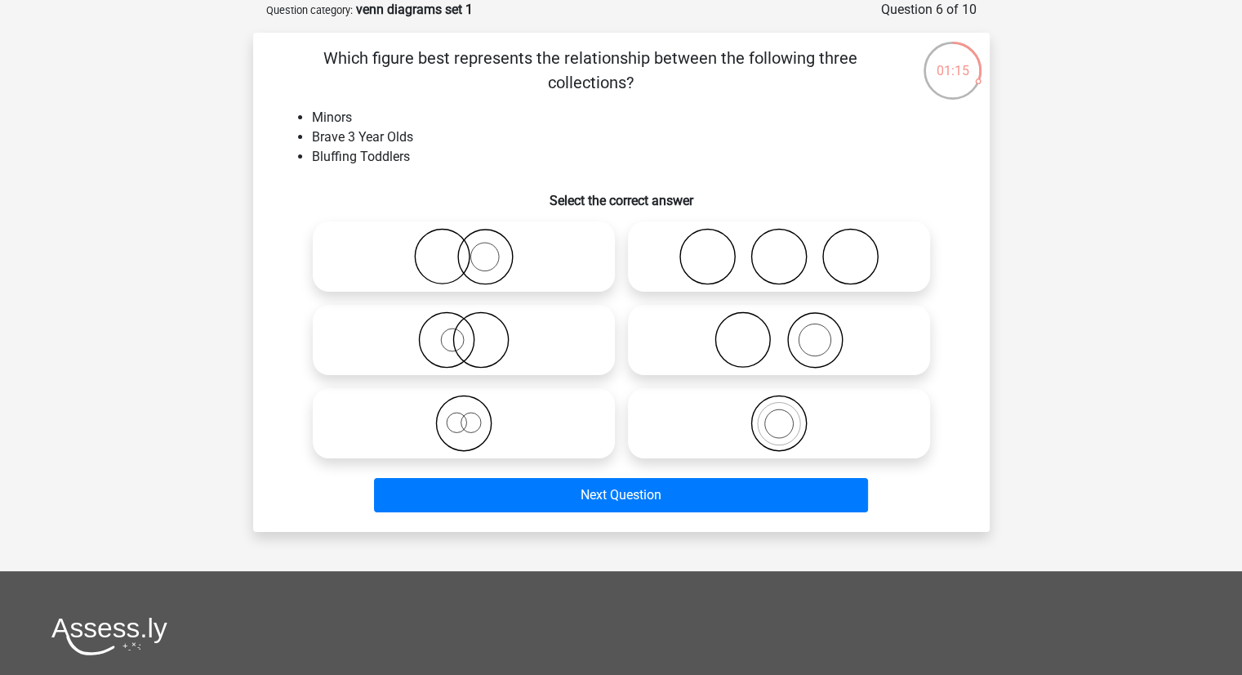
click at [508, 345] on icon at bounding box center [463, 339] width 289 height 57
click at [474, 332] on input "radio" at bounding box center [469, 326] width 11 height 11
radio input "true"
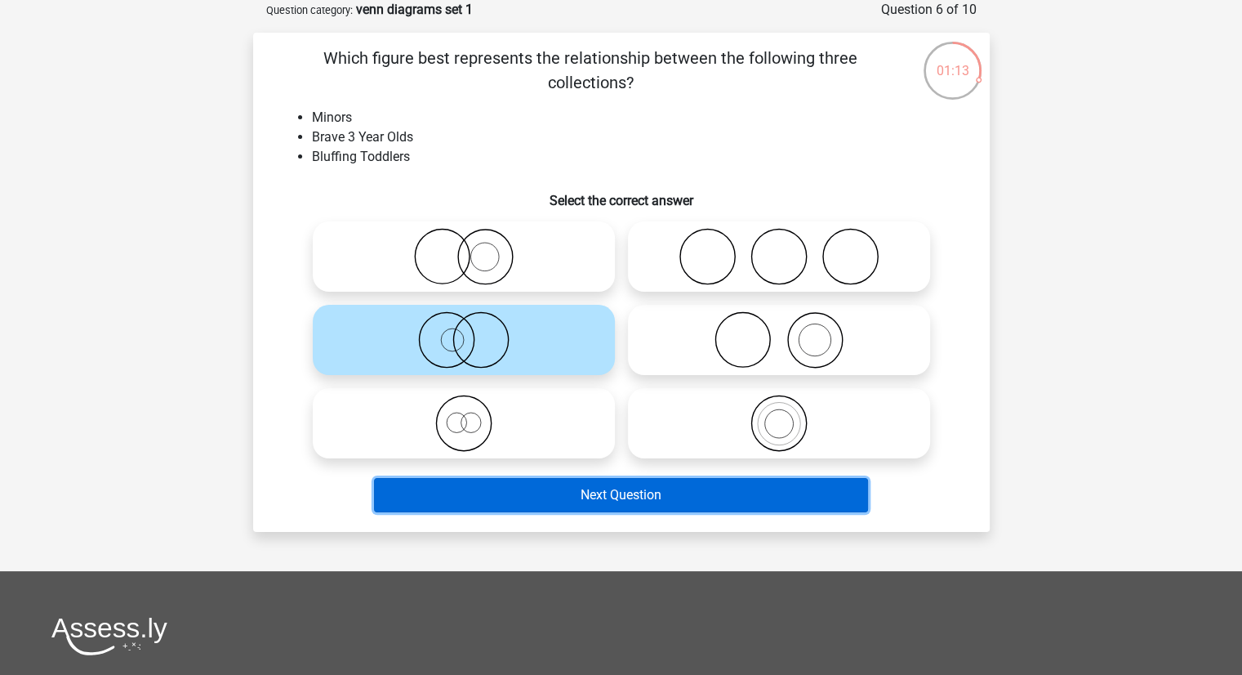
click at [559, 488] on button "Next Question" at bounding box center [621, 495] width 494 height 34
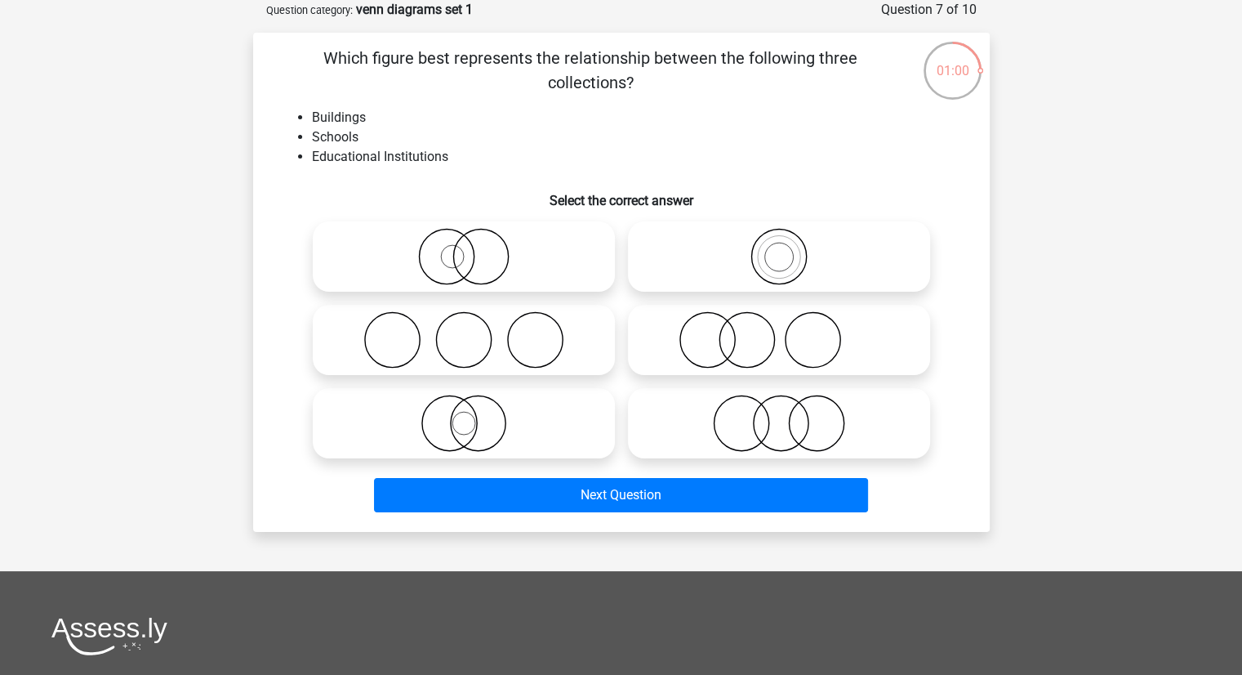
click at [570, 430] on icon at bounding box center [463, 422] width 289 height 57
click at [474, 415] on input "radio" at bounding box center [469, 409] width 11 height 11
radio input "true"
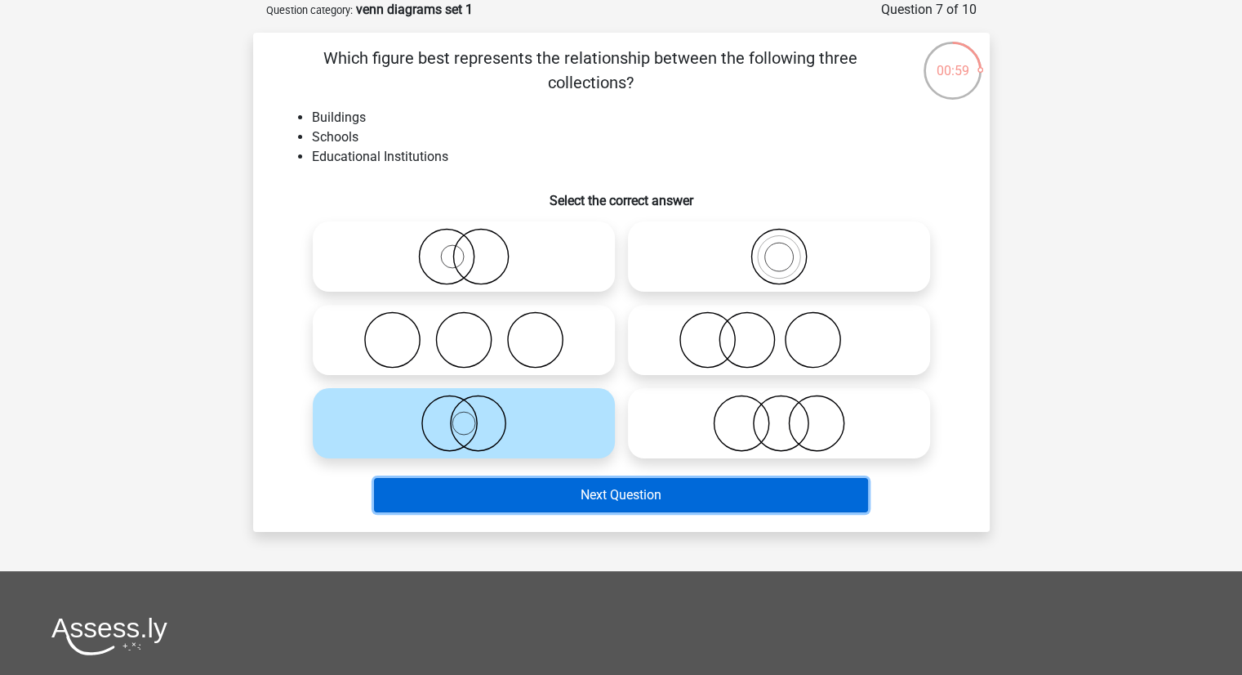
click at [543, 504] on button "Next Question" at bounding box center [621, 495] width 494 height 34
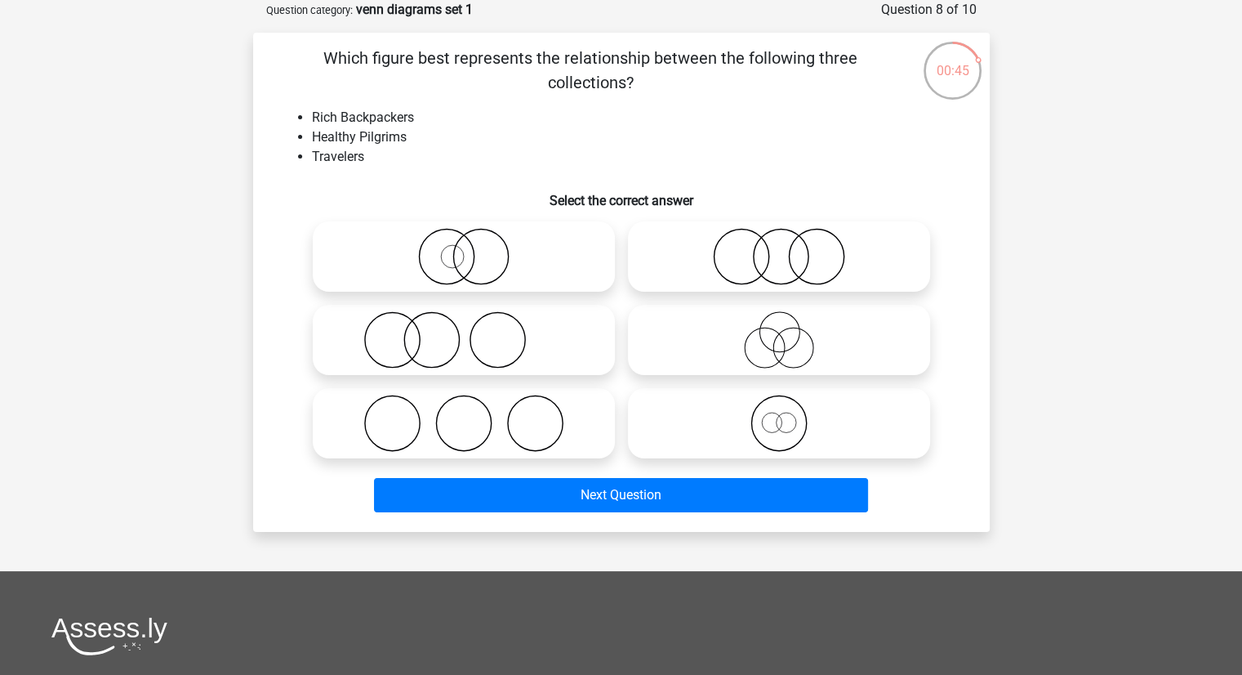
click at [768, 439] on icon at bounding box center [779, 422] width 289 height 57
click at [779, 415] on input "radio" at bounding box center [784, 409] width 11 height 11
radio input "true"
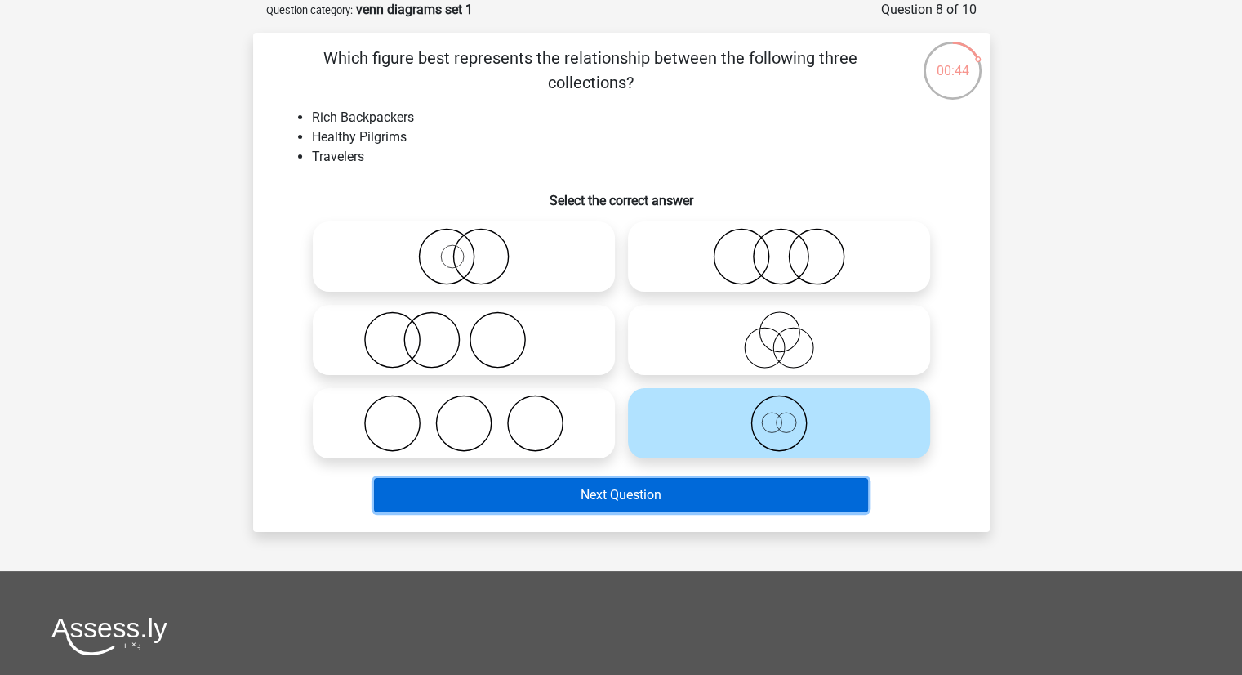
click at [548, 505] on button "Next Question" at bounding box center [621, 495] width 494 height 34
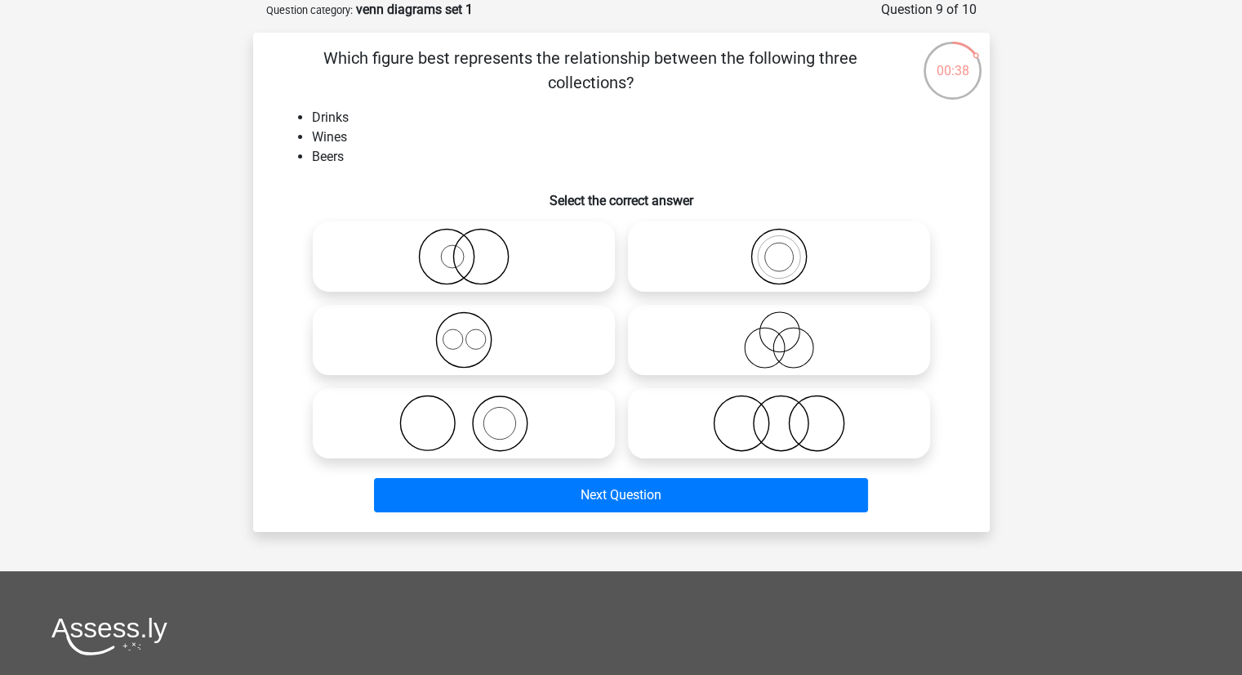
click at [466, 340] on icon at bounding box center [463, 339] width 289 height 57
click at [466, 332] on input "radio" at bounding box center [469, 326] width 11 height 11
radio input "true"
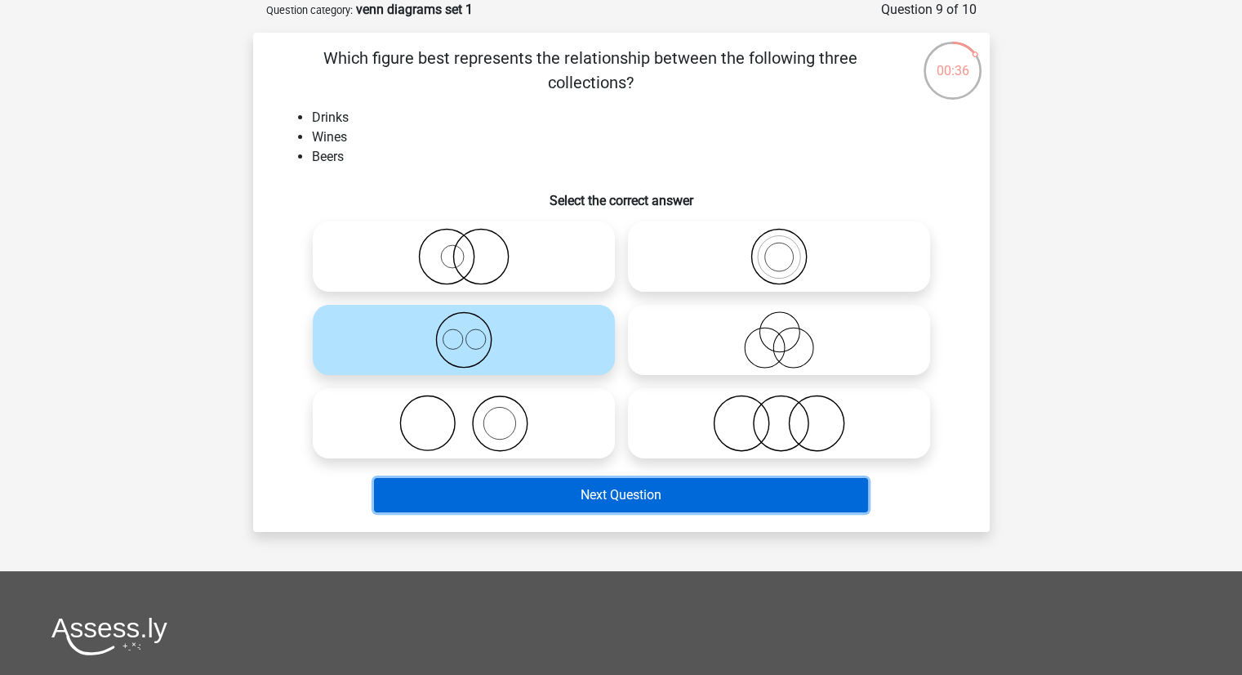
click at [539, 497] on button "Next Question" at bounding box center [621, 495] width 494 height 34
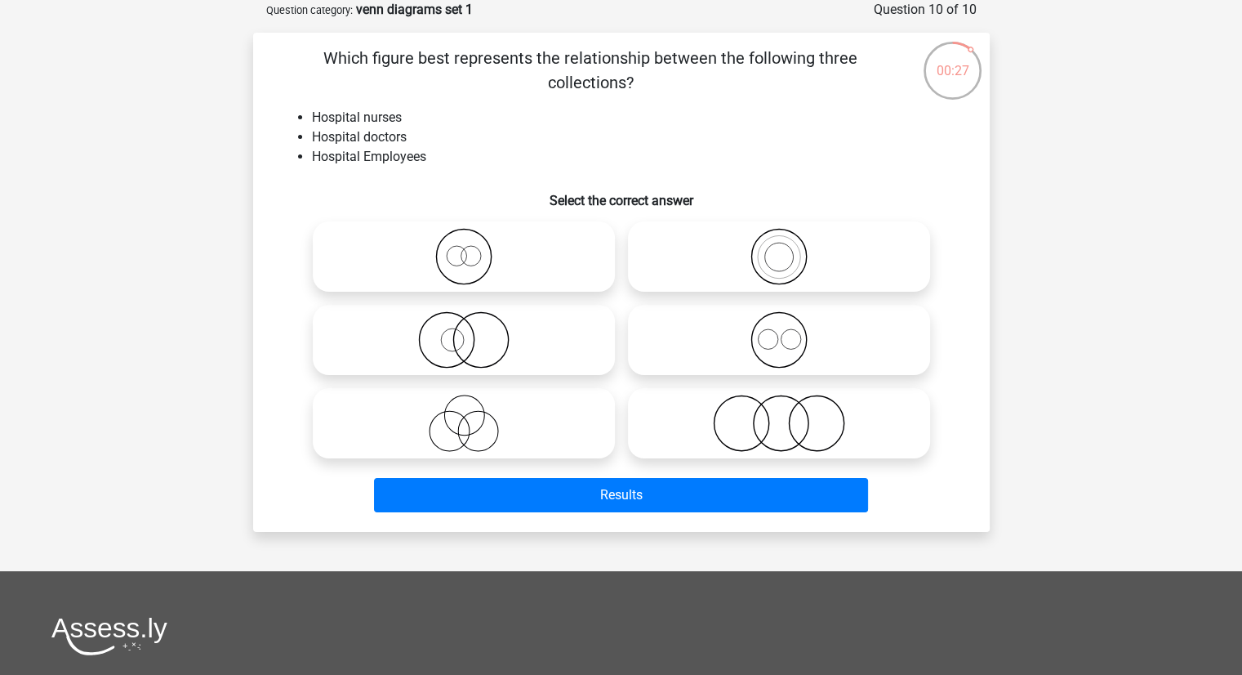
click at [699, 336] on icon at bounding box center [779, 339] width 289 height 57
click at [779, 332] on input "radio" at bounding box center [784, 326] width 11 height 11
radio input "true"
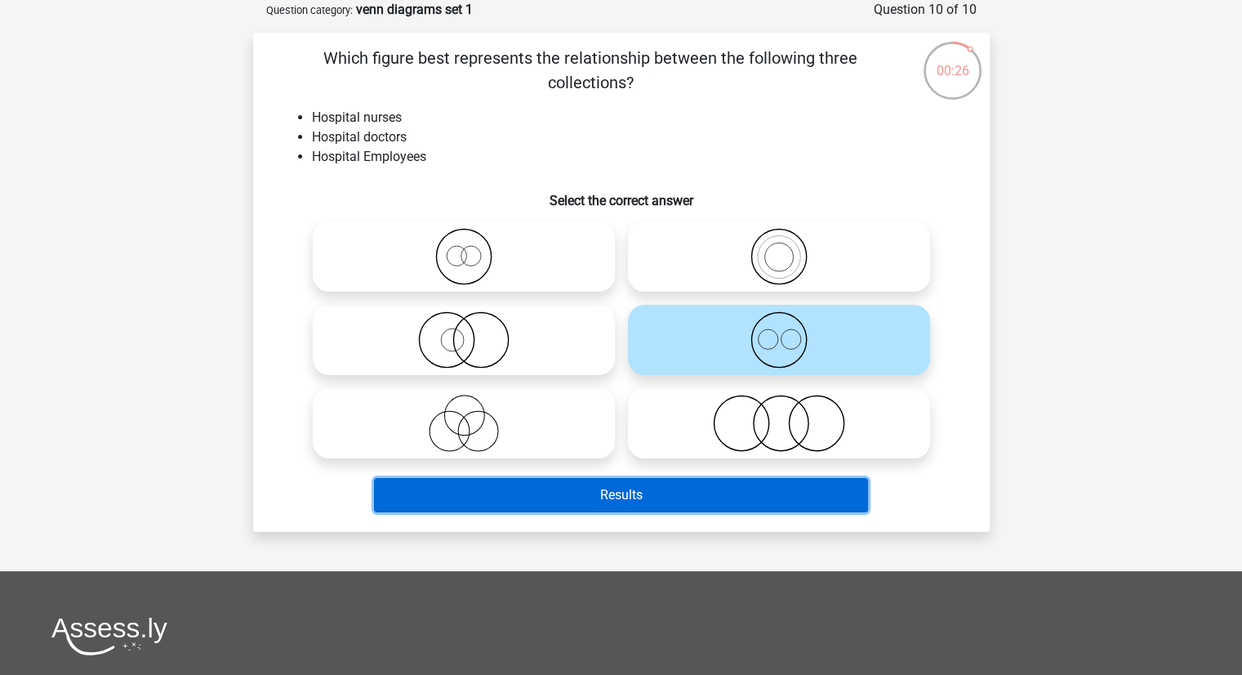
click at [555, 484] on button "Results" at bounding box center [621, 495] width 494 height 34
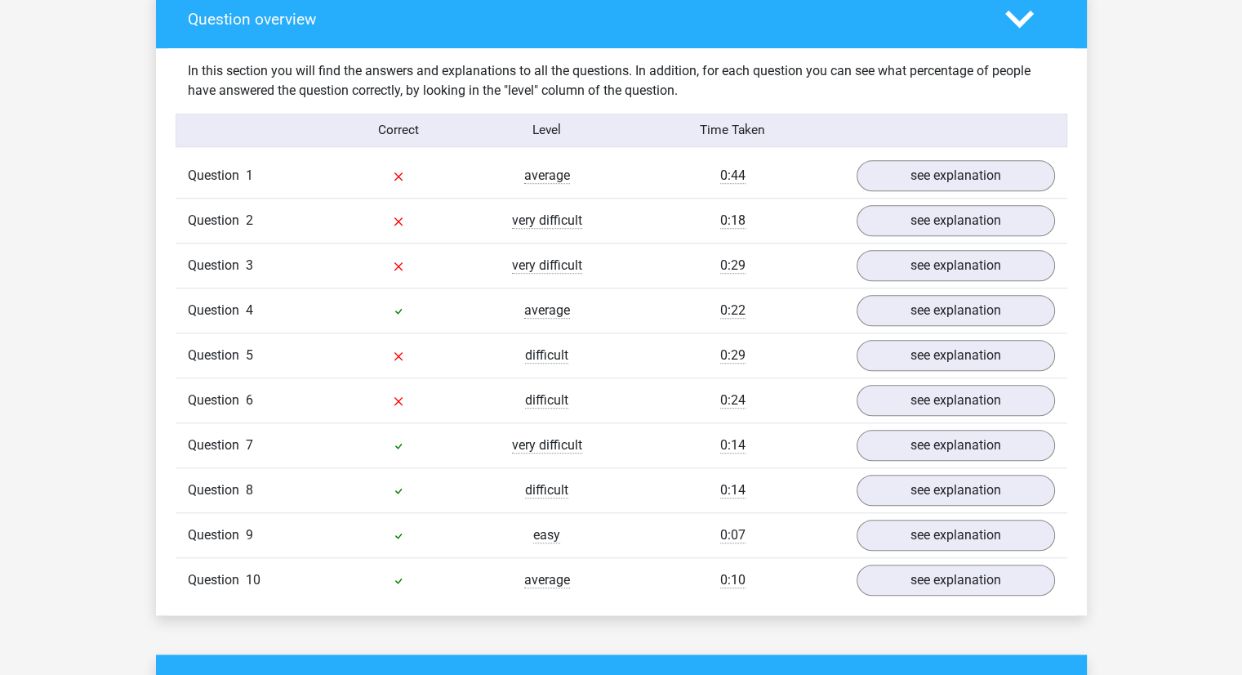
scroll to position [1224, 0]
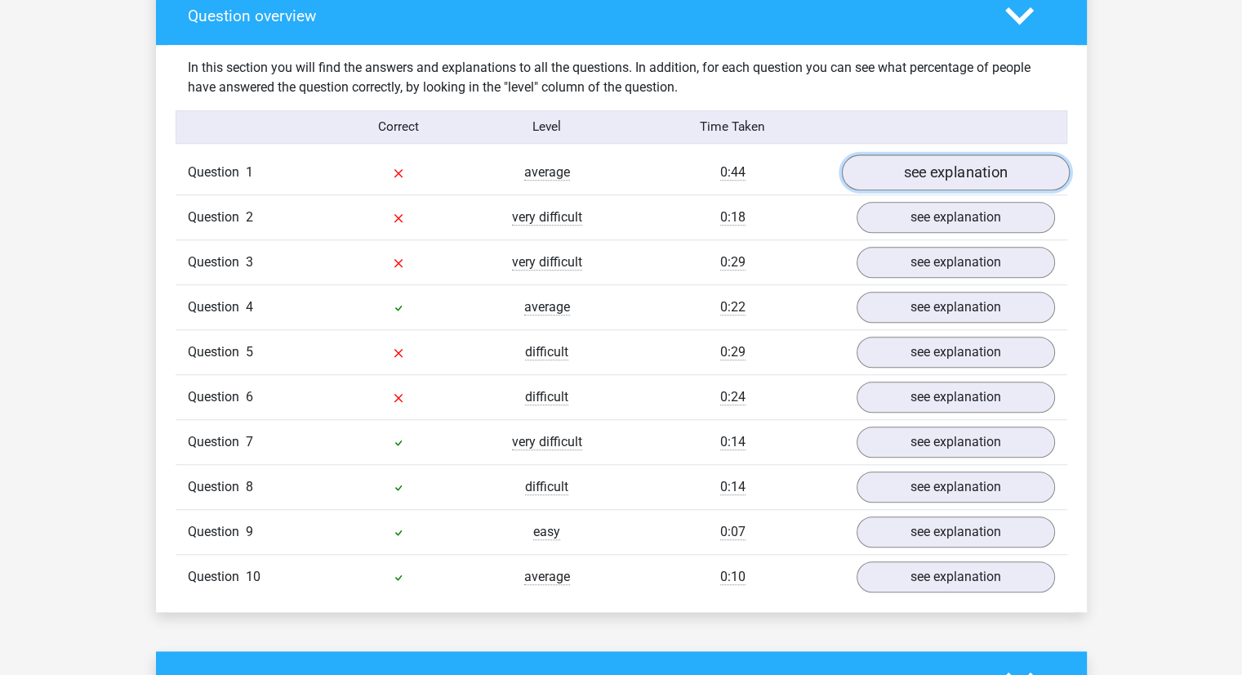
click at [893, 176] on link "see explanation" at bounding box center [955, 172] width 228 height 36
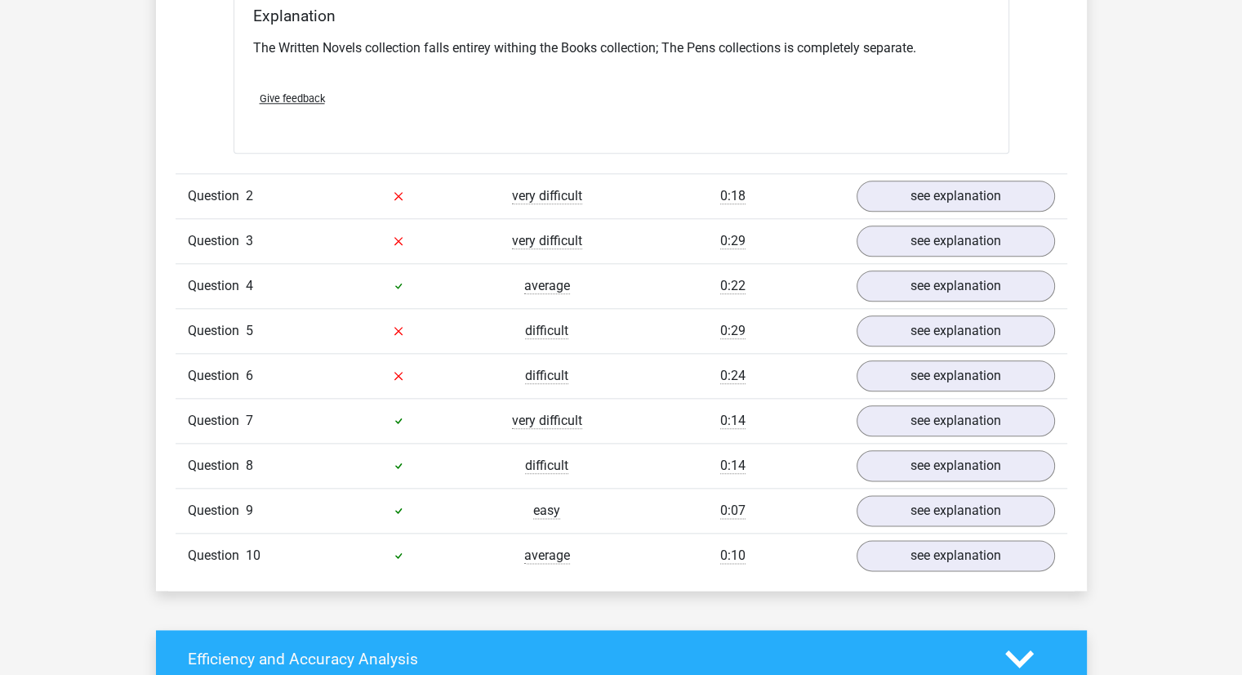
scroll to position [1868, 0]
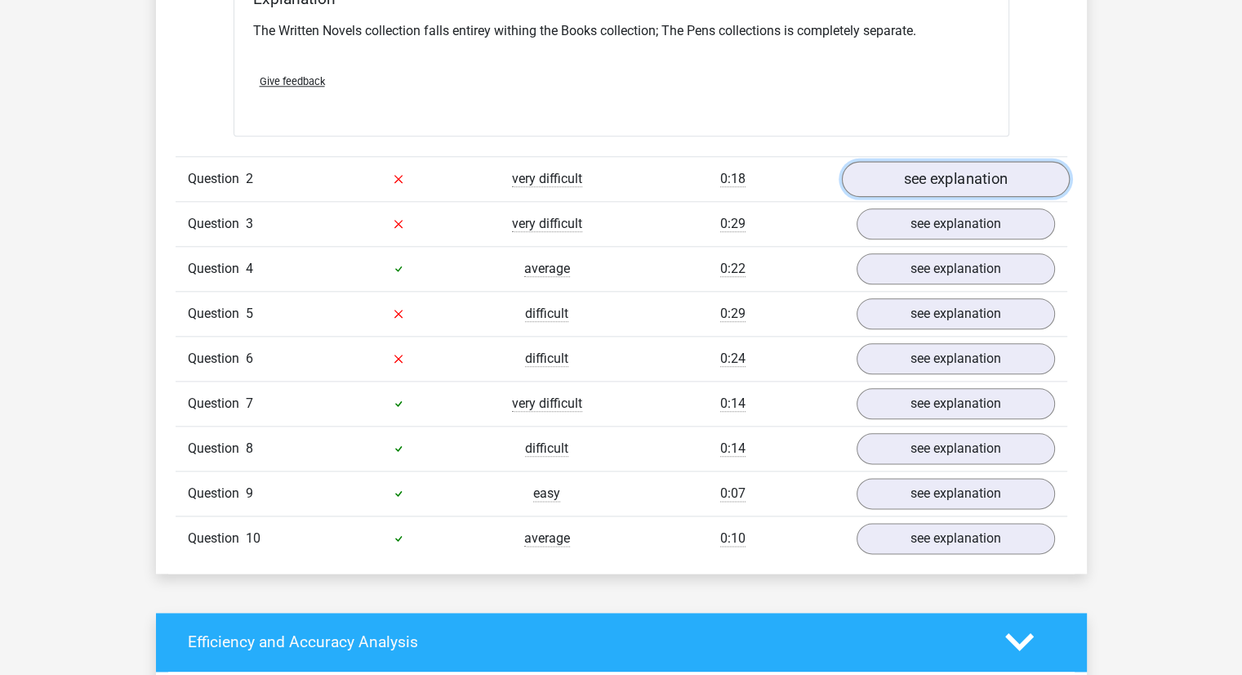
click at [871, 173] on link "see explanation" at bounding box center [955, 179] width 228 height 36
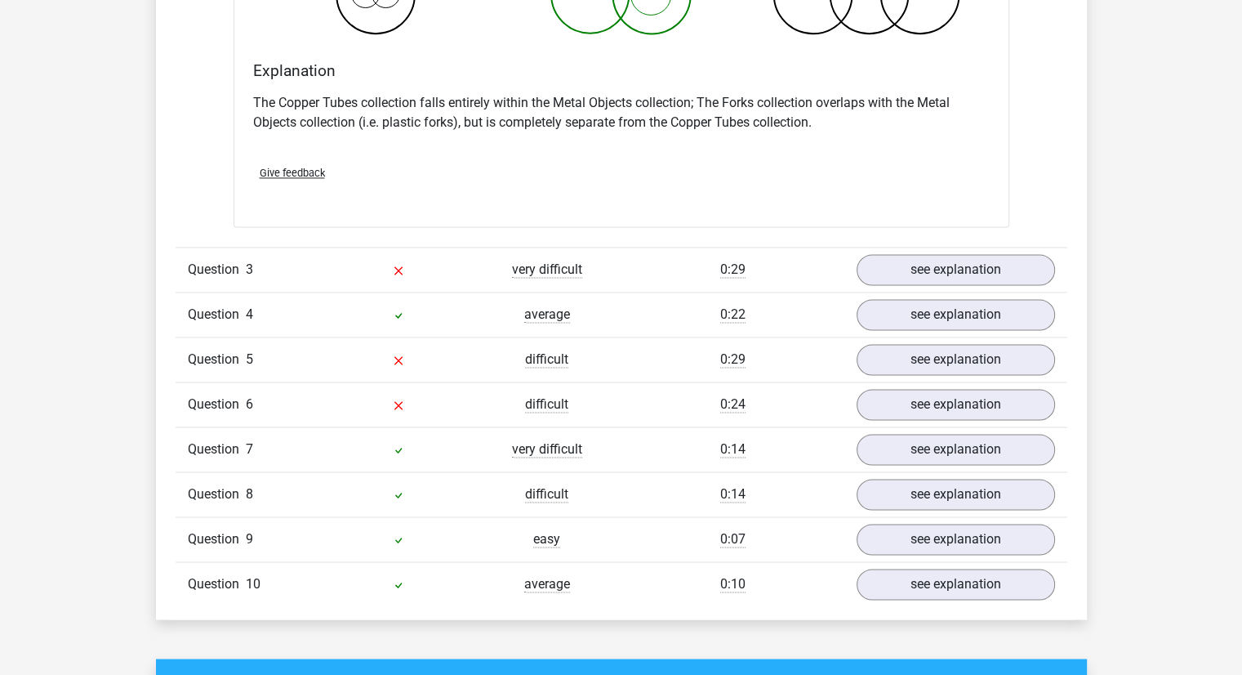
scroll to position [2485, 0]
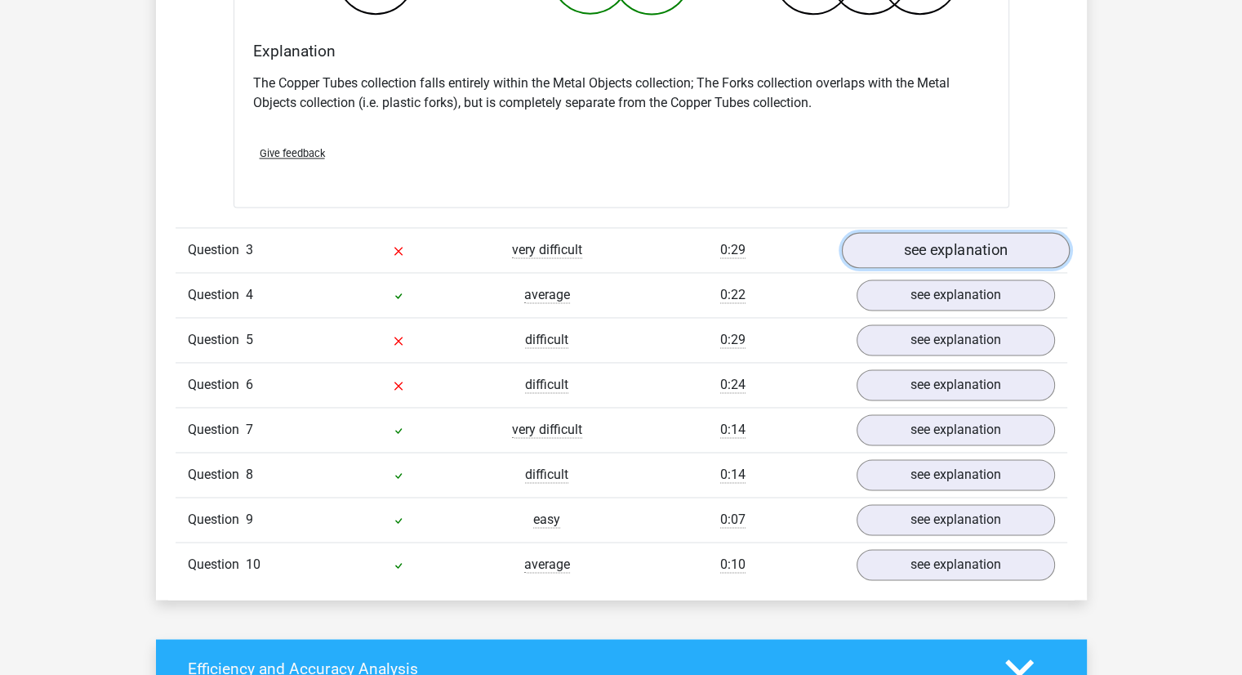
click at [879, 247] on link "see explanation" at bounding box center [955, 250] width 228 height 36
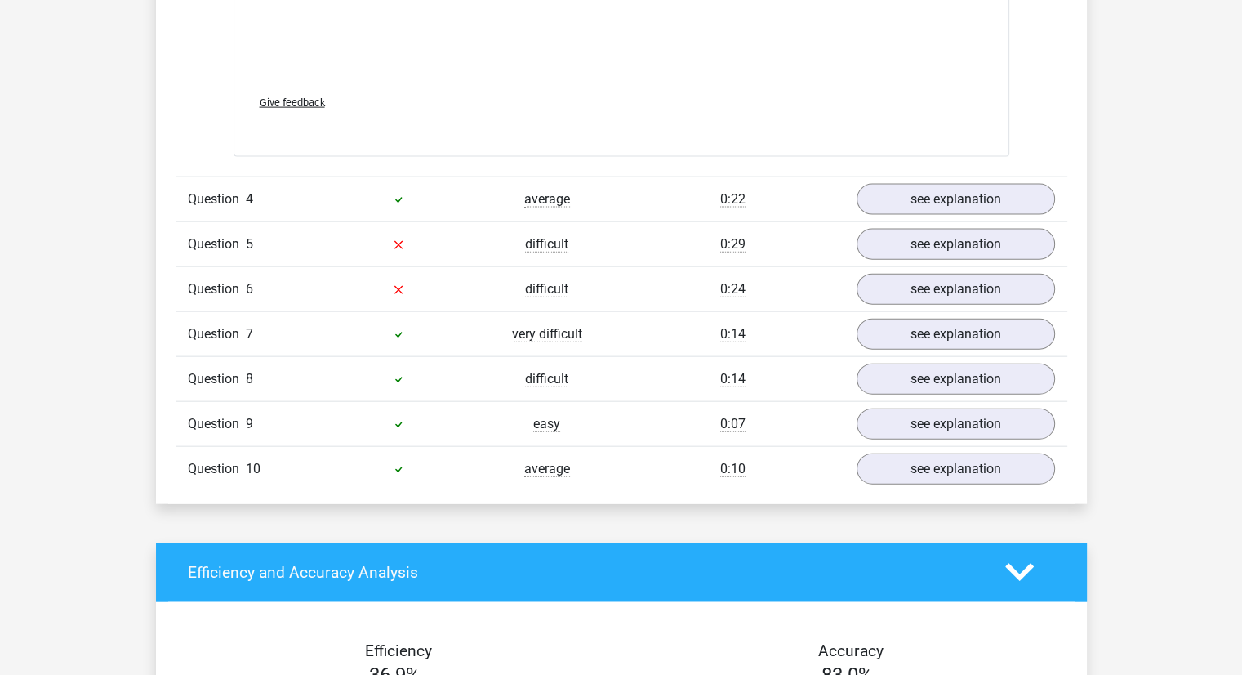
scroll to position [3649, 0]
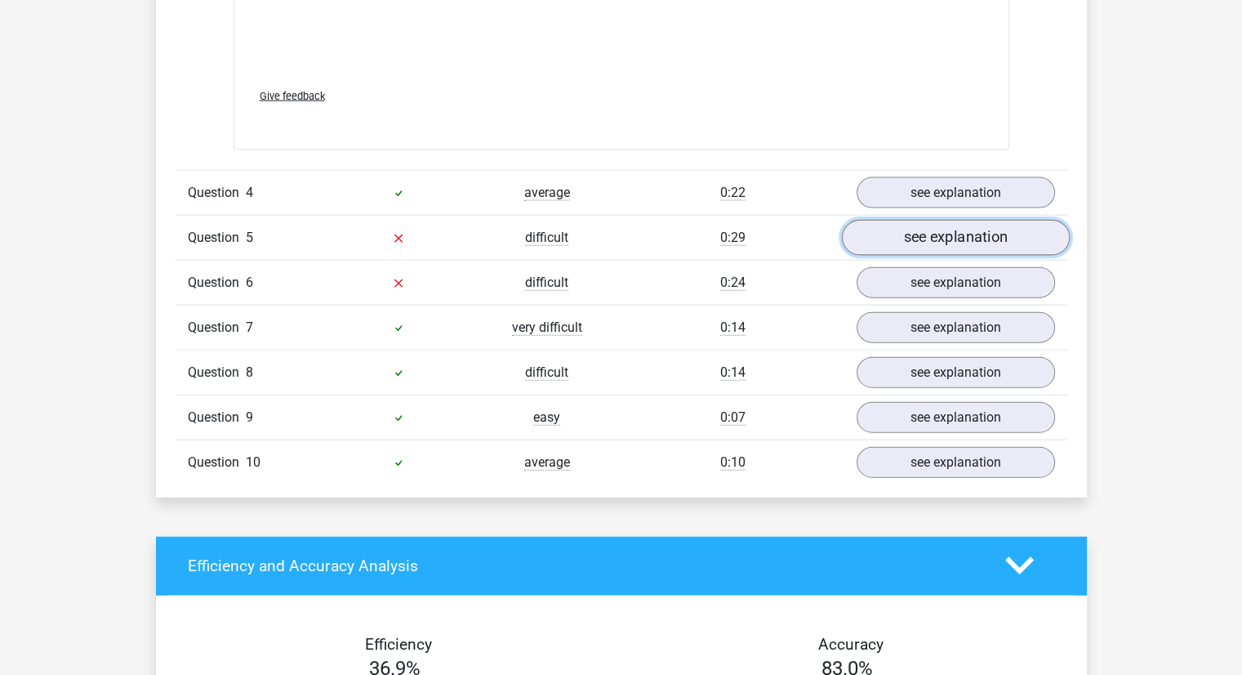
click at [884, 232] on link "see explanation" at bounding box center [955, 238] width 228 height 36
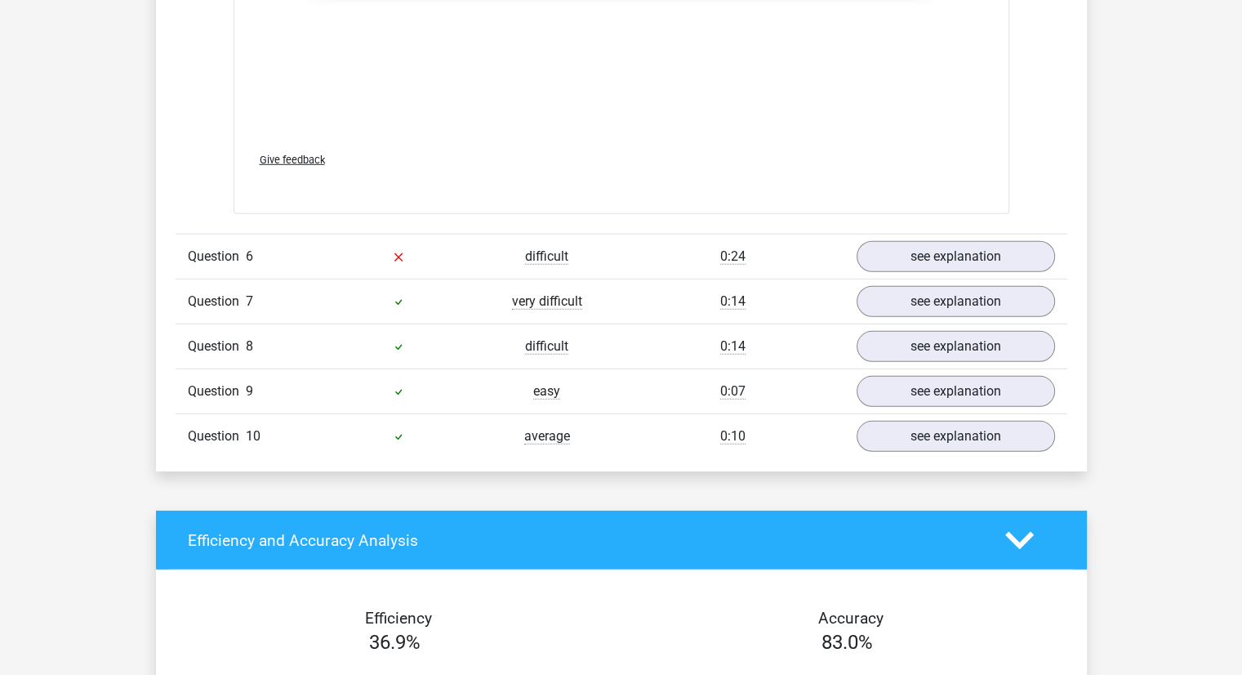
scroll to position [4743, 0]
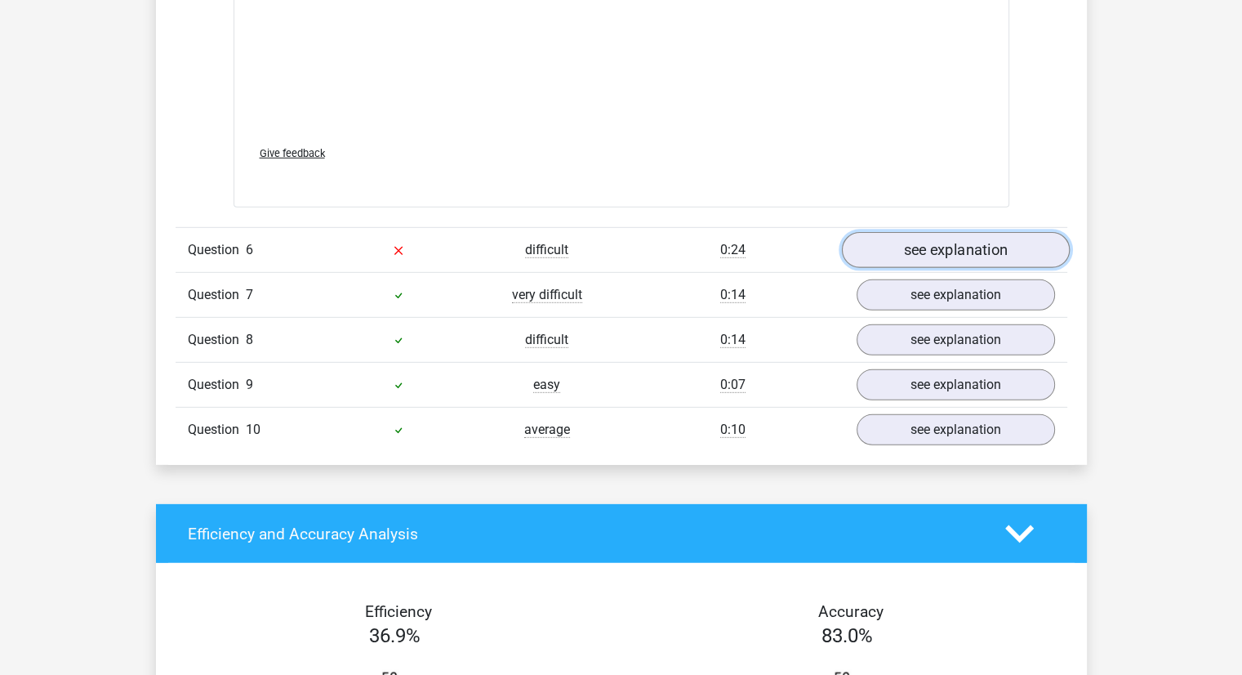
click at [889, 241] on link "see explanation" at bounding box center [955, 250] width 228 height 36
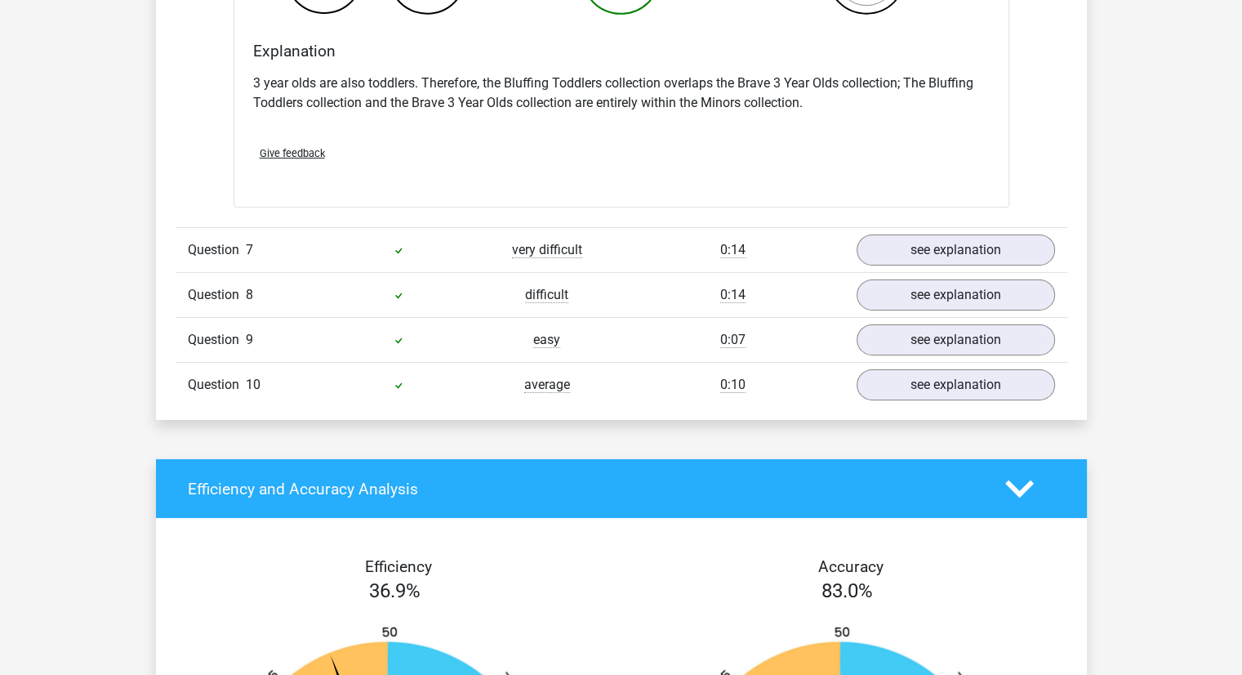
scroll to position [5382, 0]
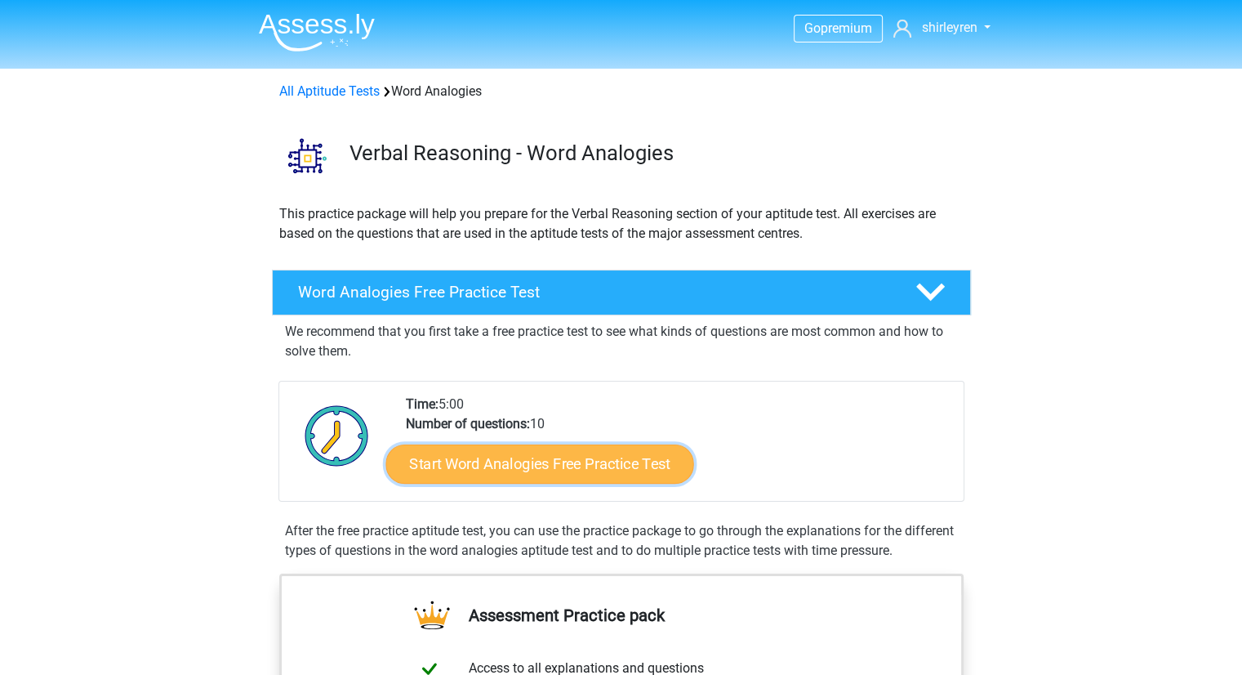
click at [416, 463] on link "Start Word Analogies Free Practice Test" at bounding box center [539, 462] width 308 height 39
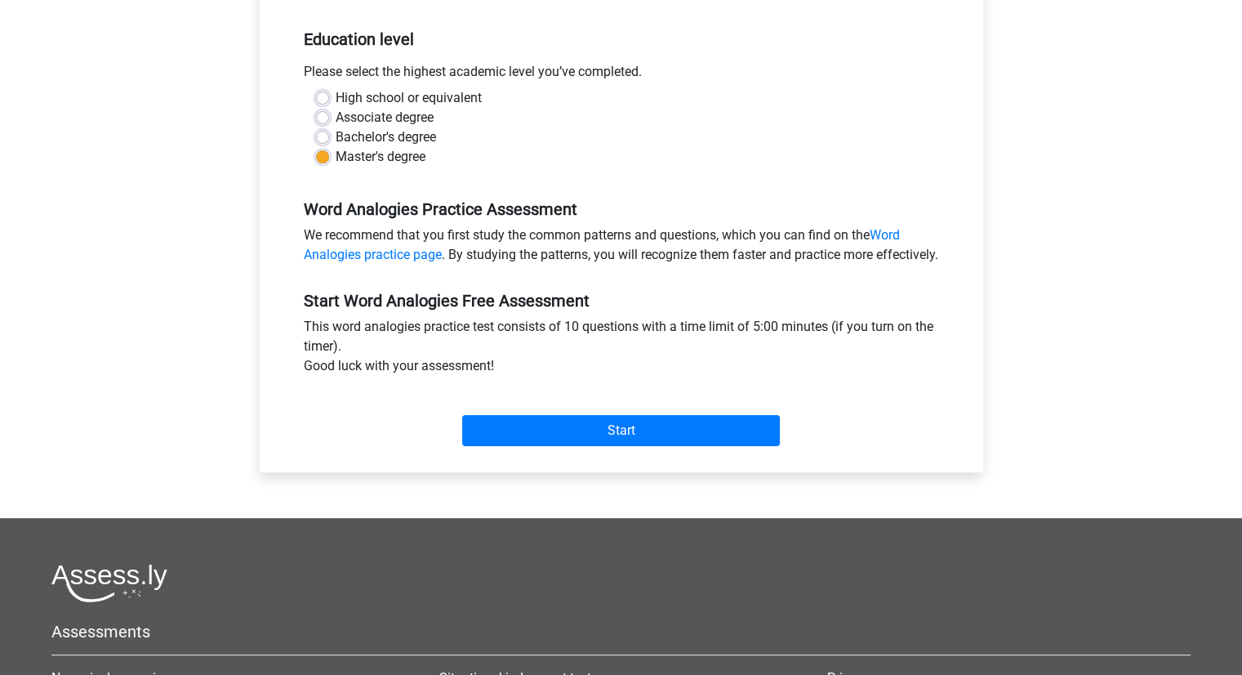
scroll to position [328, 0]
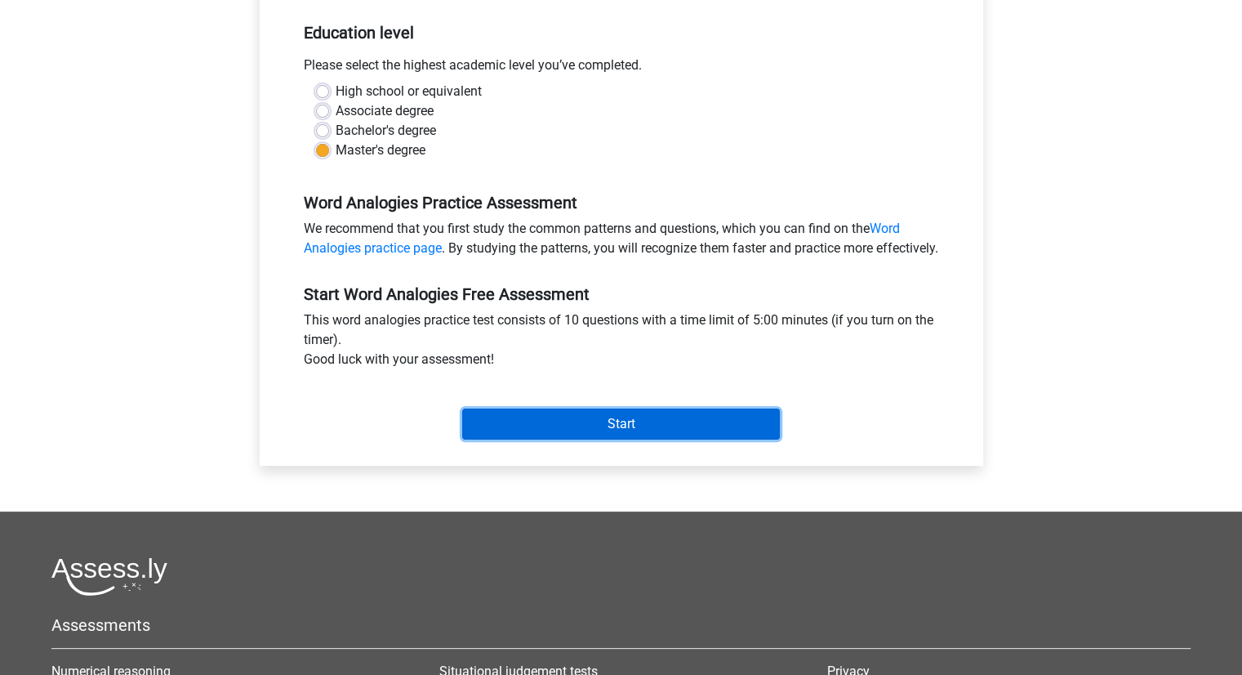
click at [564, 434] on input "Start" at bounding box center [621, 423] width 318 height 31
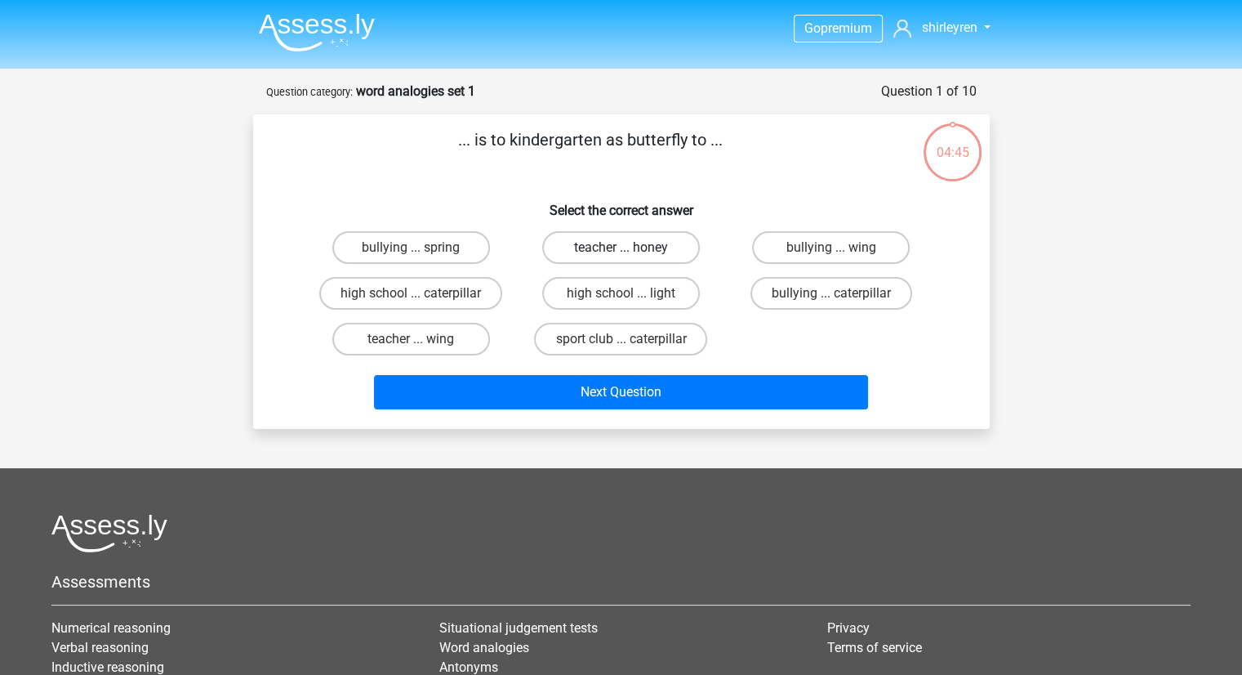
click at [655, 250] on label "teacher ... honey" at bounding box center [621, 247] width 158 height 33
click at [631, 250] on input "teacher ... honey" at bounding box center [626, 252] width 11 height 11
radio input "true"
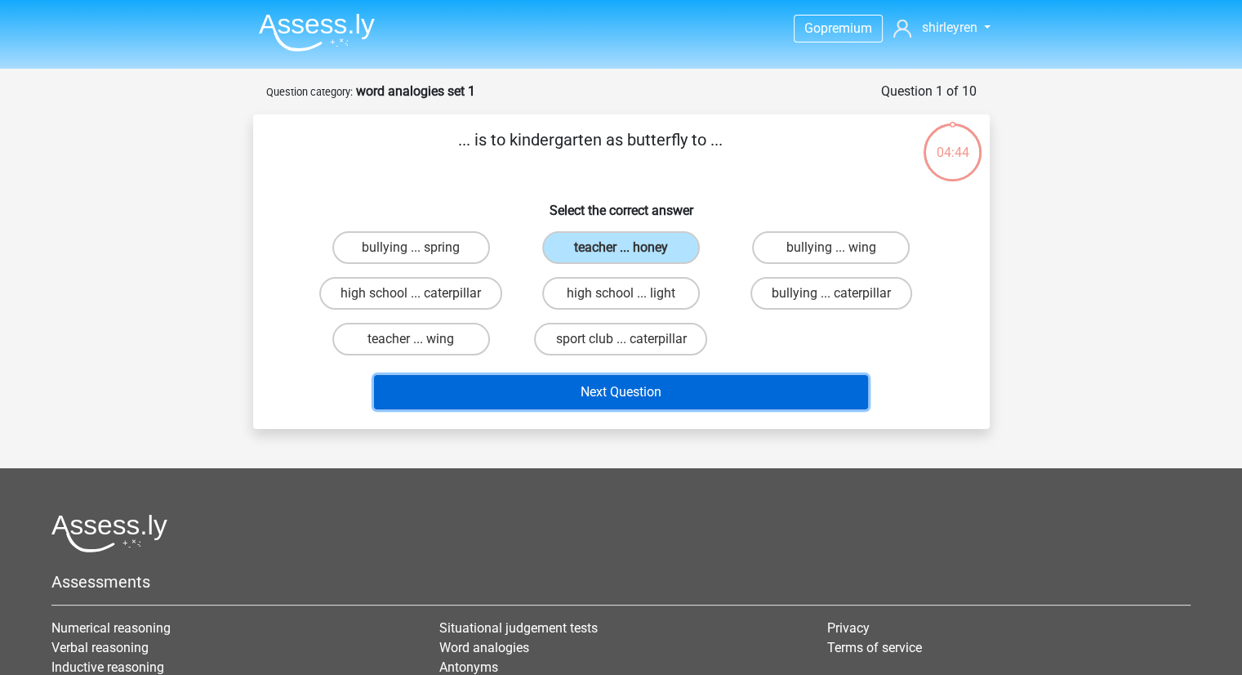
click at [541, 378] on button "Next Question" at bounding box center [621, 392] width 494 height 34
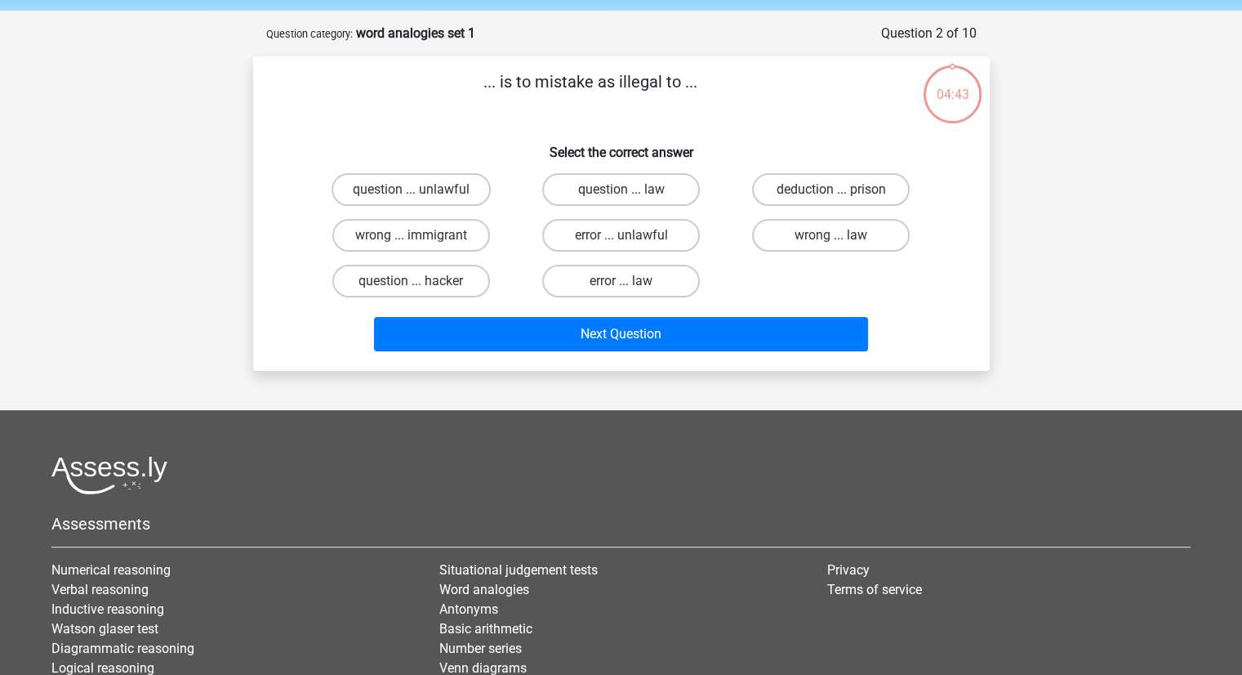
scroll to position [82, 0]
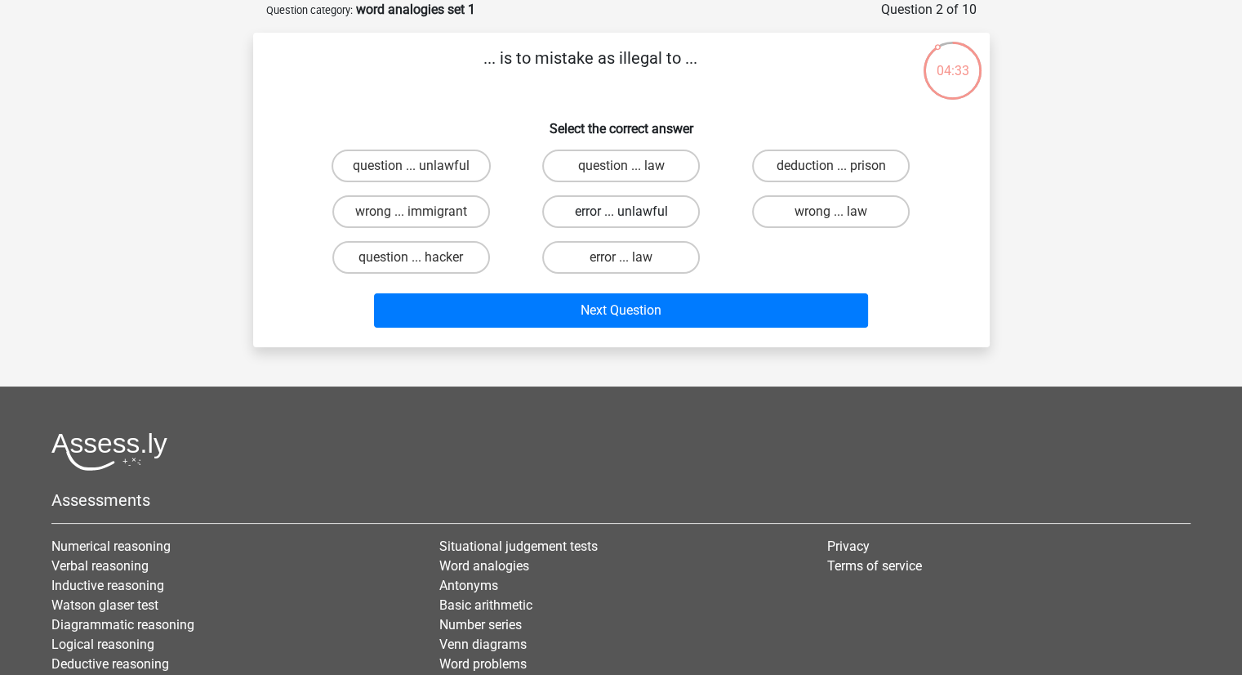
click at [570, 213] on label "error ... unlawful" at bounding box center [621, 211] width 158 height 33
click at [621, 213] on input "error ... unlawful" at bounding box center [626, 217] width 11 height 11
radio input "true"
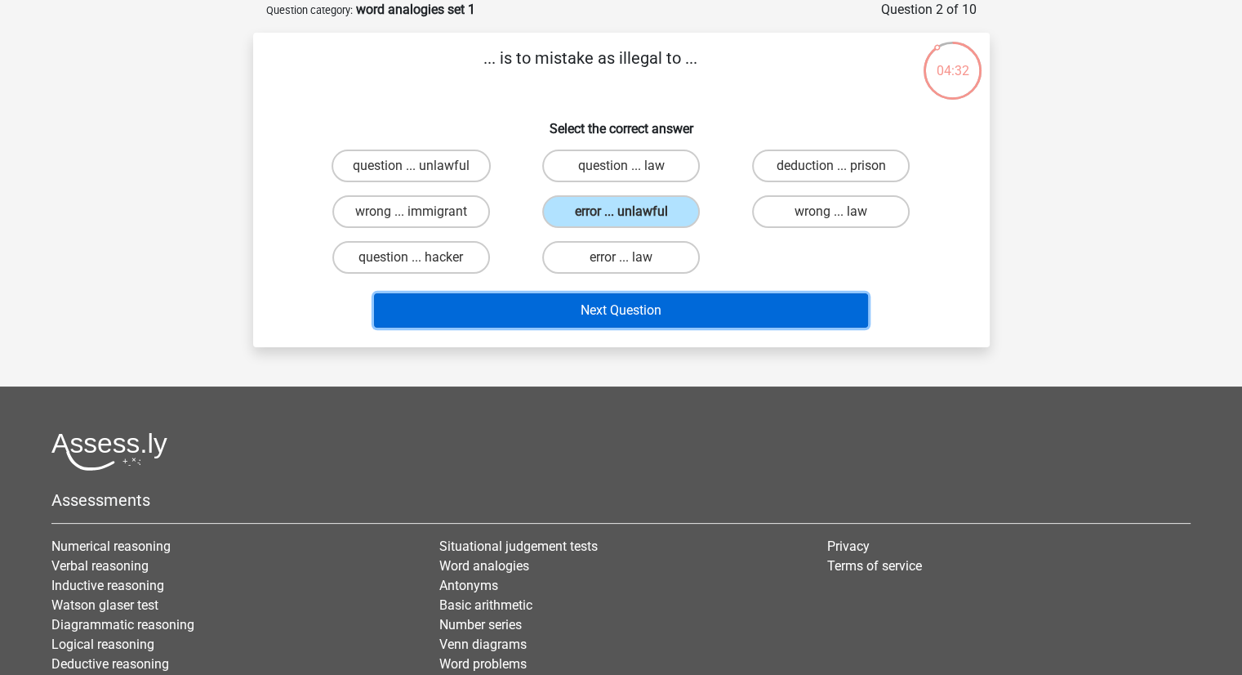
click at [539, 295] on button "Next Question" at bounding box center [621, 310] width 494 height 34
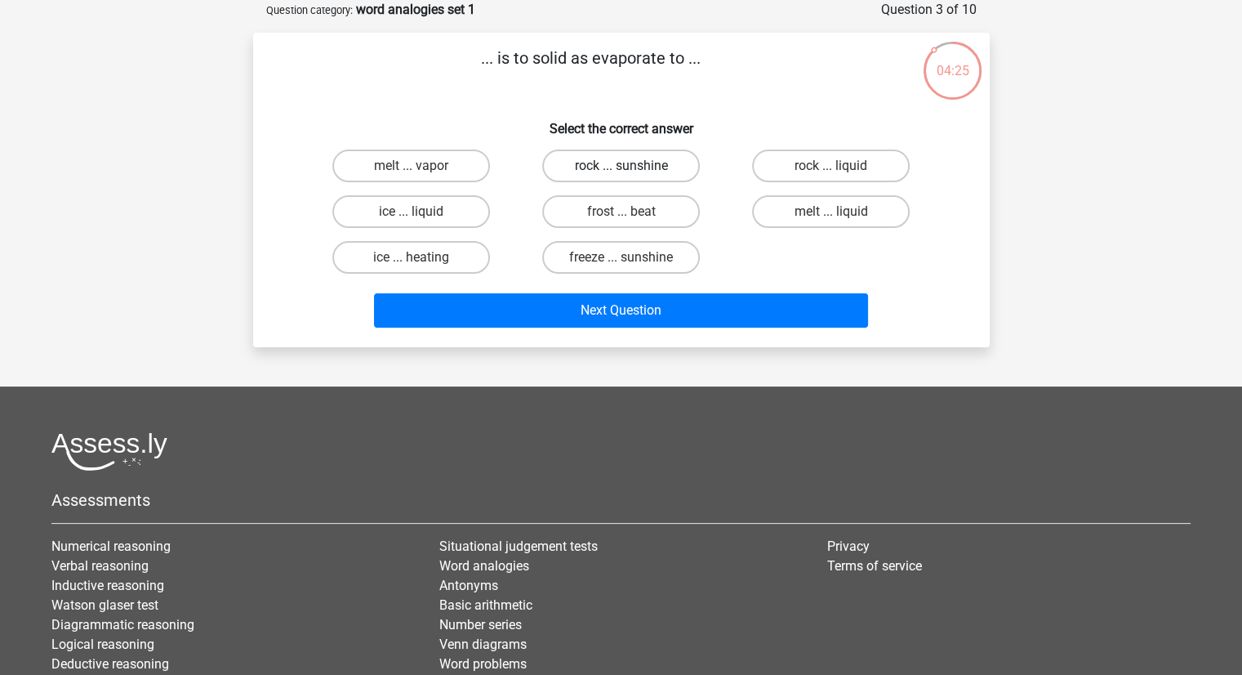
click at [591, 174] on label "rock ... sunshine" at bounding box center [621, 165] width 158 height 33
click at [621, 174] on input "rock ... sunshine" at bounding box center [626, 171] width 11 height 11
radio input "true"
drag, startPoint x: 804, startPoint y: 169, endPoint x: 764, endPoint y: 178, distance: 40.2
click at [764, 178] on label "rock ... liquid" at bounding box center [831, 165] width 158 height 33
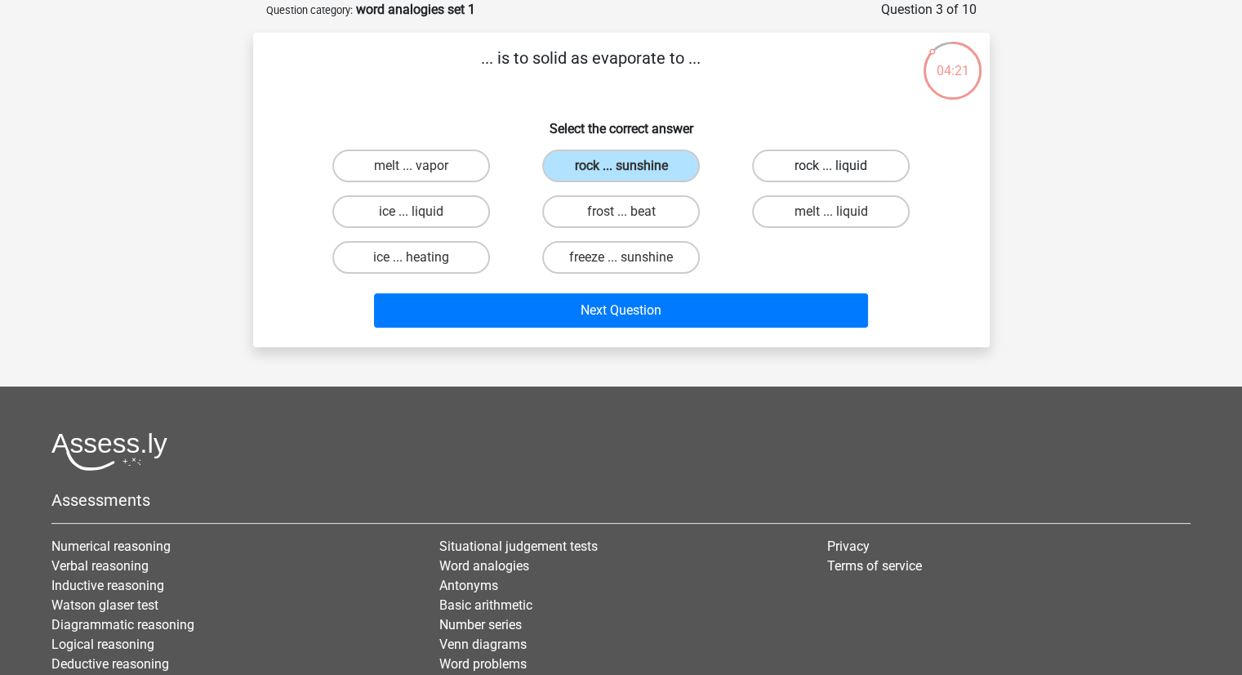
click at [831, 176] on input "rock ... liquid" at bounding box center [836, 171] width 11 height 11
radio input "true"
click at [764, 178] on label "rock ... liquid" at bounding box center [831, 165] width 158 height 33
click at [831, 176] on input "rock ... liquid" at bounding box center [836, 171] width 11 height 11
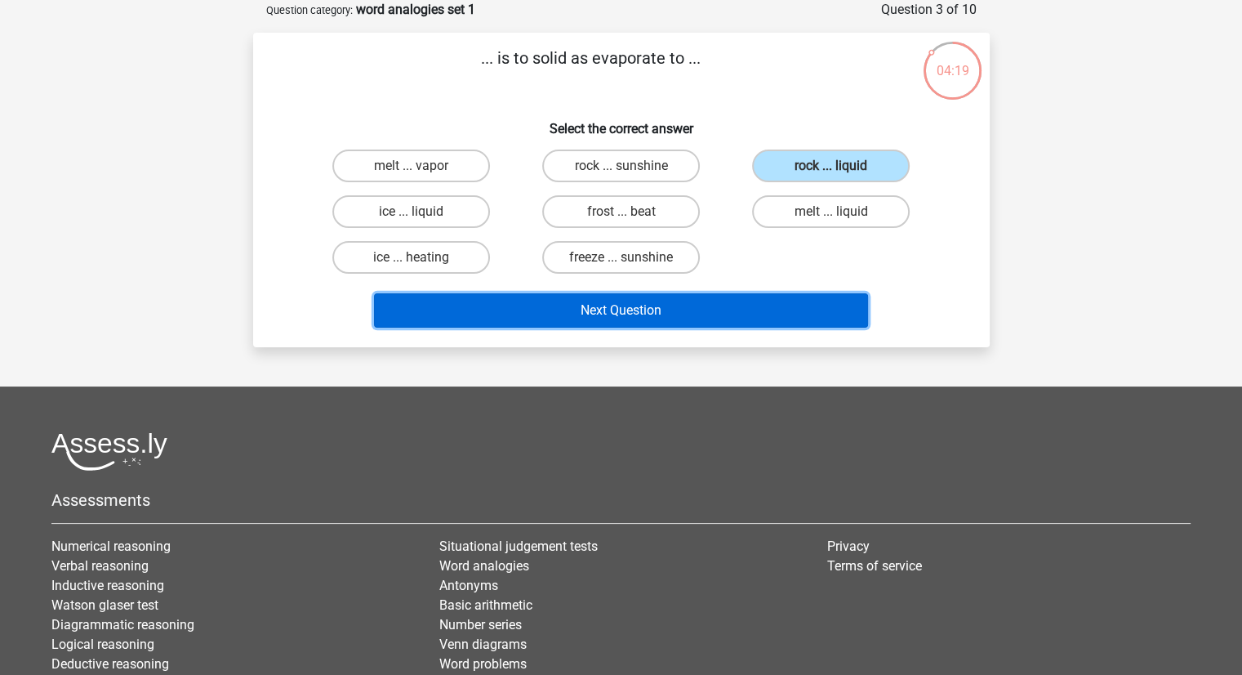
click at [526, 297] on button "Next Question" at bounding box center [621, 310] width 494 height 34
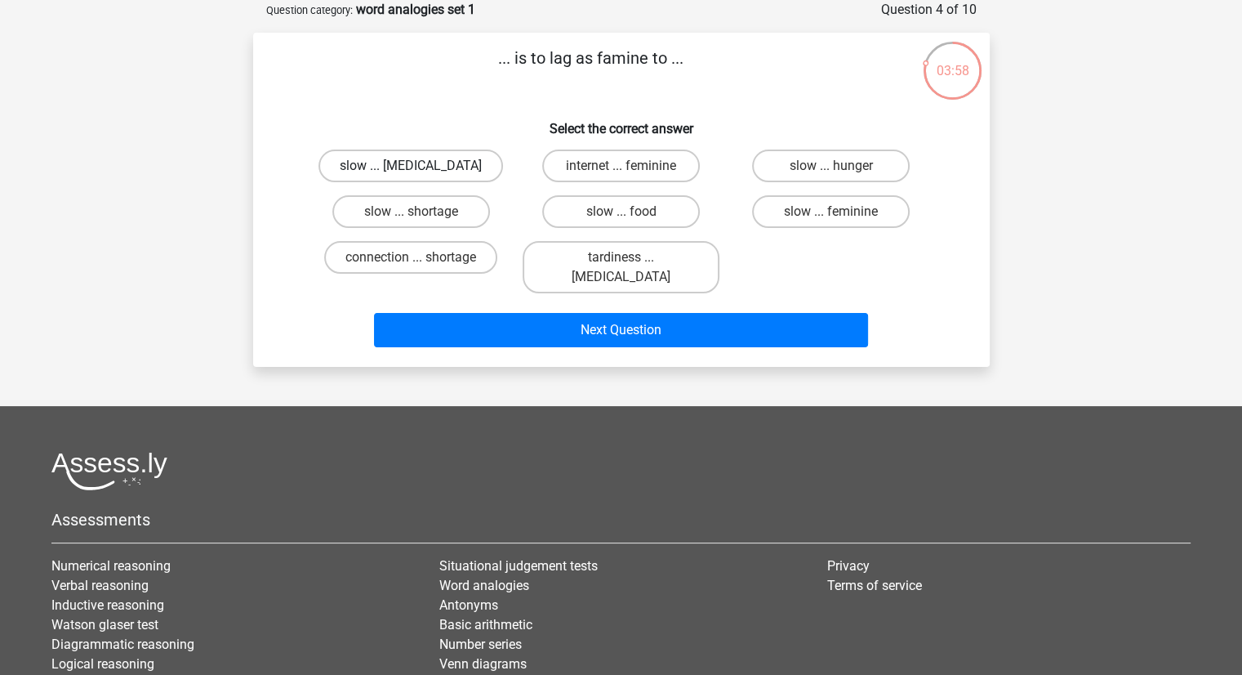
click at [464, 163] on label "slow ... malnutrition" at bounding box center [411, 165] width 185 height 33
click at [421, 166] on input "slow ... malnutrition" at bounding box center [416, 171] width 11 height 11
radio input "true"
click at [783, 209] on label "slow ... feminine" at bounding box center [831, 211] width 158 height 33
click at [831, 212] on input "slow ... feminine" at bounding box center [836, 217] width 11 height 11
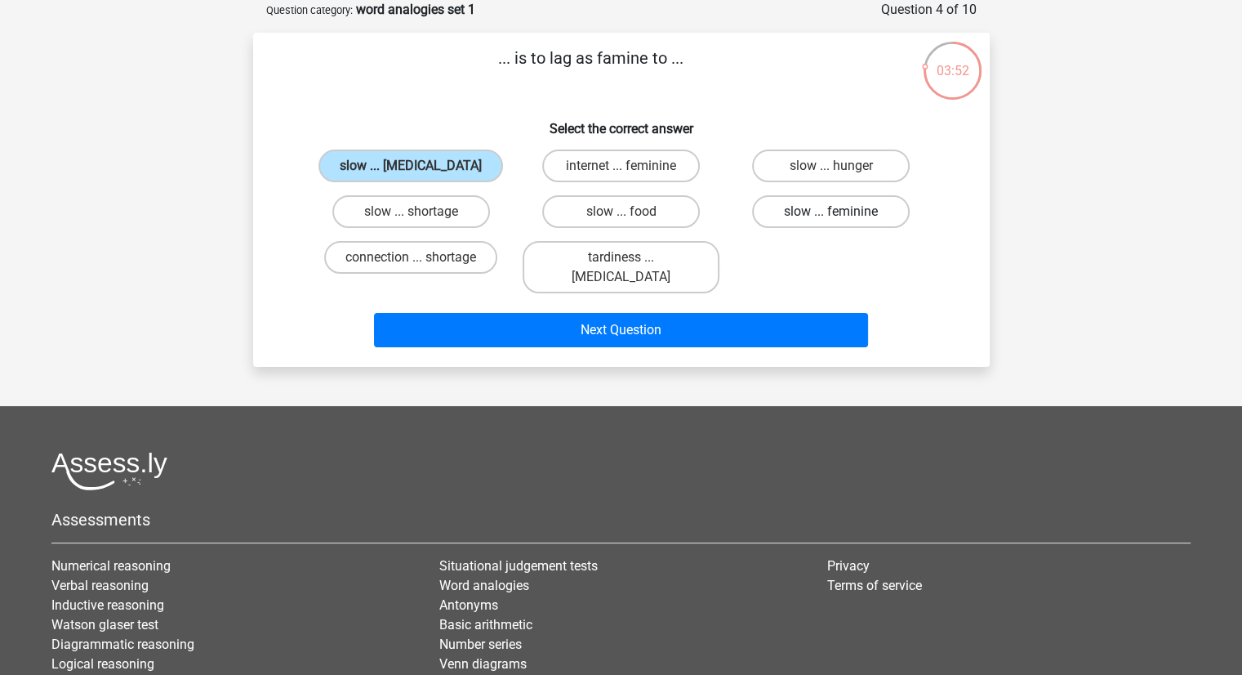
radio input "true"
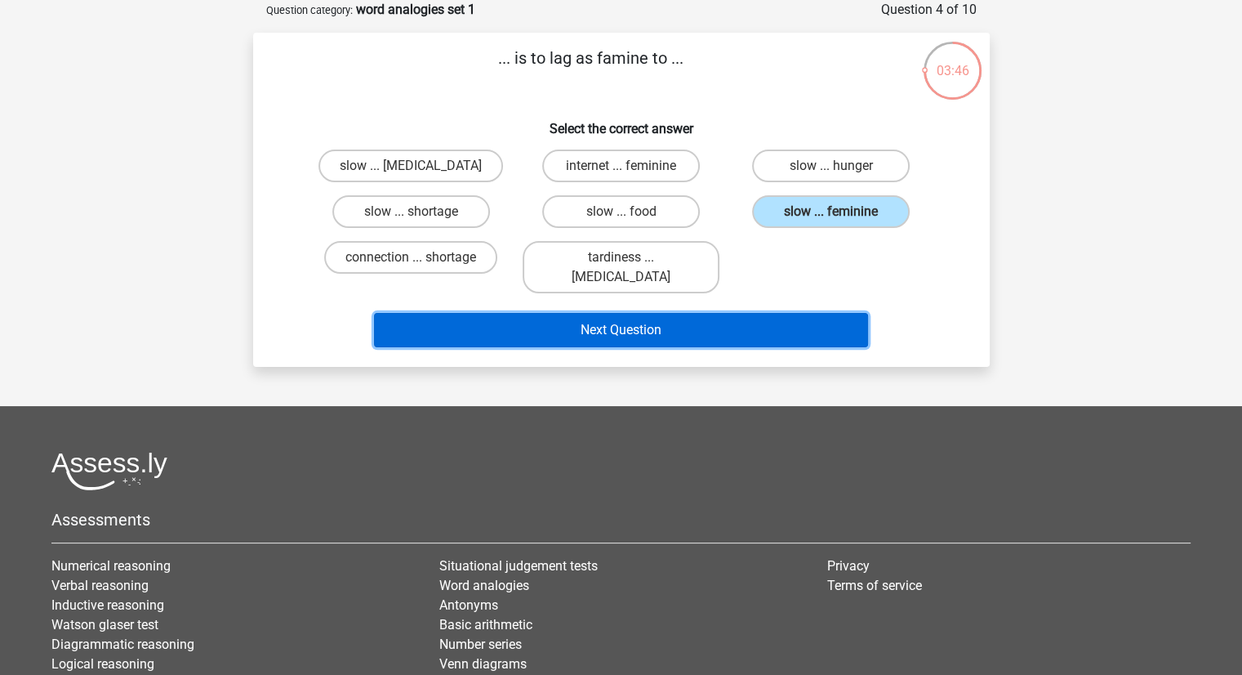
click at [587, 318] on button "Next Question" at bounding box center [621, 330] width 494 height 34
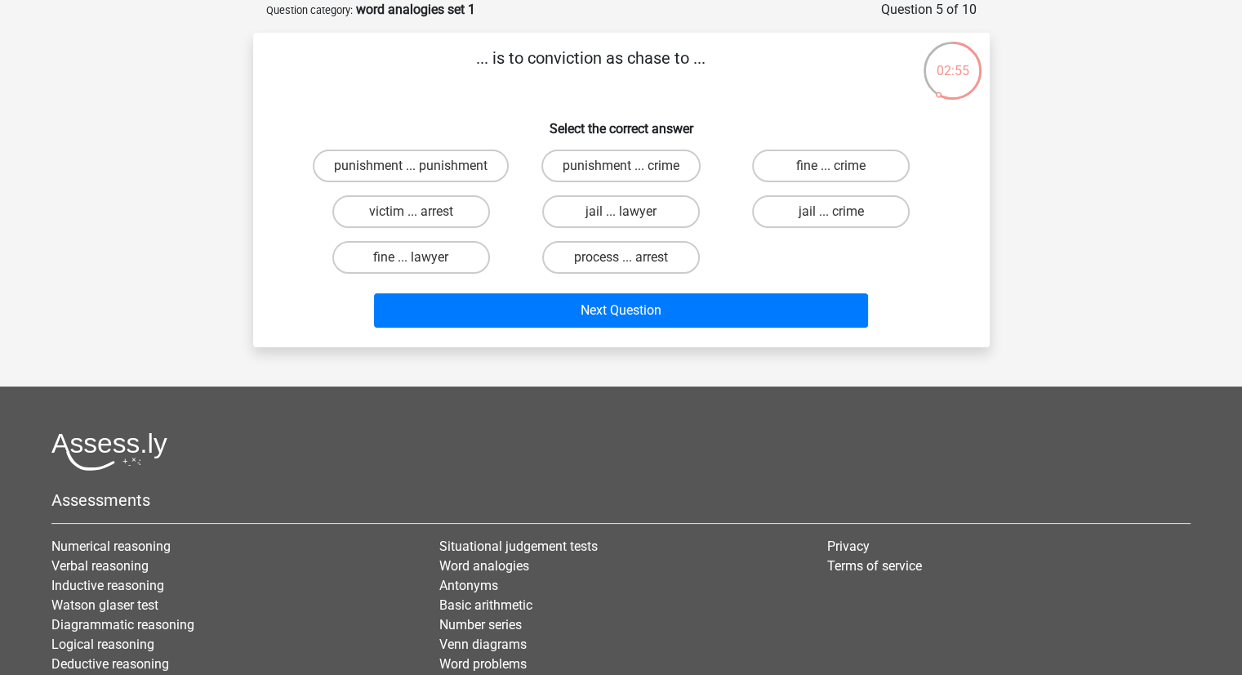
click at [417, 212] on input "victim ... arrest" at bounding box center [416, 217] width 11 height 11
radio input "true"
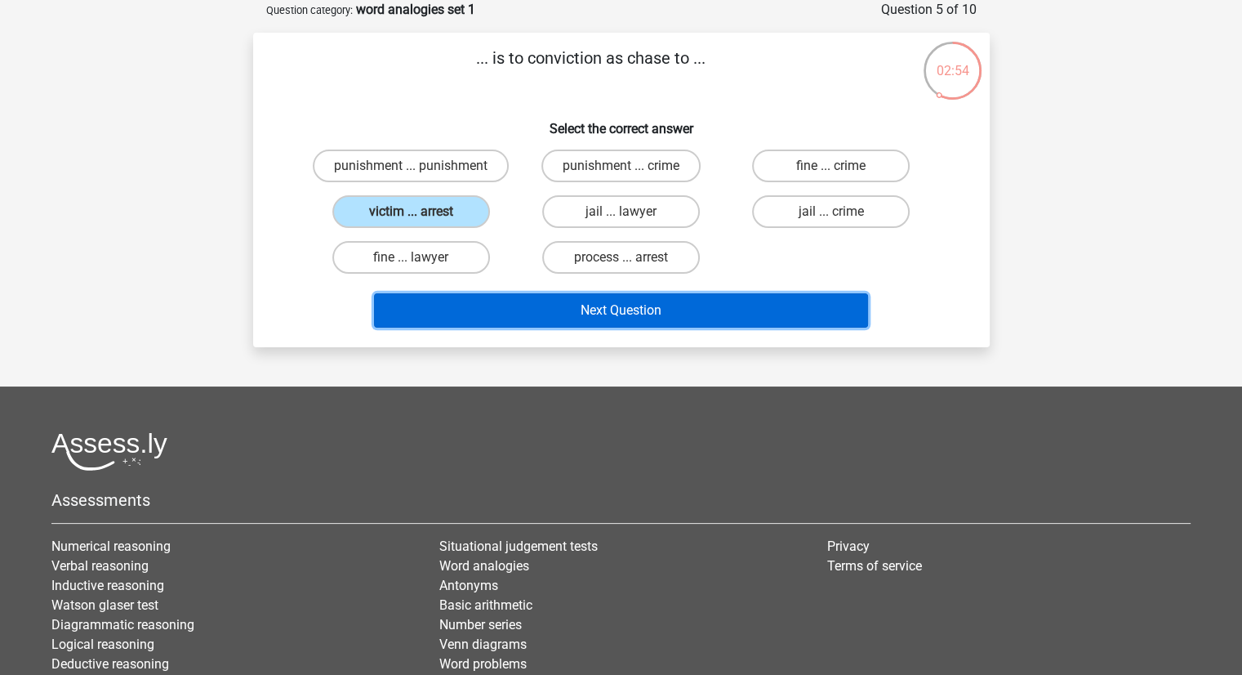
click at [536, 310] on button "Next Question" at bounding box center [621, 310] width 494 height 34
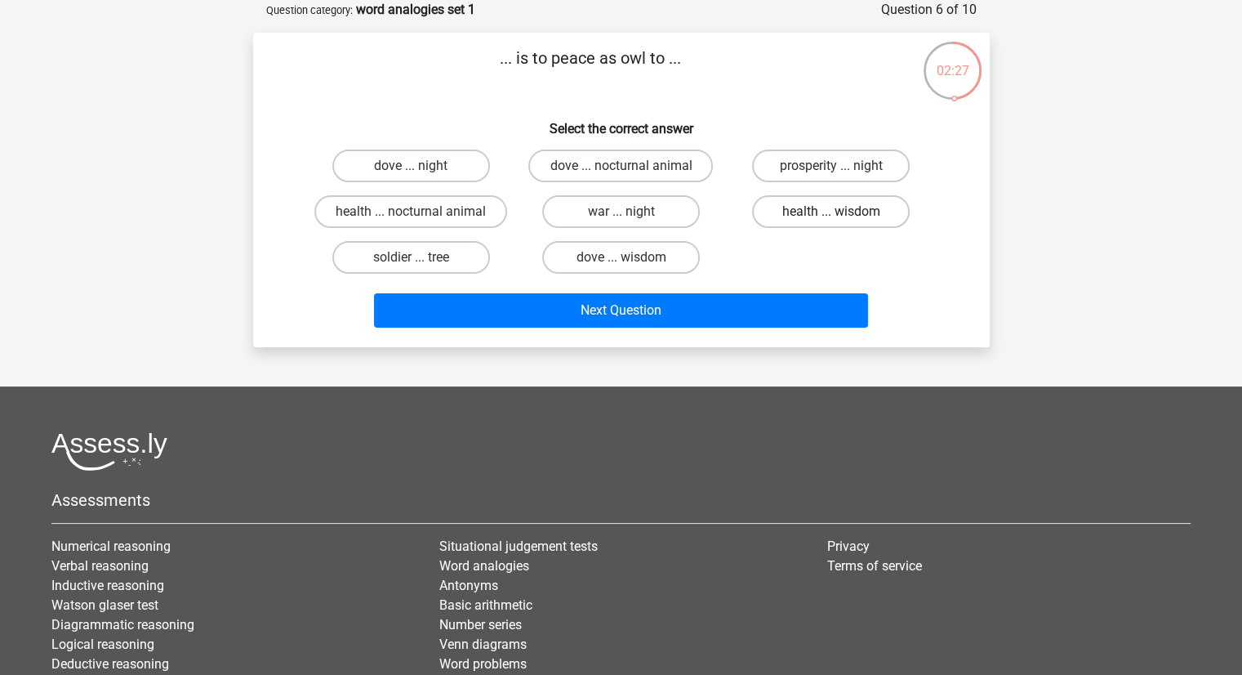
click at [800, 200] on label "health ... wisdom" at bounding box center [831, 211] width 158 height 33
click at [831, 212] on input "health ... wisdom" at bounding box center [836, 217] width 11 height 11
radio input "true"
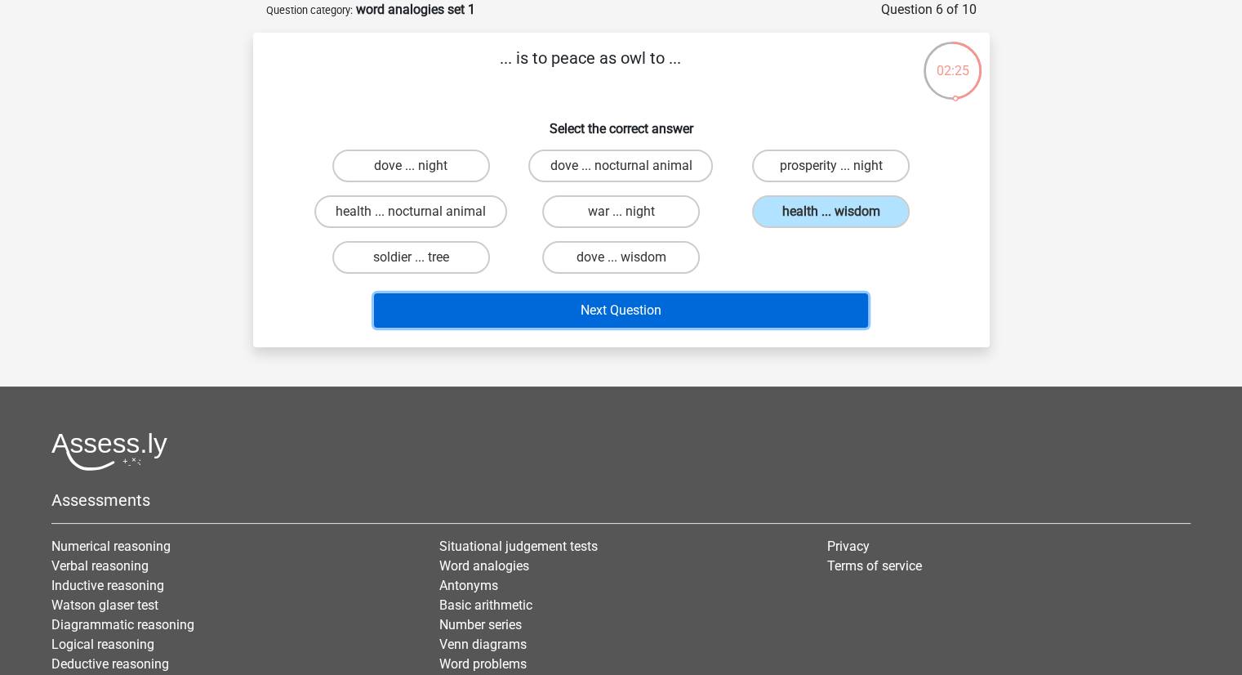
click at [608, 315] on button "Next Question" at bounding box center [621, 310] width 494 height 34
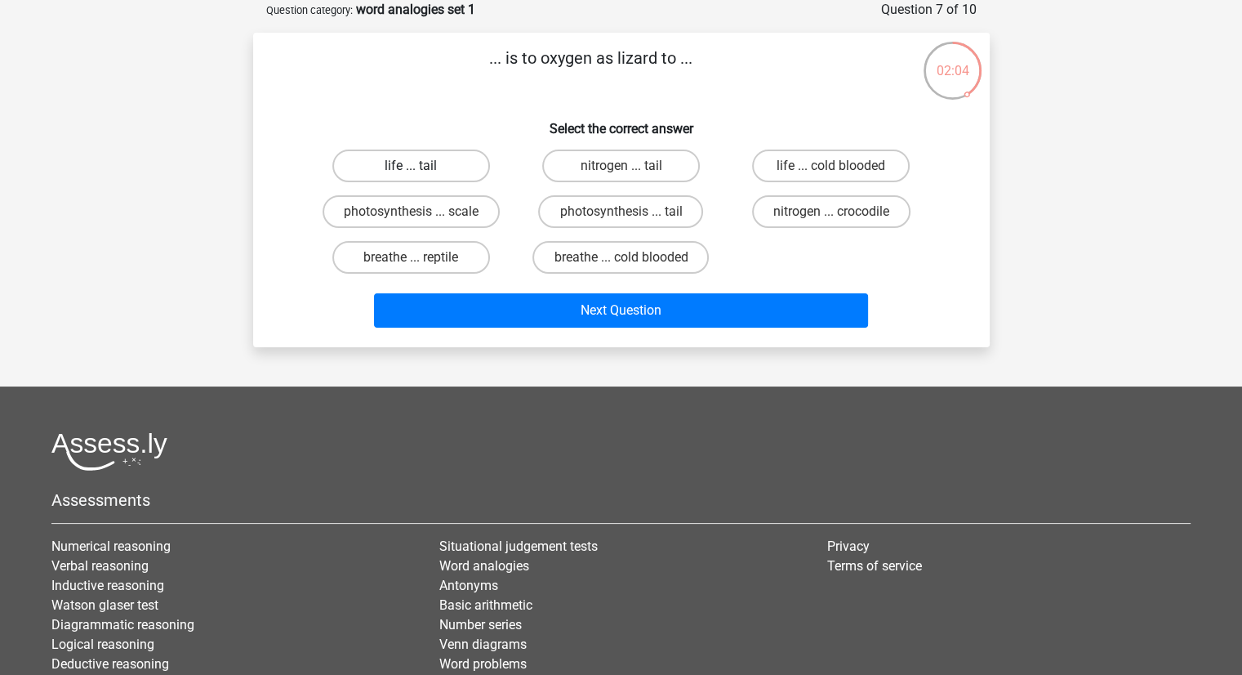
click at [448, 176] on label "life ... tail" at bounding box center [411, 165] width 158 height 33
click at [421, 176] on input "life ... tail" at bounding box center [416, 171] width 11 height 11
radio input "true"
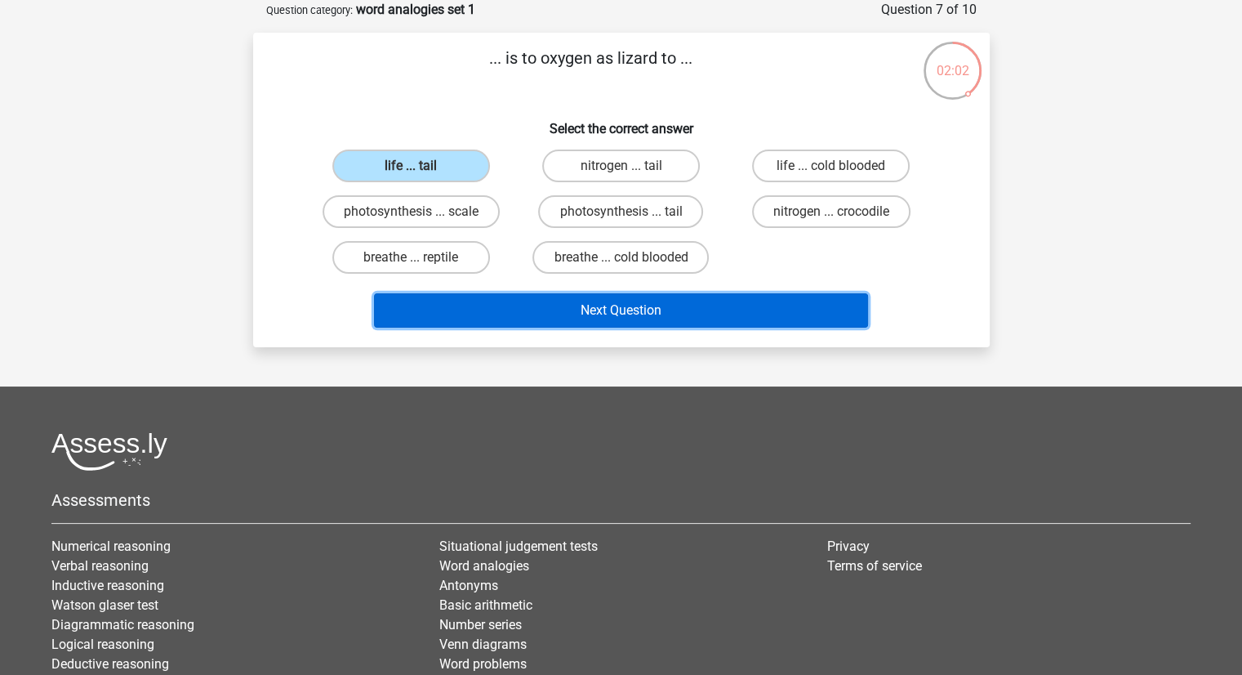
click at [523, 311] on button "Next Question" at bounding box center [621, 310] width 494 height 34
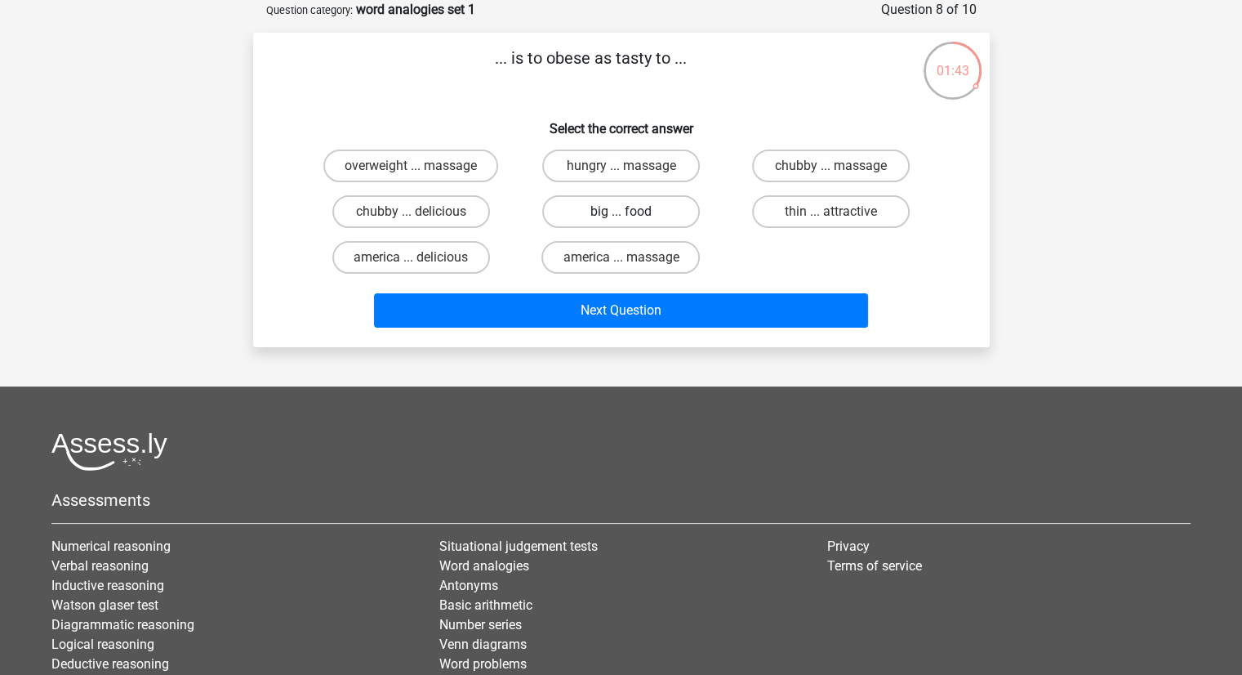
click at [581, 224] on label "big ... food" at bounding box center [621, 211] width 158 height 33
click at [621, 222] on input "big ... food" at bounding box center [626, 217] width 11 height 11
radio input "true"
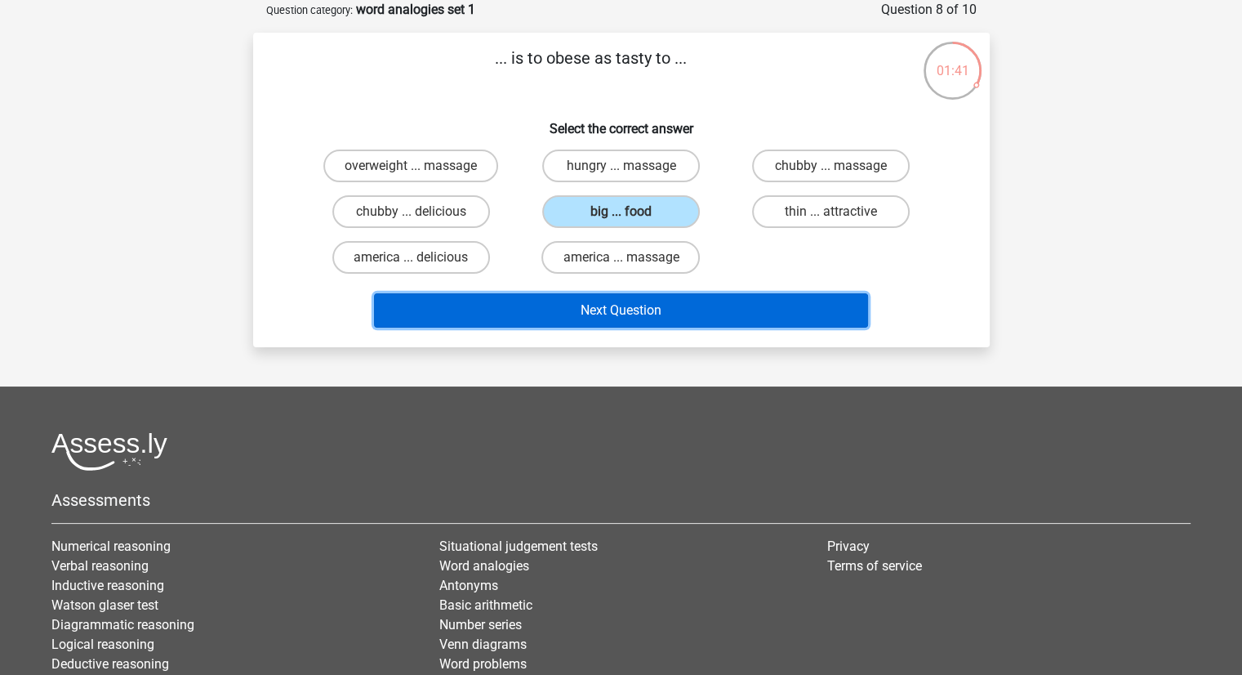
click at [573, 299] on button "Next Question" at bounding box center [621, 310] width 494 height 34
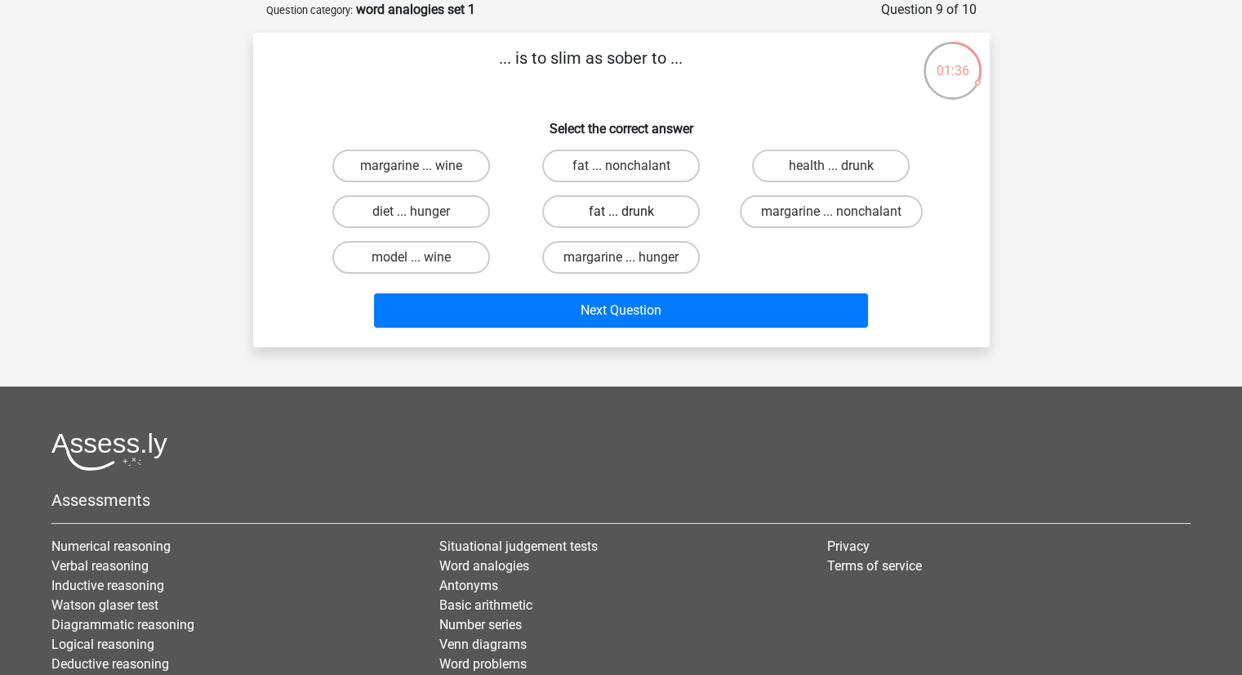
click at [608, 218] on label "fat ... drunk" at bounding box center [621, 211] width 158 height 33
click at [621, 218] on input "fat ... drunk" at bounding box center [626, 217] width 11 height 11
radio input "true"
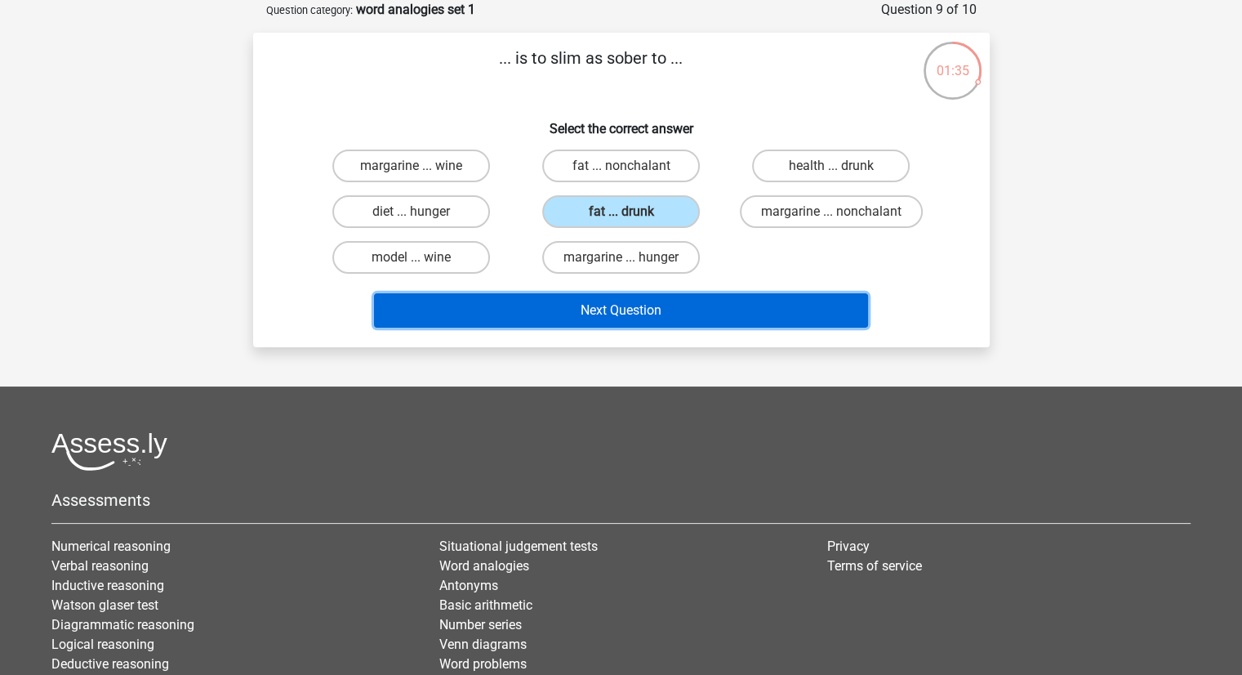
click at [570, 305] on button "Next Question" at bounding box center [621, 310] width 494 height 34
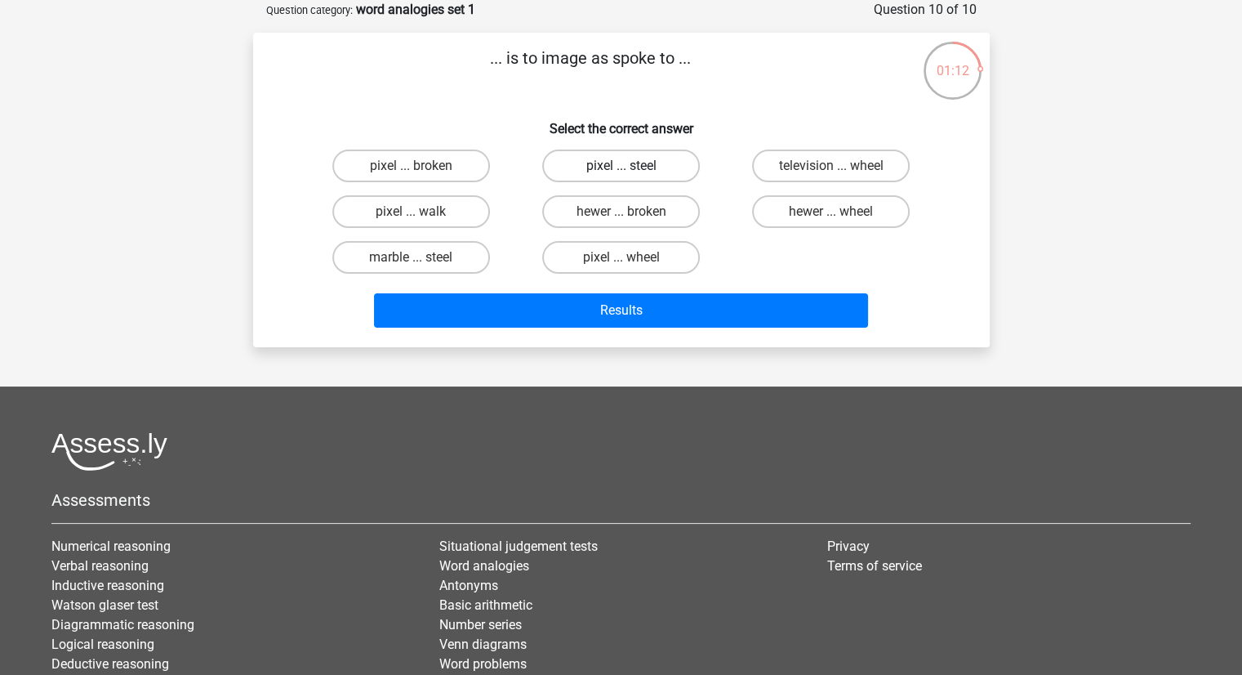
click at [666, 171] on label "pixel ... steel" at bounding box center [621, 165] width 158 height 33
click at [631, 171] on input "pixel ... steel" at bounding box center [626, 171] width 11 height 11
radio input "true"
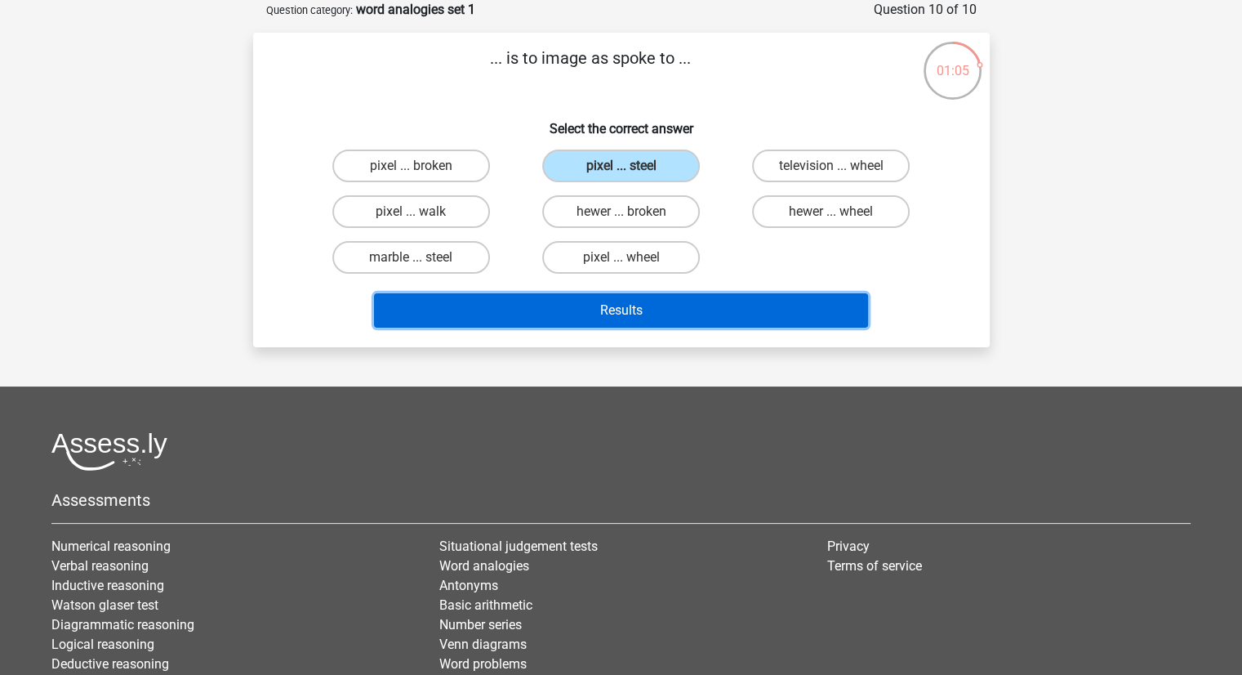
click at [581, 308] on button "Results" at bounding box center [621, 310] width 494 height 34
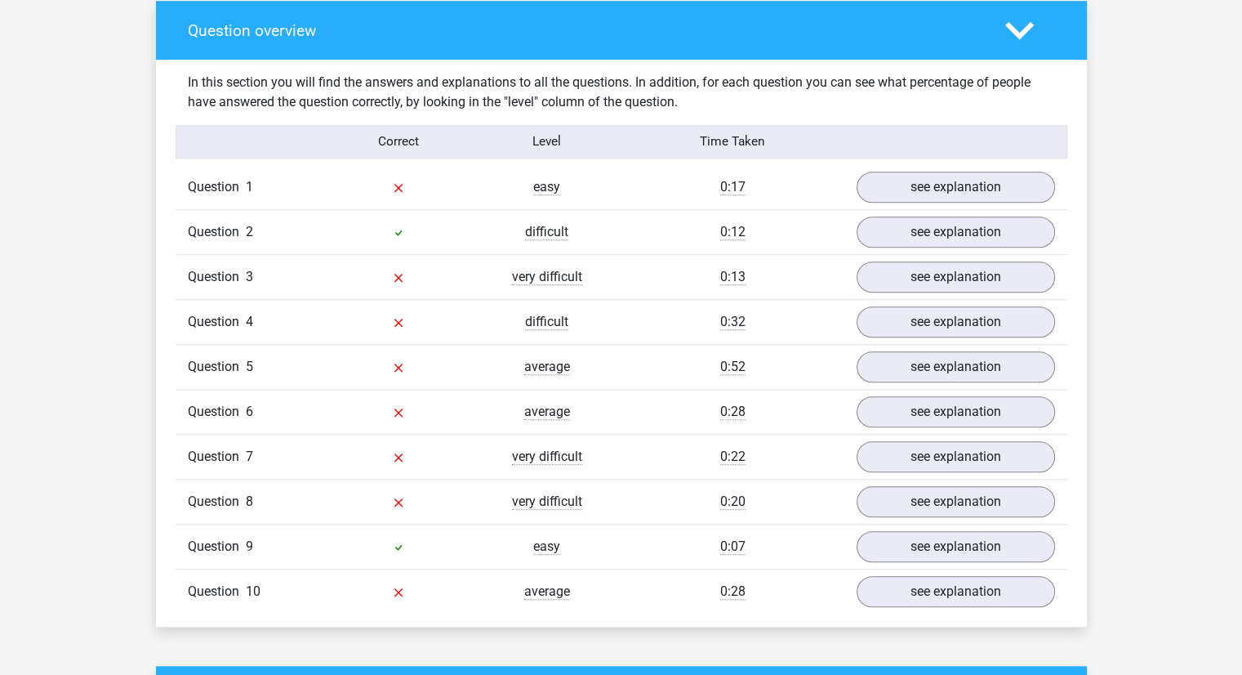
scroll to position [1221, 0]
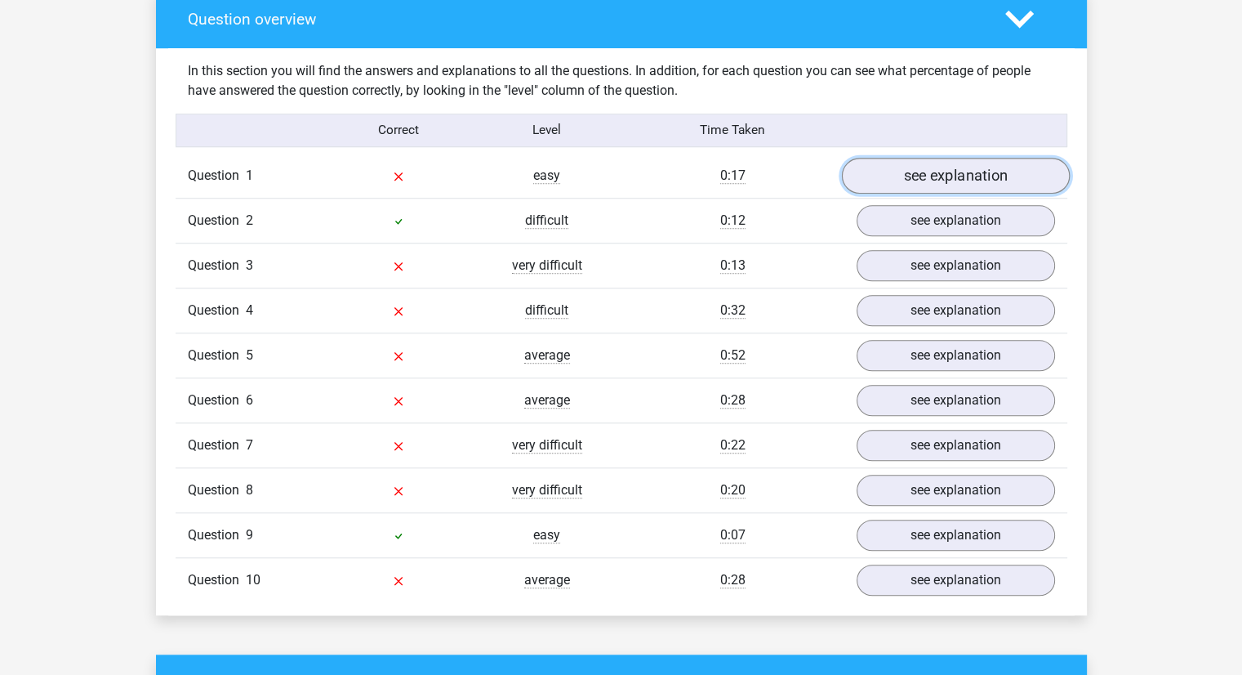
click at [886, 171] on link "see explanation" at bounding box center [955, 176] width 228 height 36
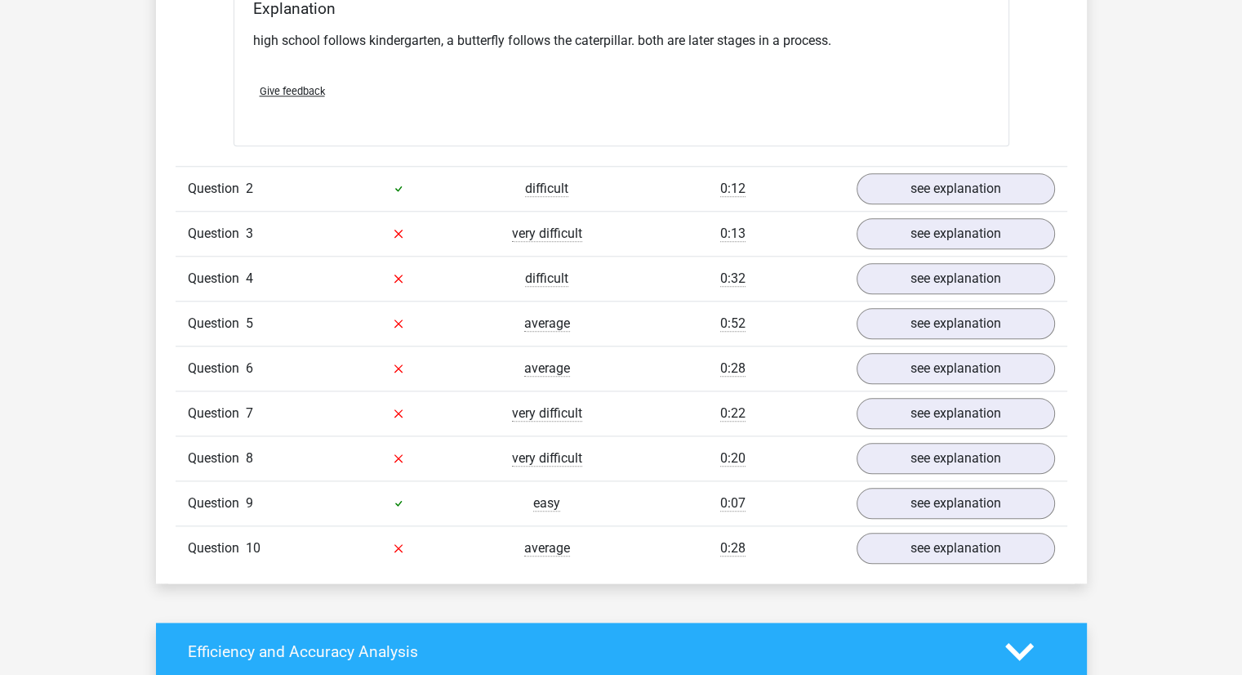
scroll to position [1669, 0]
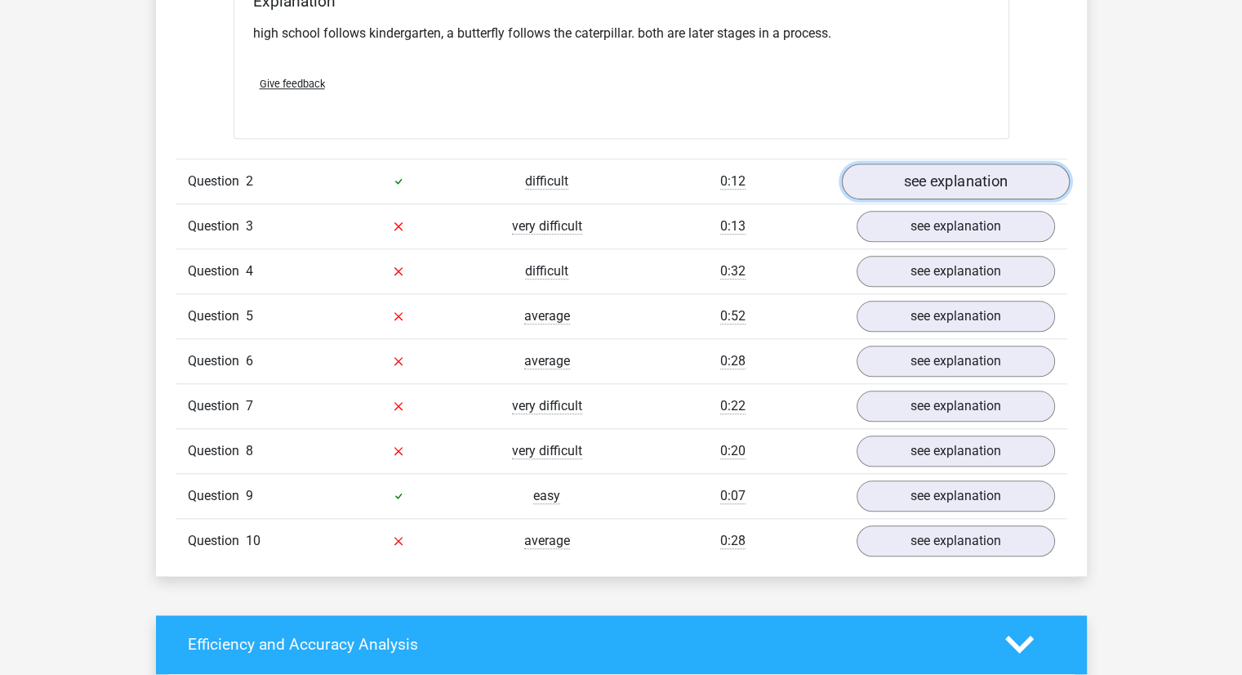
click at [888, 174] on link "see explanation" at bounding box center [955, 181] width 228 height 36
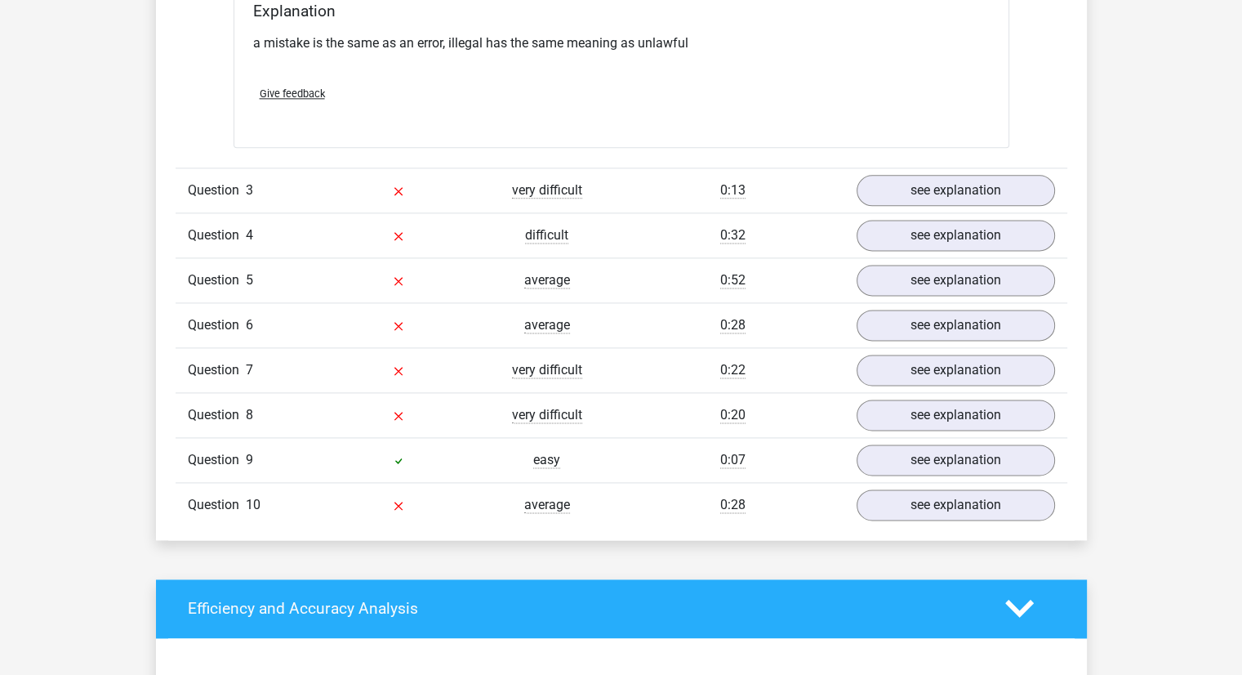
scroll to position [2131, 0]
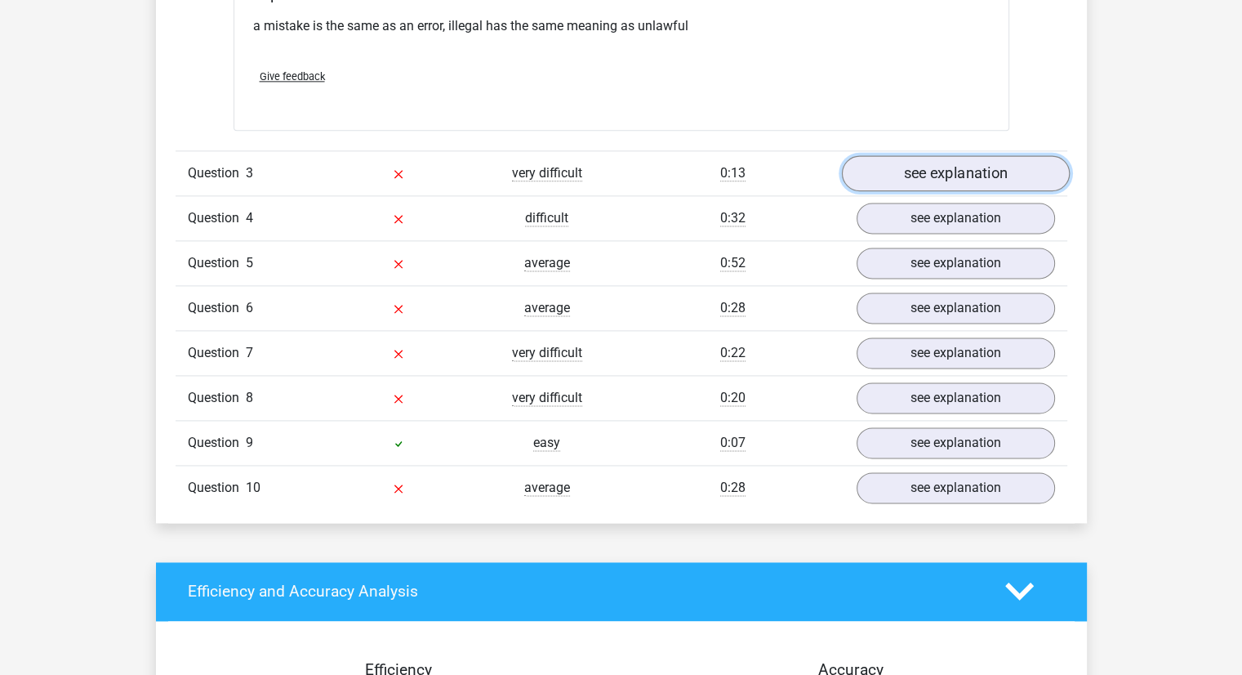
click at [879, 174] on link "see explanation" at bounding box center [955, 173] width 228 height 36
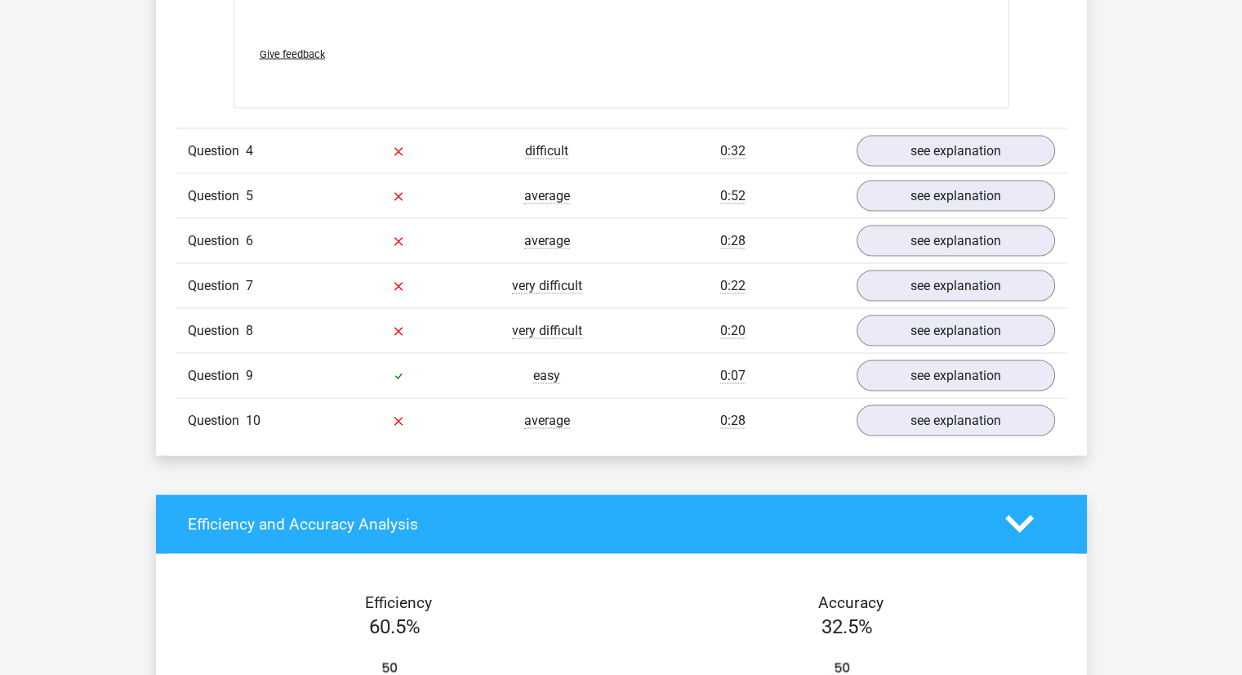
scroll to position [3106, 0]
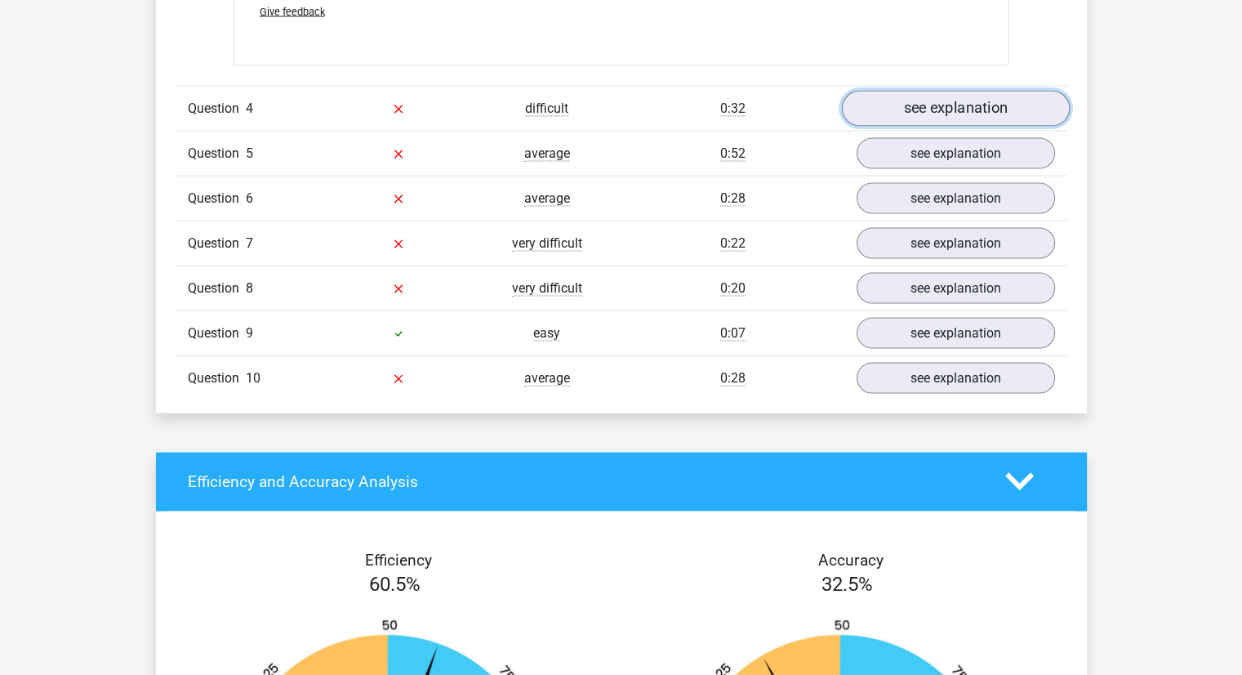
click at [893, 102] on link "see explanation" at bounding box center [955, 109] width 228 height 36
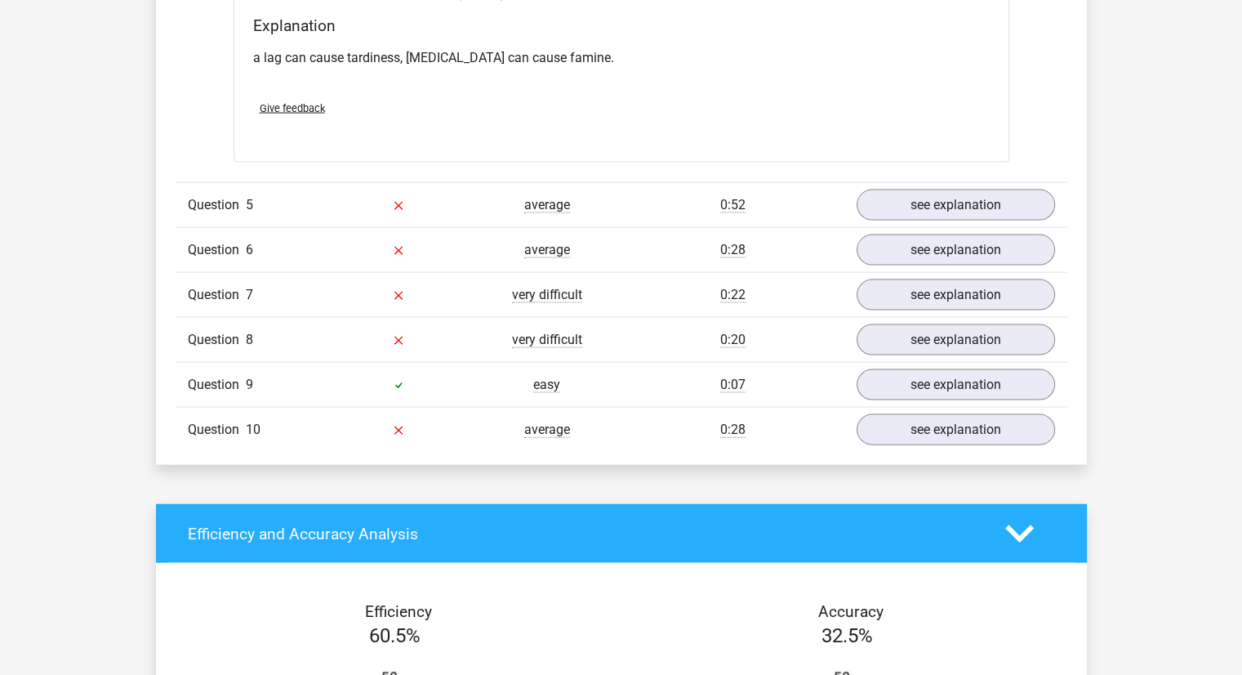
scroll to position [3491, 0]
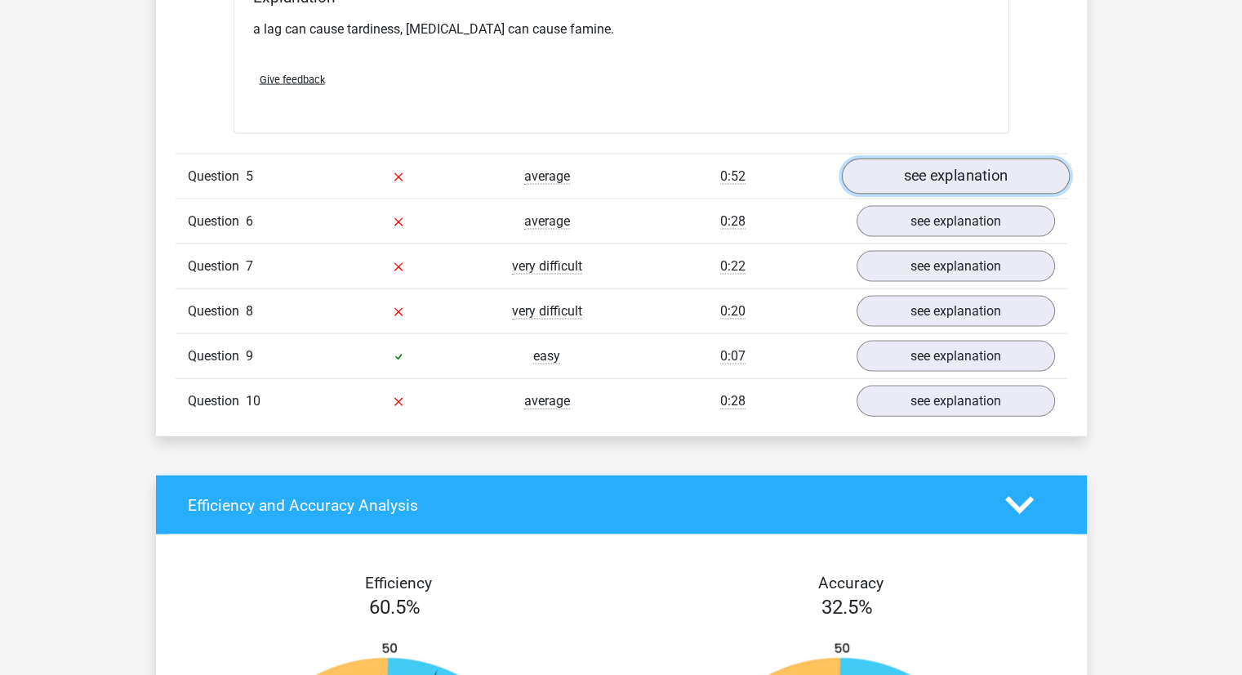
click at [889, 175] on link "see explanation" at bounding box center [955, 176] width 228 height 36
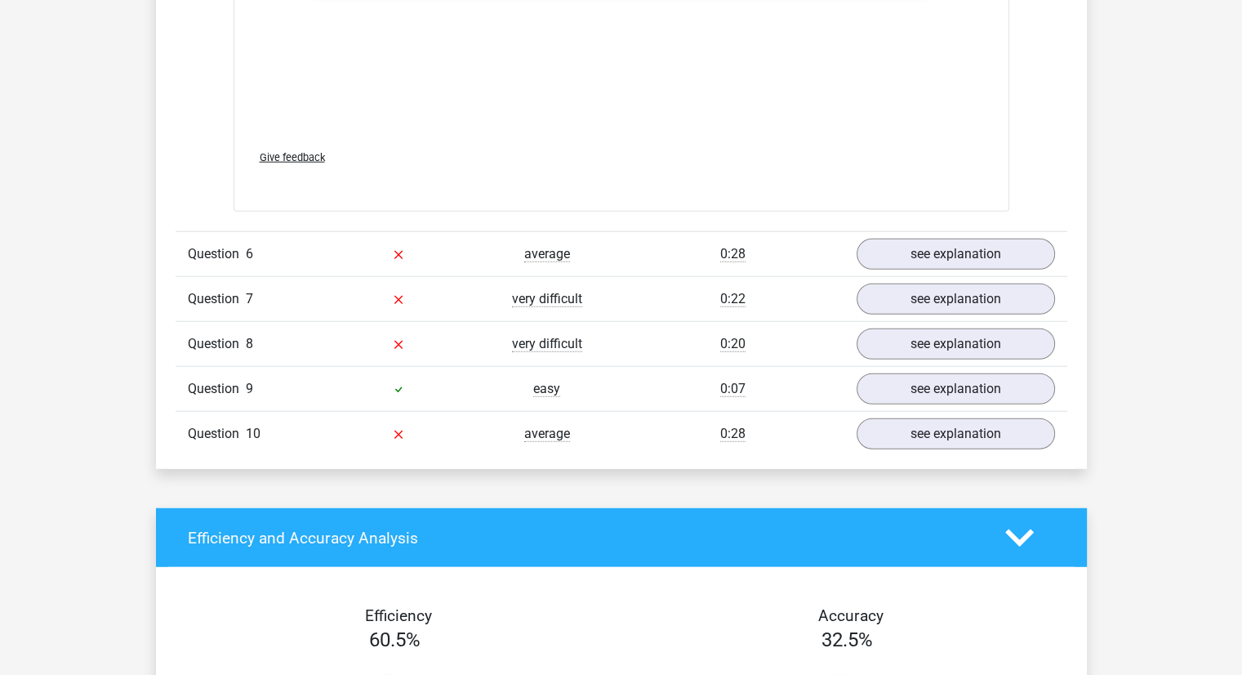
scroll to position [4331, 0]
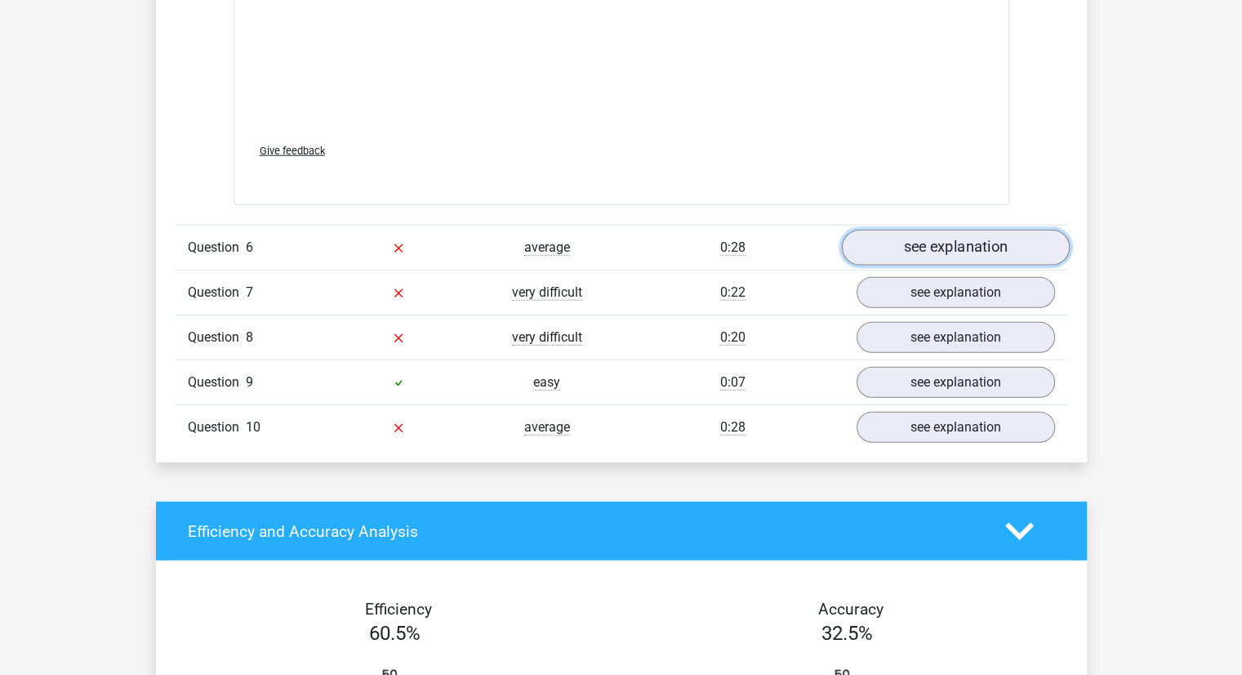
click at [882, 252] on link "see explanation" at bounding box center [955, 248] width 228 height 36
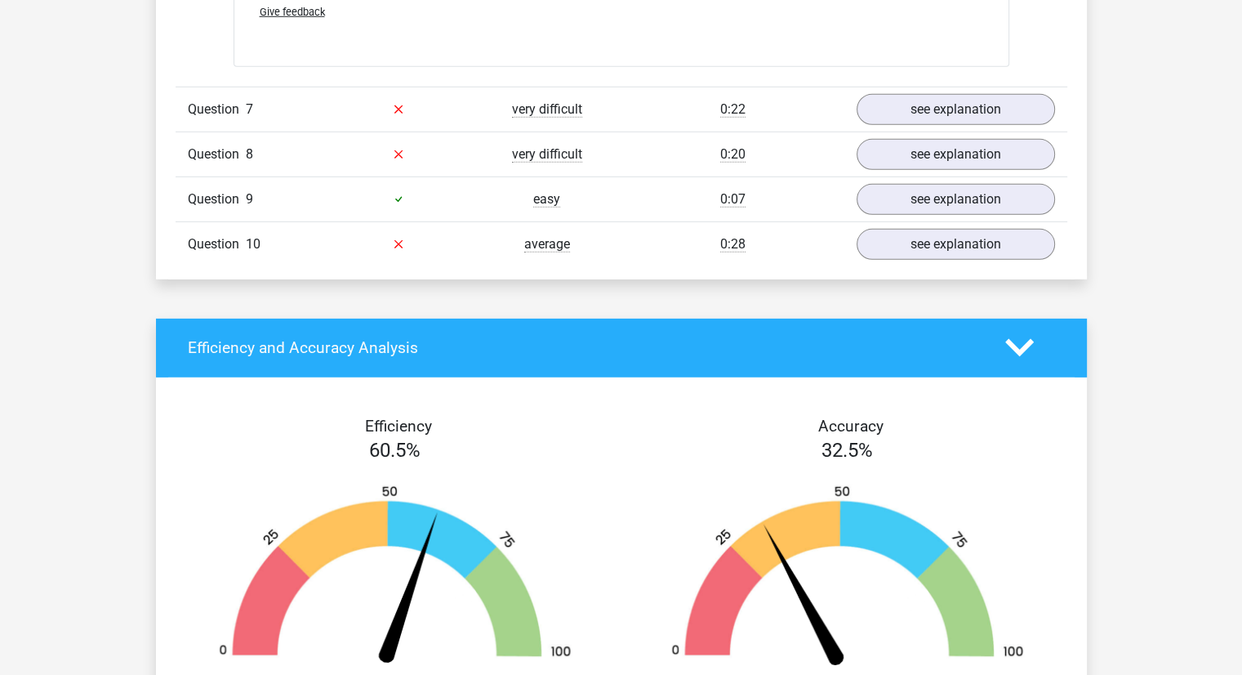
scroll to position [4937, 0]
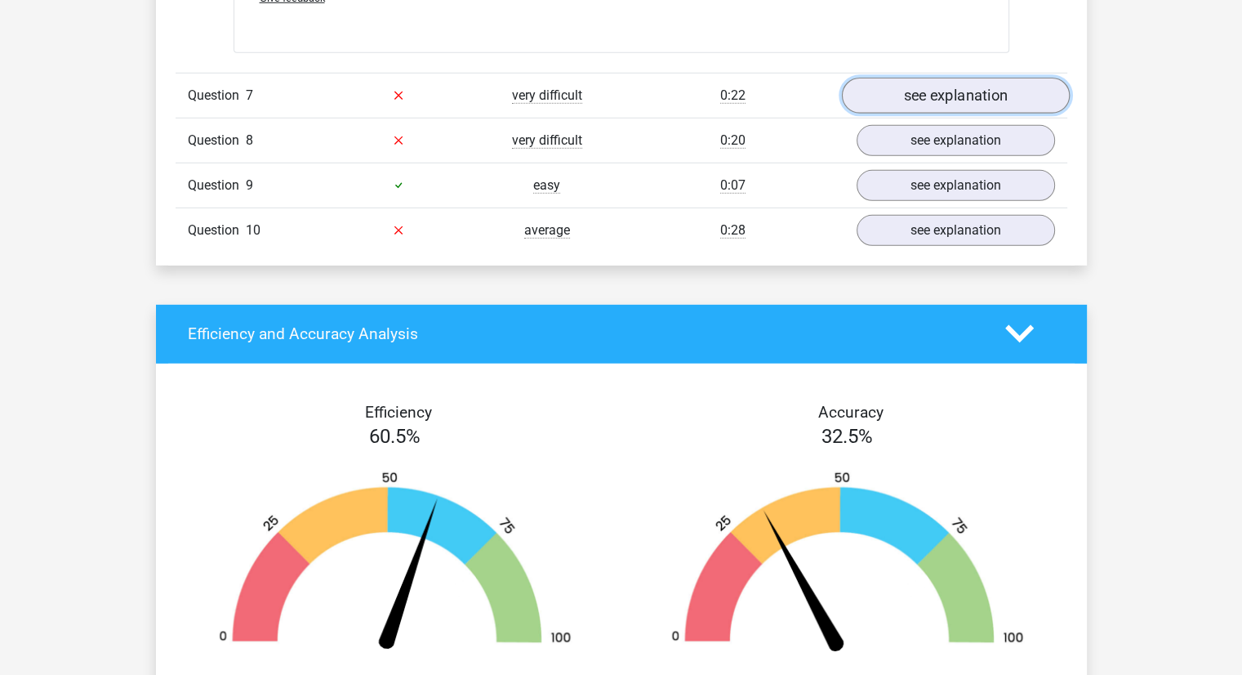
click at [888, 87] on link "see explanation" at bounding box center [955, 96] width 228 height 36
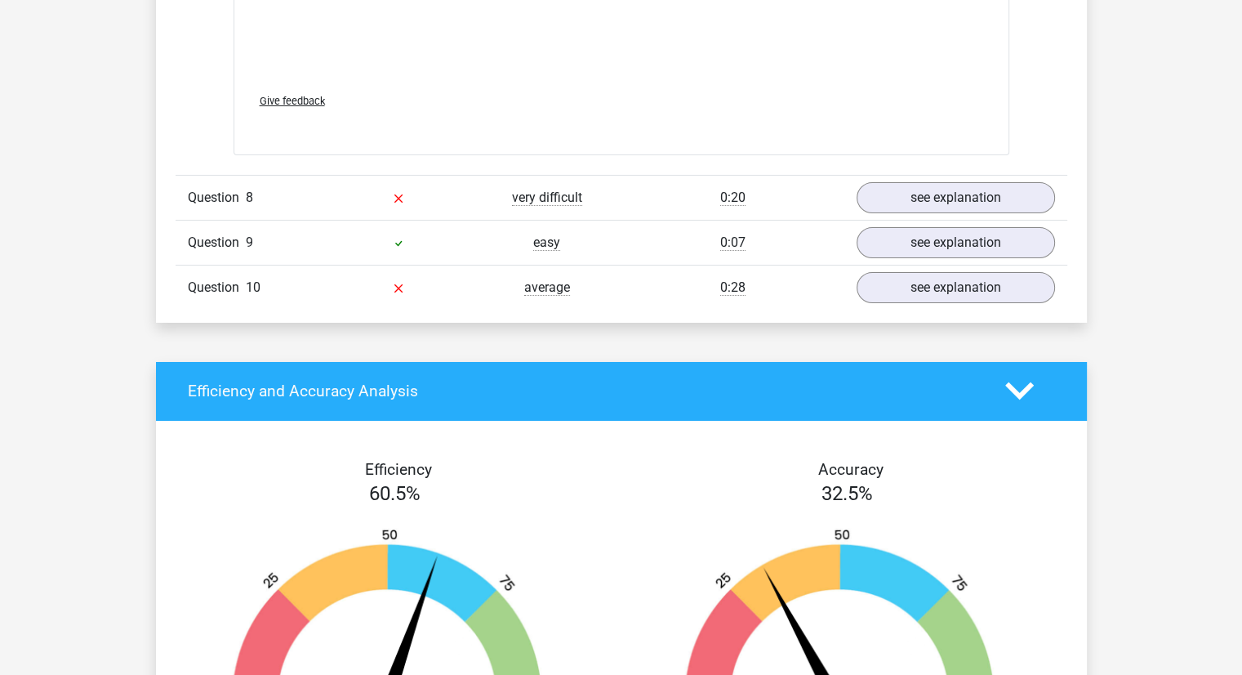
scroll to position [5753, 0]
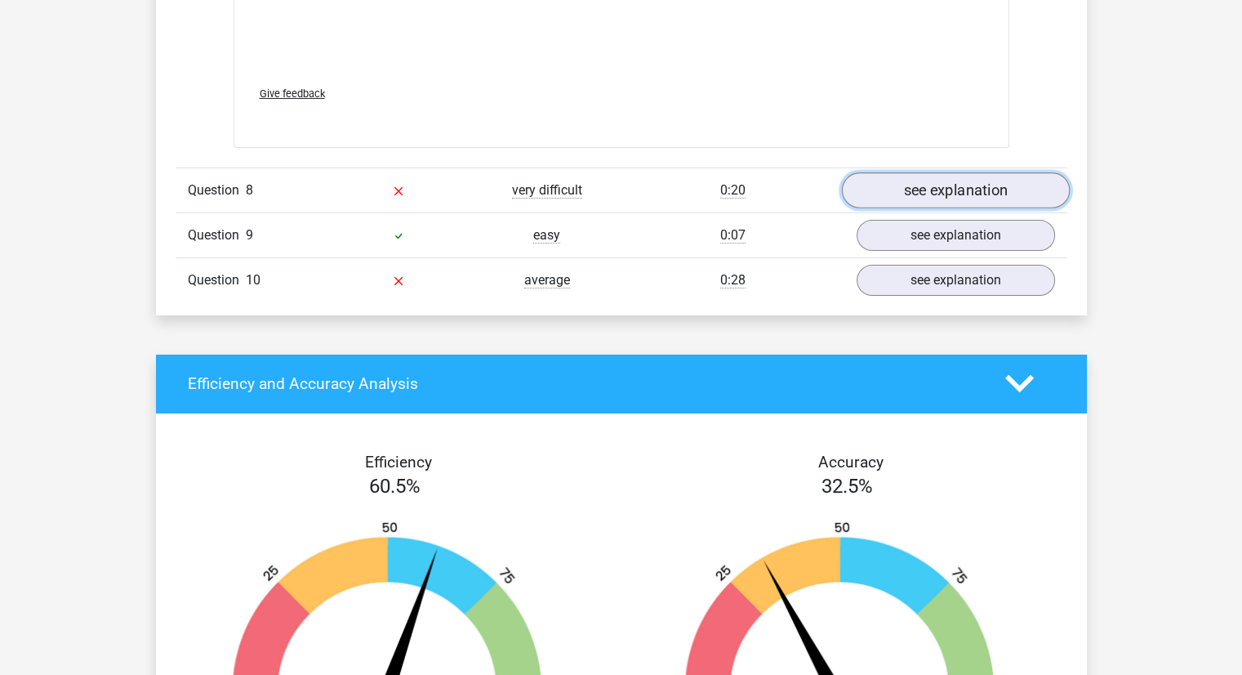
click at [893, 197] on link "see explanation" at bounding box center [955, 190] width 228 height 36
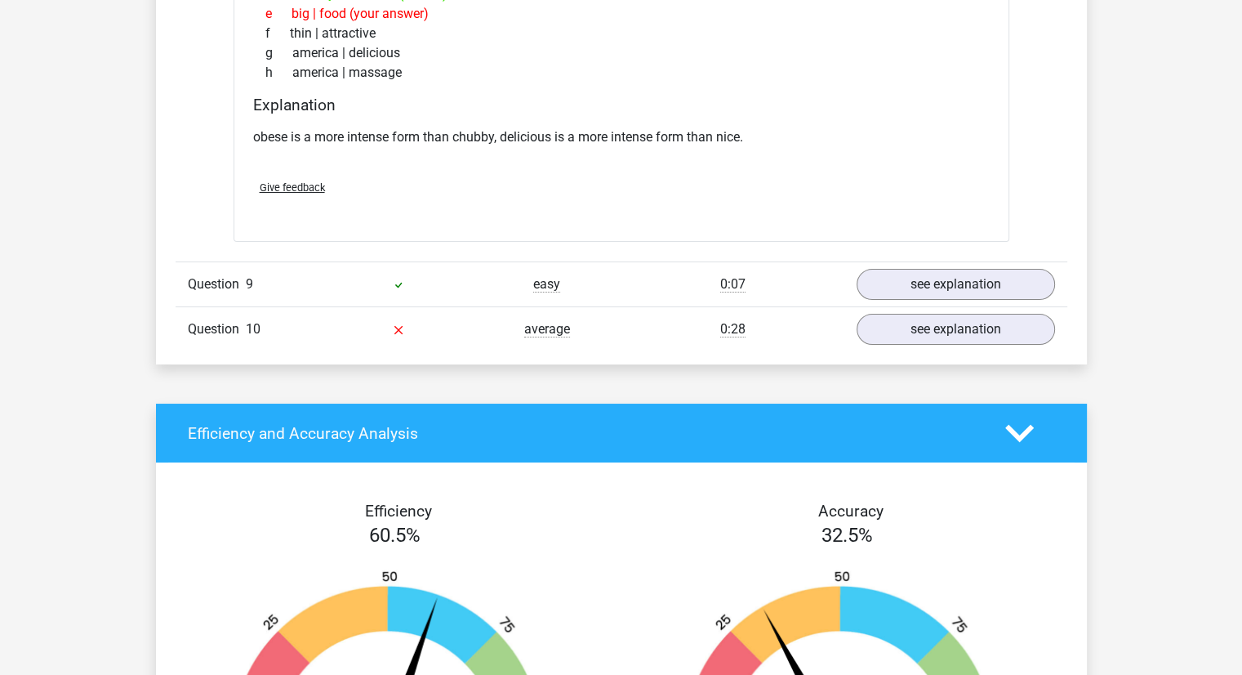
scroll to position [6182, 0]
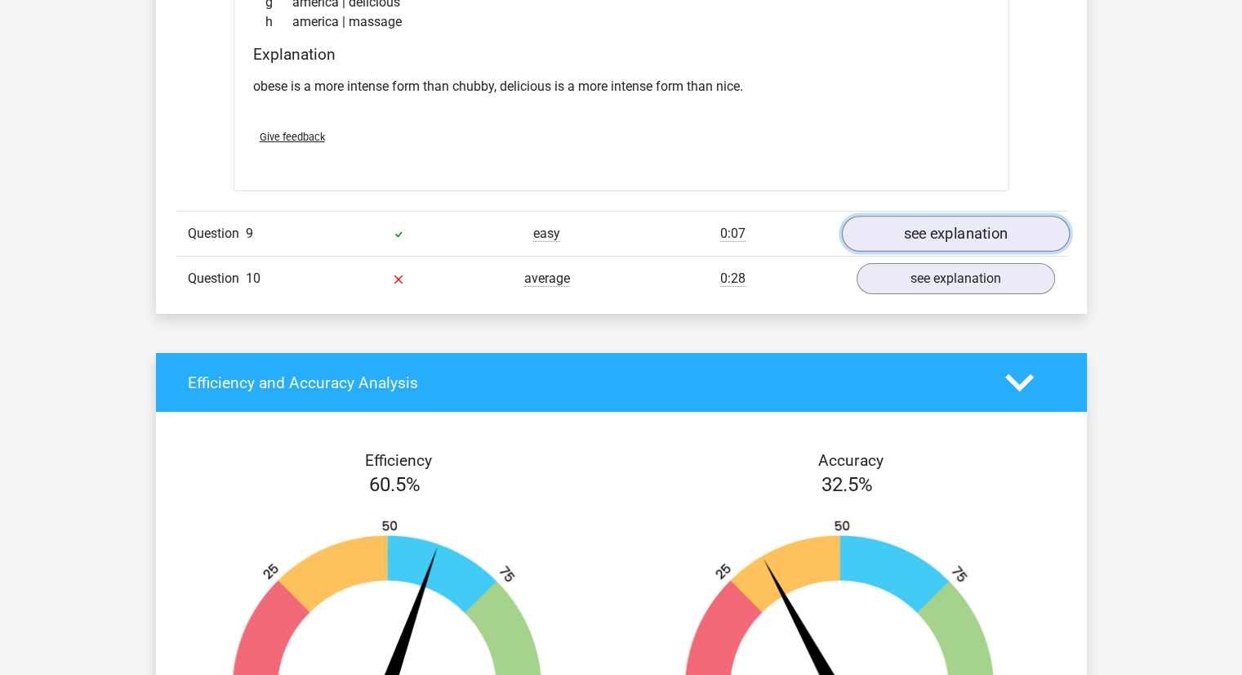
click at [889, 218] on link "see explanation" at bounding box center [955, 234] width 228 height 36
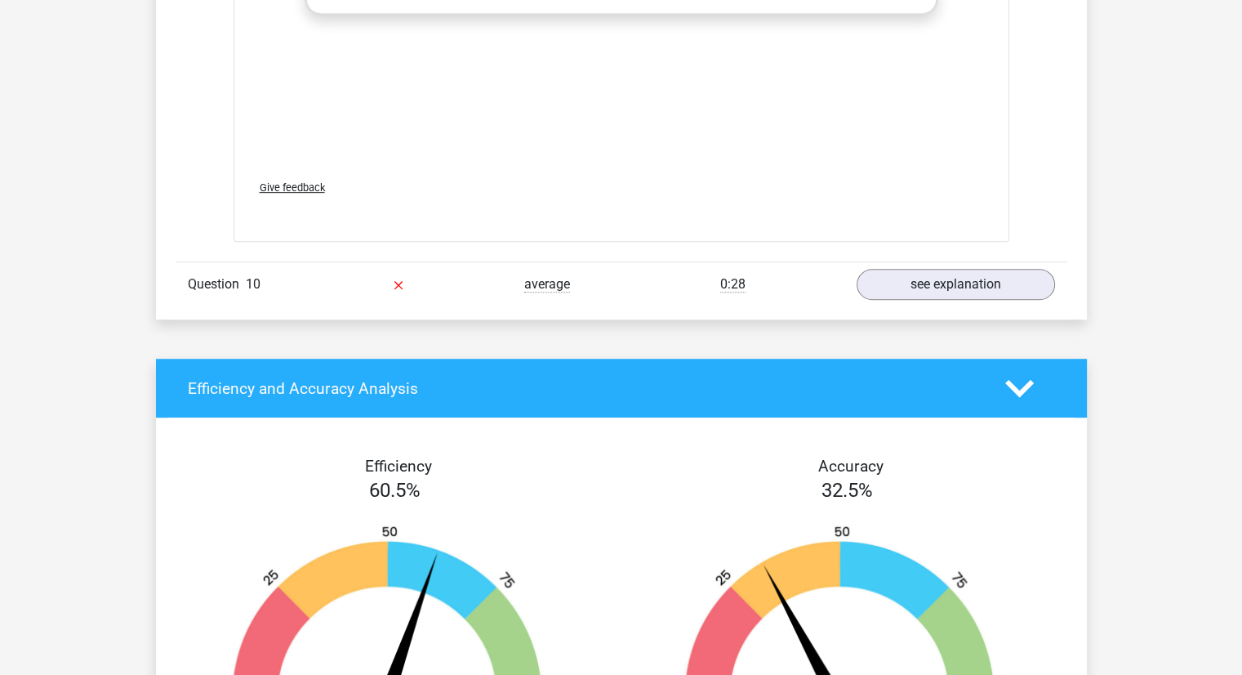
scroll to position [7052, 0]
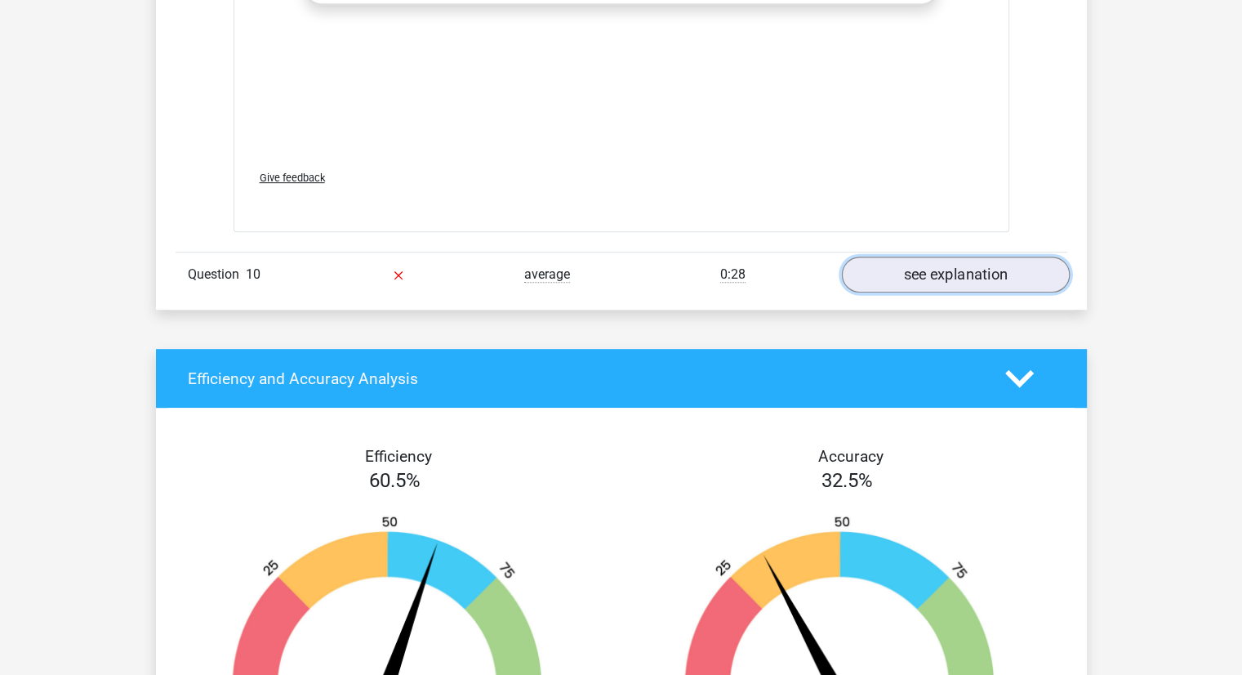
click at [878, 268] on link "see explanation" at bounding box center [955, 274] width 228 height 36
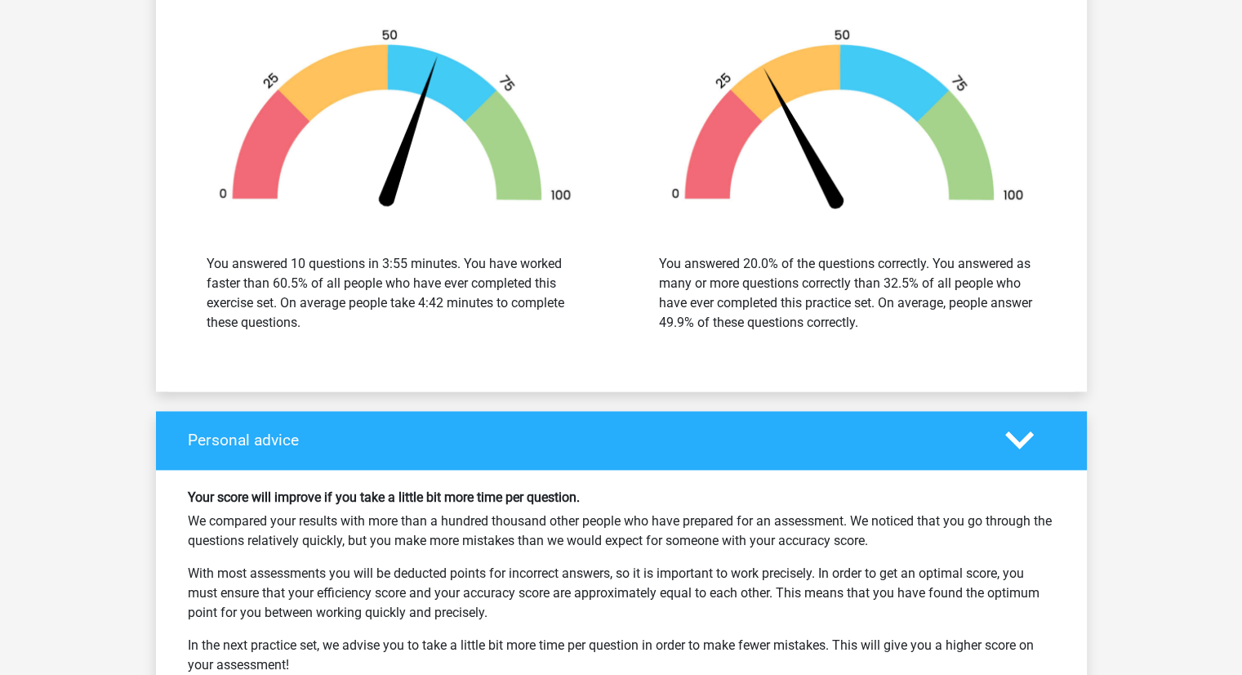
scroll to position [8426, 0]
